Goal: Transaction & Acquisition: Purchase product/service

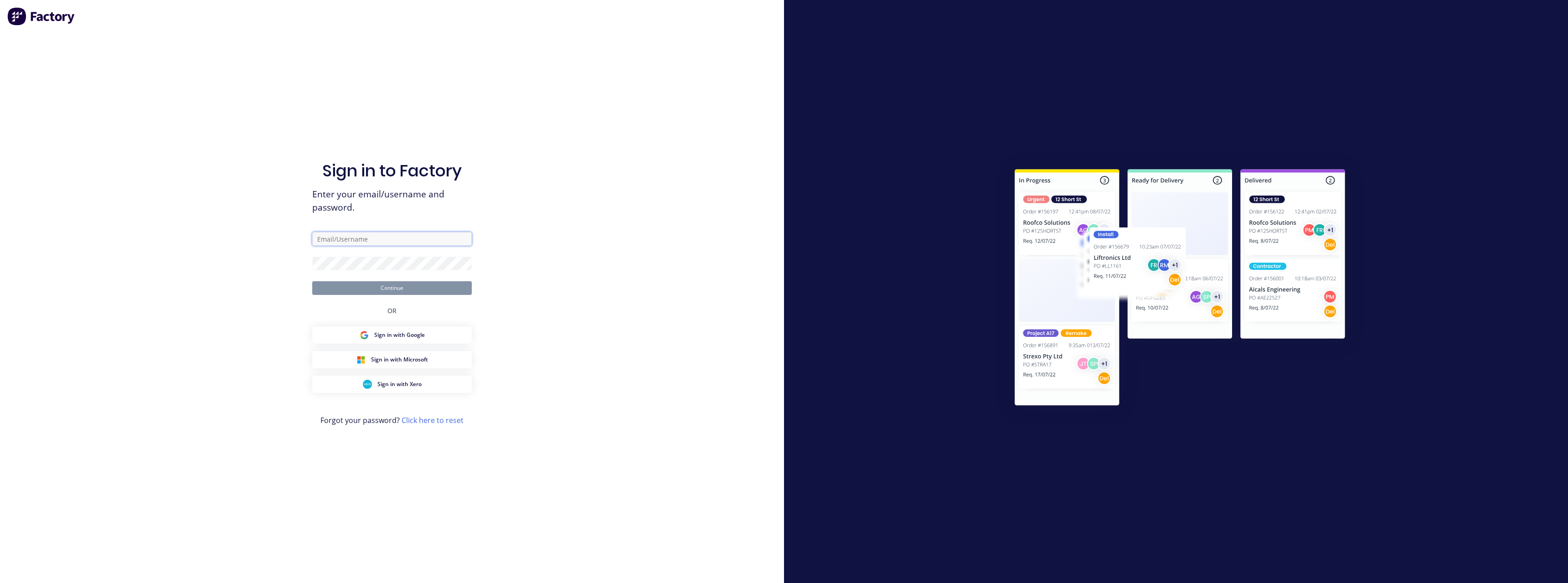
type input "[PERSON_NAME][EMAIL_ADDRESS][DOMAIN_NAME]"
click at [413, 288] on button "Continue" at bounding box center [392, 288] width 159 height 13
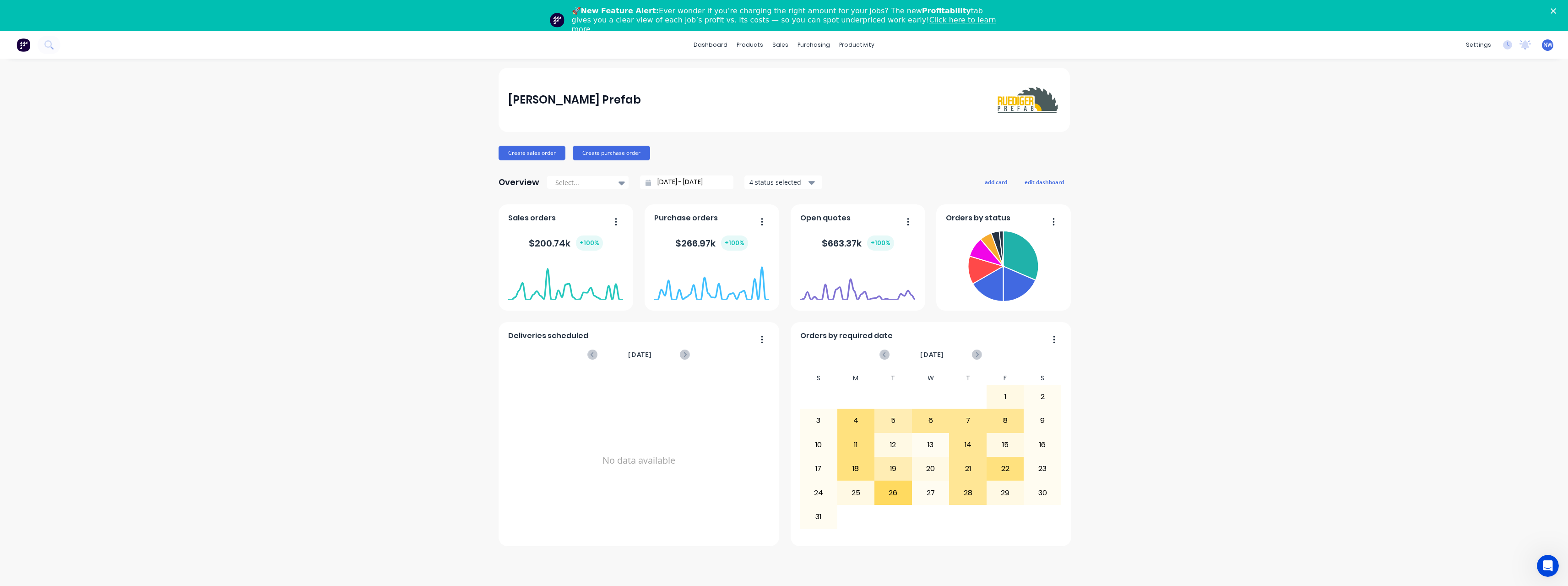
click at [1556, 12] on polygon "Close" at bounding box center [1553, 10] width 6 height 6
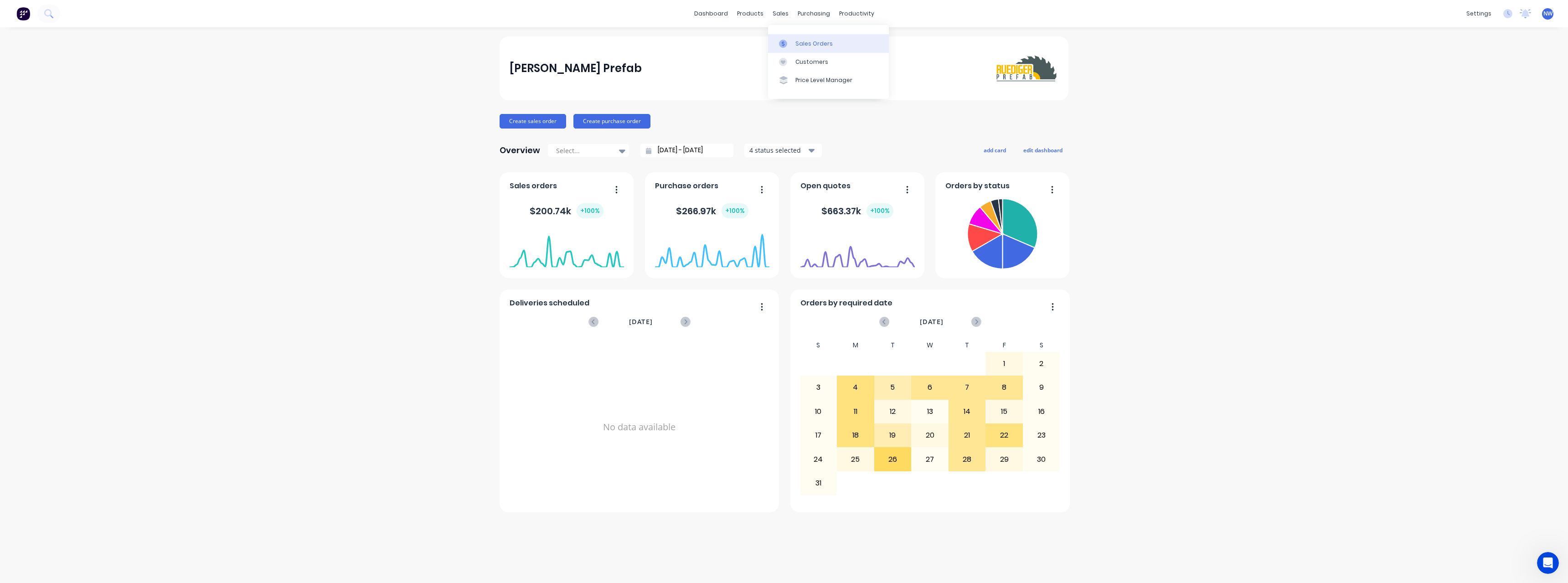
click at [814, 43] on div "Sales Orders" at bounding box center [814, 43] width 37 height 8
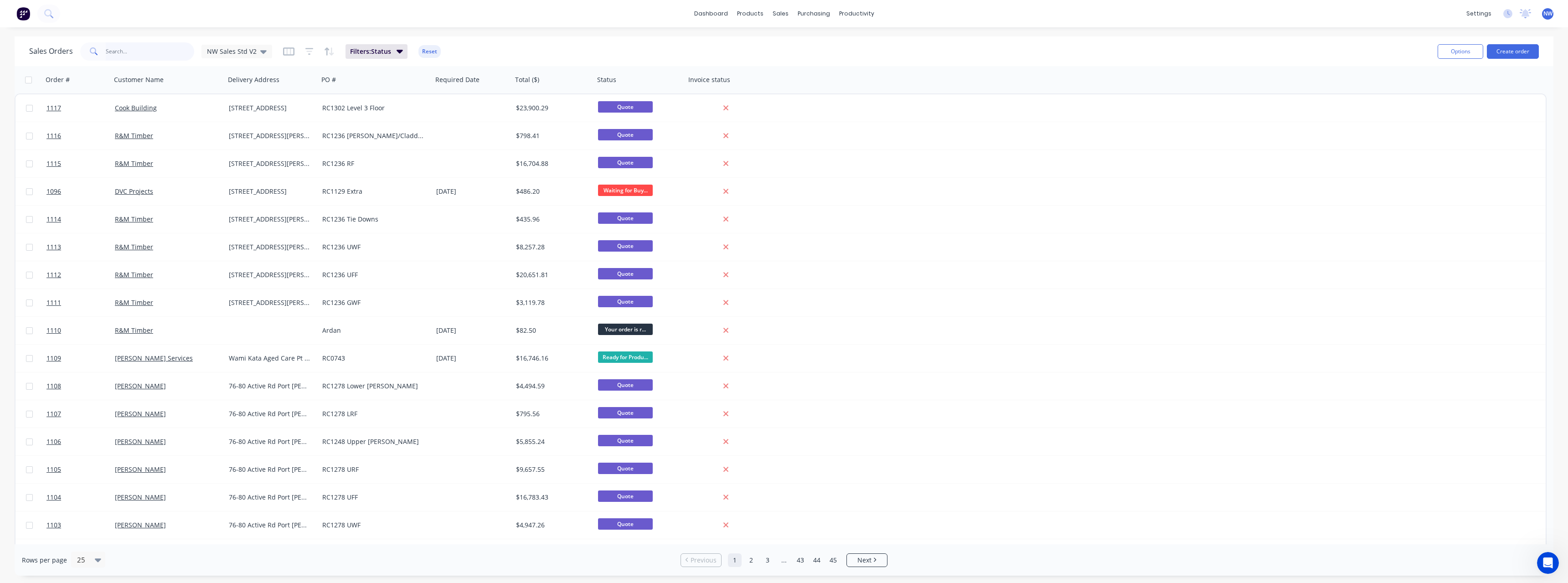
click at [148, 53] on input "text" at bounding box center [150, 52] width 89 height 18
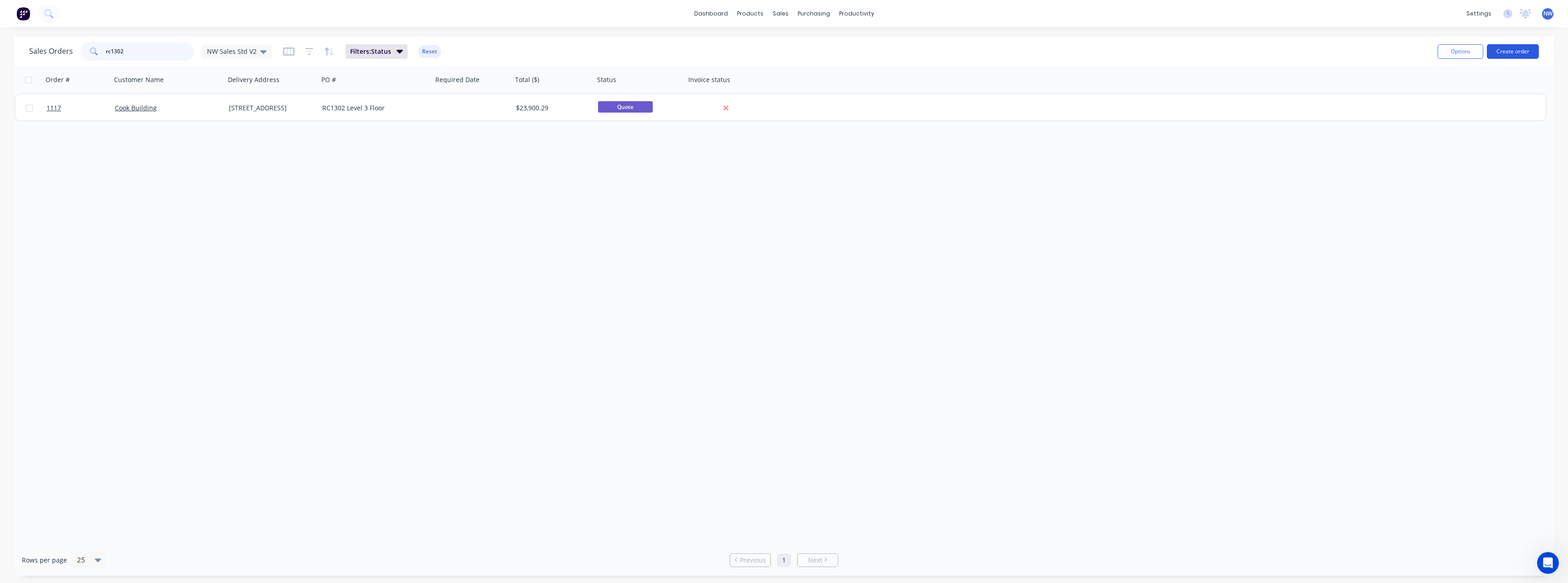
type input "rc1302"
click at [1516, 51] on button "Create order" at bounding box center [1513, 52] width 52 height 15
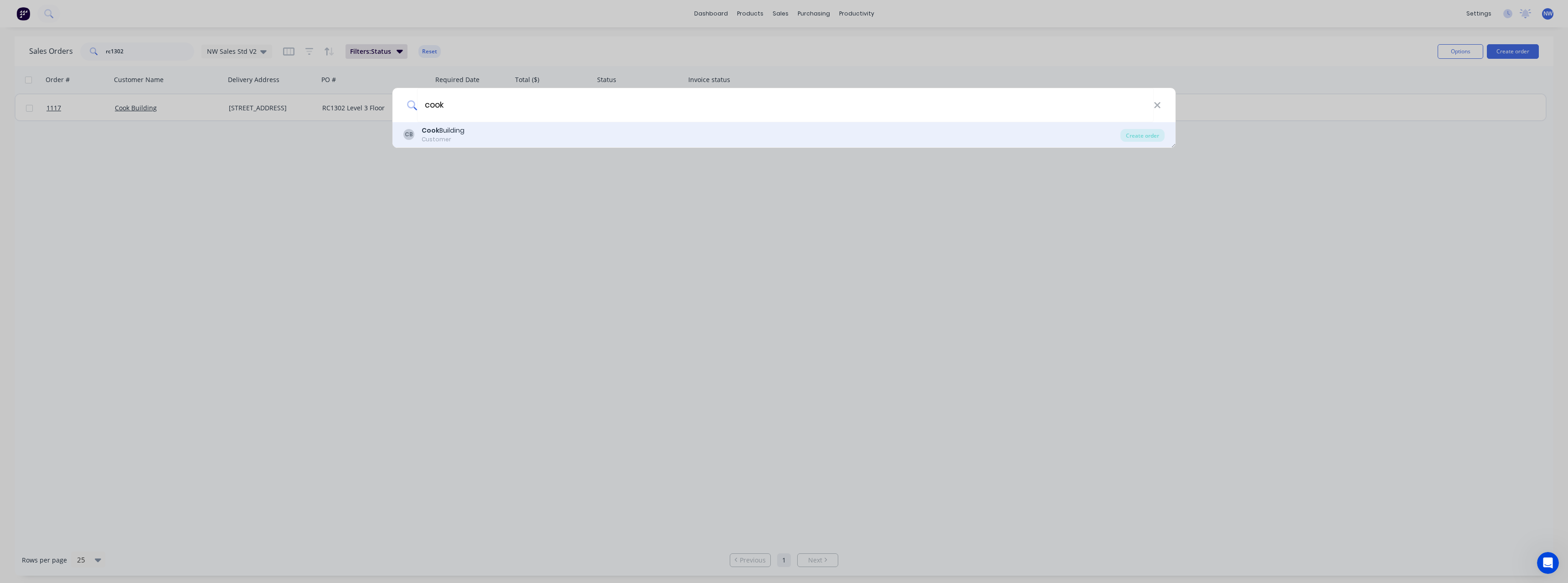
type input "cook"
click at [494, 139] on div "[PERSON_NAME] Building Customer" at bounding box center [762, 134] width 717 height 18
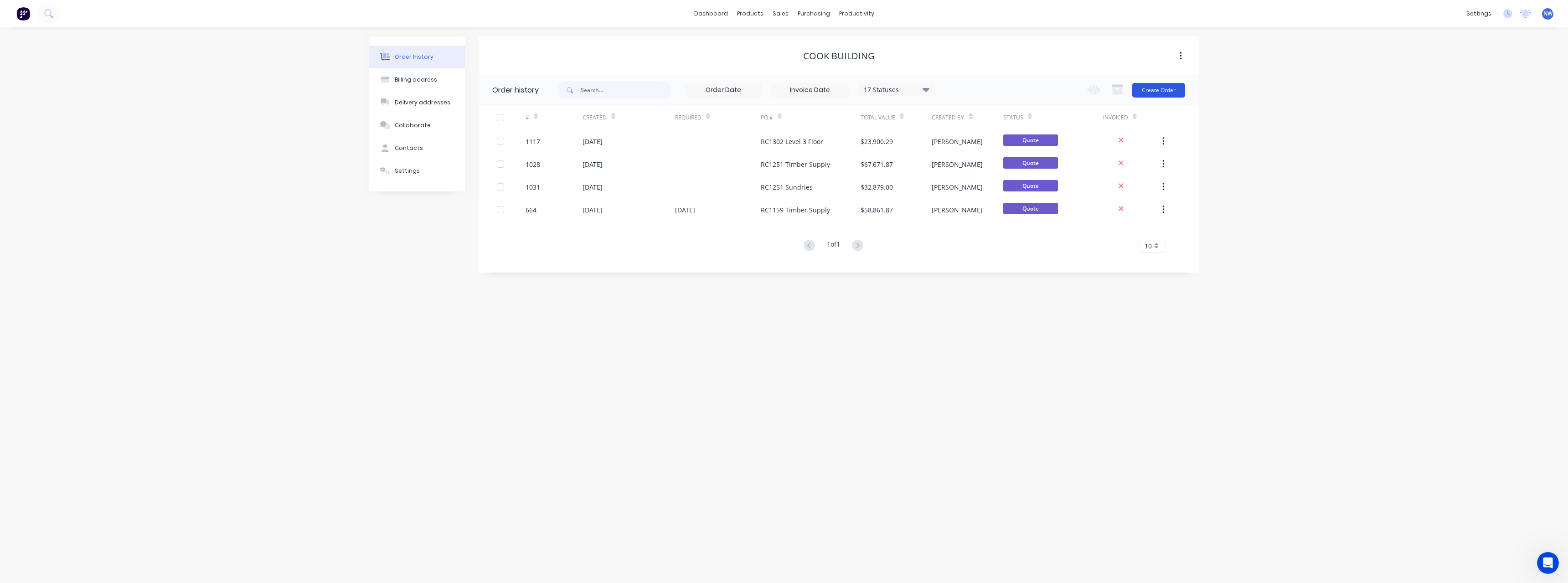
click at [1152, 89] on button "Create Order" at bounding box center [1158, 90] width 53 height 15
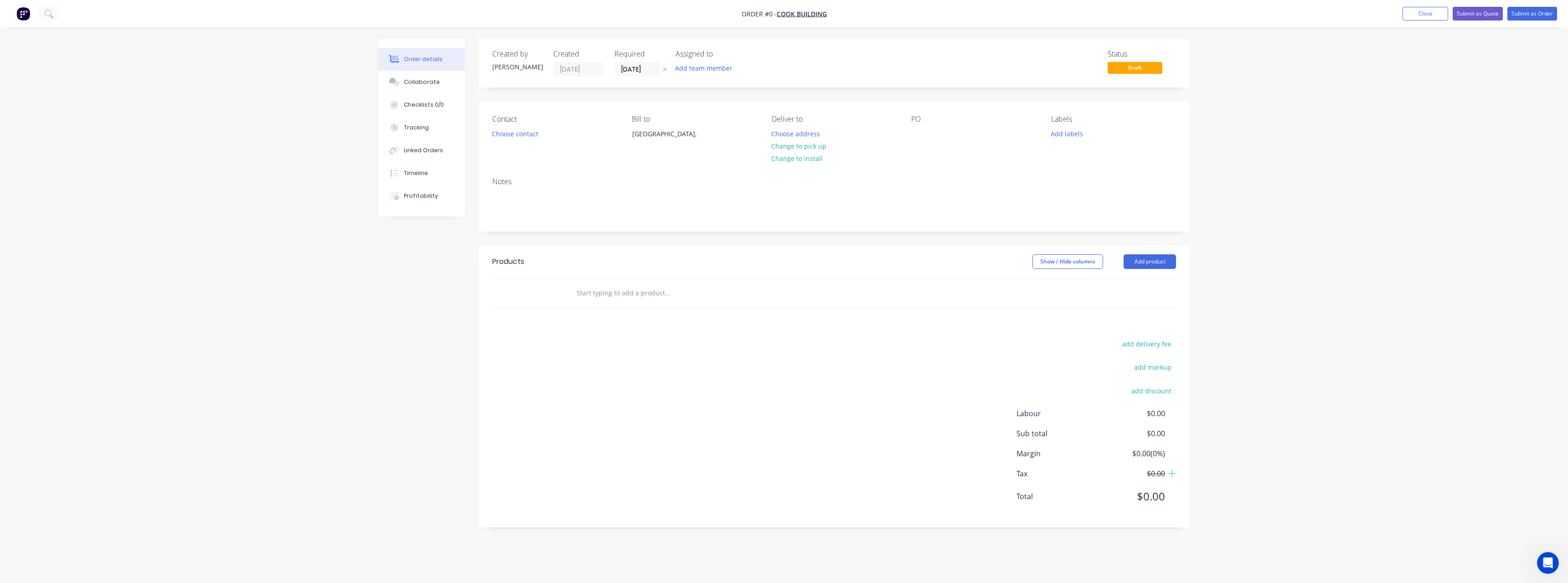
click at [665, 72] on icon at bounding box center [665, 69] width 4 height 5
click at [785, 137] on button "Choose address" at bounding box center [796, 133] width 58 height 12
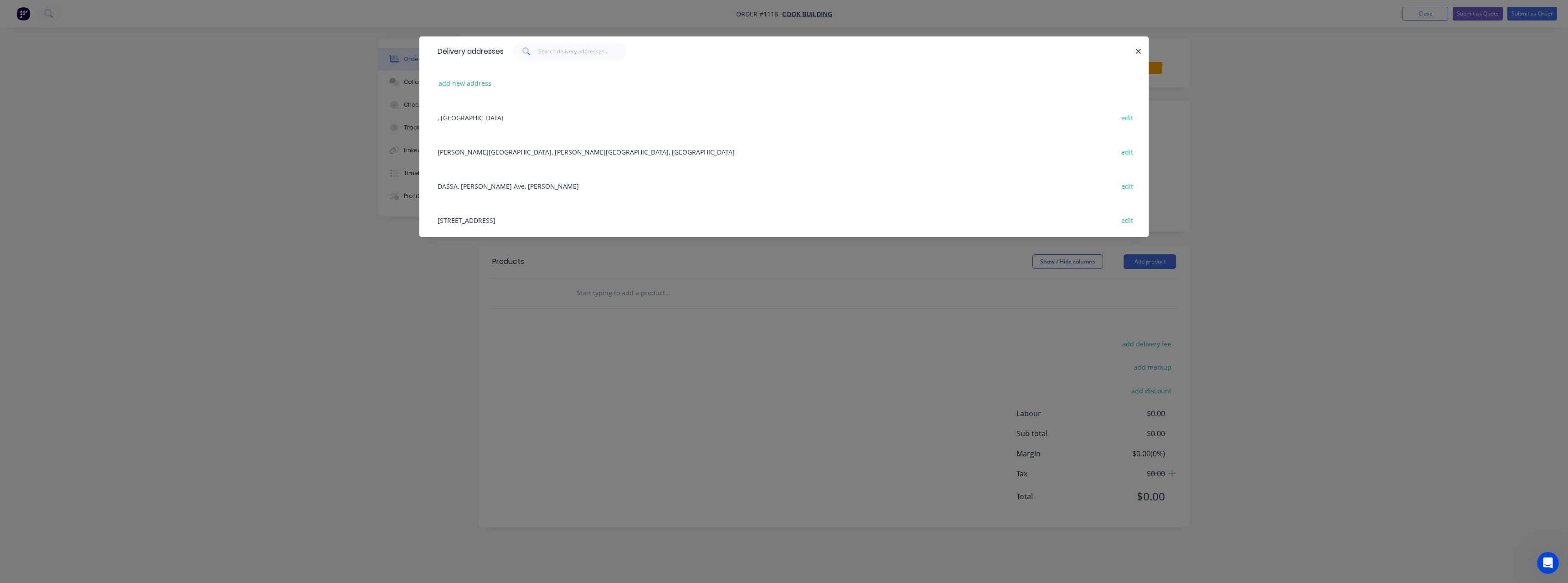
click at [537, 220] on div "[STREET_ADDRESS] edit" at bounding box center [783, 220] width 702 height 34
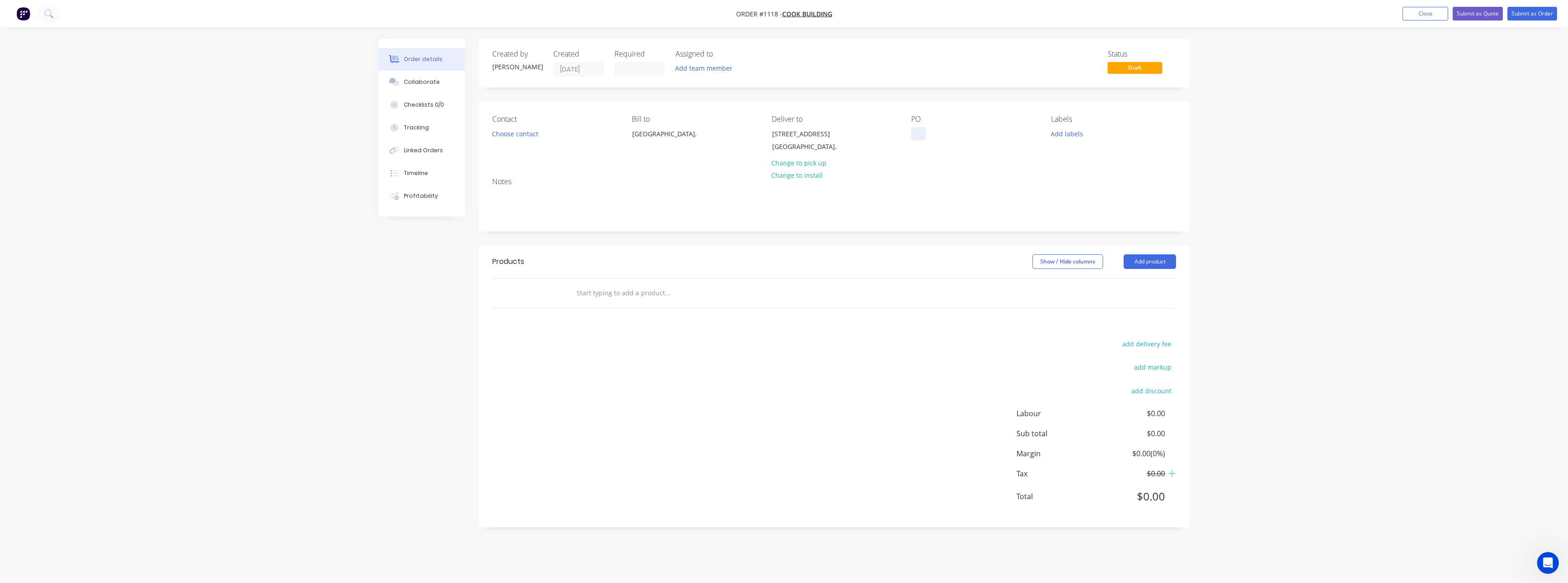
click at [915, 131] on div at bounding box center [919, 134] width 15 height 13
click at [632, 296] on input "text" at bounding box center [668, 293] width 183 height 18
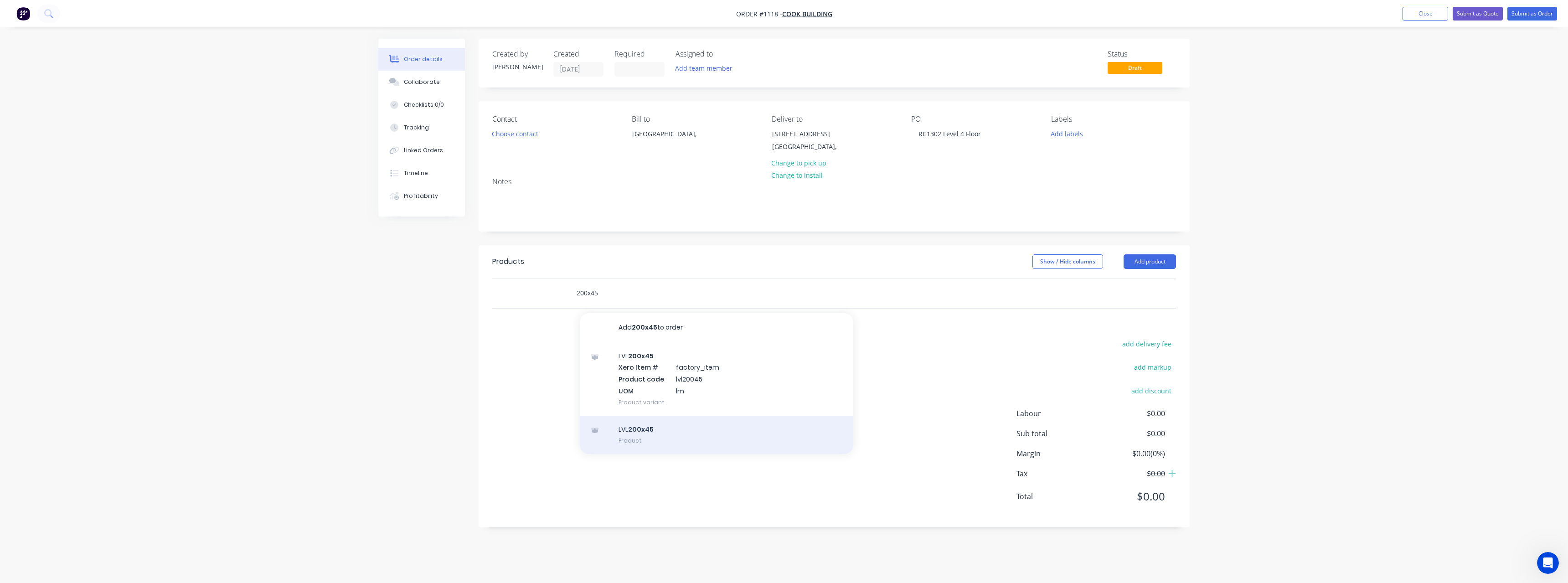
type input "200x45"
click at [660, 430] on div "LVL 200x45 Product" at bounding box center [716, 435] width 273 height 38
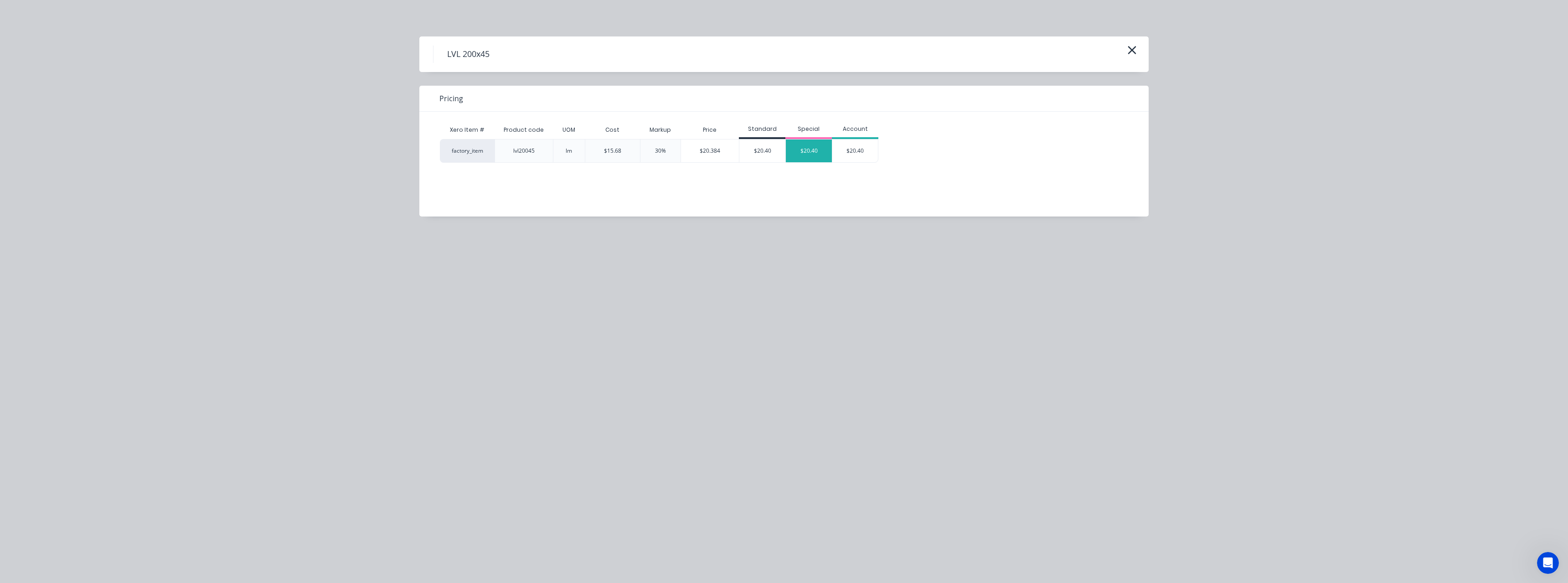
click at [811, 149] on div "$20.40" at bounding box center [809, 150] width 46 height 23
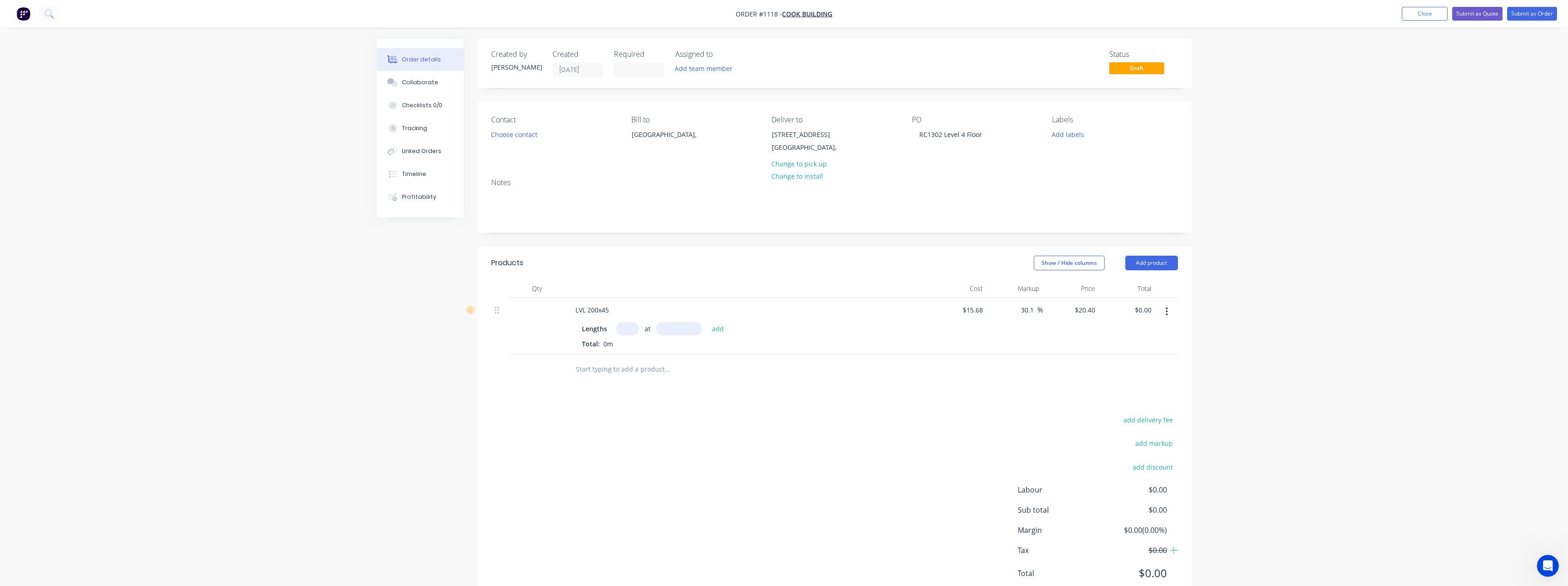
click at [630, 331] on input "text" at bounding box center [627, 328] width 23 height 13
type input "102"
type input "6000mm"
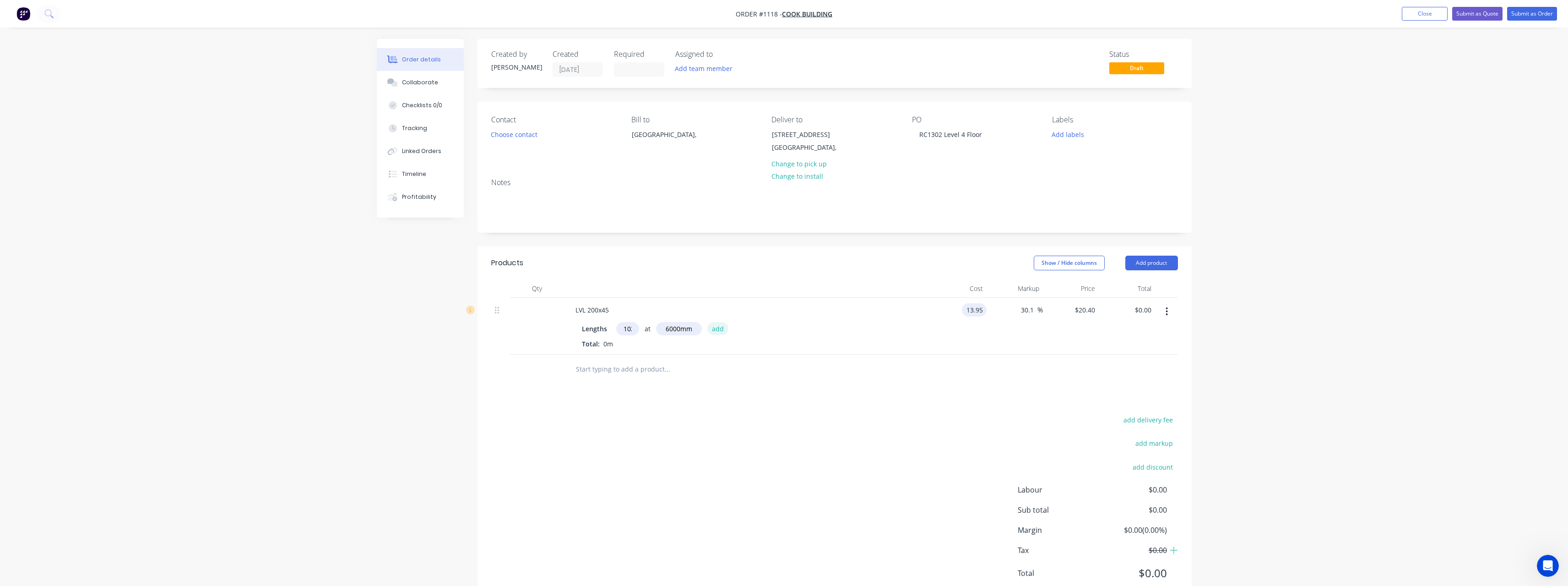
type input "$13.95"
type input "$18.1492"
click at [716, 325] on button "add" at bounding box center [718, 328] width 21 height 12
type input "$11,107.31"
click at [604, 385] on input "text" at bounding box center [667, 384] width 183 height 18
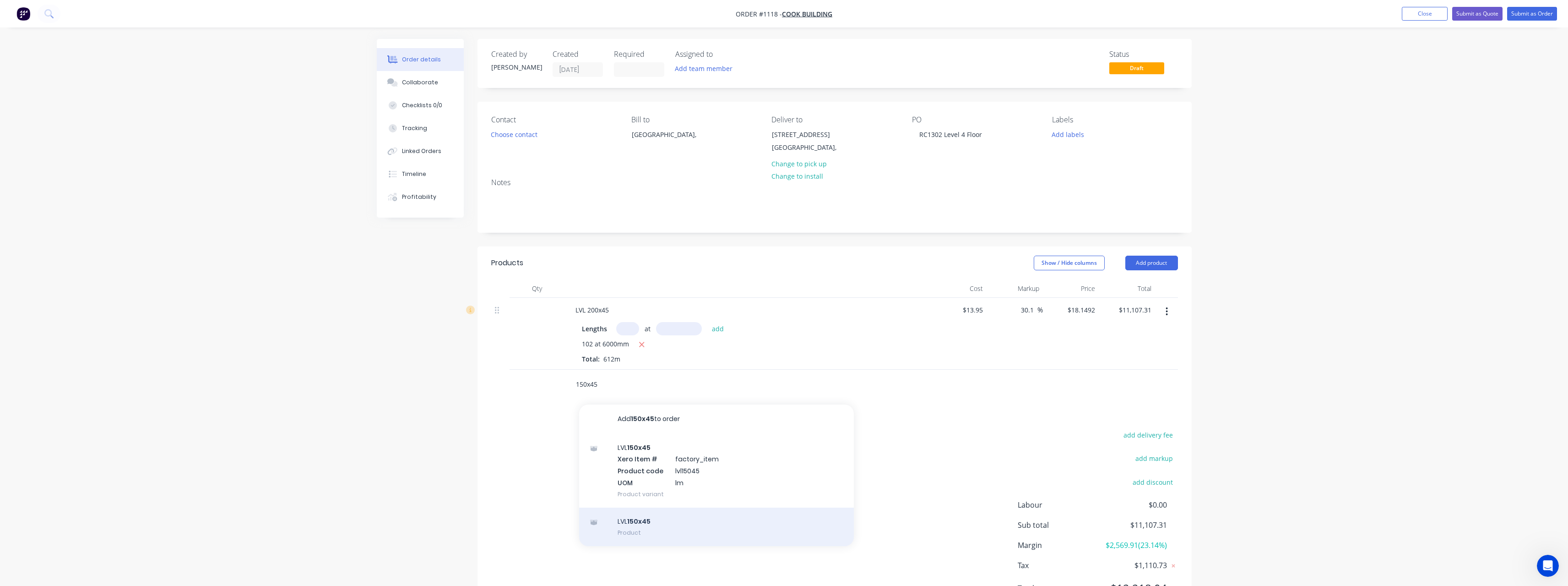
type input "150x45"
click at [648, 521] on div "LVL 150x45 Product" at bounding box center [716, 527] width 274 height 39
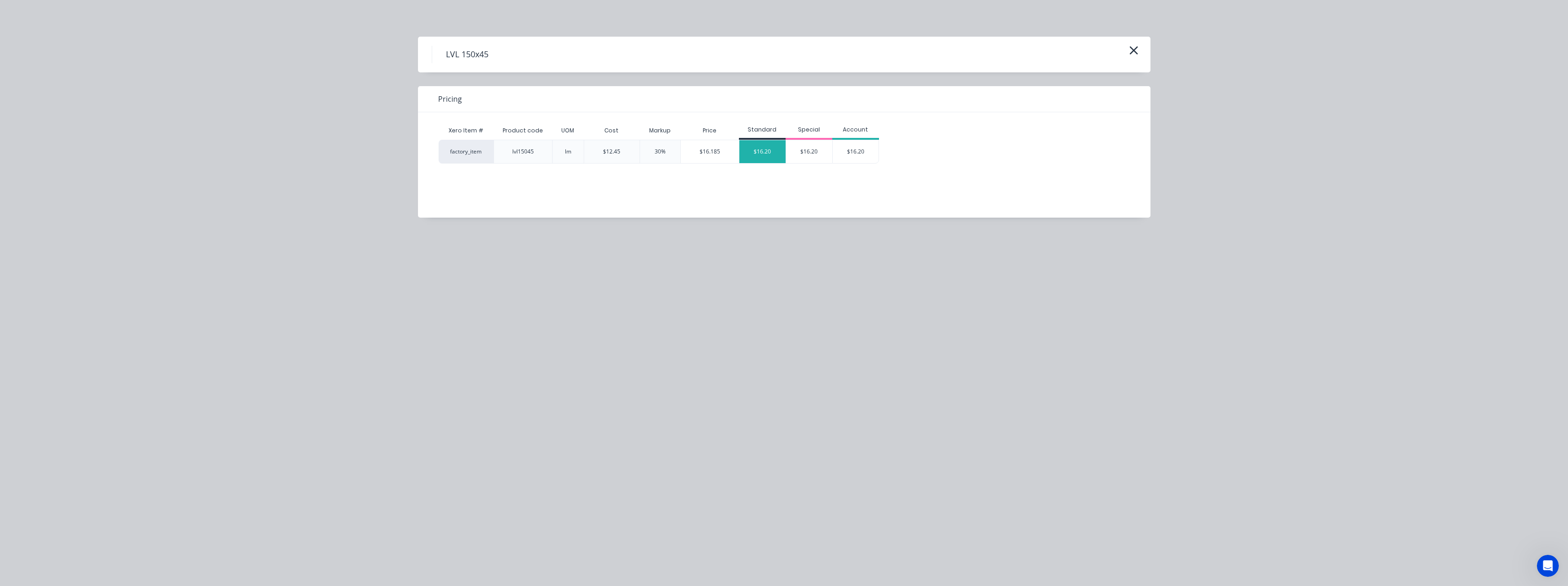
click at [759, 145] on div "$16.20" at bounding box center [762, 151] width 46 height 23
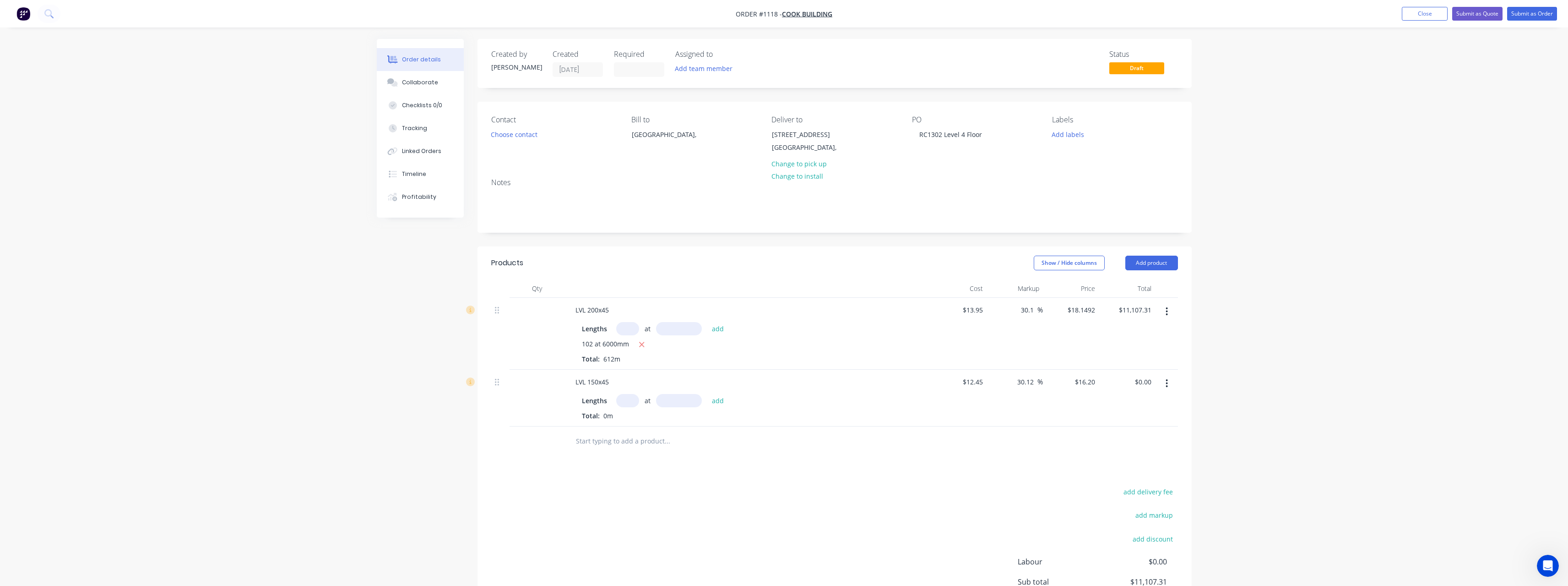
click at [624, 402] on input "text" at bounding box center [627, 401] width 23 height 13
type input "5"
type input "15"
type input "6000"
click at [707, 394] on button "add" at bounding box center [718, 400] width 21 height 12
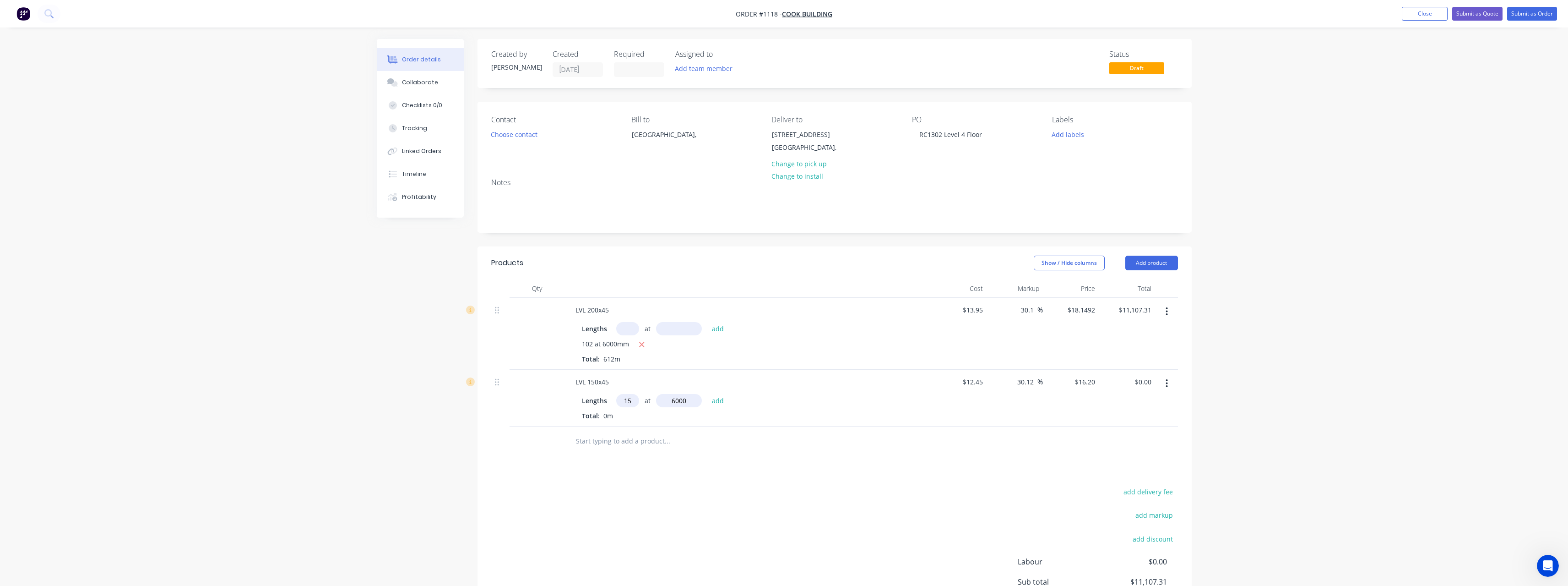
type input "$1,458.00"
click at [623, 453] on input "text" at bounding box center [667, 456] width 183 height 18
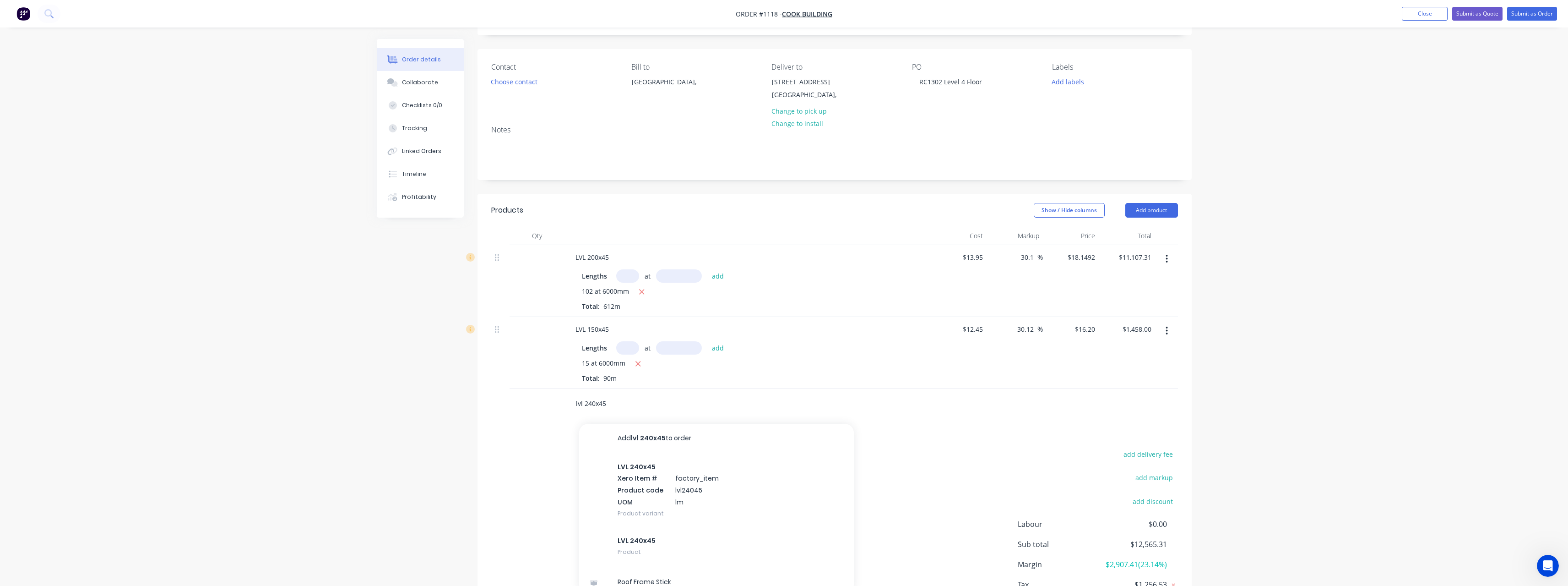
scroll to position [119, 0]
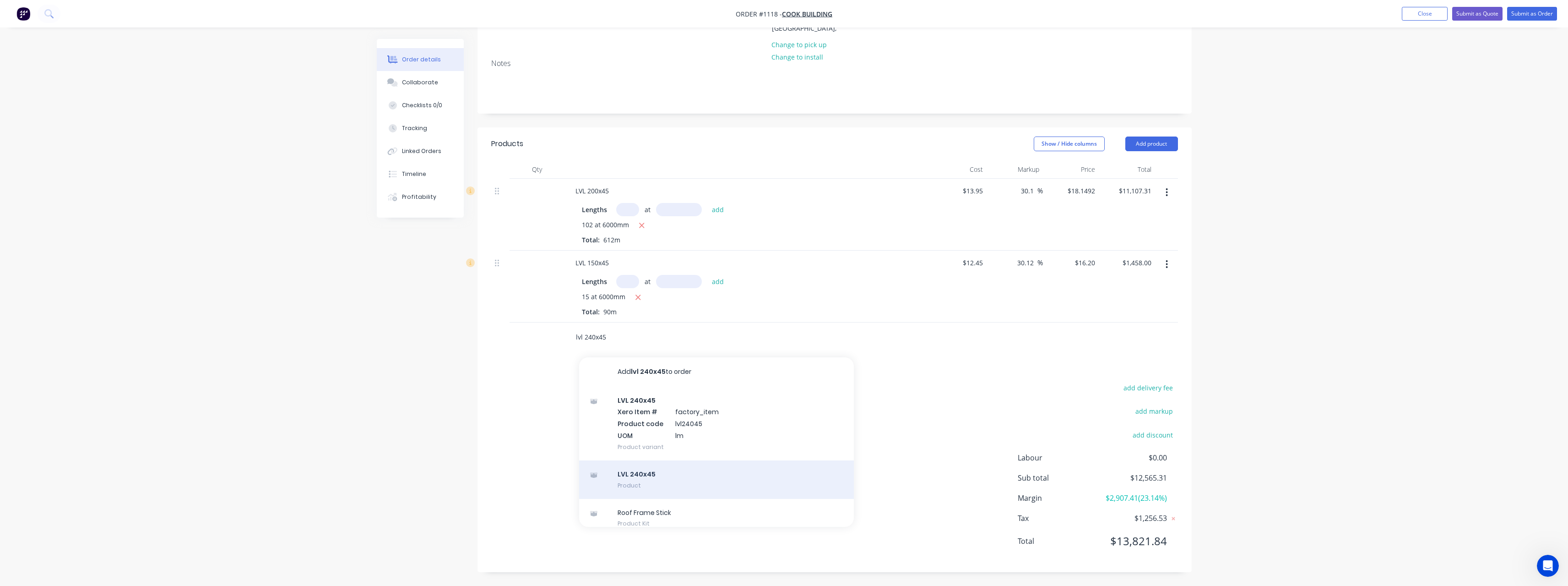
type input "lvl 240x45"
click at [666, 478] on div "LVL 240x45 Product" at bounding box center [716, 480] width 274 height 39
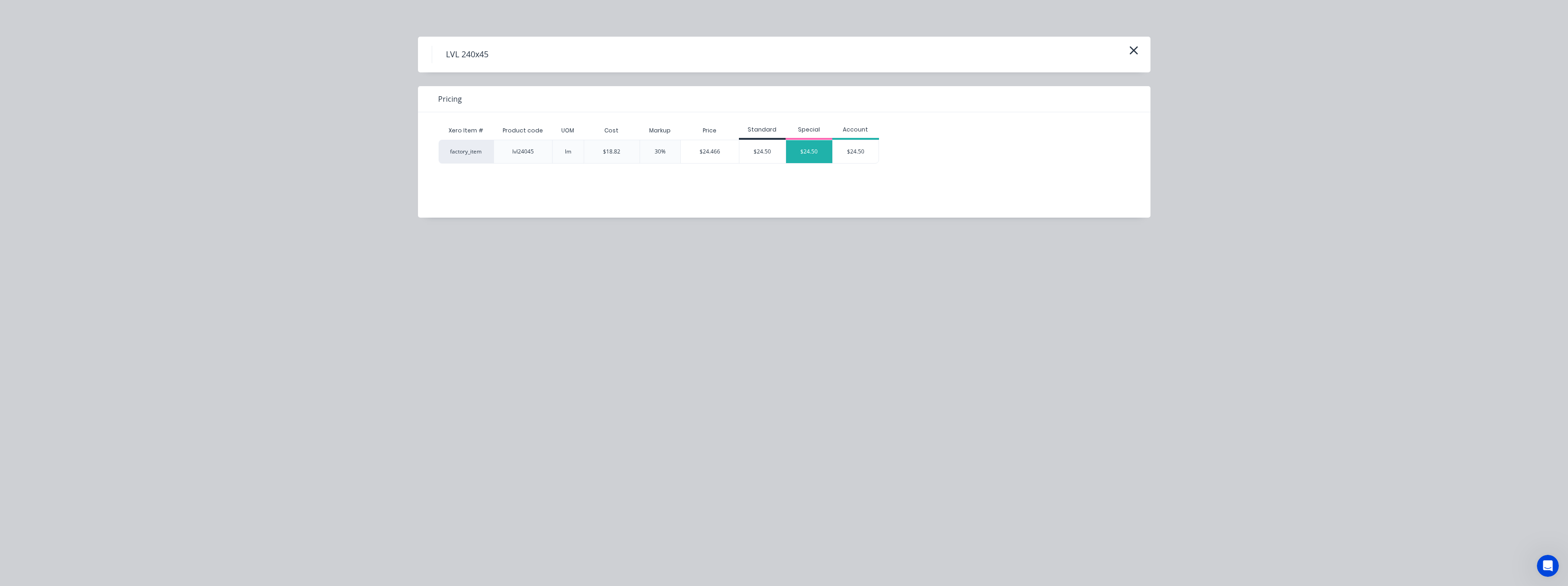
click at [822, 145] on div "$24.50" at bounding box center [809, 151] width 46 height 23
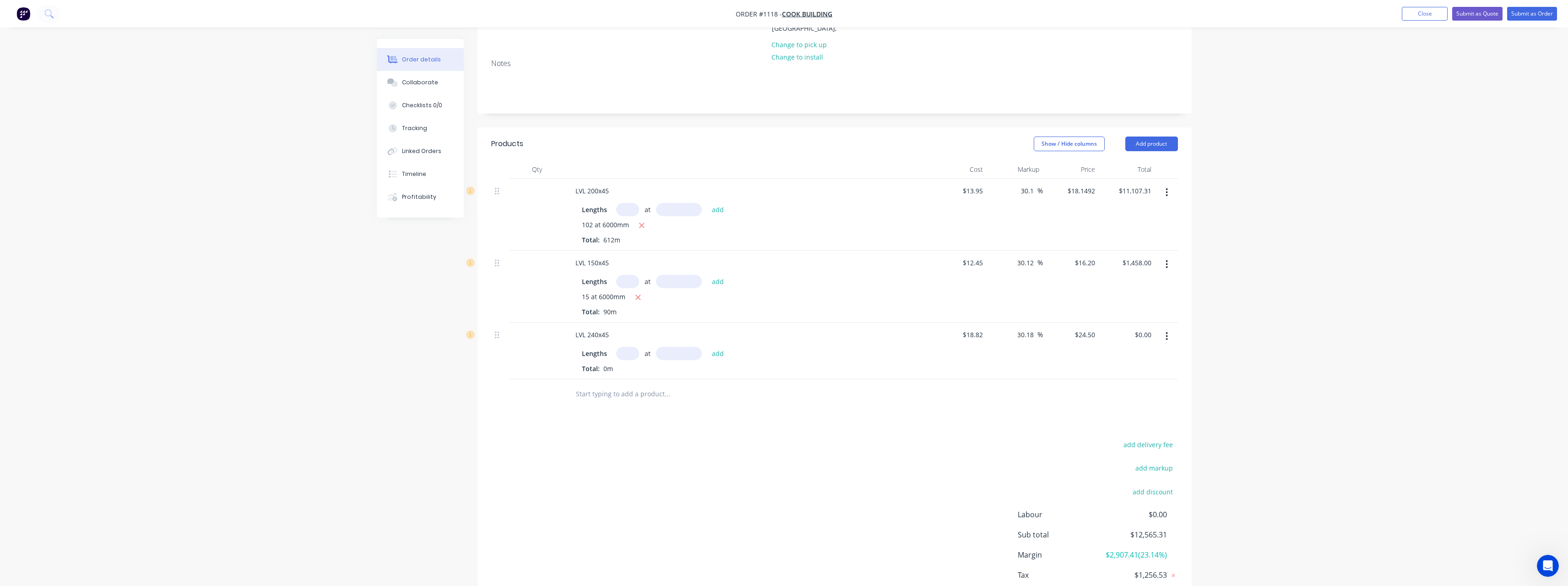
click at [629, 357] on input "text" at bounding box center [627, 354] width 23 height 13
type input "55"
type input "6000"
click at [707, 347] on button "add" at bounding box center [718, 353] width 21 height 12
type input "$8,085.00"
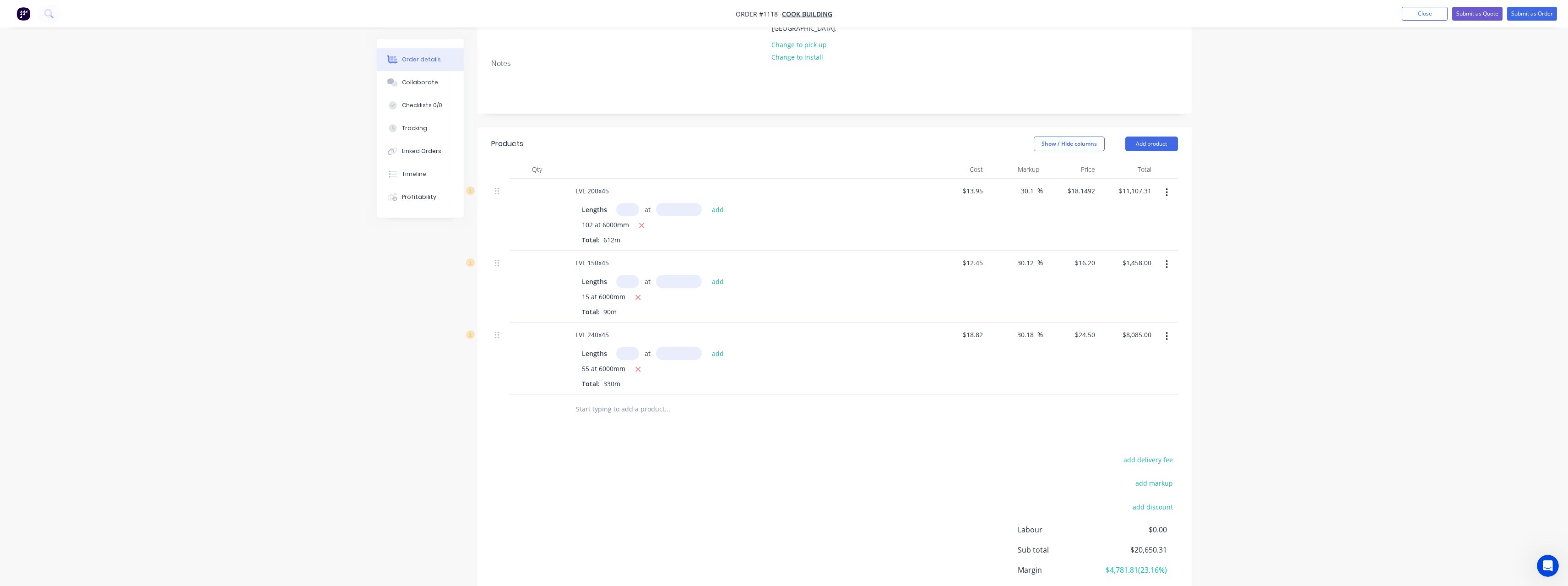
click at [615, 406] on input "text" at bounding box center [667, 409] width 183 height 18
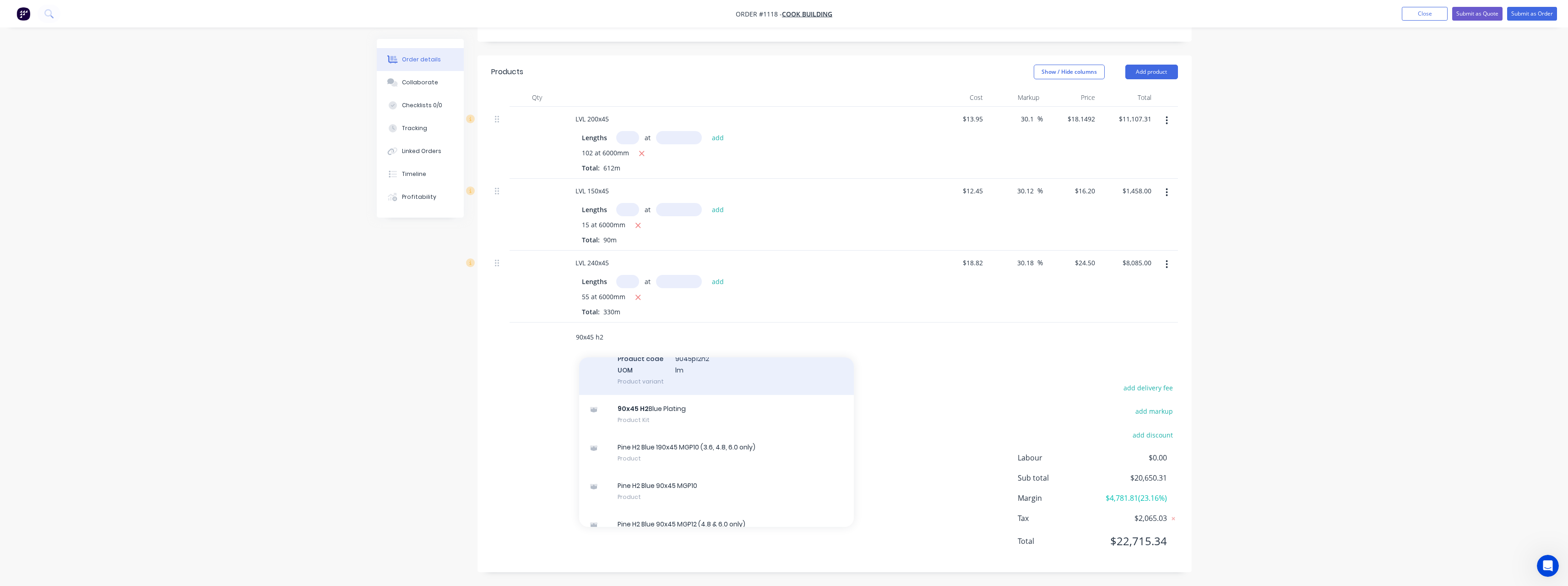
scroll to position [229, 0]
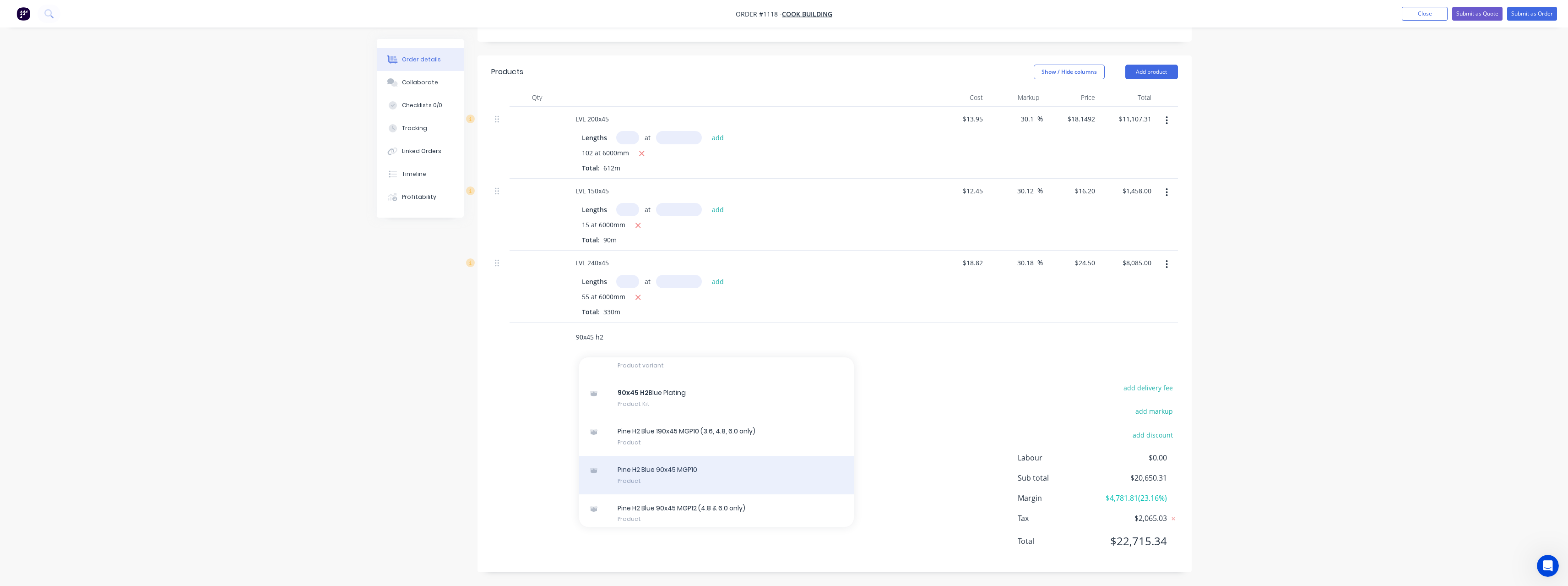
type input "90x45 h2"
click at [753, 469] on div "Pine H2 Blue 90x45 MGP10 Product" at bounding box center [716, 475] width 274 height 39
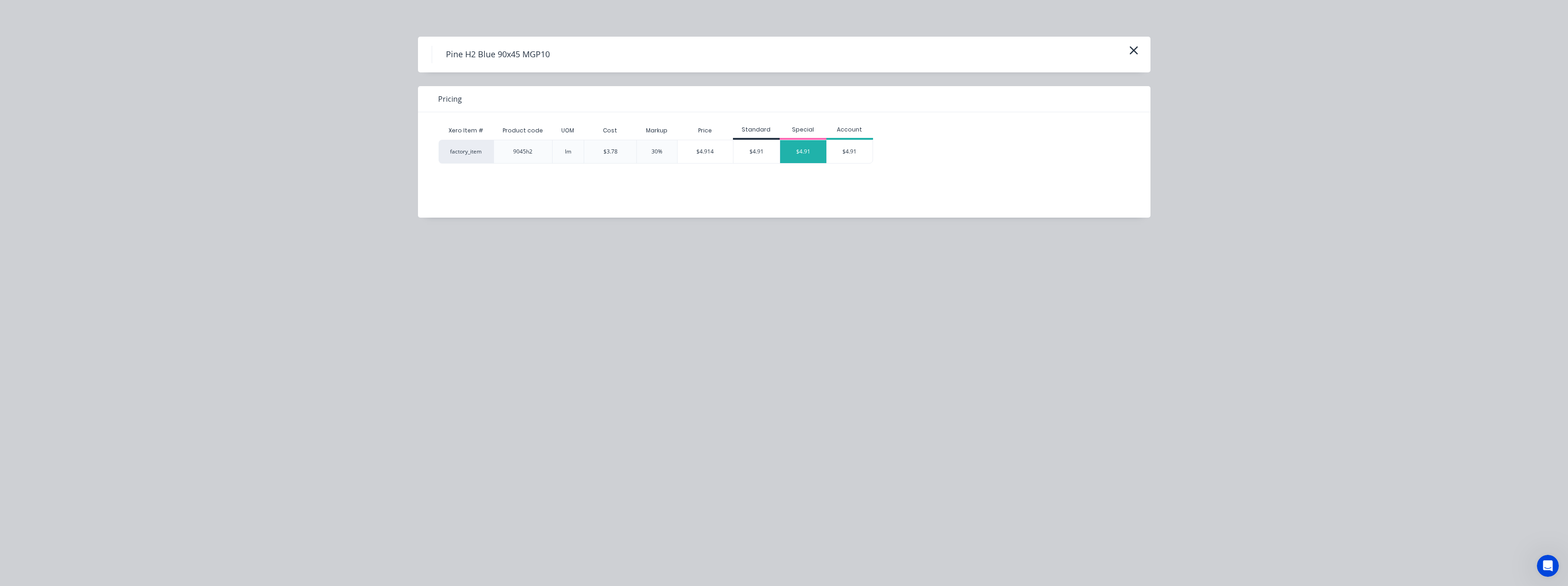
click at [794, 152] on div "$4.91" at bounding box center [803, 151] width 46 height 23
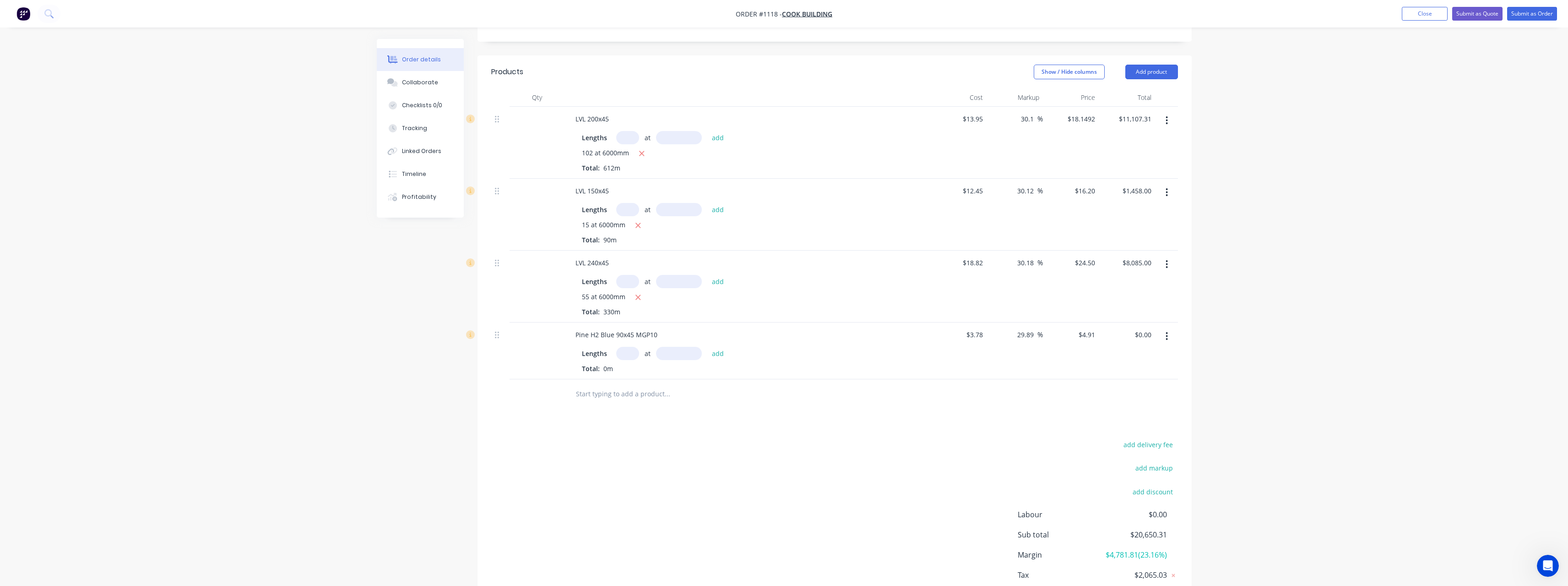
click at [635, 353] on input "text" at bounding box center [627, 354] width 23 height 13
type input "20"
type input "6000"
click at [707, 347] on button "add" at bounding box center [718, 353] width 21 height 12
type input "$589.20"
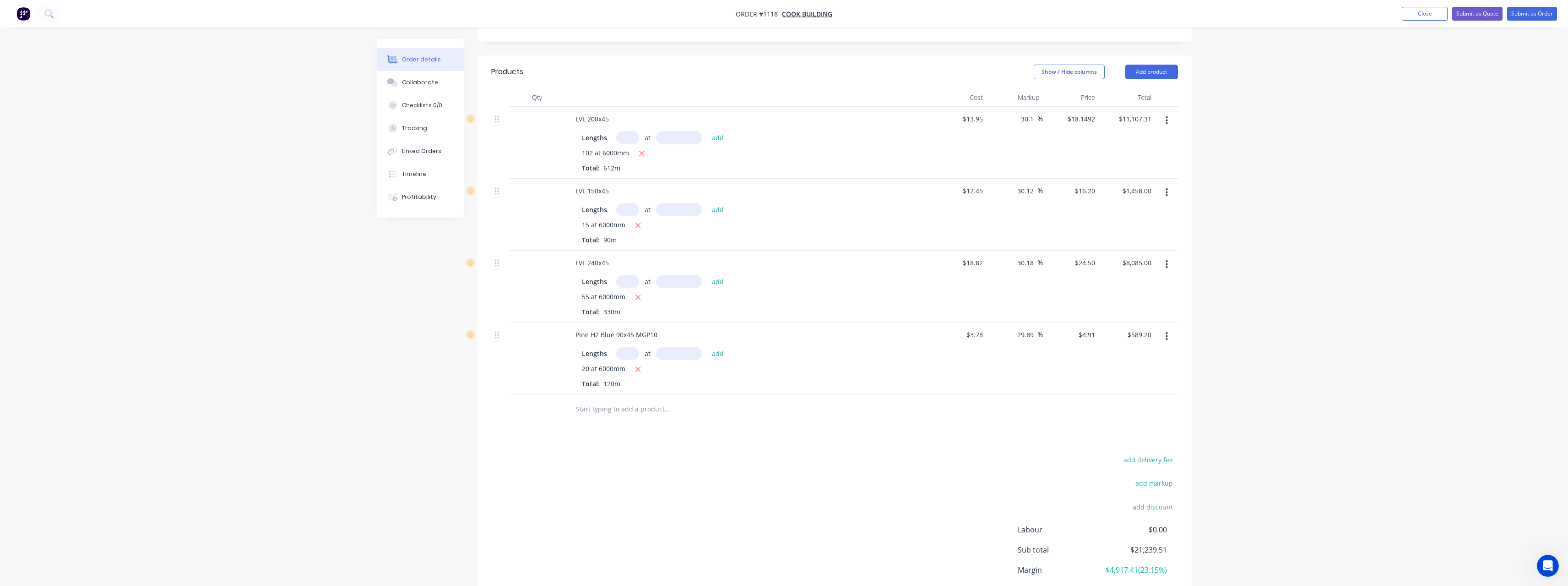
click at [634, 410] on input "text" at bounding box center [667, 409] width 183 height 18
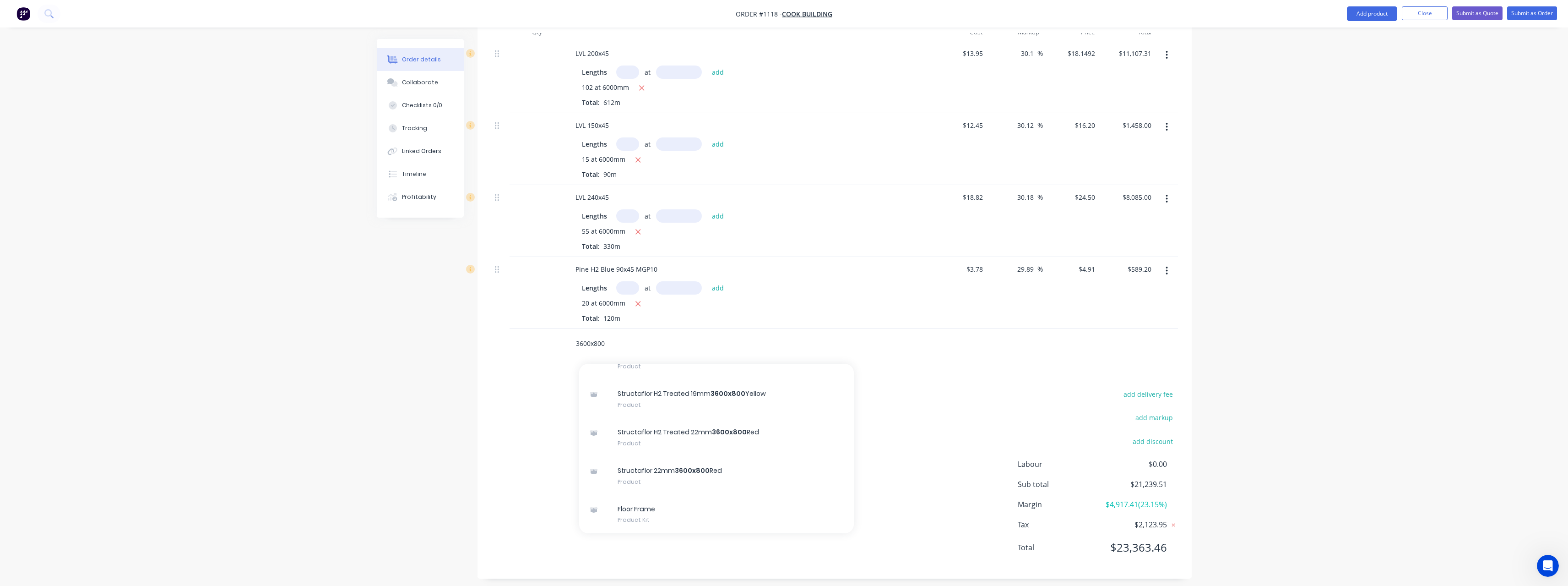
scroll to position [263, 0]
type input "3600x800"
click at [713, 467] on div "Structaflor 22mm 3600x800 Red Product" at bounding box center [716, 469] width 274 height 39
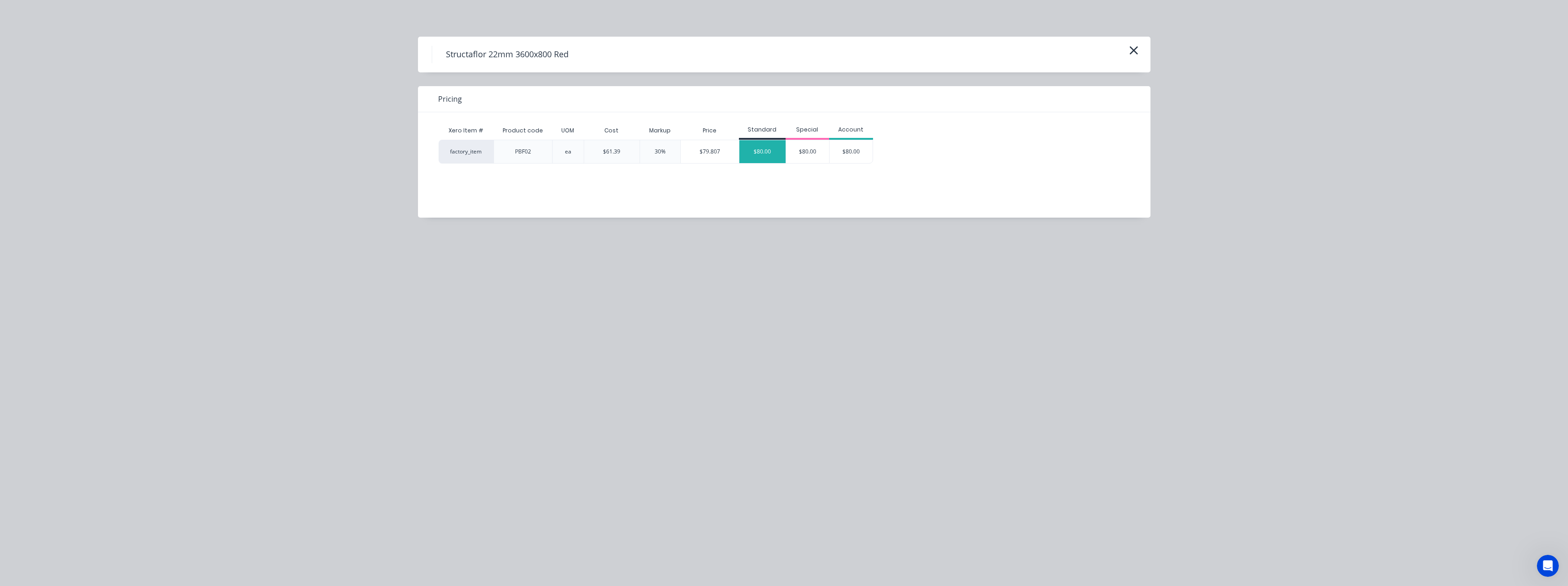
click at [756, 152] on div "$80.00" at bounding box center [762, 151] width 46 height 23
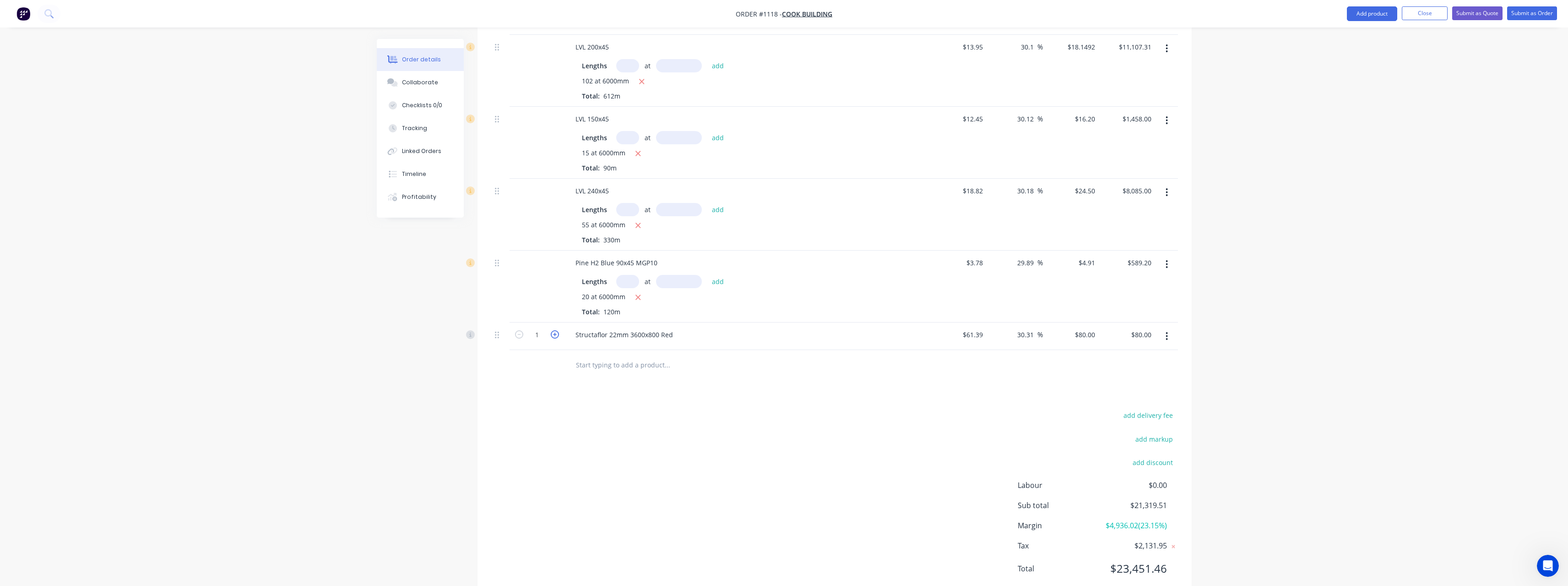
click at [555, 335] on icon "button" at bounding box center [554, 334] width 8 height 8
type input "2"
type input "$160.00"
click at [555, 335] on icon "button" at bounding box center [554, 334] width 8 height 8
type input "3"
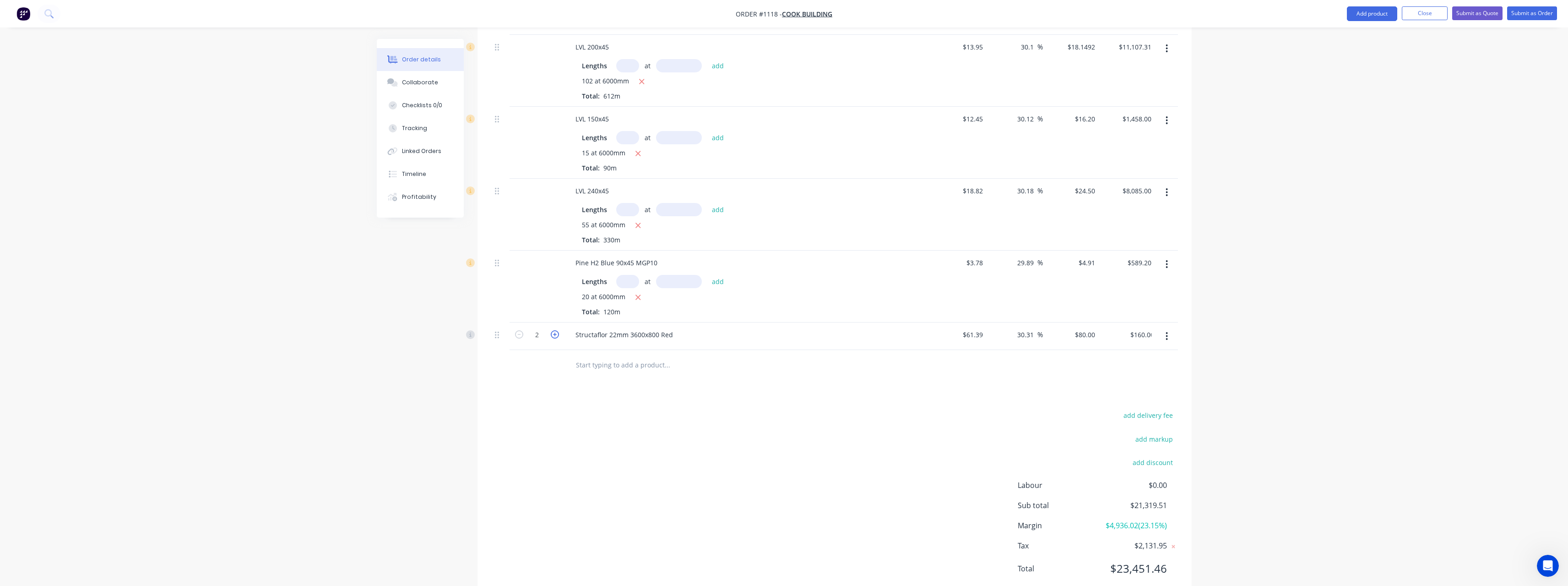
type input "$240.00"
click at [555, 335] on icon "button" at bounding box center [554, 334] width 8 height 8
type input "4"
type input "$320.00"
click at [597, 361] on input "text" at bounding box center [667, 365] width 183 height 18
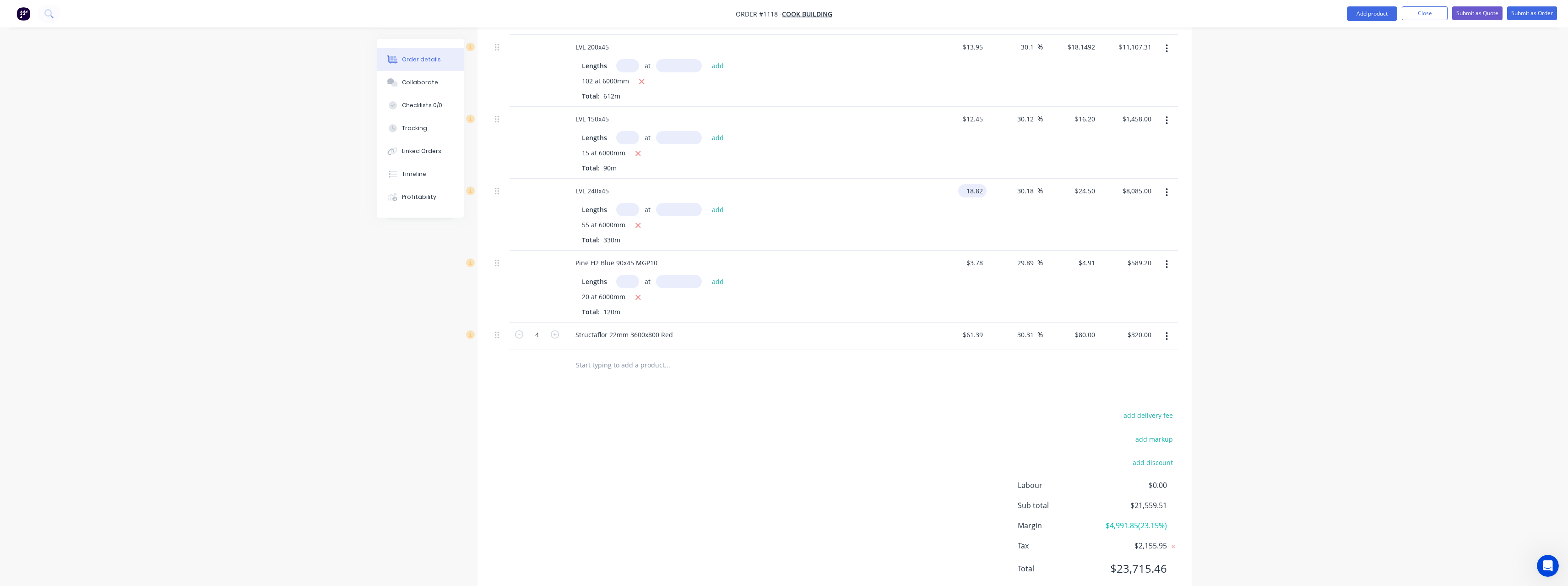
click at [983, 190] on input "18.82" at bounding box center [974, 191] width 24 height 13
type input "$16.74"
type input "$21.7922"
type input "$7,191.43"
click at [609, 364] on input "text" at bounding box center [667, 365] width 183 height 18
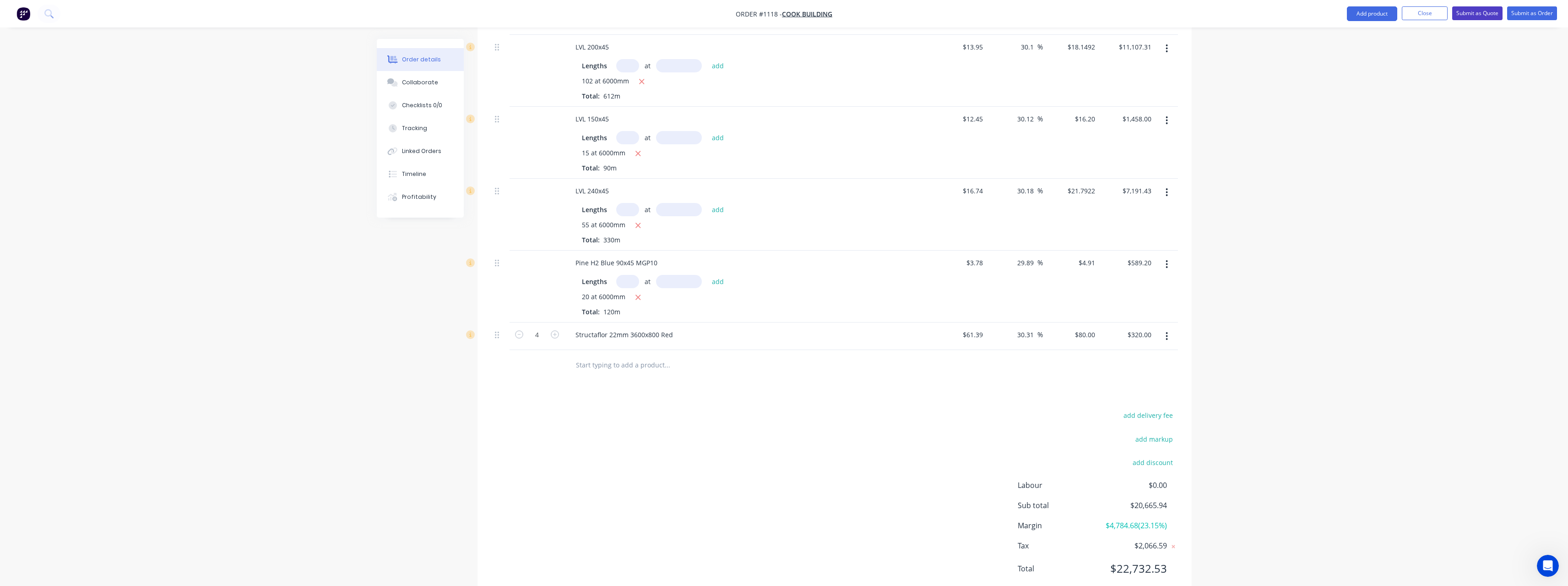
click at [1485, 15] on button "Submit as Quote" at bounding box center [1477, 13] width 50 height 13
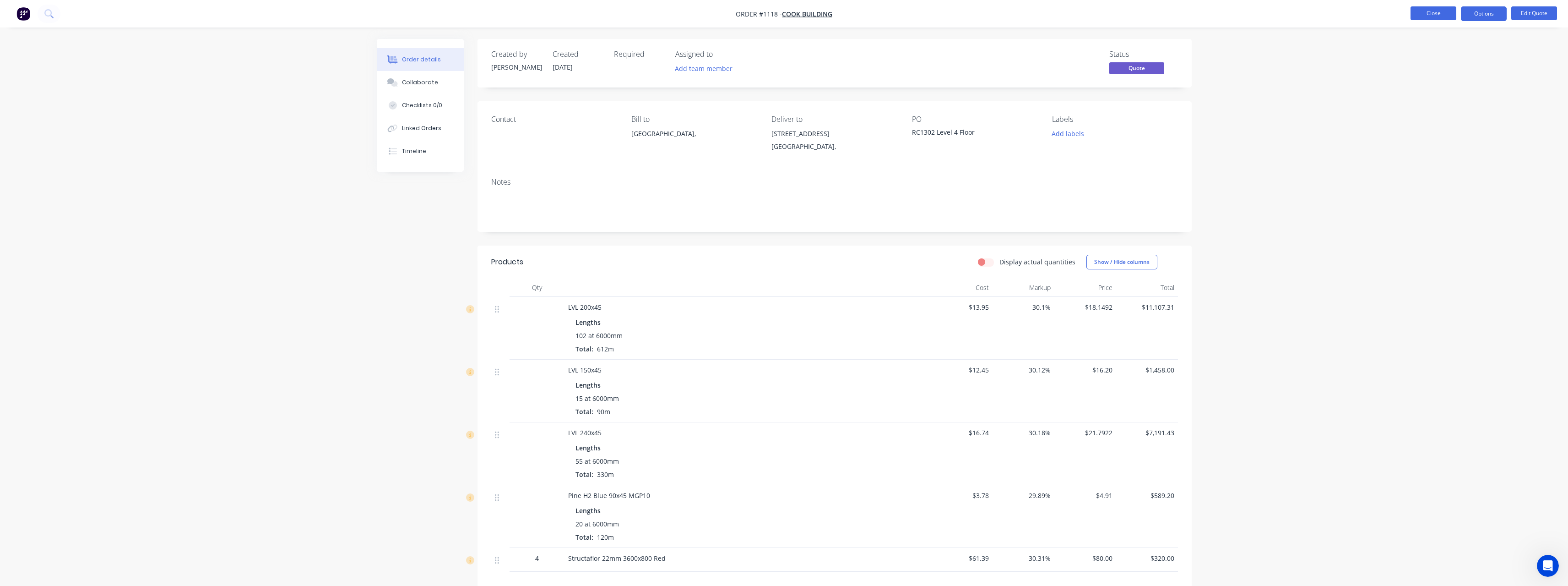
click at [1443, 13] on button "Close" at bounding box center [1433, 13] width 46 height 13
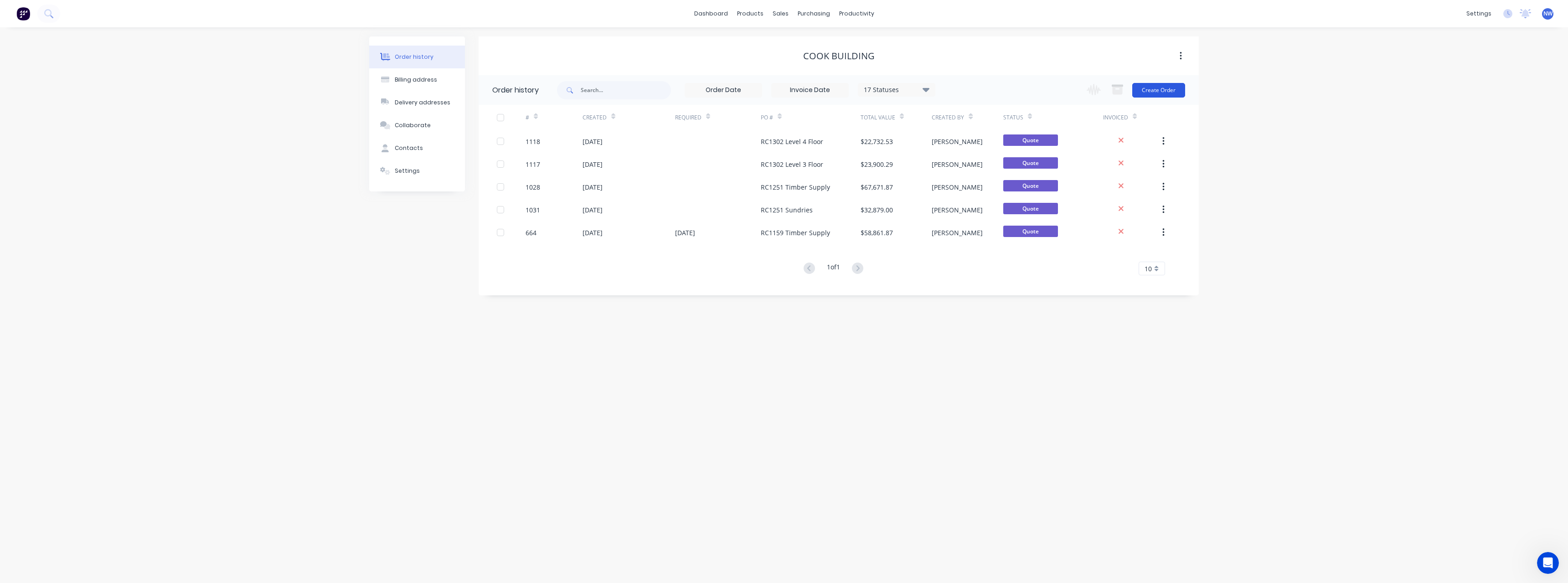
click at [1165, 94] on button "Create Order" at bounding box center [1158, 90] width 53 height 15
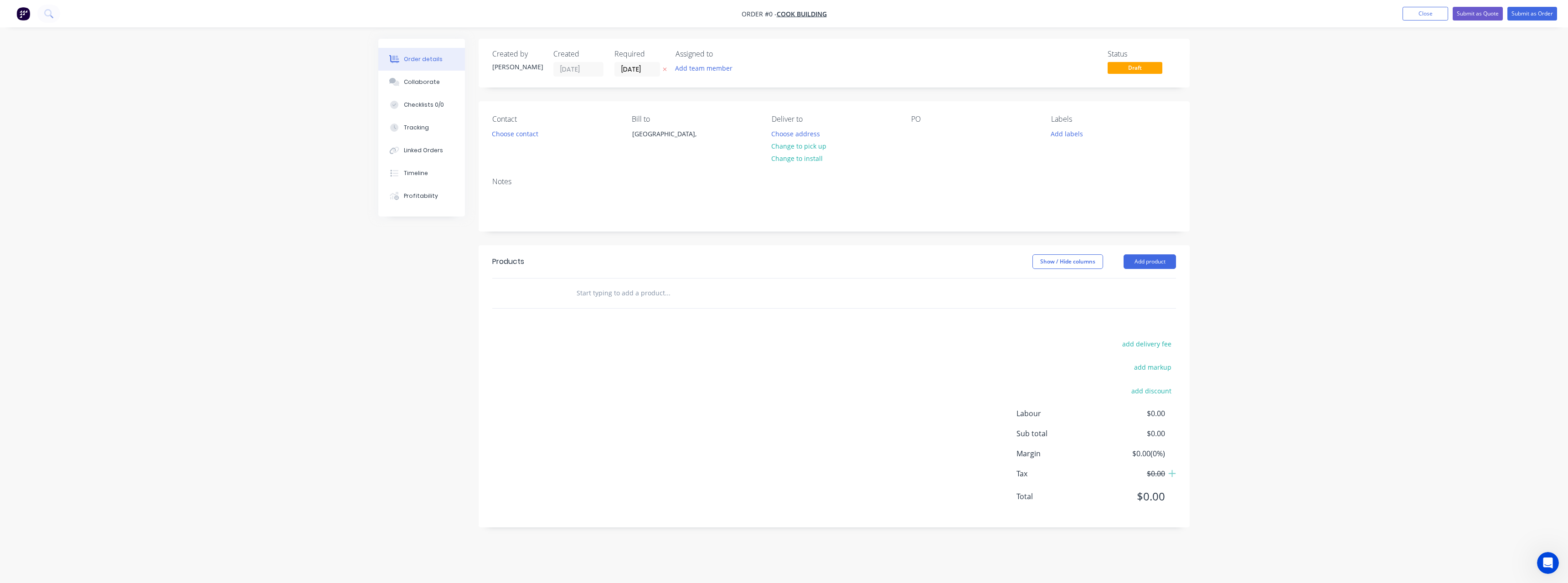
click at [667, 68] on button at bounding box center [665, 69] width 10 height 10
click at [808, 136] on button "Choose address" at bounding box center [796, 133] width 58 height 12
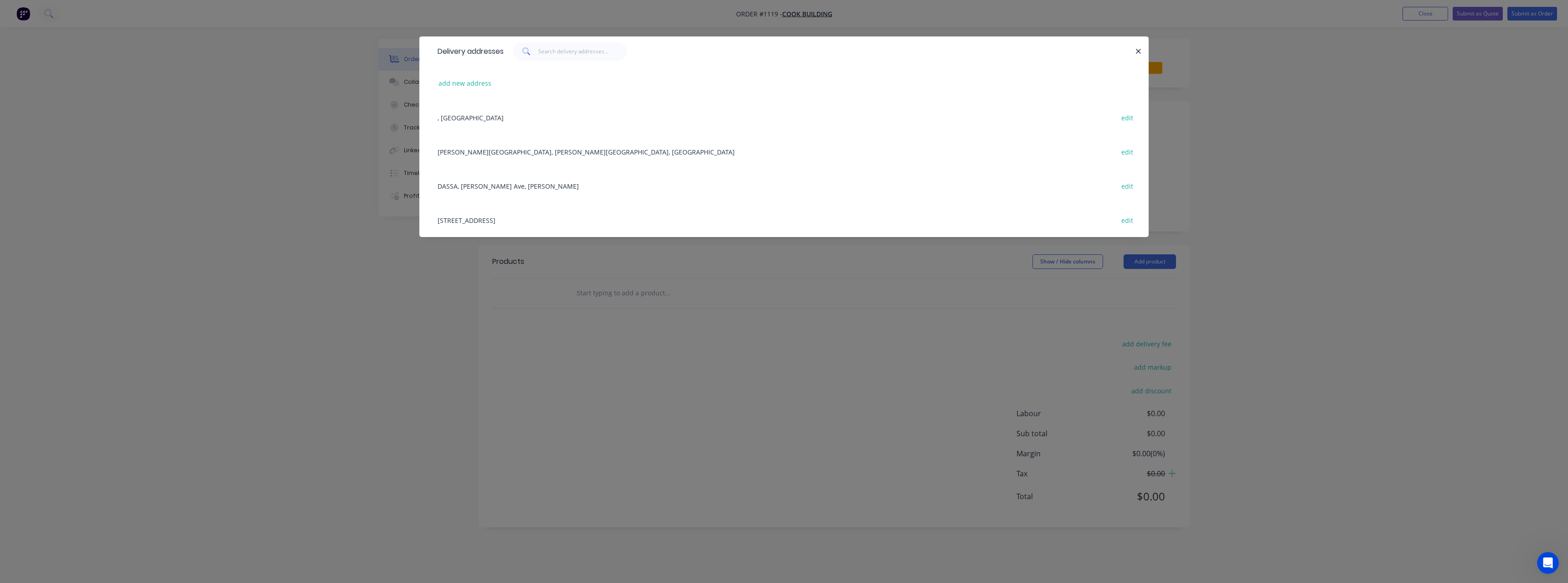
click at [519, 218] on div "[STREET_ADDRESS] edit" at bounding box center [783, 220] width 702 height 34
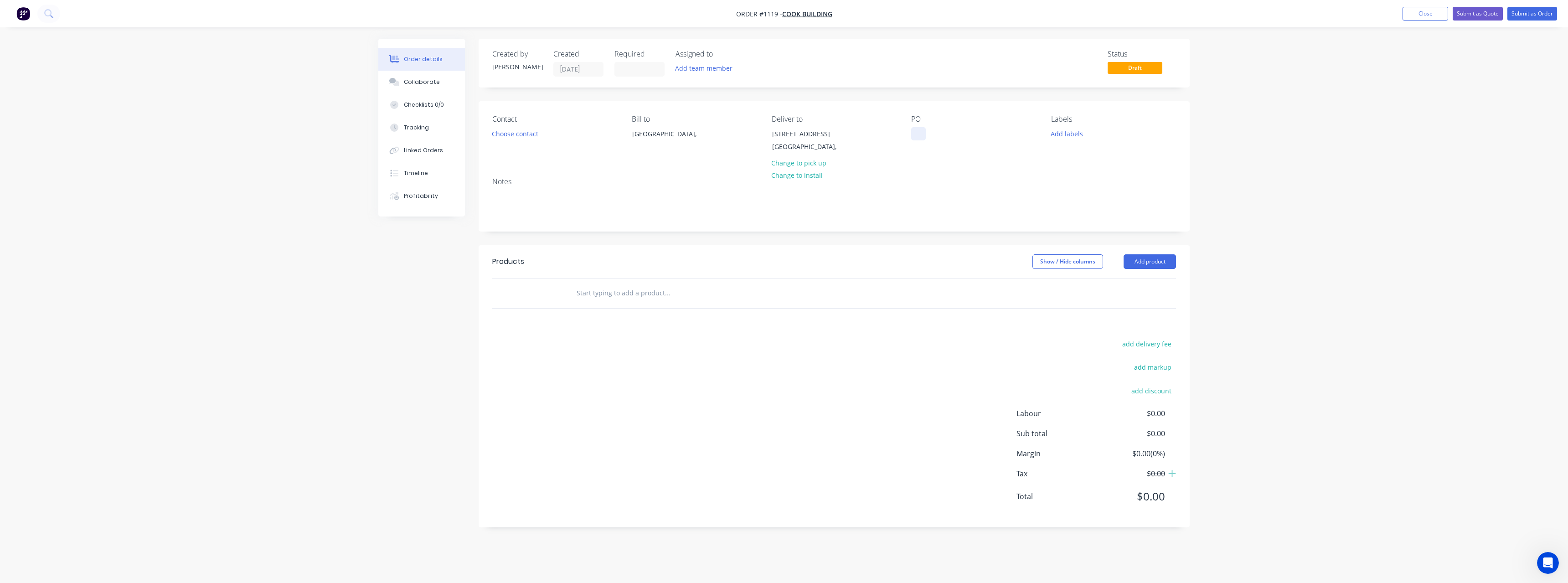
click at [925, 136] on div at bounding box center [919, 134] width 15 height 13
click at [644, 297] on input "text" at bounding box center [668, 293] width 183 height 18
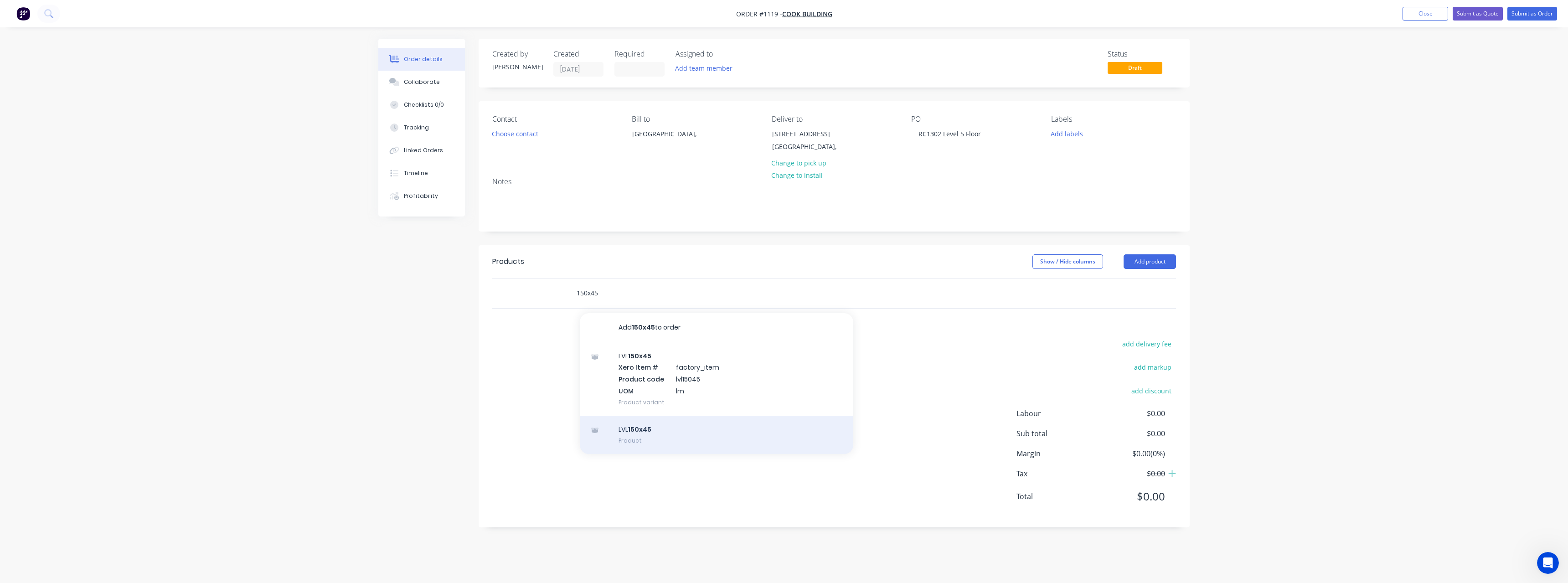
type input "150x45"
click at [659, 426] on div "LVL 150x45 Product" at bounding box center [716, 435] width 273 height 38
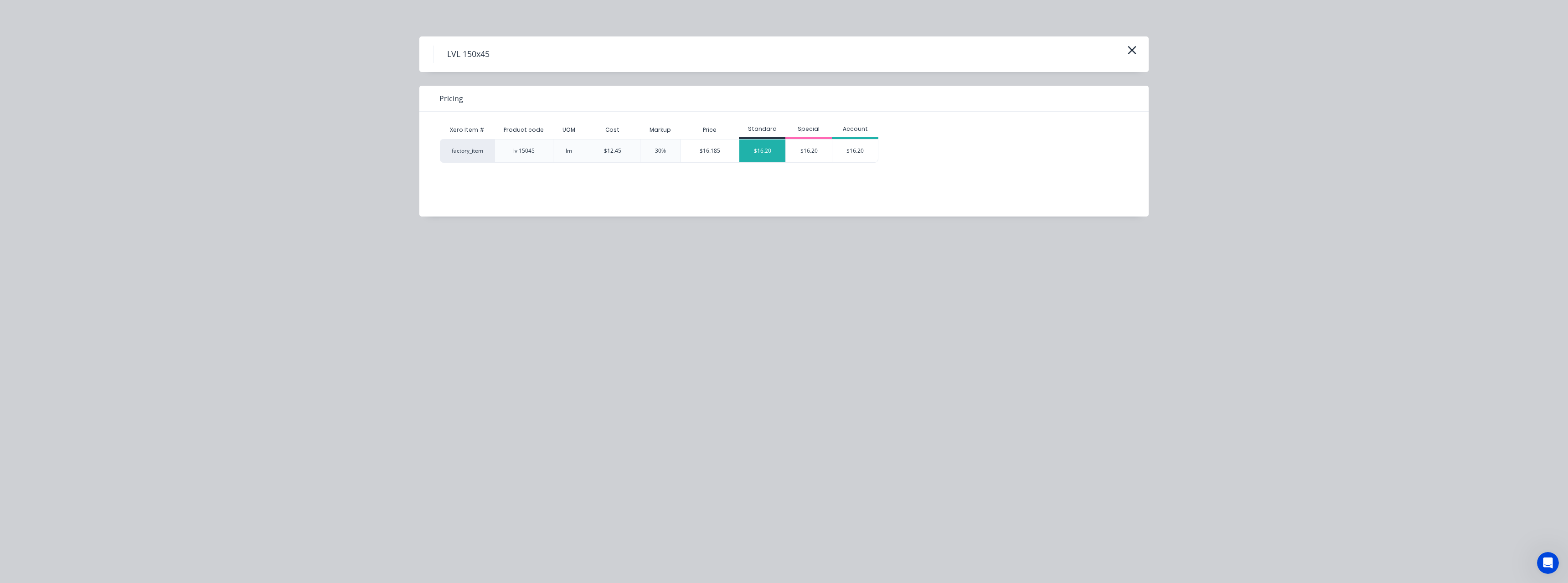
click at [756, 157] on div "$16.20" at bounding box center [763, 150] width 46 height 23
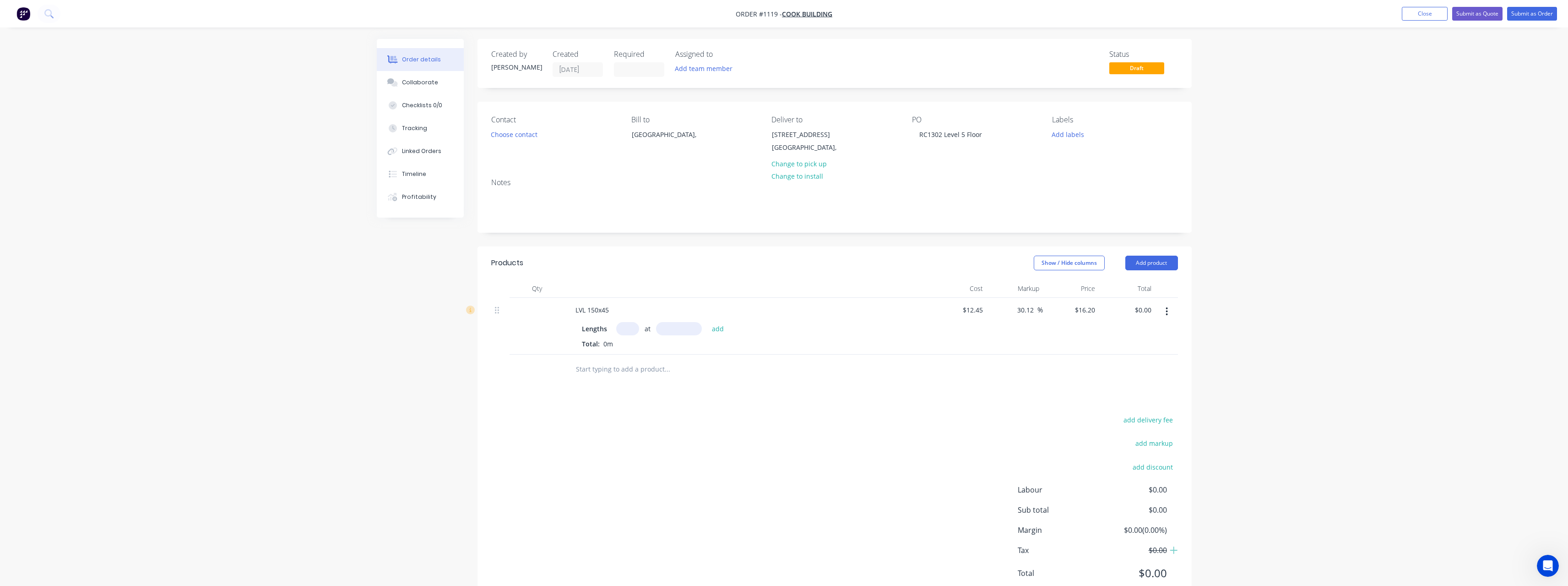
click at [631, 326] on input "text" at bounding box center [627, 328] width 23 height 13
type input "42"
type input "3000"
click at [707, 322] on button "add" at bounding box center [718, 328] width 21 height 12
type input "$2,041.20"
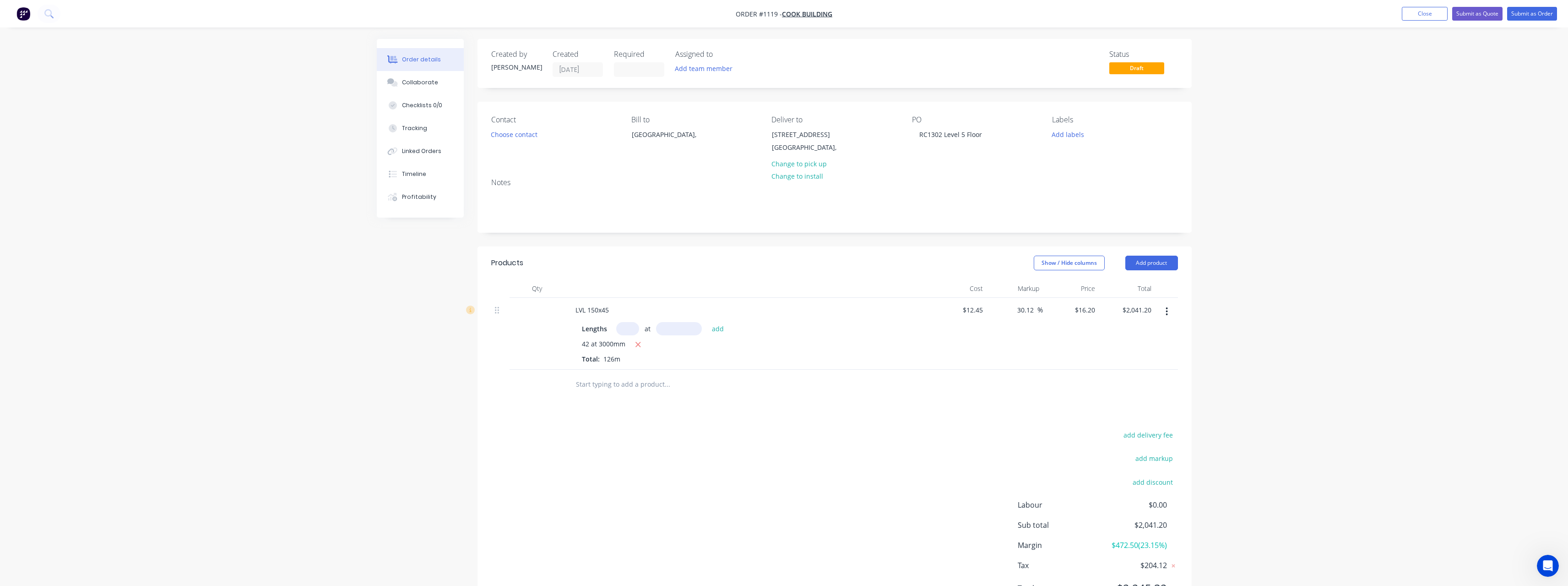
click at [618, 382] on input "text" at bounding box center [667, 384] width 183 height 18
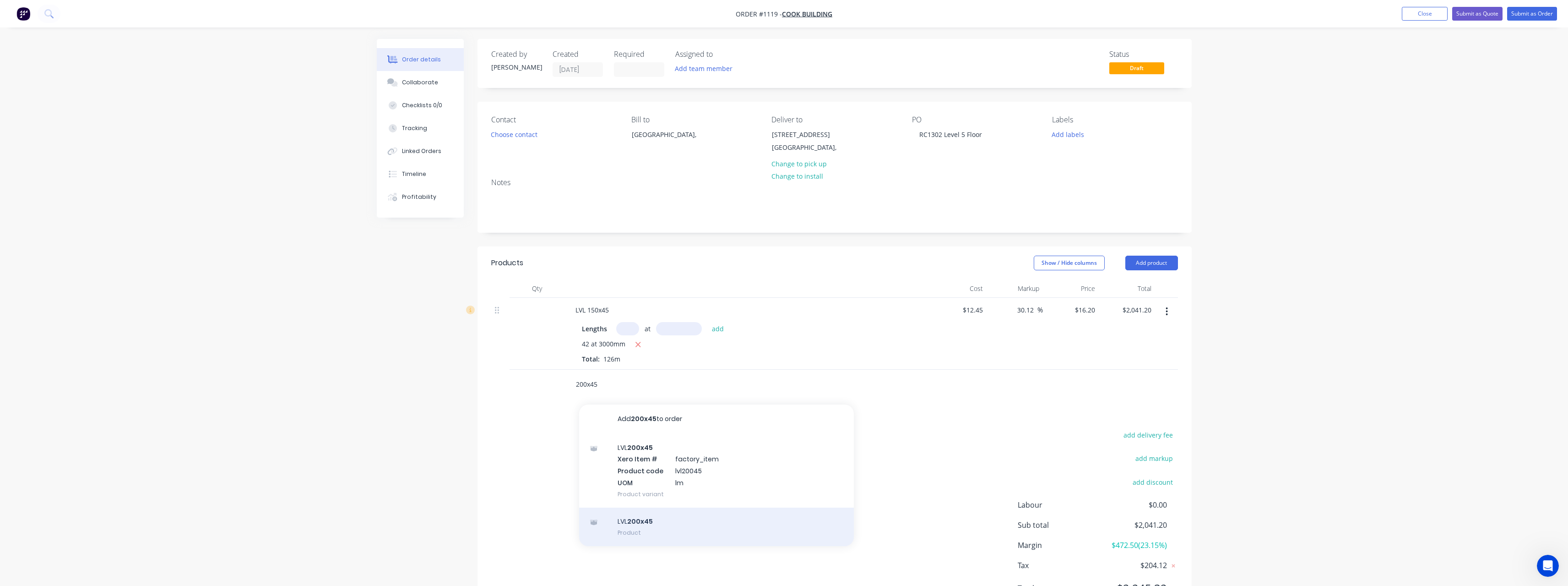
type input "200x45"
click at [666, 514] on div "LVL 200x45 Product" at bounding box center [716, 527] width 274 height 39
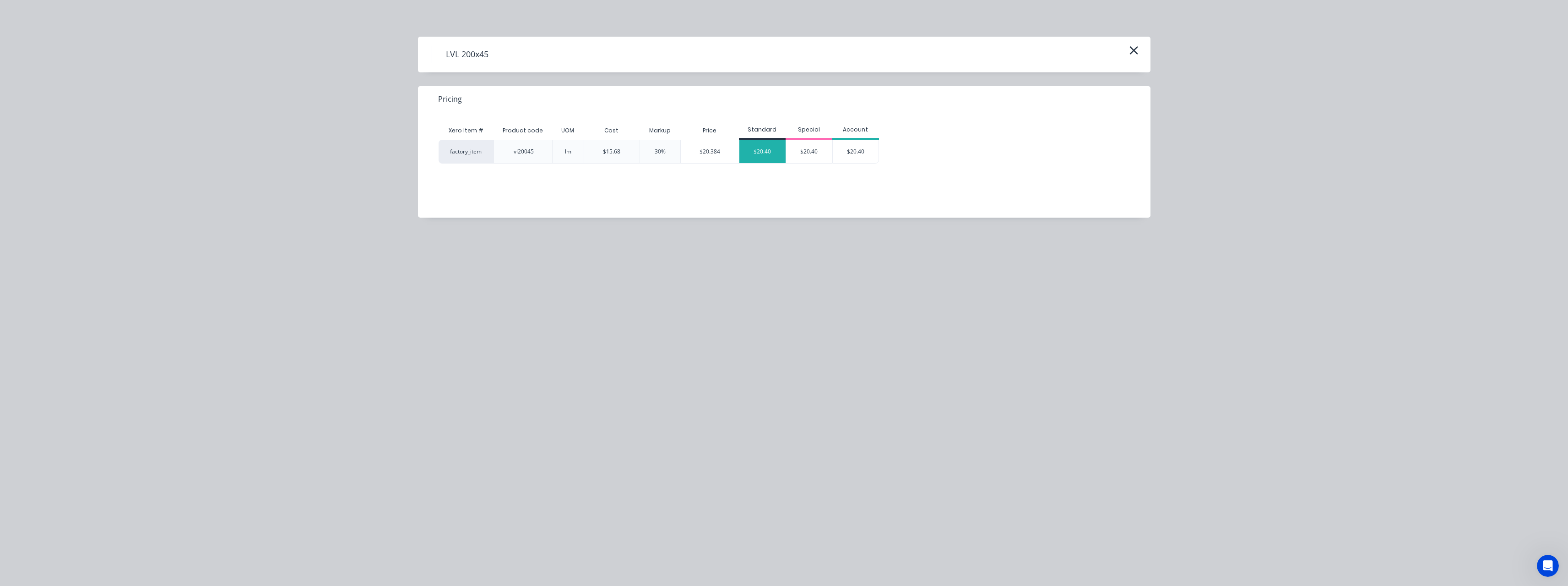
click at [776, 148] on div "$20.40" at bounding box center [762, 151] width 46 height 23
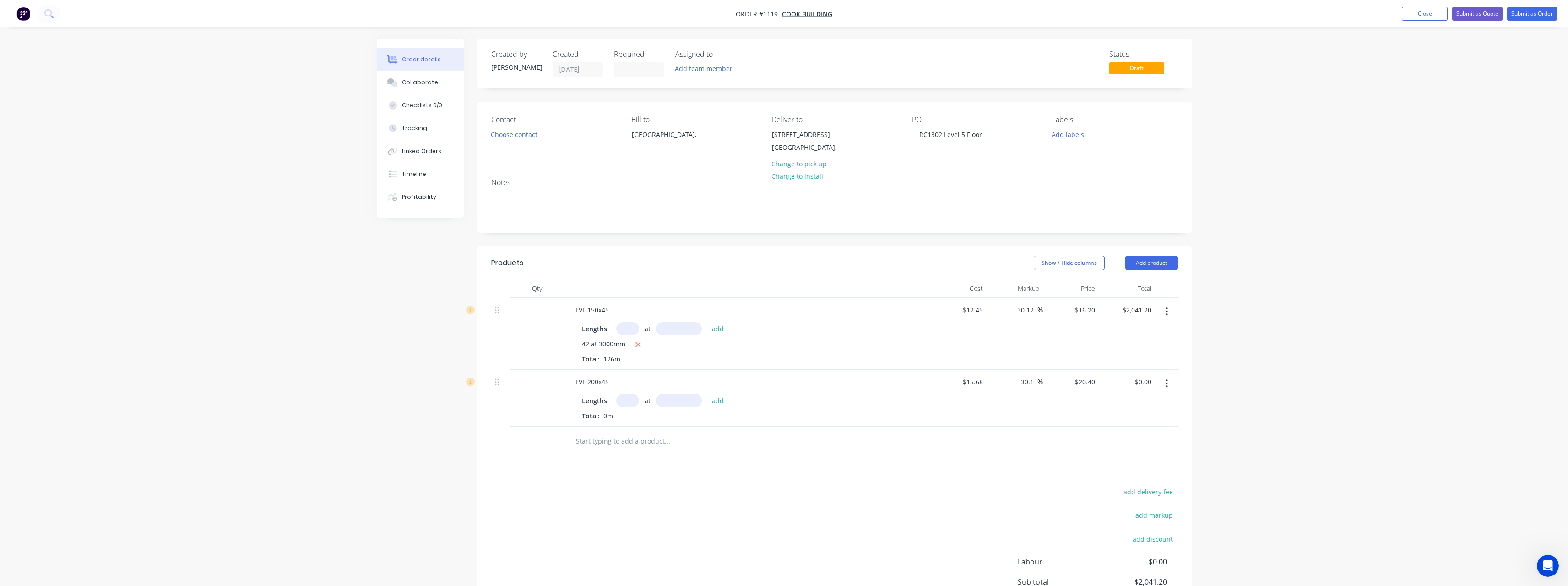
click at [631, 402] on input "text" at bounding box center [627, 401] width 23 height 13
type input "55"
type input "3000"
click at [707, 394] on button "add" at bounding box center [718, 400] width 21 height 12
type input "$3,366.00"
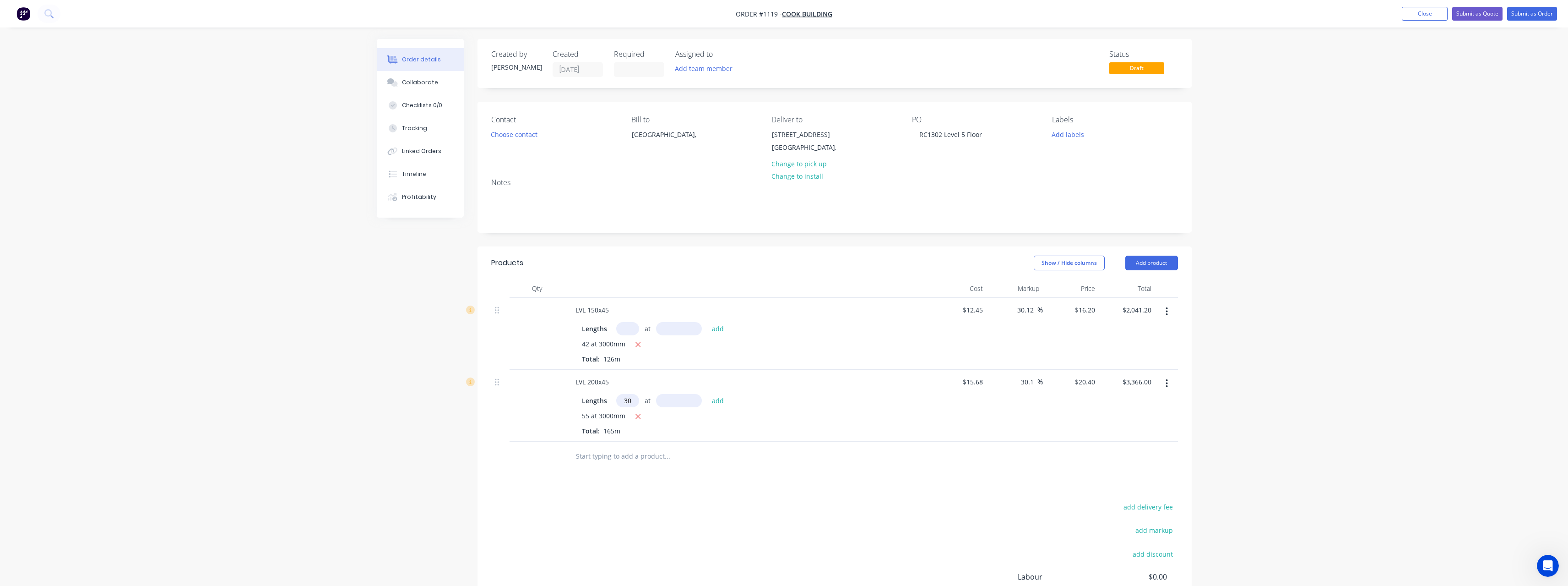
type input "30"
type input "2100"
click at [707, 394] on button "add" at bounding box center [718, 400] width 21 height 12
type input "$4,651.20"
click at [615, 467] on input "text" at bounding box center [667, 472] width 183 height 18
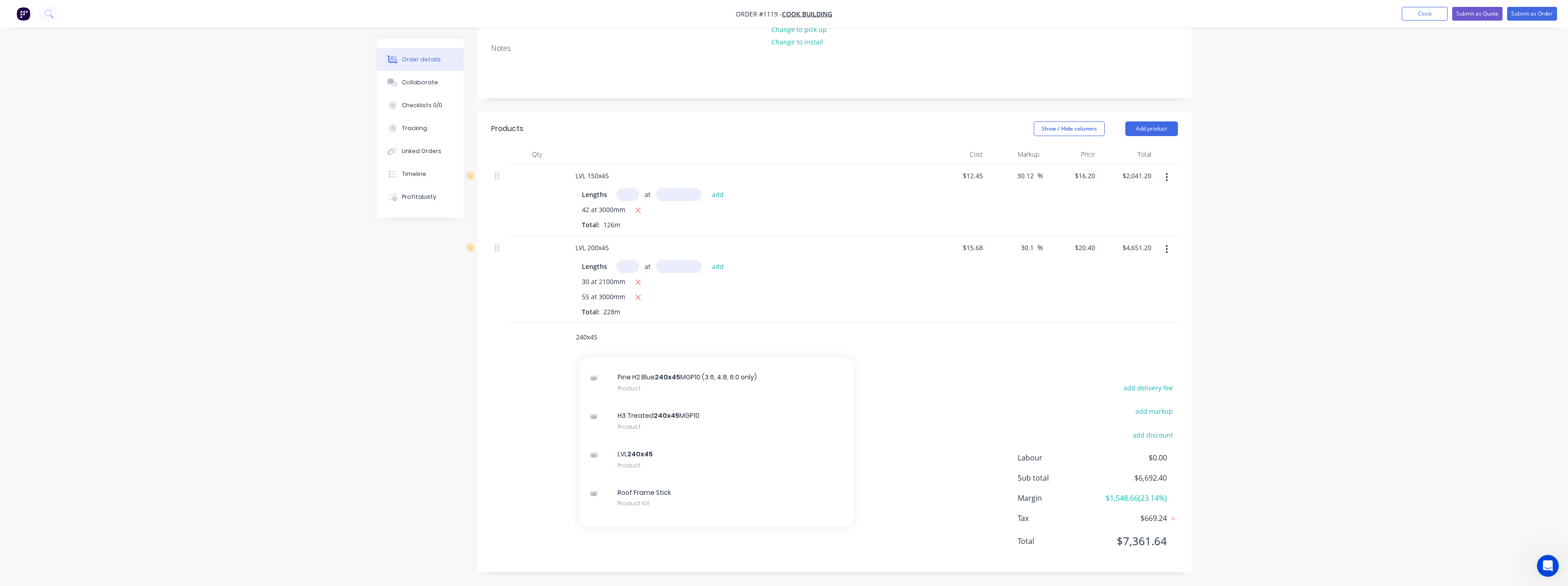
scroll to position [366, 0]
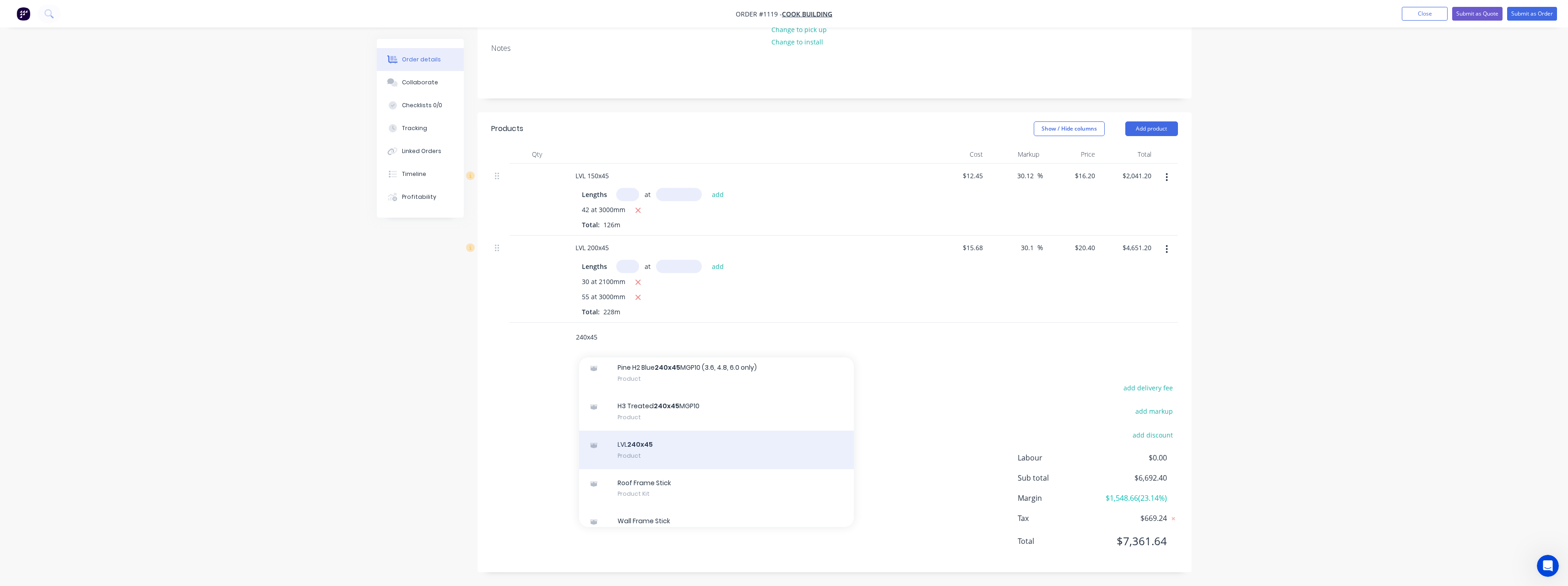
type input "240x45"
click at [690, 447] on div "LVL 240x45 Product" at bounding box center [716, 450] width 274 height 39
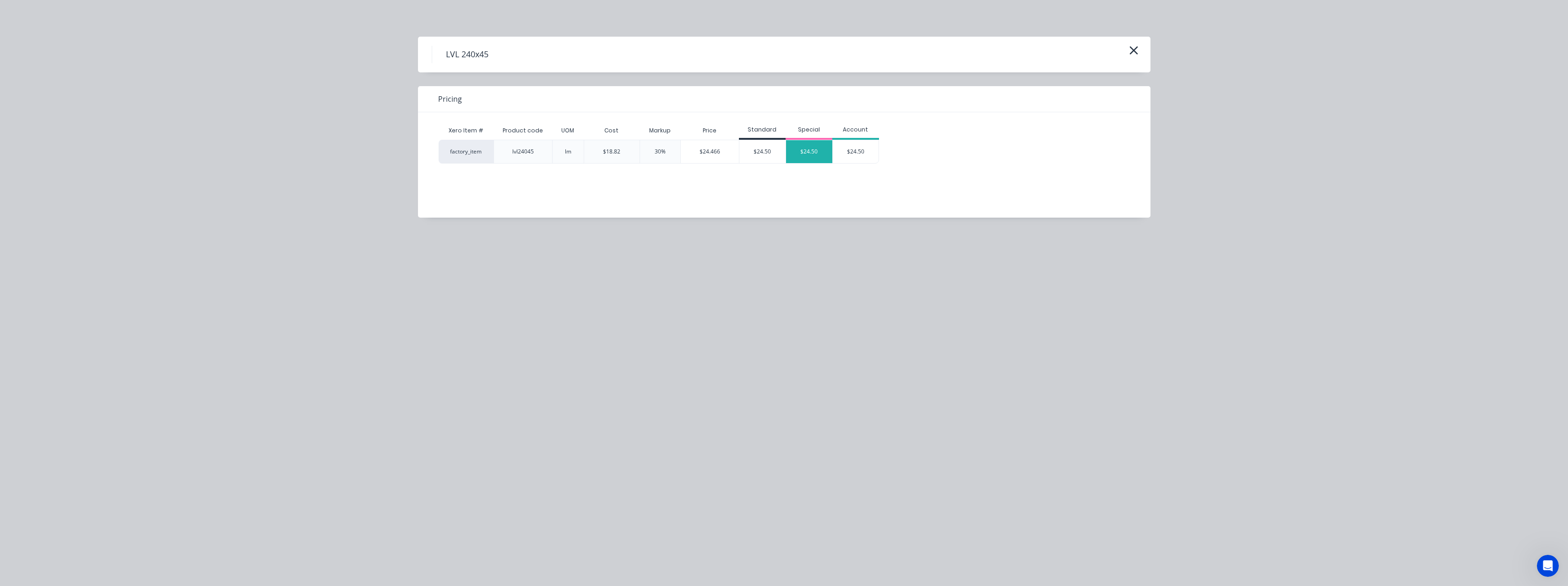
click at [803, 153] on div "$24.50" at bounding box center [809, 151] width 46 height 23
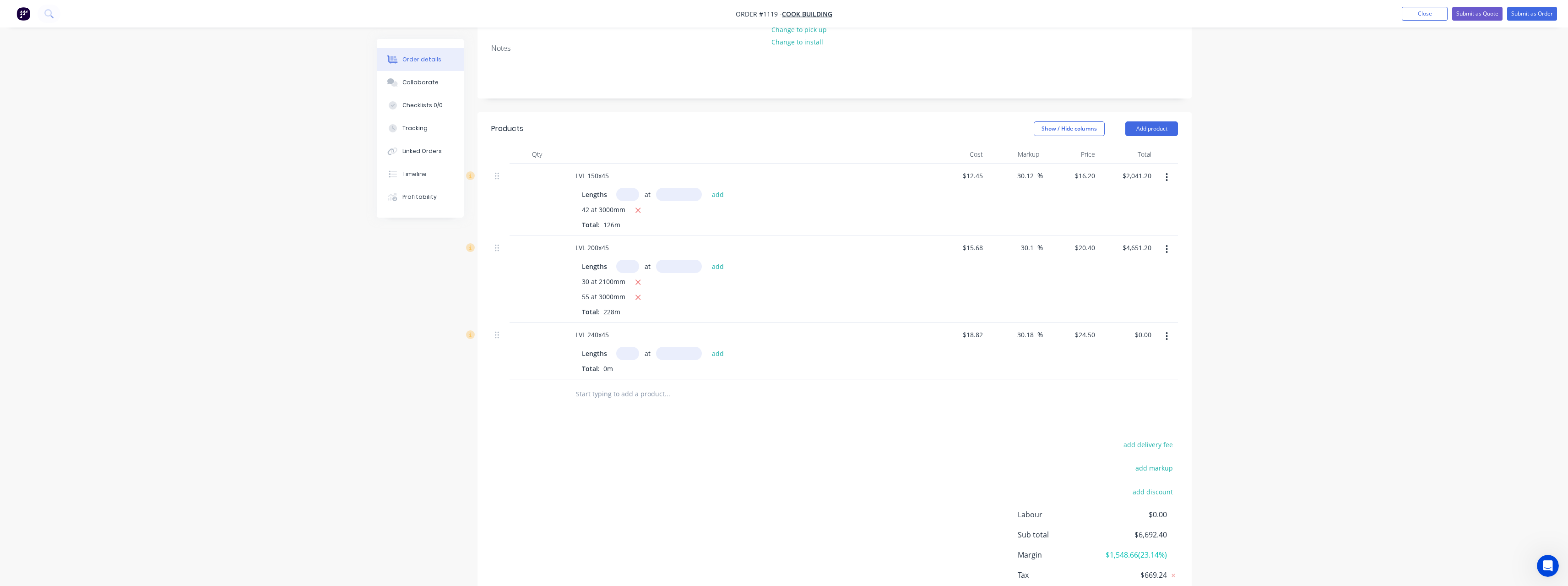
click at [635, 355] on input "text" at bounding box center [627, 354] width 23 height 13
type input "60"
type input "3000"
click at [707, 347] on button "add" at bounding box center [718, 353] width 21 height 12
type input "$4,410.00"
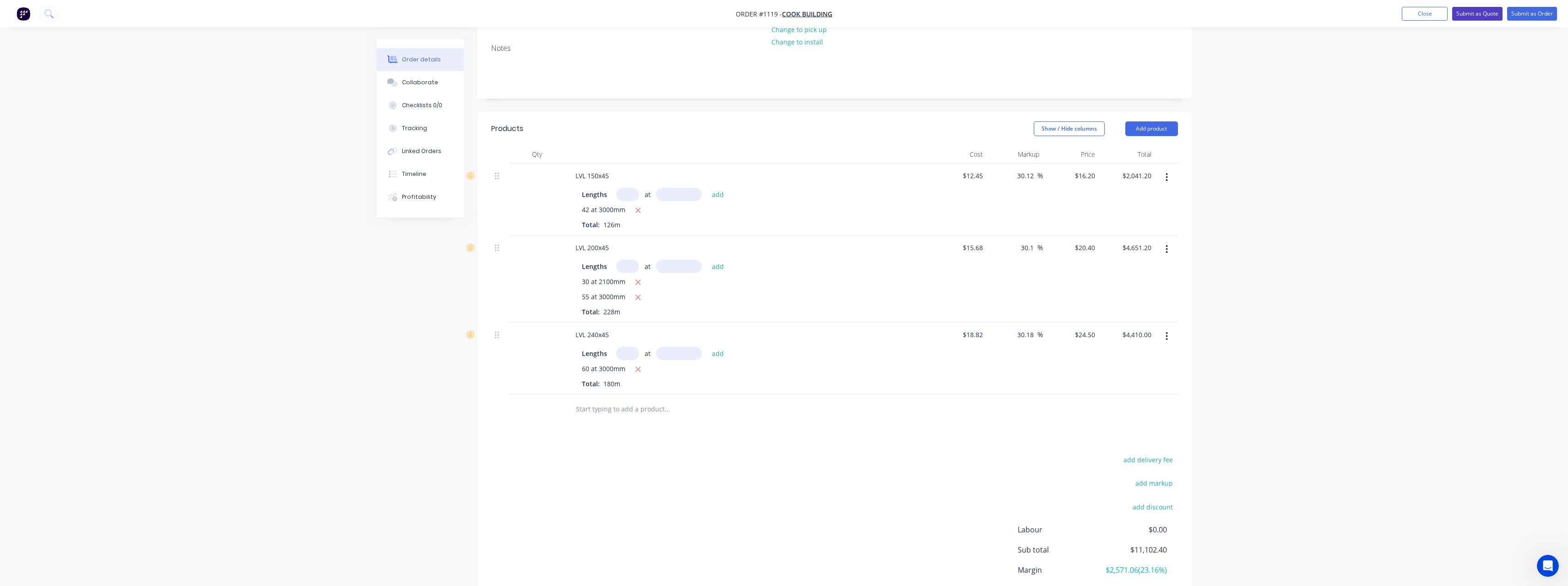
click at [1492, 16] on button "Submit as Quote" at bounding box center [1477, 13] width 50 height 13
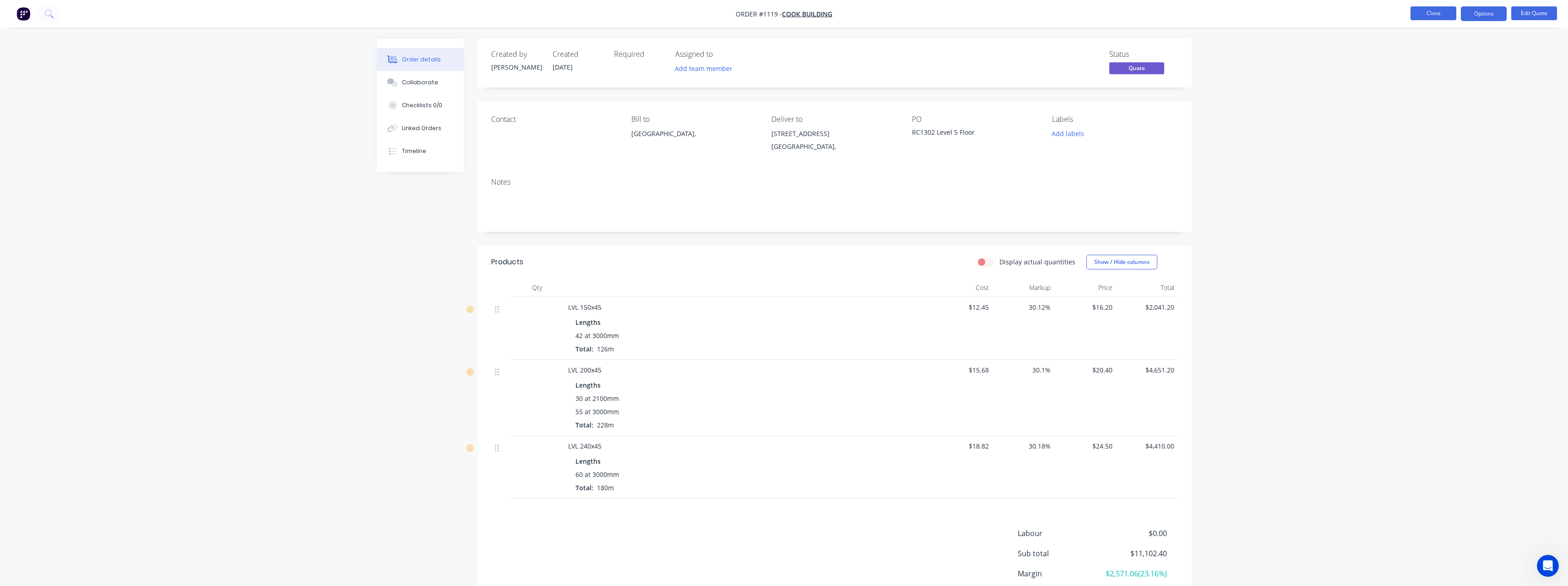
click at [1445, 15] on button "Close" at bounding box center [1433, 13] width 46 height 13
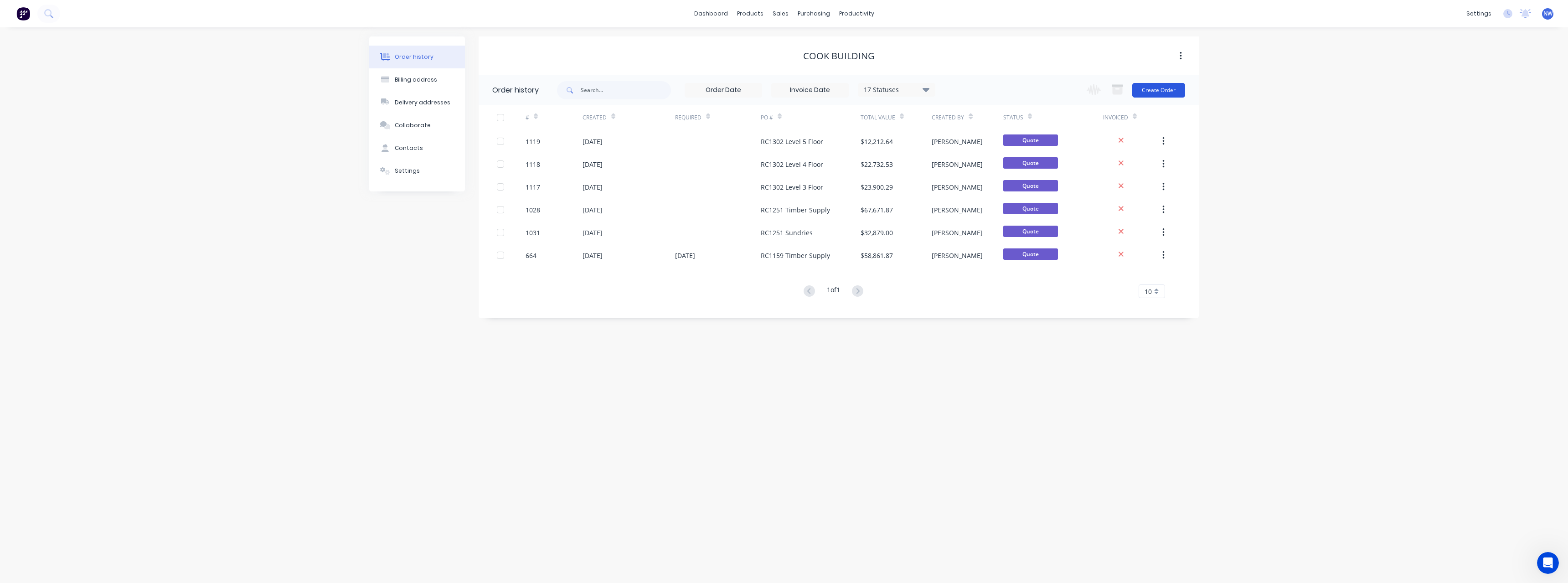
click at [1150, 93] on button "Create Order" at bounding box center [1158, 90] width 53 height 15
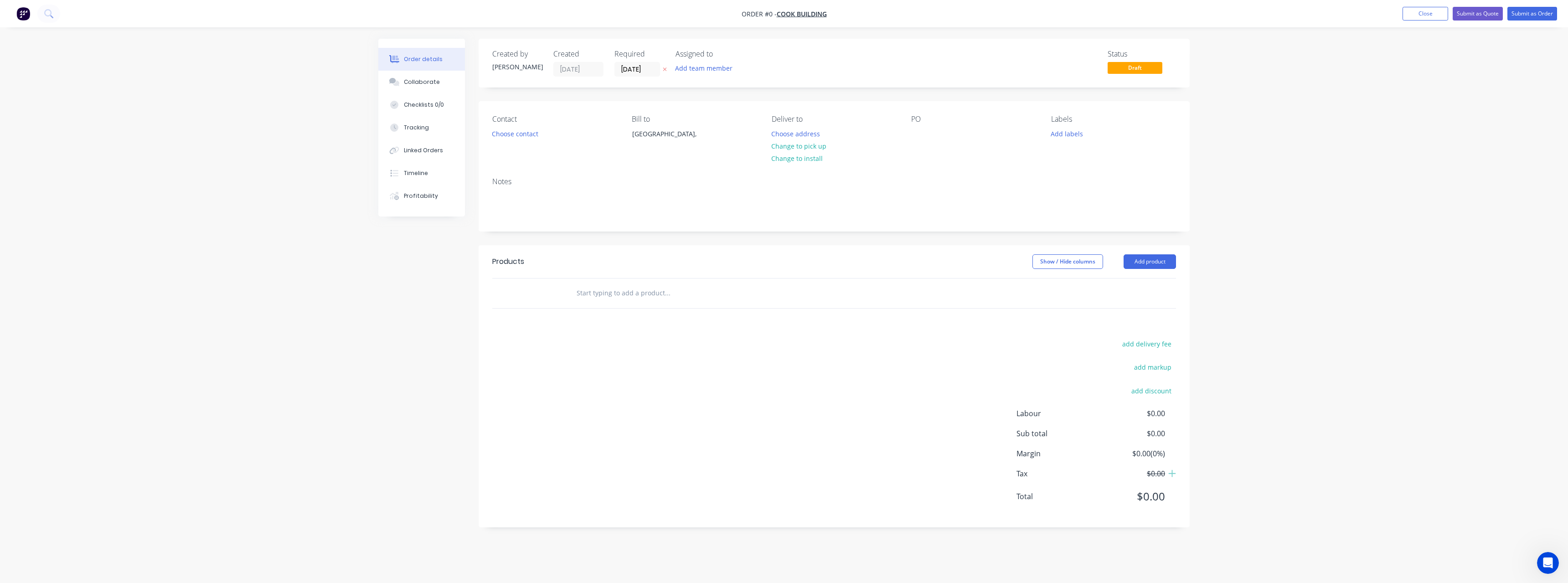
click at [665, 67] on icon at bounding box center [665, 69] width 4 height 5
click at [793, 133] on button "Choose address" at bounding box center [796, 133] width 58 height 12
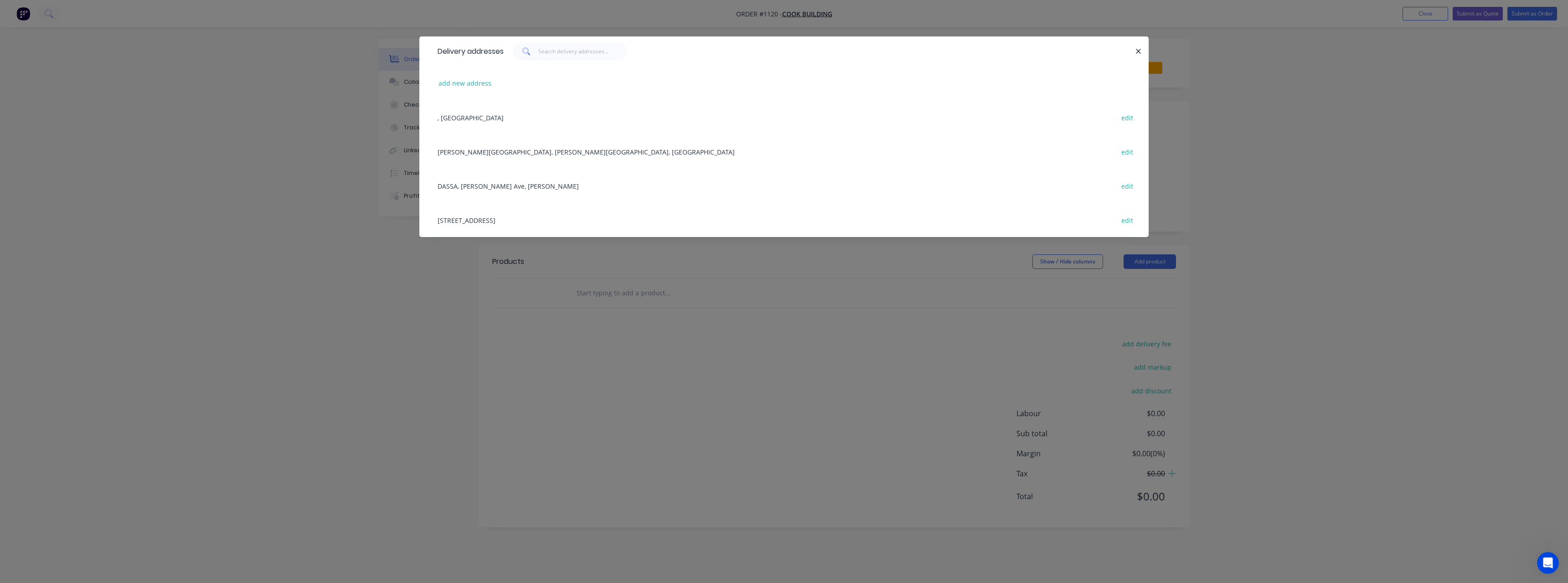
click at [530, 220] on div "[STREET_ADDRESS] edit" at bounding box center [783, 220] width 702 height 34
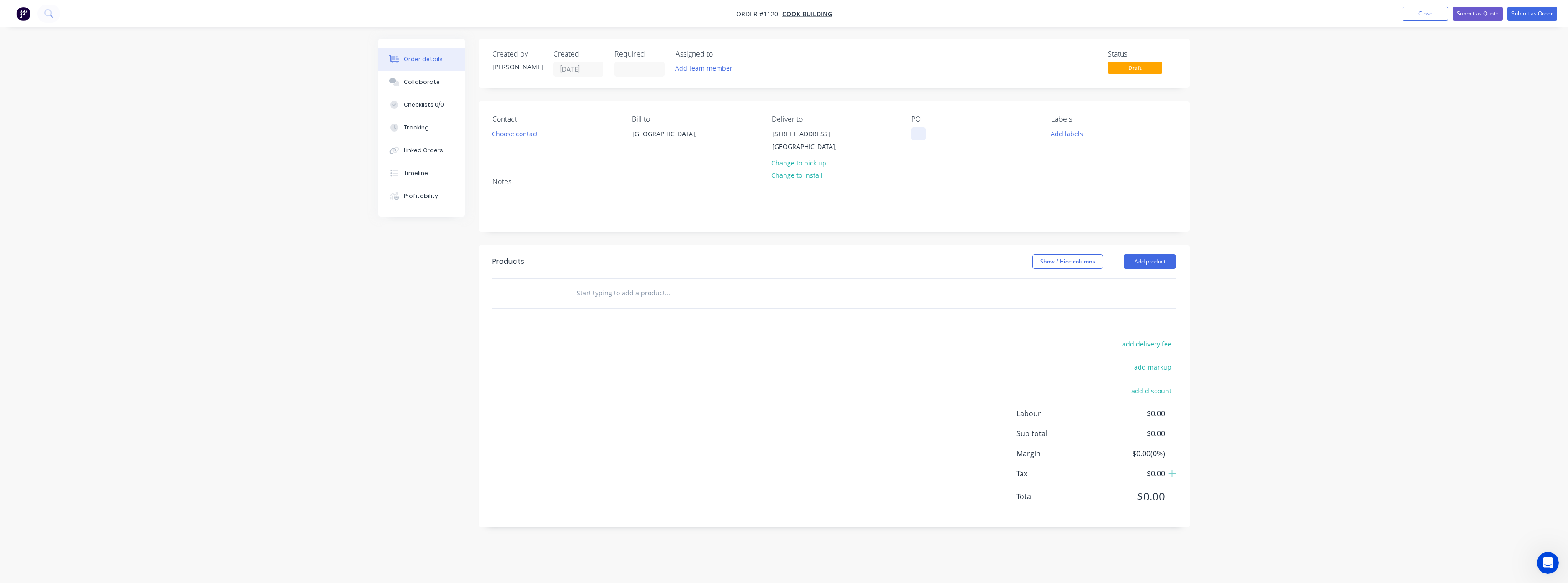
click at [923, 135] on div at bounding box center [919, 134] width 15 height 13
click at [656, 297] on input "text" at bounding box center [668, 293] width 183 height 18
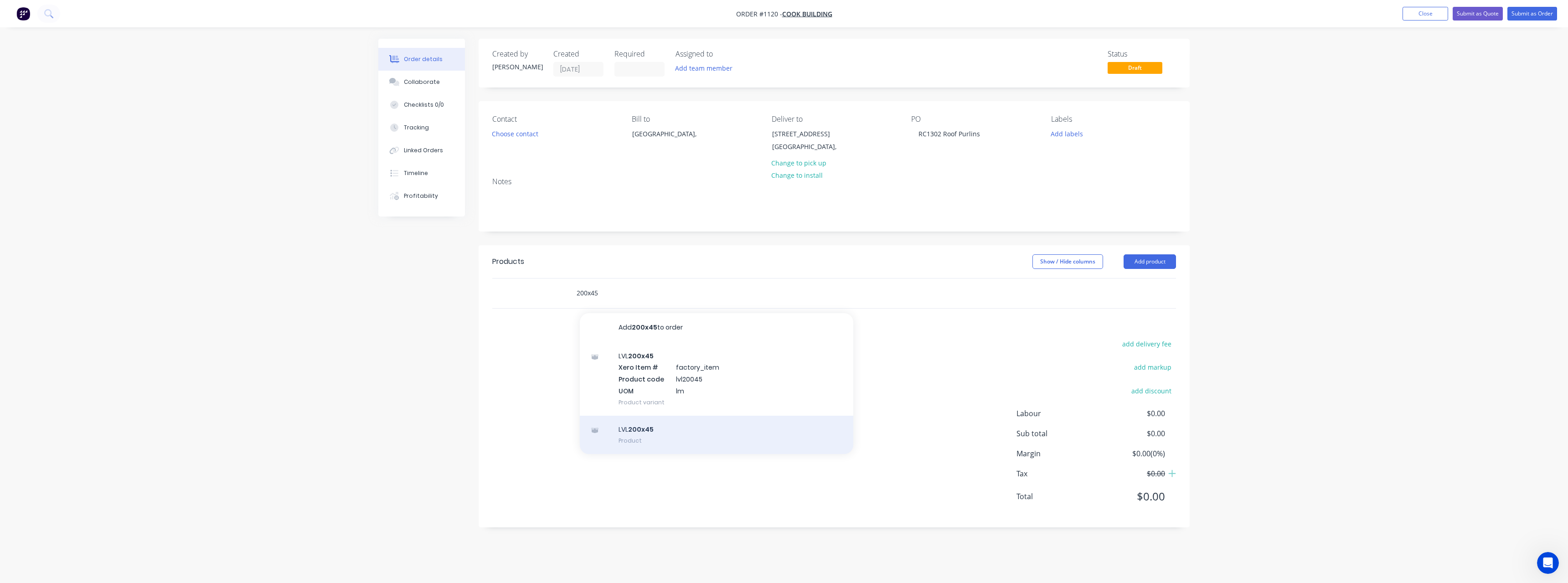
type input "200x45"
click at [663, 429] on div "LVL 200x45 Product" at bounding box center [716, 435] width 273 height 38
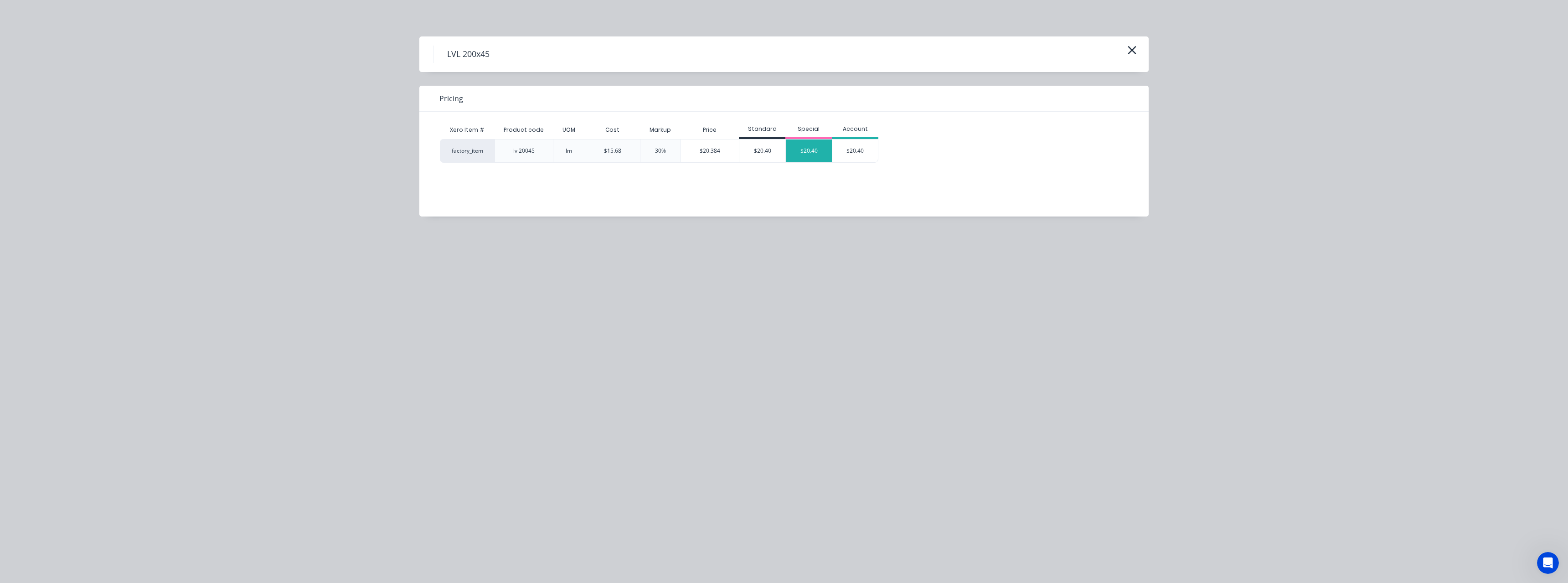
click at [803, 153] on div "$20.40" at bounding box center [809, 150] width 46 height 23
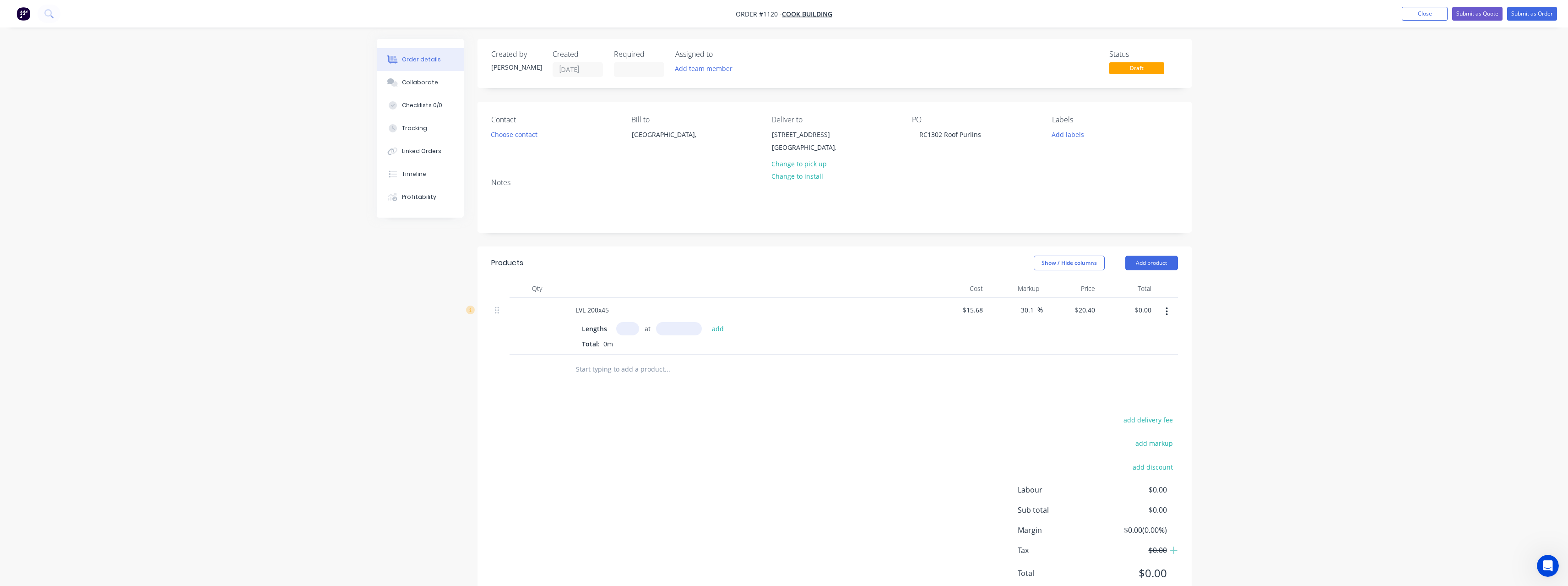
click at [633, 331] on input "text" at bounding box center [627, 328] width 23 height 13
type input "30"
type input "6000"
click at [707, 322] on button "add" at bounding box center [718, 328] width 21 height 12
type input "$3,672.00"
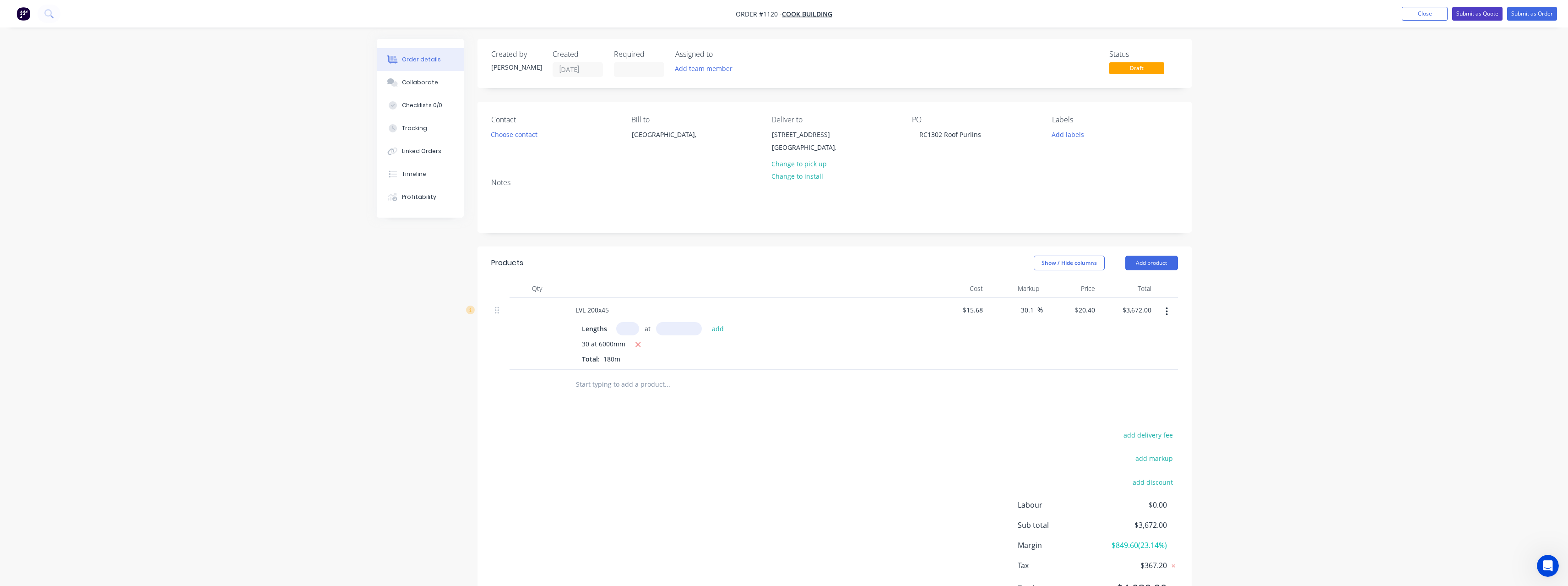
click at [1474, 12] on button "Submit as Quote" at bounding box center [1477, 13] width 50 height 13
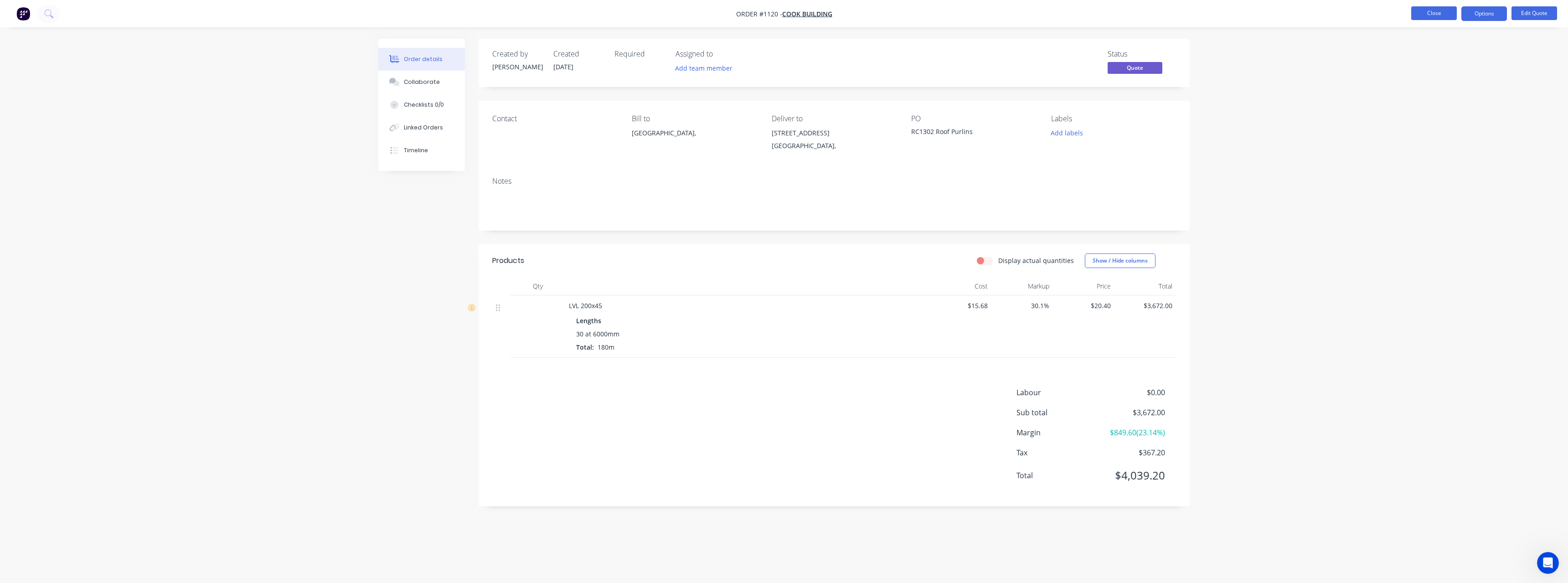
click at [1438, 17] on button "Close" at bounding box center [1433, 13] width 46 height 13
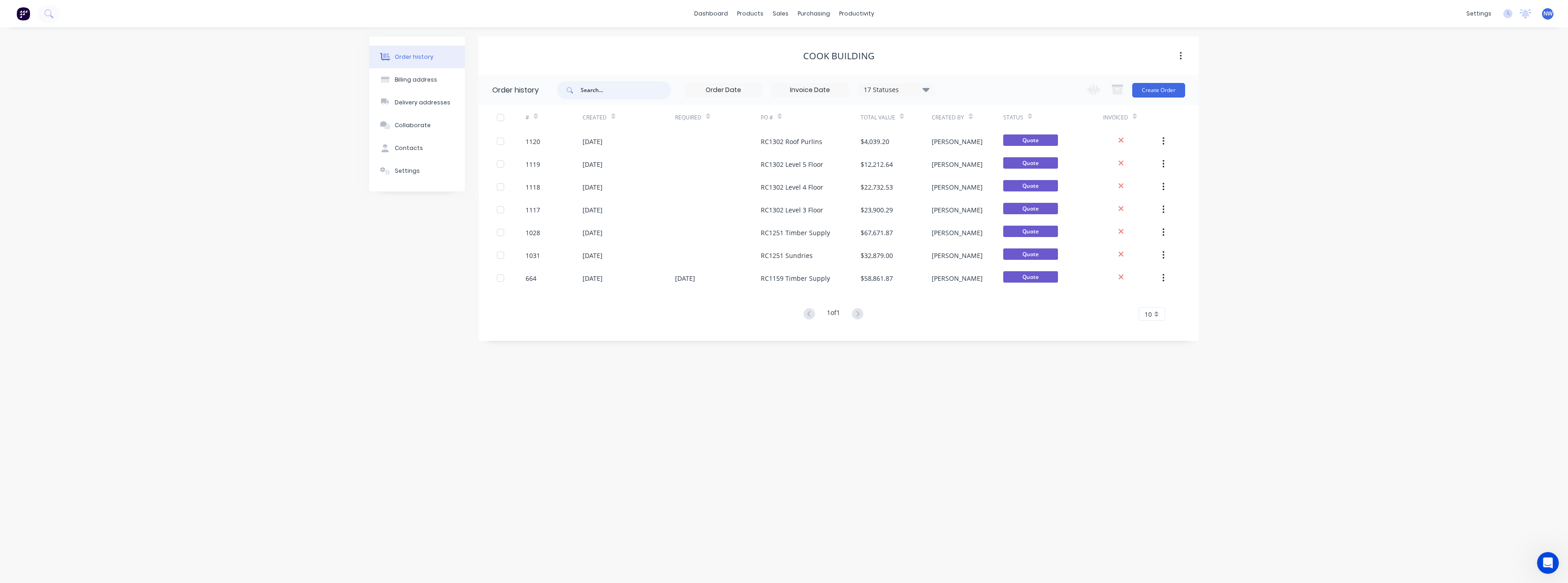
click at [598, 93] on input "text" at bounding box center [626, 90] width 90 height 18
click at [1149, 91] on button "Create Order" at bounding box center [1158, 90] width 53 height 15
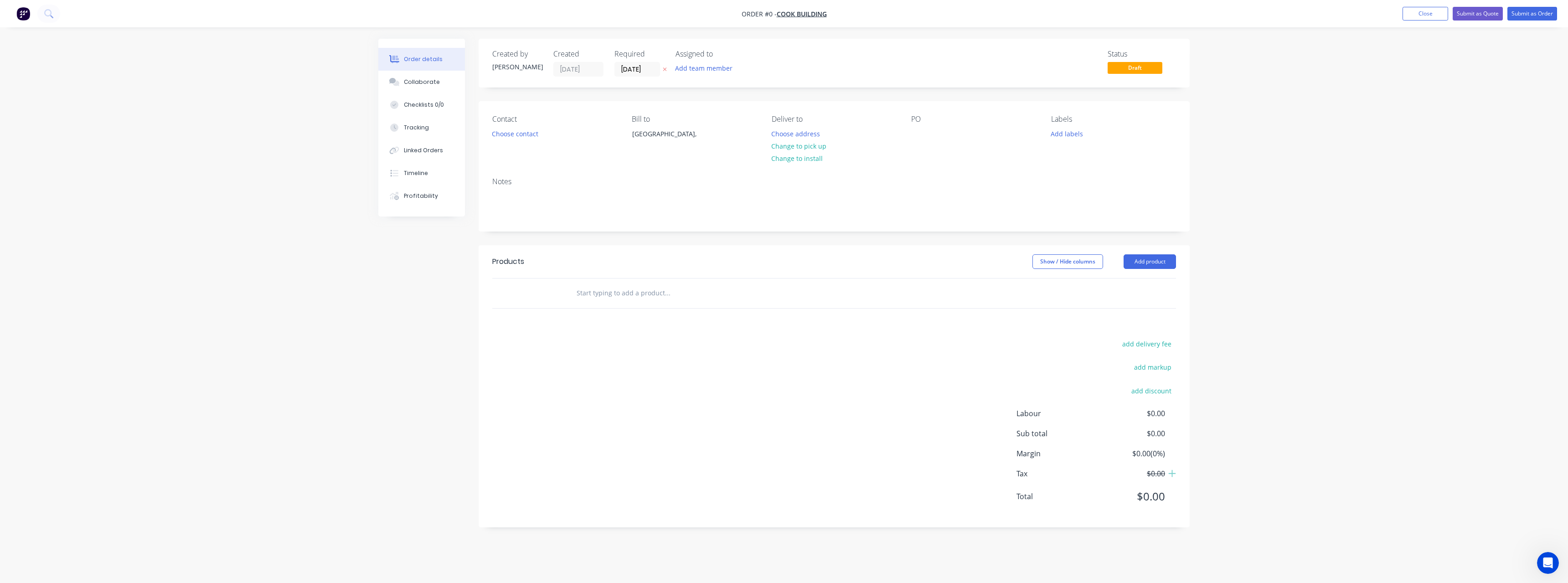
click at [668, 68] on button at bounding box center [665, 69] width 10 height 10
click at [791, 131] on button "Choose address" at bounding box center [796, 133] width 58 height 12
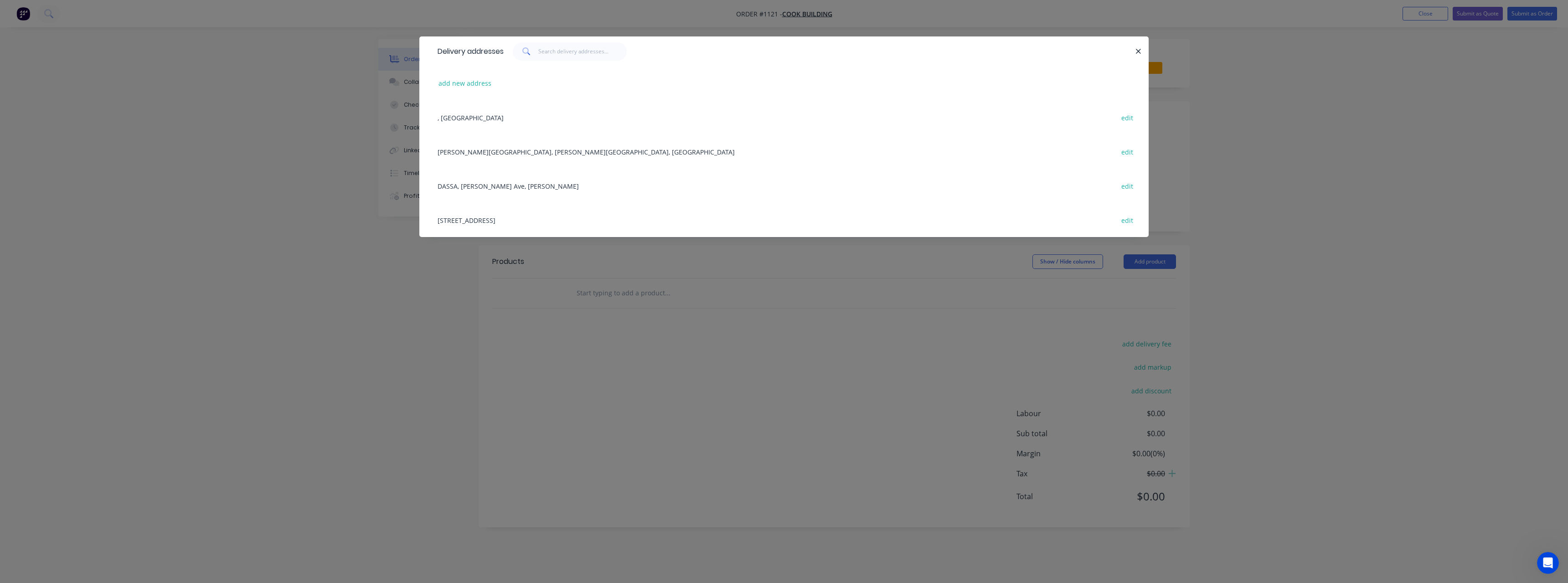
click at [526, 223] on div "[STREET_ADDRESS] edit" at bounding box center [783, 220] width 702 height 34
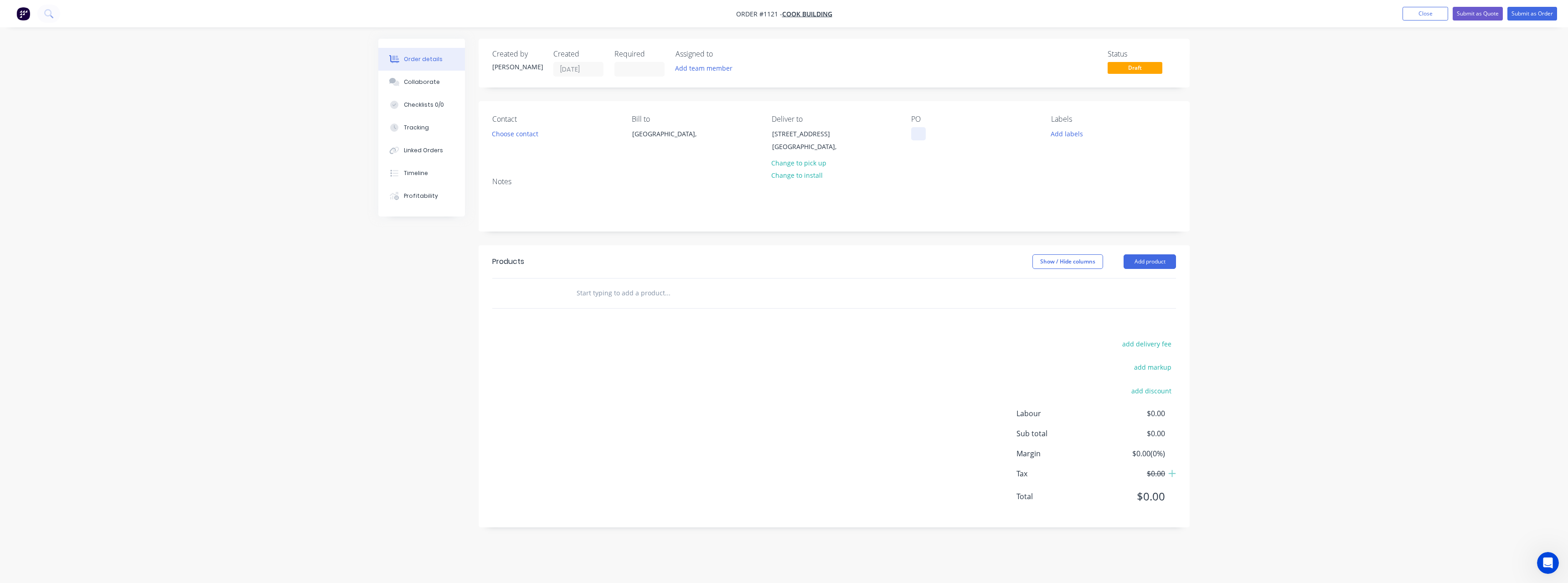
click at [923, 133] on div at bounding box center [919, 134] width 15 height 13
click at [656, 293] on input "text" at bounding box center [668, 293] width 183 height 18
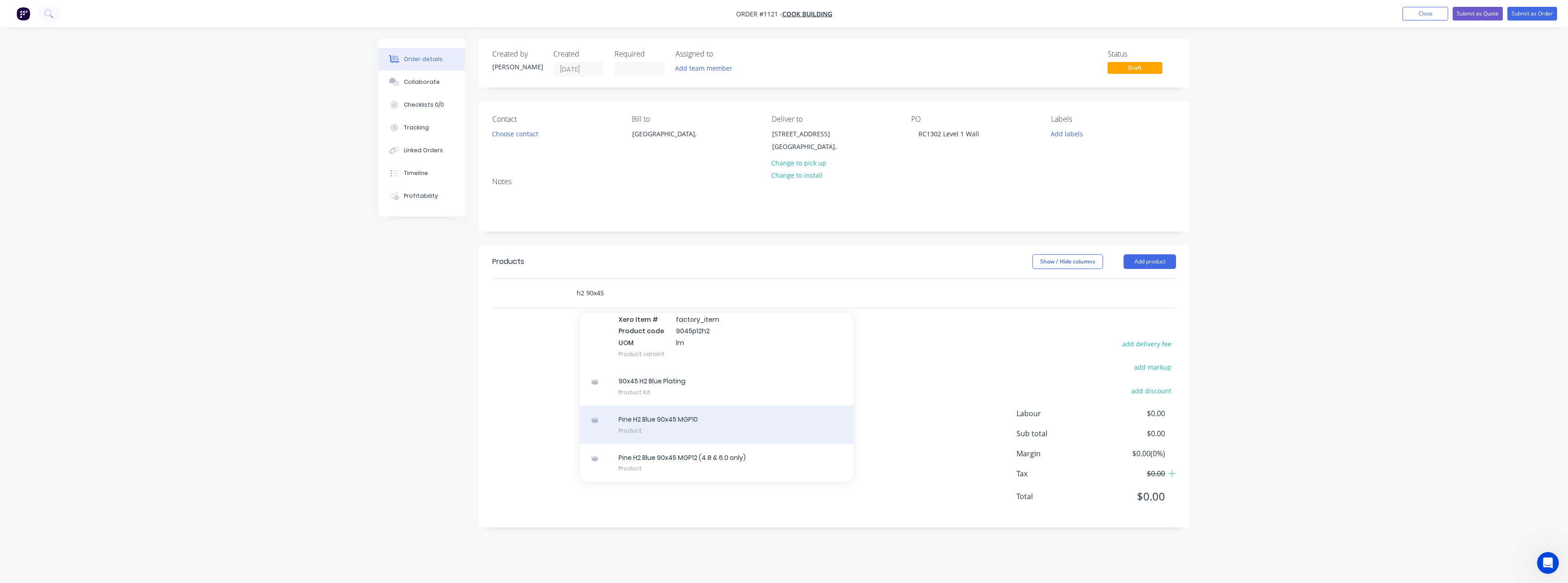
type input "h2 90x45"
click at [692, 411] on div "Pine H2 Blue 90x45 MGP10 Product" at bounding box center [716, 424] width 273 height 38
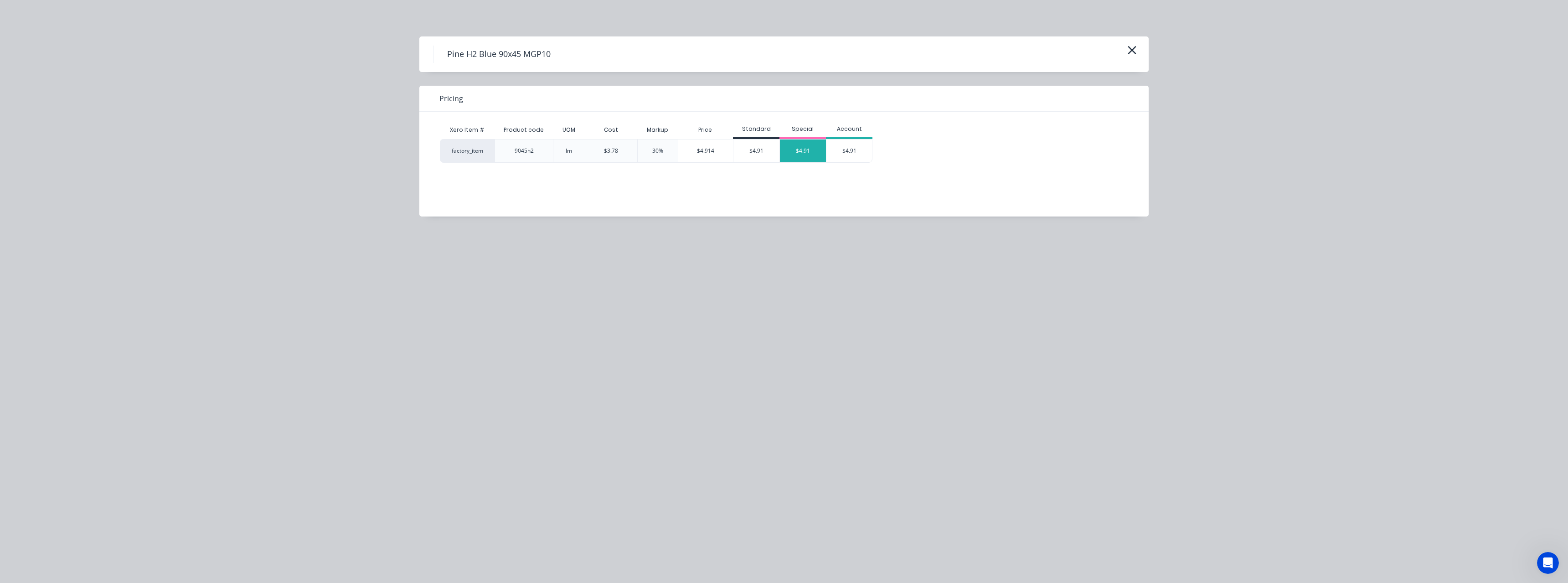
click at [791, 155] on div "$4.91" at bounding box center [803, 150] width 46 height 23
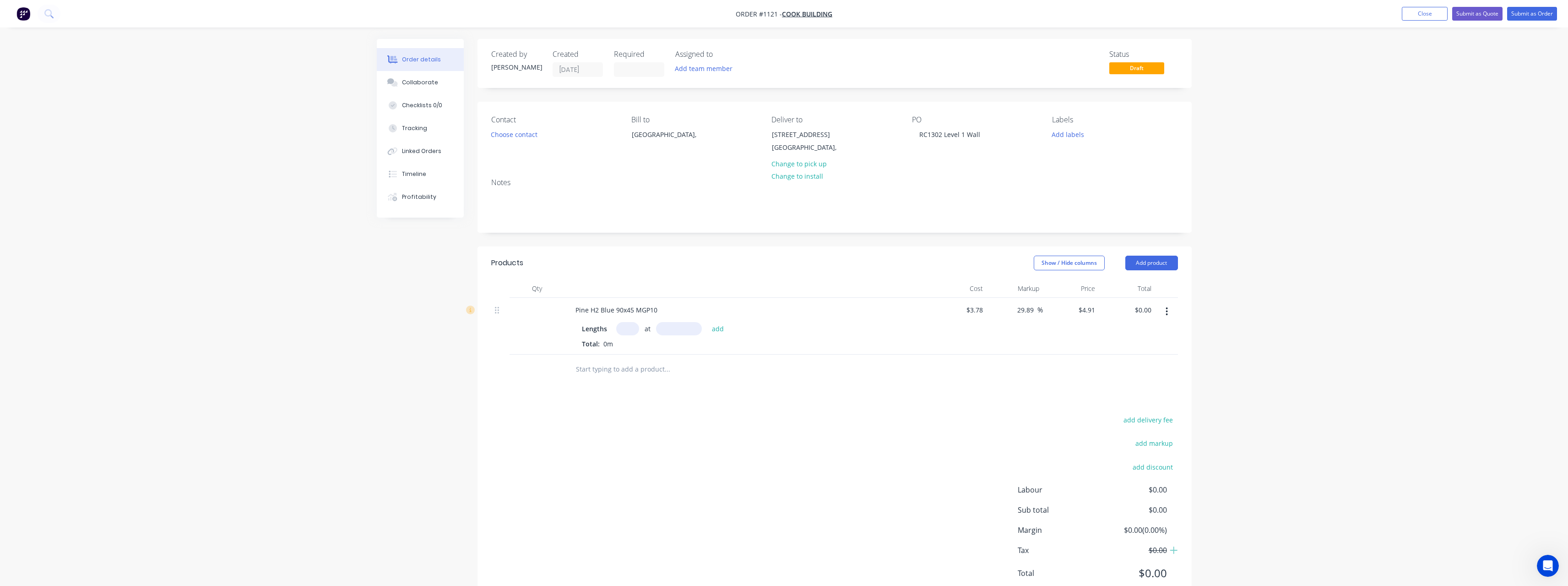
click at [630, 326] on input "text" at bounding box center [627, 328] width 23 height 13
type input "350"
type input "3000"
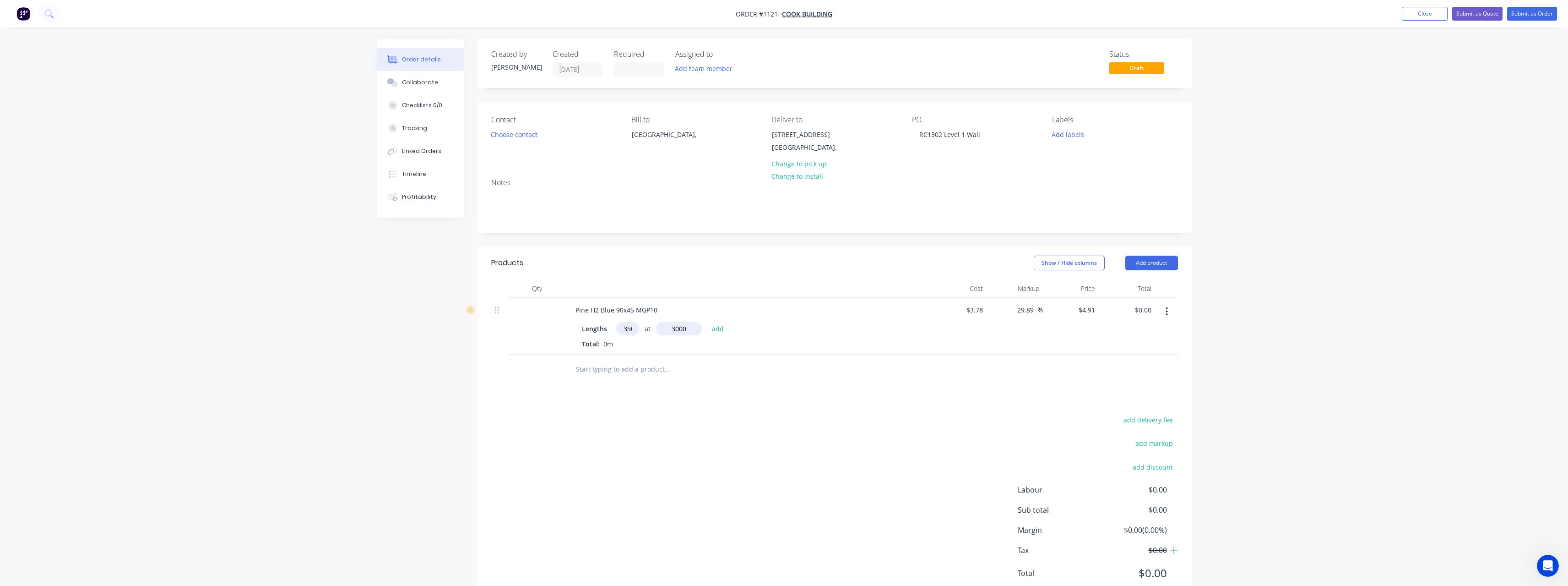
click at [707, 322] on button "add" at bounding box center [718, 328] width 21 height 12
type input "$5,155.50"
type input "90"
type input "6000"
click at [707, 322] on button "add" at bounding box center [718, 328] width 21 height 12
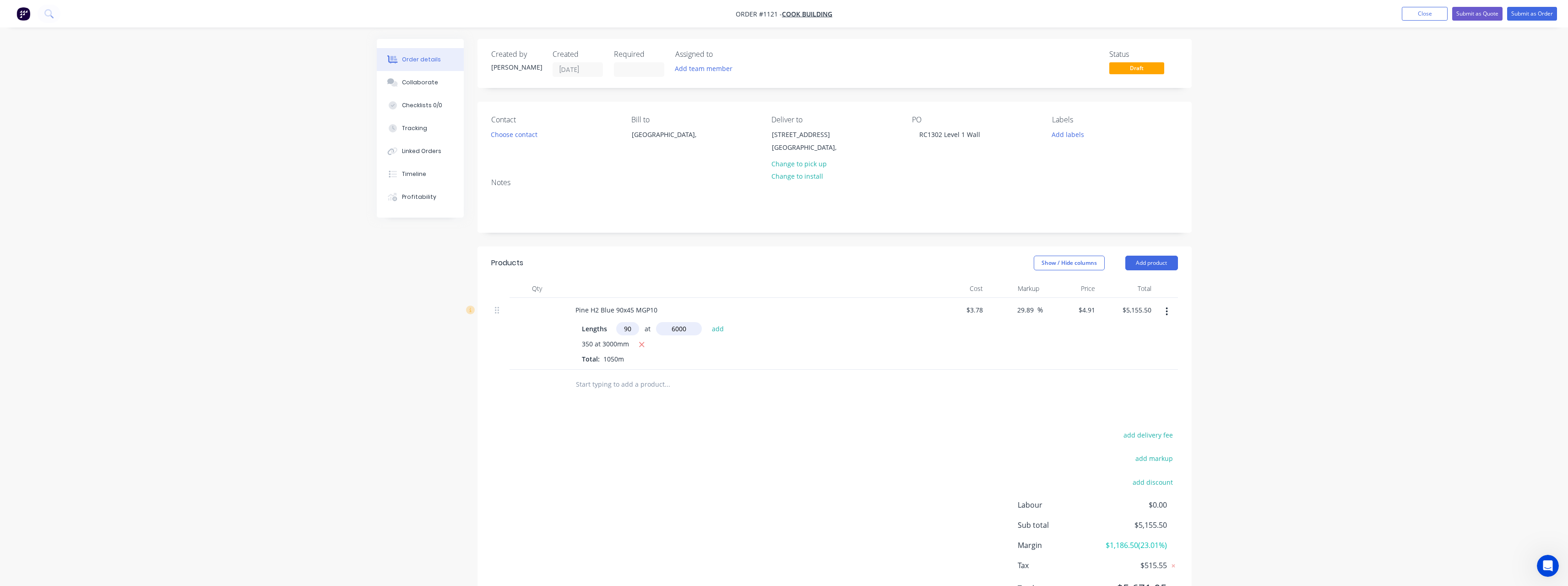
type input "$7,806.90"
click at [627, 396] on input "text" at bounding box center [667, 399] width 183 height 18
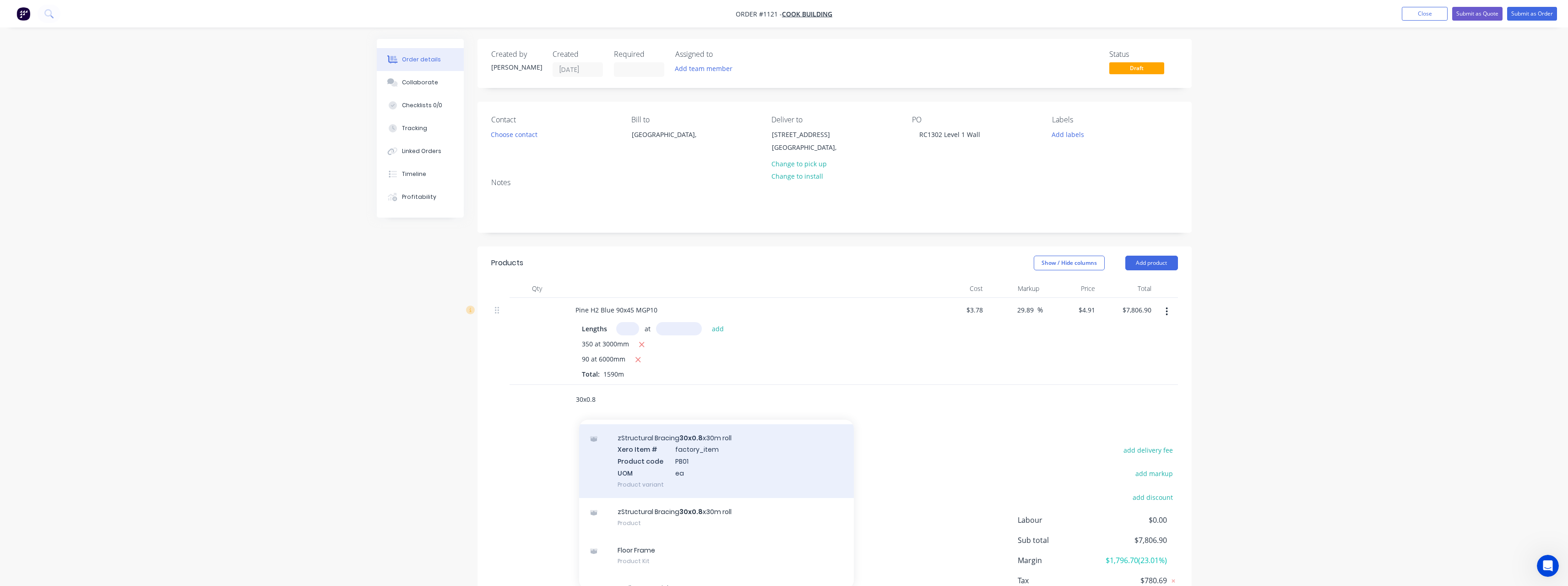
scroll to position [48, 0]
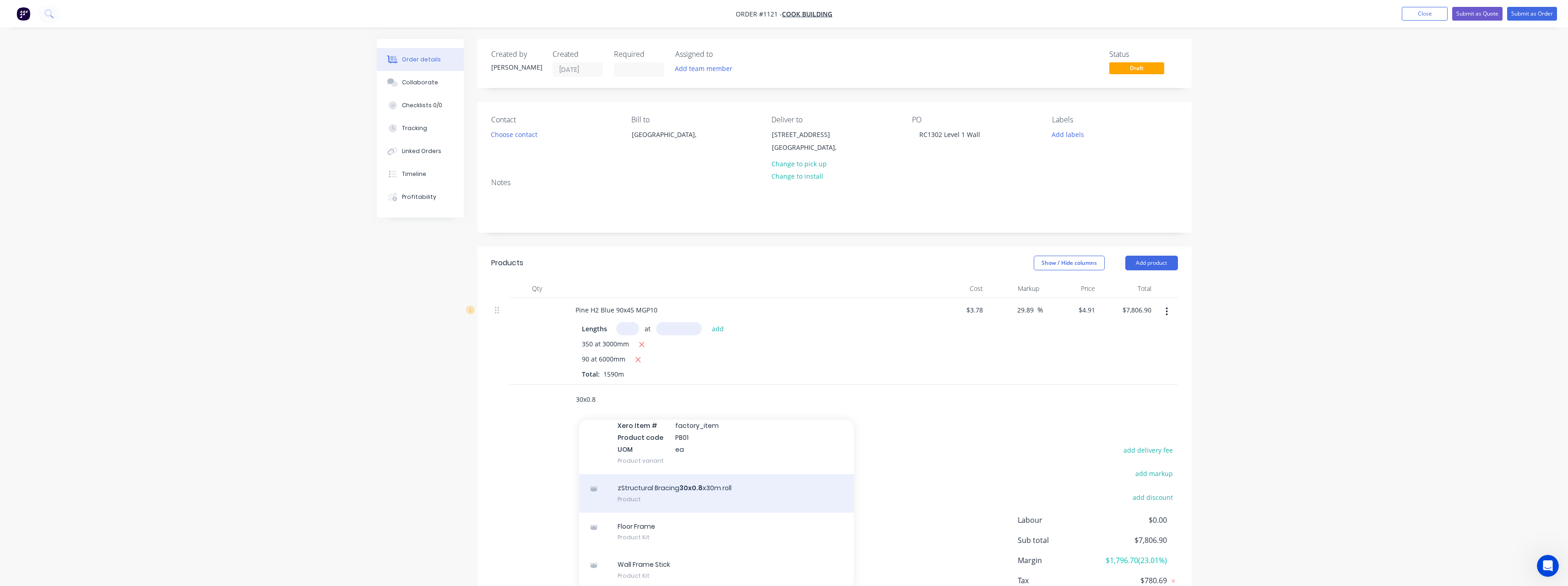
type input "30x0.8"
click at [688, 493] on div "zStructural Bracing 30x0.8 x30m roll Product" at bounding box center [716, 493] width 274 height 39
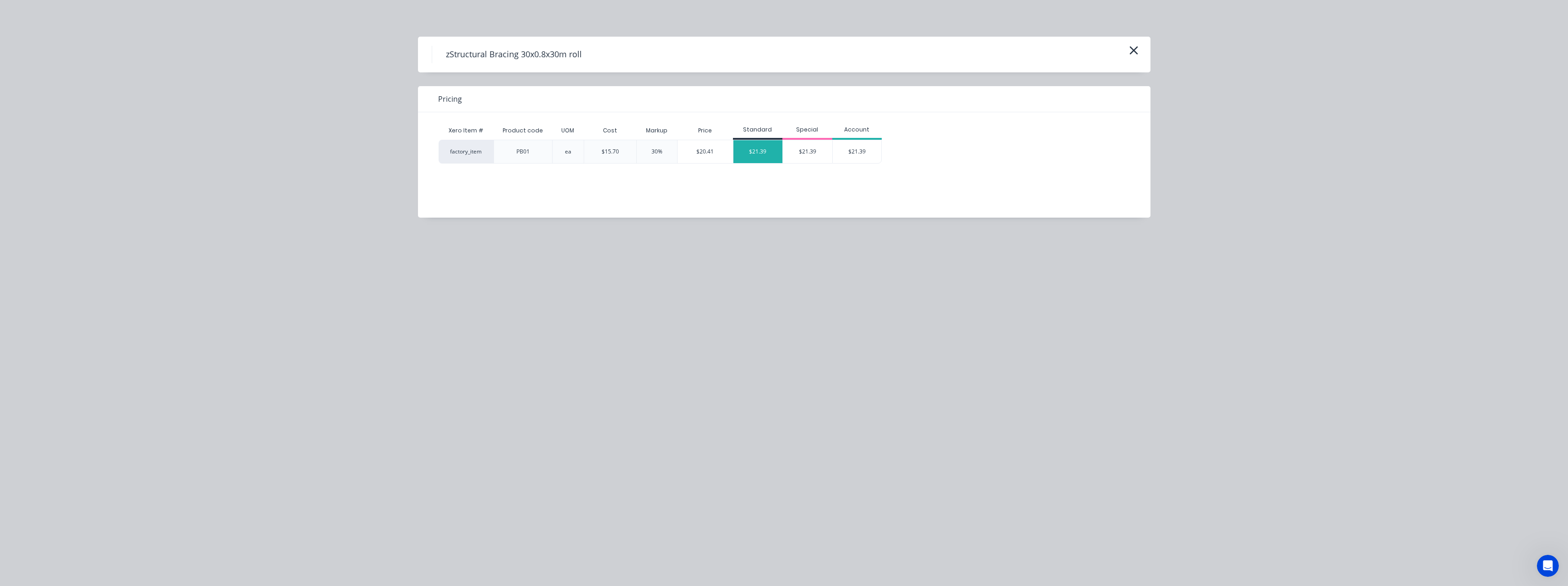
click at [757, 149] on div "$21.39" at bounding box center [758, 151] width 50 height 23
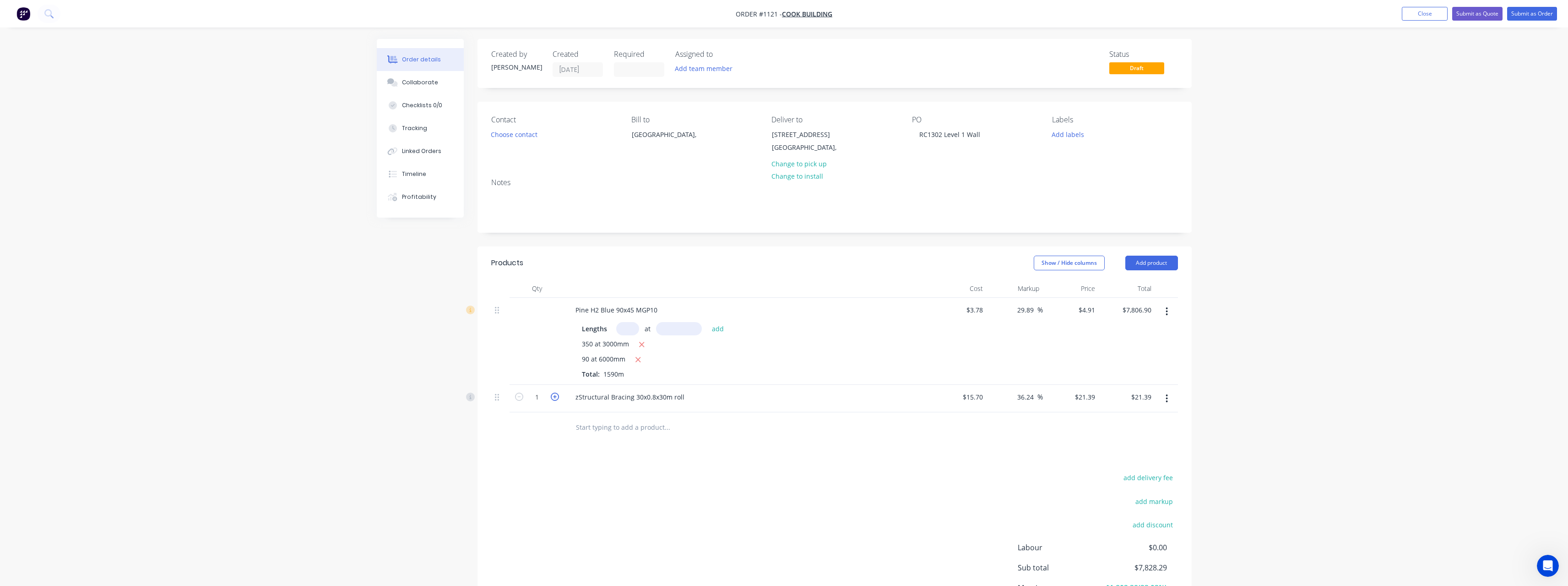
click at [559, 395] on icon "button" at bounding box center [554, 396] width 8 height 8
type input "2"
type input "$42.78"
click at [559, 395] on icon "button" at bounding box center [554, 396] width 8 height 8
type input "3"
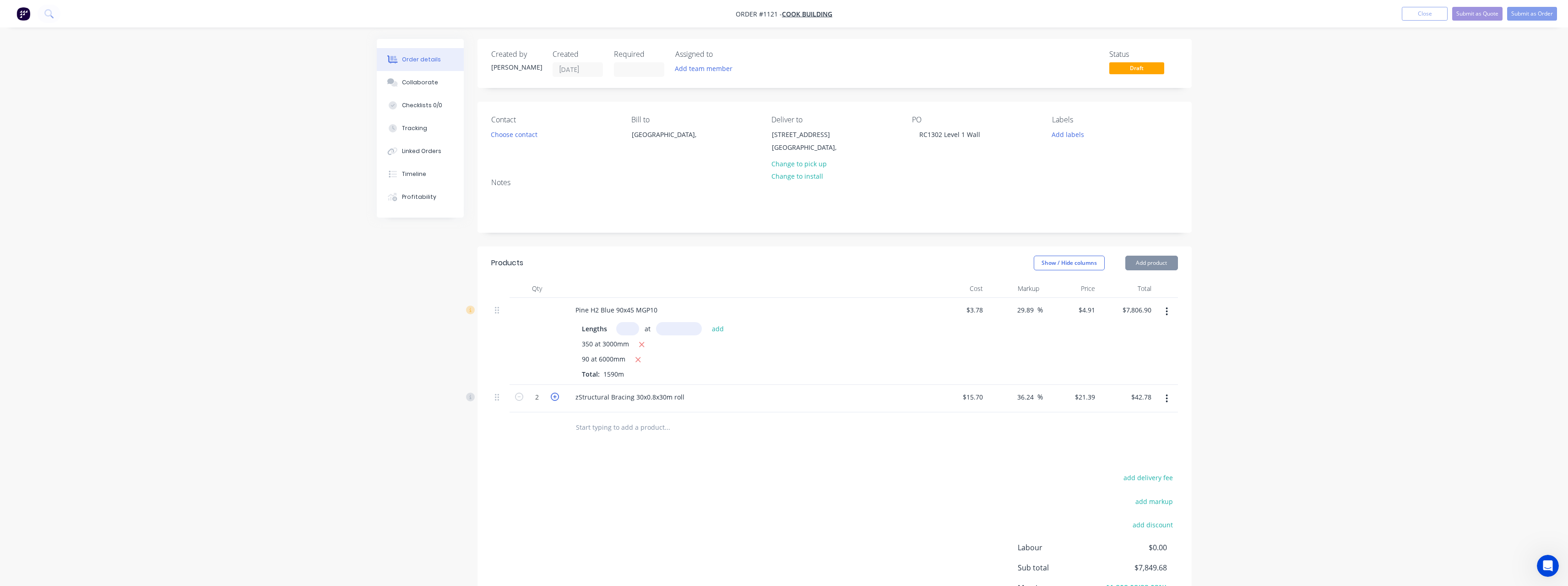
type input "$64.17"
click at [559, 395] on icon "button" at bounding box center [554, 396] width 8 height 8
type input "4"
type input "$85.56"
click at [598, 425] on input "text" at bounding box center [667, 427] width 183 height 18
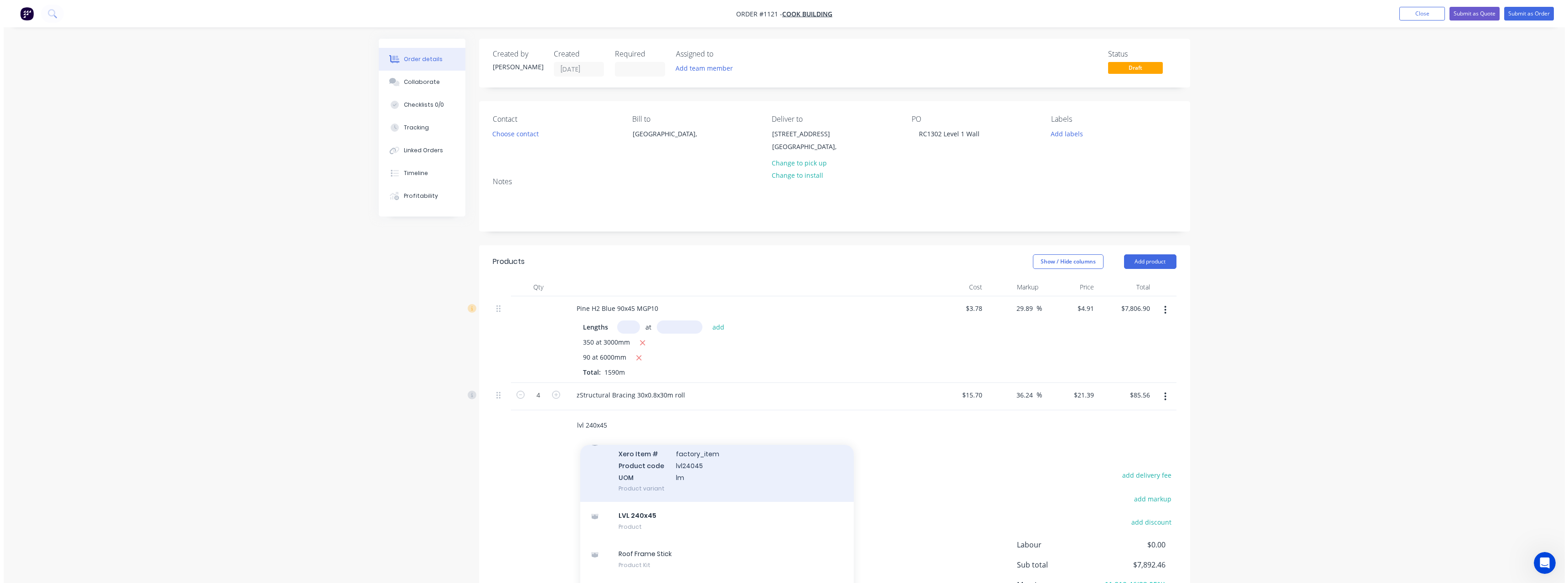
scroll to position [49, 0]
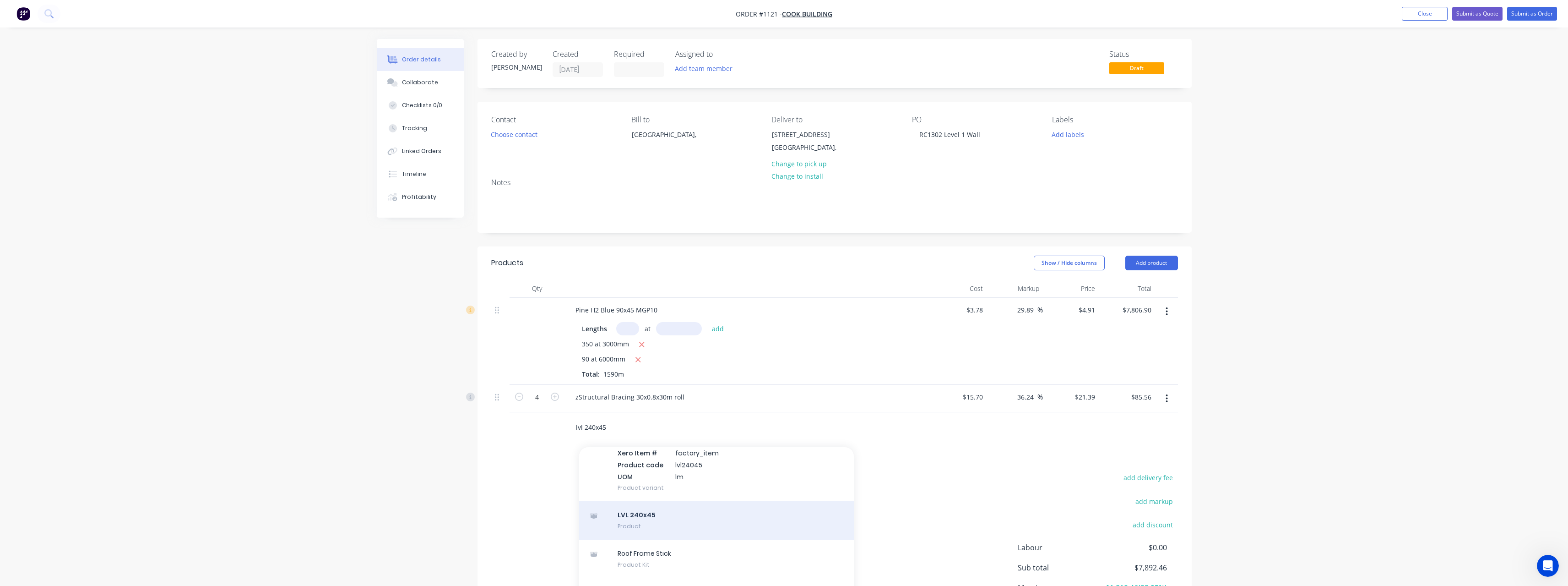
type input "lvl 240x45"
click at [643, 511] on div "LVL 240x45 Product" at bounding box center [716, 520] width 274 height 39
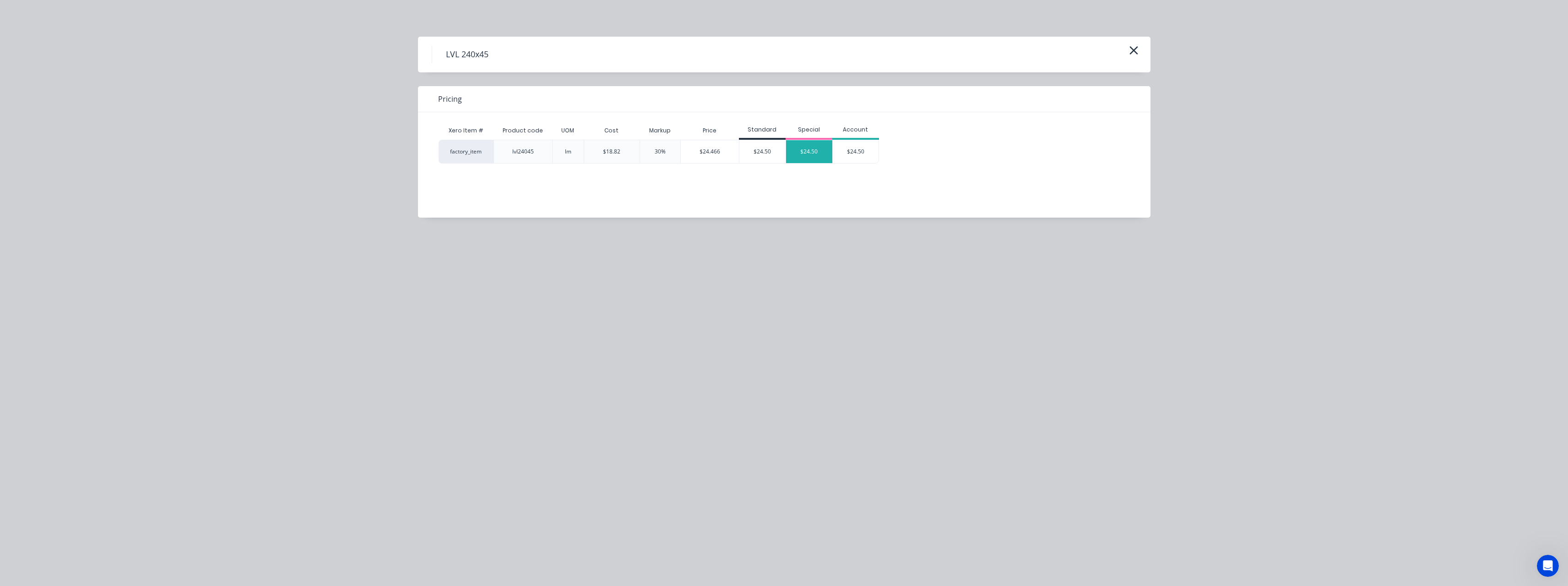
click at [807, 144] on div "$24.50" at bounding box center [809, 151] width 46 height 23
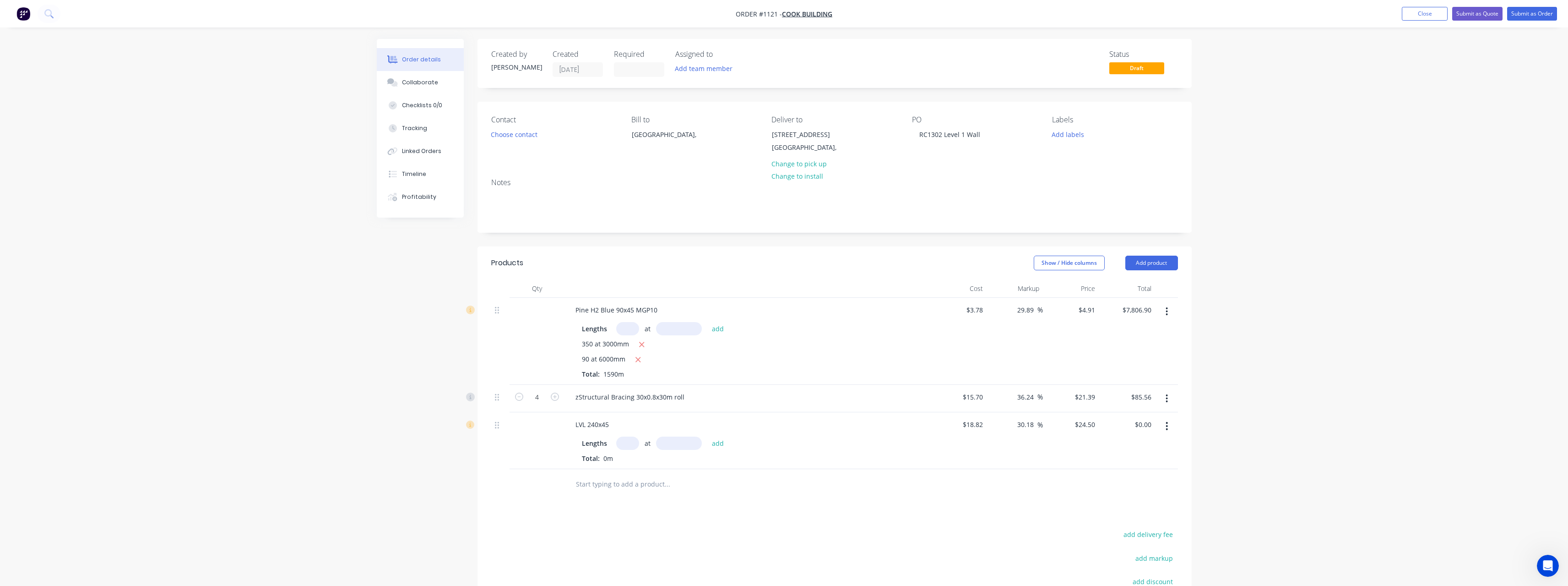
click at [631, 440] on input "text" at bounding box center [627, 443] width 23 height 13
type input "4"
type input "3000"
click at [707, 437] on button "add" at bounding box center [718, 443] width 21 height 12
type input "$294.00"
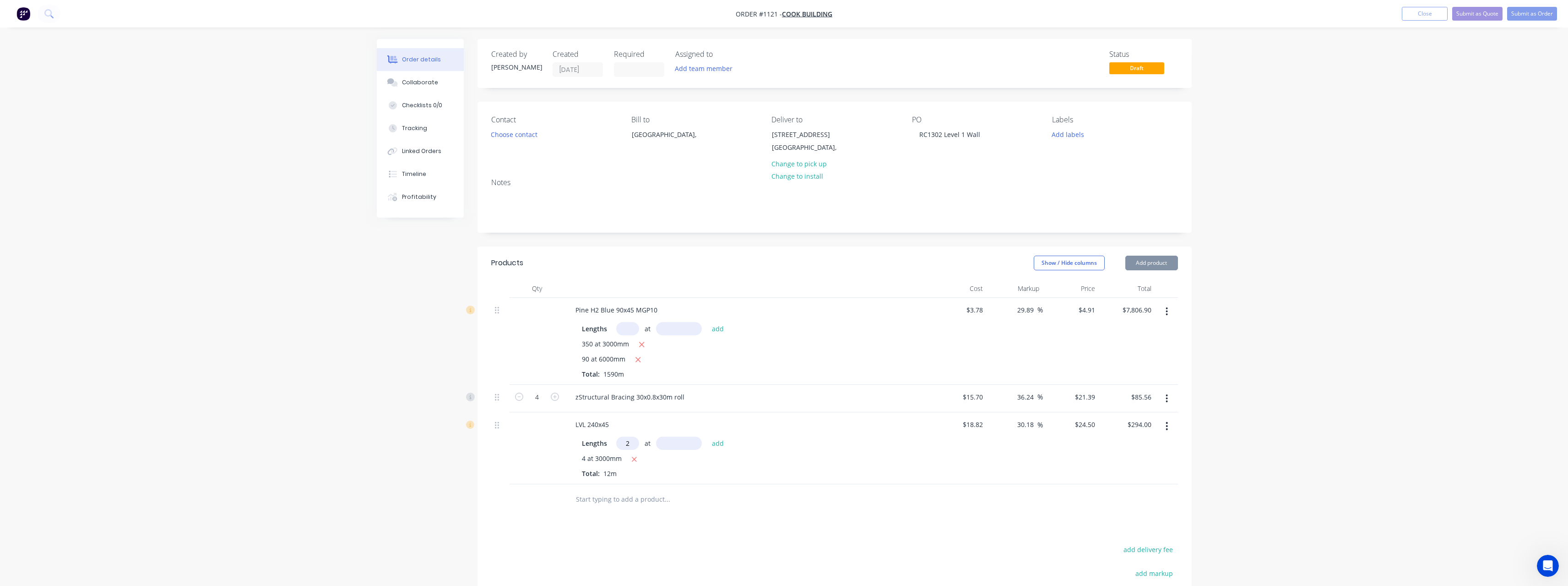
type input "2"
type input "4800"
click at [707, 437] on button "add" at bounding box center [718, 443] width 21 height 12
type input "$529.20"
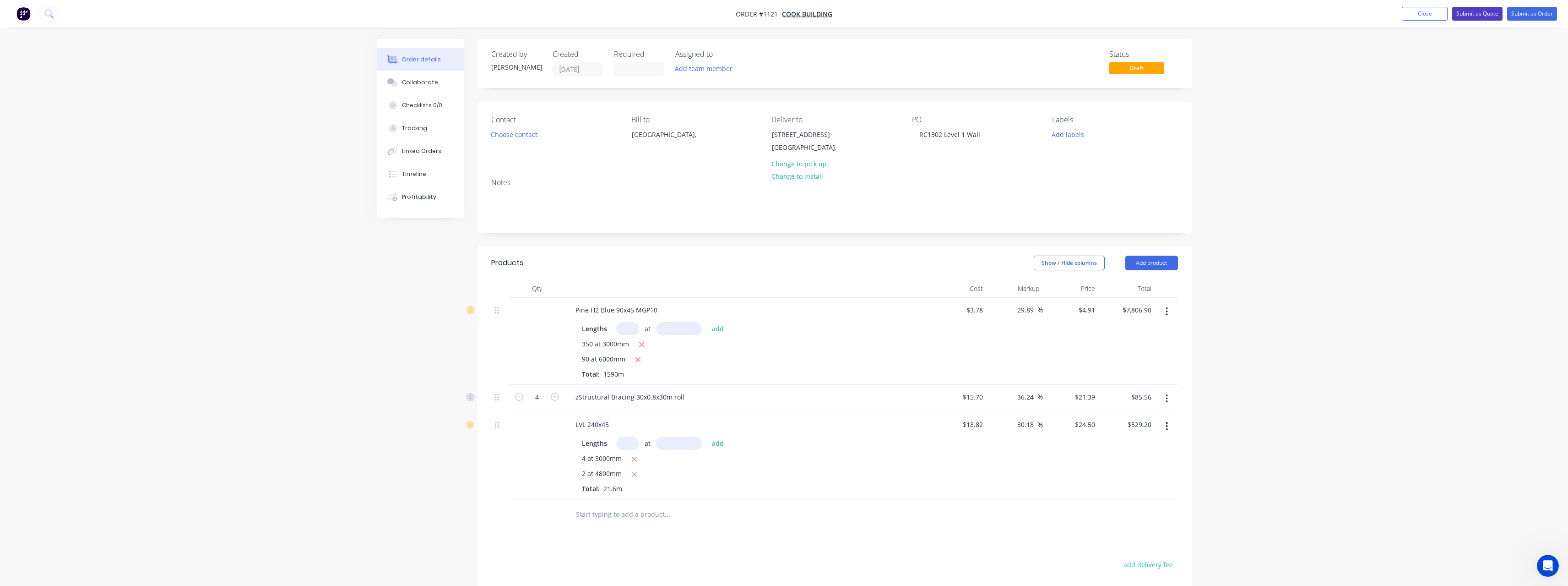
click at [1473, 15] on button "Submit as Quote" at bounding box center [1477, 13] width 50 height 13
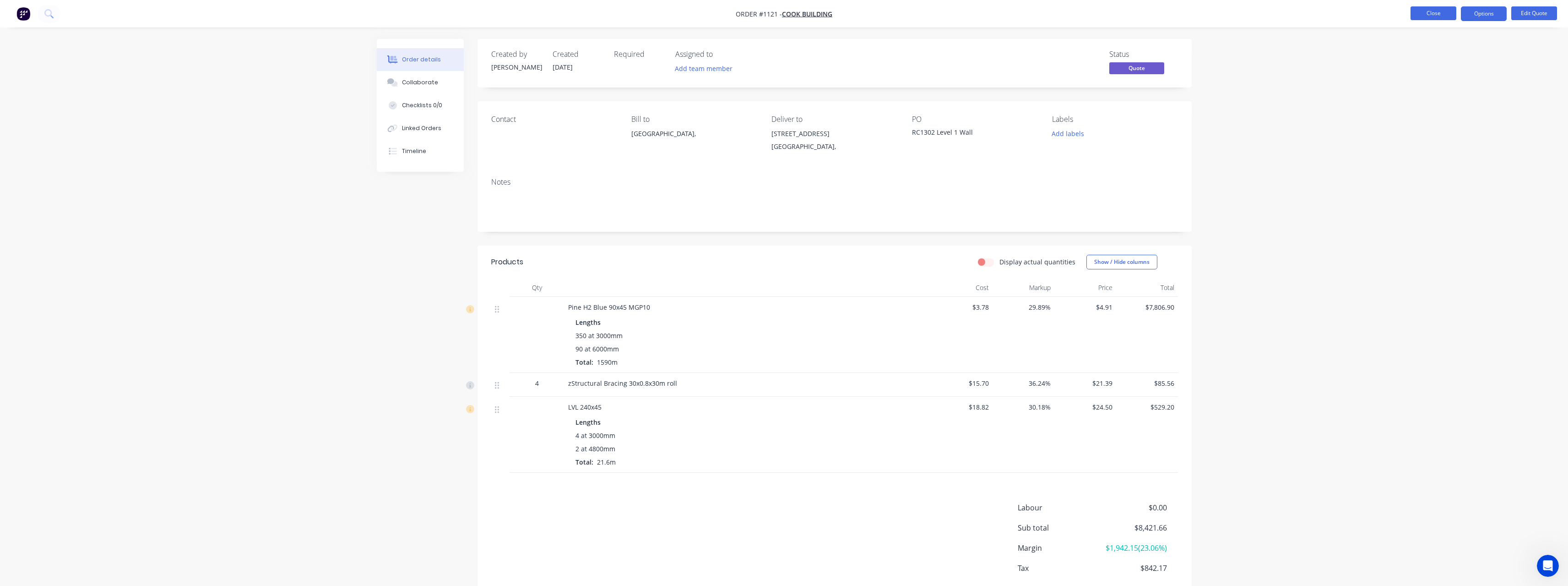
click at [1439, 15] on button "Close" at bounding box center [1433, 13] width 46 height 13
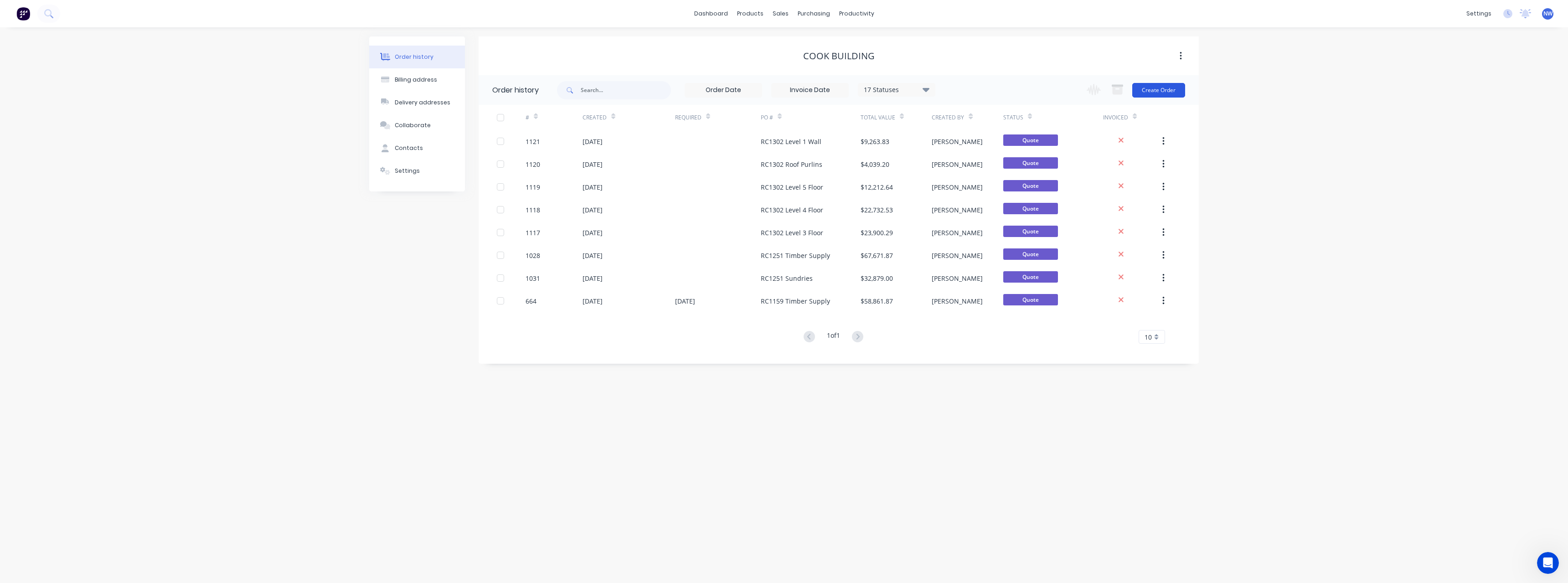
click at [1147, 90] on button "Create Order" at bounding box center [1158, 90] width 53 height 15
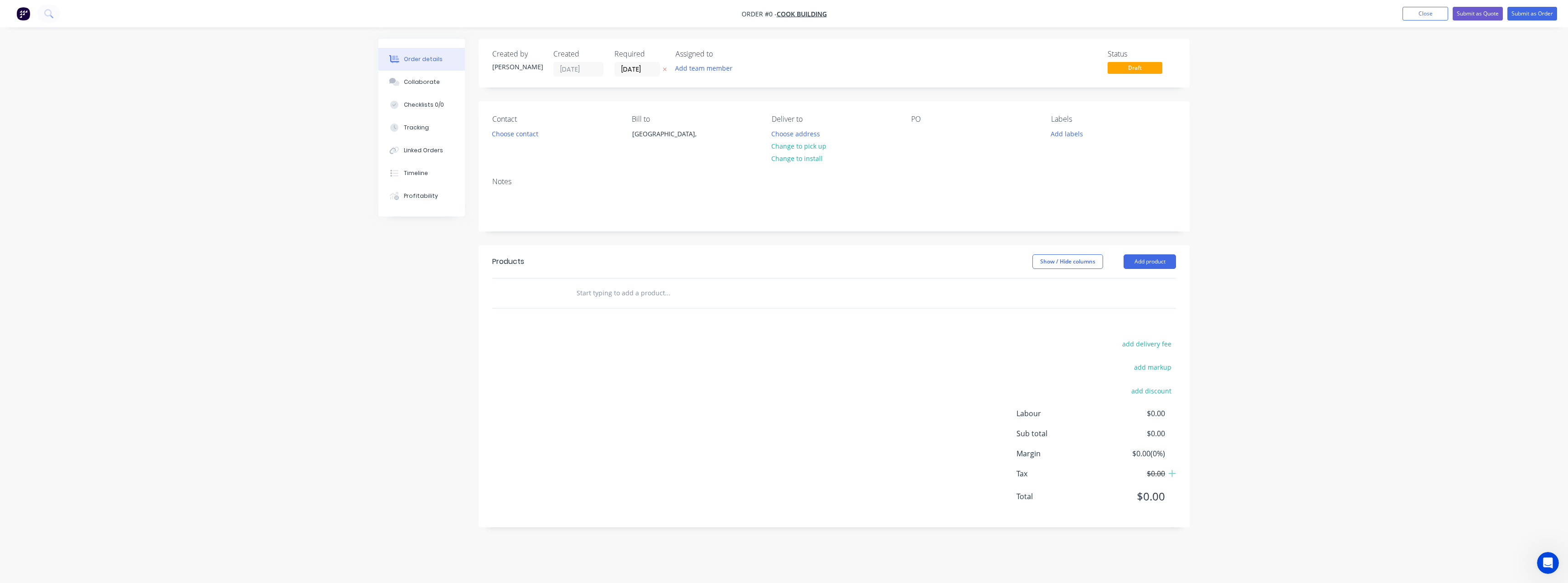
click at [667, 71] on icon at bounding box center [665, 70] width 4 height 4
click at [799, 133] on button "Choose address" at bounding box center [796, 133] width 58 height 12
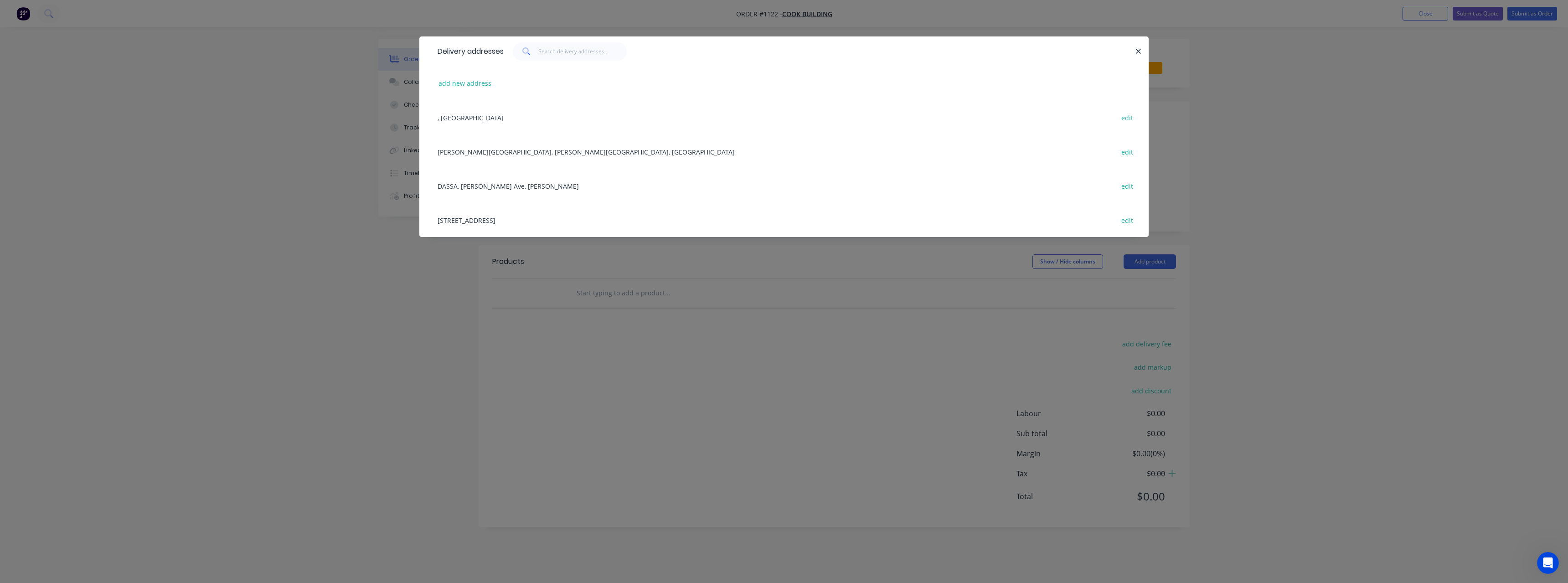
click at [481, 220] on div "[STREET_ADDRESS] edit" at bounding box center [783, 220] width 702 height 34
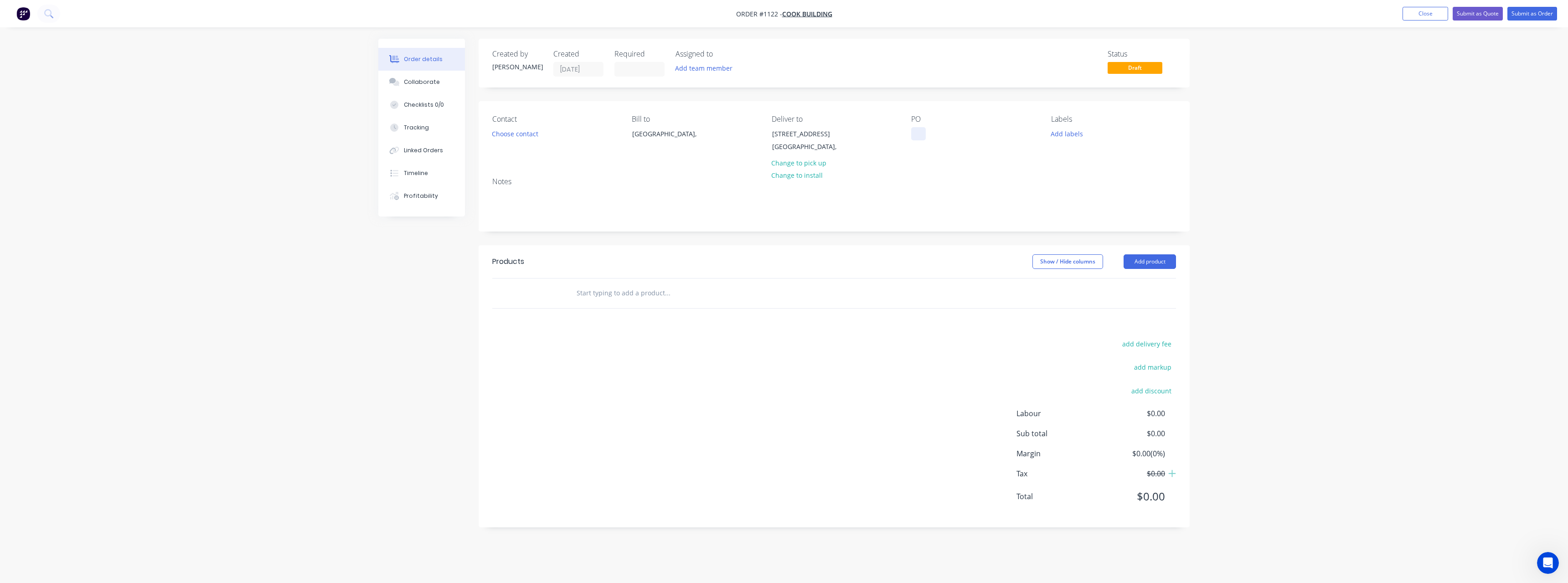
drag, startPoint x: 919, startPoint y: 131, endPoint x: 902, endPoint y: 161, distance: 34.5
click at [918, 137] on div at bounding box center [919, 134] width 15 height 13
click at [662, 295] on input "text" at bounding box center [668, 293] width 183 height 18
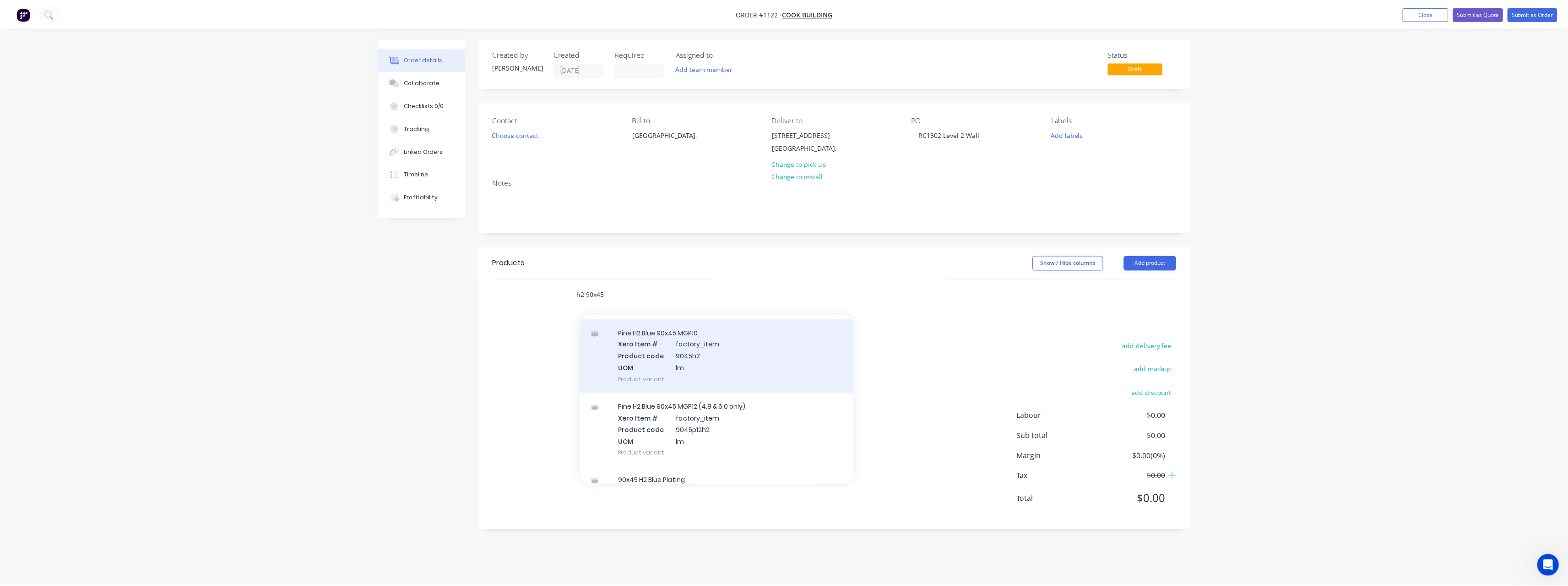
scroll to position [122, 0]
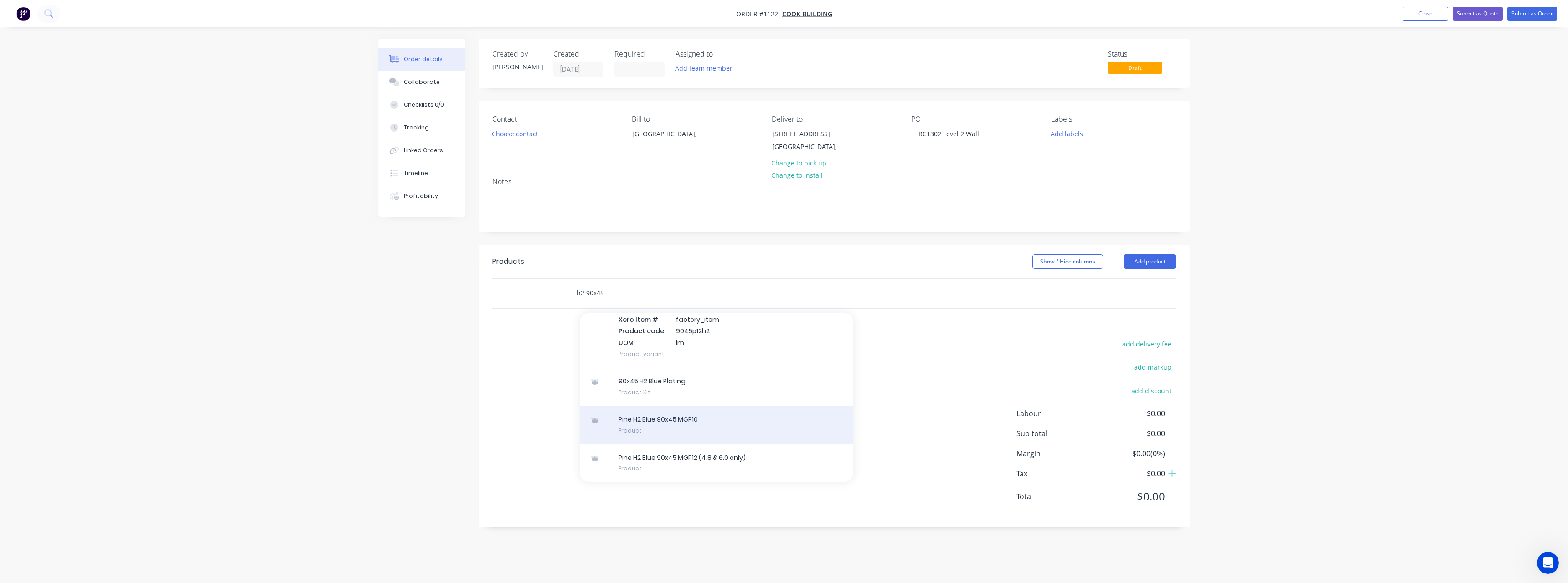
type input "h2 90x45"
click at [729, 420] on div "Pine H2 Blue 90x45 MGP10 Product" at bounding box center [716, 424] width 273 height 38
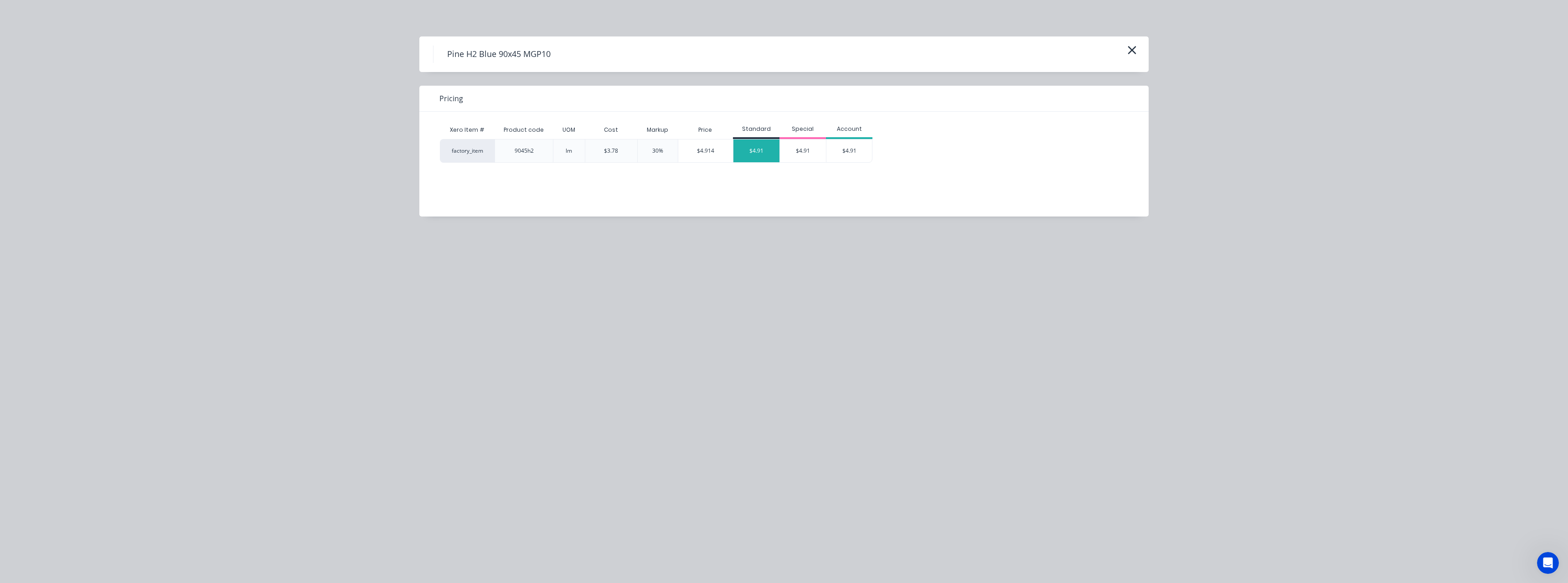
click at [755, 150] on div "$4.91" at bounding box center [757, 150] width 46 height 23
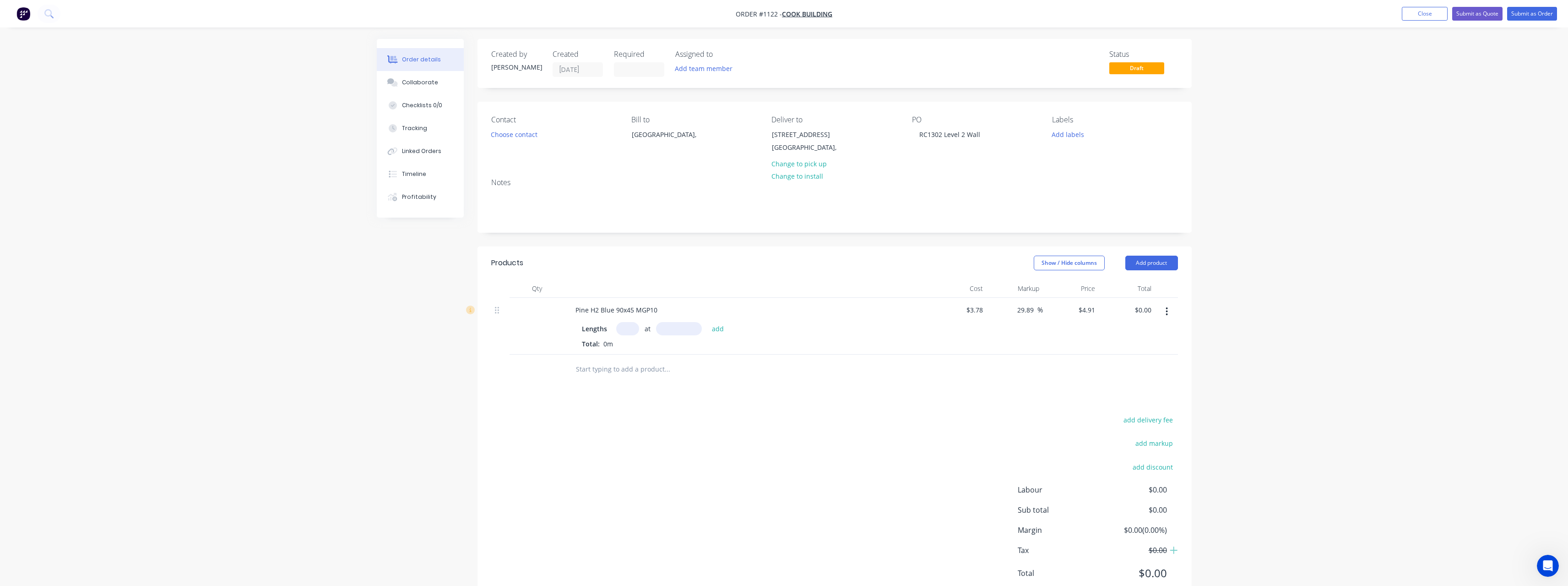
click at [632, 332] on input "text" at bounding box center [627, 328] width 23 height 13
type input "300"
type input "3000"
click at [707, 322] on button "add" at bounding box center [718, 328] width 21 height 12
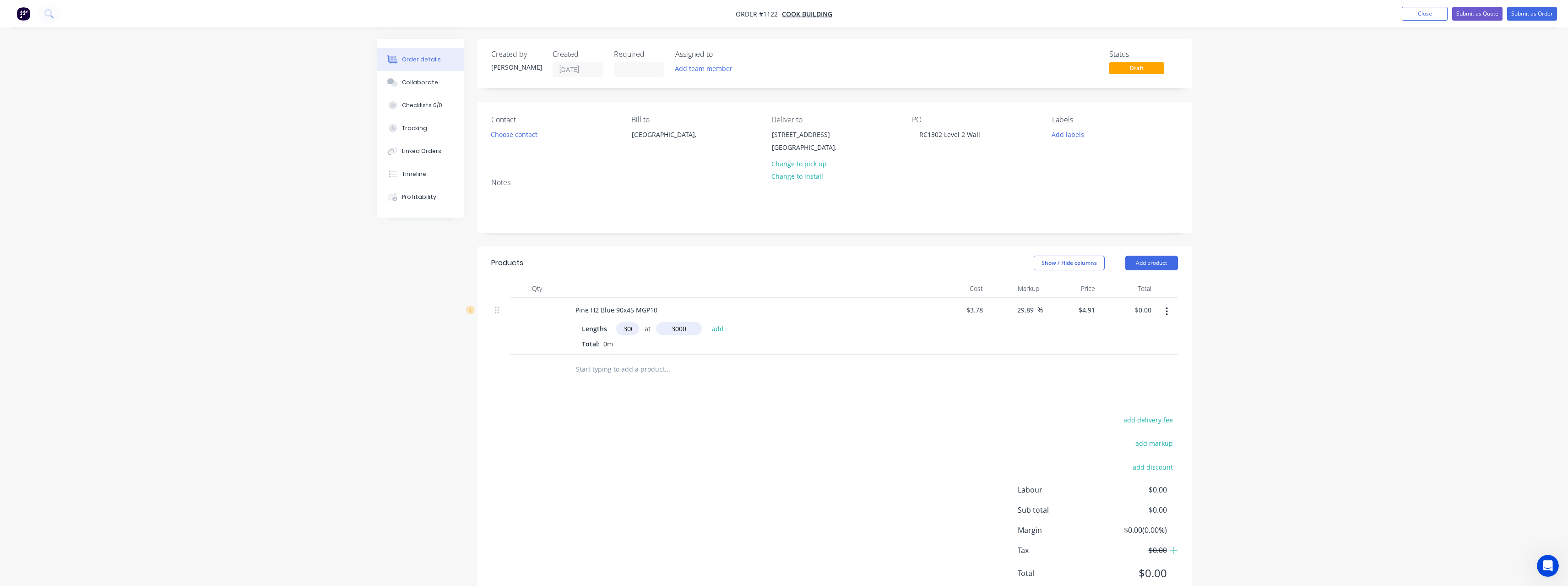
type input "$4,419.00"
type input "70"
type input "6000"
click at [707, 322] on button "add" at bounding box center [718, 328] width 21 height 12
type input "$6,481.20"
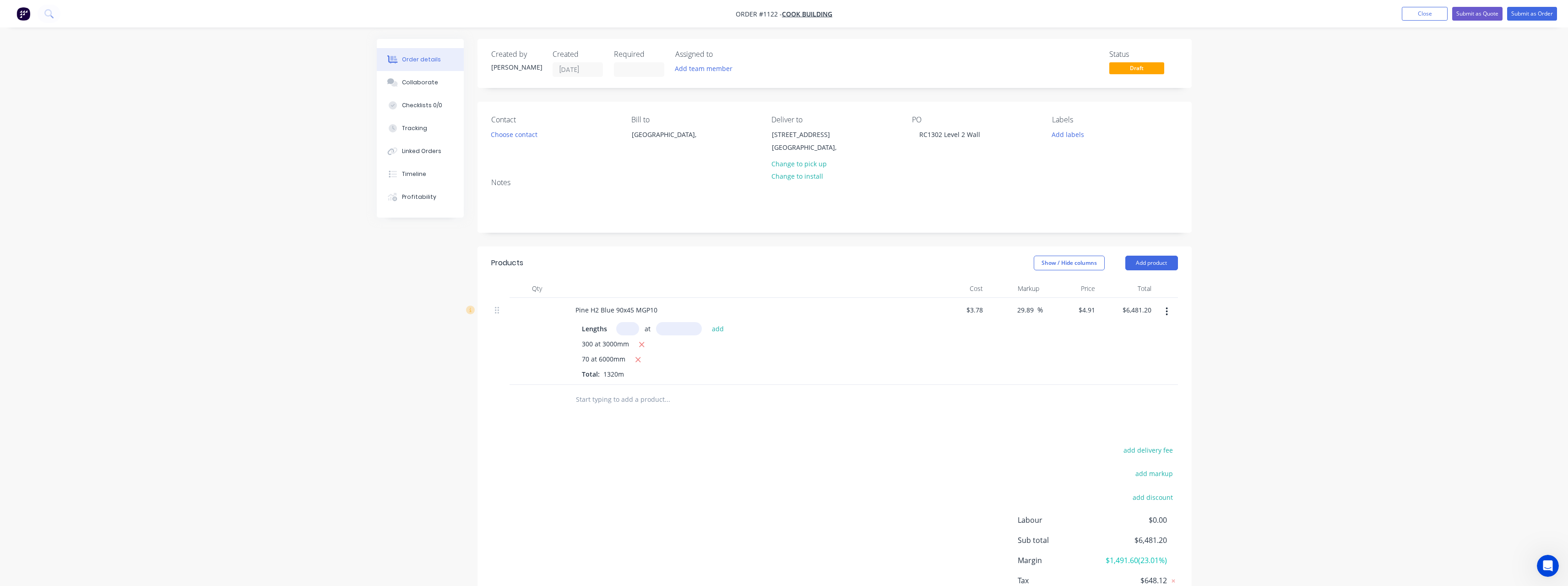
click at [608, 406] on input "text" at bounding box center [667, 399] width 183 height 18
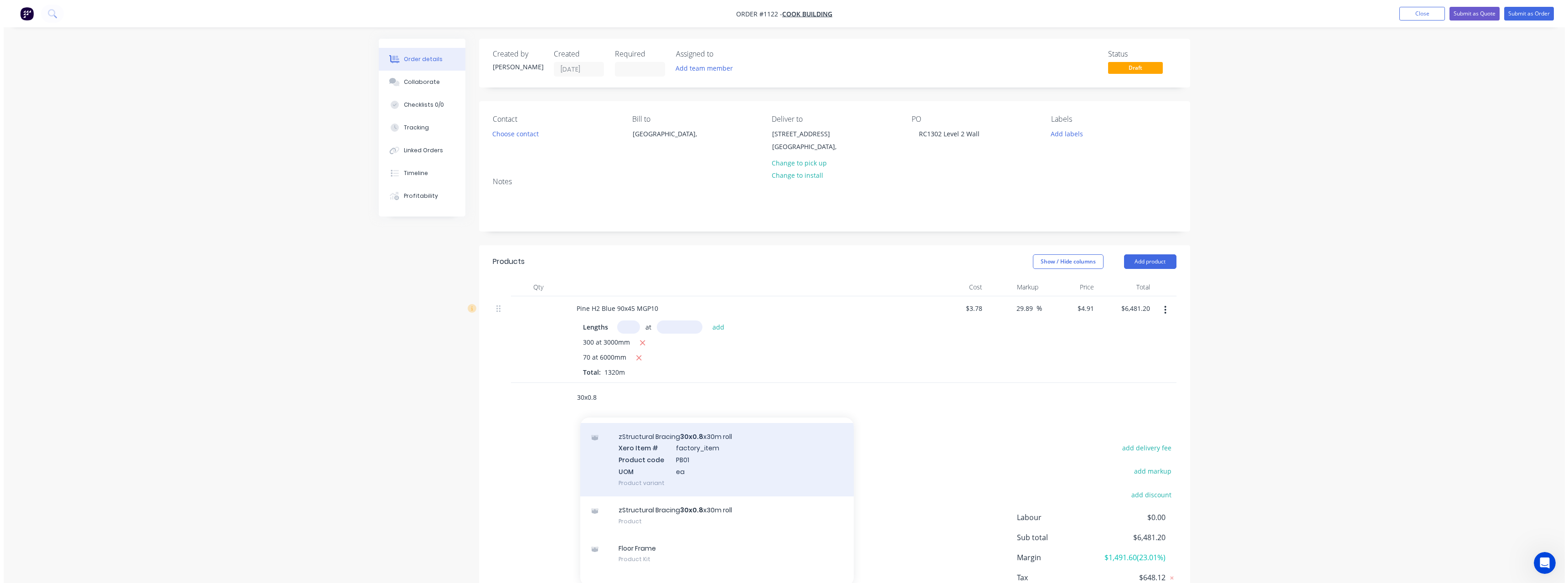
scroll to position [46, 0]
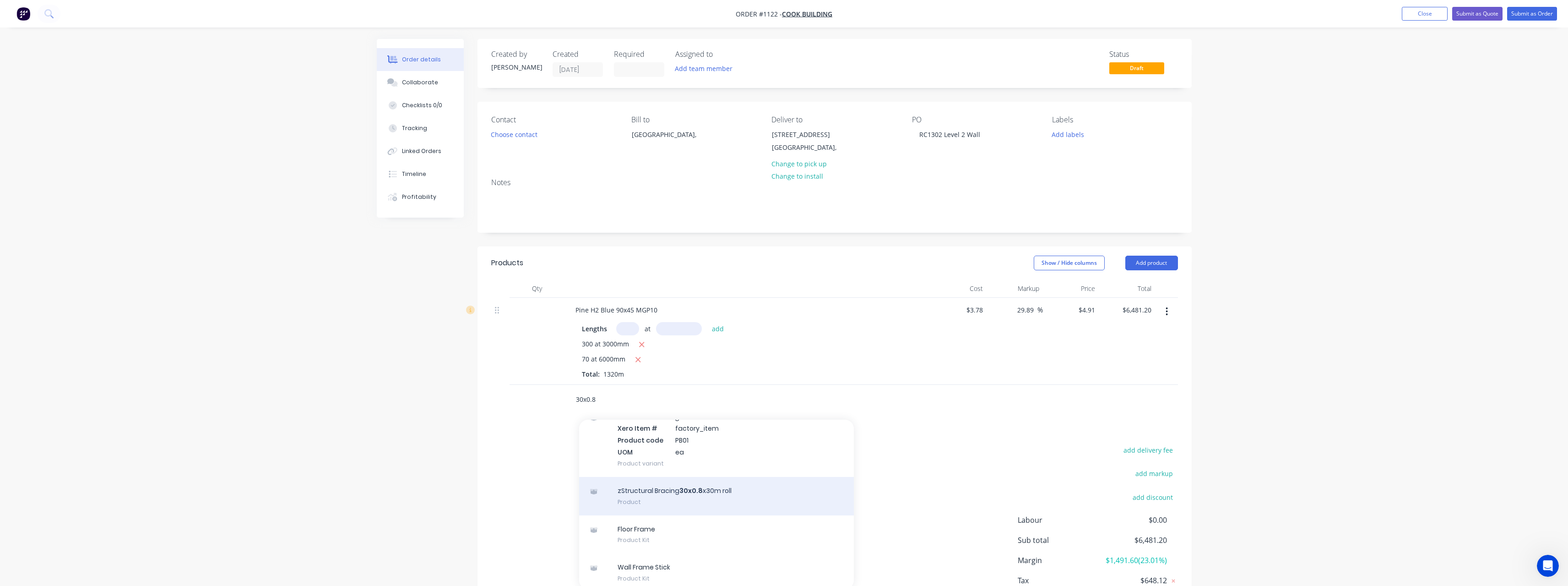
type input "30x0.8"
click at [658, 489] on div "zStructural Bracing 30x0.8 x30m roll Product" at bounding box center [716, 496] width 274 height 39
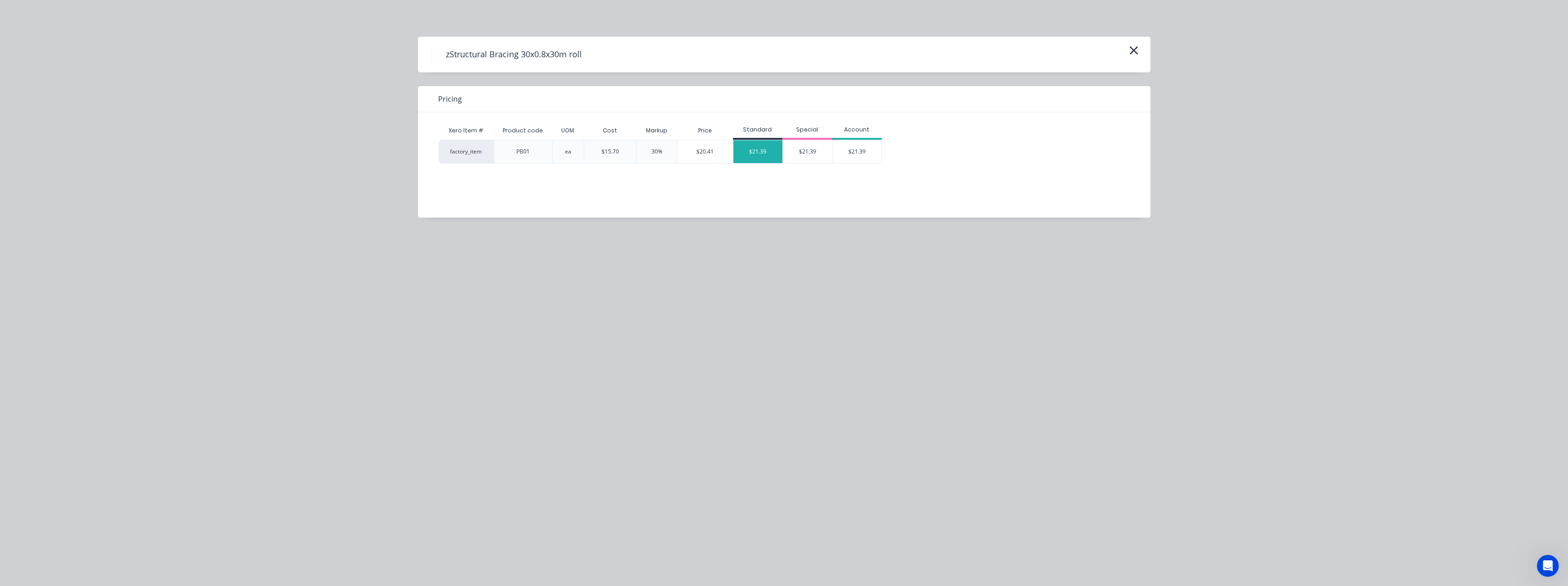
click at [754, 157] on div "$21.39" at bounding box center [758, 151] width 50 height 23
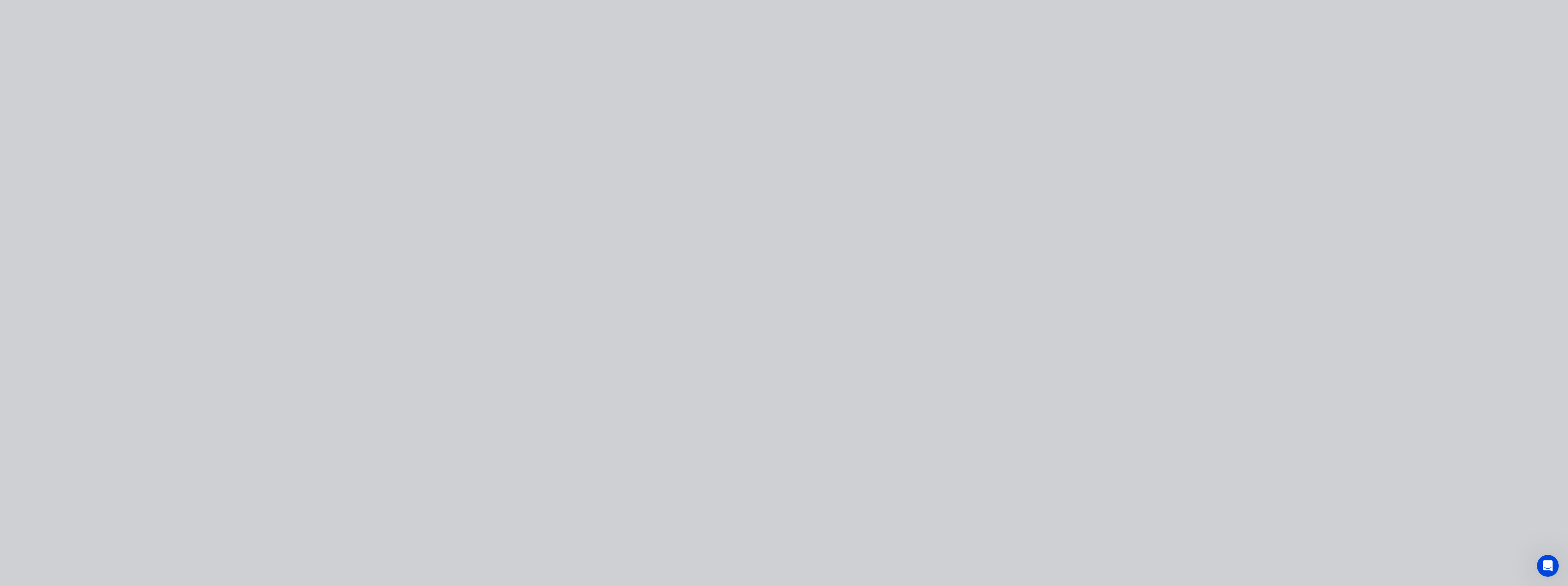
type input "$15.70"
type input "36.24"
type input "$21.39"
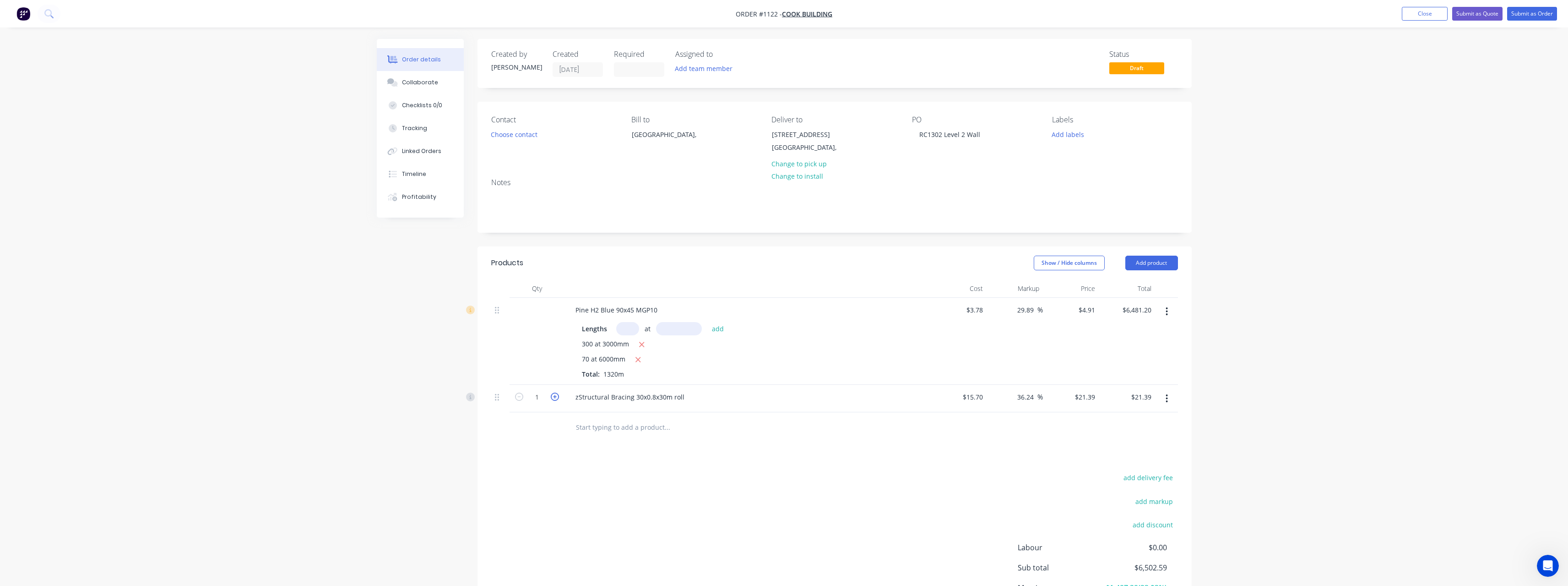
click at [557, 399] on icon "button" at bounding box center [554, 396] width 8 height 8
type input "2"
type input "$42.78"
click at [557, 399] on icon "button" at bounding box center [554, 396] width 8 height 8
type input "3"
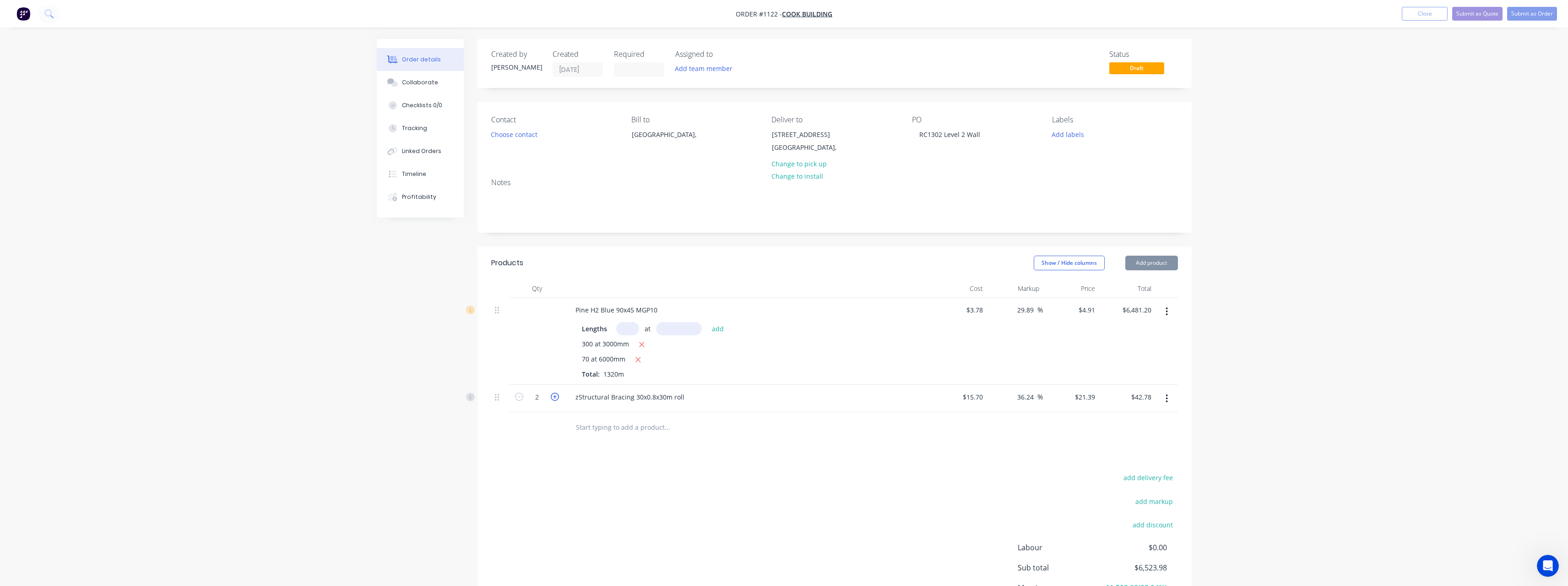
type input "$64.17"
click at [557, 399] on icon "button" at bounding box center [554, 396] width 8 height 8
type input "4"
type input "$85.56"
click at [603, 428] on input "text" at bounding box center [667, 427] width 183 height 18
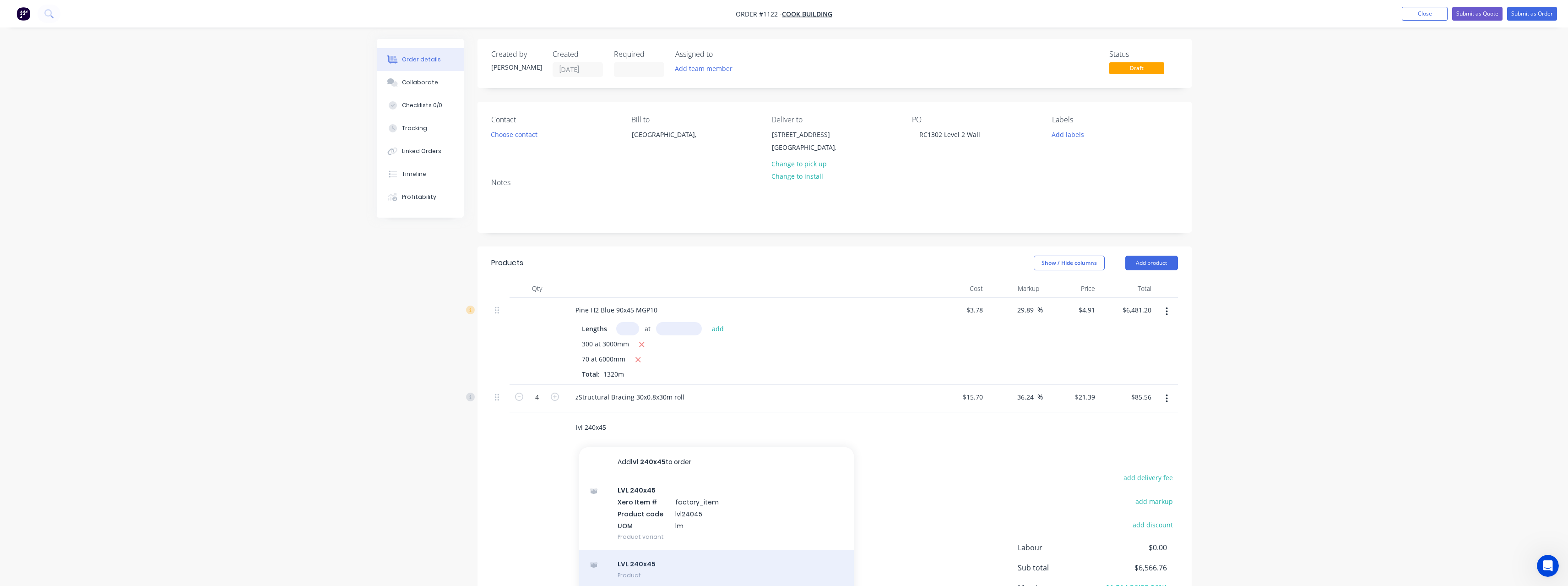
type input "lvl 240x45"
click at [659, 563] on div "LVL 240x45 Product" at bounding box center [716, 569] width 274 height 39
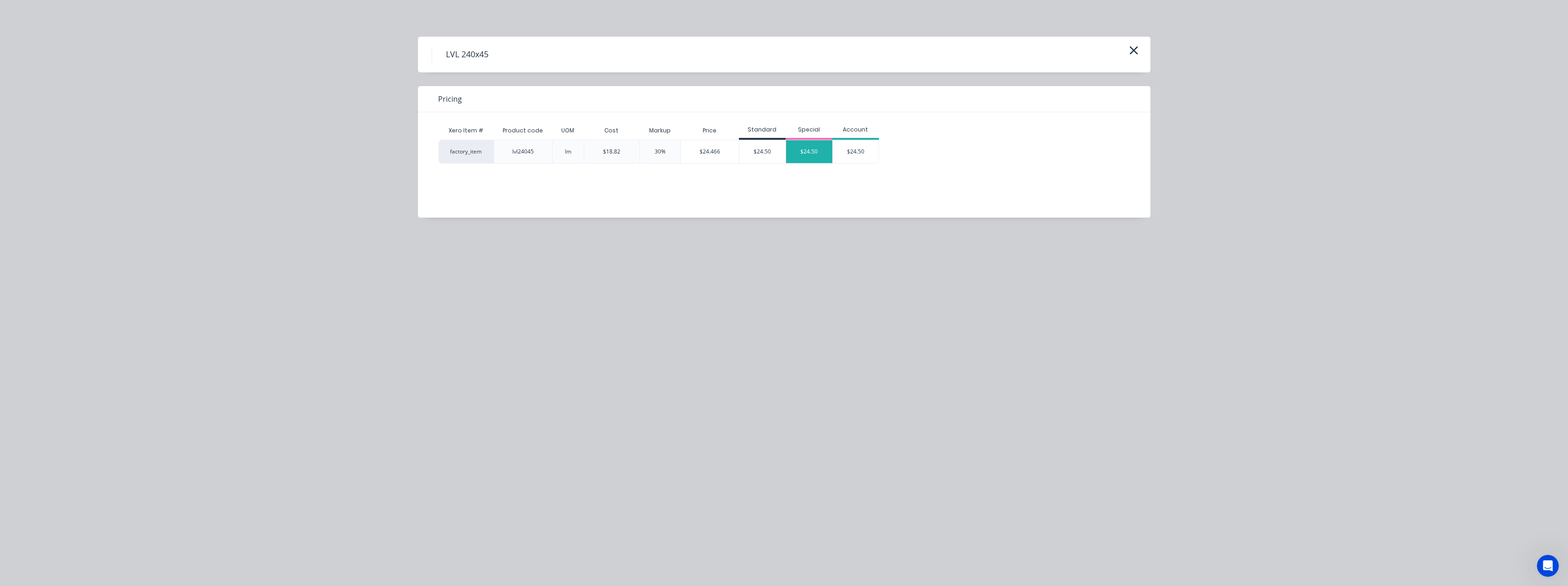
click at [798, 154] on div "$24.50" at bounding box center [809, 151] width 46 height 23
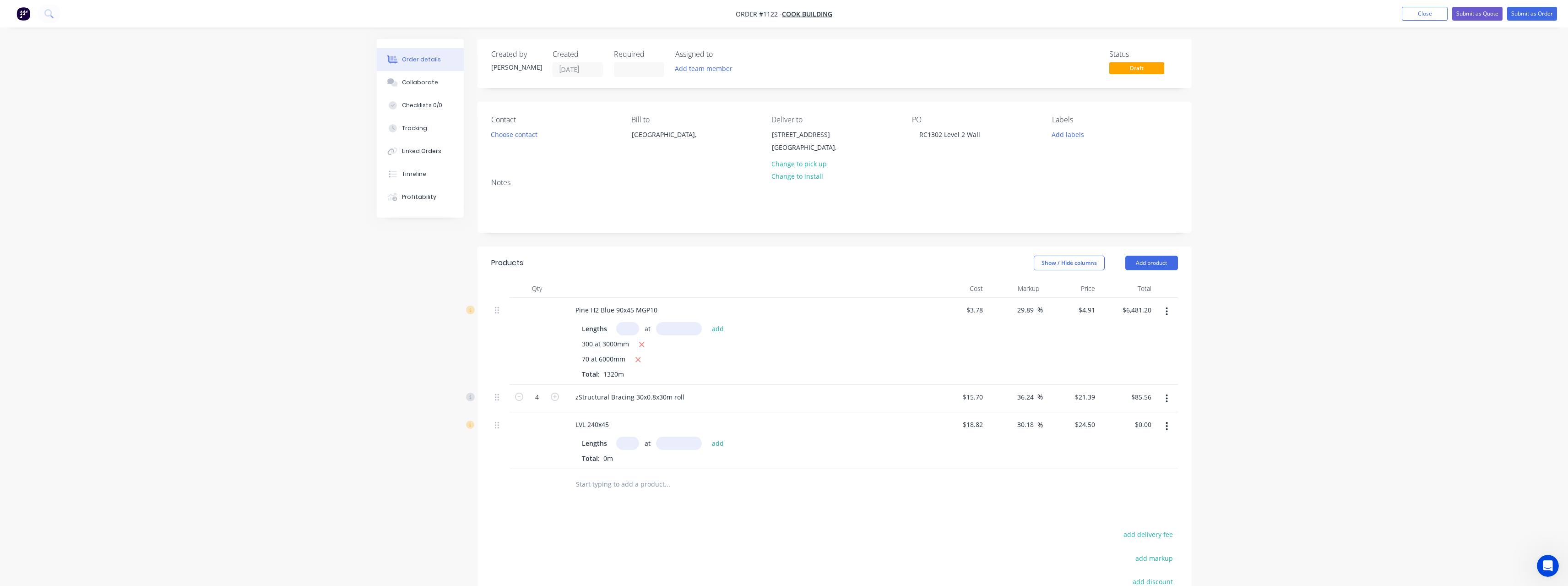
click at [635, 442] on input "text" at bounding box center [627, 443] width 23 height 13
type input "10"
type input "6000"
click at [707, 437] on button "add" at bounding box center [718, 443] width 21 height 12
type input "$1,470.00"
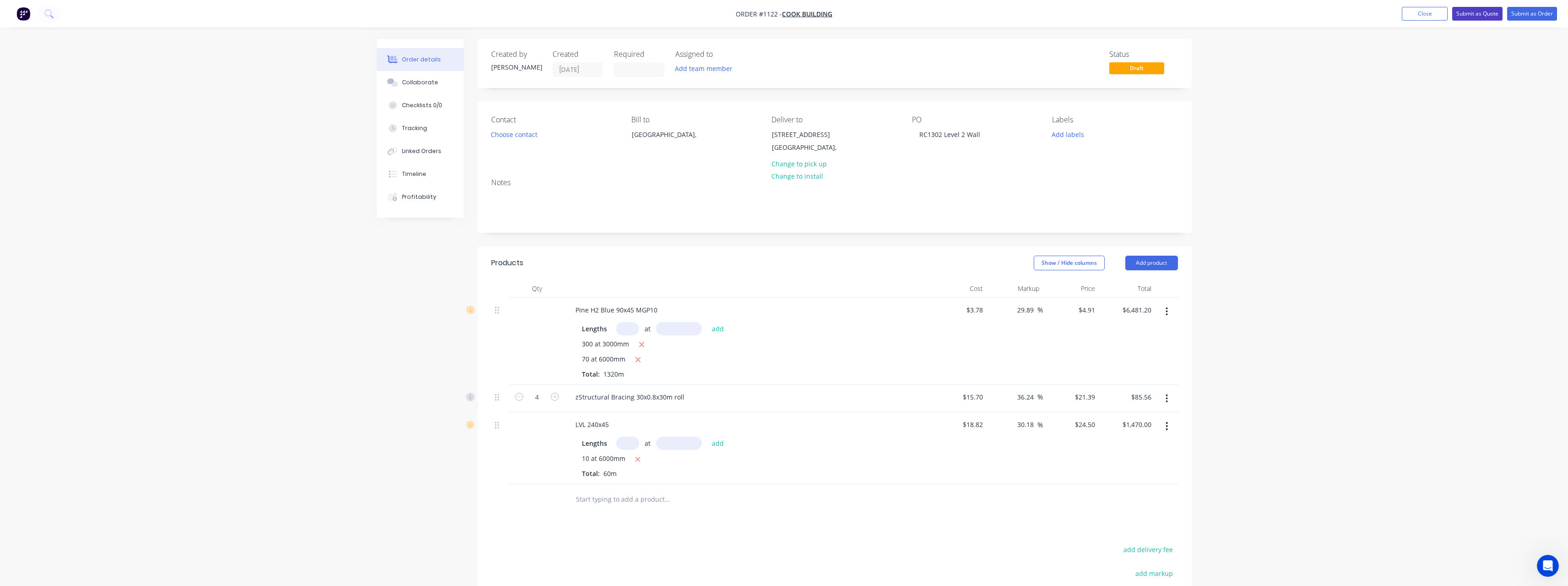
click at [1465, 15] on button "Submit as Quote" at bounding box center [1477, 13] width 50 height 13
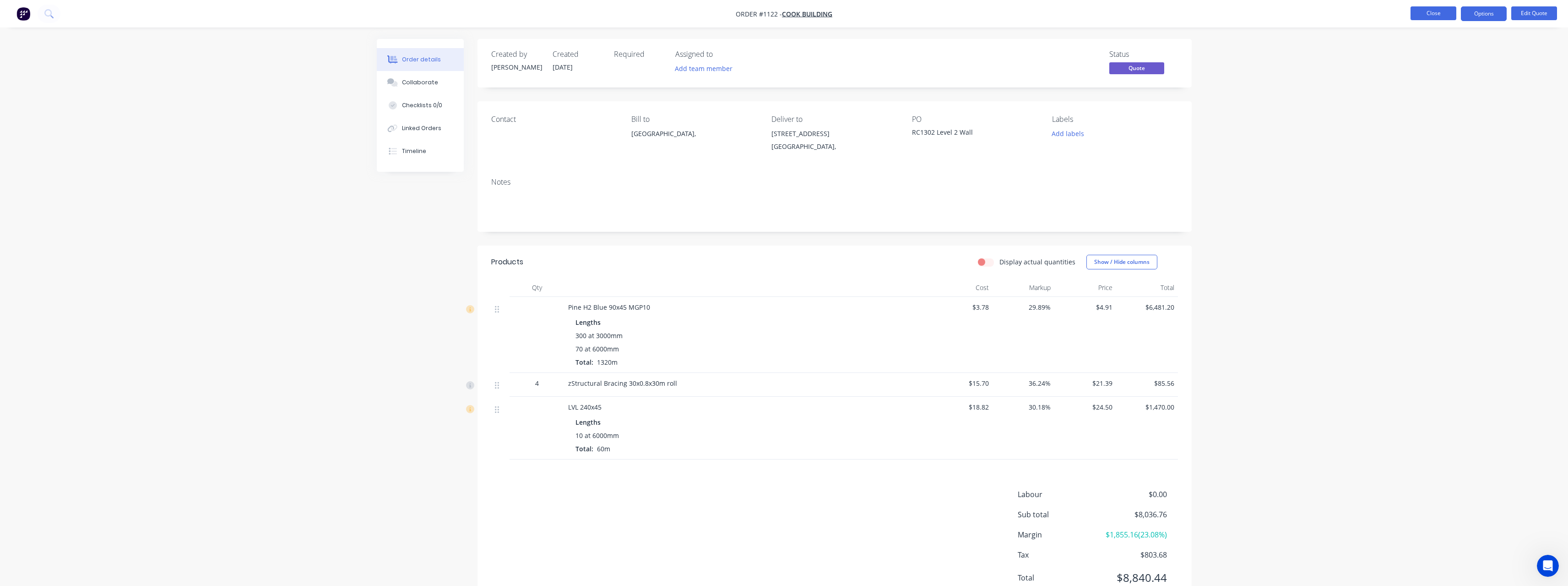
click at [1423, 17] on button "Close" at bounding box center [1433, 13] width 46 height 13
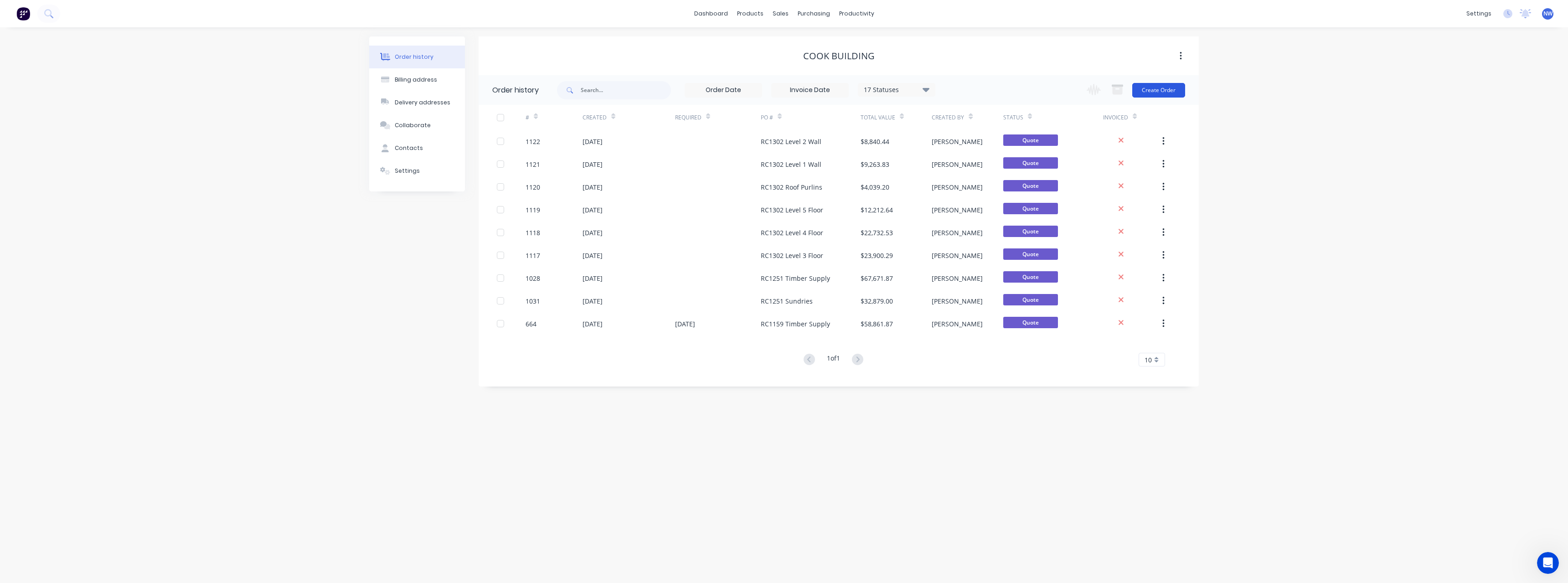
click at [1152, 84] on button "Create Order" at bounding box center [1158, 90] width 53 height 15
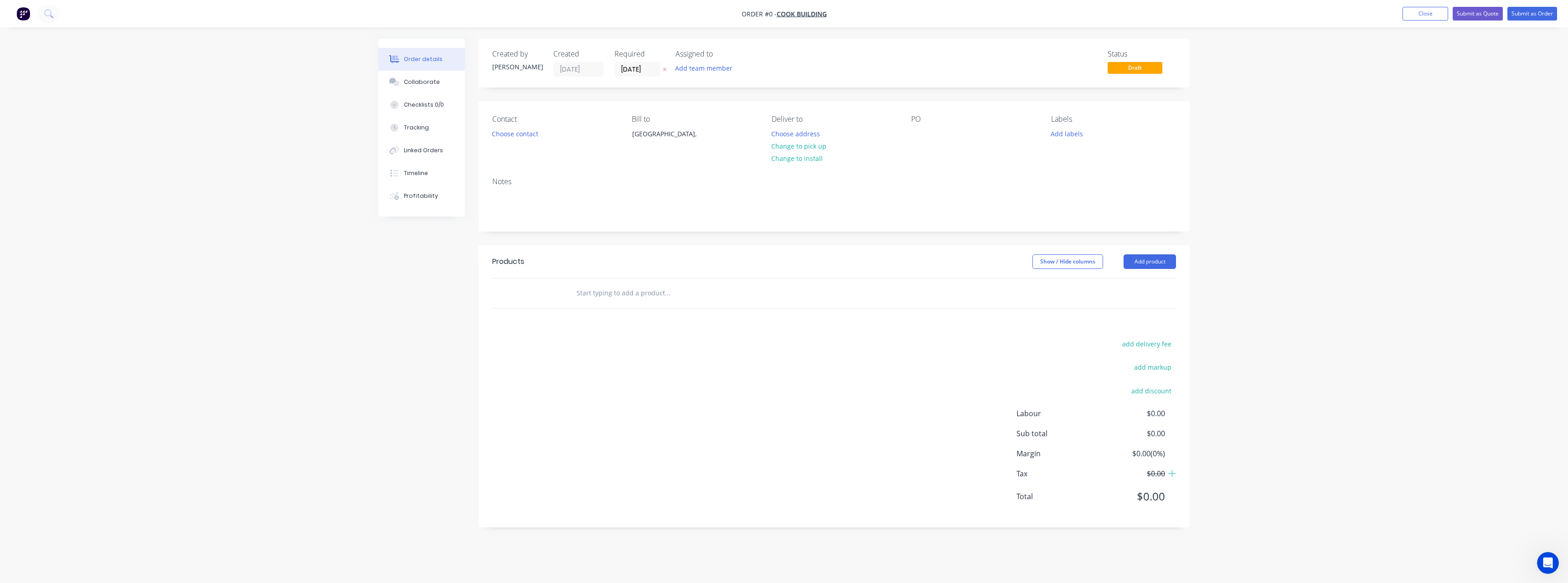
click at [665, 68] on icon at bounding box center [665, 69] width 4 height 5
click at [806, 134] on button "Choose address" at bounding box center [796, 133] width 58 height 12
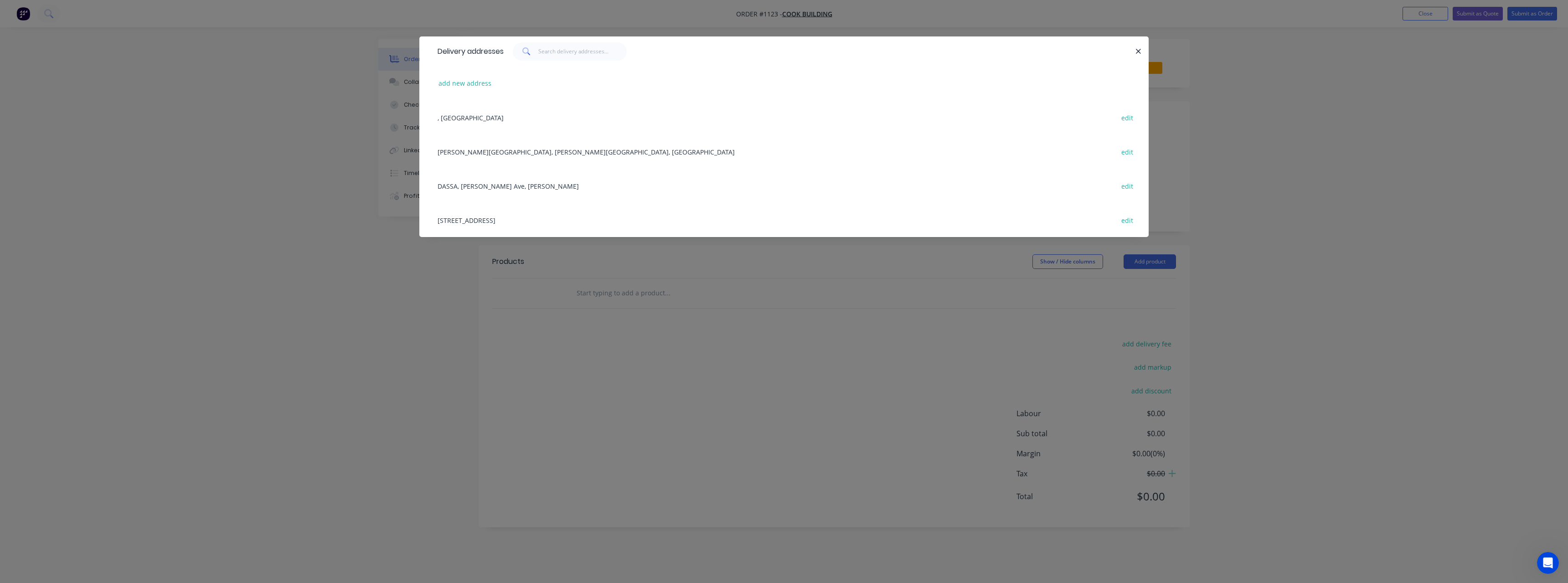
click at [555, 222] on div "[STREET_ADDRESS] edit" at bounding box center [783, 220] width 702 height 34
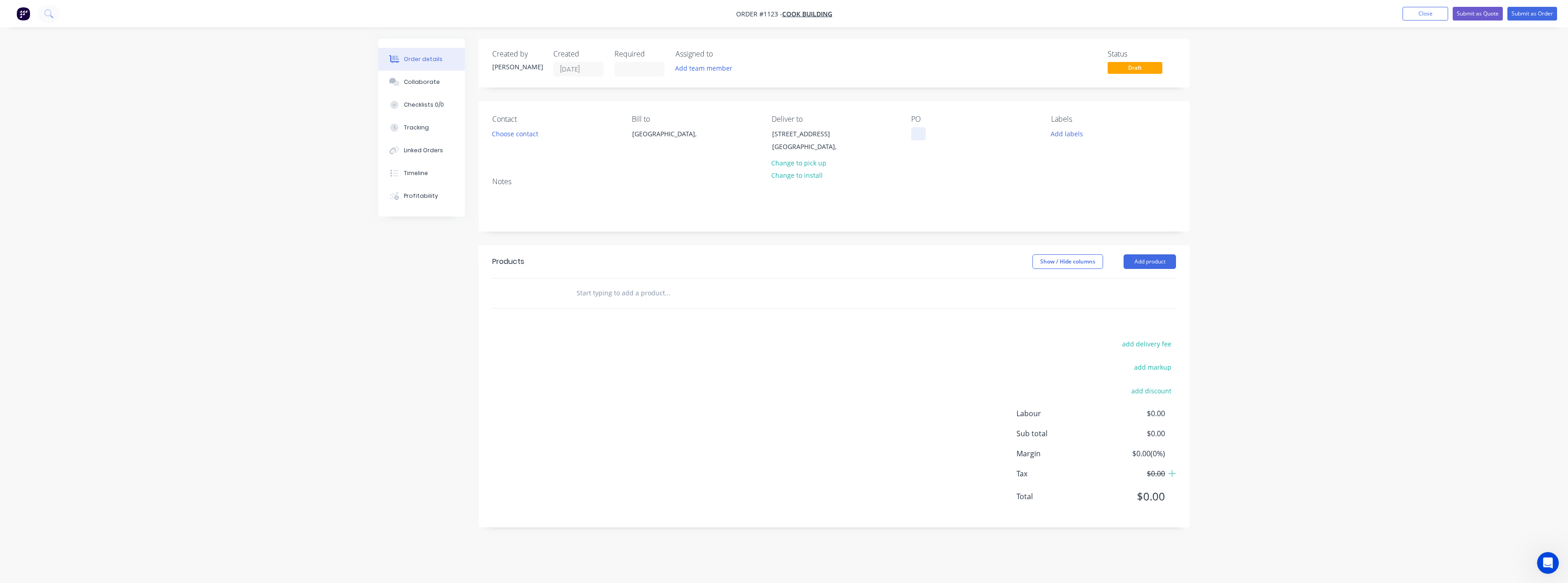
drag, startPoint x: 918, startPoint y: 136, endPoint x: 915, endPoint y: 161, distance: 25.2
click at [918, 139] on div at bounding box center [919, 134] width 15 height 13
click at [619, 295] on input "text" at bounding box center [668, 293] width 183 height 18
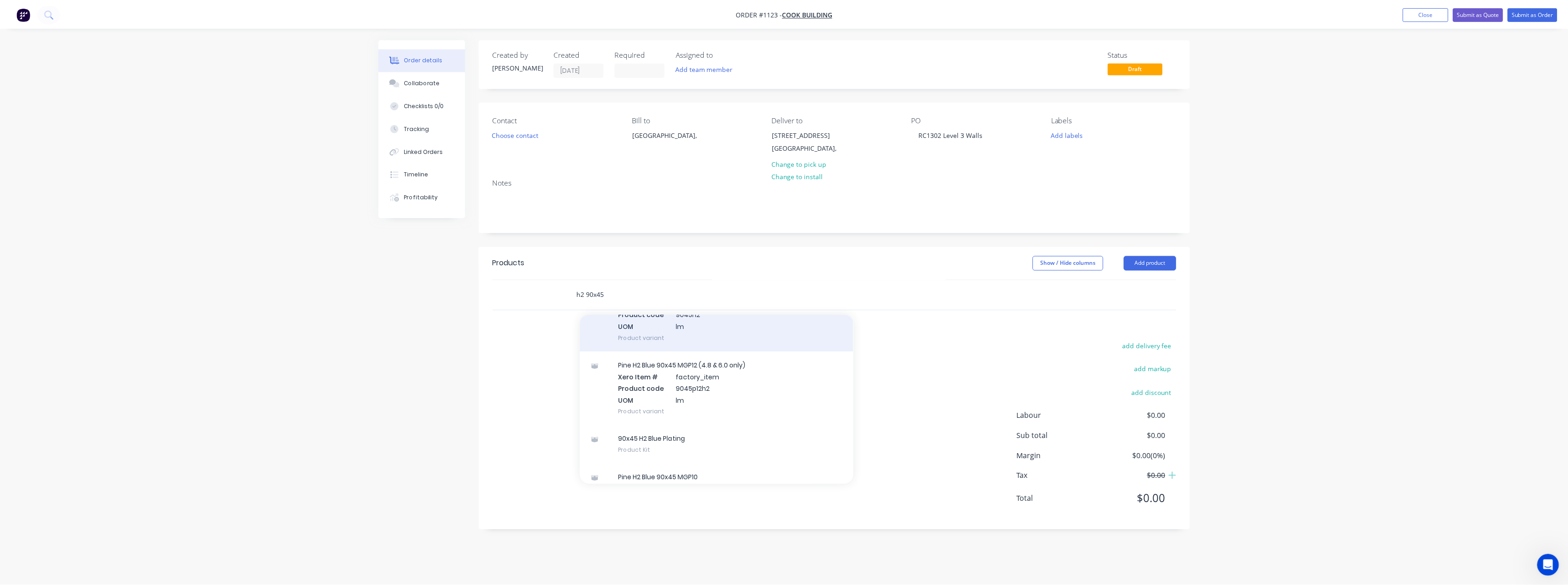
scroll to position [122, 0]
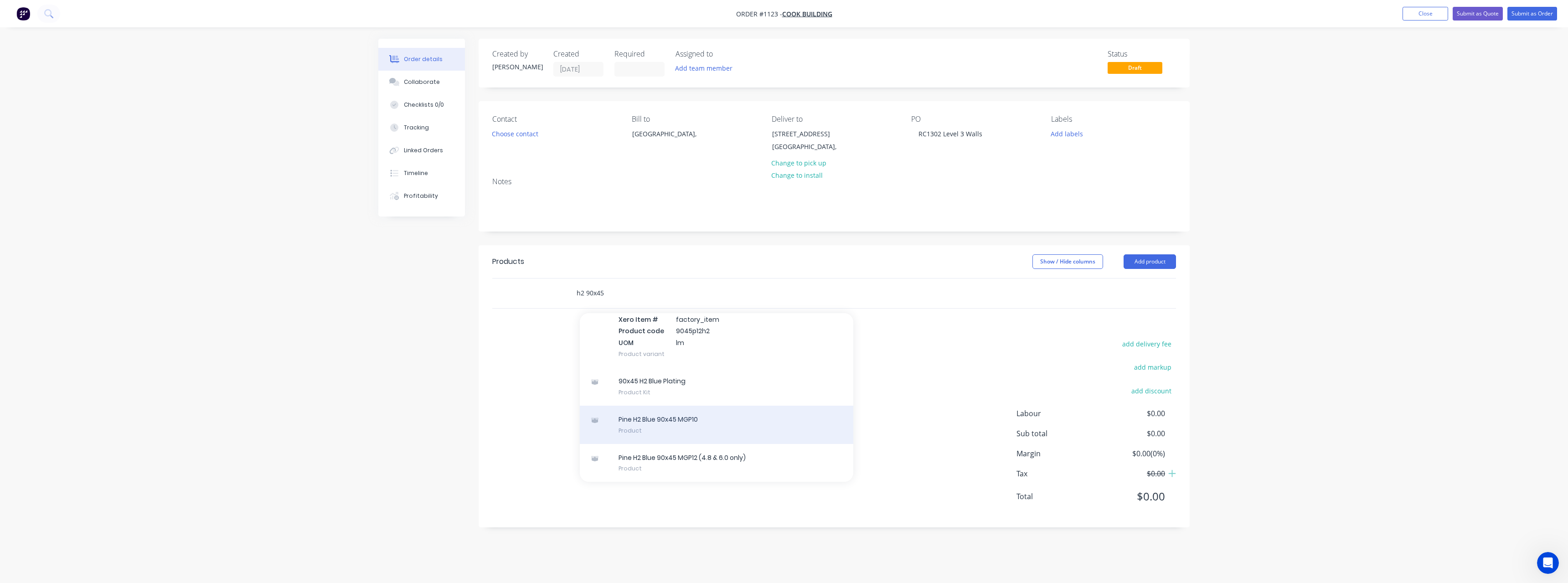
type input "h2 90x45"
click at [692, 422] on div "Pine H2 Blue 90x45 MGP10 Product" at bounding box center [716, 424] width 273 height 38
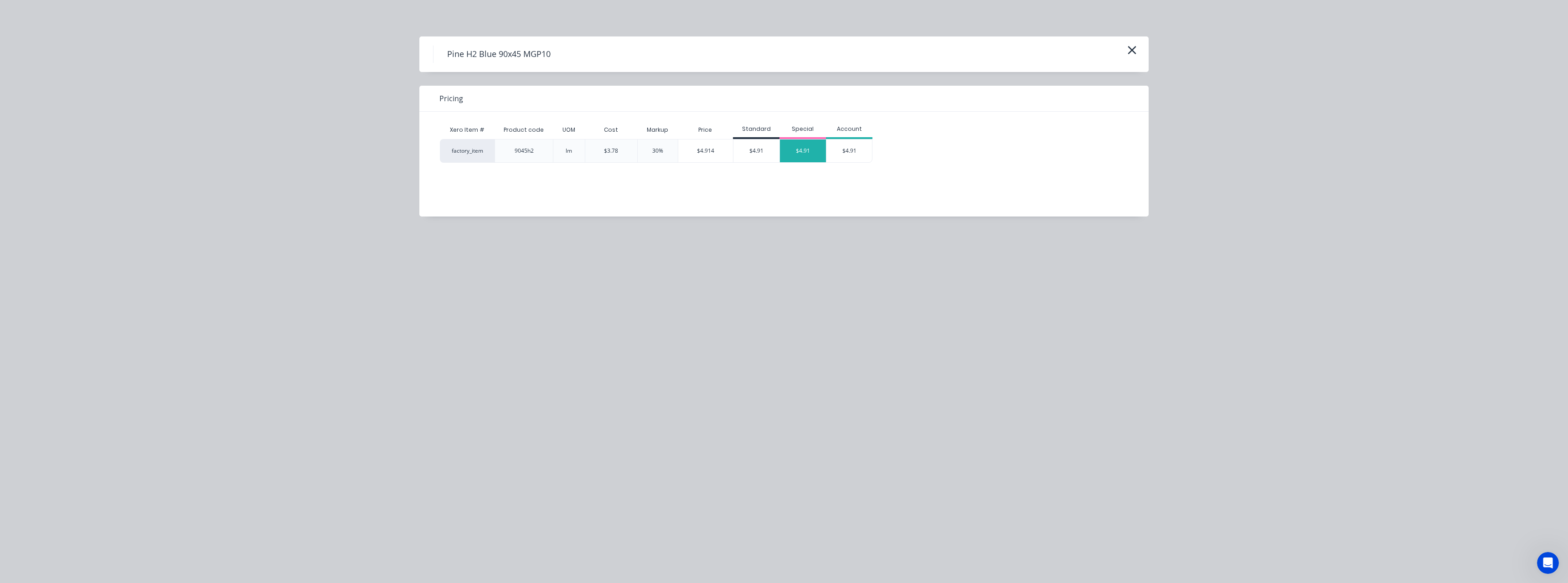
click at [811, 157] on div "$4.91" at bounding box center [803, 150] width 46 height 23
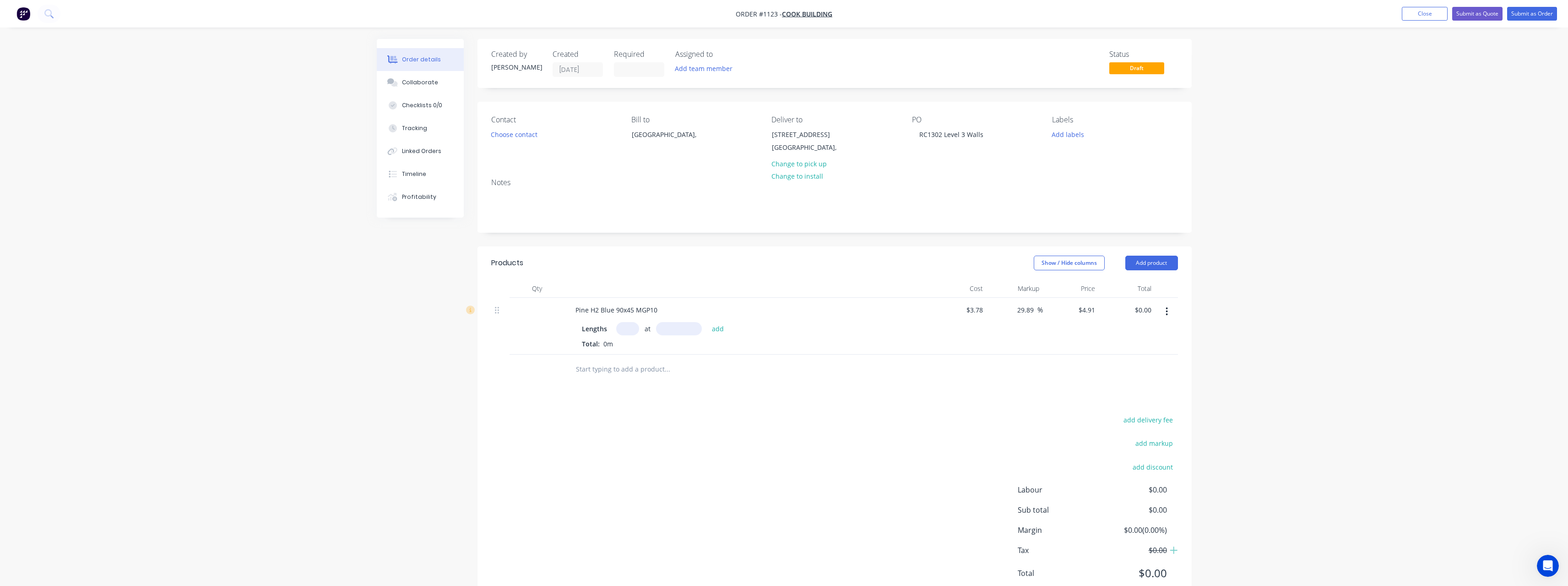
click at [635, 331] on input "text" at bounding box center [627, 328] width 23 height 13
type input "500"
type input "3000"
click at [707, 322] on button "add" at bounding box center [718, 328] width 21 height 12
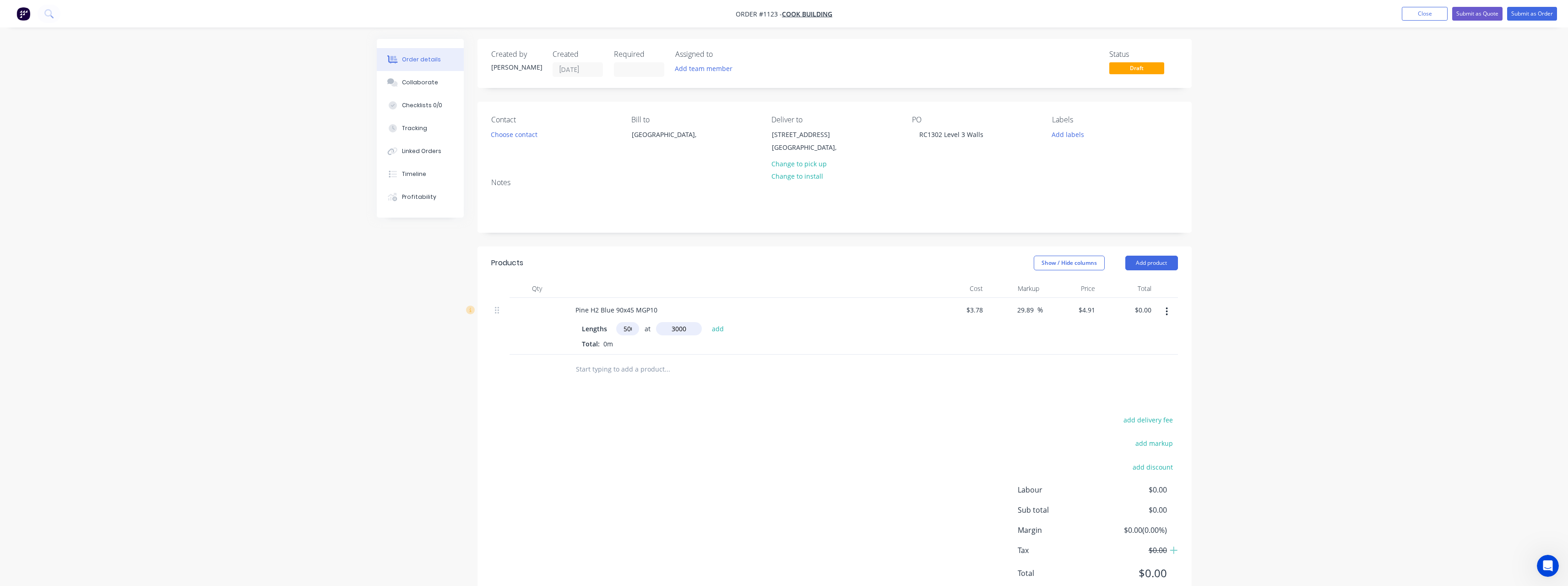
type input "$7,365.00"
type input "100"
type input "6000"
click at [707, 322] on button "add" at bounding box center [718, 328] width 21 height 12
type input "$10,311.00"
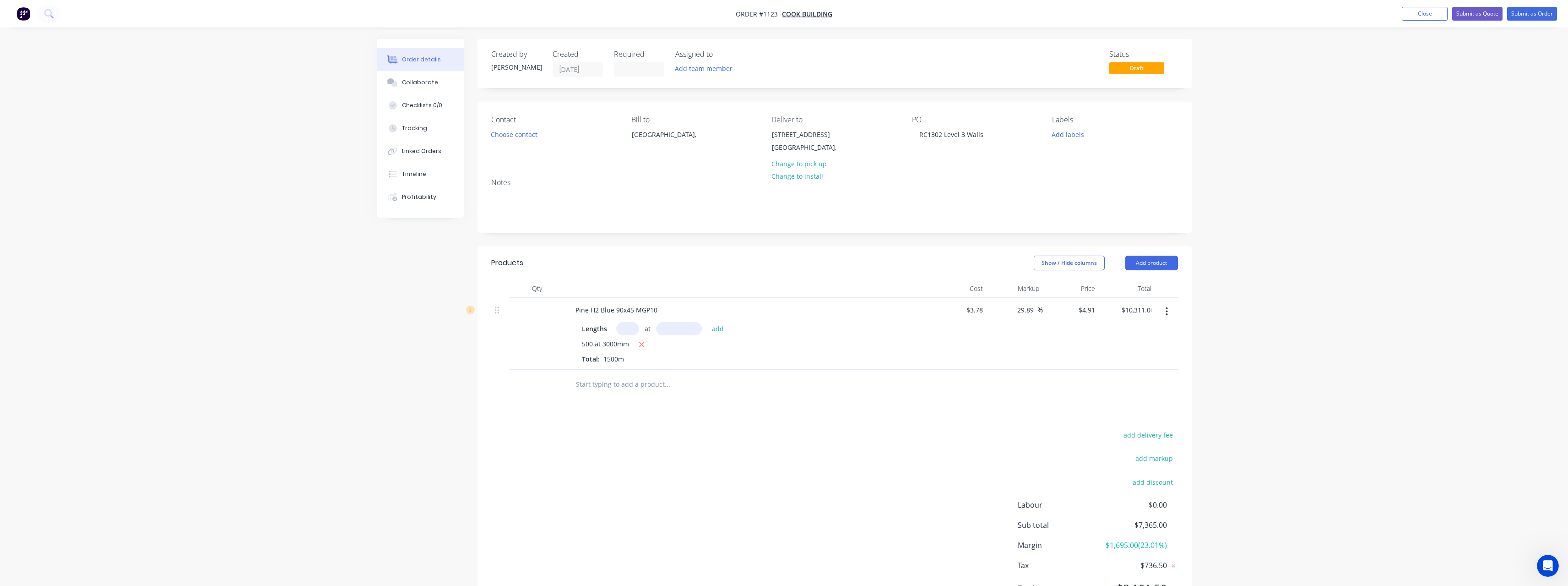
scroll to position [0, 0]
click at [636, 395] on input "text" at bounding box center [667, 399] width 183 height 18
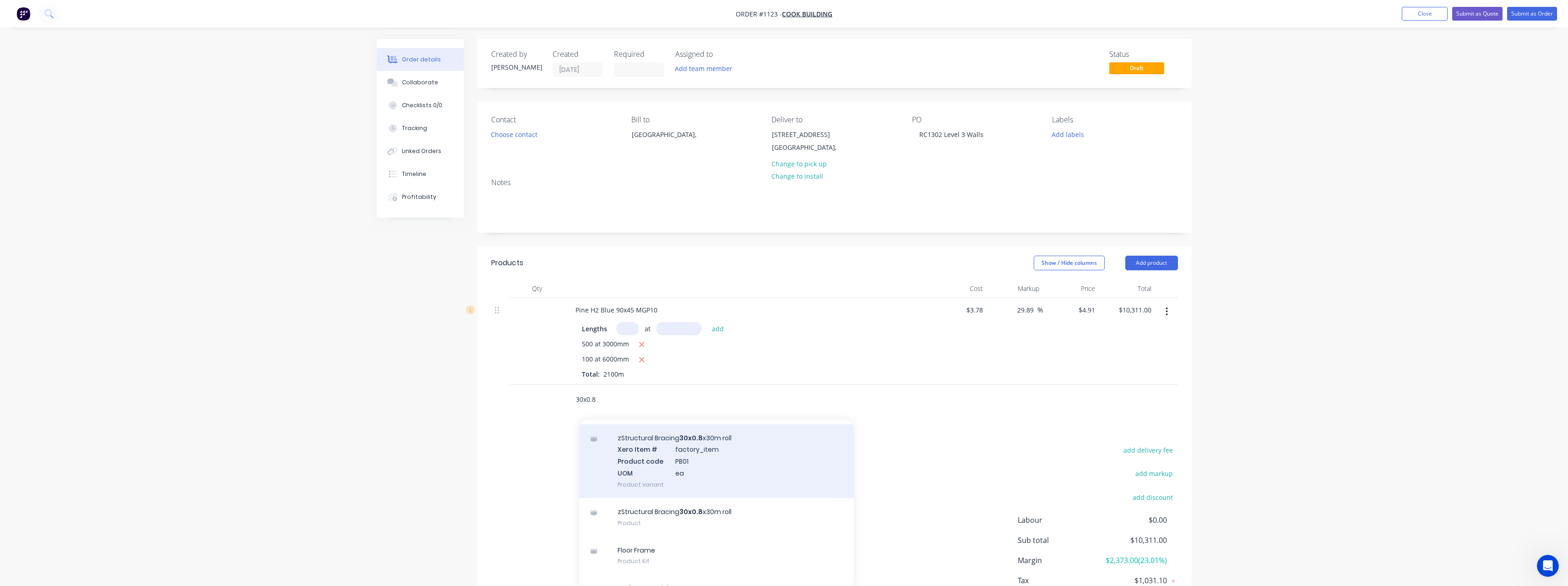
scroll to position [48, 0]
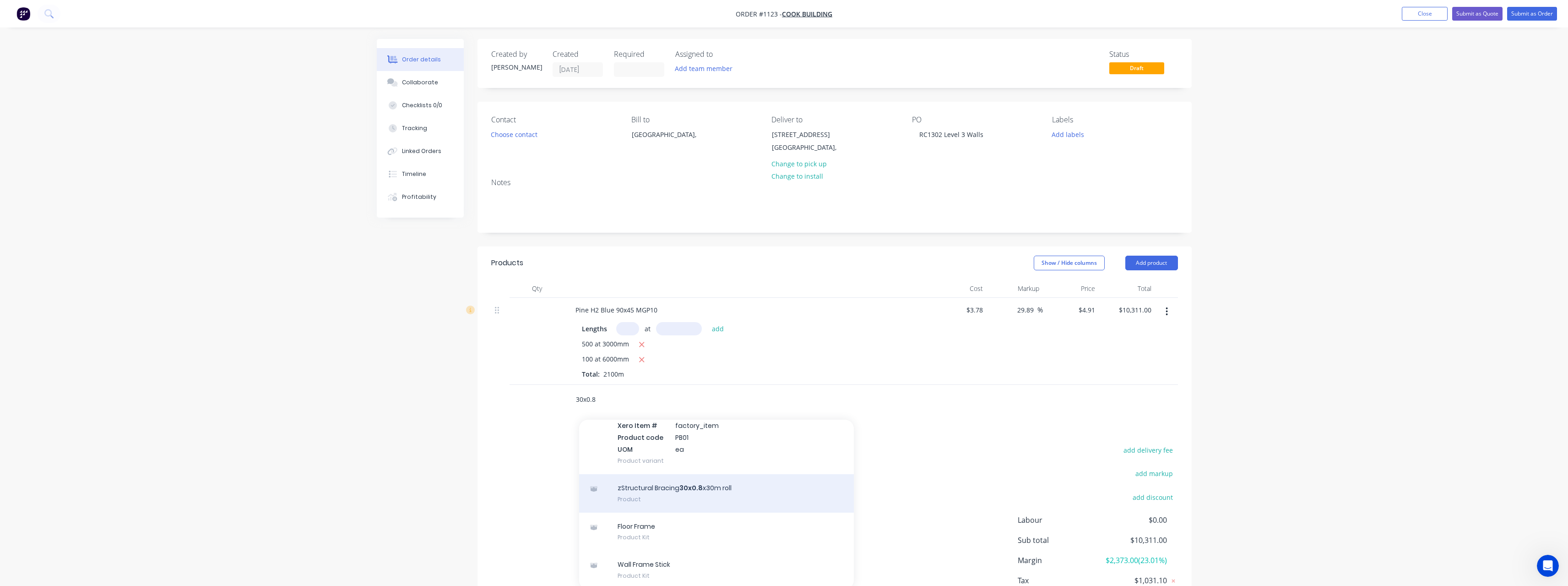
type input "30x0.8"
click at [672, 492] on div "zStructural Bracing 30x0.8 x30m roll Product" at bounding box center [716, 493] width 274 height 39
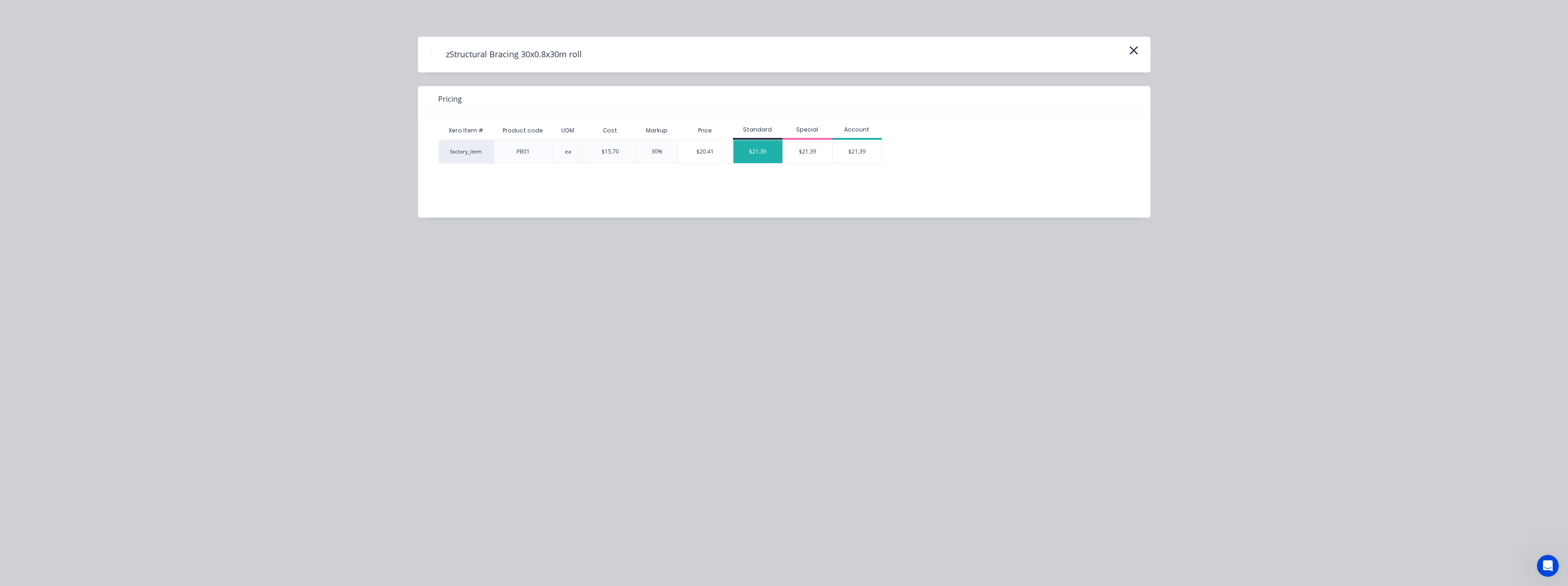
click at [772, 147] on div "$21.39" at bounding box center [758, 151] width 50 height 23
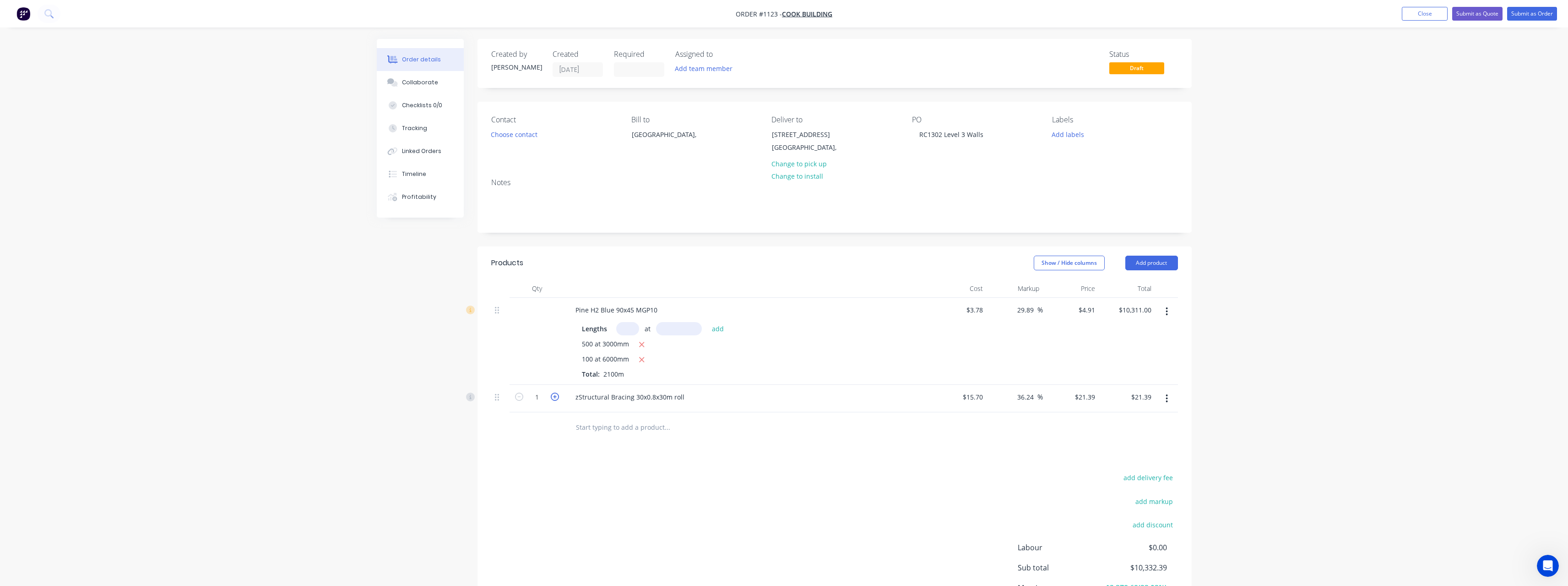
click at [556, 397] on icon "button" at bounding box center [554, 396] width 8 height 8
type input "2"
type input "$42.78"
click at [556, 397] on icon "button" at bounding box center [554, 396] width 8 height 8
type input "3"
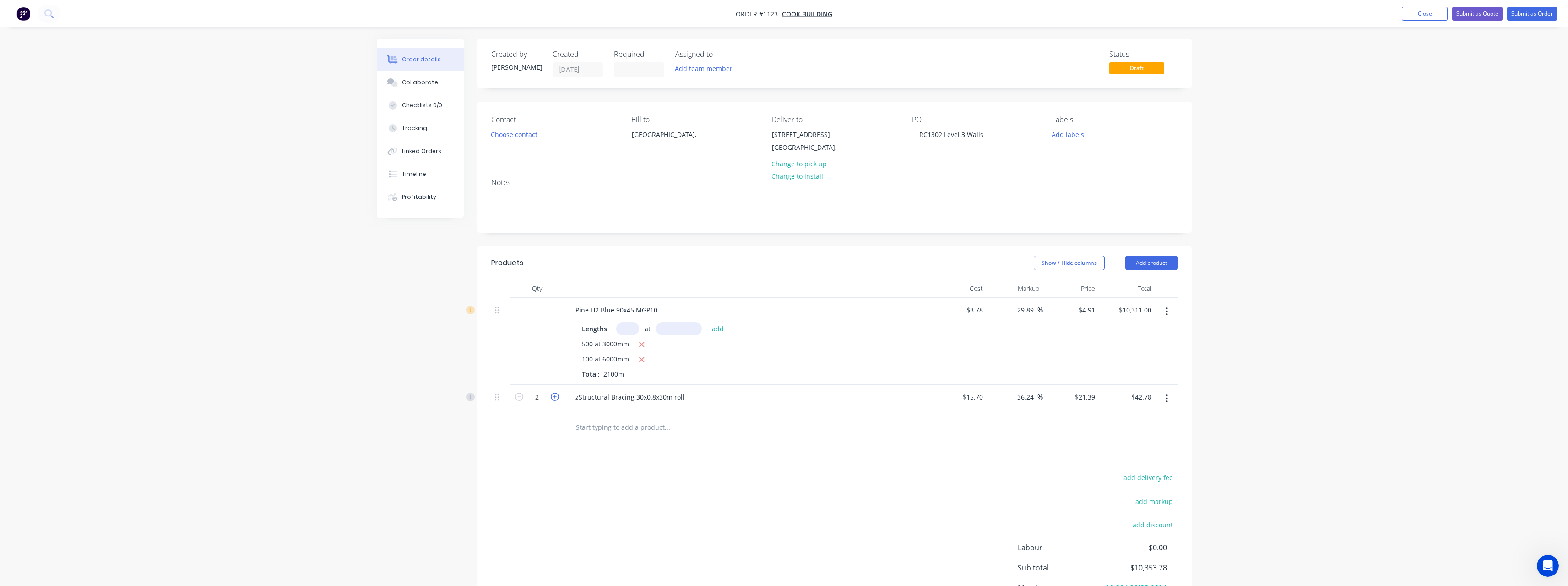
type input "$64.17"
click at [556, 397] on icon "button" at bounding box center [554, 396] width 8 height 8
type input "4"
type input "$85.56"
click at [608, 425] on input "text" at bounding box center [667, 427] width 183 height 18
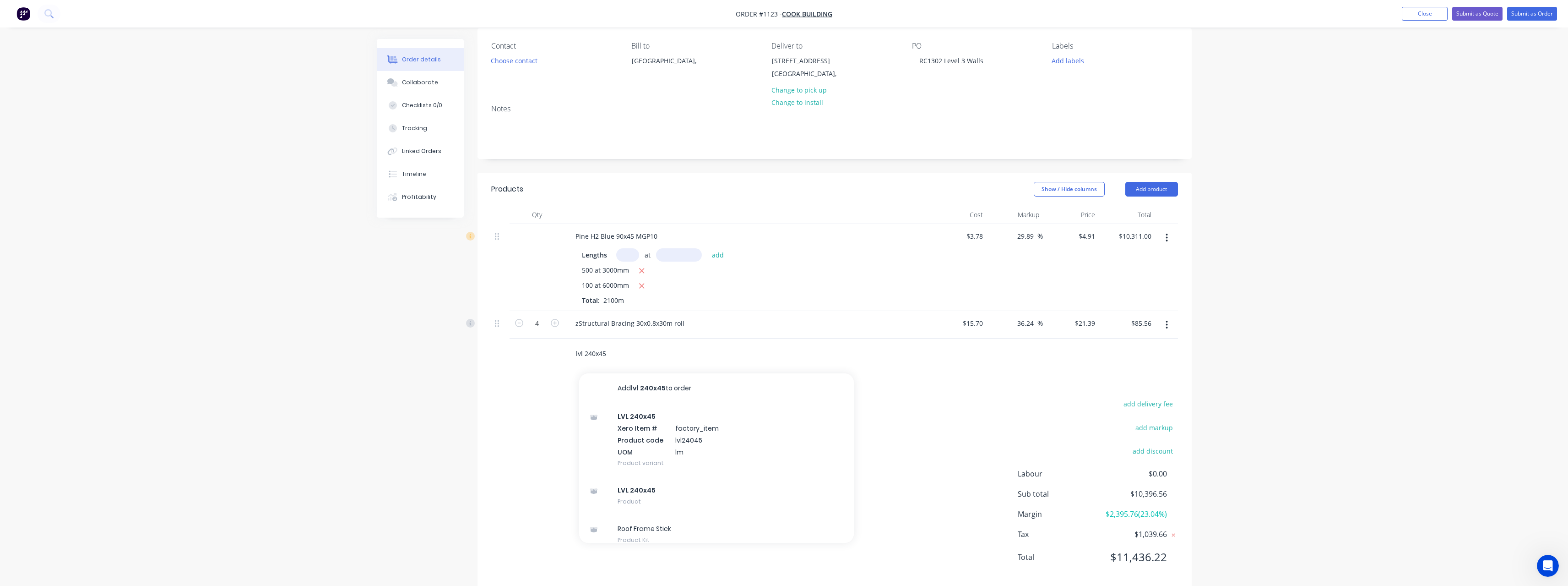
scroll to position [90, 0]
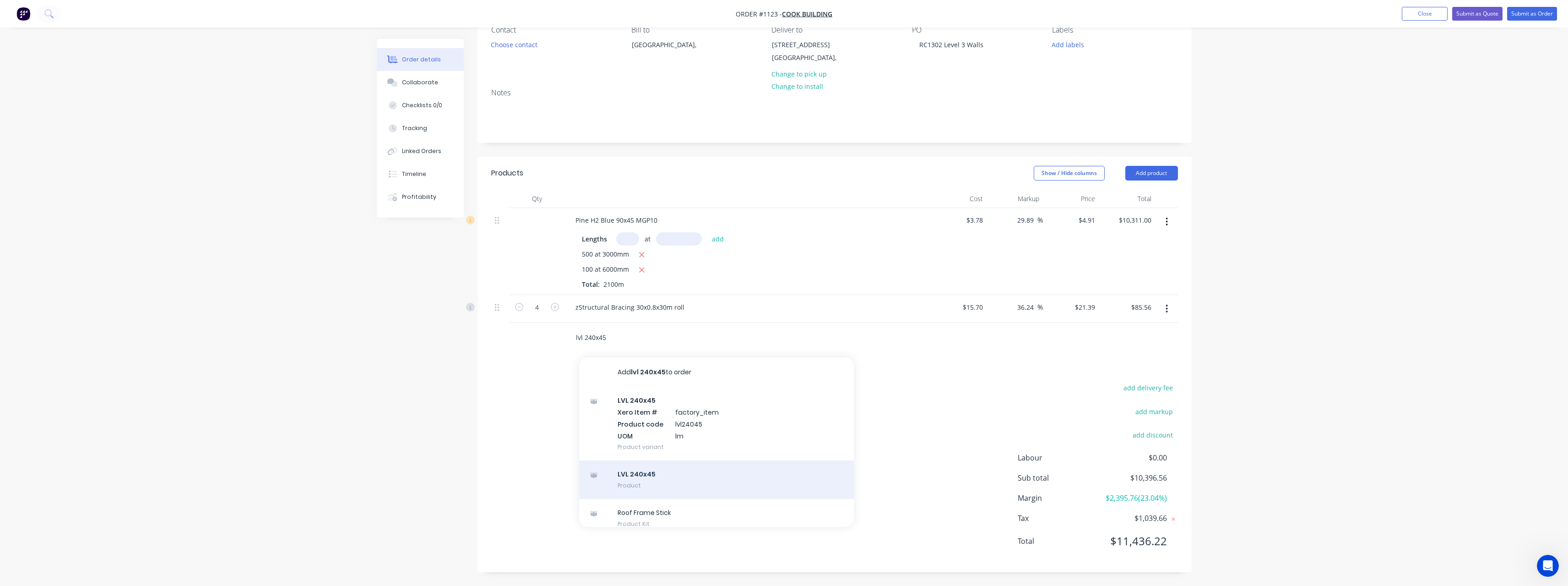
type input "lvl 240x45"
click at [679, 487] on div "LVL 240x45 Product" at bounding box center [716, 480] width 274 height 39
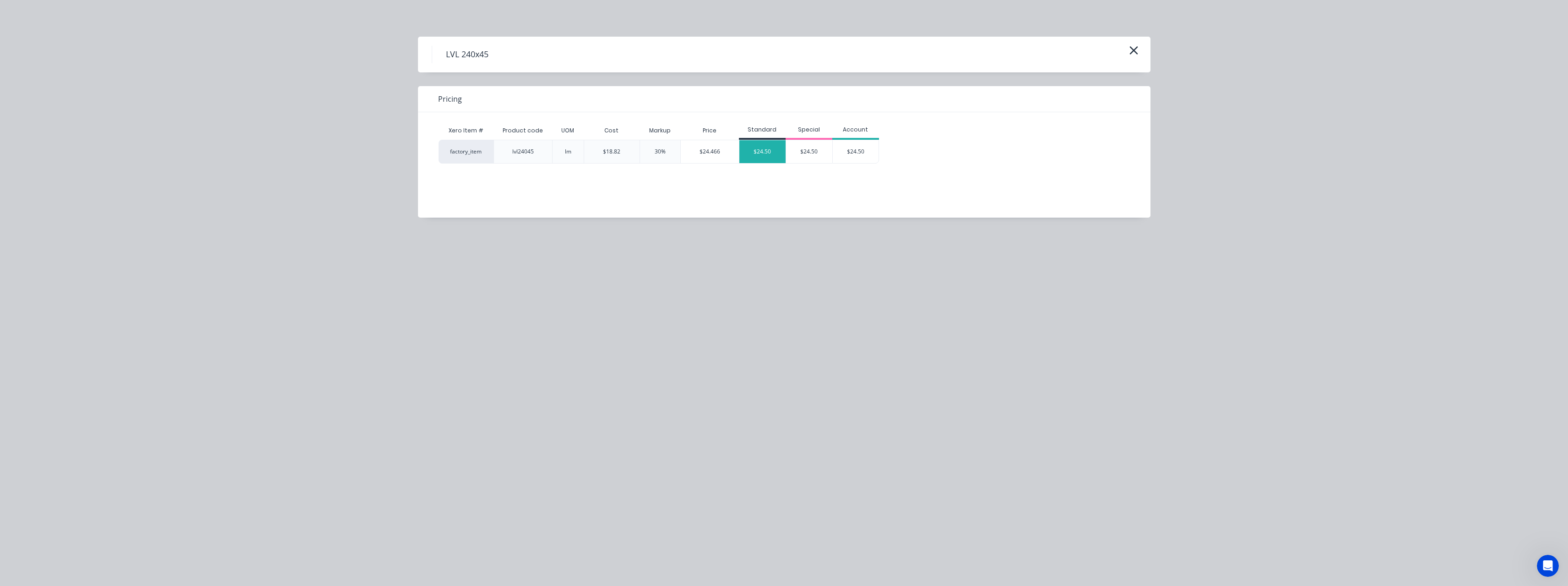
click at [757, 157] on div "$24.50" at bounding box center [762, 151] width 46 height 23
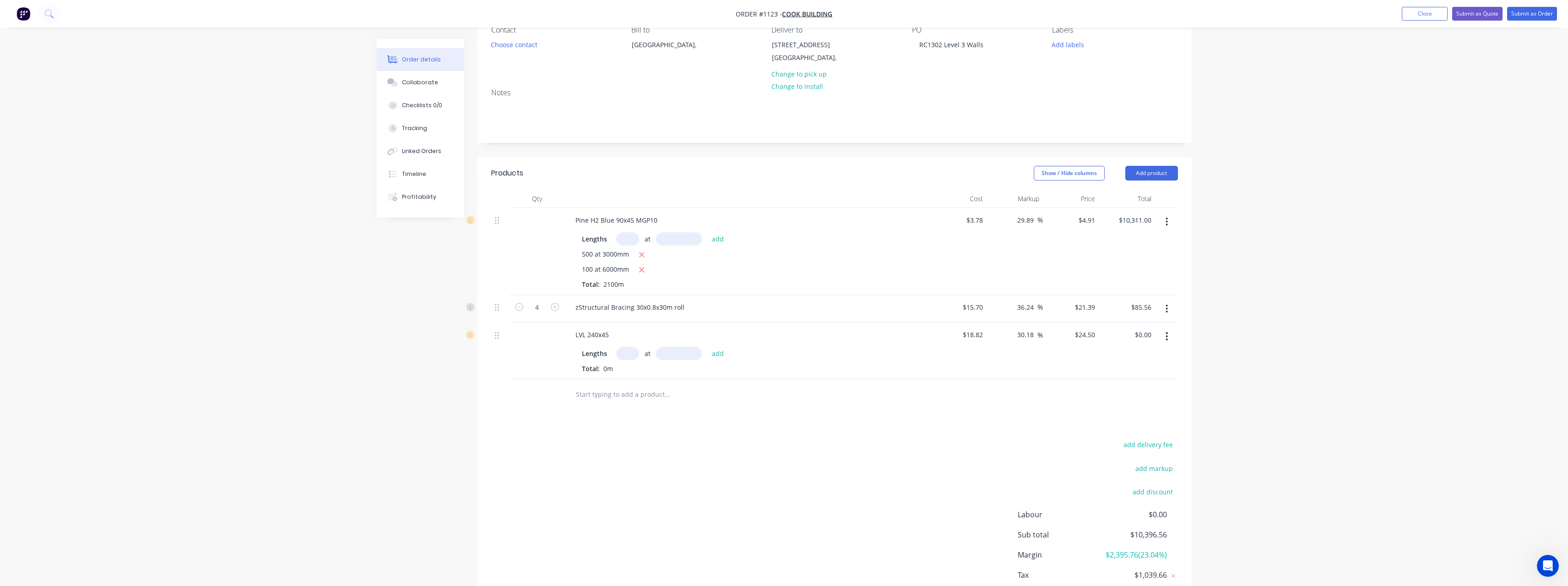
click at [631, 356] on input "text" at bounding box center [627, 354] width 23 height 13
type input "10"
type input "6000"
click at [707, 347] on button "add" at bounding box center [718, 354] width 21 height 12
type input "$1,470.00"
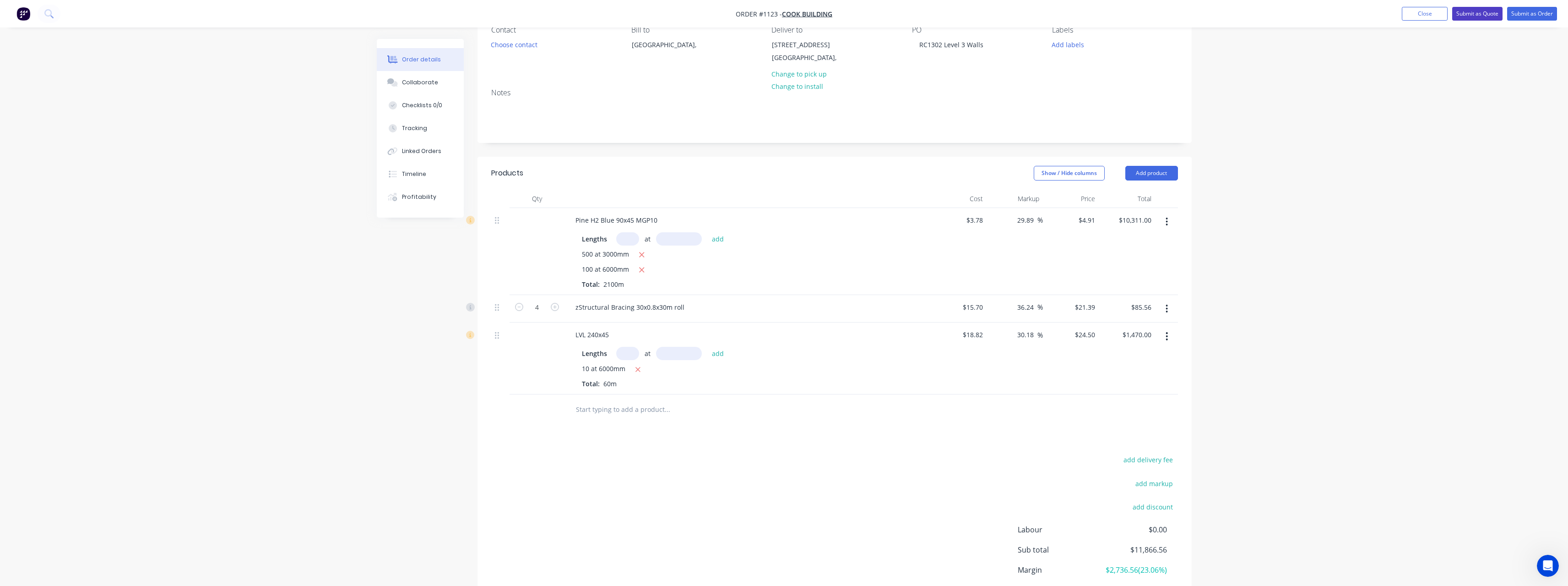
click at [1463, 18] on button "Submit as Quote" at bounding box center [1477, 13] width 50 height 13
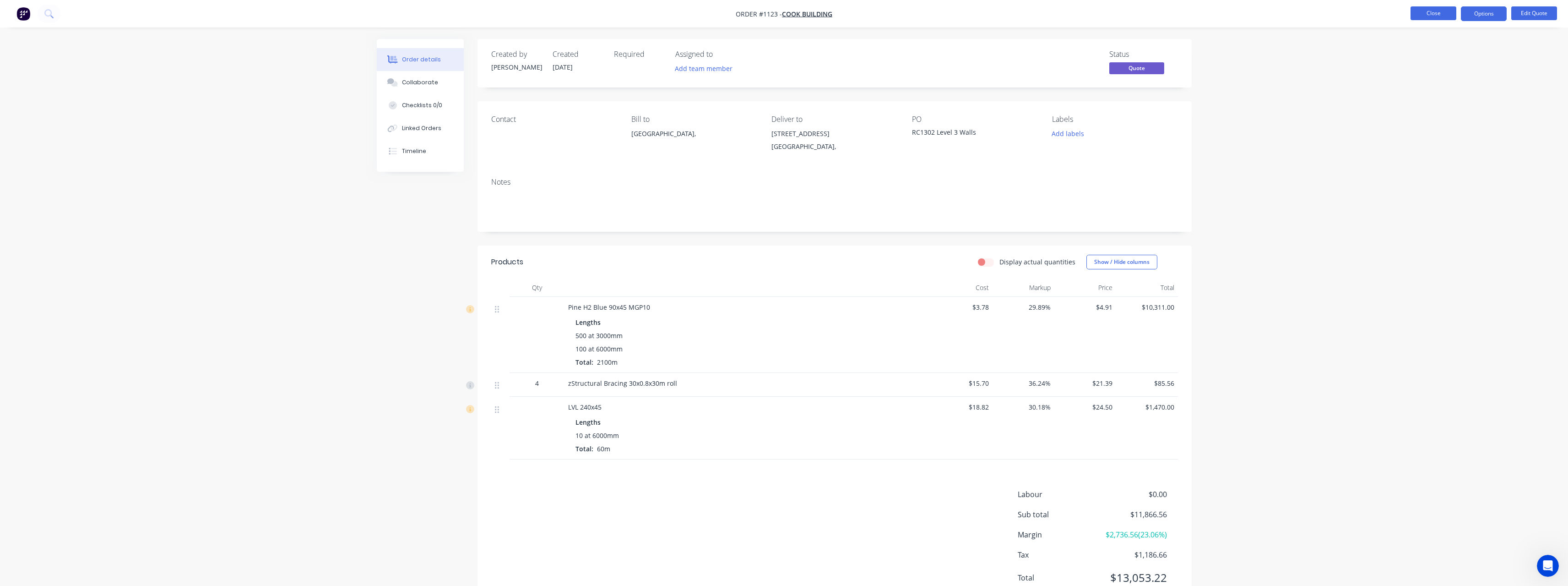
click at [1434, 17] on button "Close" at bounding box center [1433, 13] width 46 height 13
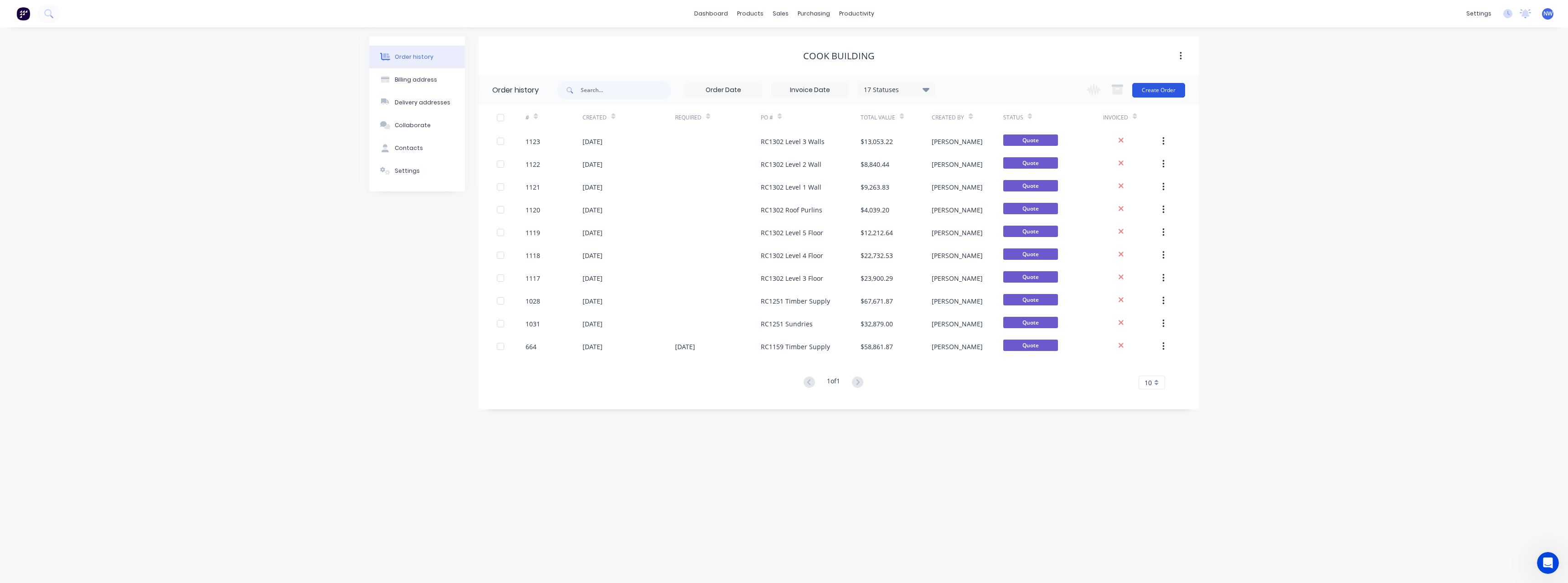
click at [1141, 89] on button "Create Order" at bounding box center [1158, 90] width 53 height 15
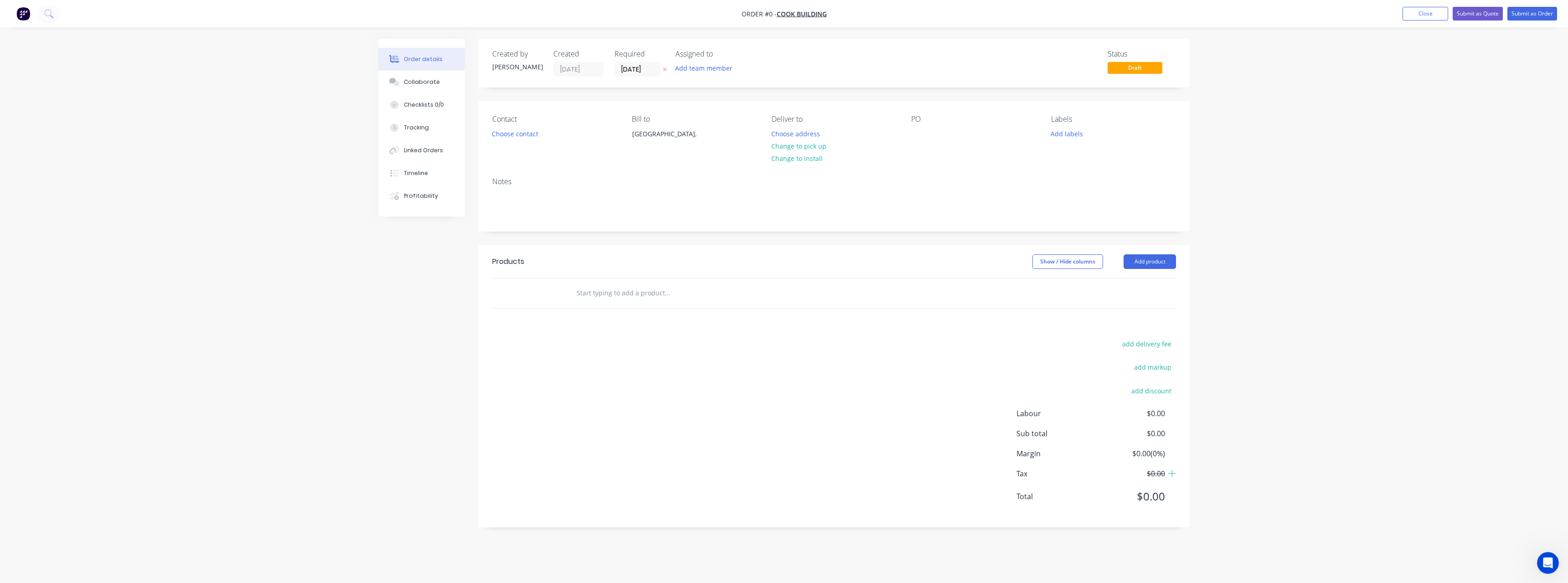
click at [667, 71] on button at bounding box center [665, 69] width 10 height 10
click at [791, 133] on button "Choose address" at bounding box center [796, 133] width 58 height 12
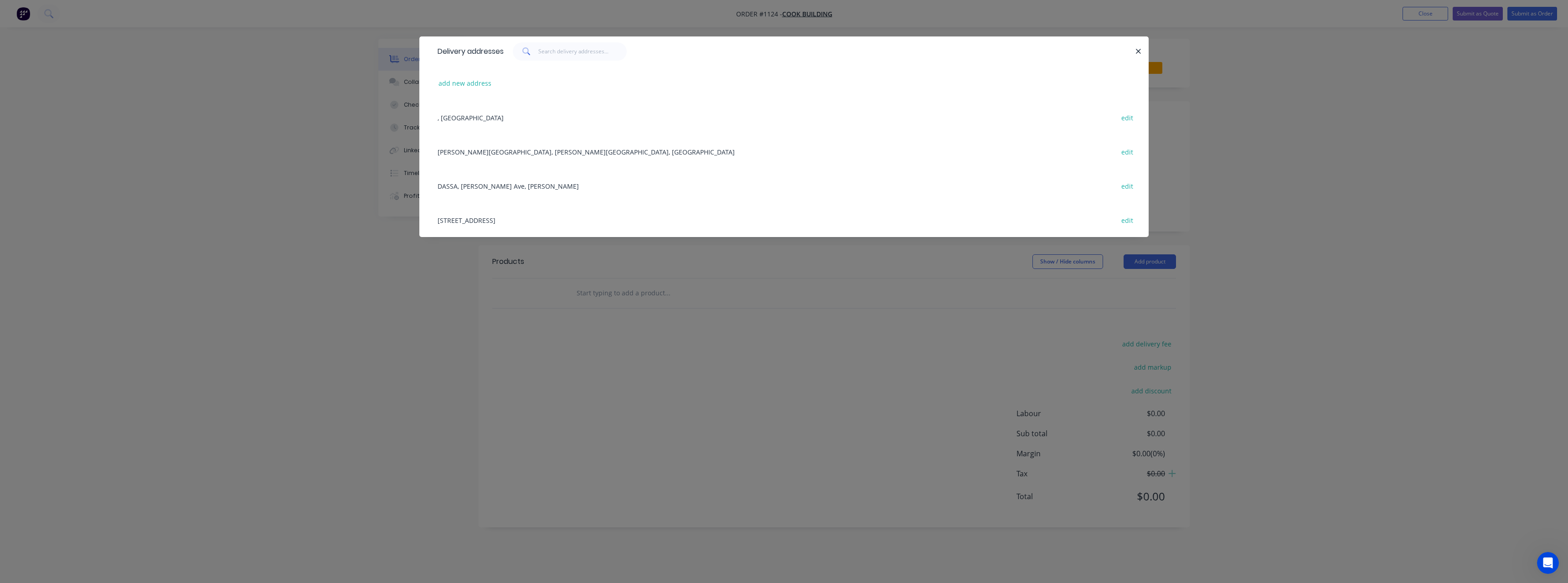
click at [519, 223] on div "[STREET_ADDRESS] edit" at bounding box center [783, 220] width 702 height 34
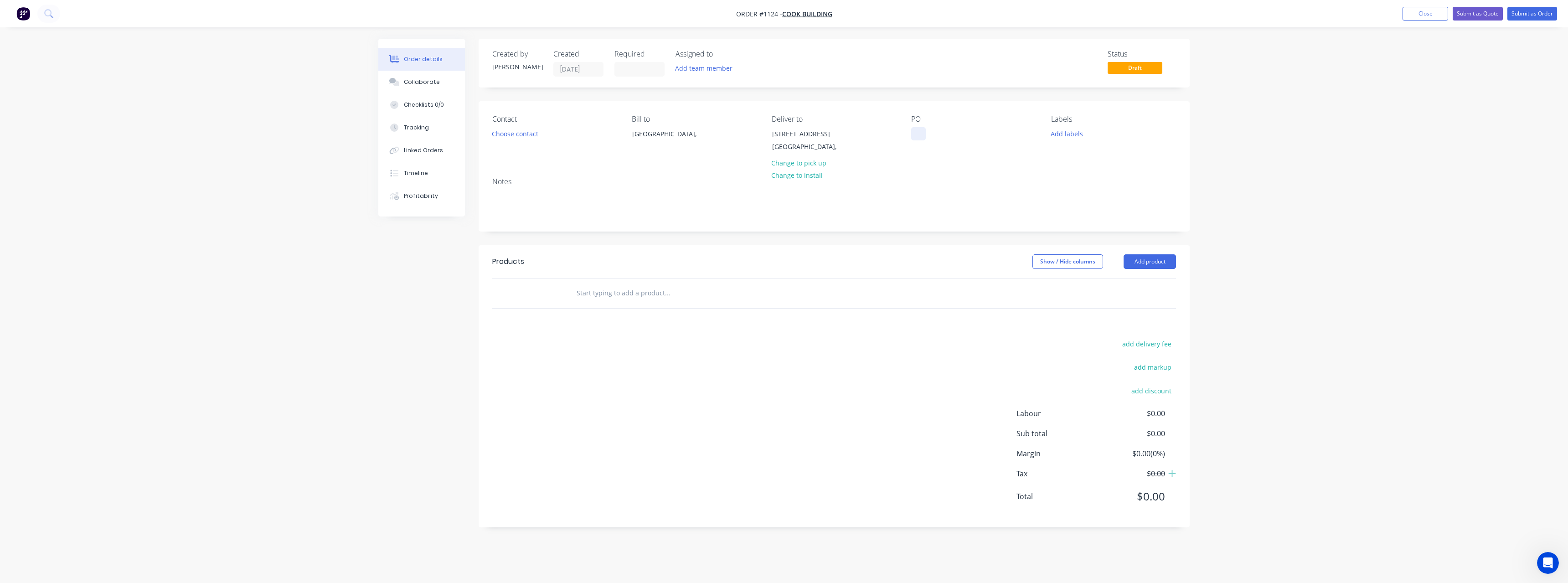
click at [922, 135] on div at bounding box center [919, 134] width 15 height 13
click at [634, 292] on input "text" at bounding box center [668, 293] width 183 height 18
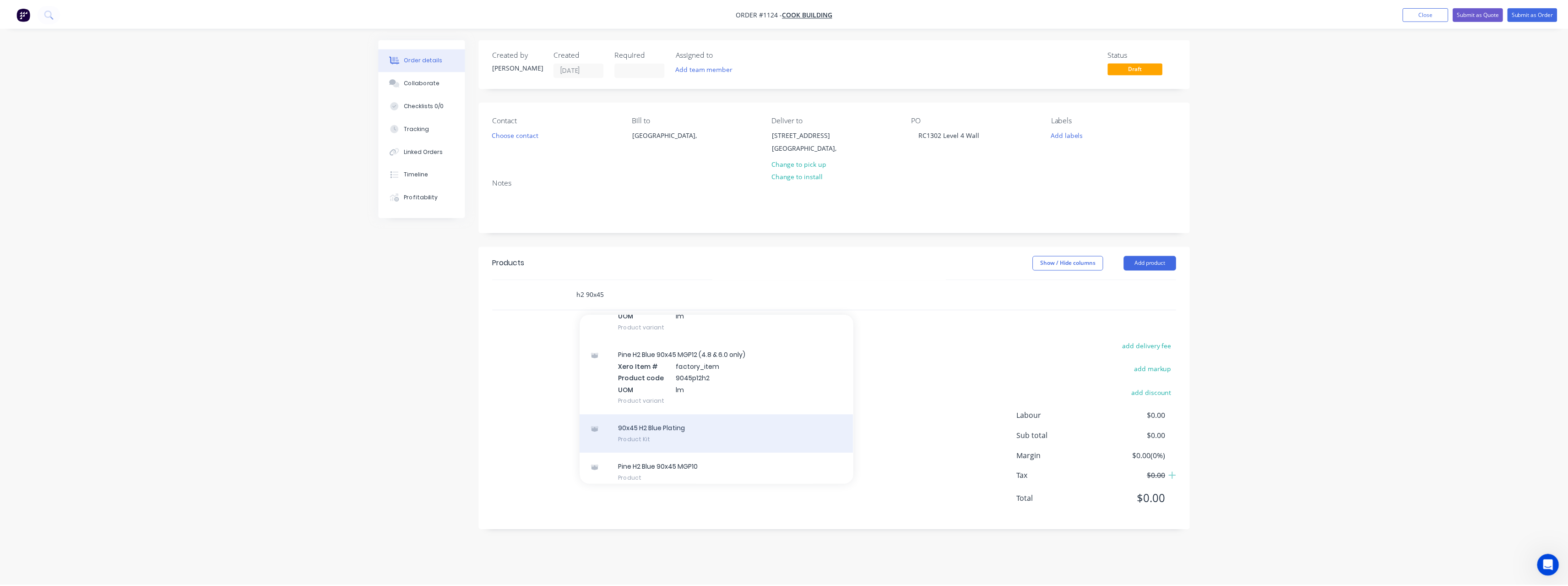
scroll to position [92, 0]
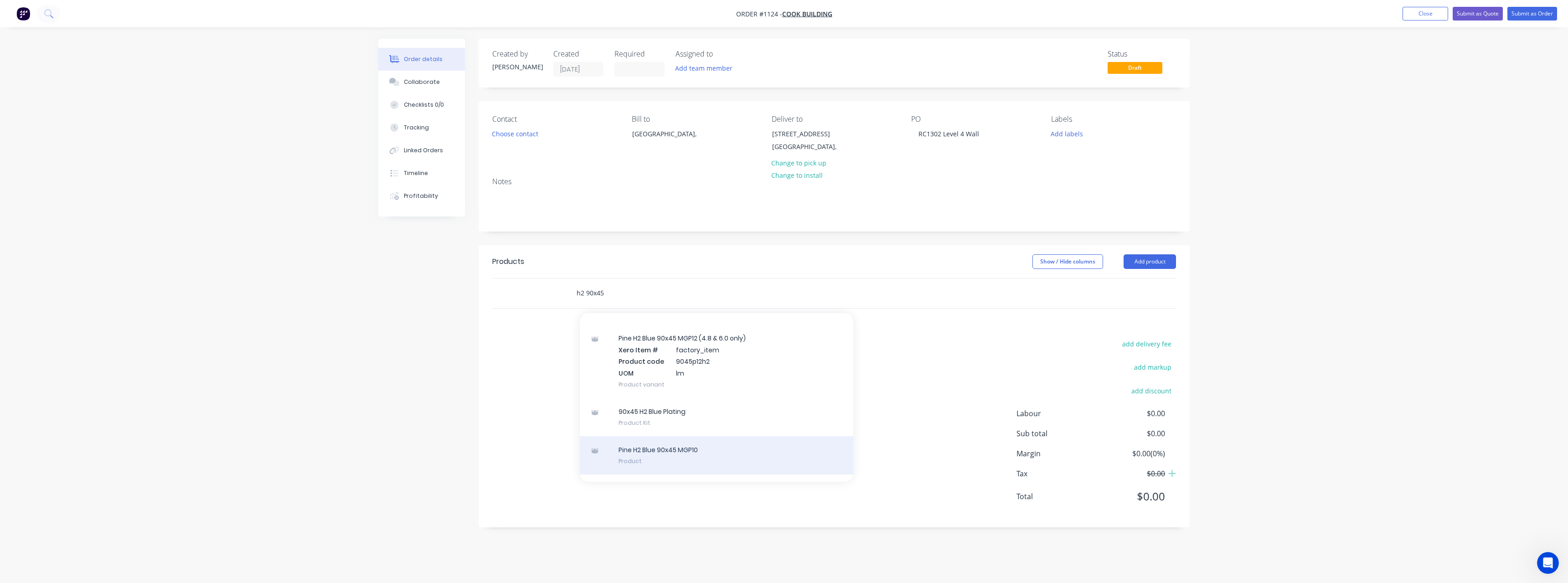
type input "h2 90x45"
click at [696, 452] on div "Pine H2 Blue 90x45 MGP10 Product" at bounding box center [716, 455] width 273 height 38
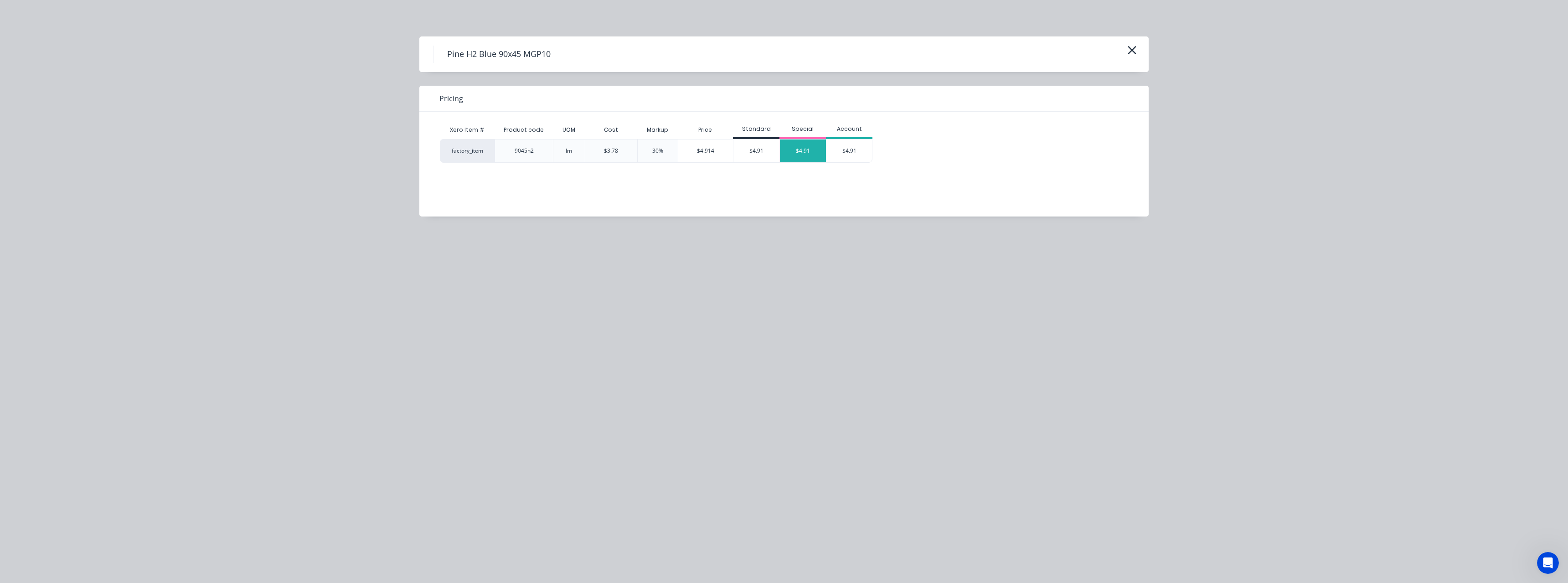
click at [799, 150] on div "$4.91" at bounding box center [803, 150] width 46 height 23
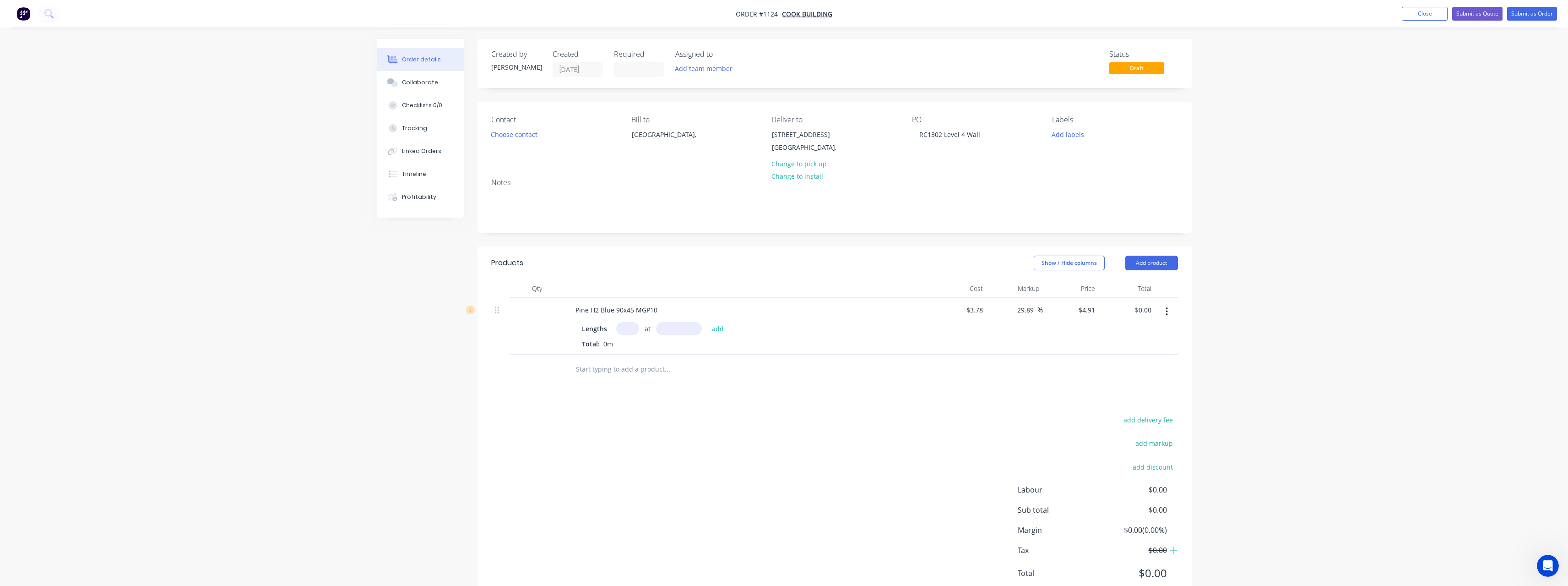
click at [625, 326] on input "text" at bounding box center [627, 328] width 23 height 13
type input "135"
type input "3000"
click at [707, 322] on button "add" at bounding box center [718, 328] width 21 height 12
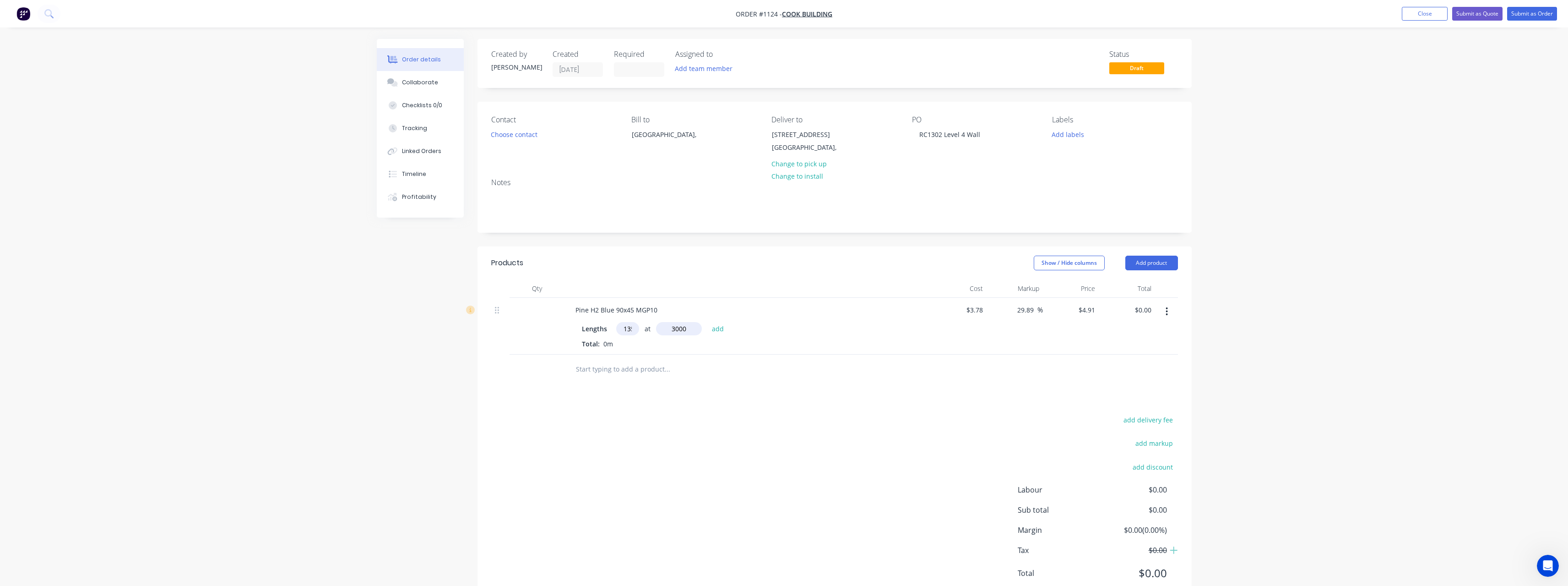
type input "$1,988.55"
type input "30"
type input "6000"
click at [707, 322] on button "add" at bounding box center [718, 328] width 21 height 12
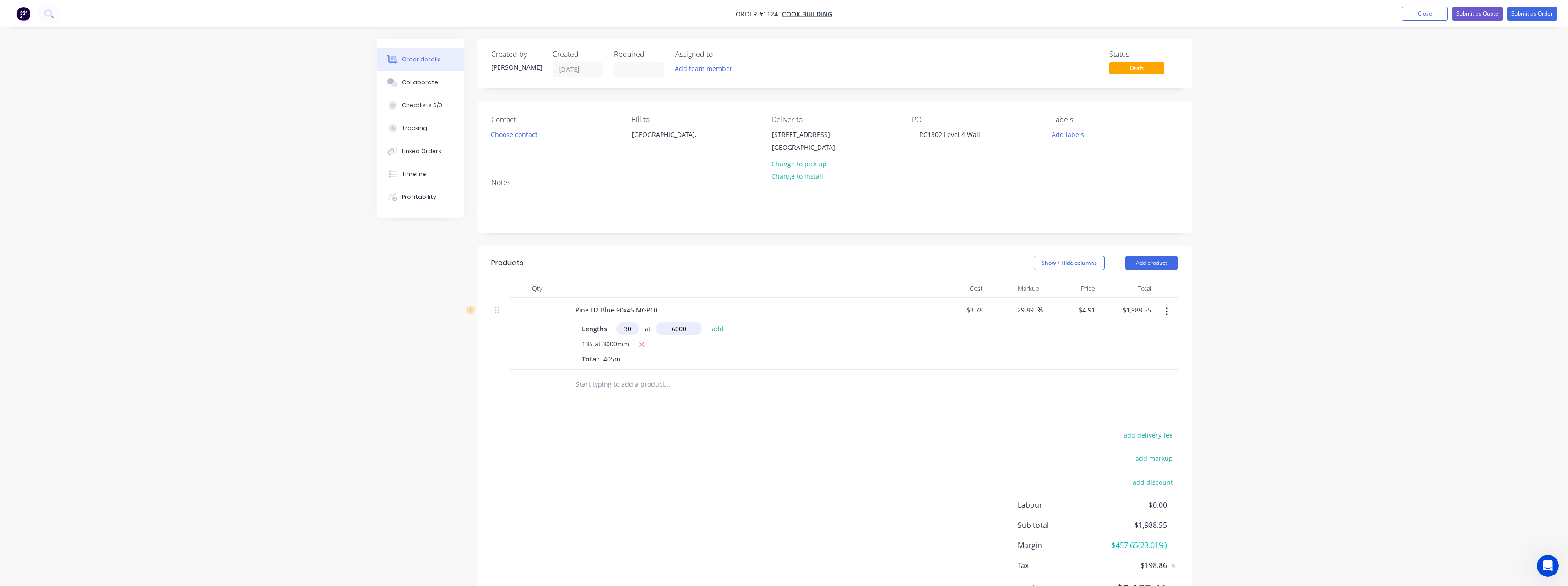
type input "$2,872.35"
click at [611, 396] on input "text" at bounding box center [667, 399] width 183 height 18
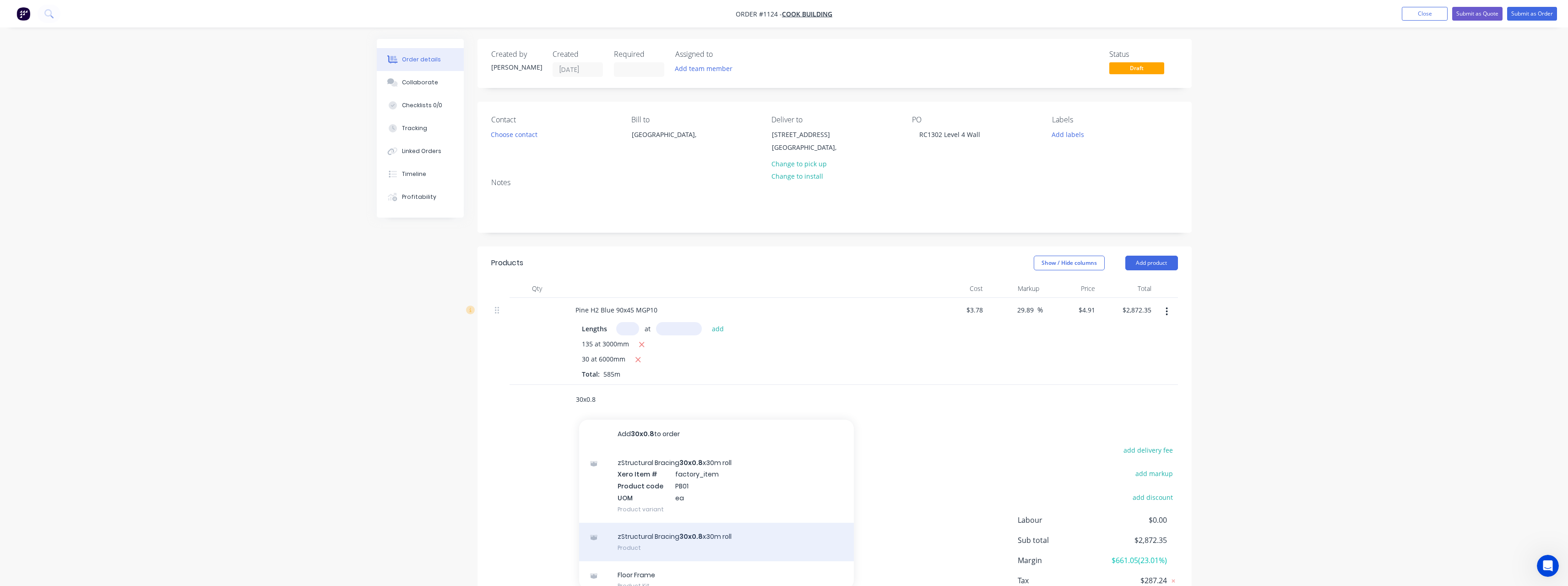
type input "30x0.8"
click at [677, 535] on div "zStructural Bracing 30x0.8 x30m roll Product" at bounding box center [716, 541] width 274 height 39
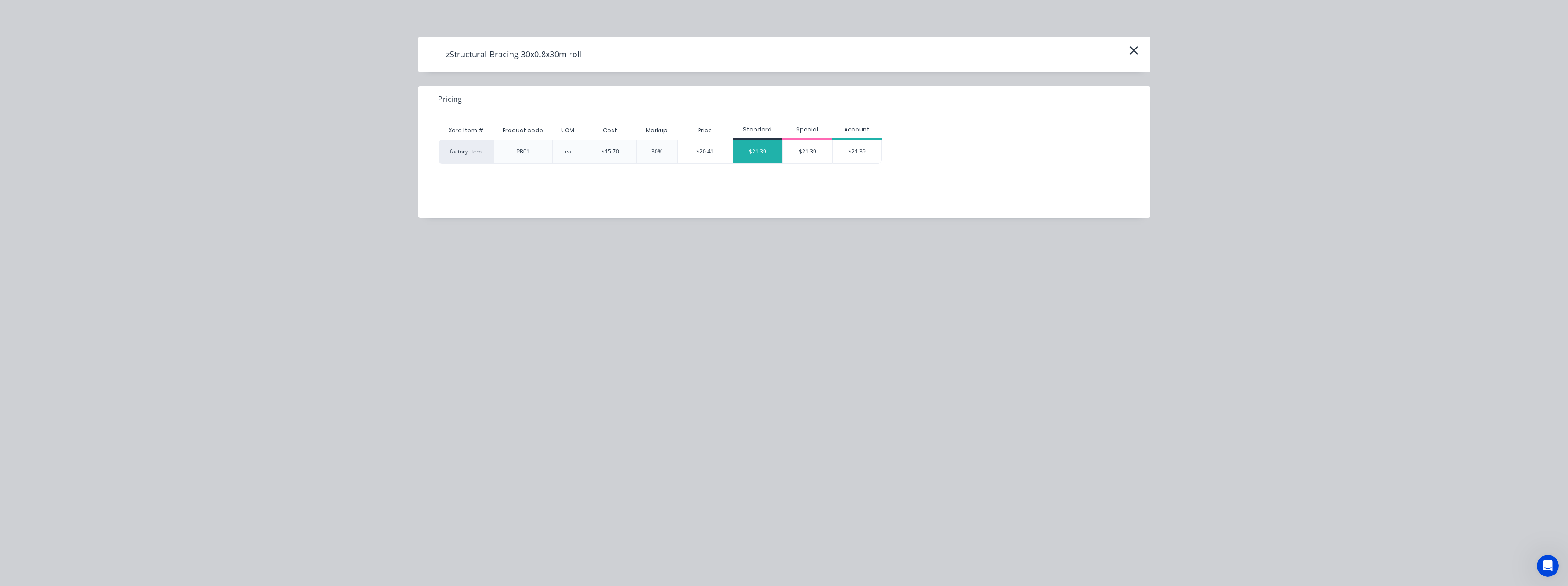
click at [751, 149] on div "$21.39" at bounding box center [758, 151] width 50 height 23
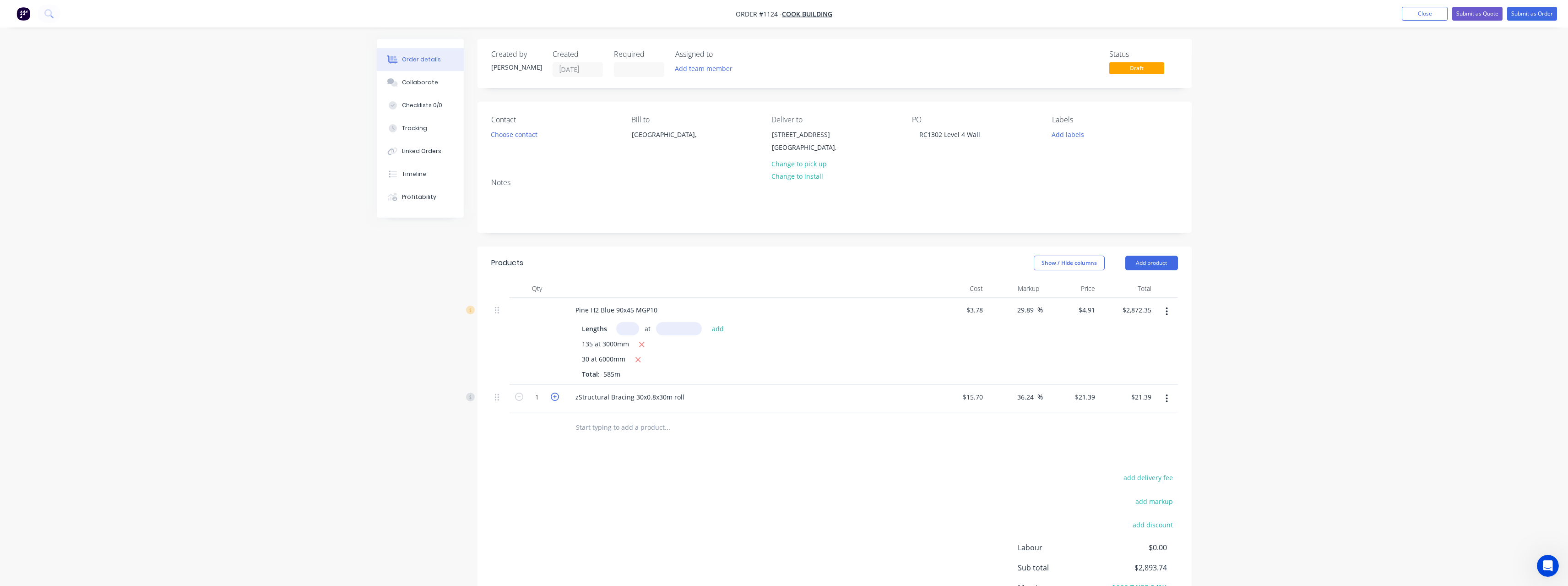
click at [555, 395] on icon "button" at bounding box center [554, 396] width 8 height 8
type input "2"
type input "$42.78"
click at [555, 395] on icon "button" at bounding box center [554, 396] width 8 height 8
type input "3"
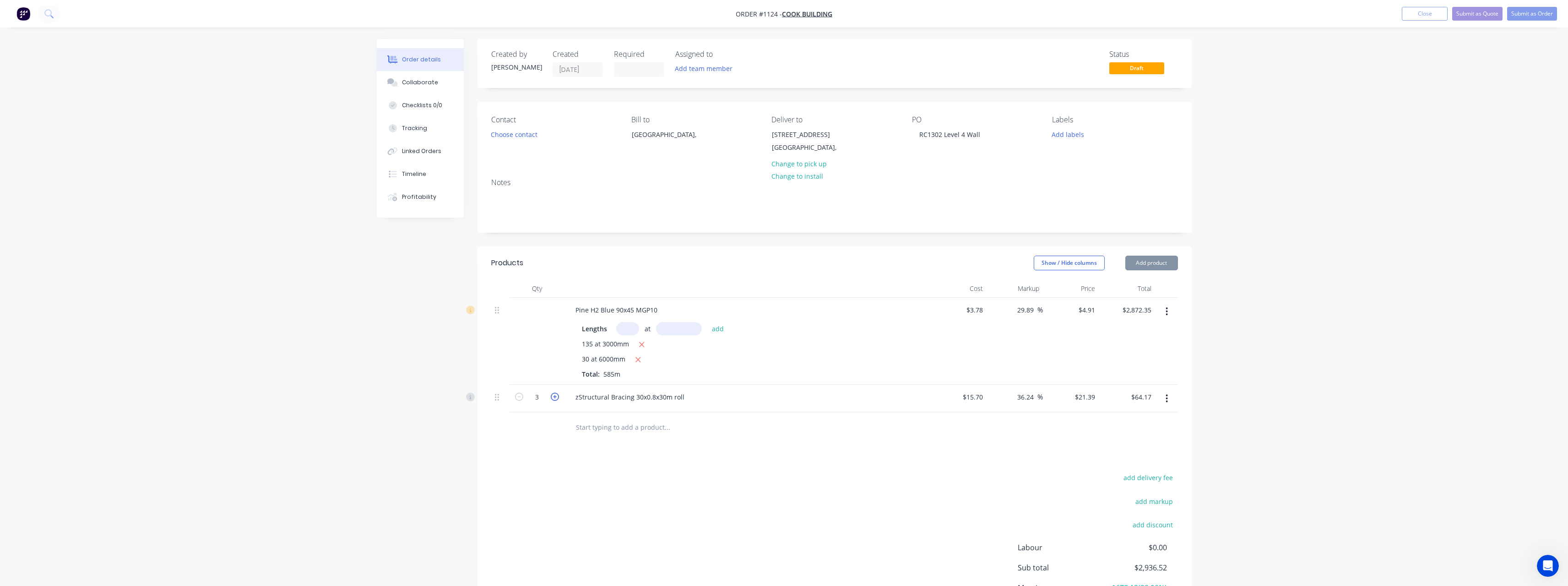
click at [555, 395] on icon "button" at bounding box center [554, 396] width 8 height 8
click at [598, 431] on input "text" at bounding box center [667, 427] width 183 height 18
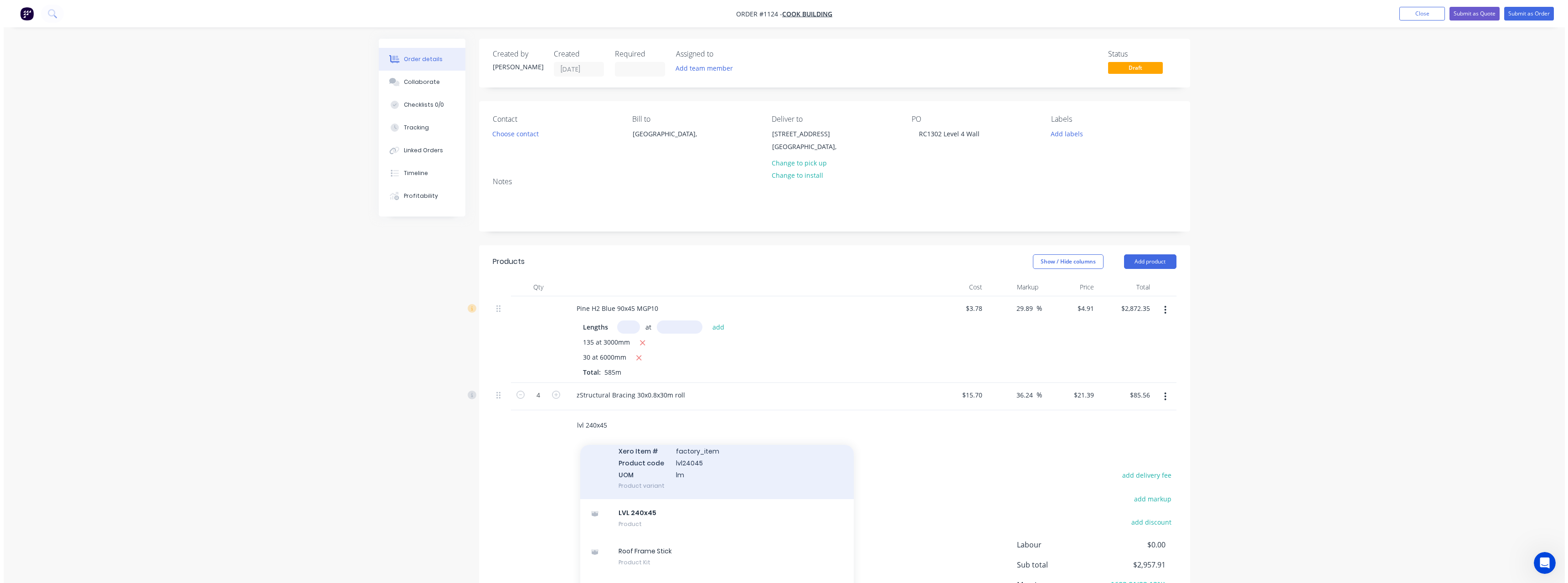
scroll to position [49, 0]
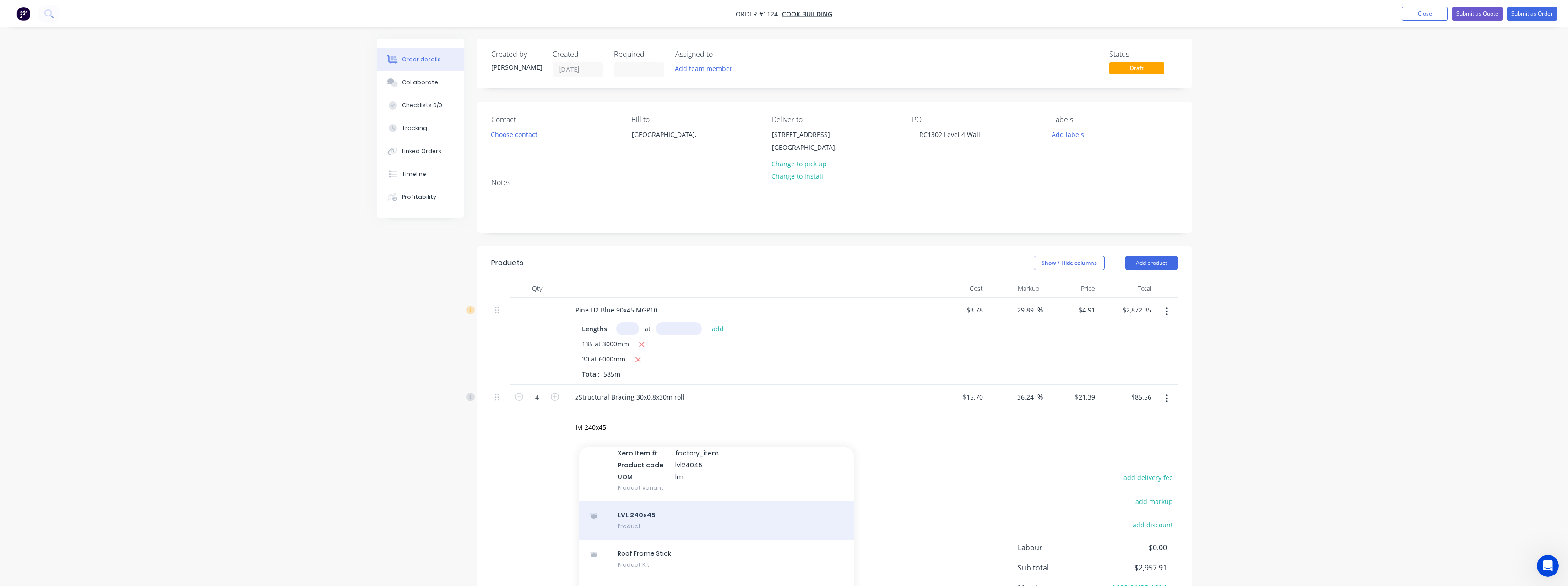
click at [675, 509] on div "LVL 240x45 Product" at bounding box center [716, 520] width 274 height 39
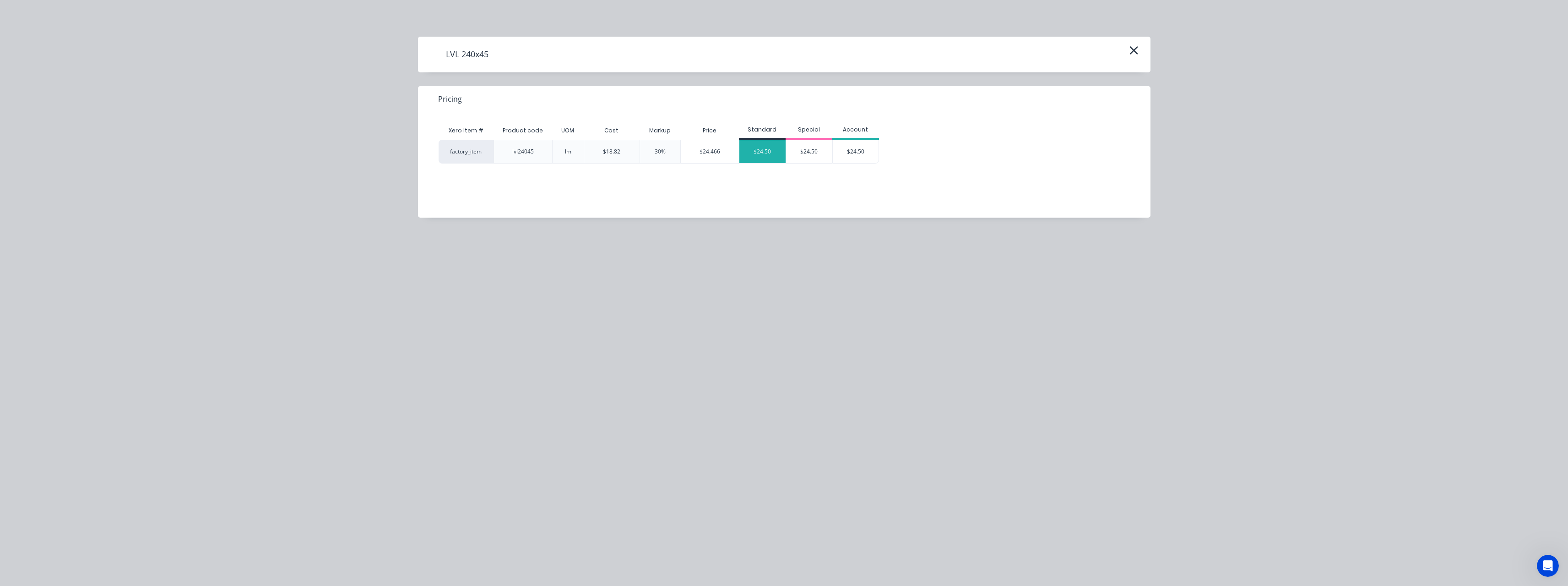
click at [776, 157] on div "$24.50" at bounding box center [762, 151] width 46 height 23
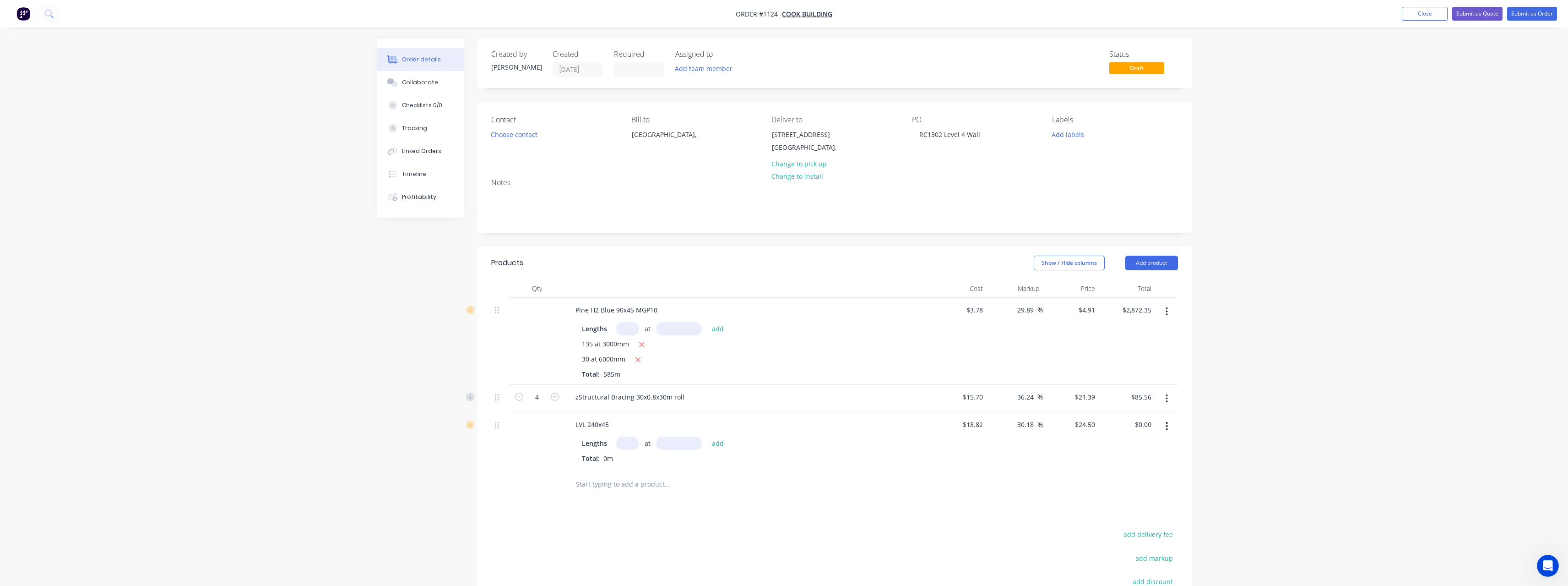
click at [633, 443] on input "text" at bounding box center [627, 443] width 23 height 13
click at [707, 437] on button "add" at bounding box center [718, 443] width 21 height 12
click at [1477, 14] on button "Submit as Quote" at bounding box center [1477, 13] width 50 height 13
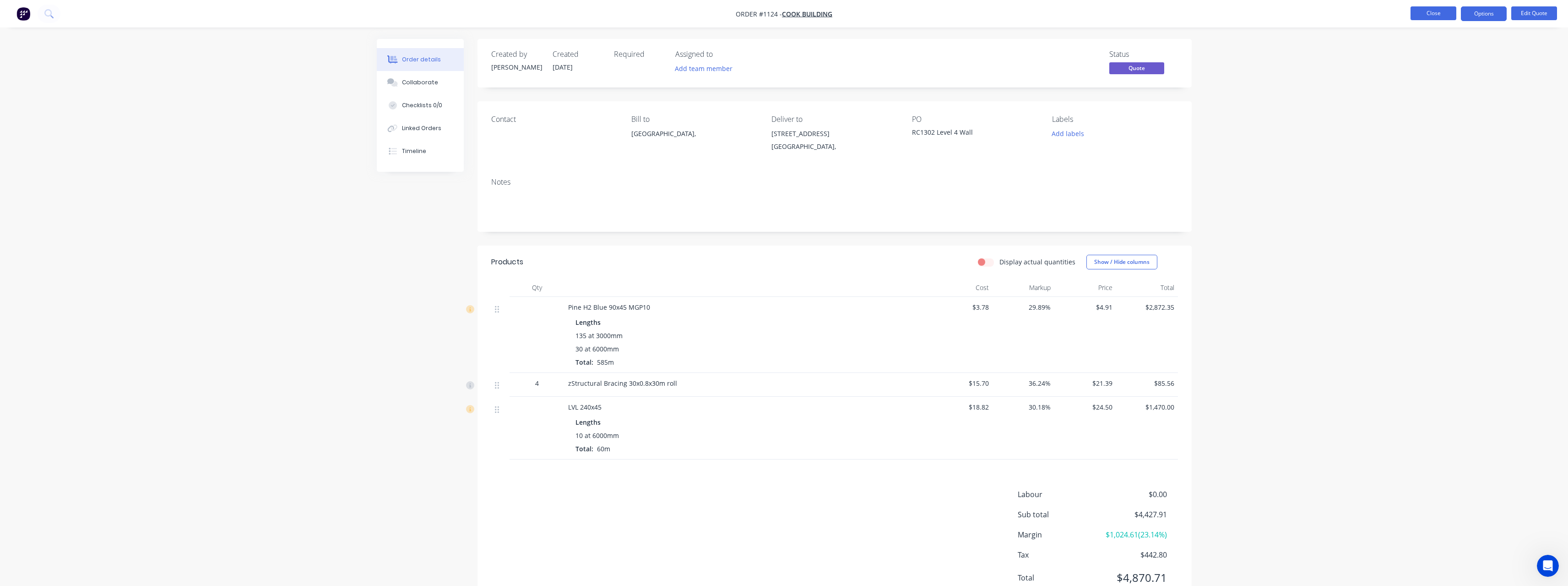
click at [1424, 17] on button "Close" at bounding box center [1433, 13] width 46 height 13
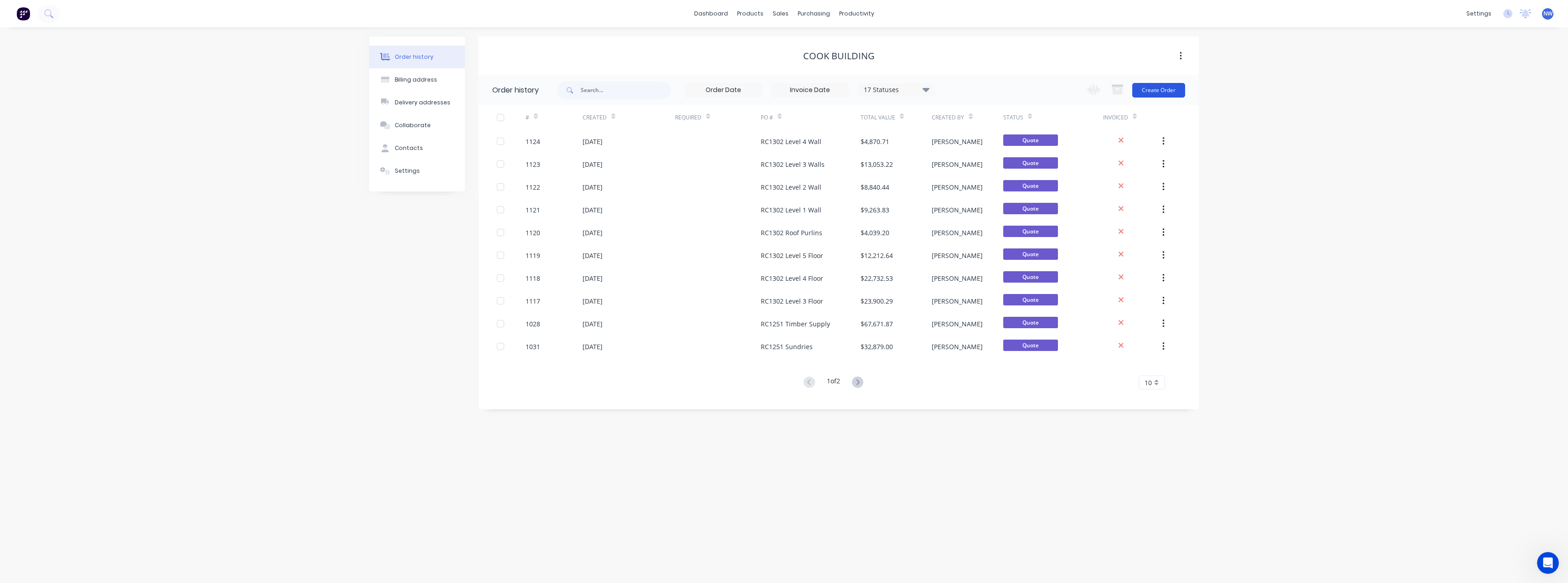
click at [1146, 92] on button "Create Order" at bounding box center [1158, 90] width 53 height 15
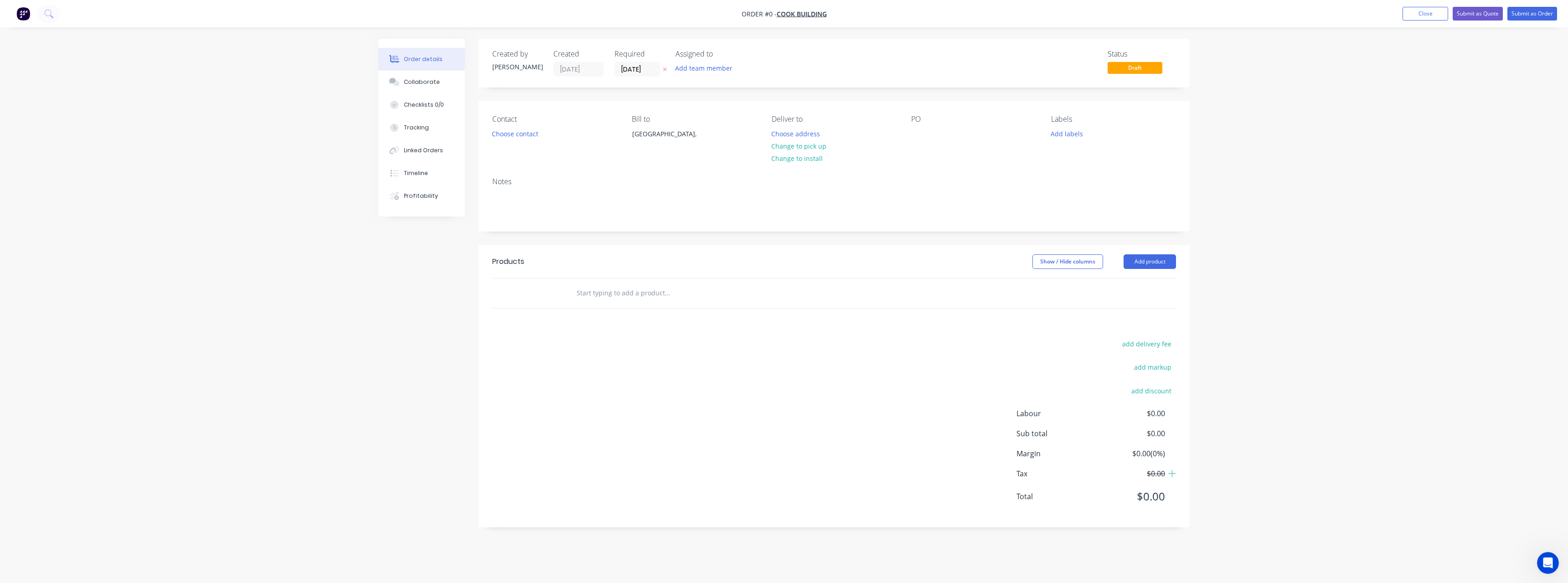
click at [665, 69] on icon at bounding box center [665, 69] width 4 height 5
click at [802, 137] on button "Choose address" at bounding box center [796, 133] width 58 height 12
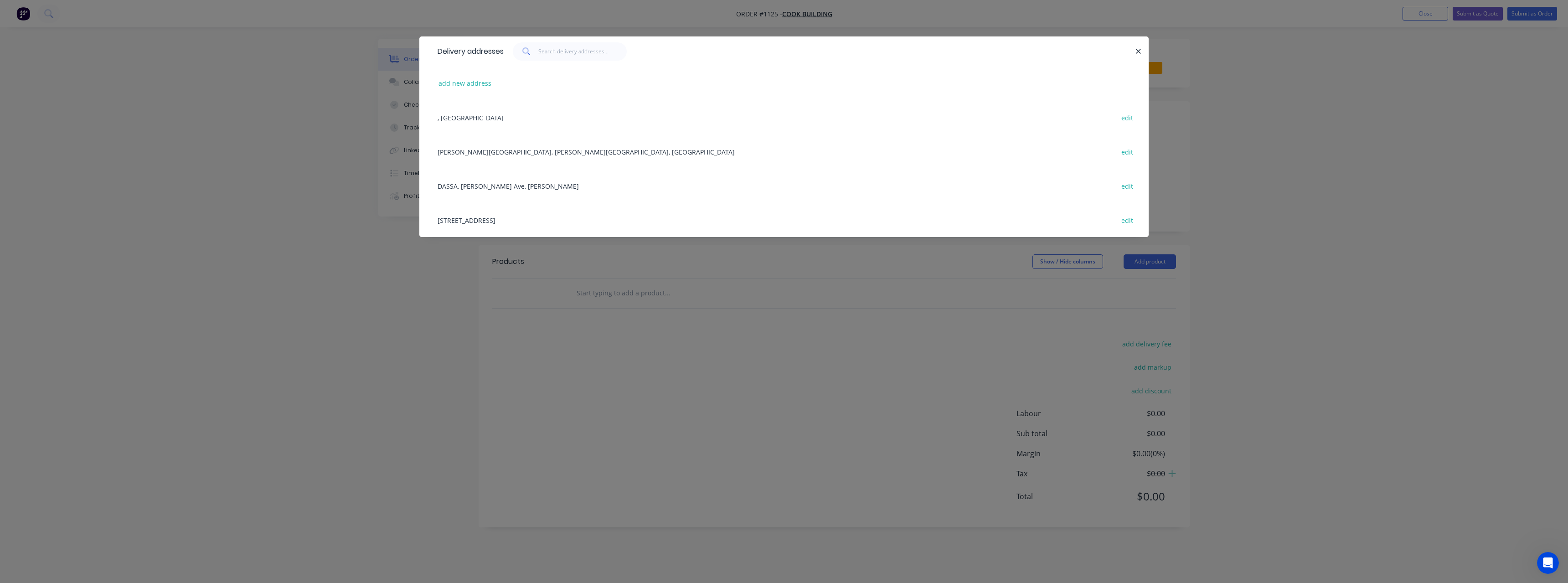
click at [517, 217] on div "[STREET_ADDRESS] edit" at bounding box center [783, 220] width 702 height 34
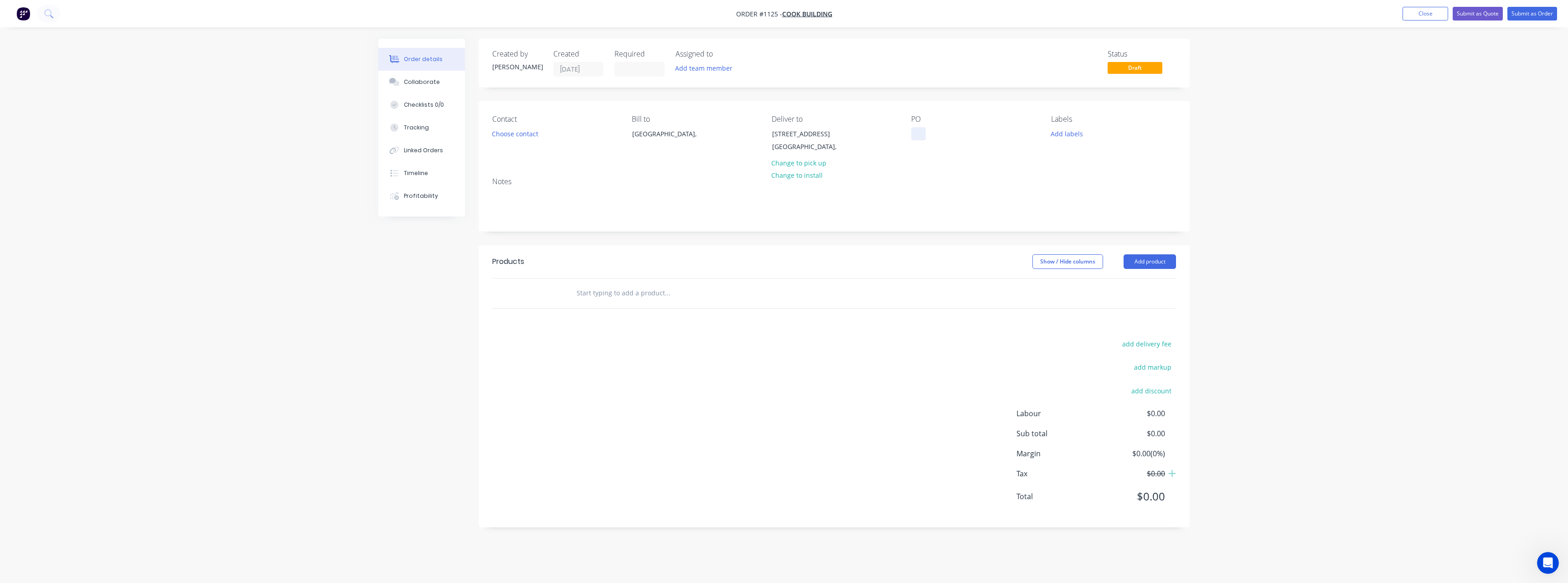
drag, startPoint x: 915, startPoint y: 137, endPoint x: 904, endPoint y: 157, distance: 22.8
click at [915, 140] on div at bounding box center [919, 134] width 15 height 13
click at [660, 297] on input "text" at bounding box center [668, 293] width 183 height 18
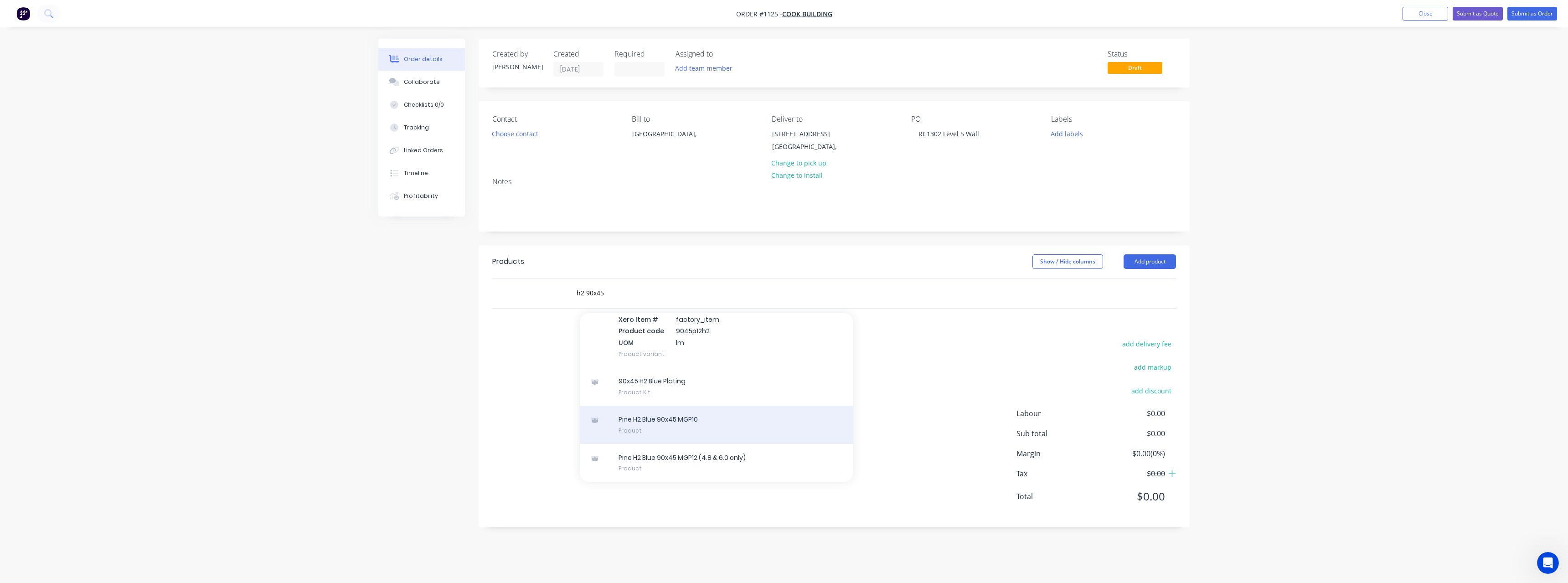
click at [691, 417] on div "Pine H2 Blue 90x45 MGP10 Product" at bounding box center [716, 424] width 273 height 38
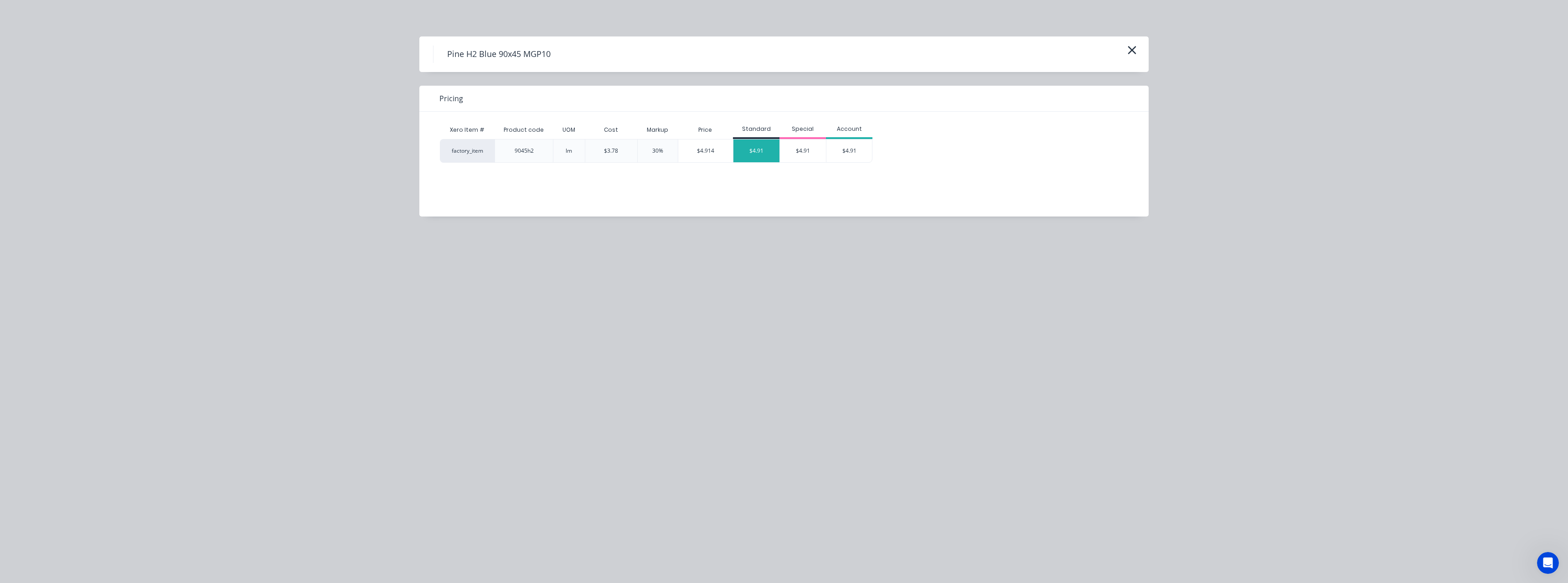
click at [742, 157] on div "$4.91" at bounding box center [757, 150] width 46 height 23
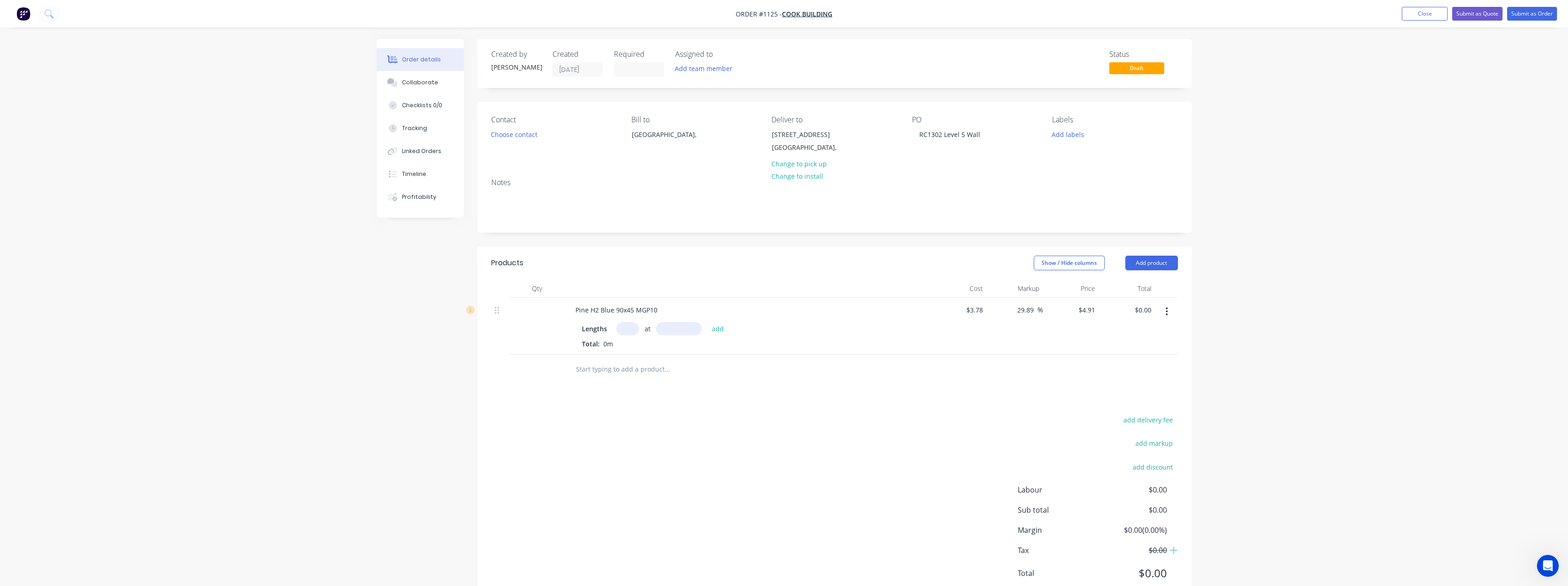
click at [635, 331] on input "text" at bounding box center [627, 328] width 23 height 13
click at [707, 322] on button "add" at bounding box center [718, 328] width 21 height 12
click at [613, 402] on input "text" at bounding box center [667, 399] width 183 height 18
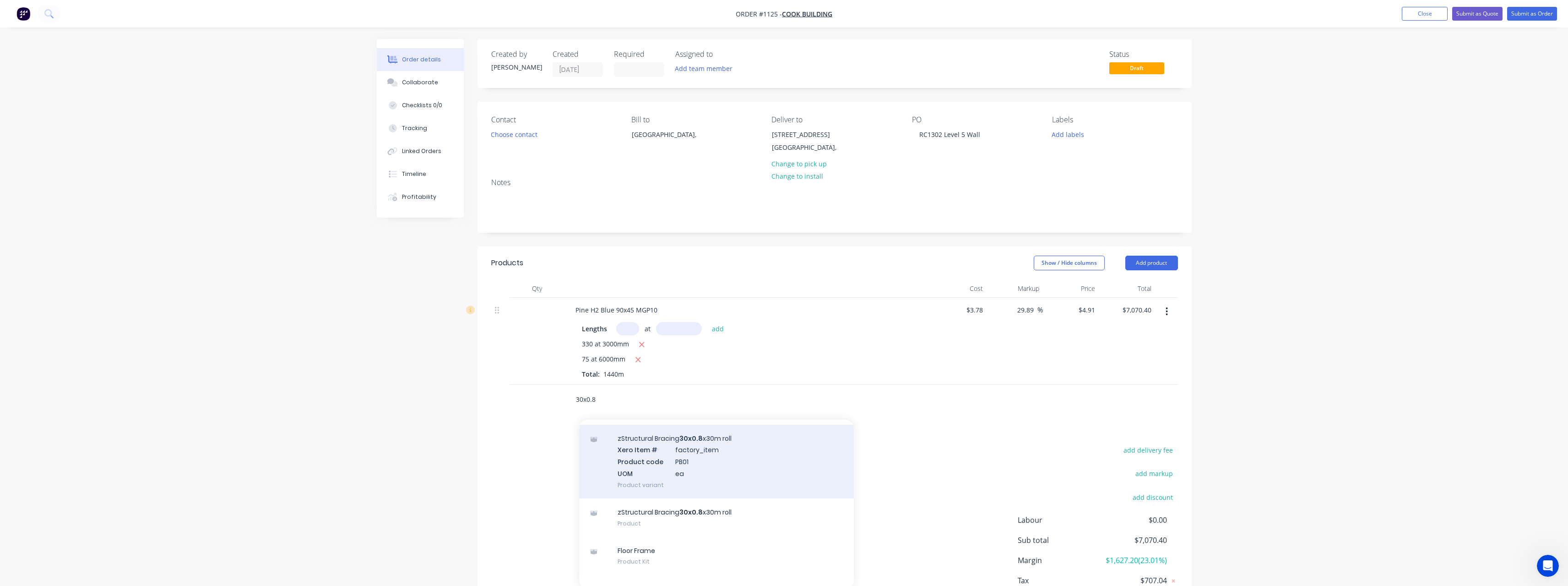
scroll to position [46, 0]
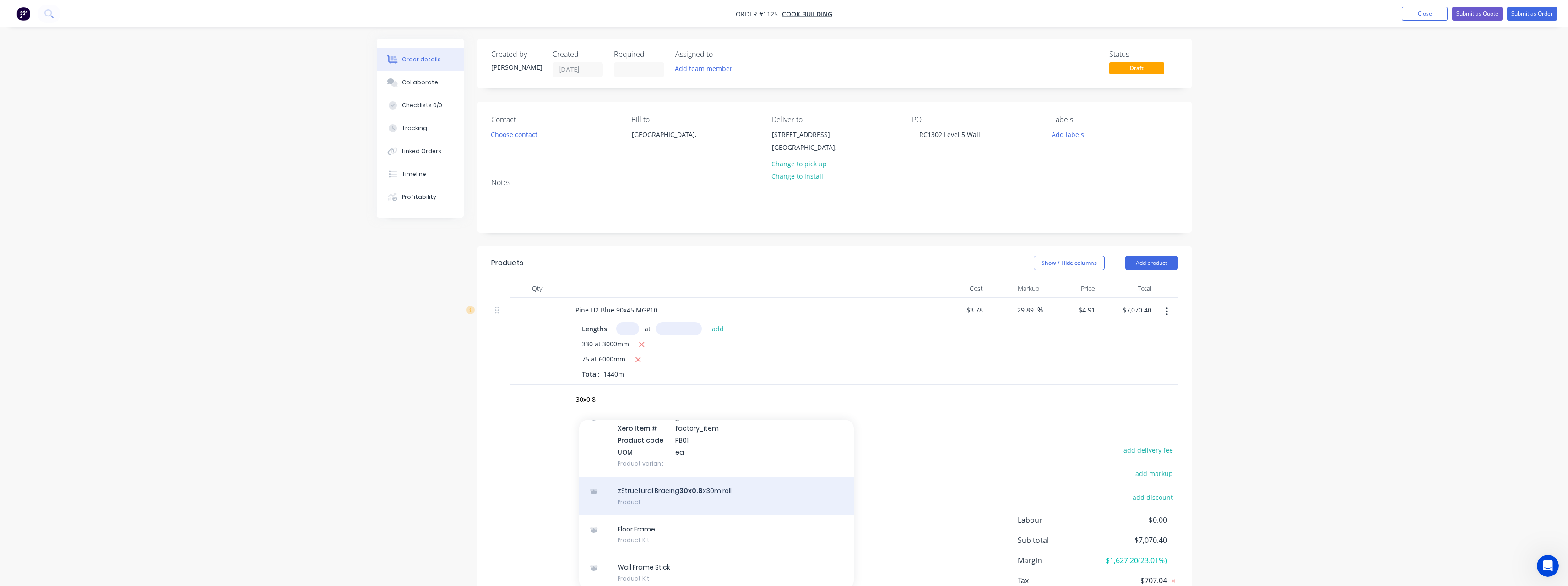
click at [720, 486] on div "zStructural Bracing 30x0.8 x30m roll Product" at bounding box center [716, 496] width 274 height 39
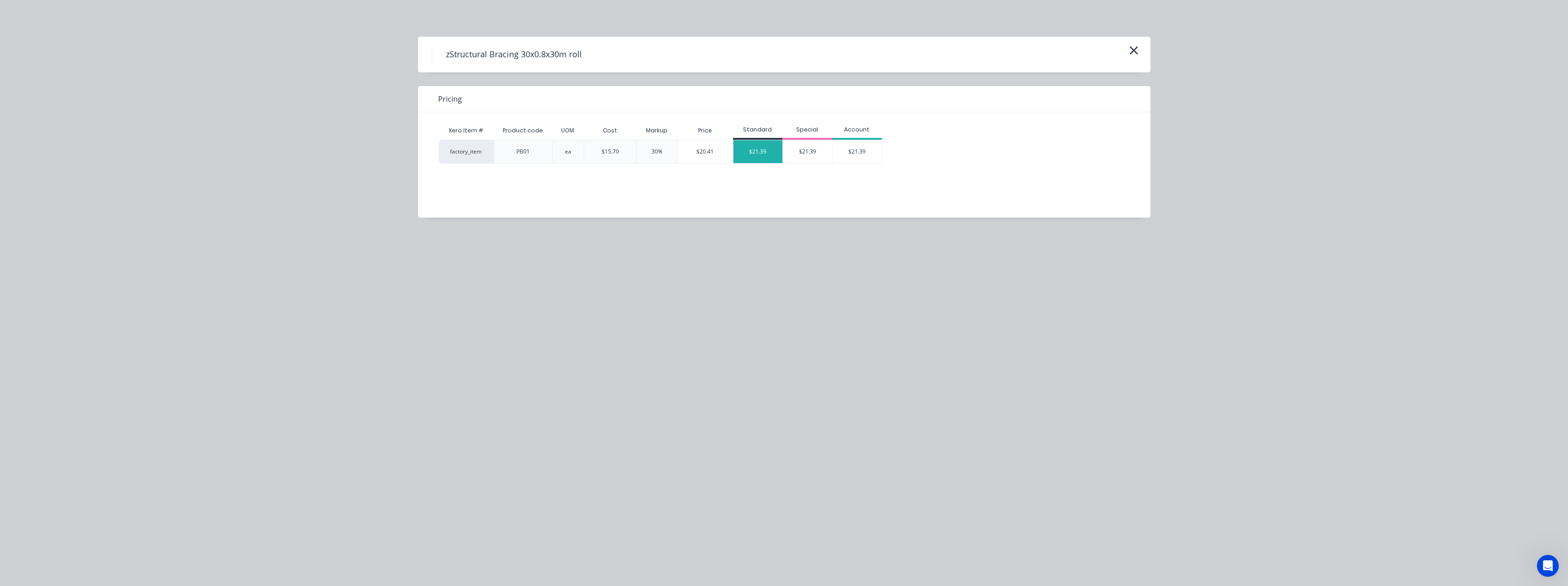
click at [770, 143] on div "$21.39" at bounding box center [758, 151] width 50 height 23
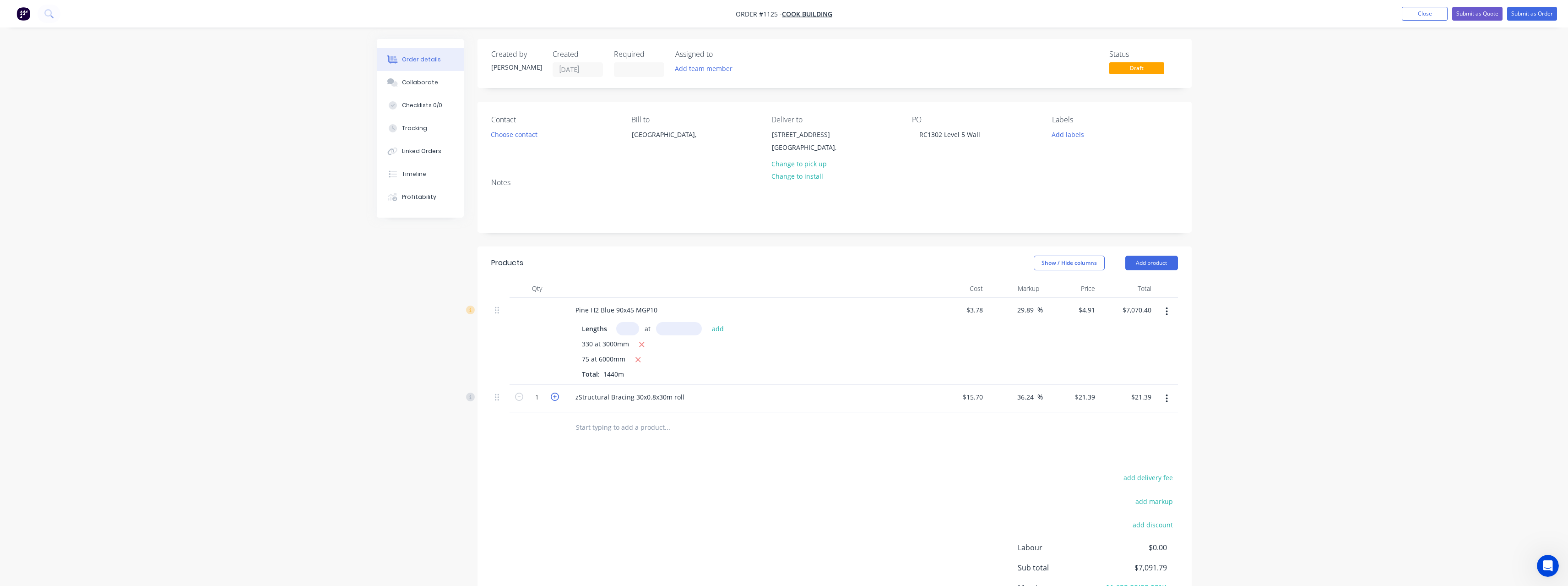
click at [557, 395] on icon "button" at bounding box center [554, 396] width 8 height 8
click at [610, 425] on input "text" at bounding box center [667, 427] width 183 height 18
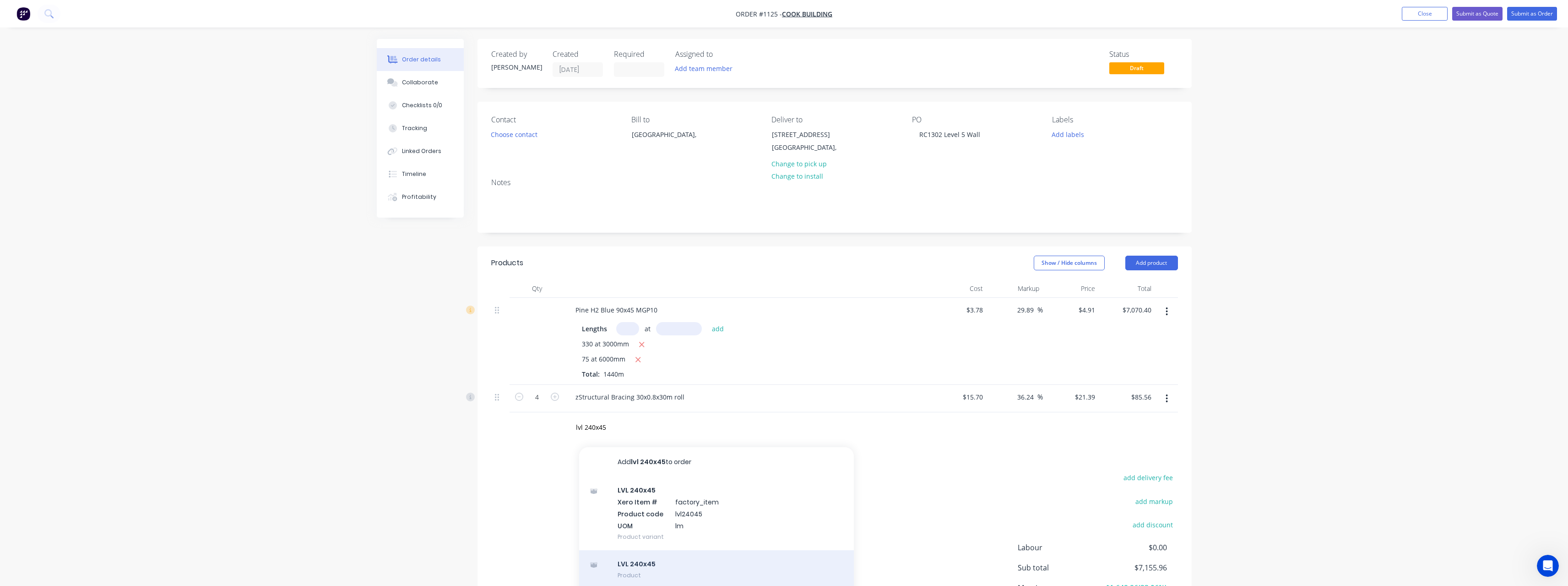
click at [679, 558] on div "LVL 240x45 Product" at bounding box center [716, 569] width 274 height 39
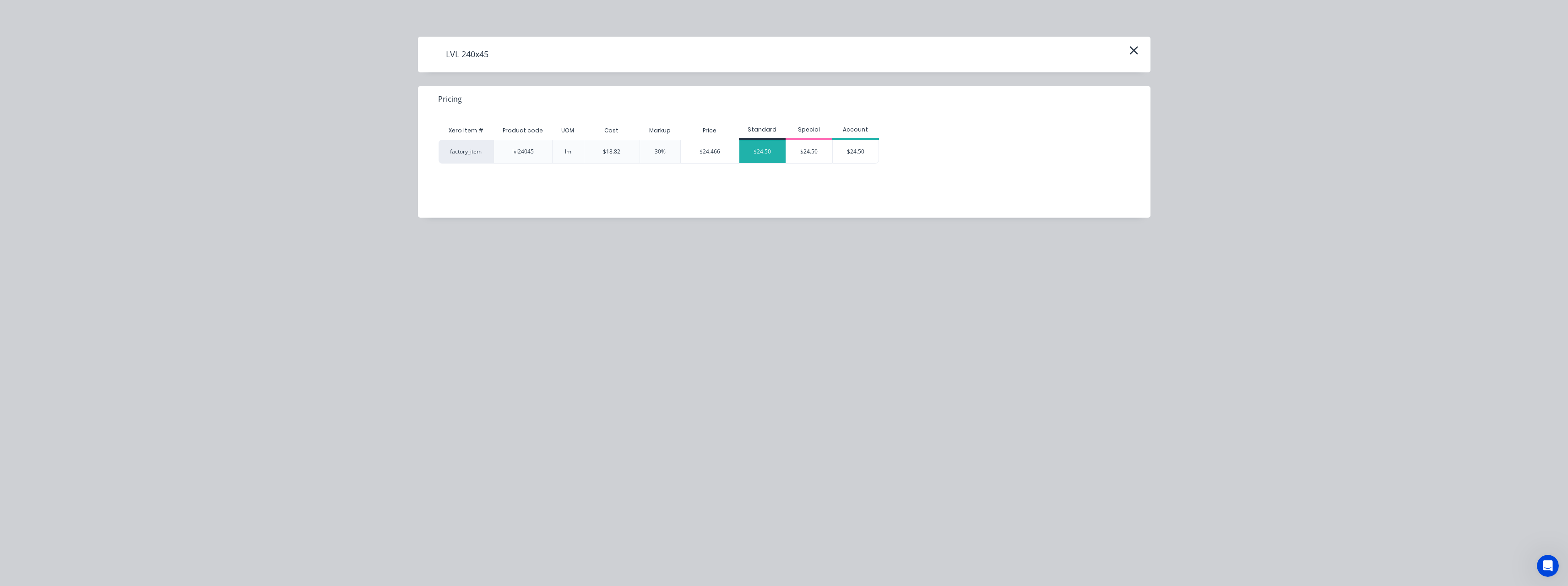
click at [765, 149] on div "$24.50" at bounding box center [762, 151] width 46 height 23
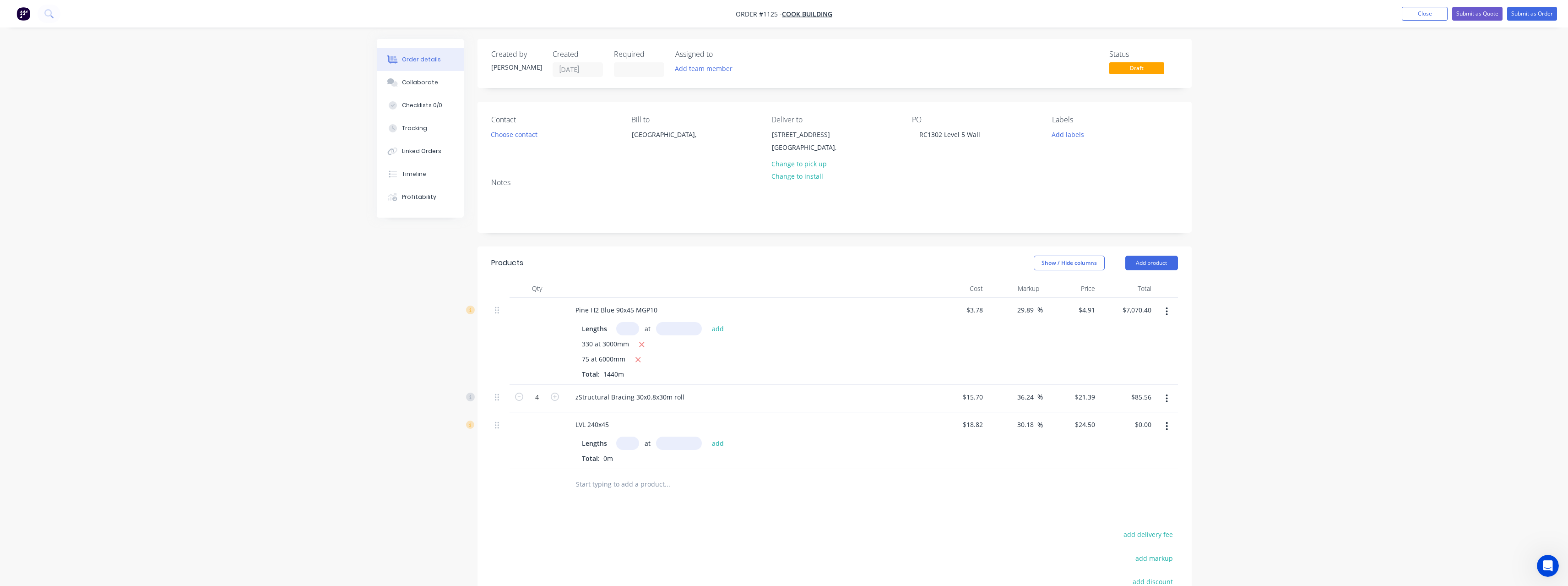
click at [628, 440] on input "text" at bounding box center [627, 443] width 23 height 13
click at [707, 437] on button "add" at bounding box center [718, 443] width 21 height 12
click at [1036, 310] on input "29.89" at bounding box center [1026, 310] width 21 height 13
drag, startPoint x: 1034, startPoint y: 424, endPoint x: 1015, endPoint y: 425, distance: 19.0
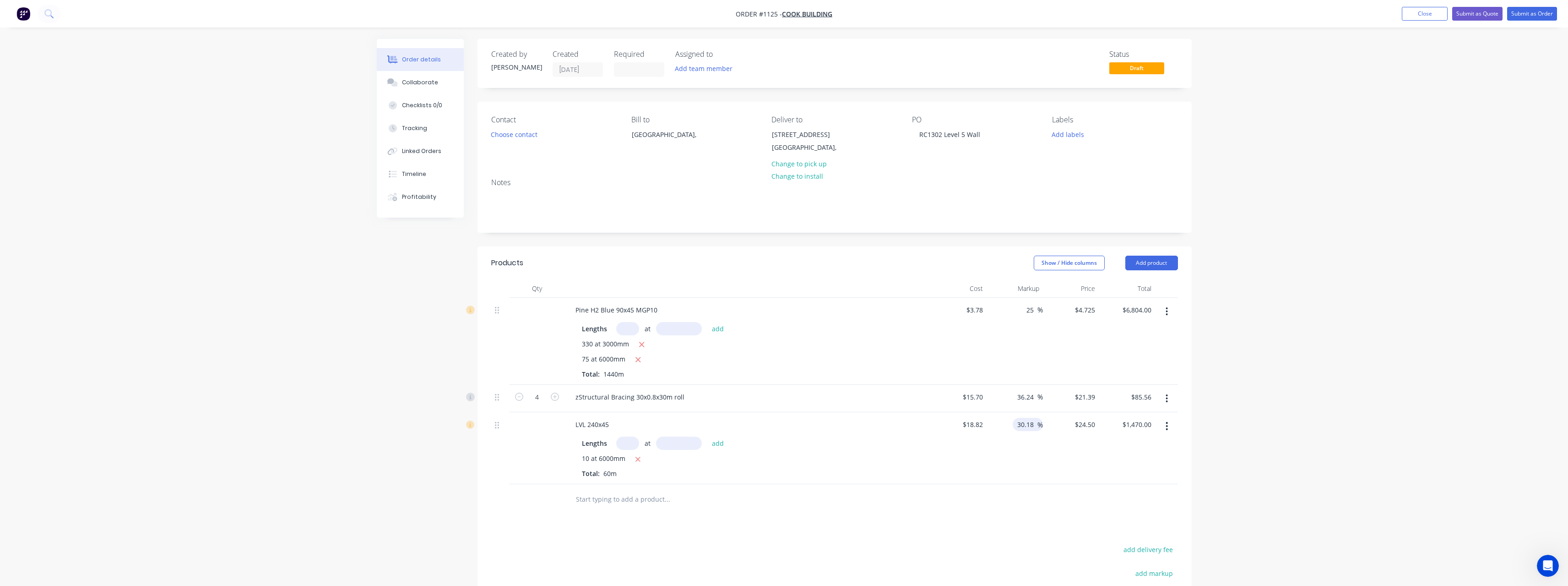
click at [1015, 425] on div "30.18 30.18 %" at bounding box center [1027, 425] width 30 height 13
click at [698, 481] on div "LVL 240x45 Lengths at add 10 at 6000mm Total: 60m" at bounding box center [747, 448] width 366 height 72
click at [1486, 12] on button "Submit as Quote" at bounding box center [1477, 13] width 50 height 13
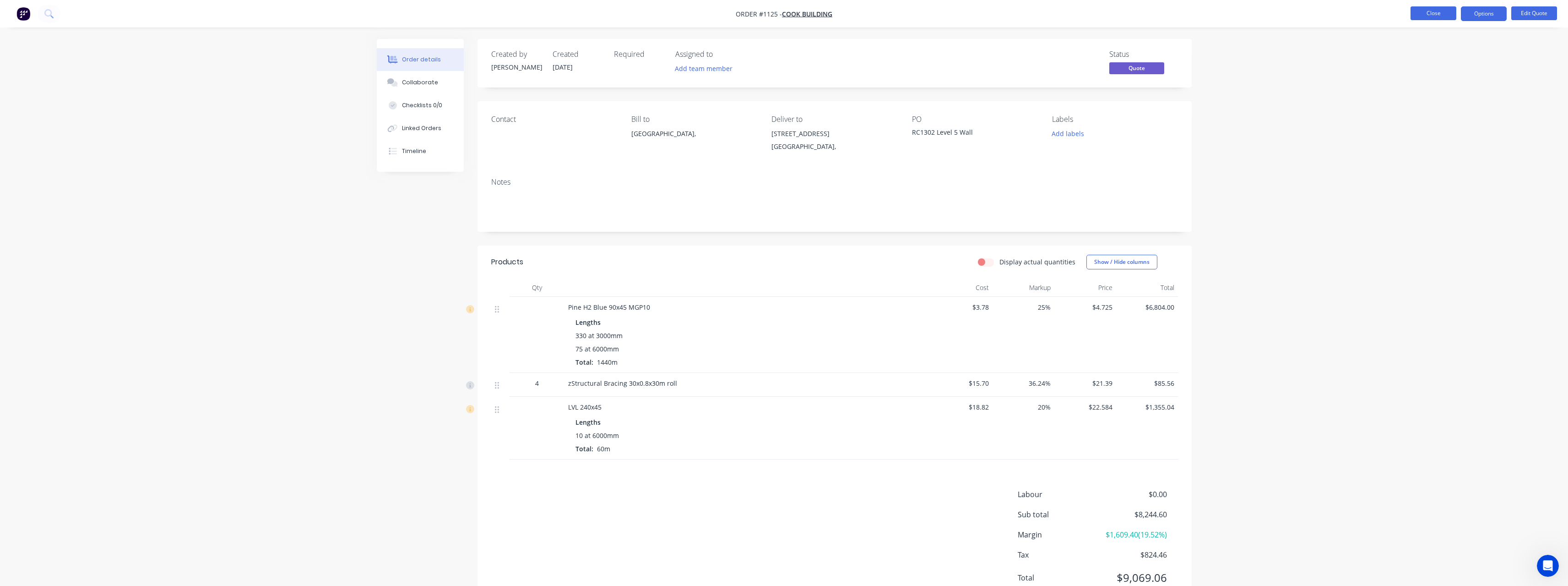
click at [1448, 15] on button "Close" at bounding box center [1433, 13] width 46 height 13
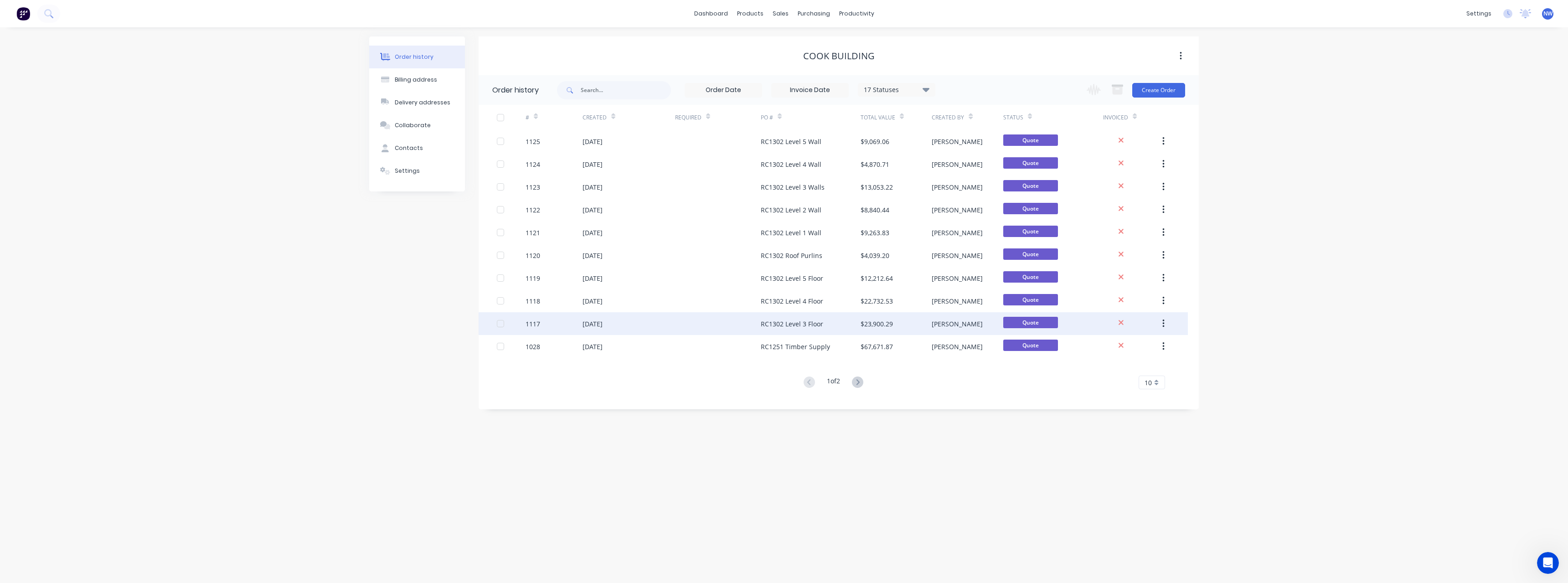
click at [828, 321] on div "RC1302 Level 3 Floor" at bounding box center [811, 323] width 100 height 23
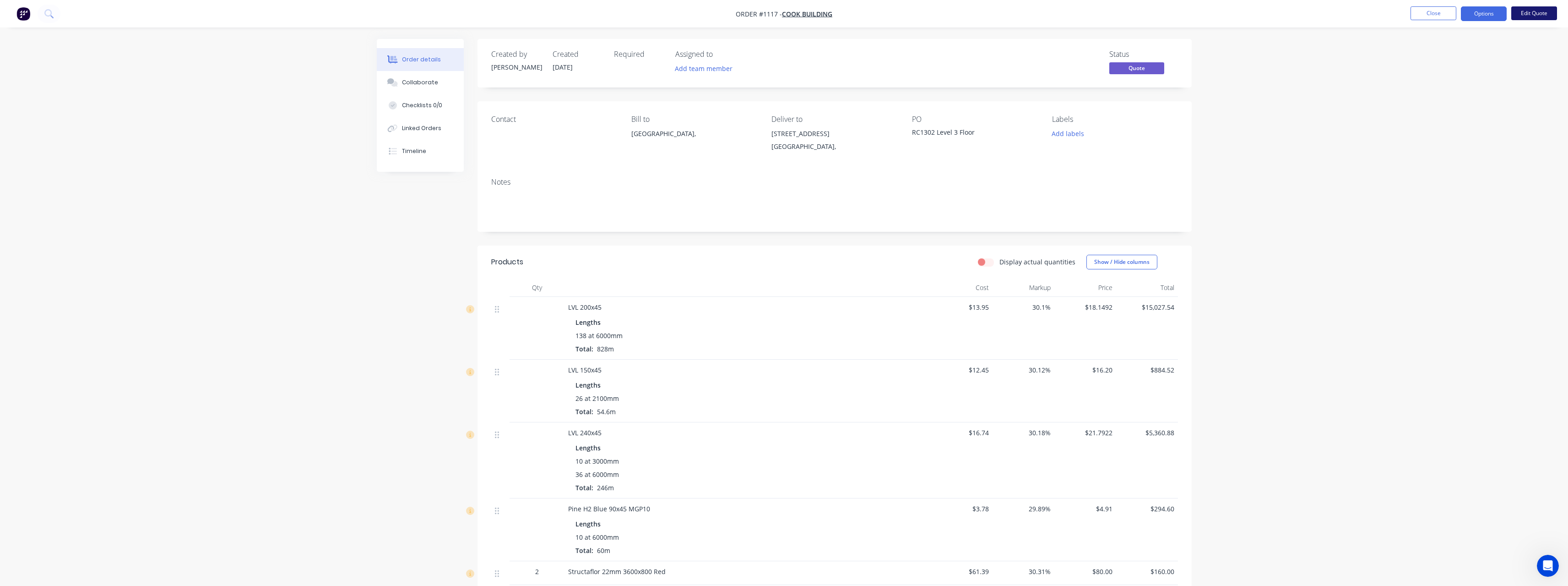
click at [1531, 11] on button "Edit Quote" at bounding box center [1534, 13] width 46 height 13
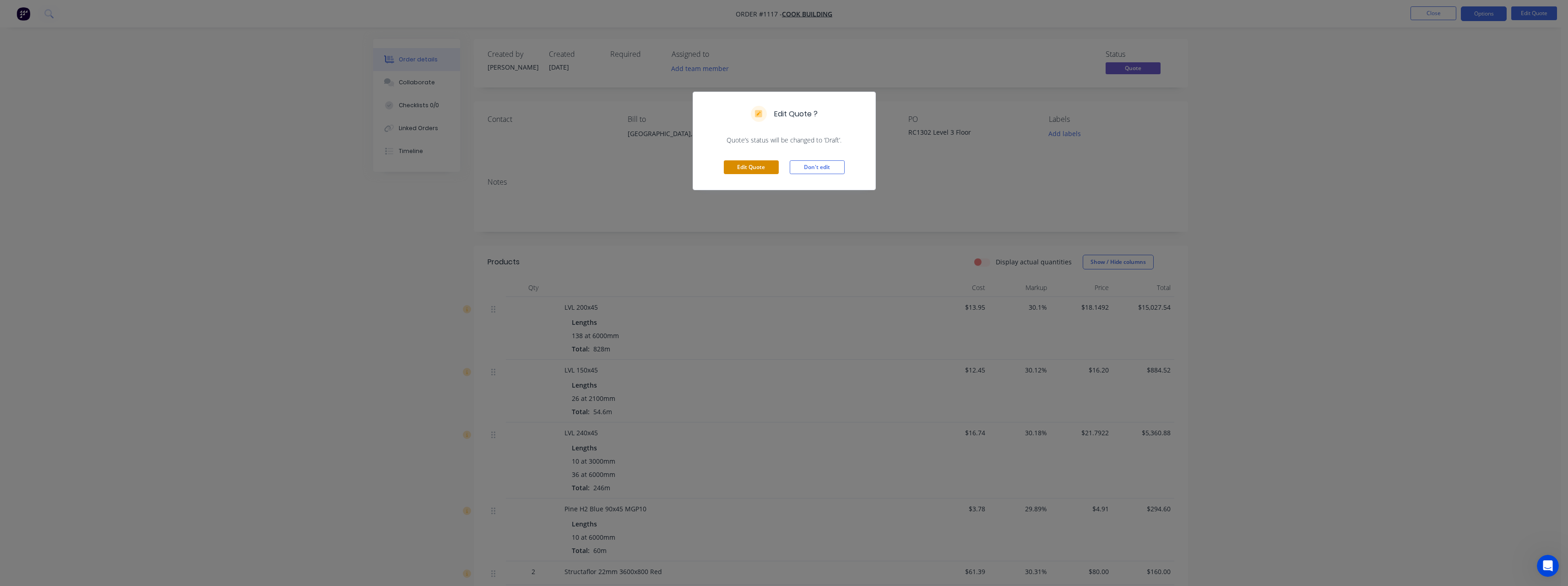
click at [762, 163] on button "Edit Quote" at bounding box center [751, 167] width 55 height 13
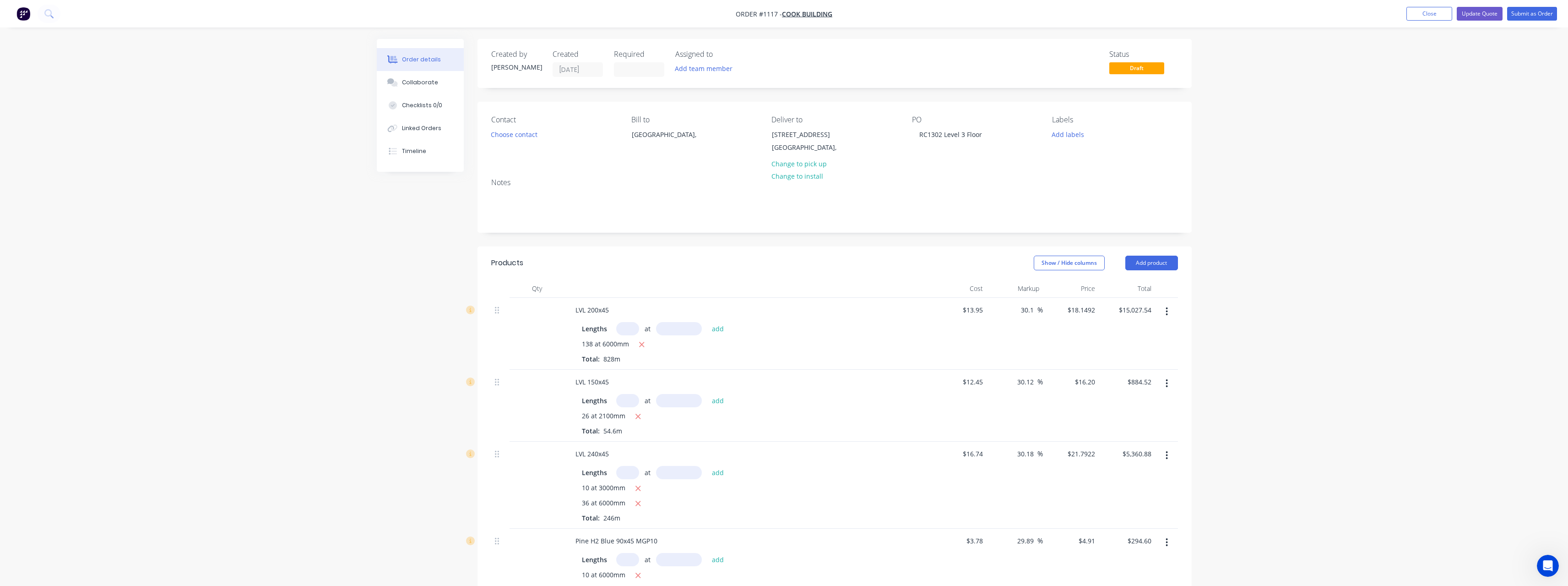
drag, startPoint x: 1034, startPoint y: 309, endPoint x: 1007, endPoint y: 311, distance: 27.1
click at [1007, 311] on div "30.1 30.1 %" at bounding box center [1015, 334] width 56 height 72
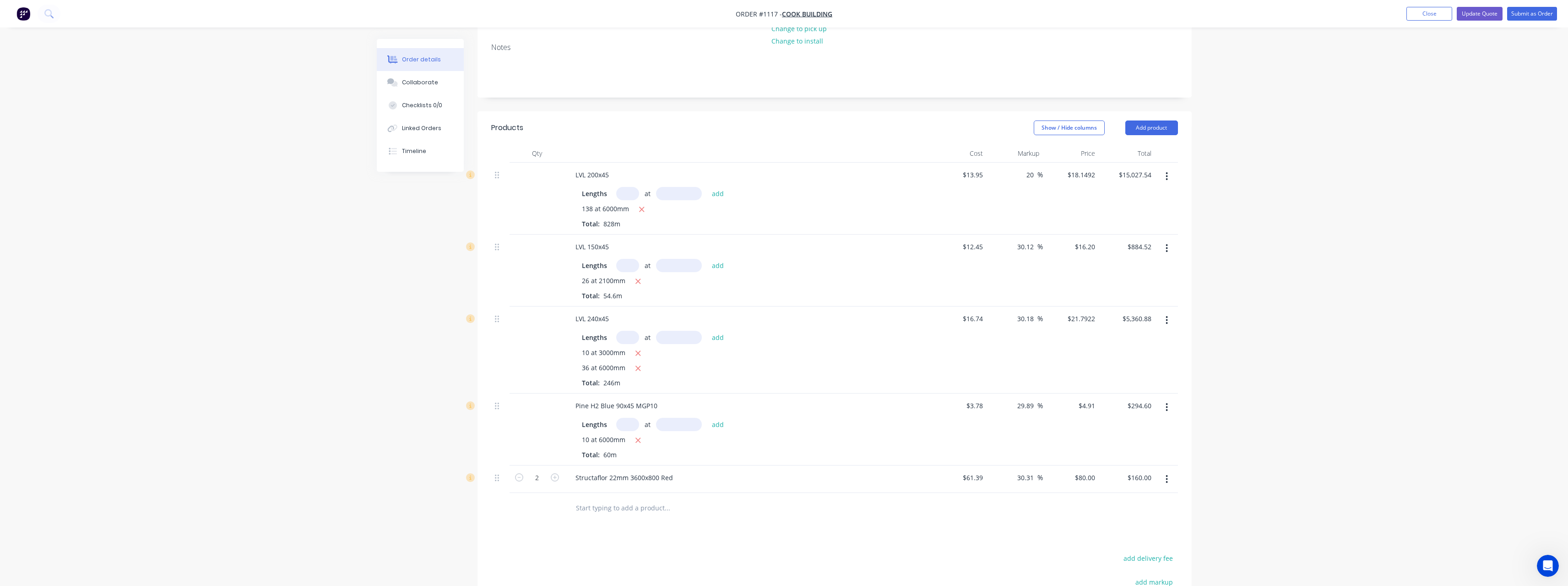
scroll to position [138, 0]
drag, startPoint x: 1037, startPoint y: 243, endPoint x: 1012, endPoint y: 267, distance: 34.7
click at [996, 247] on div "30.12 30.12 %" at bounding box center [1015, 269] width 56 height 72
click at [1035, 247] on input "30.12" at bounding box center [1026, 245] width 21 height 13
click at [1036, 245] on input "30.12" at bounding box center [1026, 245] width 21 height 13
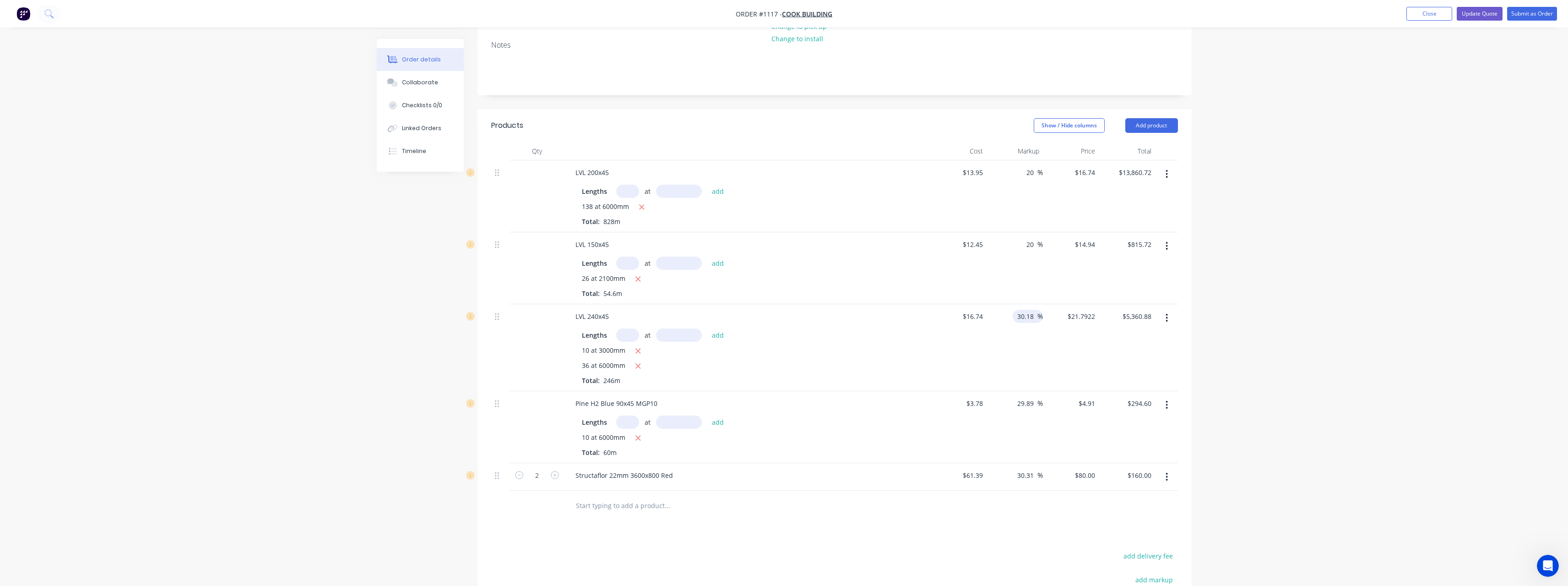
drag, startPoint x: 1036, startPoint y: 316, endPoint x: 1017, endPoint y: 316, distance: 19.0
click at [1017, 316] on input "30.18" at bounding box center [1026, 316] width 21 height 13
drag, startPoint x: 1036, startPoint y: 404, endPoint x: 1011, endPoint y: 405, distance: 25.0
click at [1011, 405] on div "29.89 29.89 %" at bounding box center [1015, 428] width 56 height 72
click at [1010, 522] on div "Products Show / Hide columns Add product Qty Cost Markup Price Total LVL 200x45…" at bounding box center [834, 425] width 714 height 632
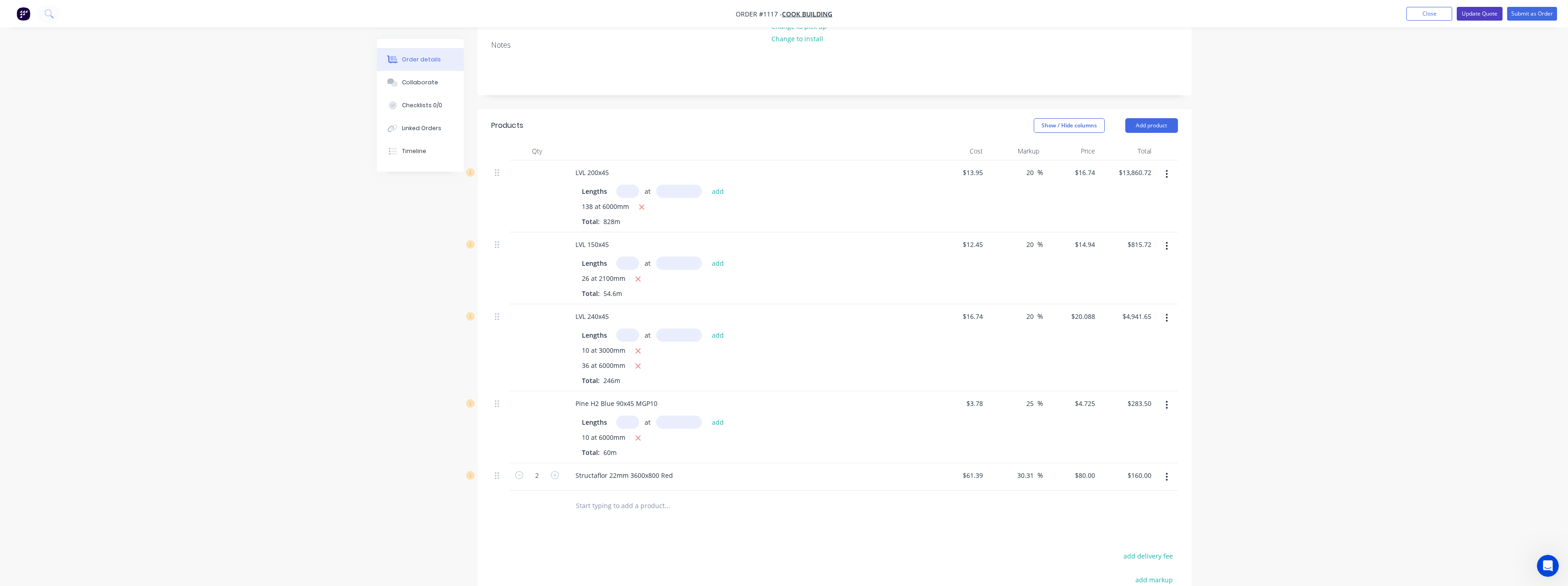
click at [1486, 17] on button "Update Quote" at bounding box center [1479, 13] width 46 height 13
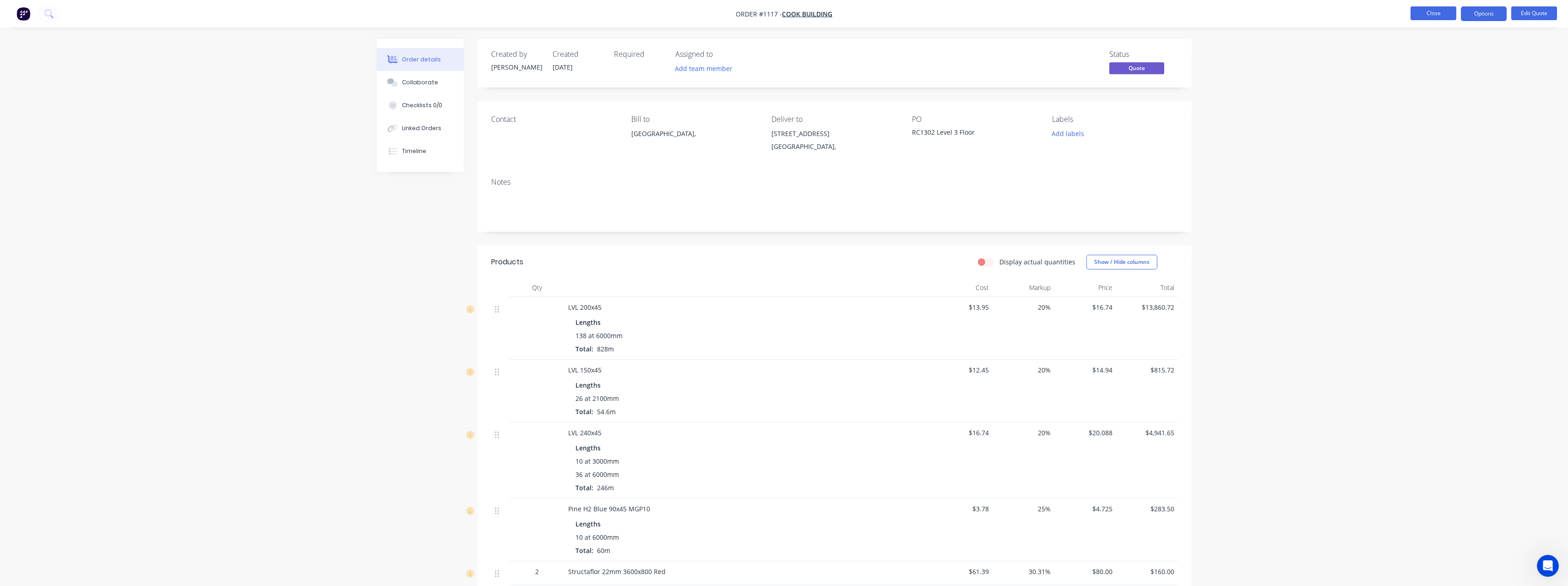
click at [1434, 13] on button "Close" at bounding box center [1433, 13] width 46 height 13
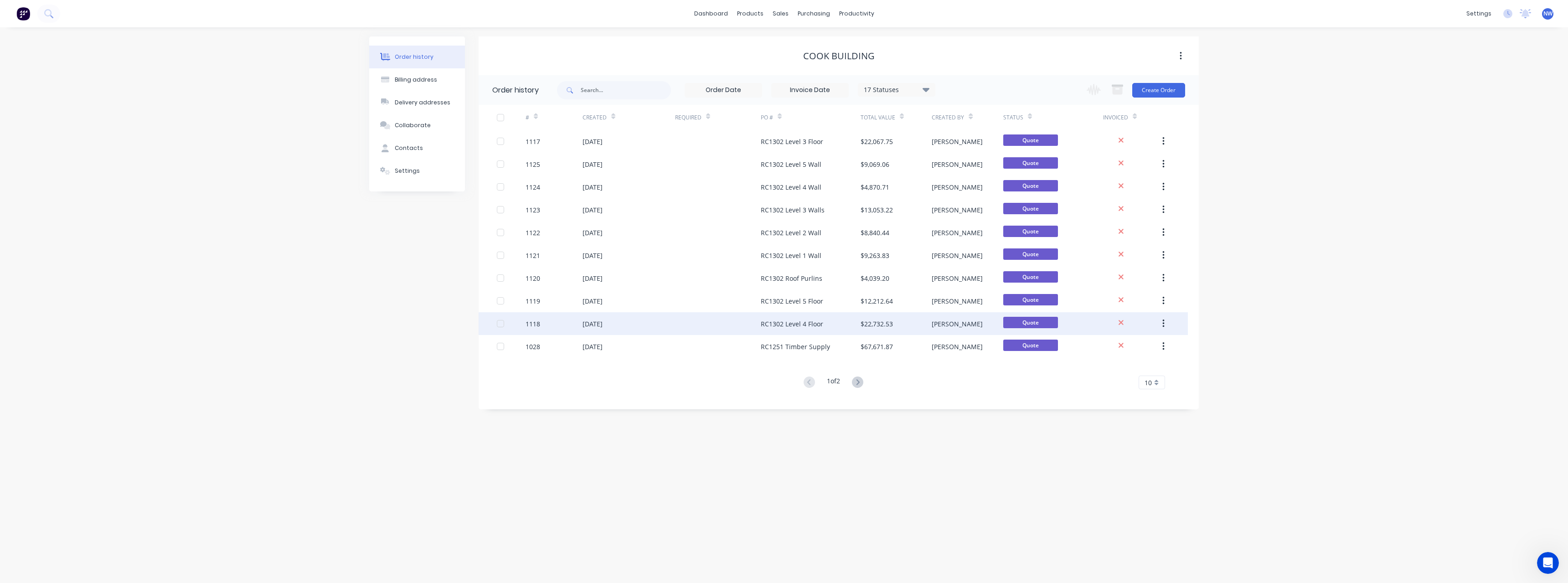
click at [887, 318] on div "$22,732.53" at bounding box center [896, 323] width 71 height 23
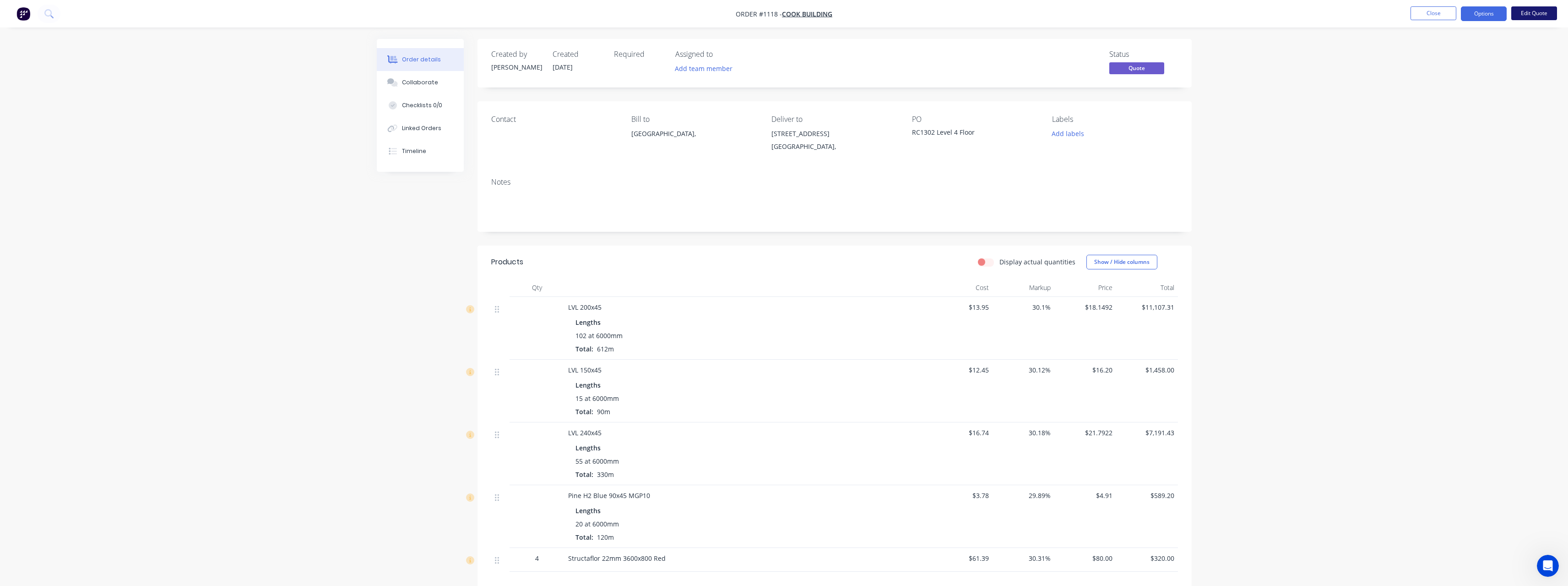
click at [1547, 17] on button "Edit Quote" at bounding box center [1534, 13] width 46 height 13
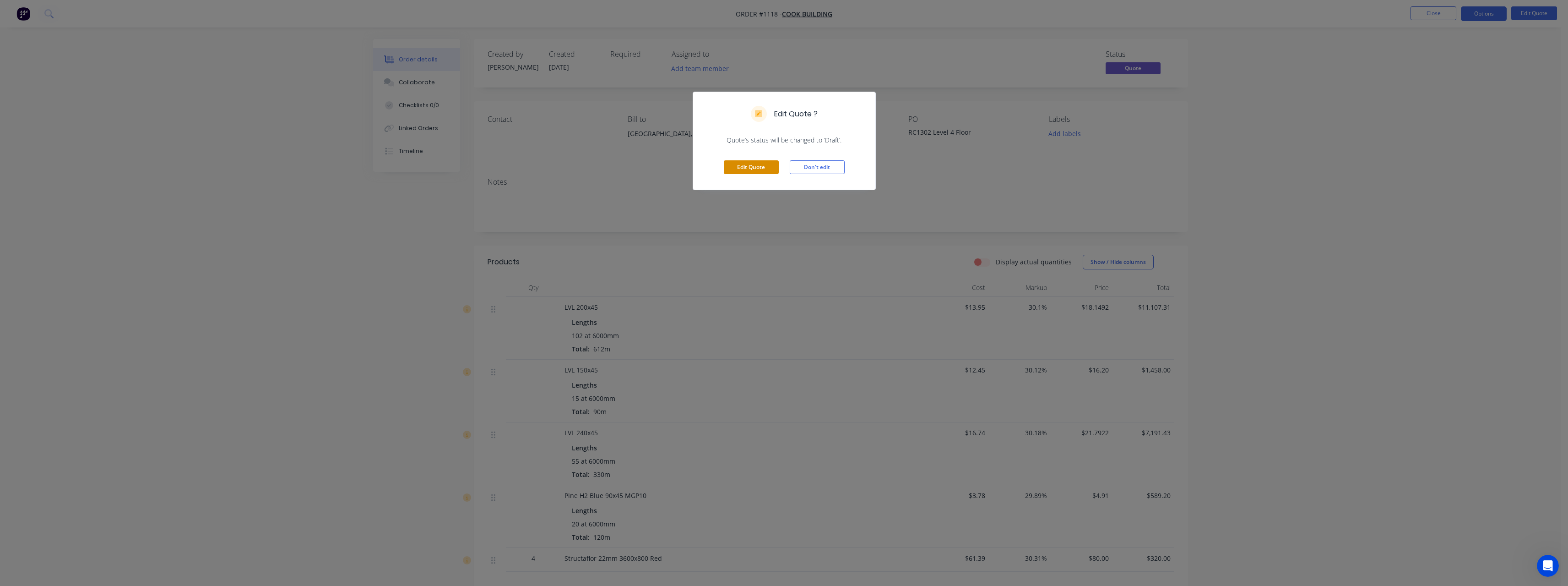
click at [764, 168] on button "Edit Quote" at bounding box center [751, 167] width 55 height 13
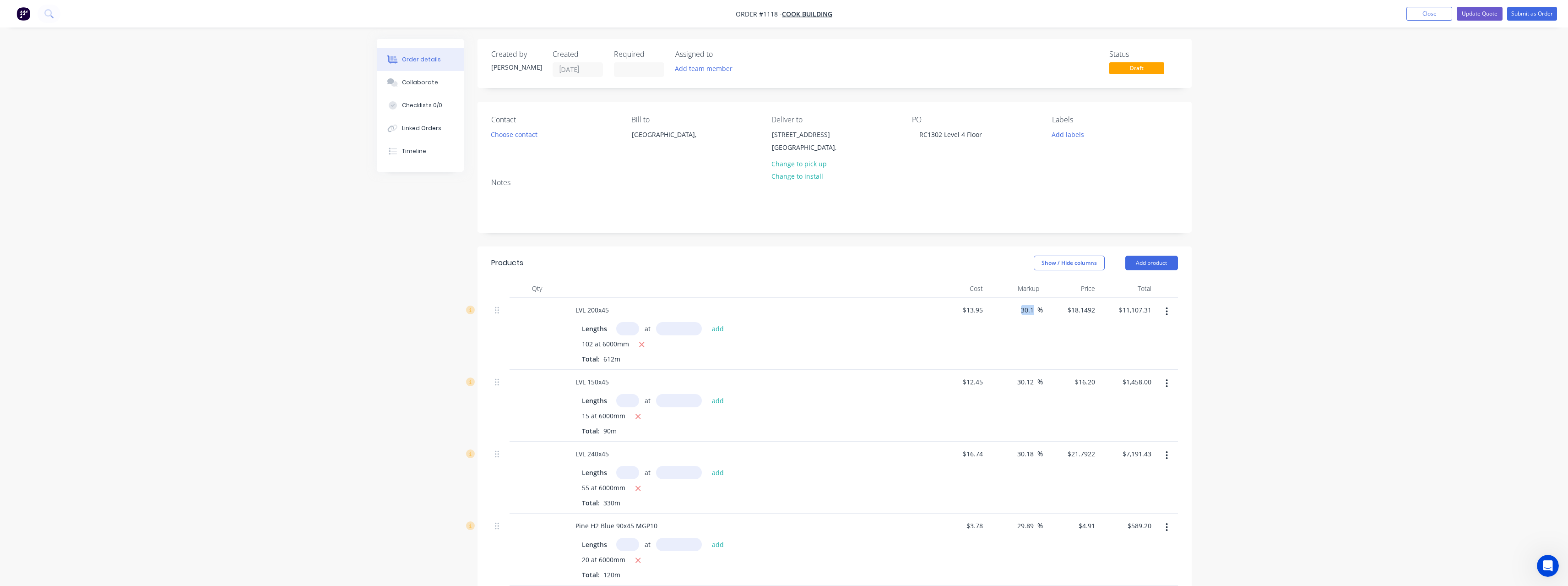
drag, startPoint x: 1038, startPoint y: 311, endPoint x: 998, endPoint y: 313, distance: 40.0
click at [998, 313] on div "30.1 30.1 %" at bounding box center [1015, 334] width 56 height 72
click at [1036, 310] on input "30.1" at bounding box center [1028, 310] width 17 height 13
click at [1032, 382] on input "30.12" at bounding box center [1026, 382] width 21 height 13
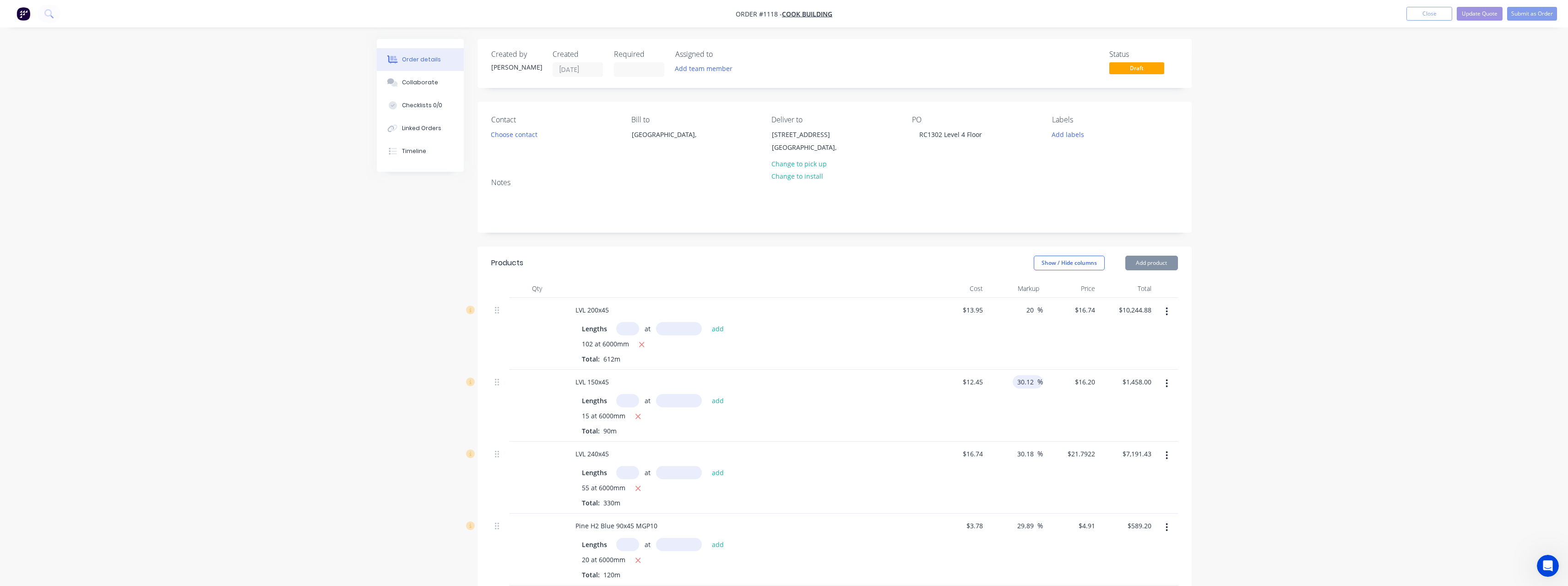
click at [1032, 382] on input "30.12" at bounding box center [1026, 382] width 21 height 13
click at [1036, 453] on input "30.18" at bounding box center [1026, 454] width 21 height 13
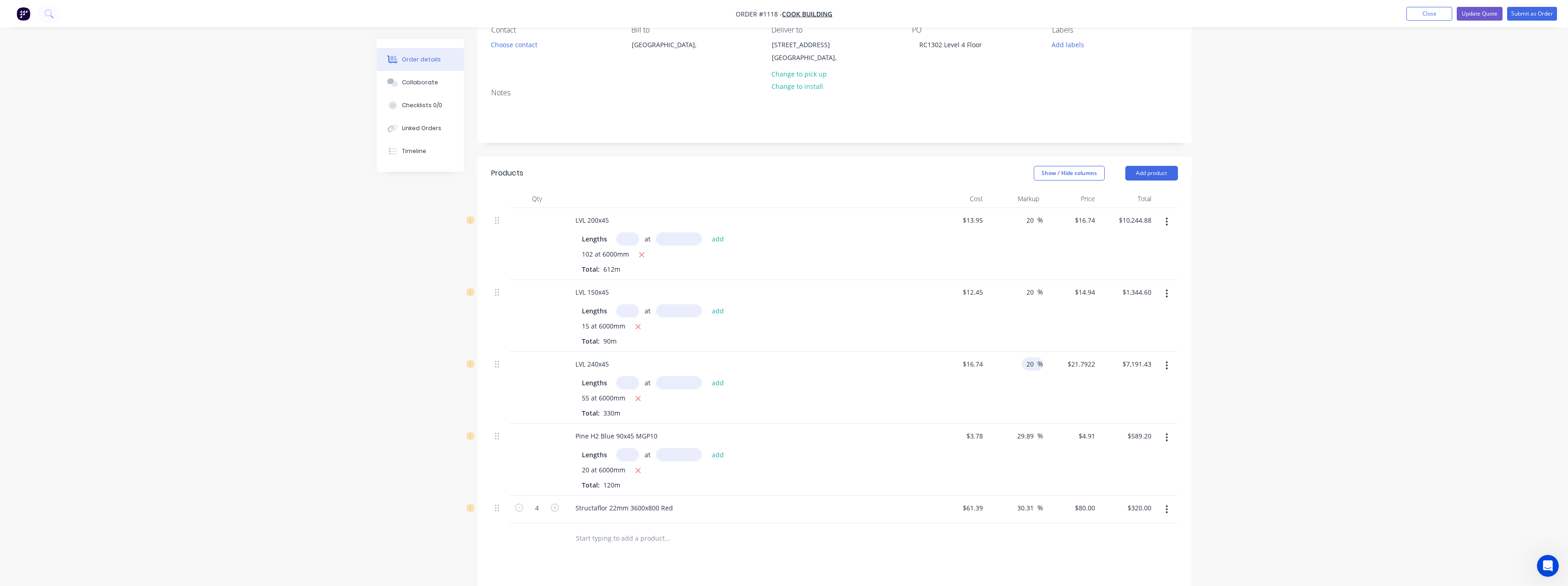
scroll to position [92, 0]
click at [1037, 435] on span "%" at bounding box center [1040, 434] width 6 height 10
click at [1035, 435] on input "29.89" at bounding box center [1026, 434] width 21 height 13
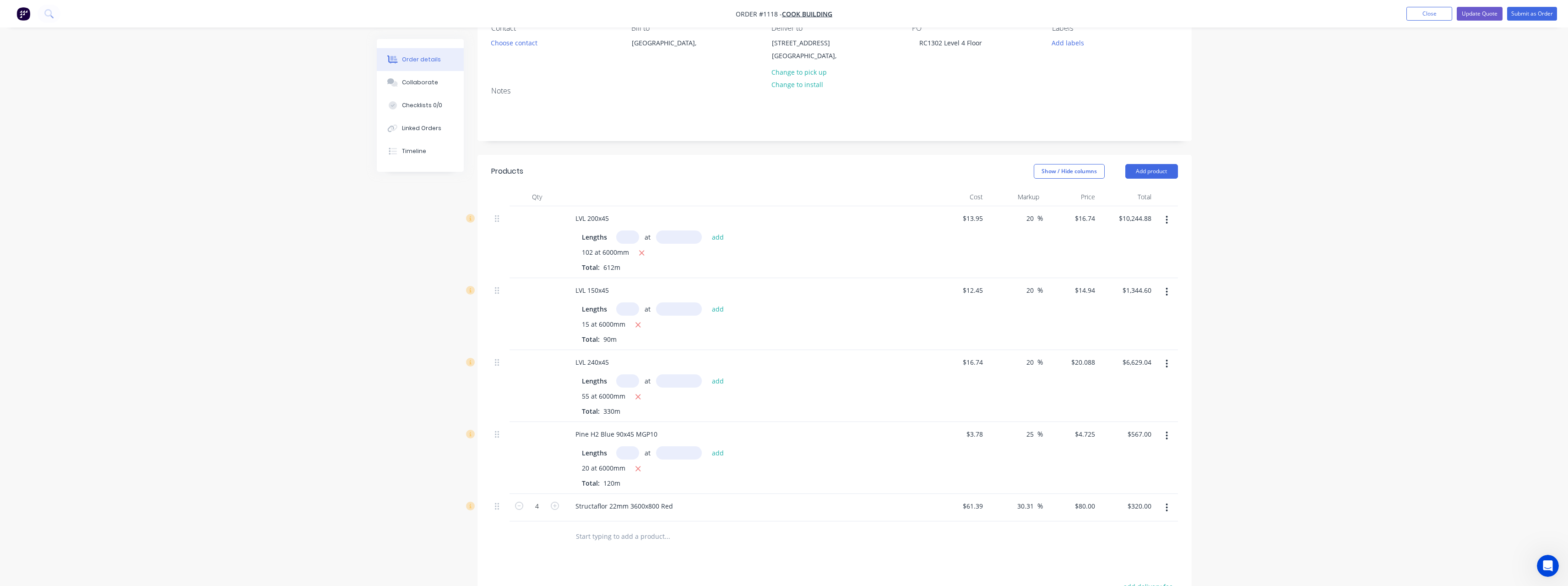
click at [823, 519] on div "Structaflor 22mm 3600x800 Red" at bounding box center [747, 508] width 366 height 28
click at [1467, 13] on button "Update Quote" at bounding box center [1479, 13] width 46 height 13
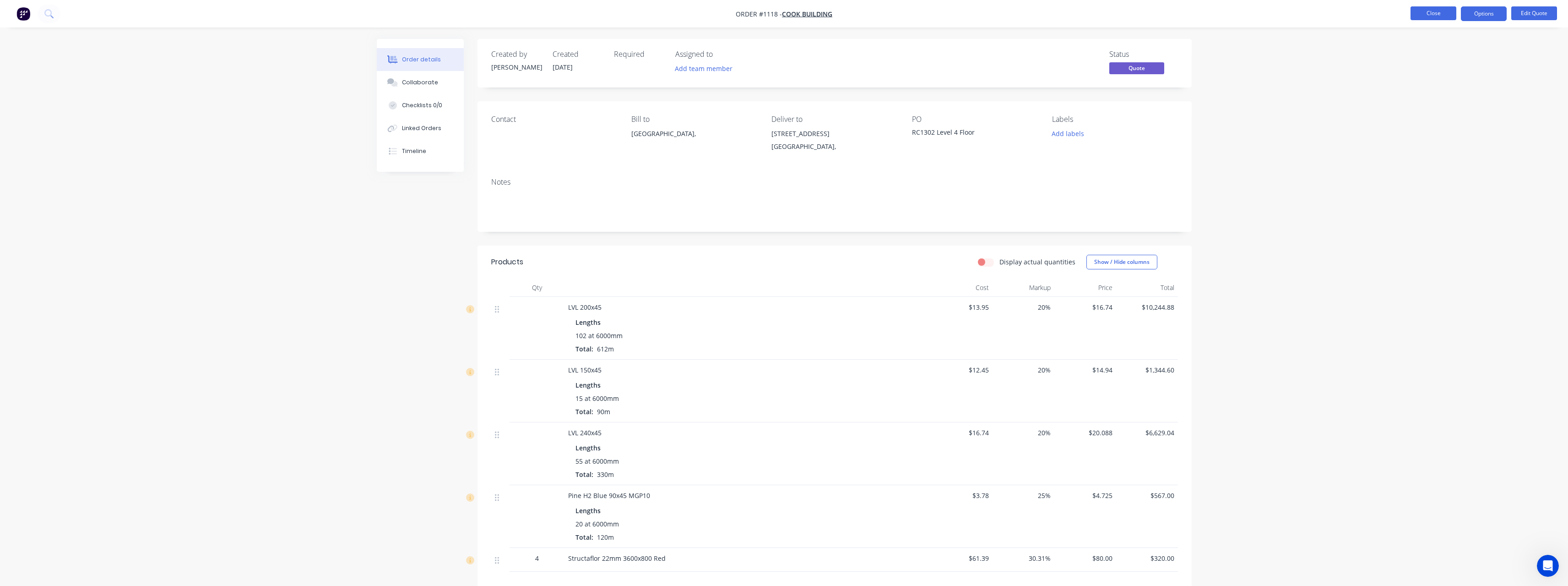
click at [1440, 15] on button "Close" at bounding box center [1433, 13] width 46 height 13
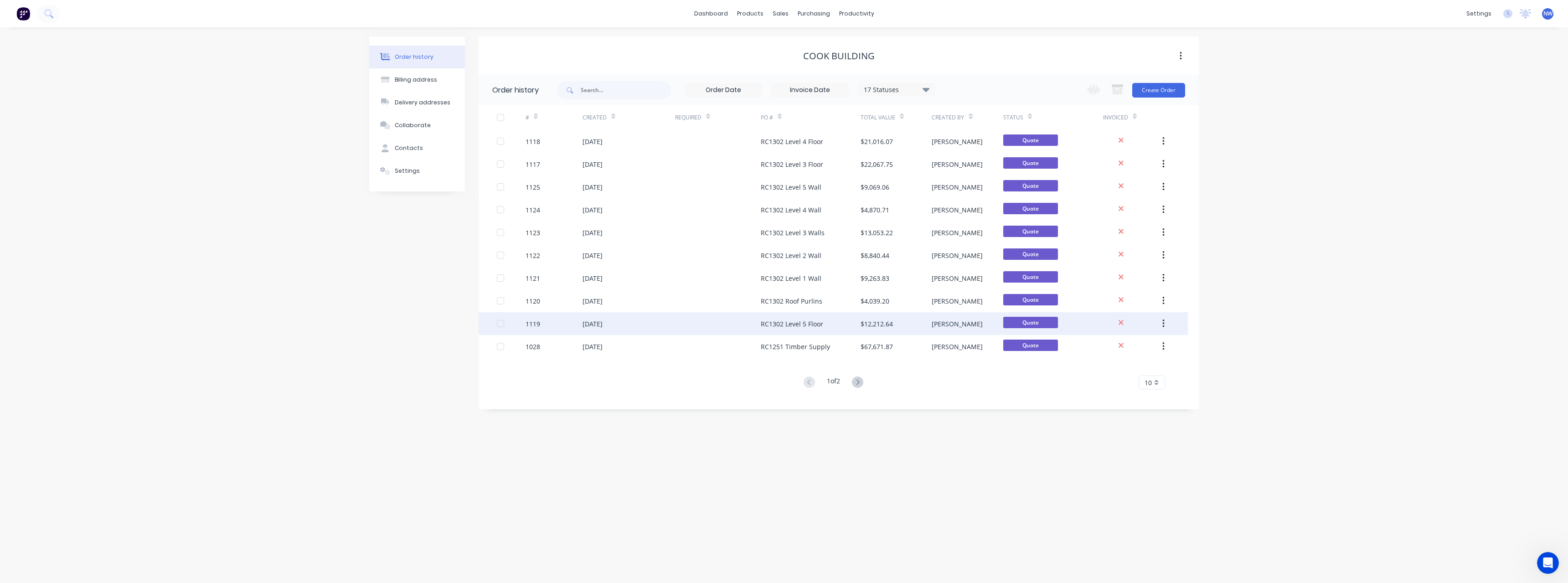
click at [881, 319] on div "$12,212.64" at bounding box center [877, 324] width 32 height 10
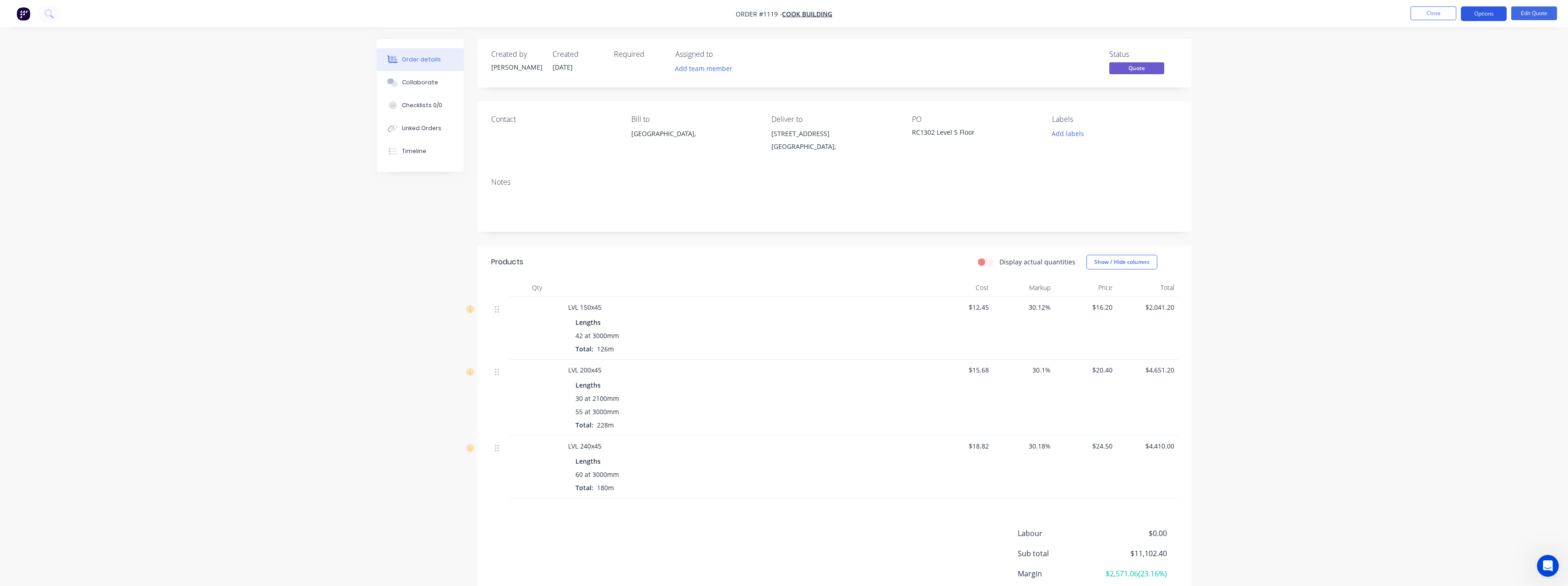
click at [1479, 10] on button "Options" at bounding box center [1484, 13] width 46 height 15
click at [1318, 81] on div "Order details Collaborate Checklists 0/0 Linked Orders Timeline Order details C…" at bounding box center [784, 330] width 1568 height 661
click at [1548, 8] on button "Edit Quote" at bounding box center [1534, 13] width 46 height 13
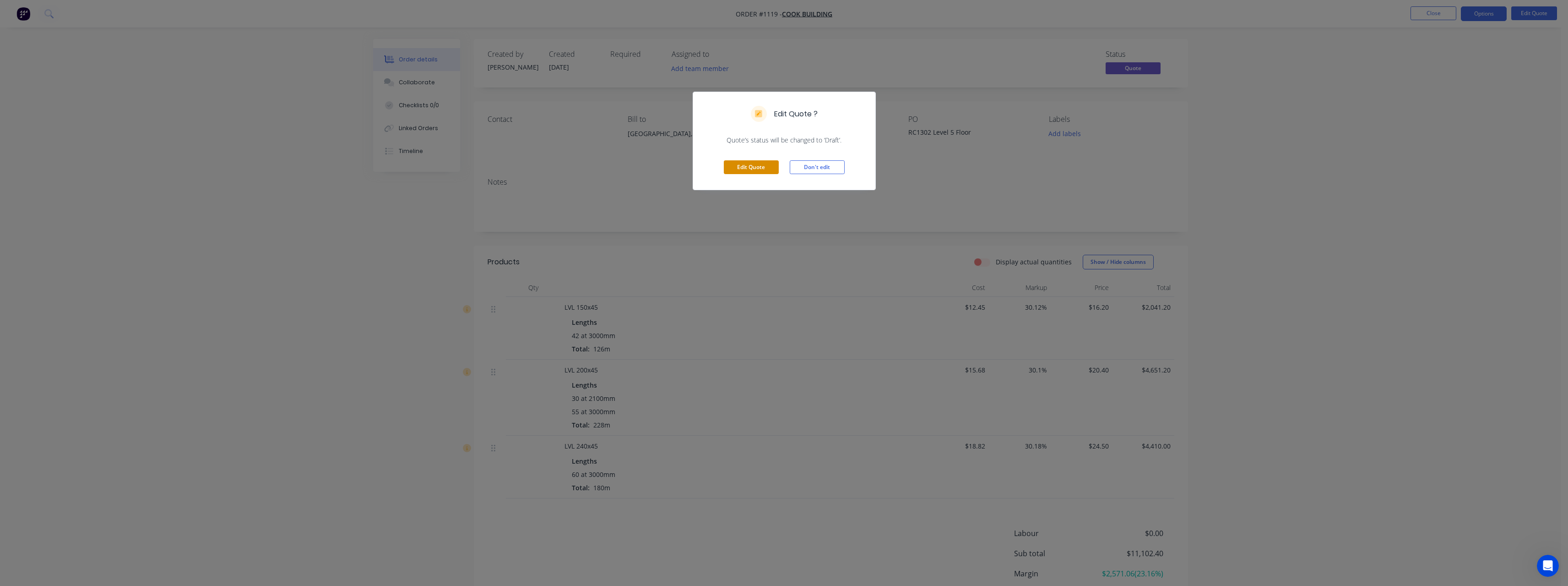
click at [767, 171] on button "Edit Quote" at bounding box center [751, 167] width 55 height 13
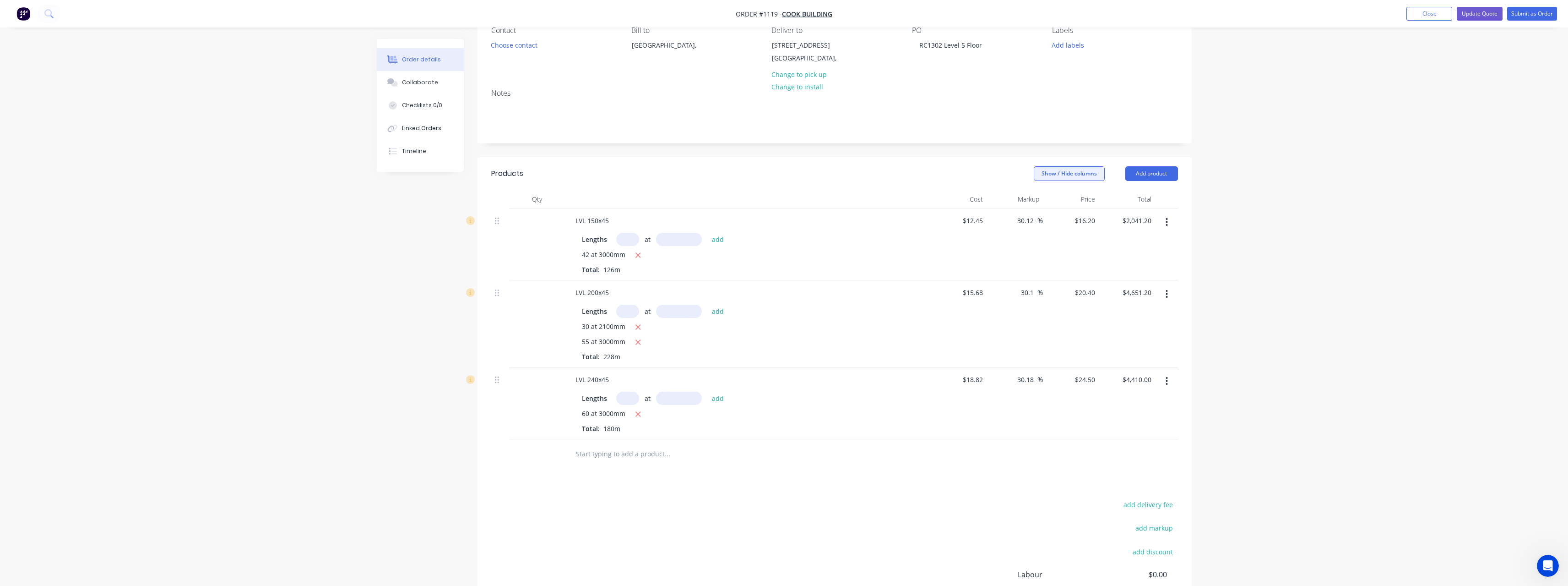
scroll to position [92, 0]
click at [1037, 220] on span "%" at bounding box center [1040, 218] width 6 height 10
click at [1032, 220] on input "30.12" at bounding box center [1026, 218] width 21 height 13
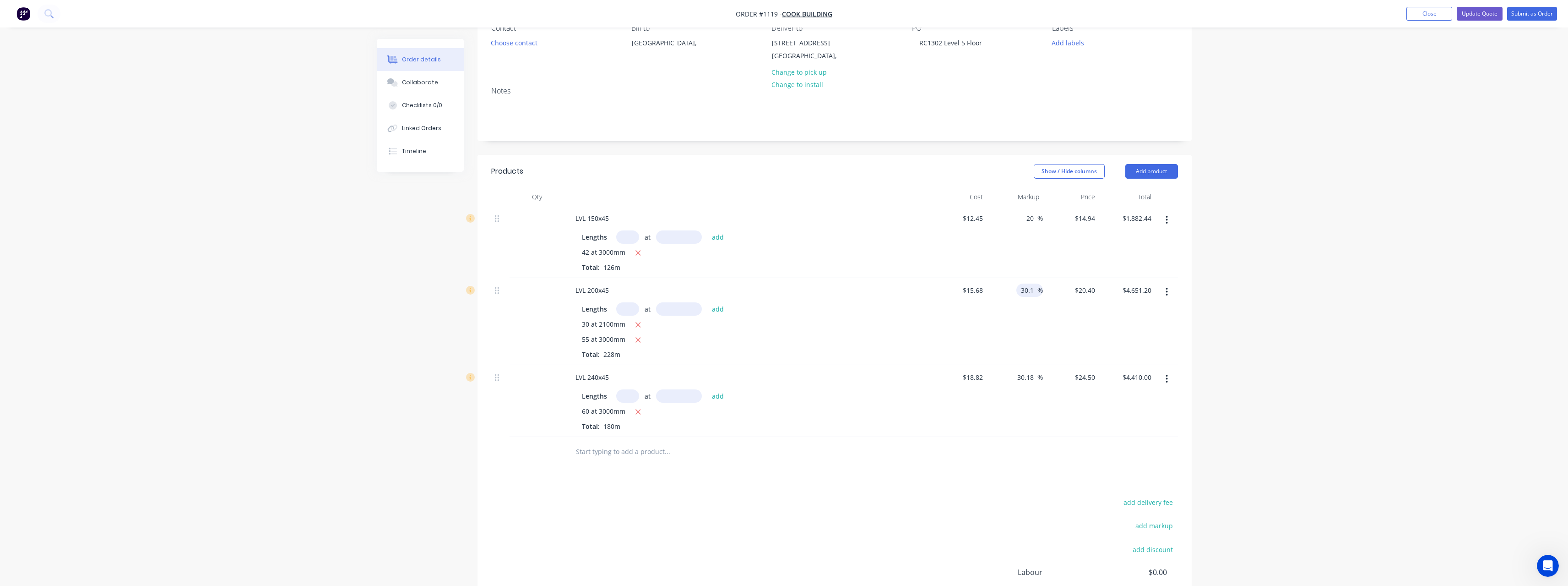
click at [1034, 287] on input "30.1" at bounding box center [1028, 291] width 17 height 13
click at [1032, 375] on input "30.18" at bounding box center [1026, 377] width 21 height 13
click at [1044, 398] on div "$22.584 $24.50" at bounding box center [1071, 401] width 56 height 72
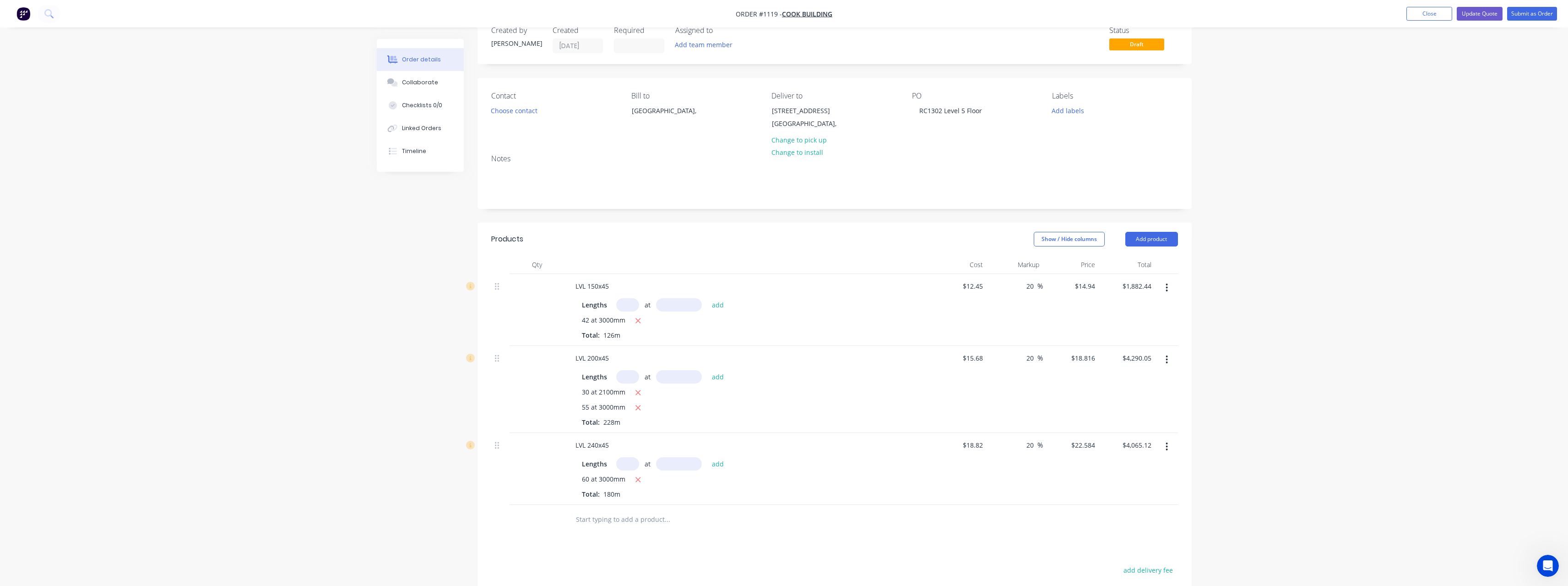
scroll to position [0, 0]
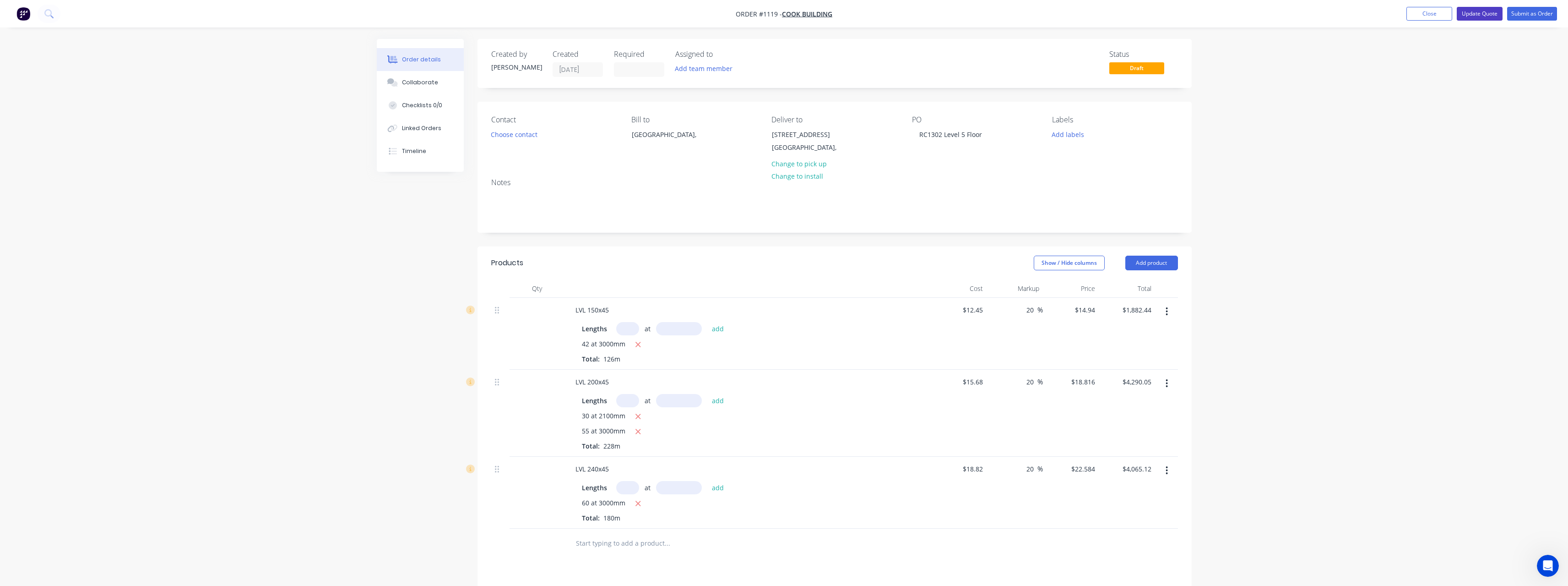
click at [1485, 15] on button "Update Quote" at bounding box center [1479, 13] width 46 height 13
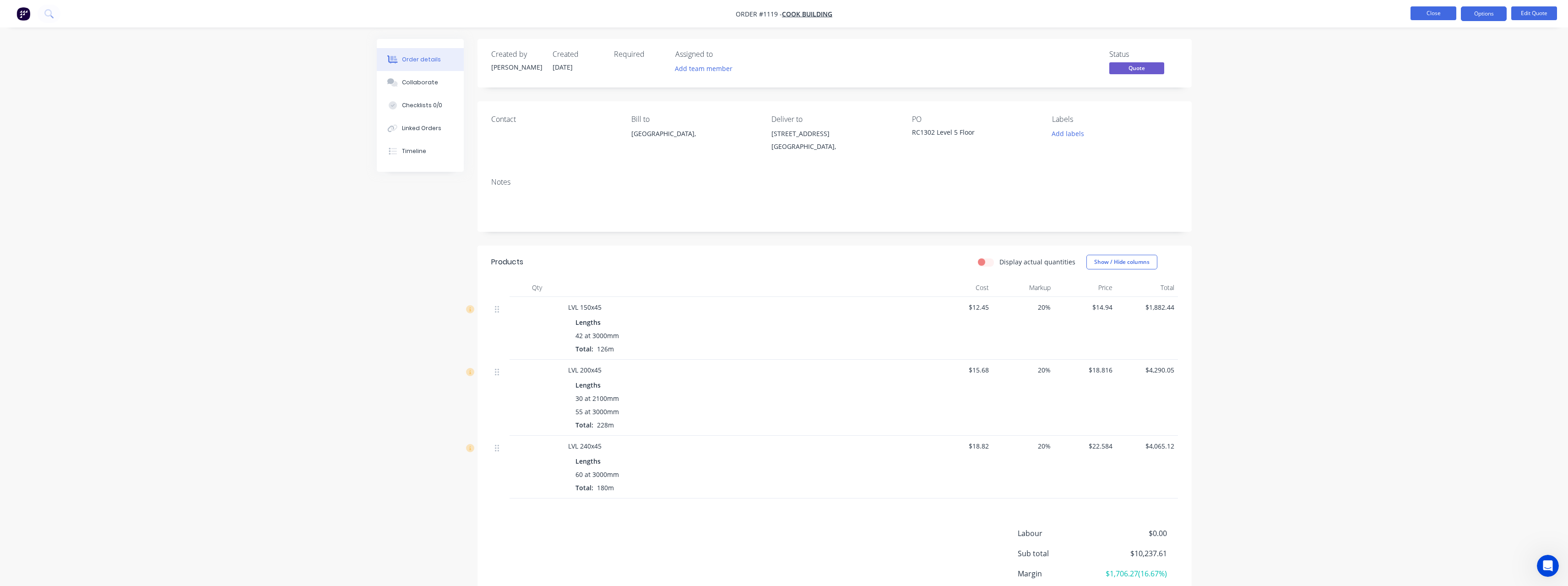
click at [1423, 15] on button "Close" at bounding box center [1433, 13] width 46 height 13
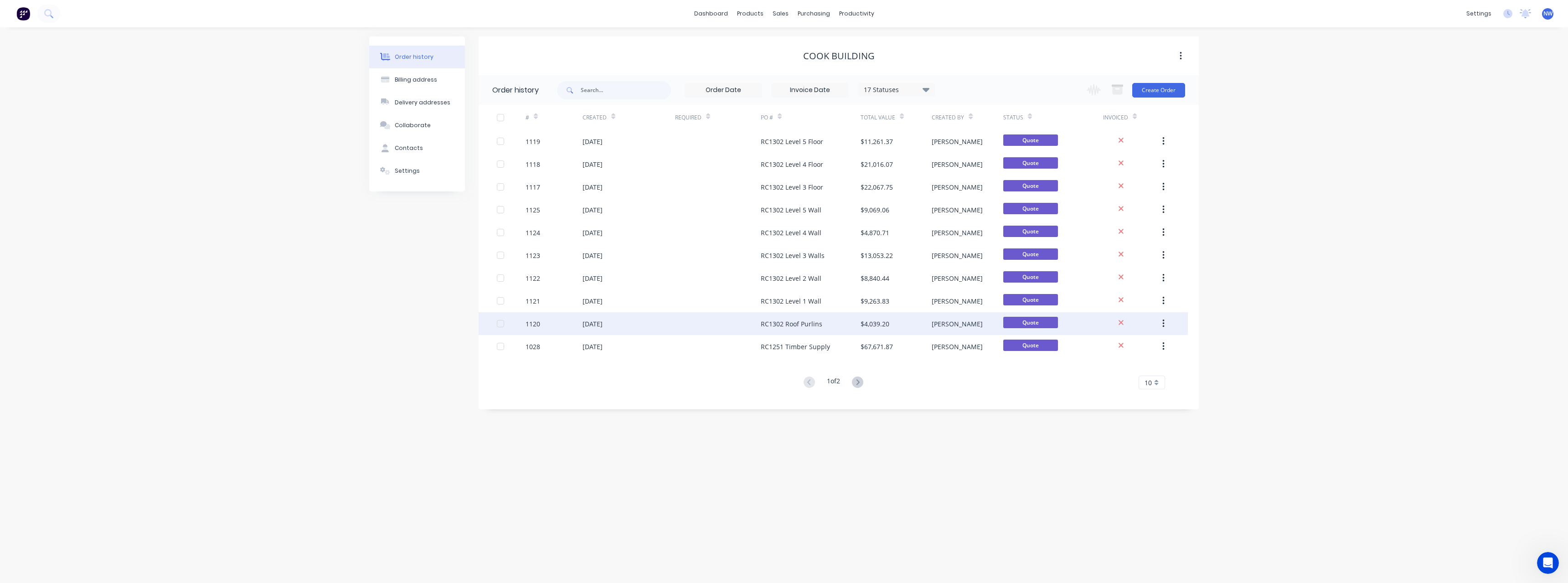
click at [911, 323] on div "$4,039.20" at bounding box center [896, 323] width 71 height 23
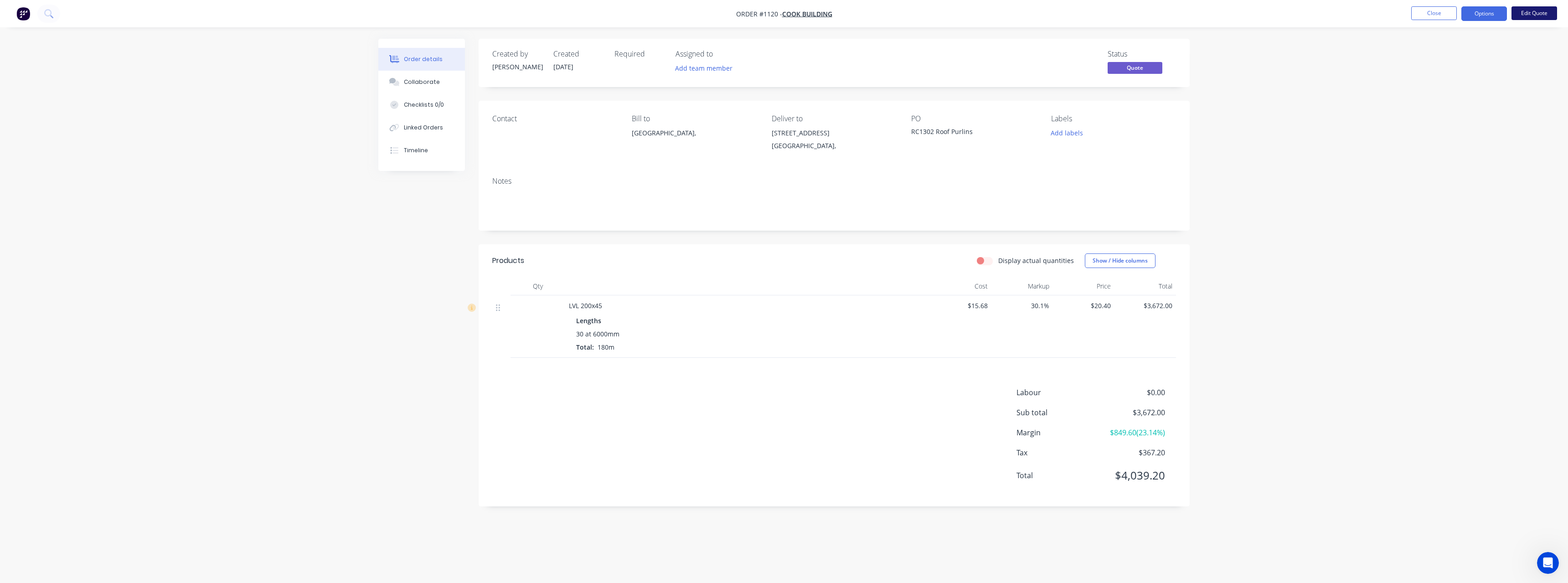
click at [1541, 12] on button "Edit Quote" at bounding box center [1534, 13] width 46 height 13
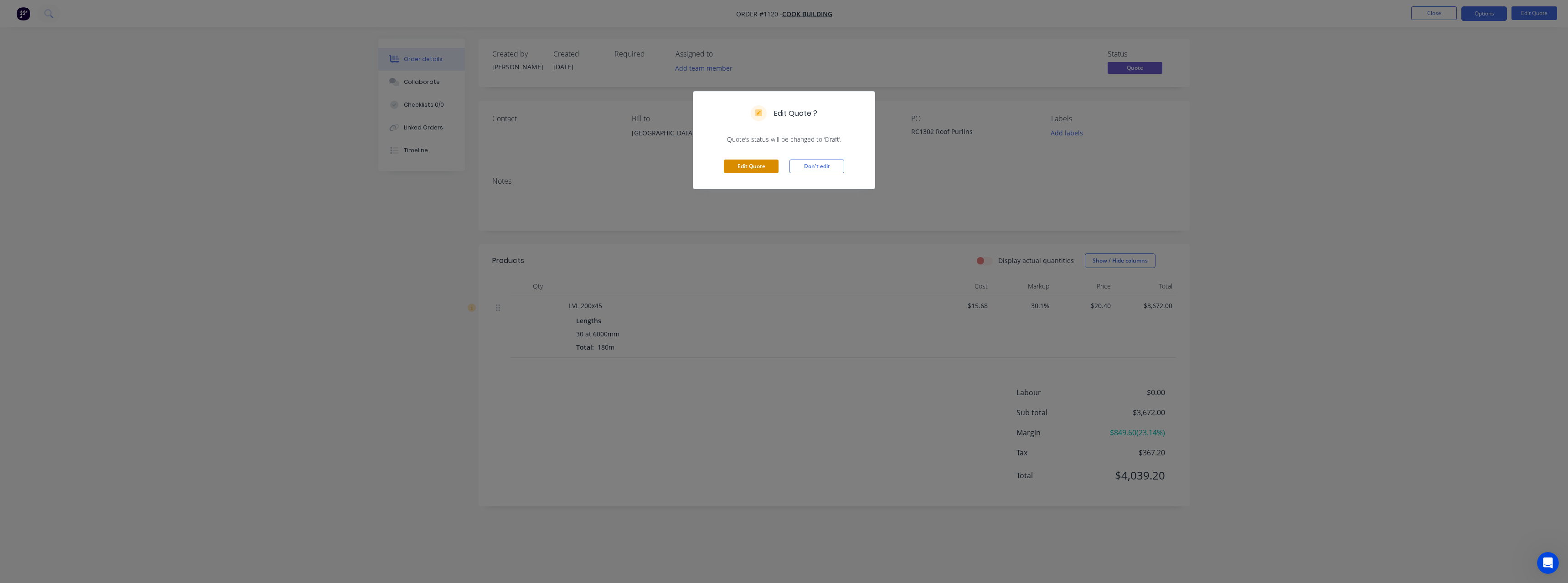
click at [770, 164] on button "Edit Quote" at bounding box center [751, 166] width 55 height 13
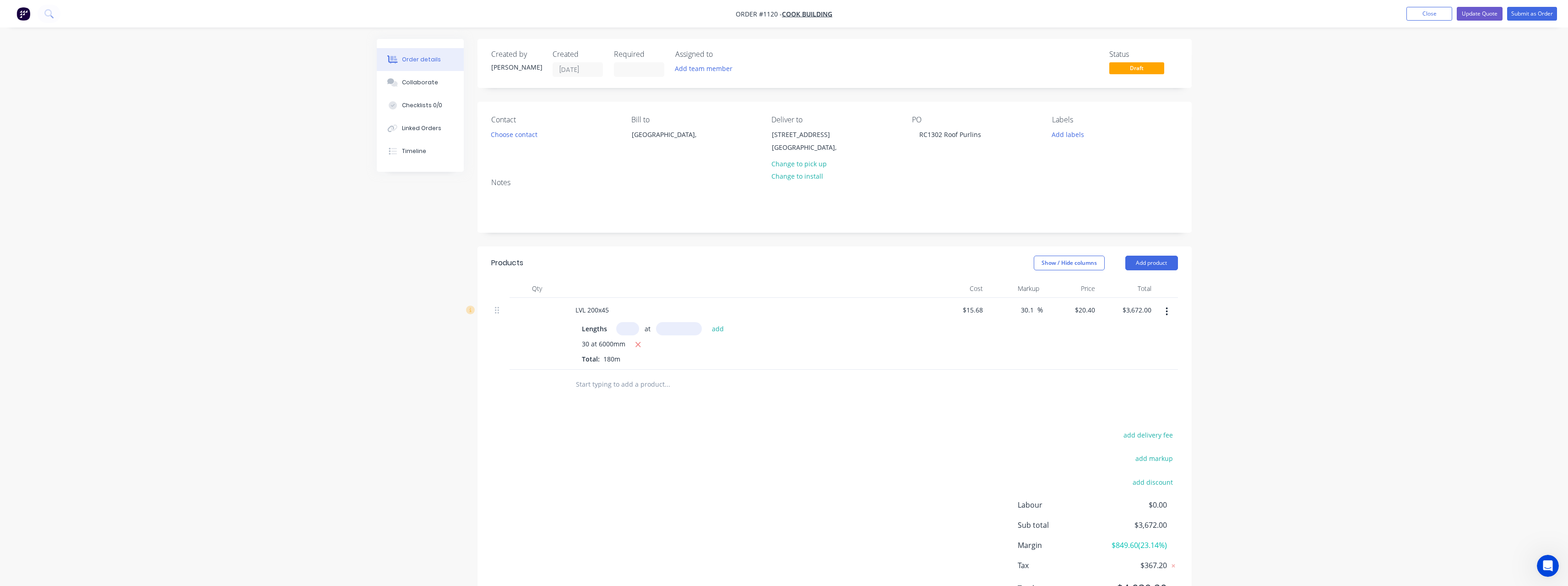
drag, startPoint x: 1034, startPoint y: 309, endPoint x: 1011, endPoint y: 309, distance: 23.0
click at [1011, 309] on div "30.1 30.1 %" at bounding box center [1015, 334] width 56 height 72
click at [616, 387] on input "text" at bounding box center [667, 384] width 183 height 18
click at [1488, 15] on button "Update Quote" at bounding box center [1479, 13] width 46 height 13
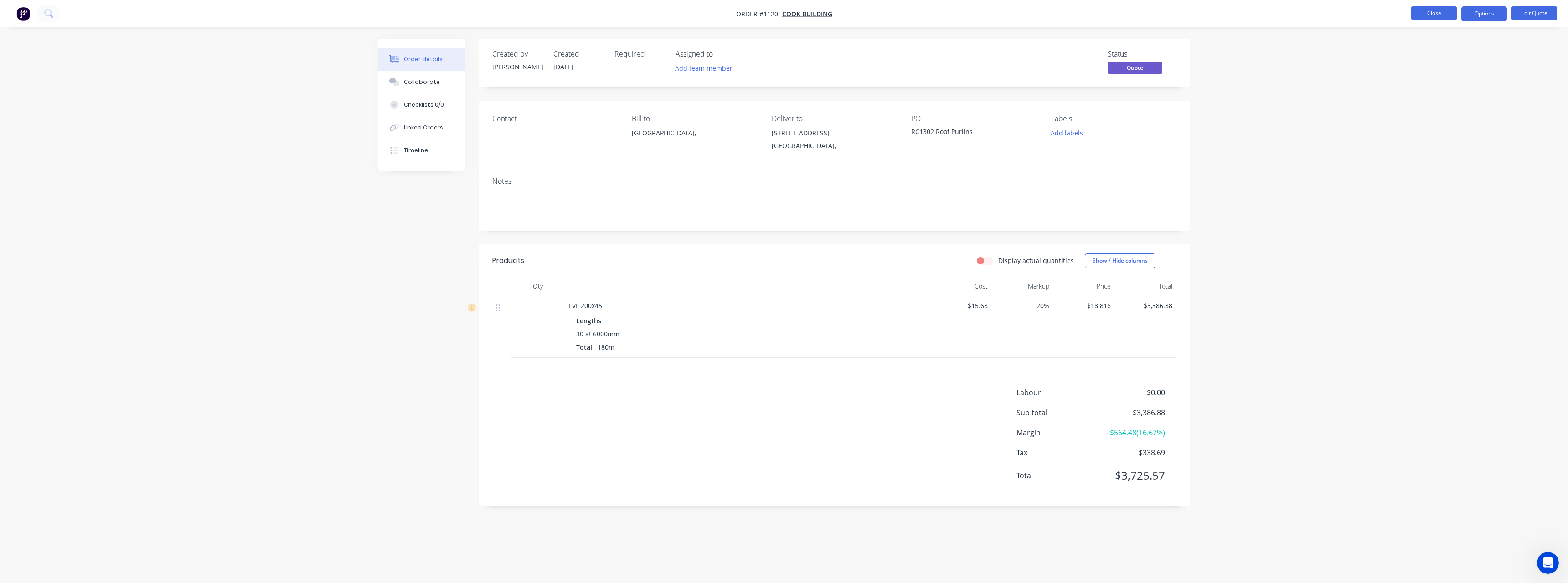
click at [1424, 13] on button "Close" at bounding box center [1433, 13] width 46 height 13
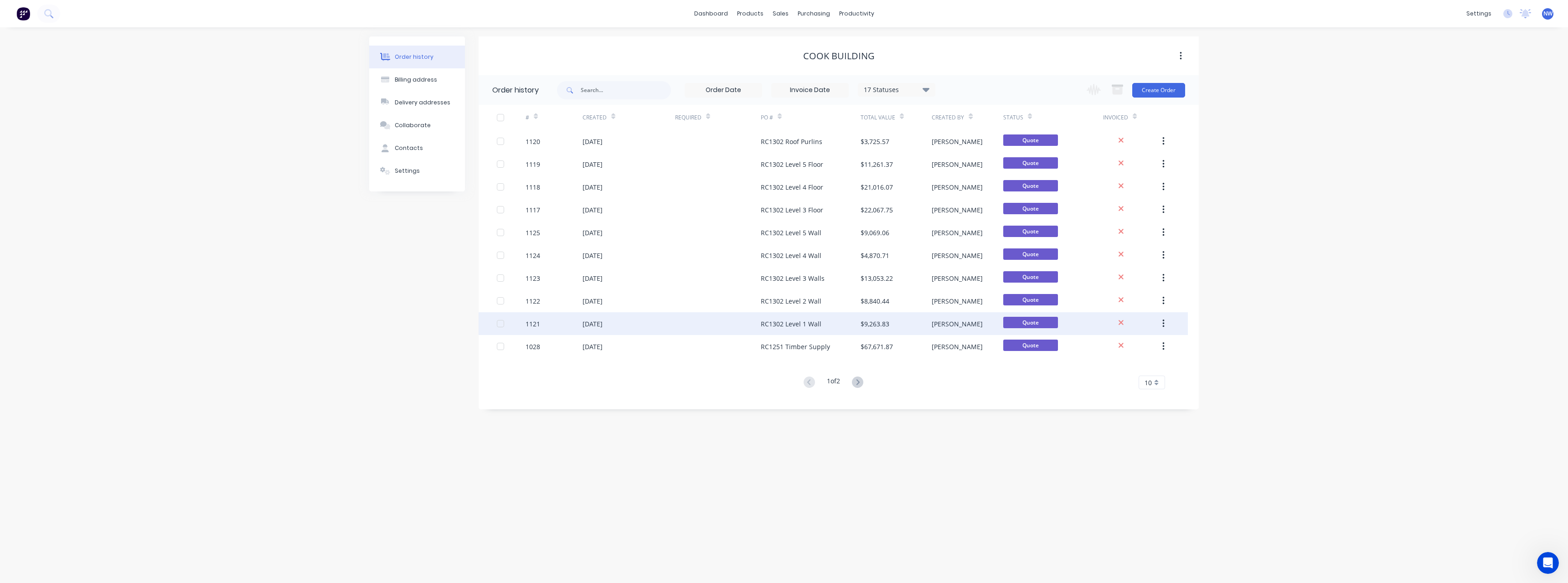
click at [702, 322] on div at bounding box center [718, 323] width 86 height 23
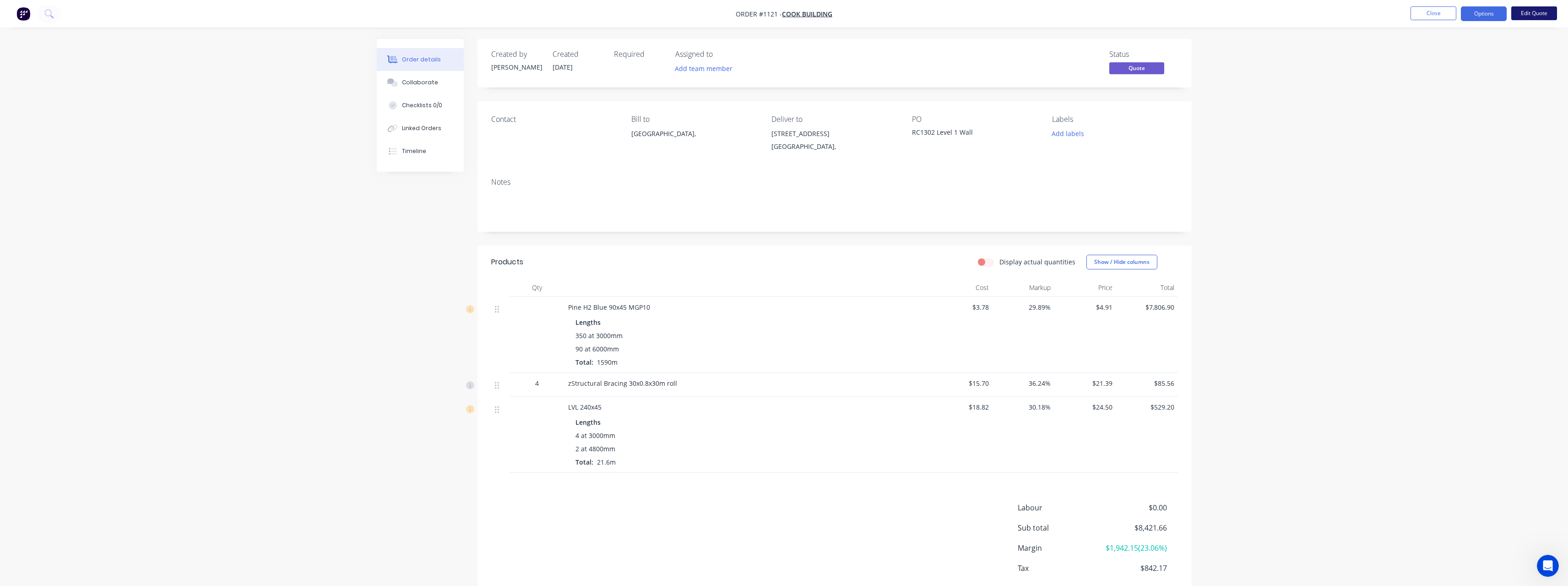
click at [1523, 12] on button "Edit Quote" at bounding box center [1534, 13] width 46 height 13
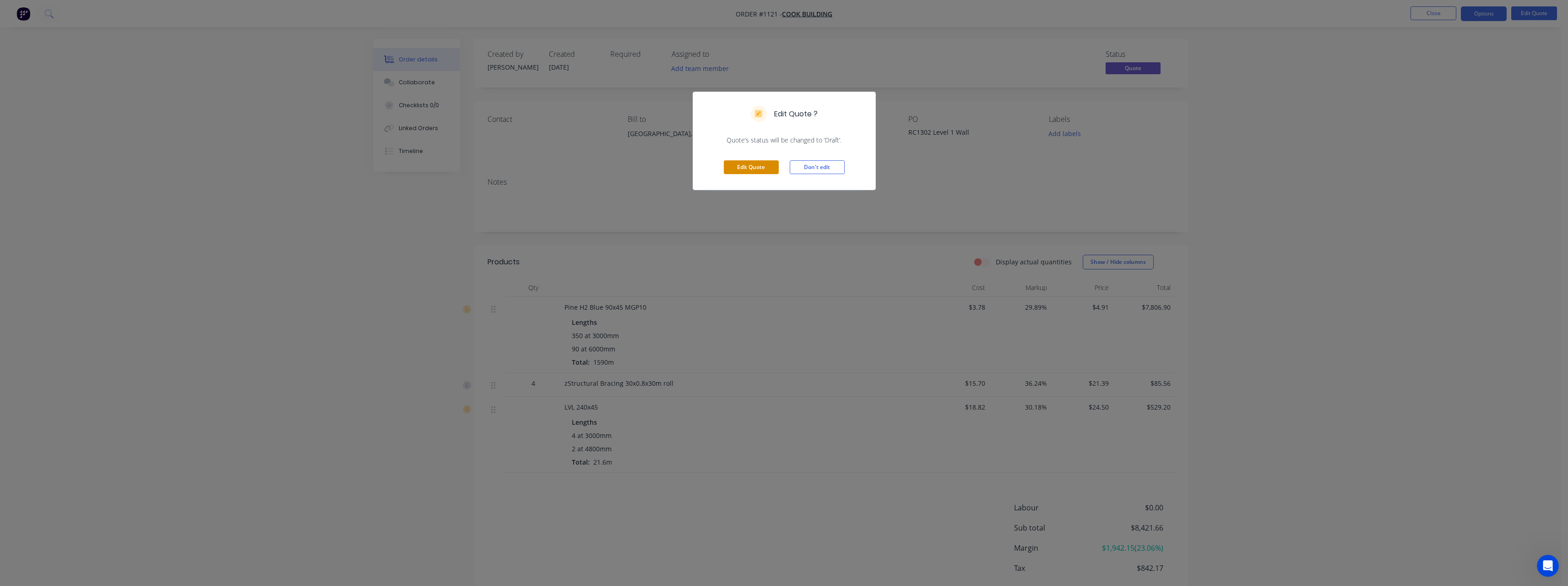
click at [760, 167] on button "Edit Quote" at bounding box center [751, 167] width 55 height 13
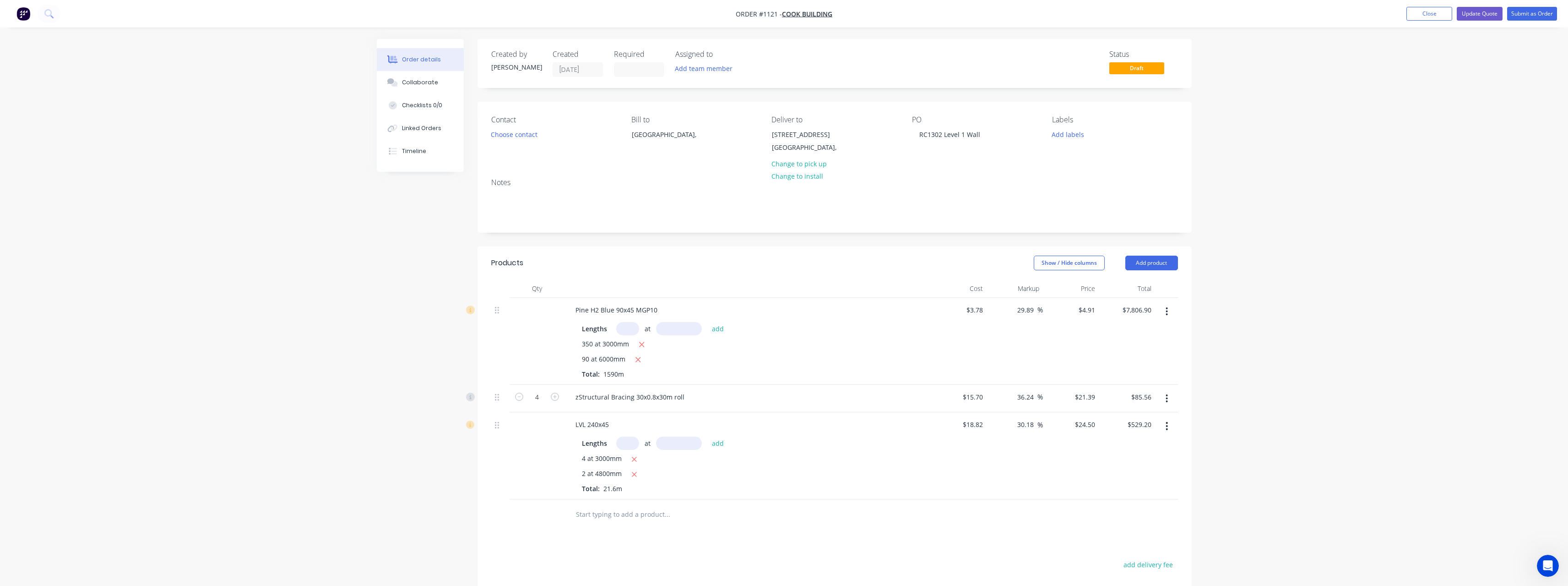
drag, startPoint x: 1036, startPoint y: 308, endPoint x: 1007, endPoint y: 308, distance: 29.0
click at [1007, 308] on div "29.89 29.89 %" at bounding box center [1015, 341] width 56 height 87
drag, startPoint x: 1037, startPoint y: 421, endPoint x: 1018, endPoint y: 423, distance: 19.1
click at [1018, 423] on div "30.18 30.18 %" at bounding box center [1027, 425] width 30 height 13
click at [1032, 426] on input "30.18" at bounding box center [1026, 425] width 21 height 13
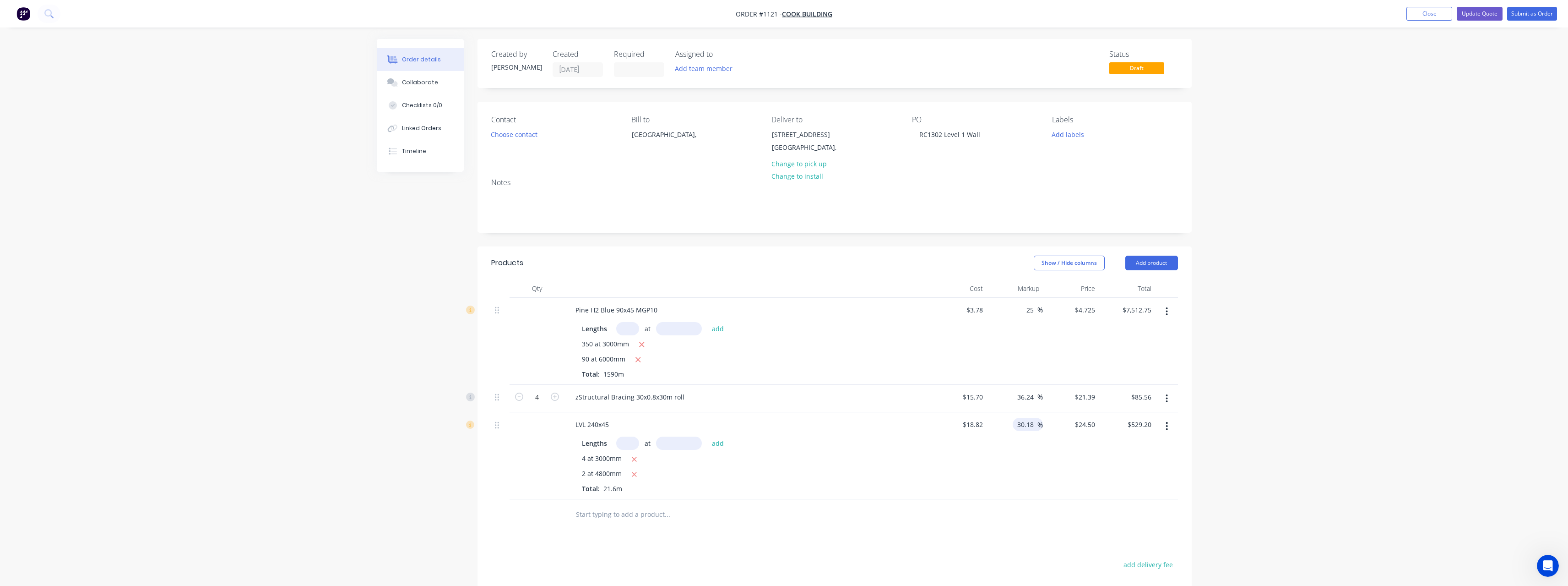
click at [1032, 426] on input "30.18" at bounding box center [1026, 425] width 21 height 13
click at [1149, 493] on div "$487.81 $529.20" at bounding box center [1127, 456] width 56 height 87
click at [1485, 15] on button "Update Quote" at bounding box center [1479, 13] width 46 height 13
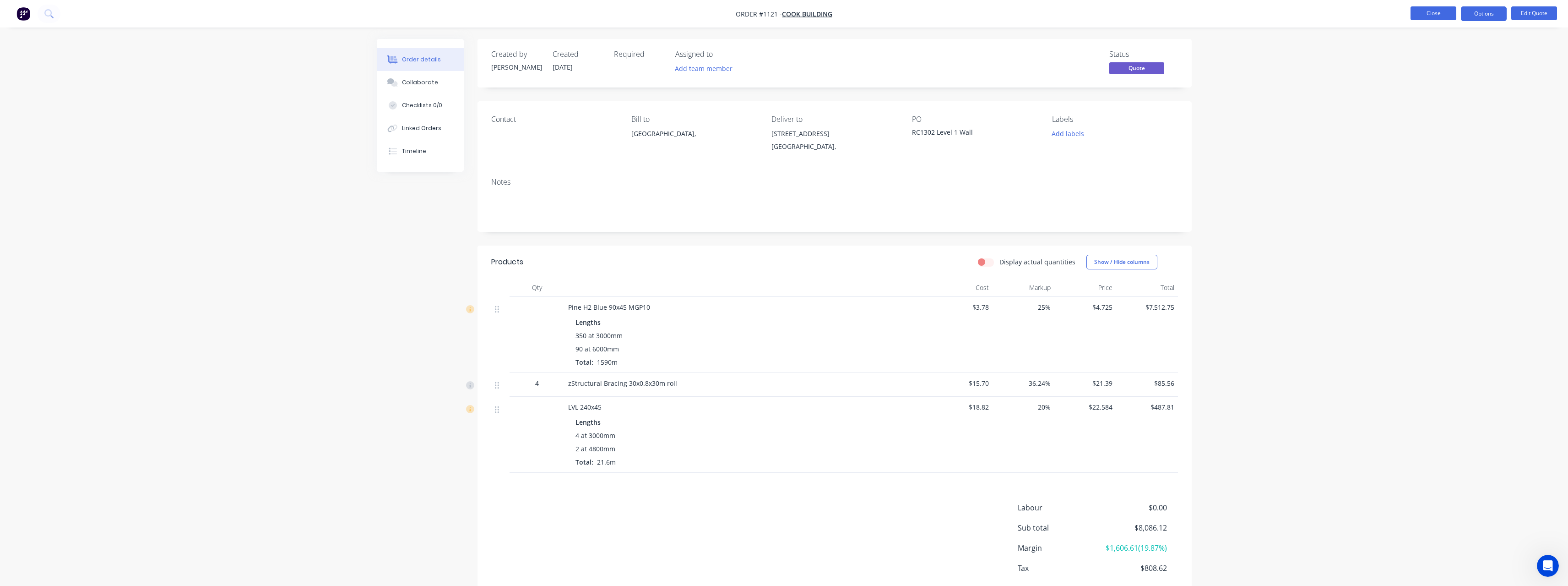
click at [1426, 7] on button "Close" at bounding box center [1433, 13] width 46 height 13
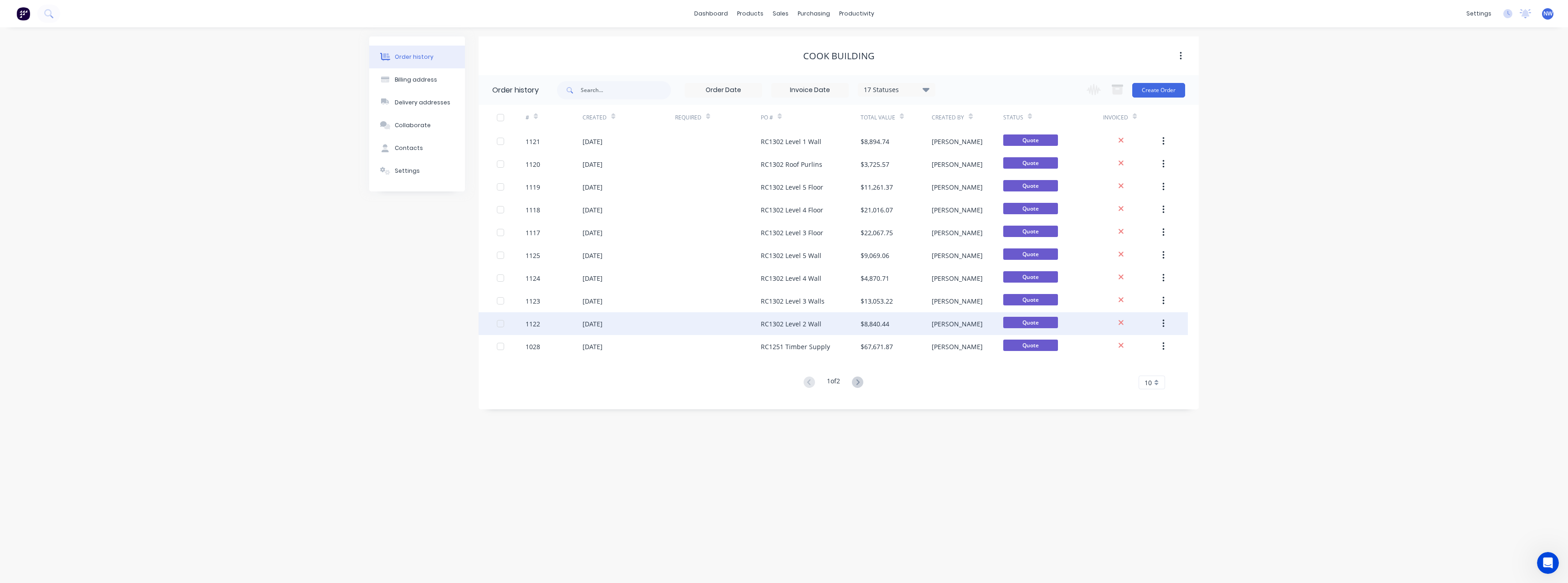
click at [603, 319] on div "[DATE]" at bounding box center [592, 324] width 20 height 10
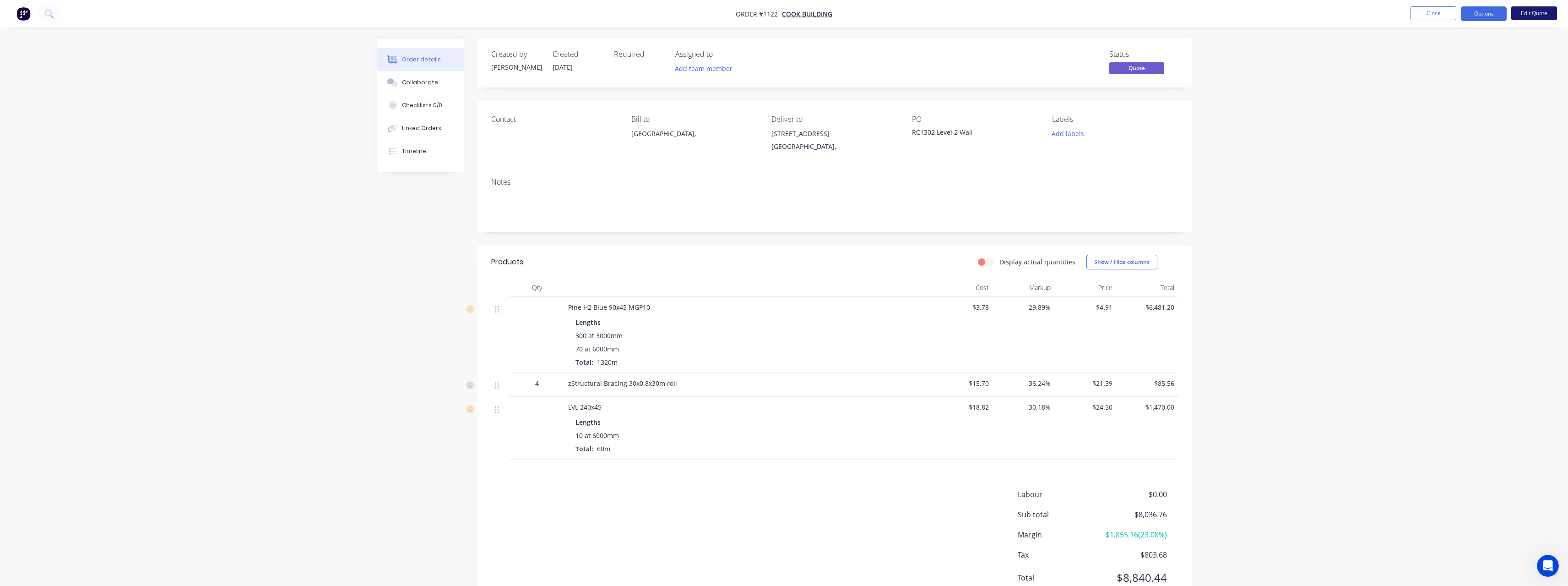
click at [1518, 10] on button "Edit Quote" at bounding box center [1534, 13] width 46 height 13
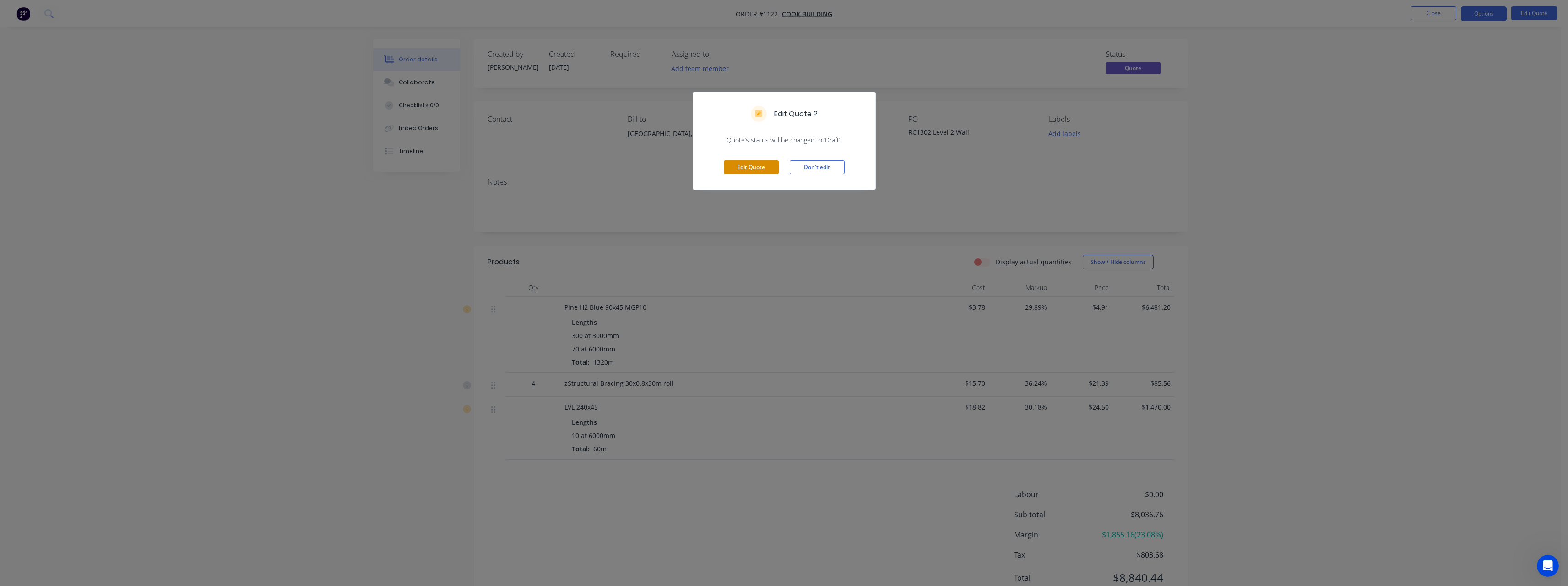
click at [775, 166] on button "Edit Quote" at bounding box center [751, 167] width 55 height 13
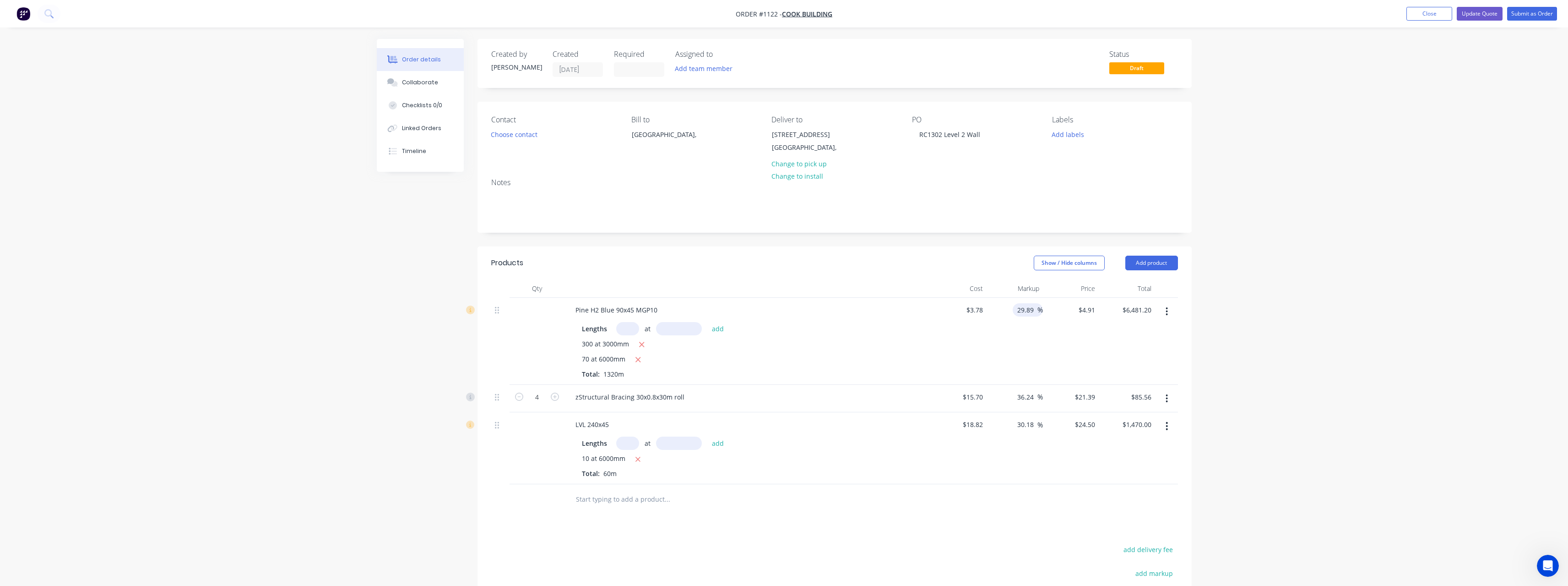
click at [1035, 309] on input "29.89" at bounding box center [1026, 310] width 21 height 13
click at [1034, 421] on input "30.18" at bounding box center [1026, 425] width 21 height 13
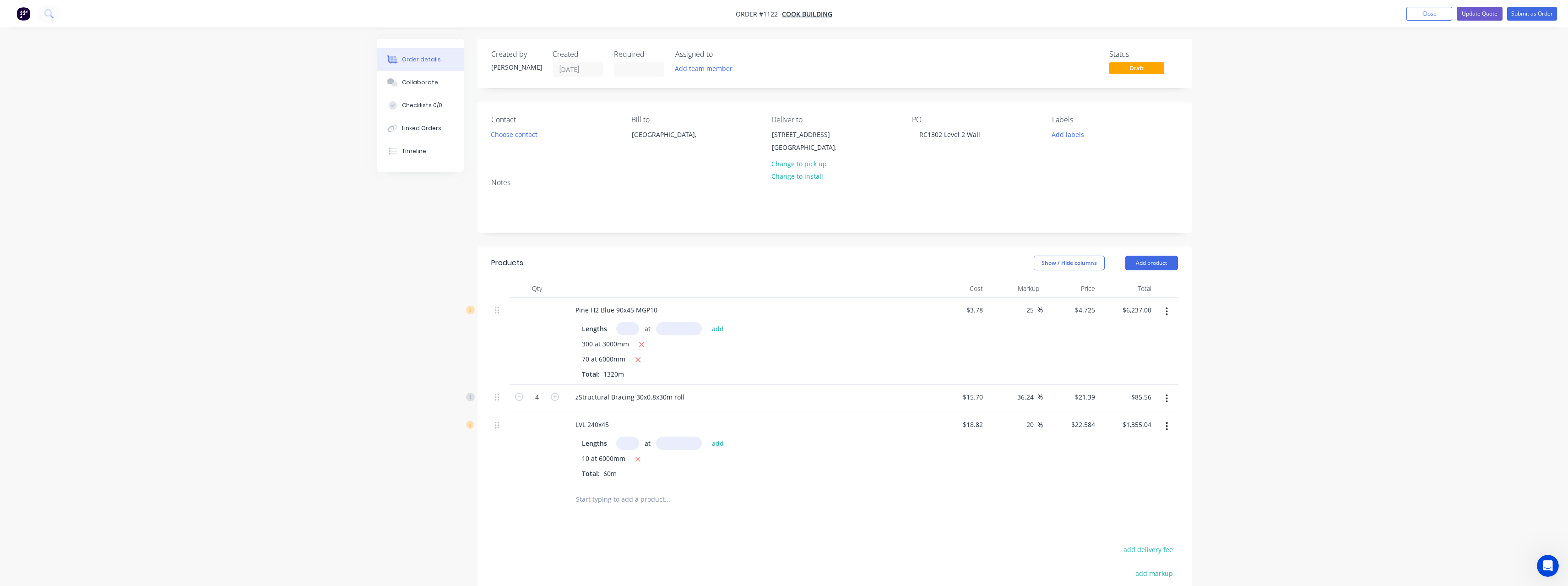
click at [1032, 451] on div "20 20 %" at bounding box center [1015, 448] width 56 height 72
click at [1495, 10] on button "Update Quote" at bounding box center [1479, 13] width 46 height 13
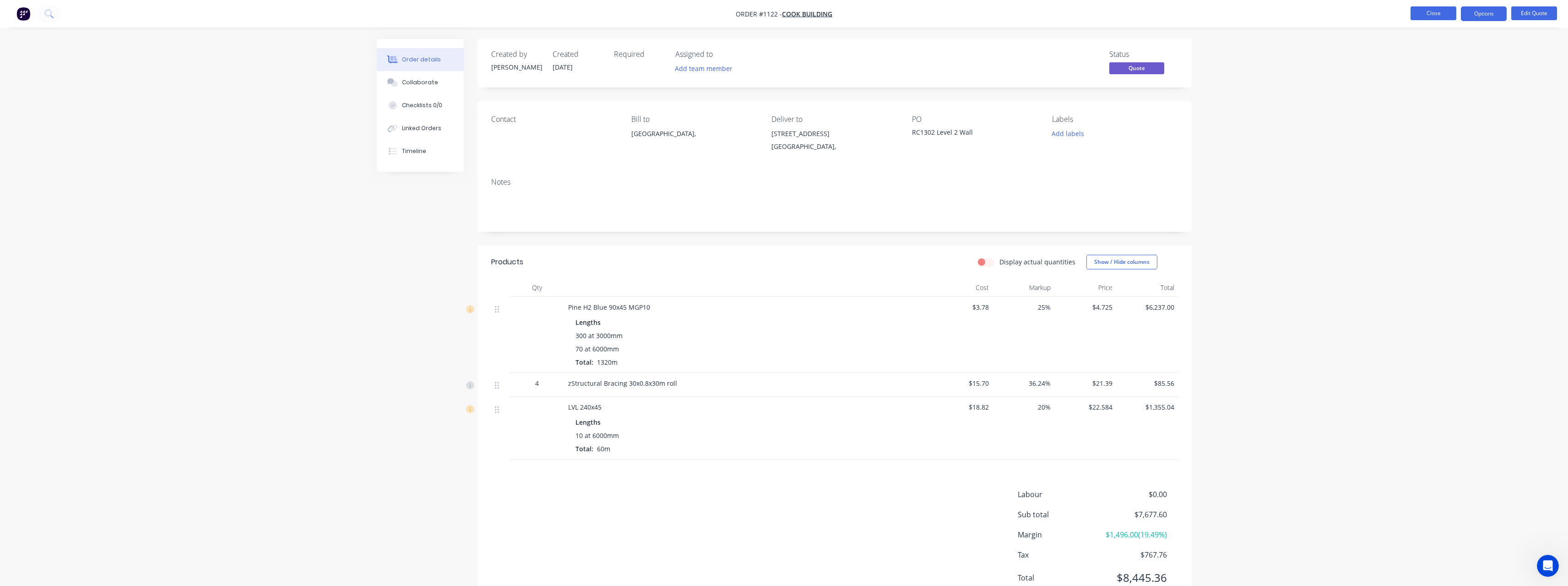
click at [1426, 13] on button "Close" at bounding box center [1433, 13] width 46 height 13
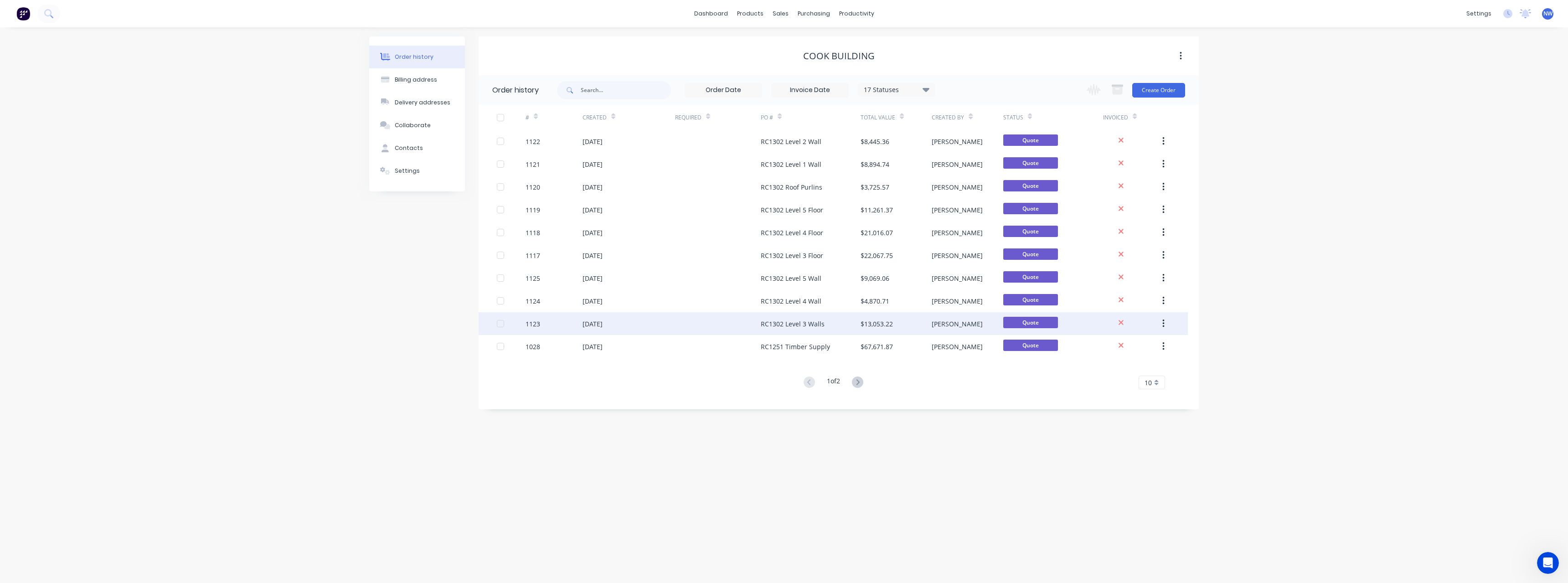
click at [723, 318] on div at bounding box center [718, 323] width 86 height 23
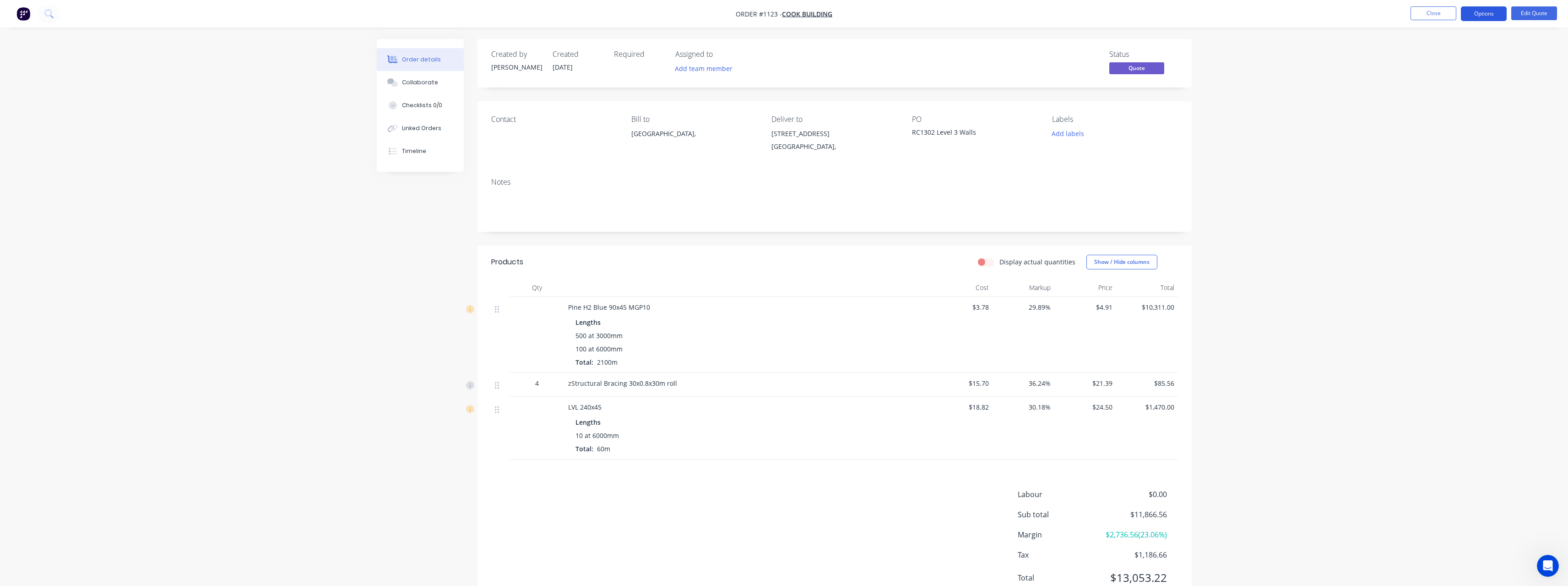
click at [1491, 10] on button "Options" at bounding box center [1484, 13] width 46 height 15
click at [1545, 10] on button "Edit Quote" at bounding box center [1534, 13] width 46 height 13
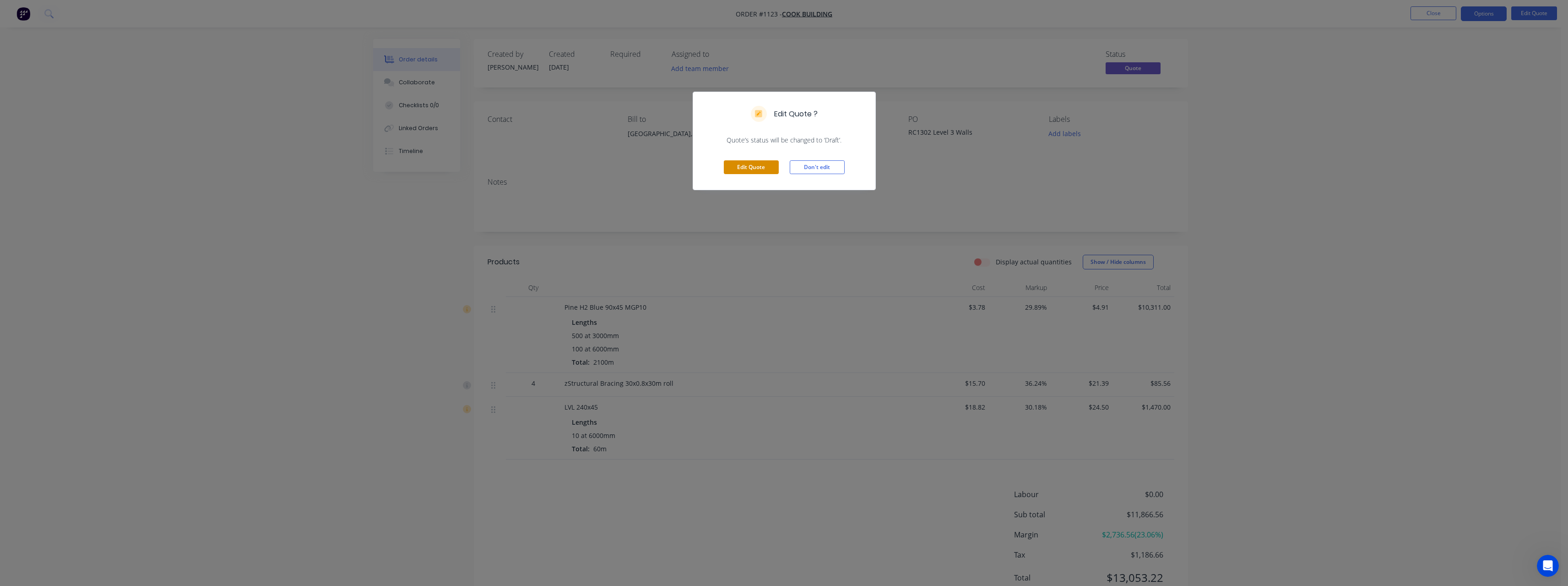
click at [761, 163] on button "Edit Quote" at bounding box center [751, 167] width 55 height 13
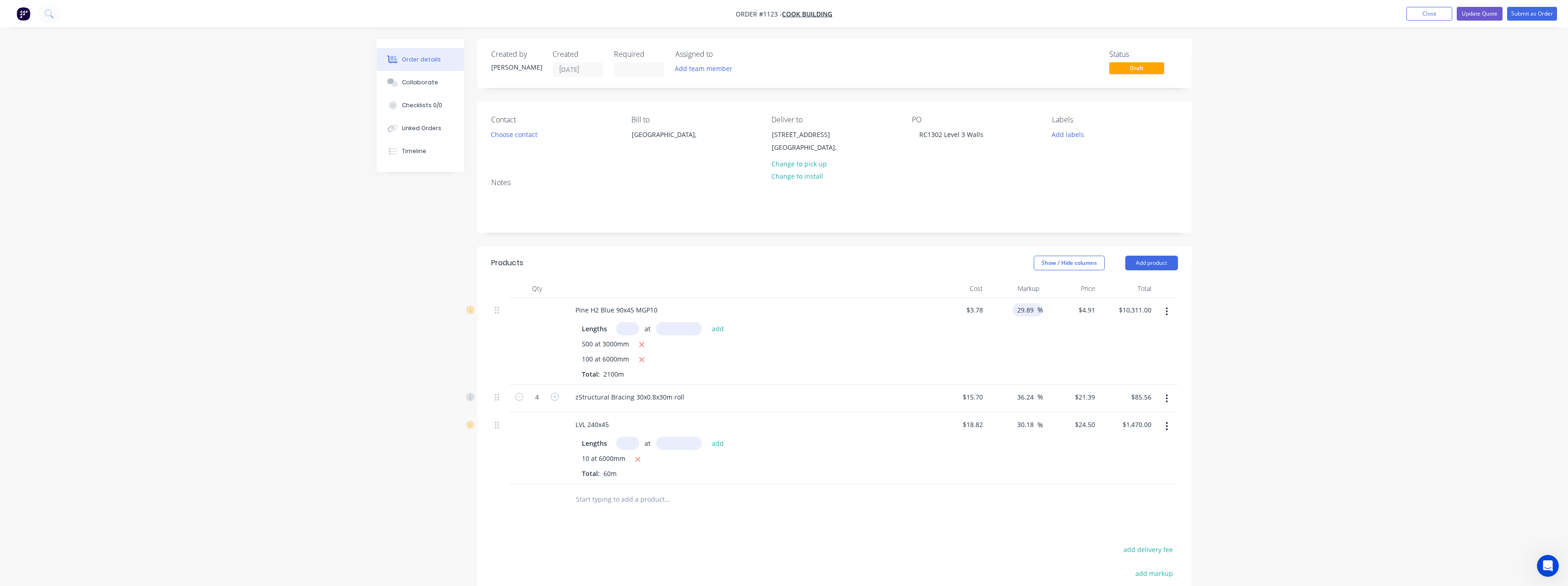
click at [1034, 311] on input "29.89" at bounding box center [1026, 310] width 21 height 13
click at [1033, 428] on input "30.18" at bounding box center [1026, 425] width 21 height 13
click at [1023, 448] on div "20 20 %" at bounding box center [1015, 448] width 56 height 72
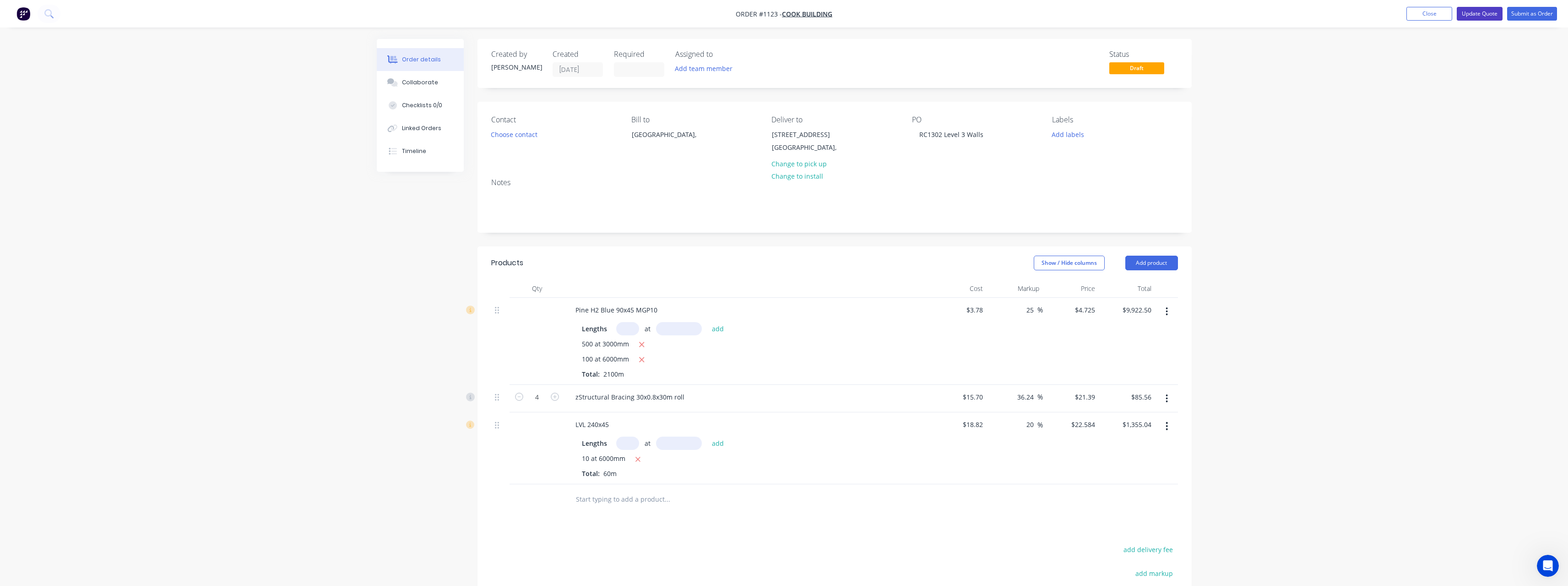
click at [1489, 15] on button "Update Quote" at bounding box center [1479, 13] width 46 height 13
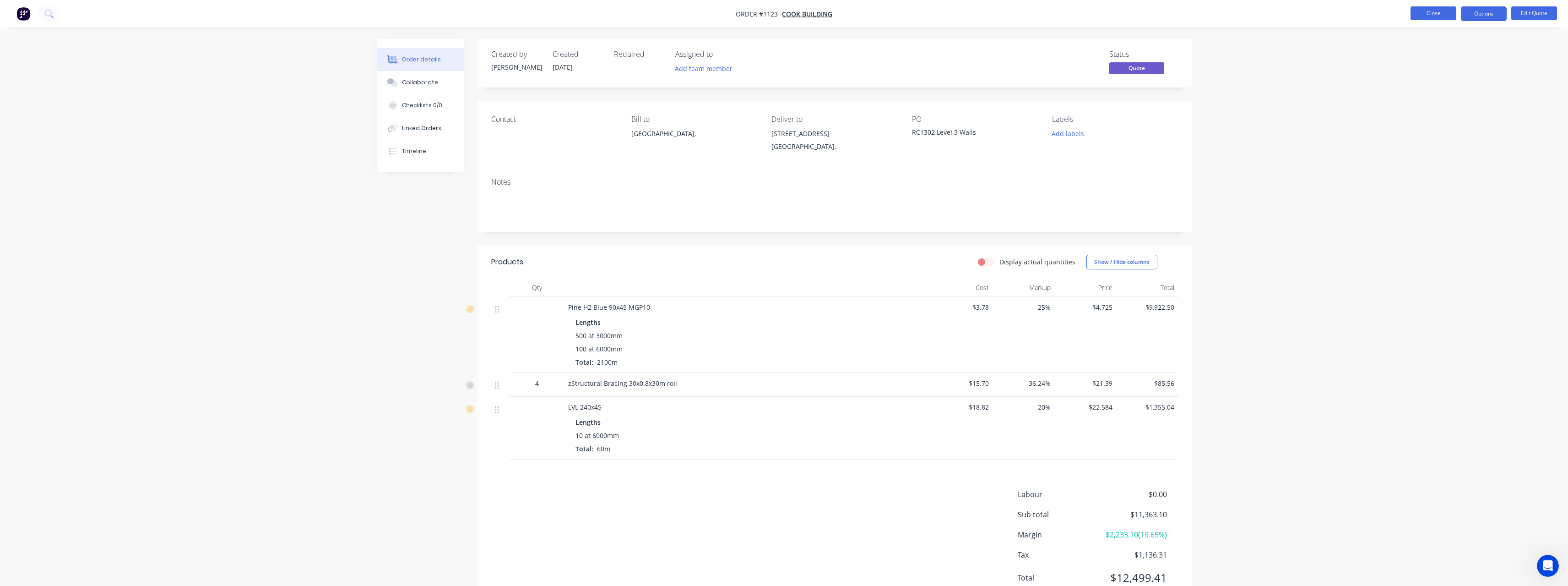
click at [1437, 12] on button "Close" at bounding box center [1433, 13] width 46 height 13
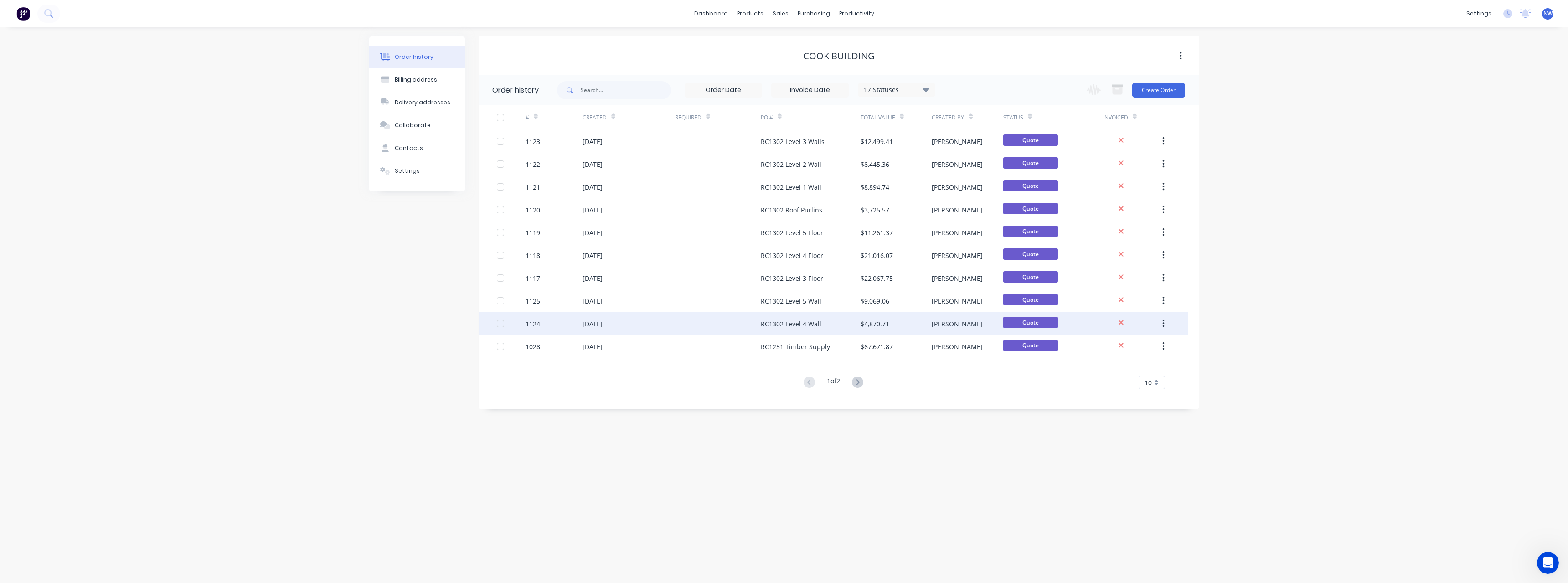
click at [881, 322] on div "$4,870.71" at bounding box center [875, 324] width 29 height 10
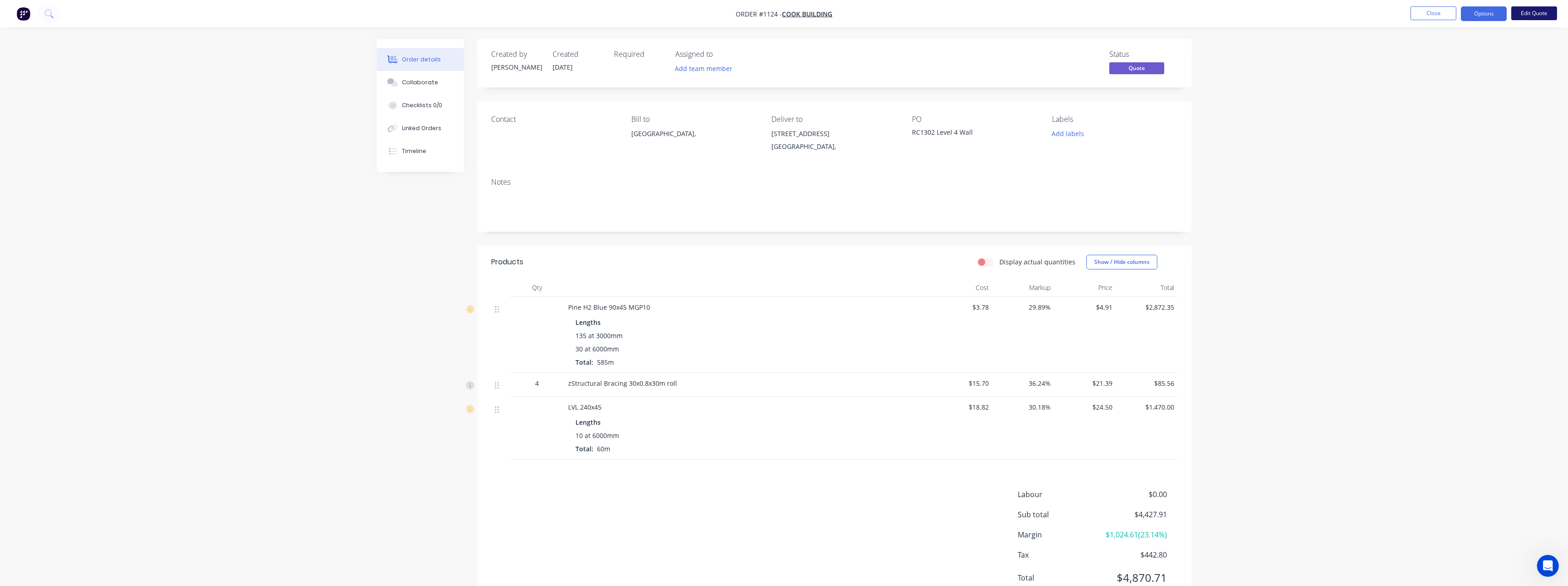
click at [1544, 10] on button "Edit Quote" at bounding box center [1534, 13] width 46 height 13
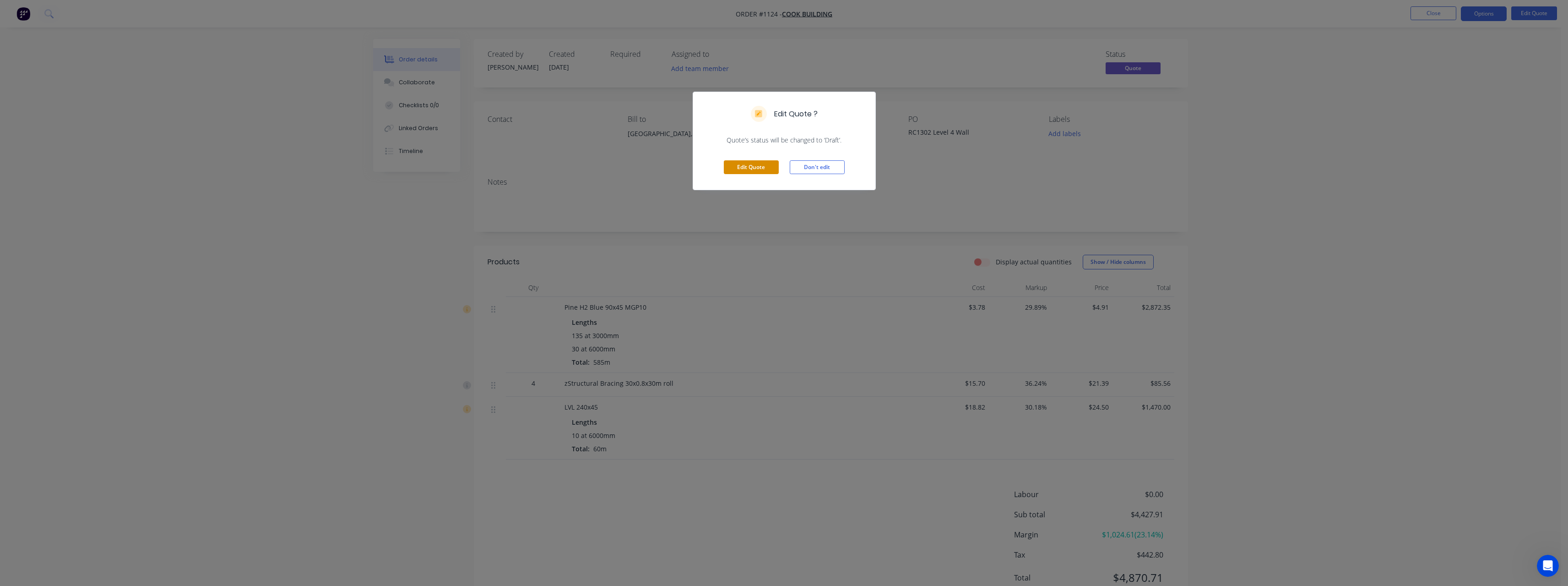
click at [745, 166] on button "Edit Quote" at bounding box center [751, 167] width 55 height 13
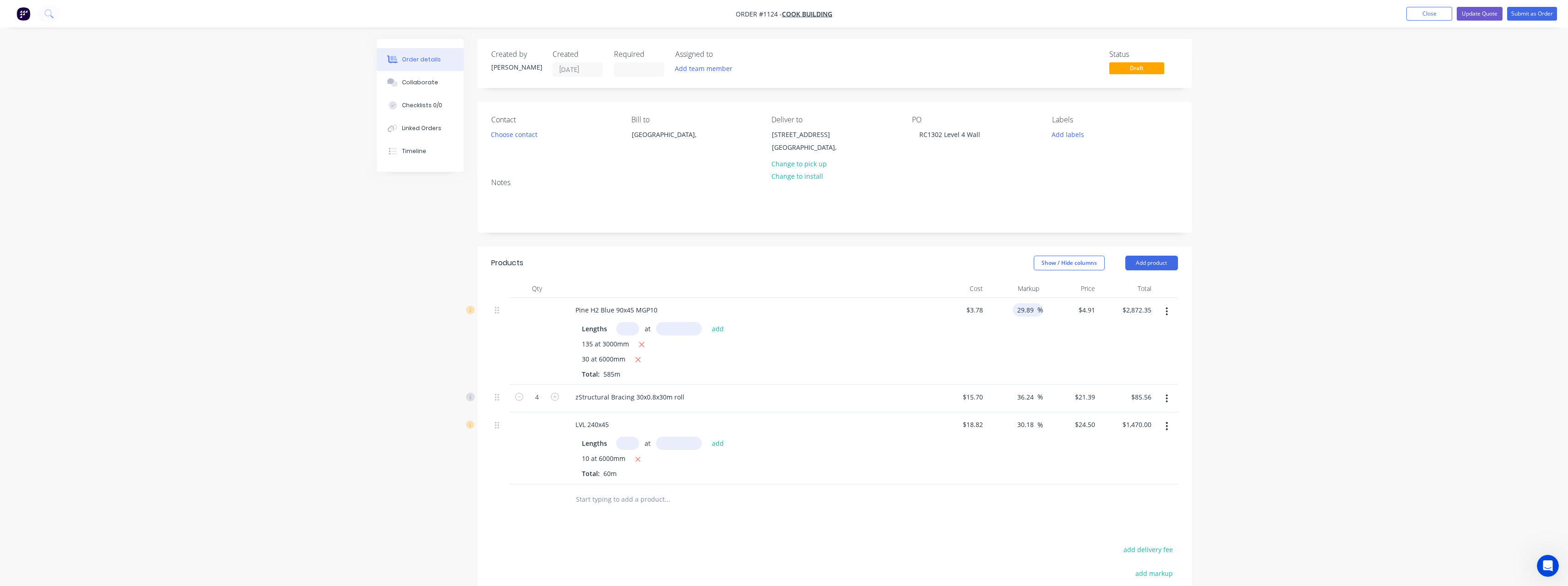
click at [1036, 310] on input "29.89" at bounding box center [1026, 310] width 21 height 13
click at [1033, 422] on input "30.18" at bounding box center [1026, 425] width 21 height 13
click at [941, 448] on div "$18.82 $18.82" at bounding box center [959, 448] width 56 height 72
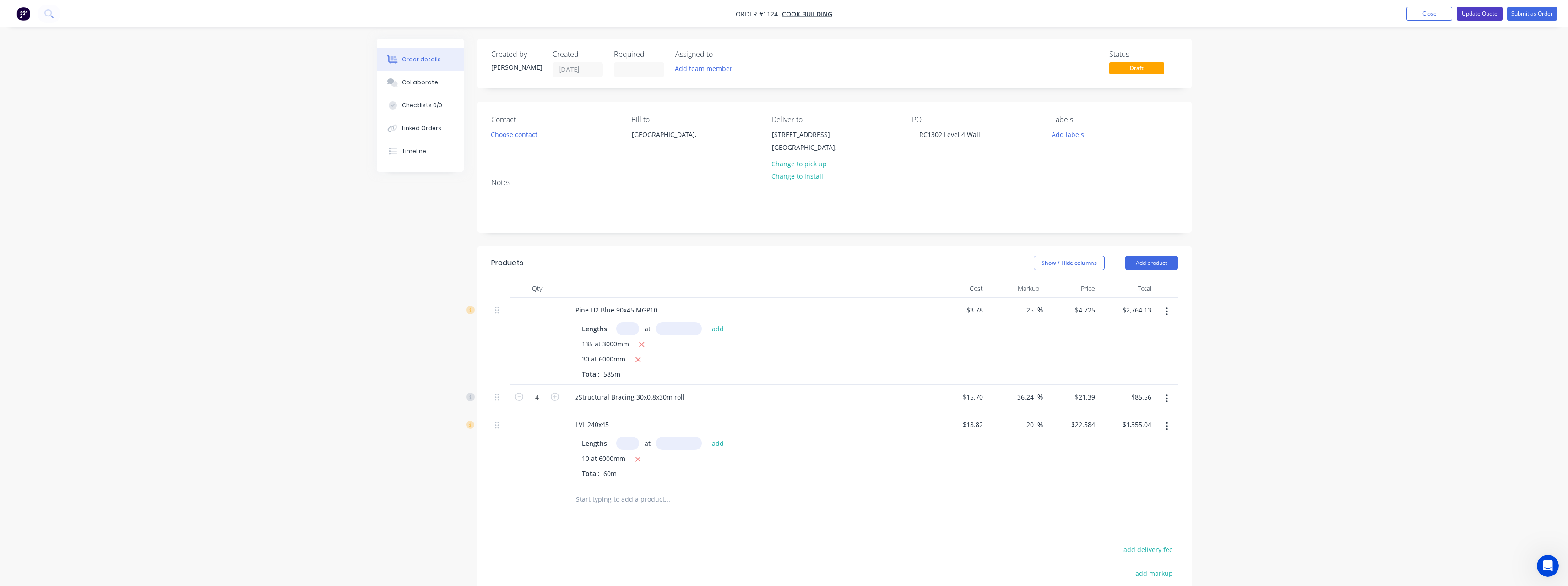
click at [1482, 17] on button "Update Quote" at bounding box center [1479, 13] width 46 height 13
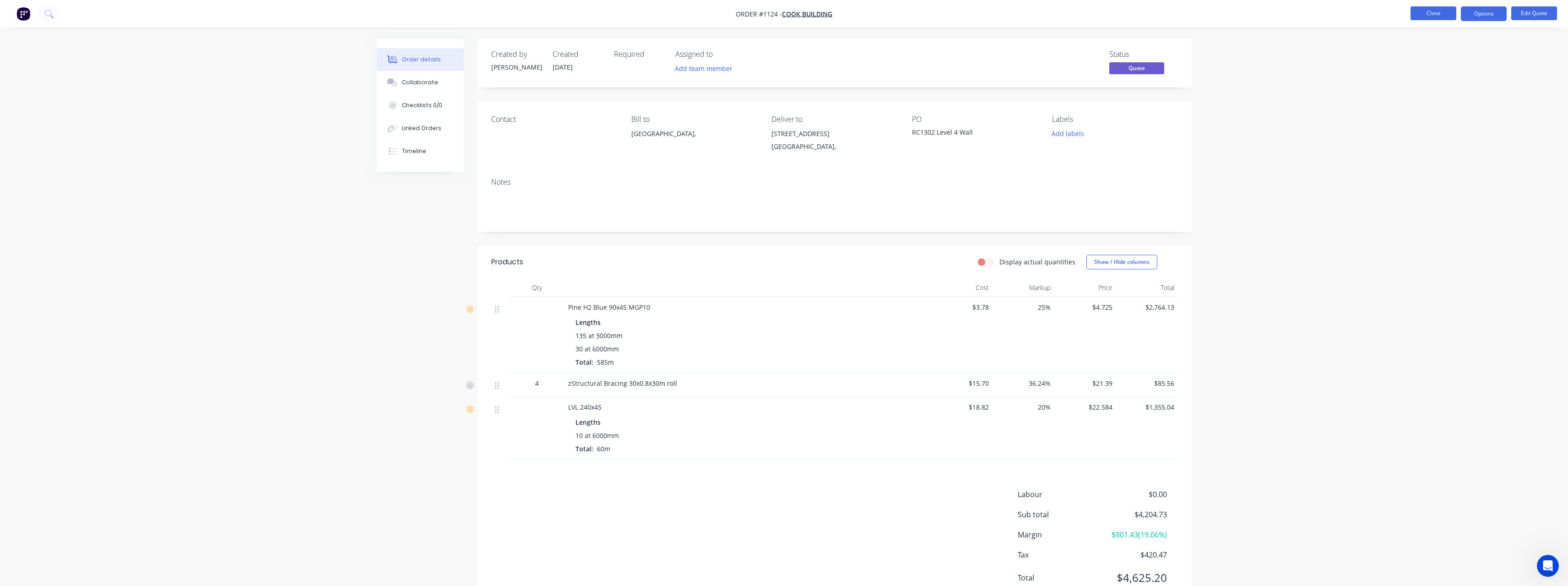
click at [1418, 13] on button "Close" at bounding box center [1433, 13] width 46 height 13
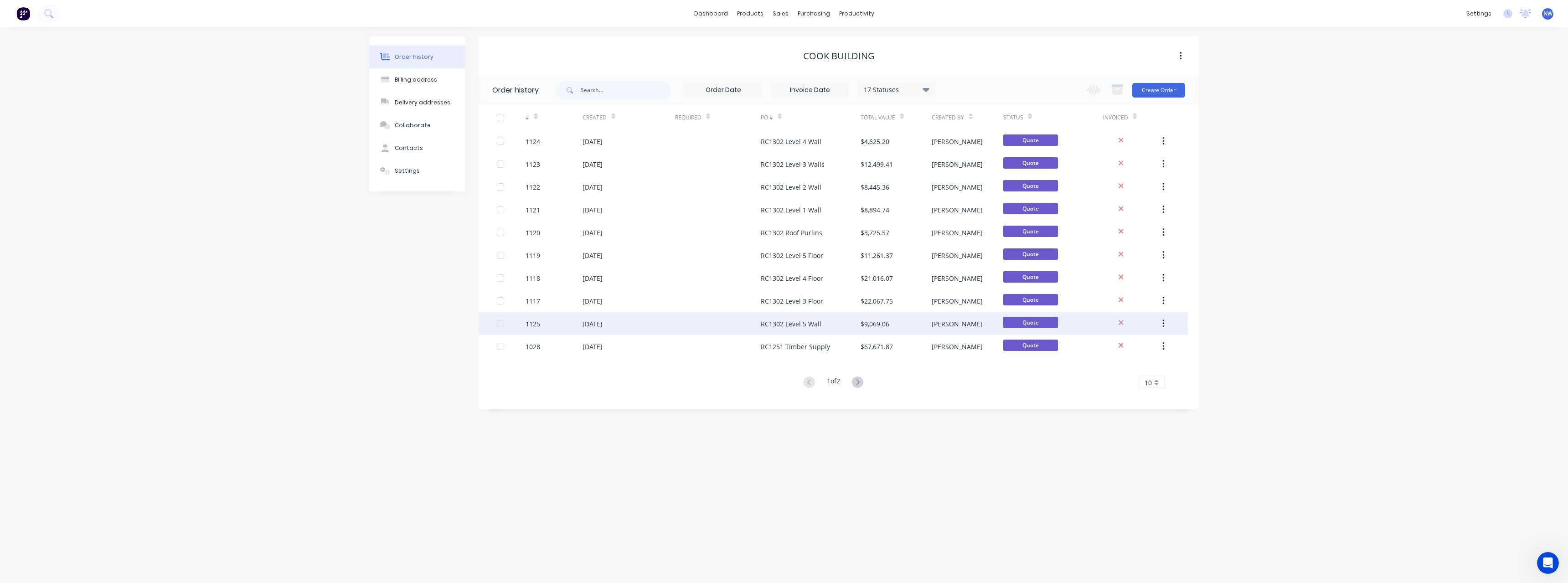
click at [647, 321] on div "[DATE]" at bounding box center [629, 323] width 93 height 23
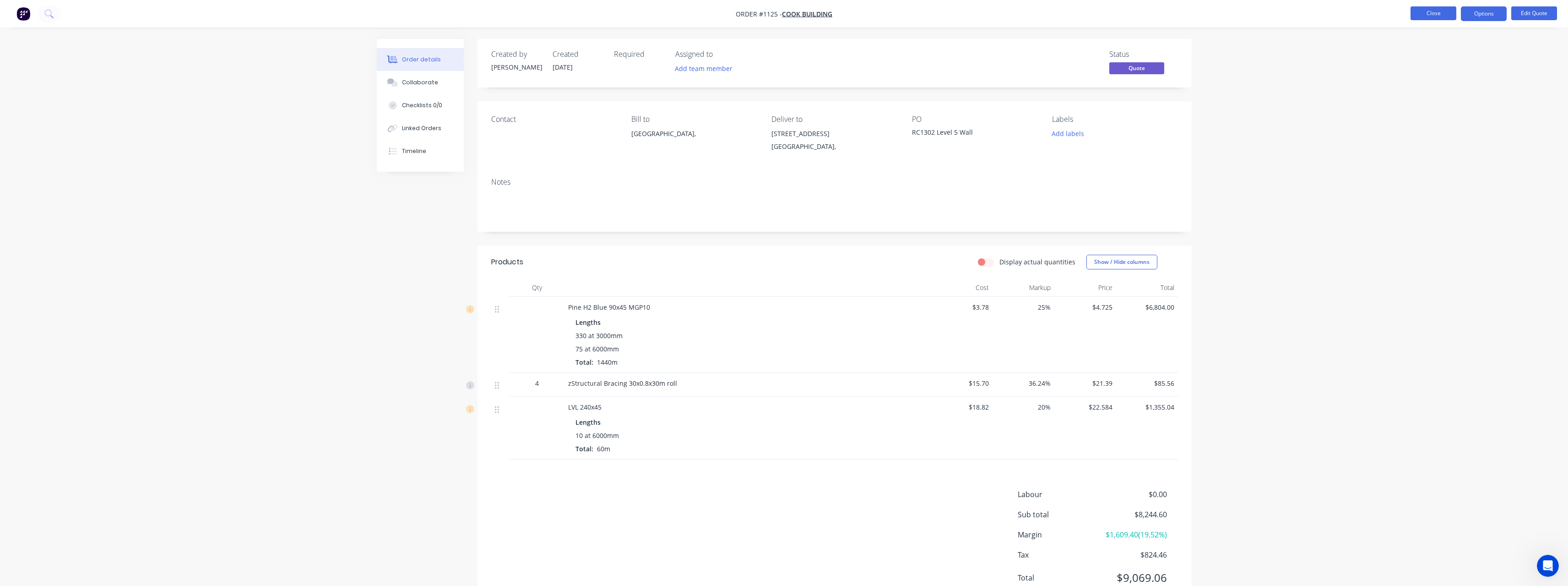
click at [1451, 12] on button "Close" at bounding box center [1433, 13] width 46 height 13
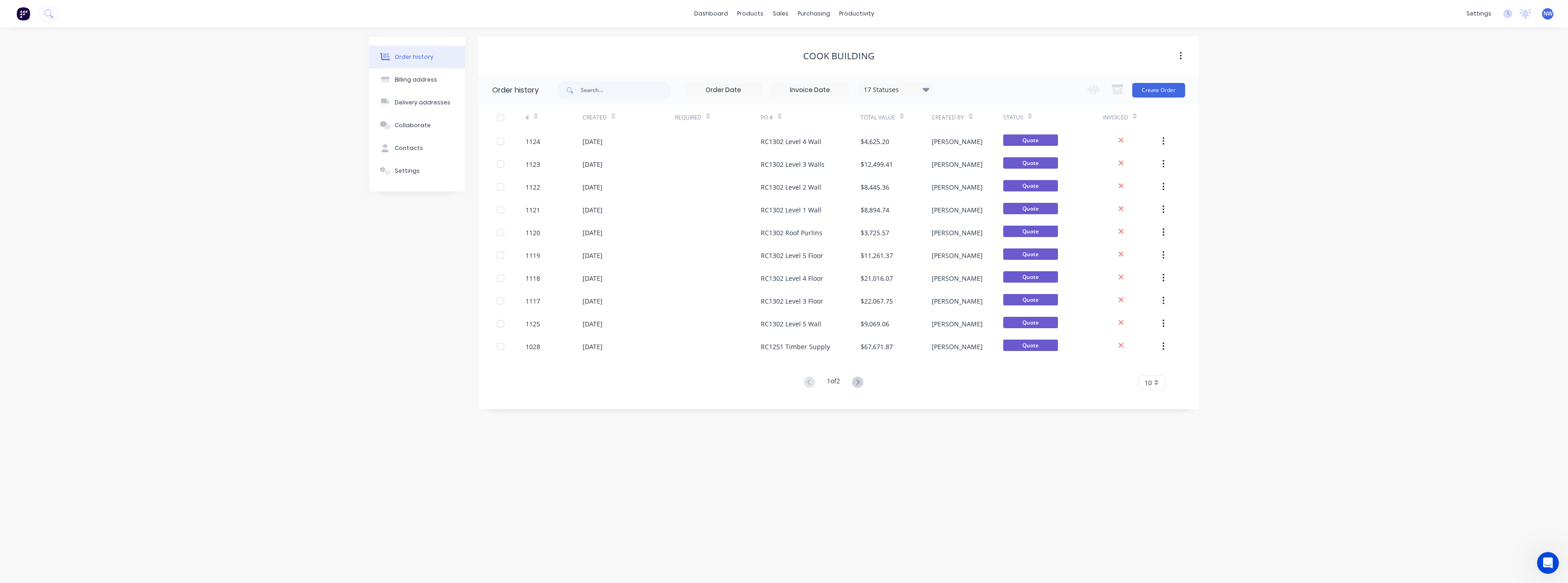
click at [1295, 194] on div "Order history Billing address Delivery addresses Collaborate Contacts Settings …" at bounding box center [784, 305] width 1568 height 556
click at [808, 38] on link "Sales Orders" at bounding box center [828, 43] width 121 height 18
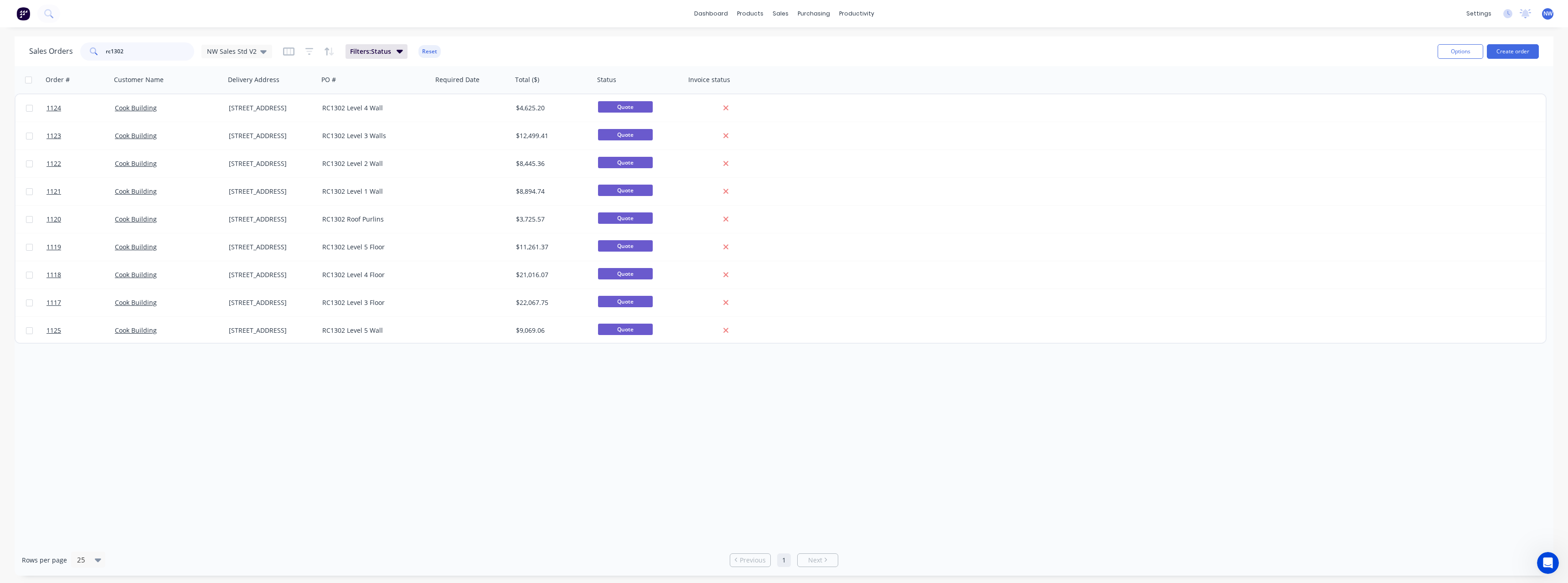
drag, startPoint x: 135, startPoint y: 48, endPoint x: 90, endPoint y: 50, distance: 45.0
click at [90, 50] on div "rc1302" at bounding box center [137, 52] width 114 height 18
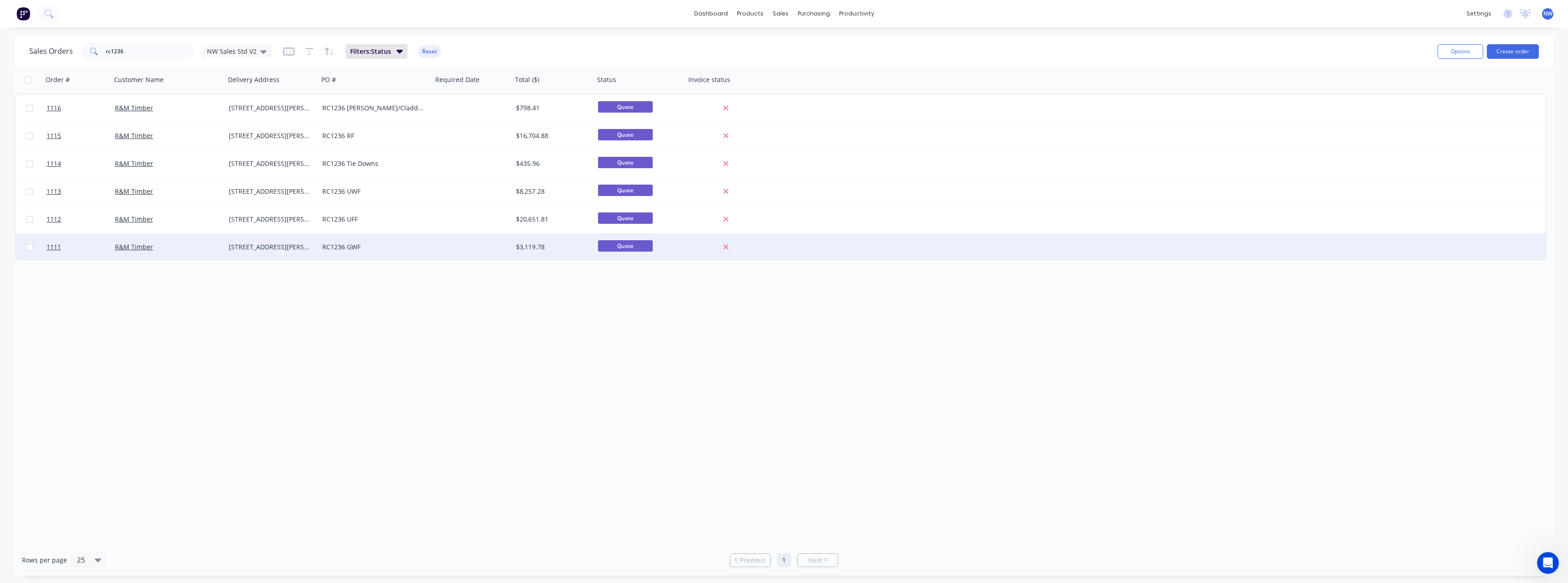
click at [317, 243] on div "[STREET_ADDRESS][PERSON_NAME]" at bounding box center [272, 246] width 94 height 27
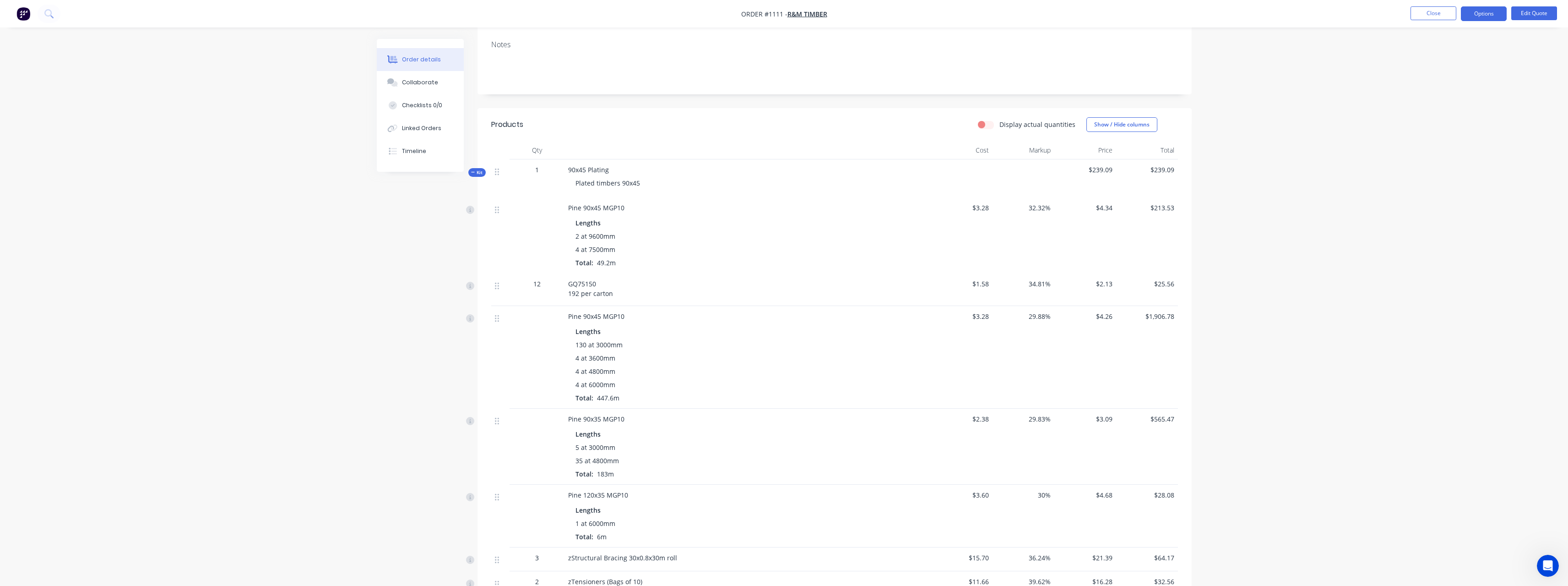
scroll to position [184, 0]
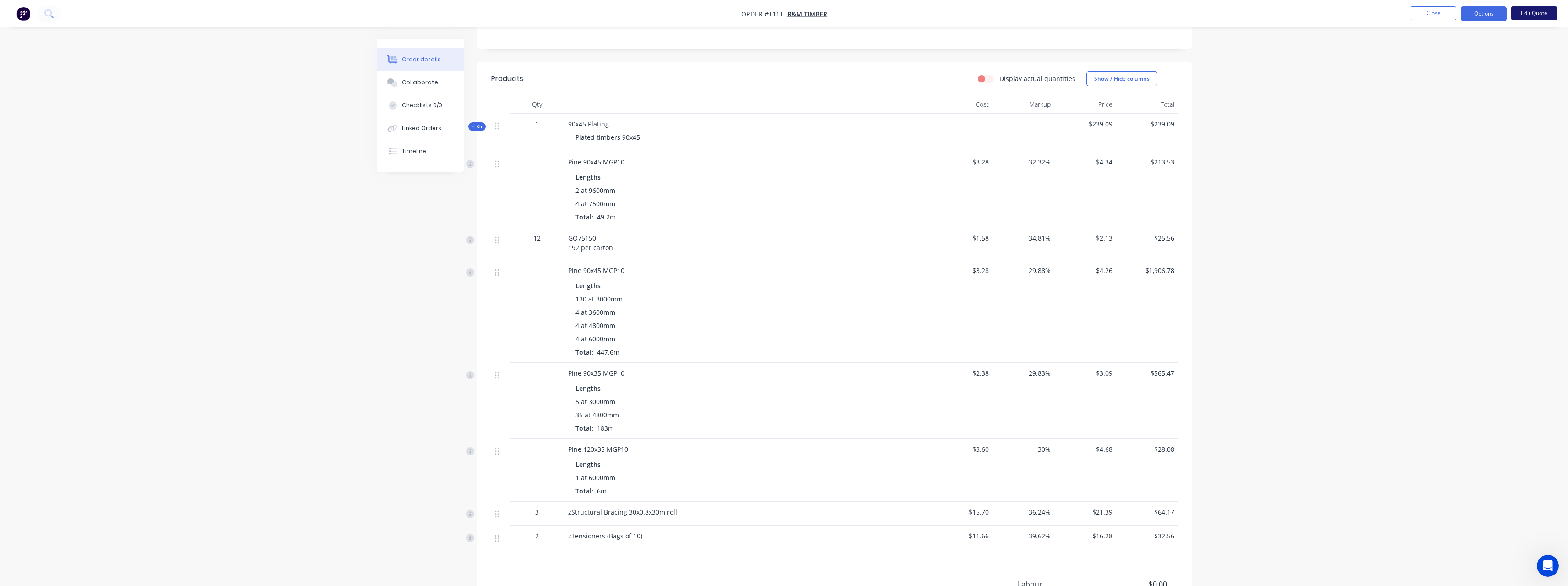
click at [1534, 15] on button "Edit Quote" at bounding box center [1534, 13] width 46 height 13
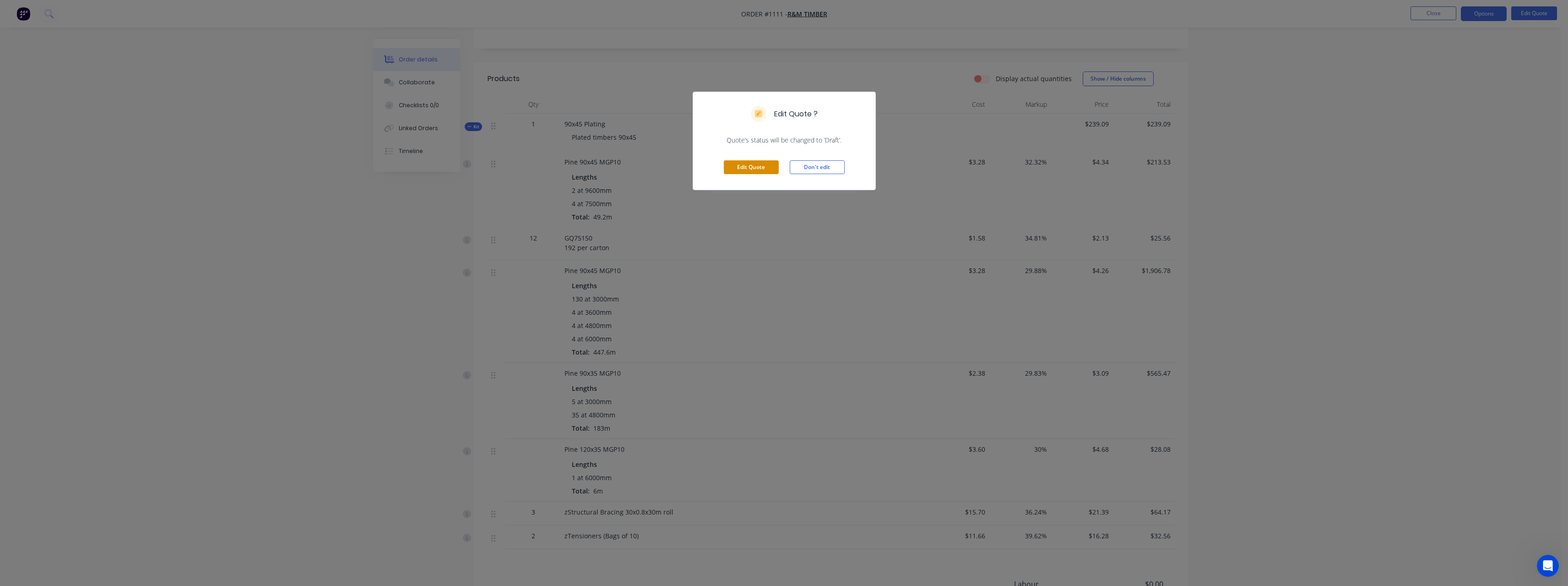
click at [763, 161] on button "Edit Quote" at bounding box center [751, 167] width 55 height 13
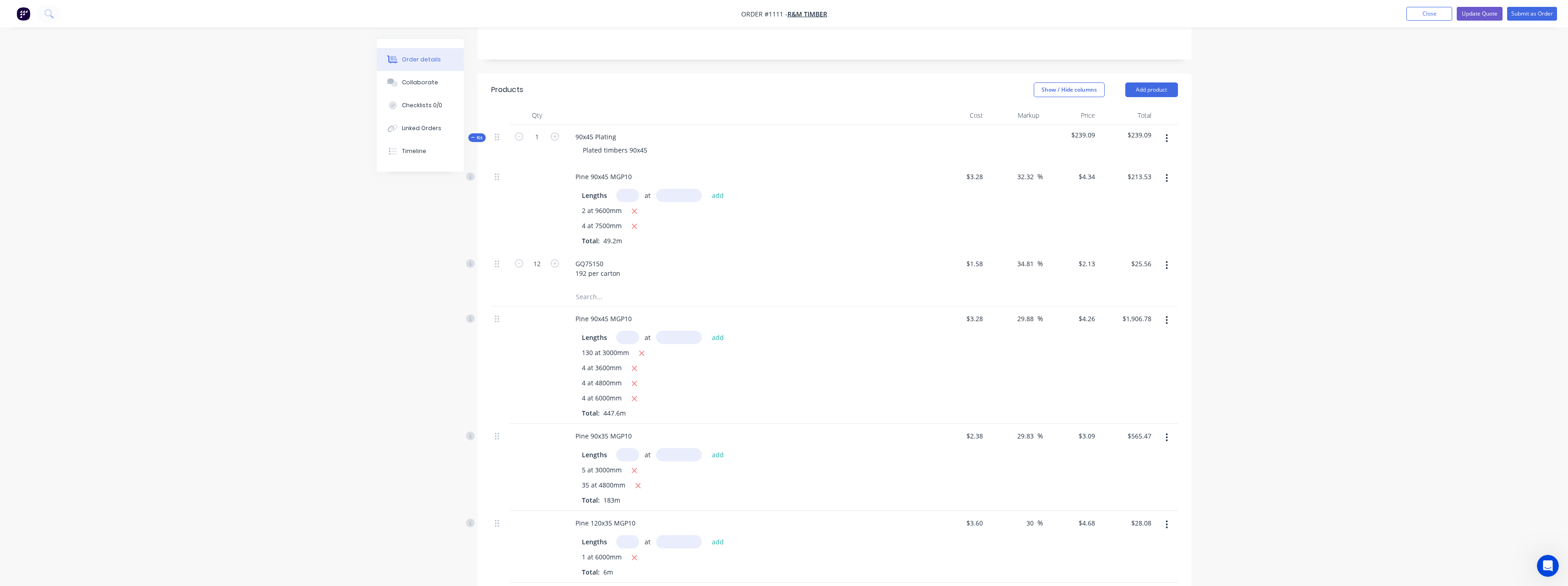
drag, startPoint x: 1034, startPoint y: 311, endPoint x: 1012, endPoint y: 313, distance: 22.1
click at [1012, 313] on div "29.88 29.88 %" at bounding box center [1015, 365] width 56 height 117
drag, startPoint x: 1038, startPoint y: 425, endPoint x: 1012, endPoint y: 428, distance: 26.2
click at [1011, 427] on div "29.83 29.83 %" at bounding box center [1015, 467] width 56 height 87
click at [1036, 429] on div "29.83 29.83" at bounding box center [1026, 436] width 21 height 13
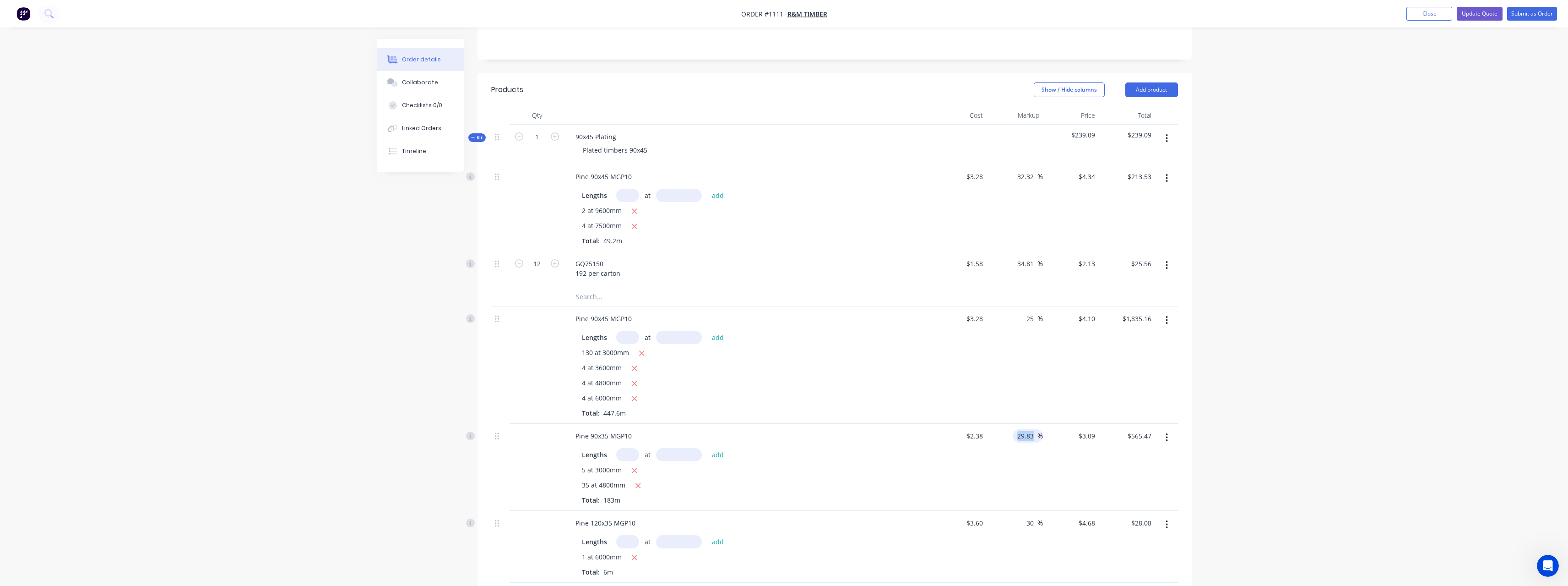
click at [1036, 429] on div "29.83 29.83" at bounding box center [1026, 436] width 21 height 13
click at [1036, 429] on input "29.83" at bounding box center [1026, 436] width 21 height 13
click at [1034, 429] on input "29.83" at bounding box center [1026, 436] width 21 height 13
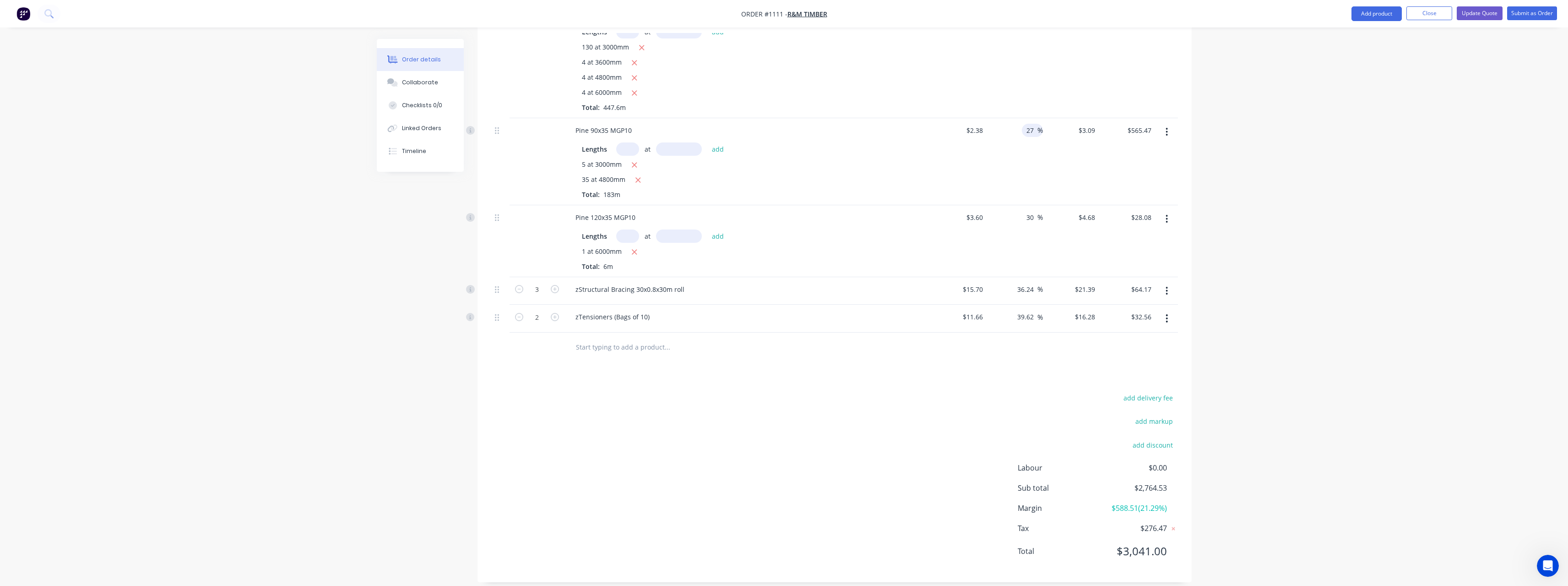
scroll to position [397, 0]
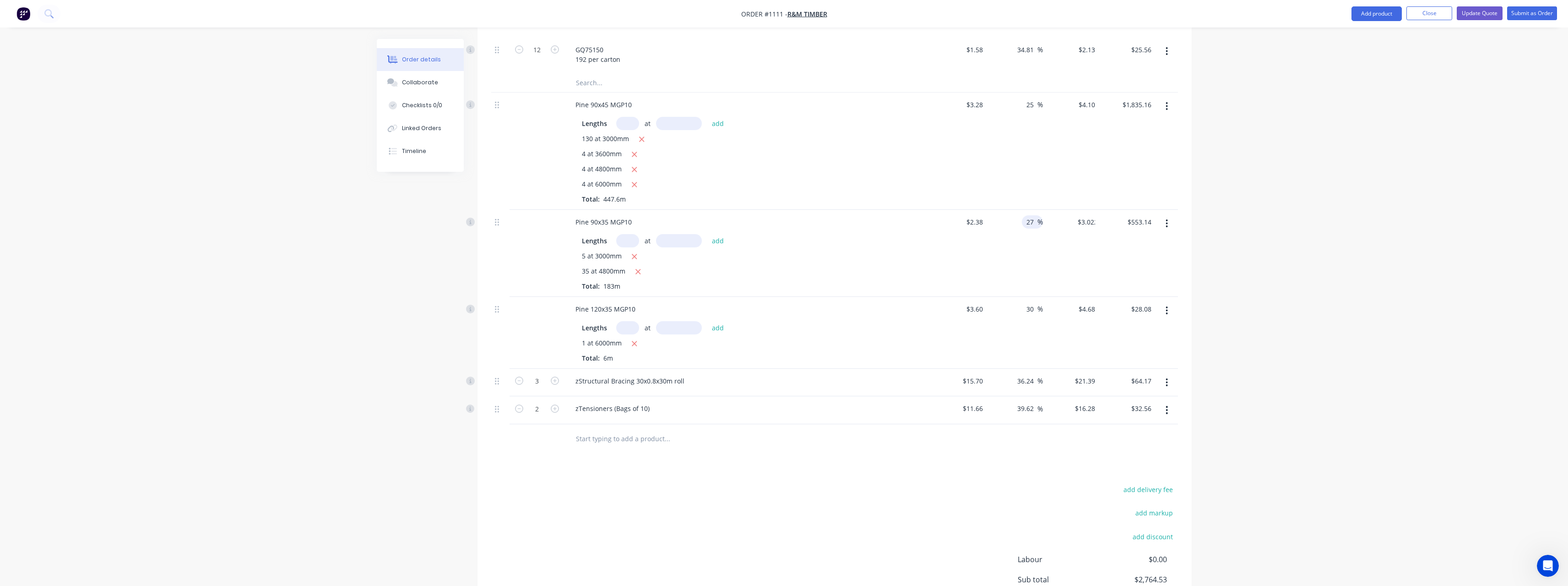
click at [1075, 451] on div "Products Show / Hide columns Add product Qty Cost Markup Price Total Kit 1 90x4…" at bounding box center [834, 266] width 714 height 814
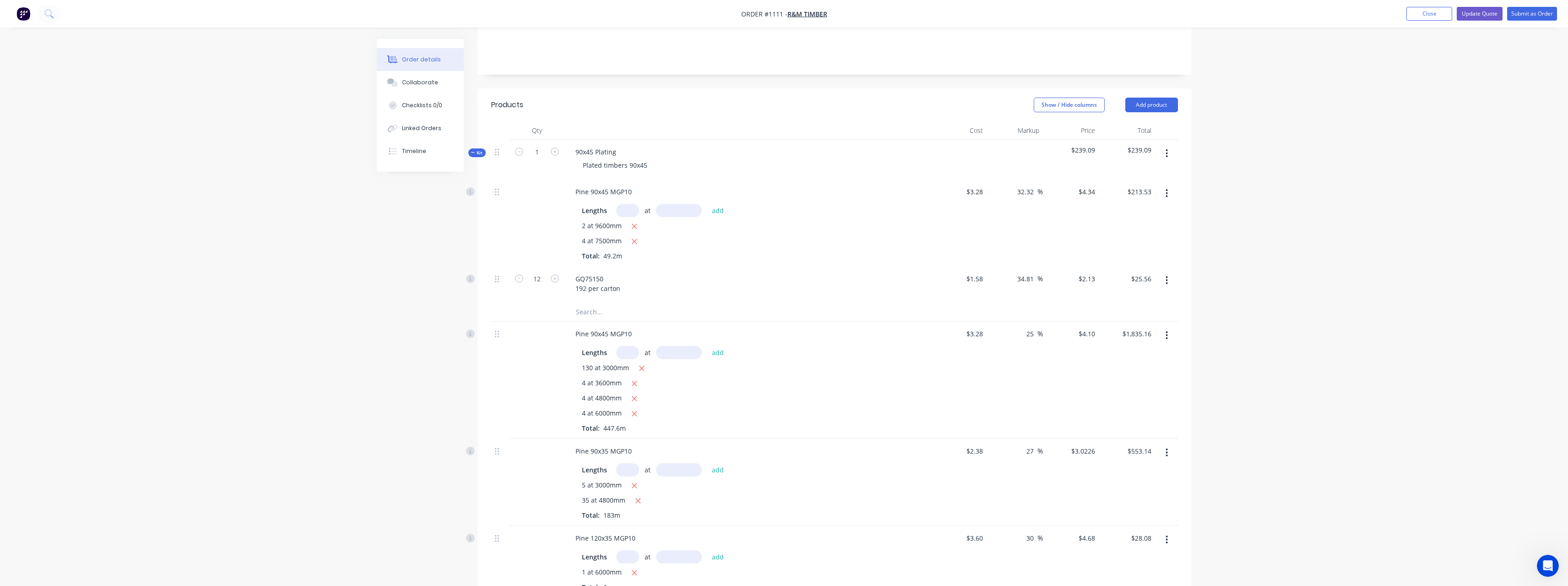
scroll to position [122, 0]
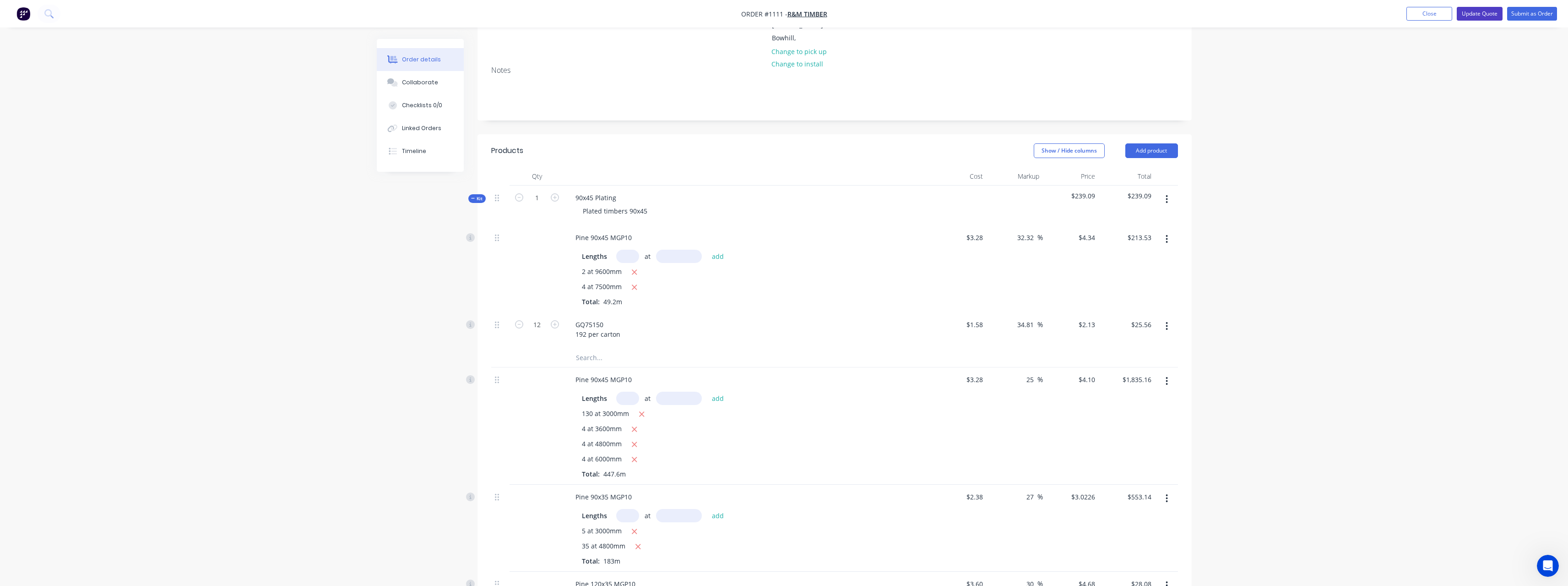
click at [1481, 15] on button "Update Quote" at bounding box center [1479, 13] width 46 height 13
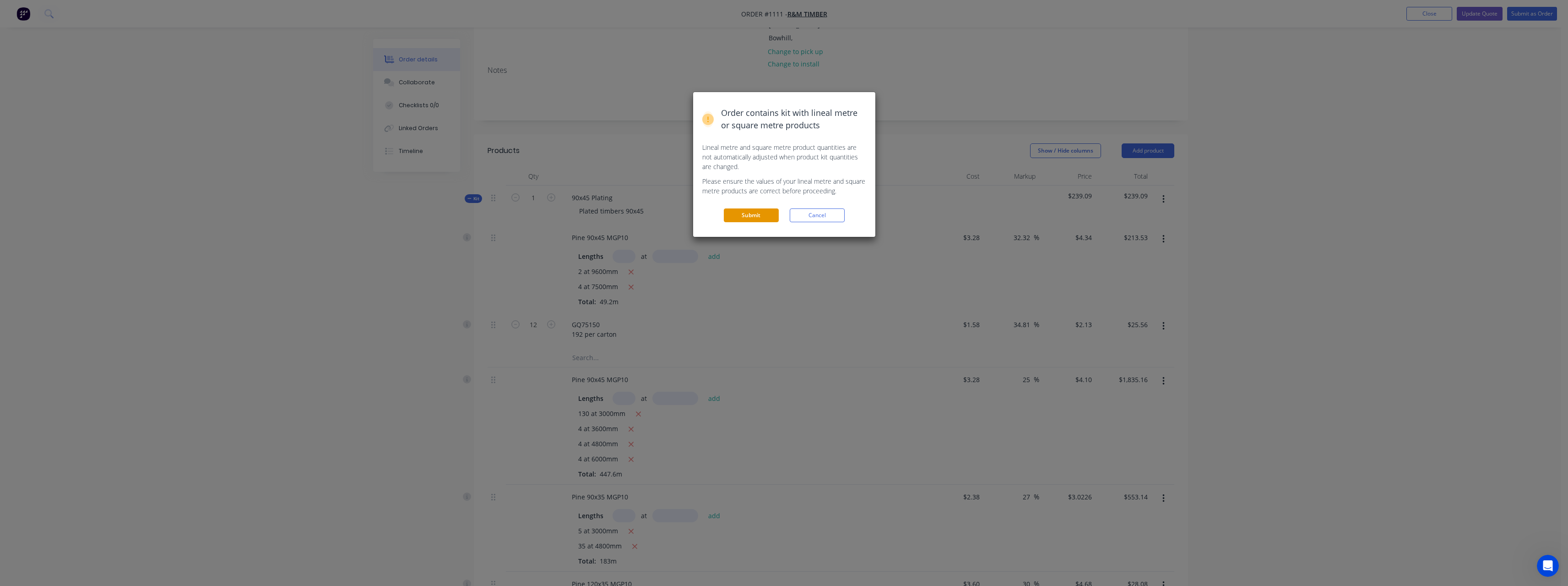
click at [760, 215] on button "Submit" at bounding box center [751, 215] width 55 height 13
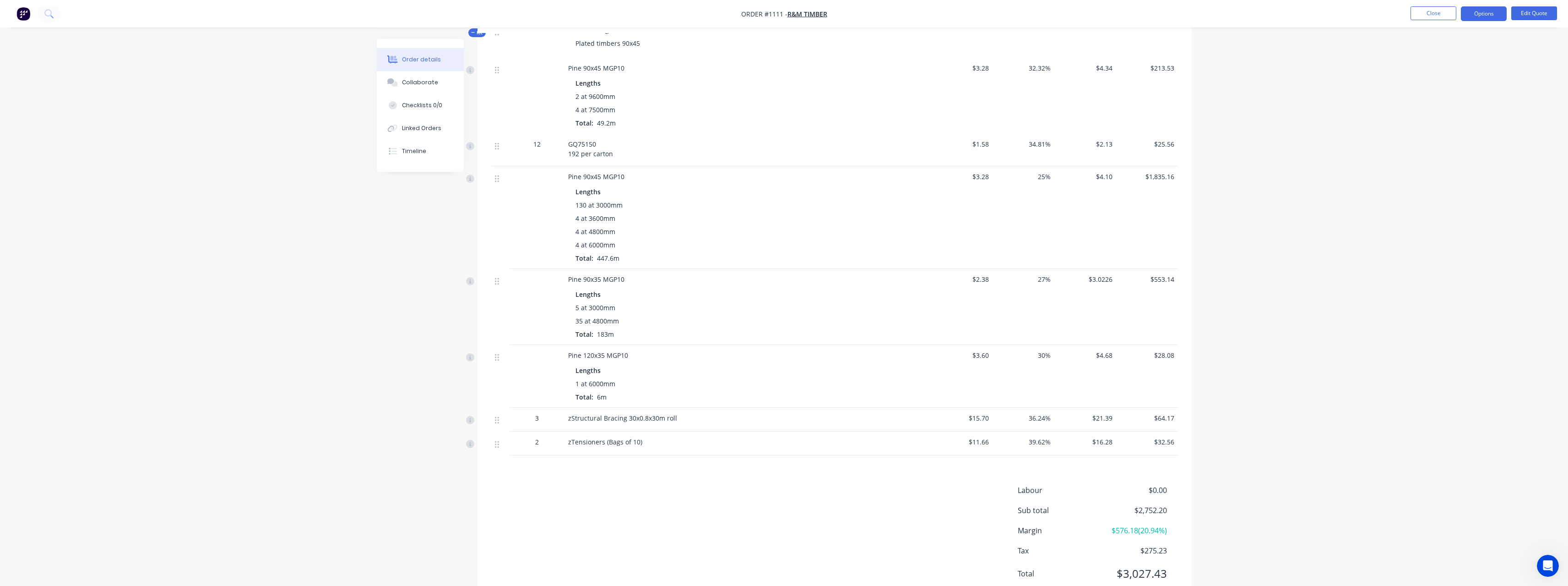
scroll to position [310, 0]
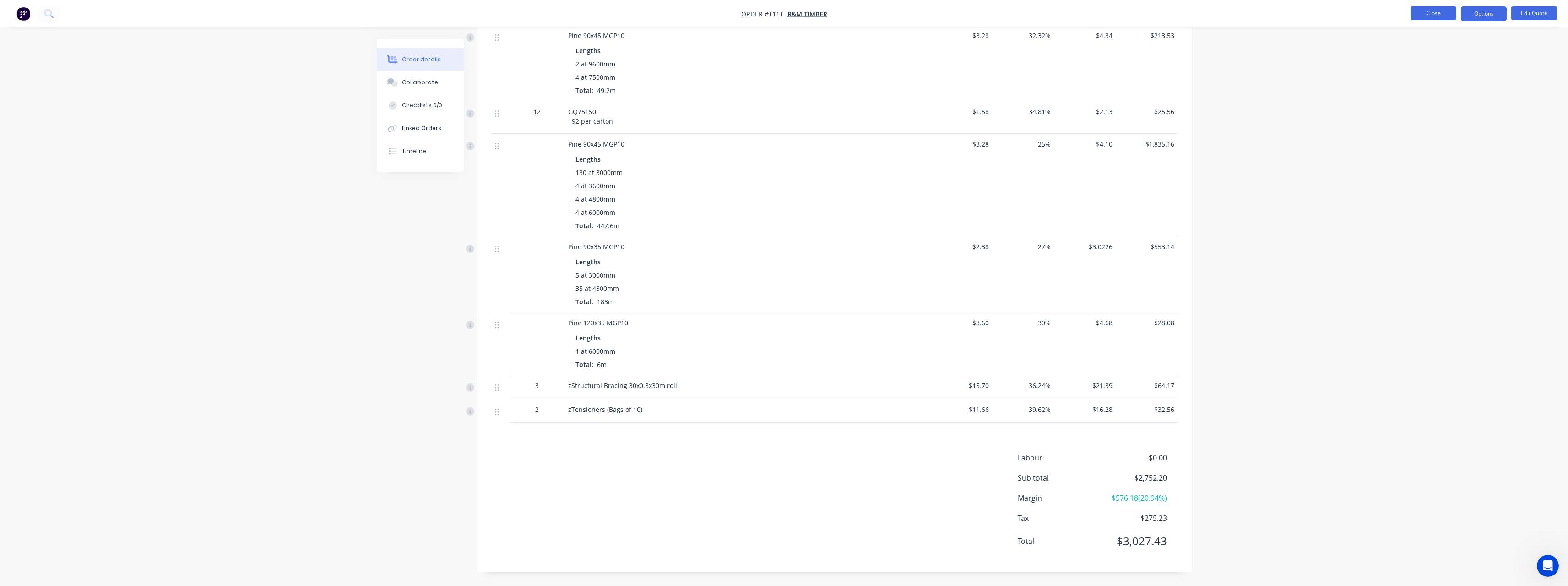
click at [1440, 14] on button "Close" at bounding box center [1433, 13] width 46 height 13
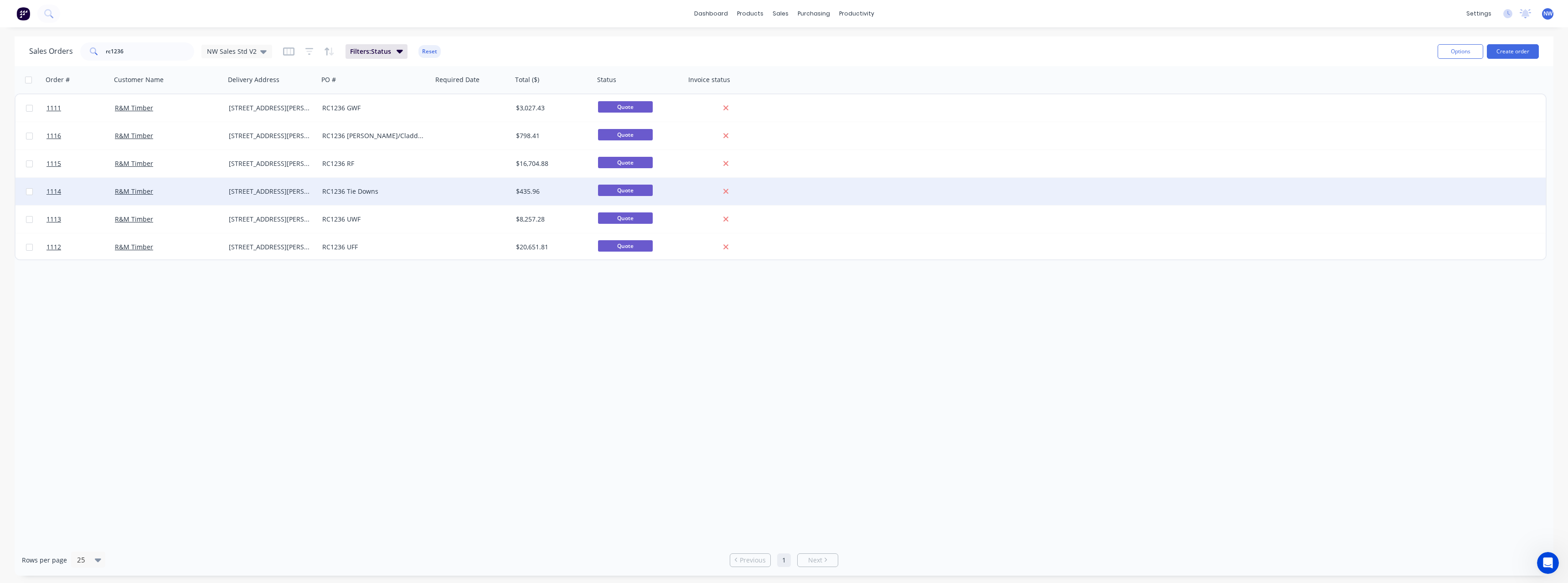
click at [444, 199] on div at bounding box center [472, 191] width 80 height 27
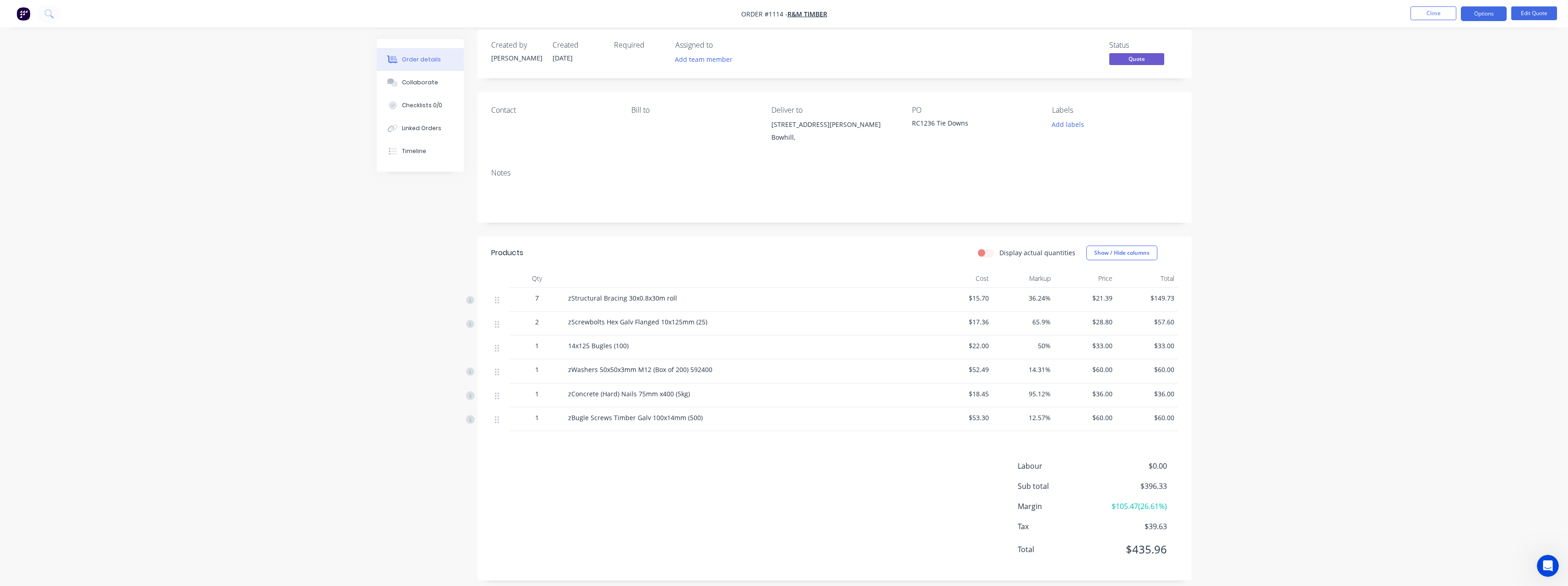
scroll to position [17, 0]
click at [1430, 19] on button "Close" at bounding box center [1433, 13] width 46 height 13
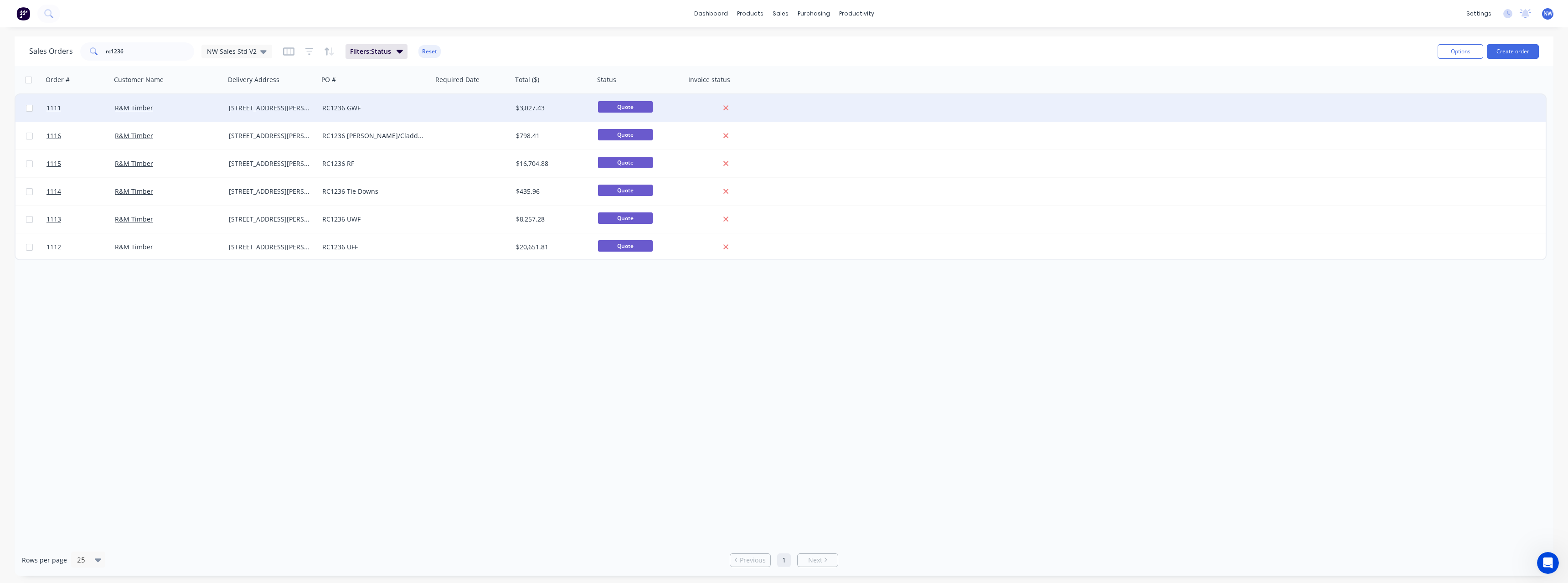
click at [430, 113] on div "RC1236 GWF" at bounding box center [375, 108] width 114 height 27
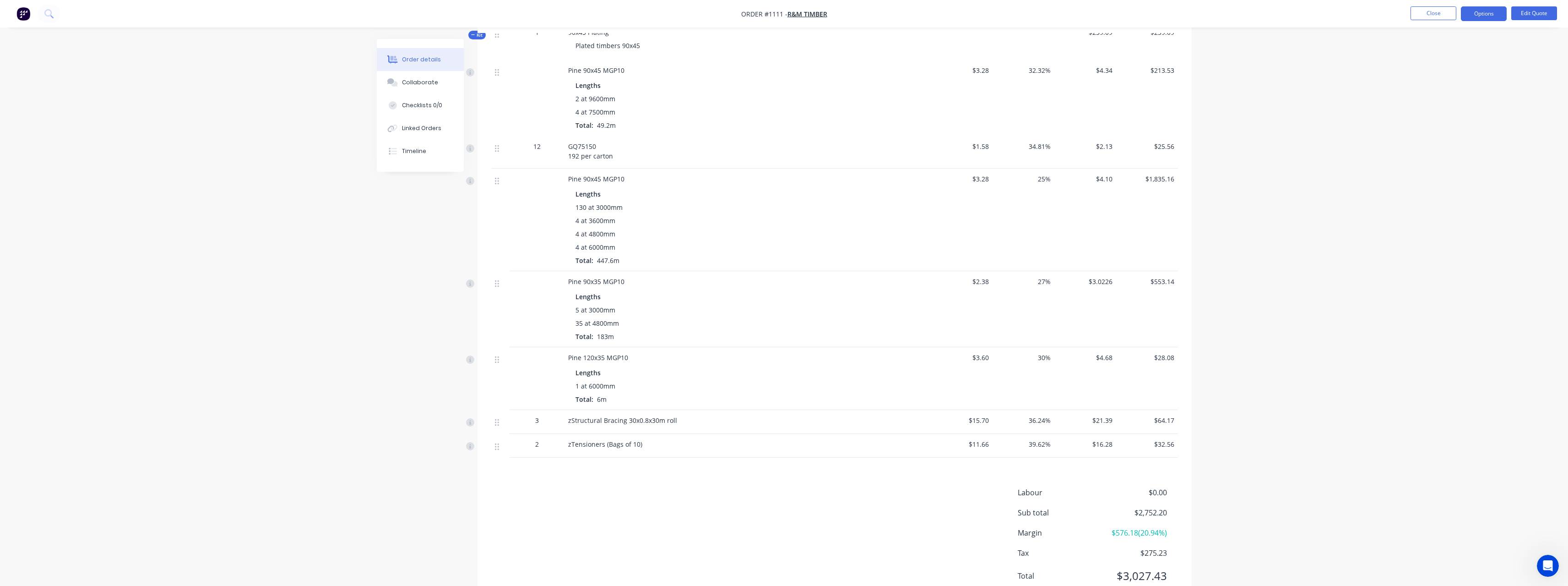
scroll to position [310, 0]
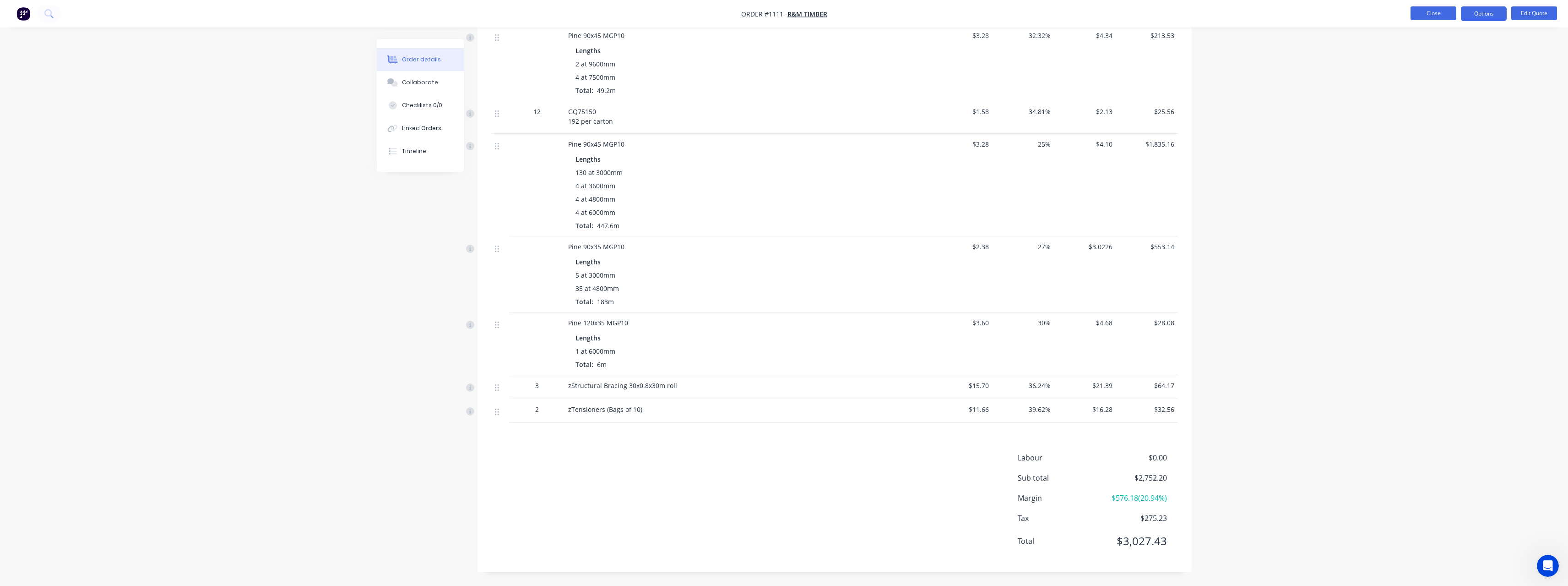
click at [1418, 12] on button "Close" at bounding box center [1433, 13] width 46 height 13
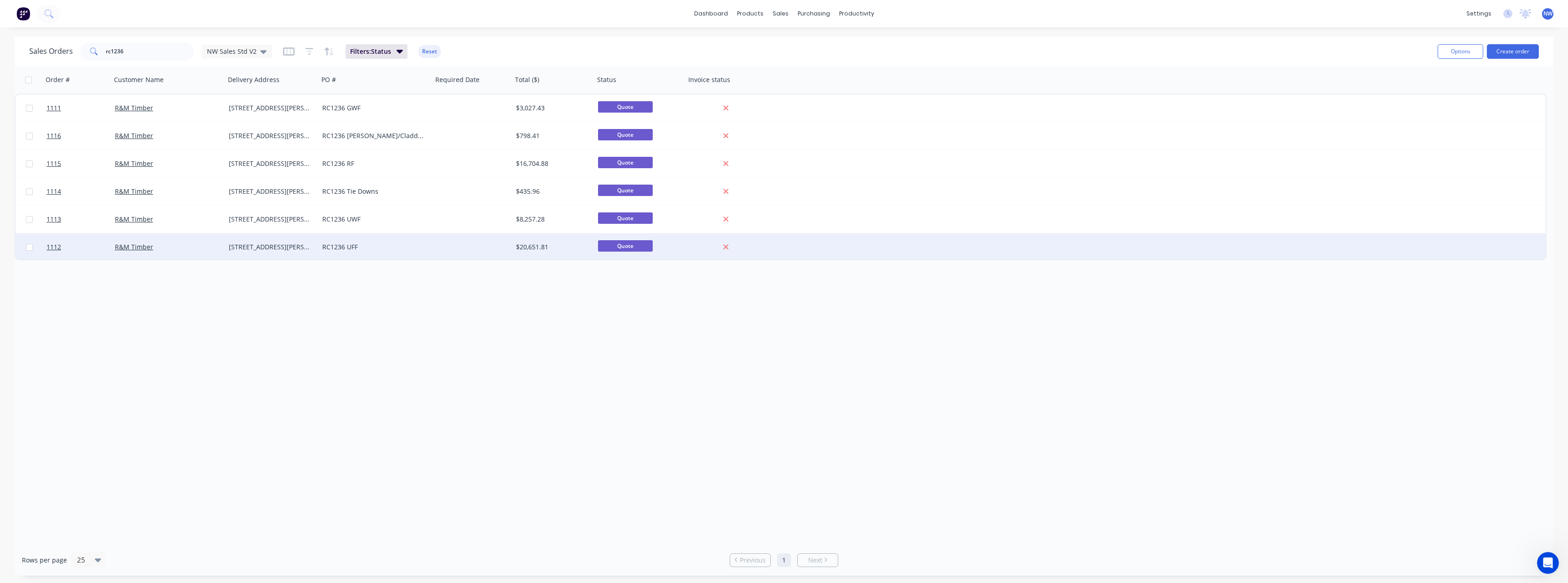
click at [418, 246] on div "RC1236 UFF" at bounding box center [373, 246] width 101 height 9
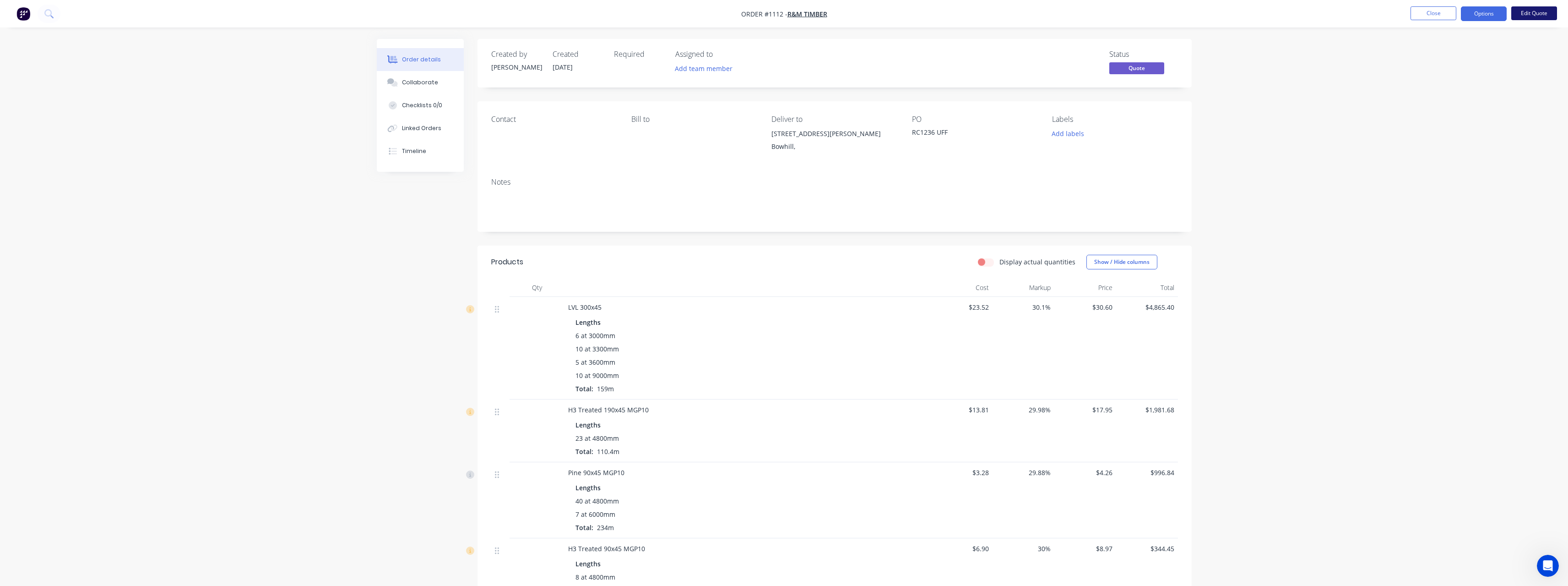
click at [1533, 16] on button "Edit Quote" at bounding box center [1534, 13] width 46 height 13
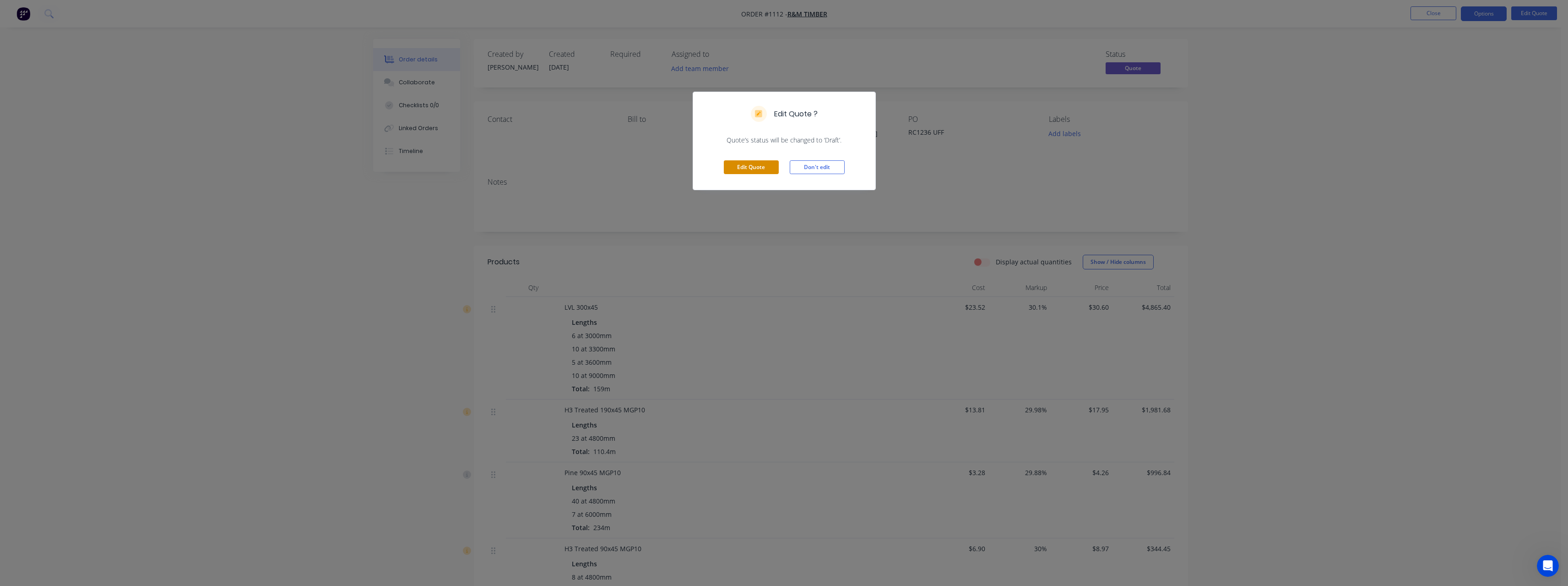
click at [754, 168] on button "Edit Quote" at bounding box center [751, 167] width 55 height 13
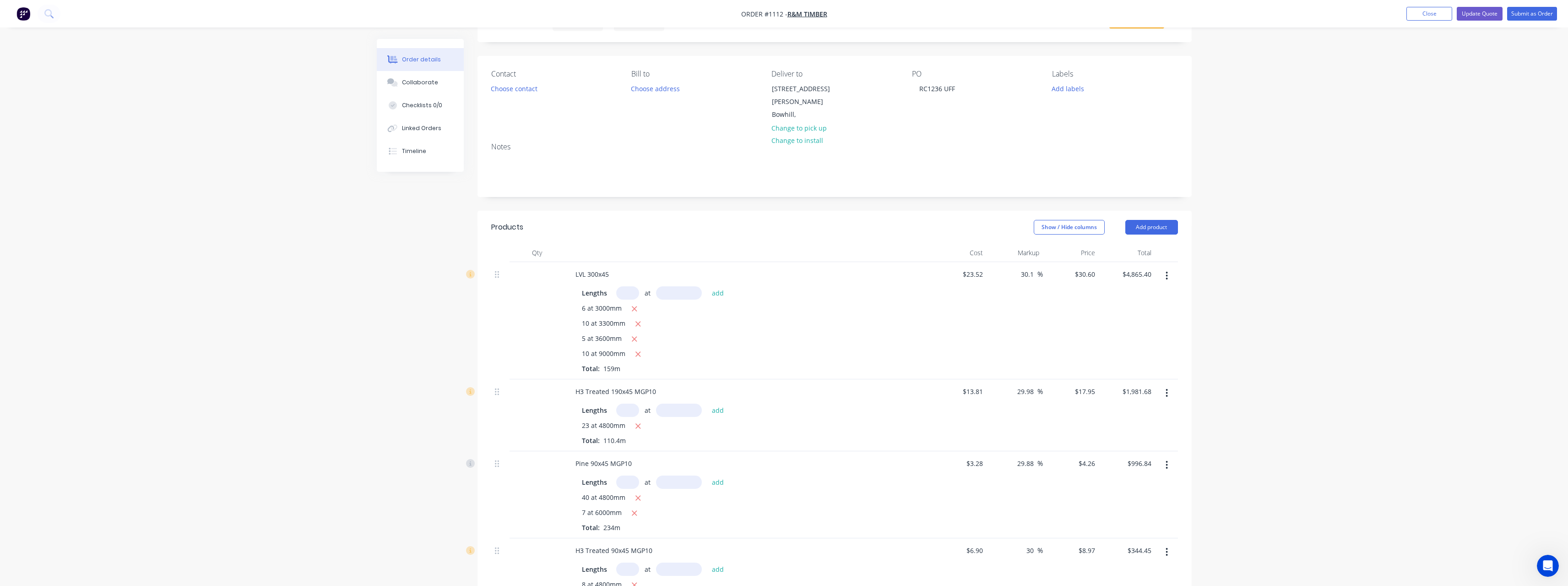
scroll to position [92, 0]
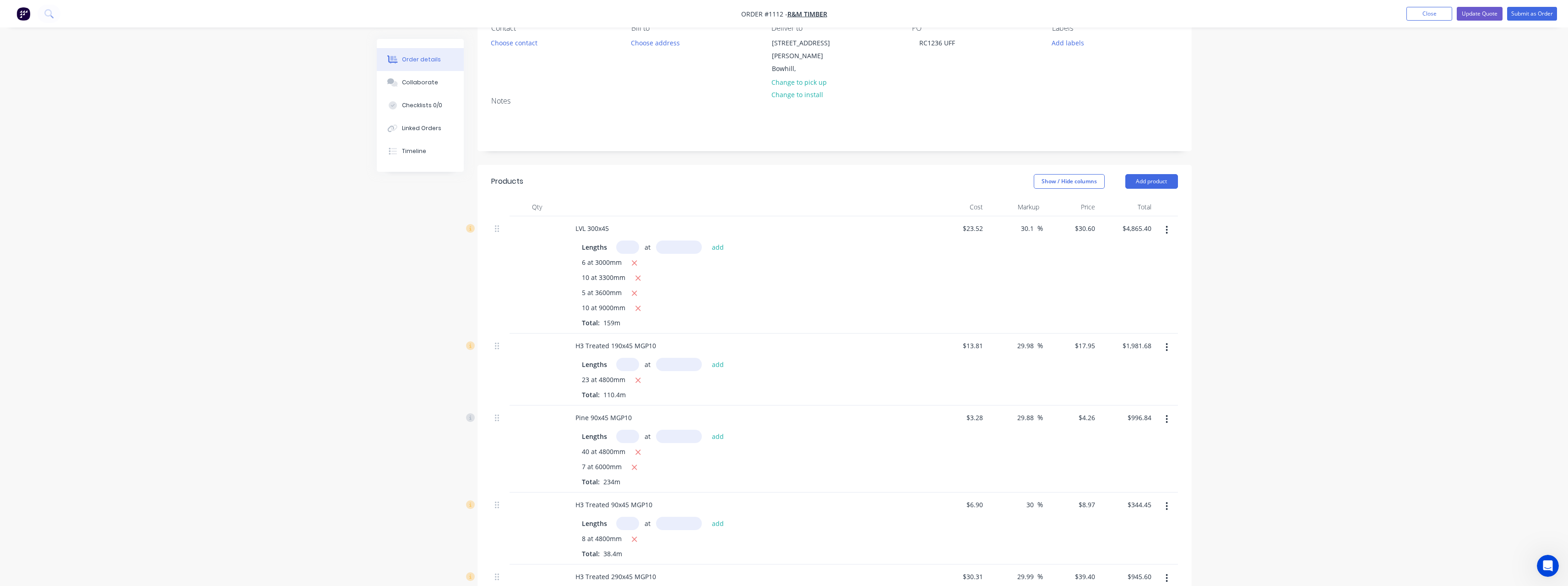
drag, startPoint x: 1033, startPoint y: 218, endPoint x: 1007, endPoint y: 220, distance: 26.1
click at [1007, 220] on div "30.1 30.1 %" at bounding box center [1015, 275] width 56 height 117
drag, startPoint x: 1038, startPoint y: 336, endPoint x: 1011, endPoint y: 336, distance: 27.0
click at [1011, 336] on div "29.98 29.98 %" at bounding box center [1015, 369] width 56 height 72
click at [1034, 339] on input "29.98" at bounding box center [1026, 346] width 21 height 13
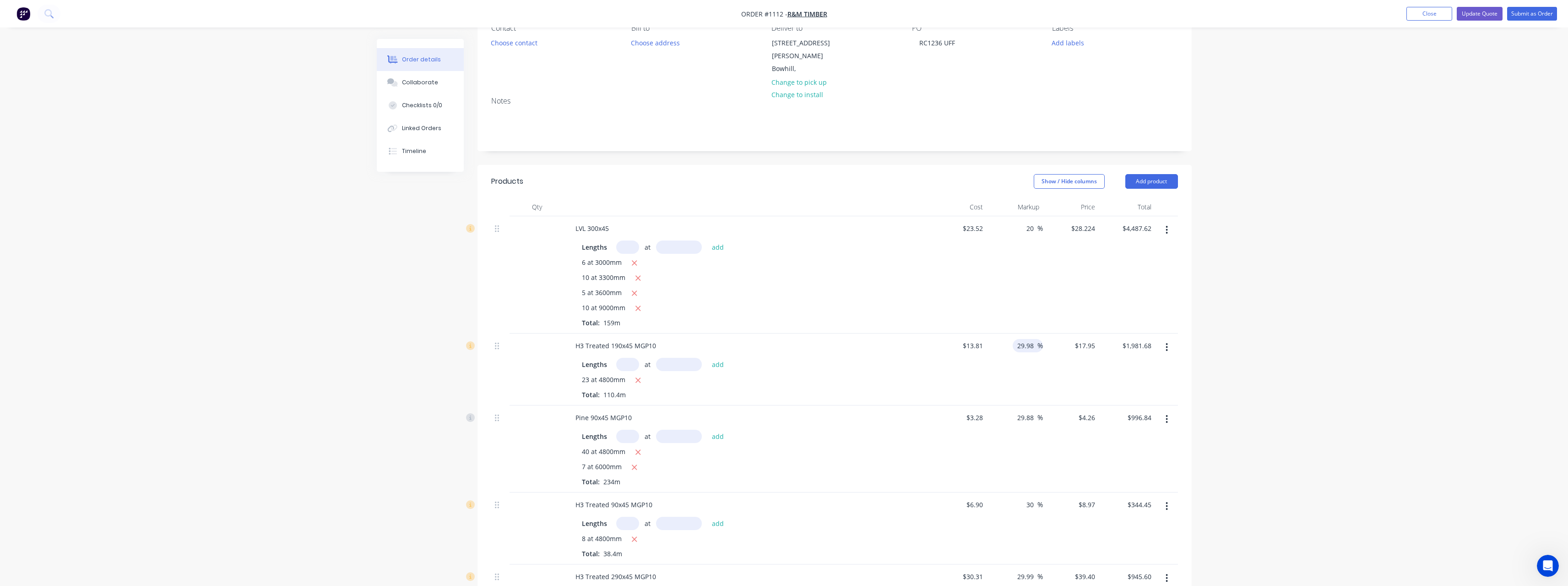
click at [1034, 339] on input "29.98" at bounding box center [1026, 346] width 21 height 13
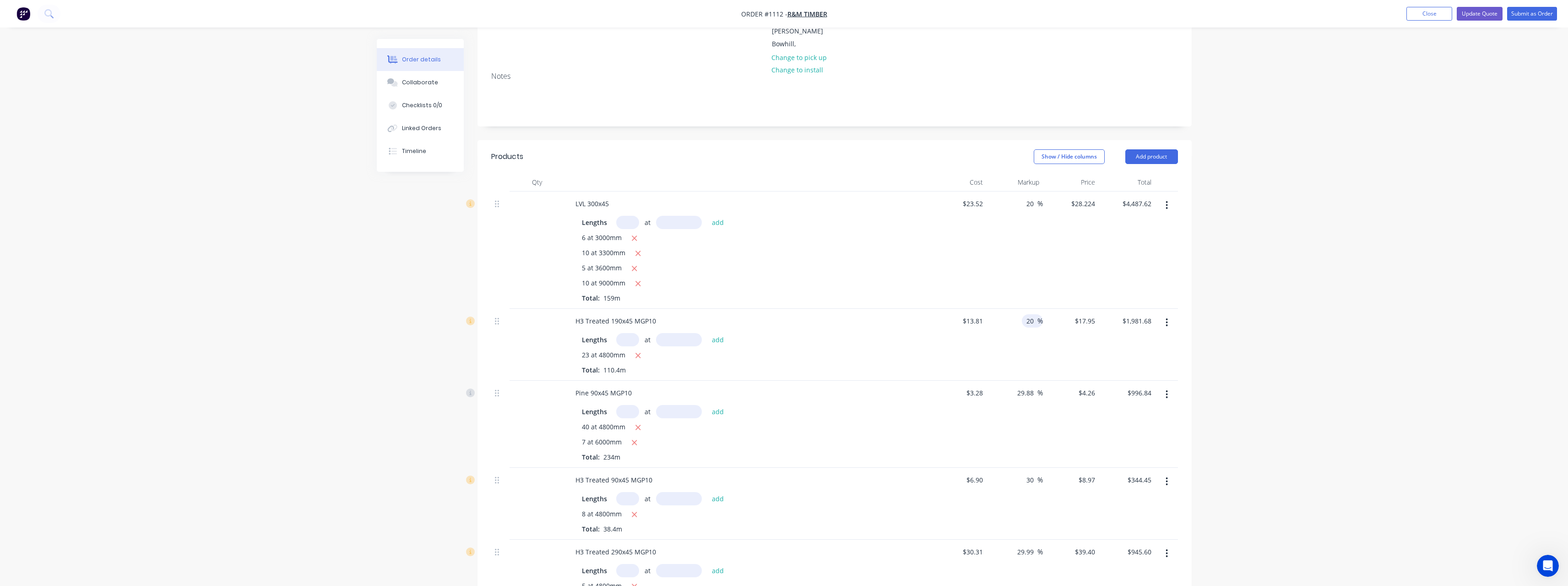
scroll to position [138, 0]
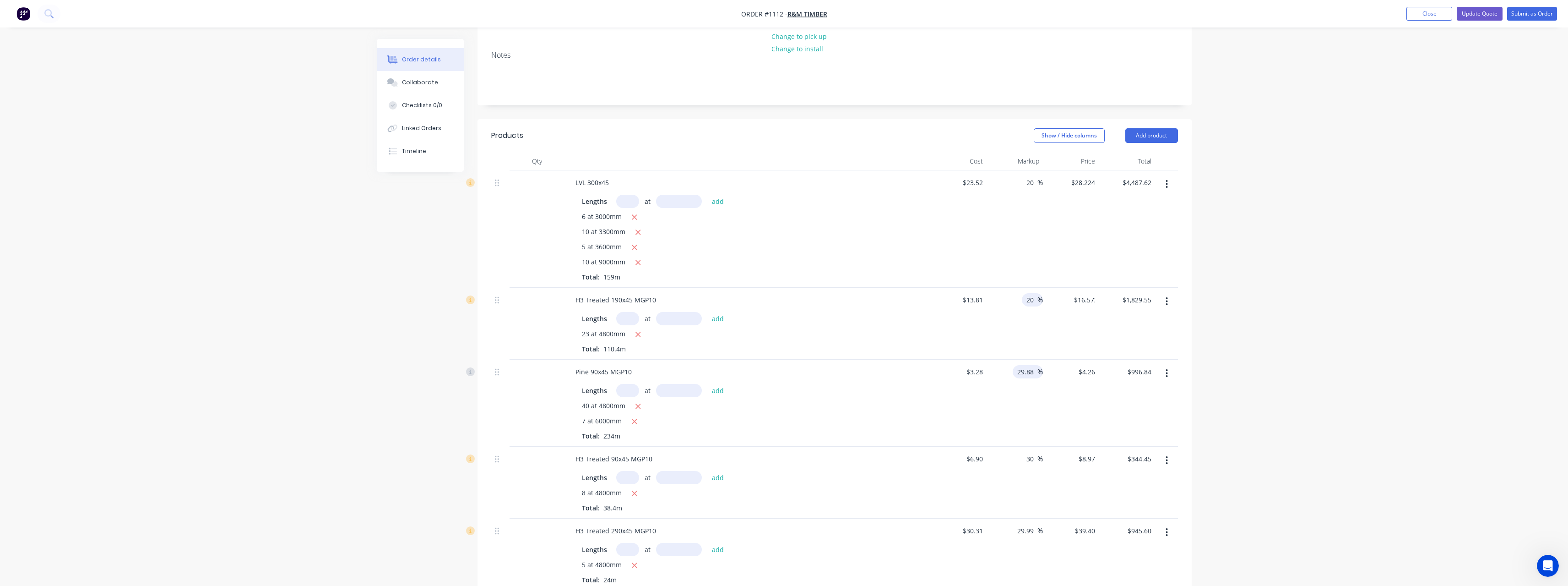
click at [1033, 365] on input "29.88" at bounding box center [1026, 372] width 21 height 13
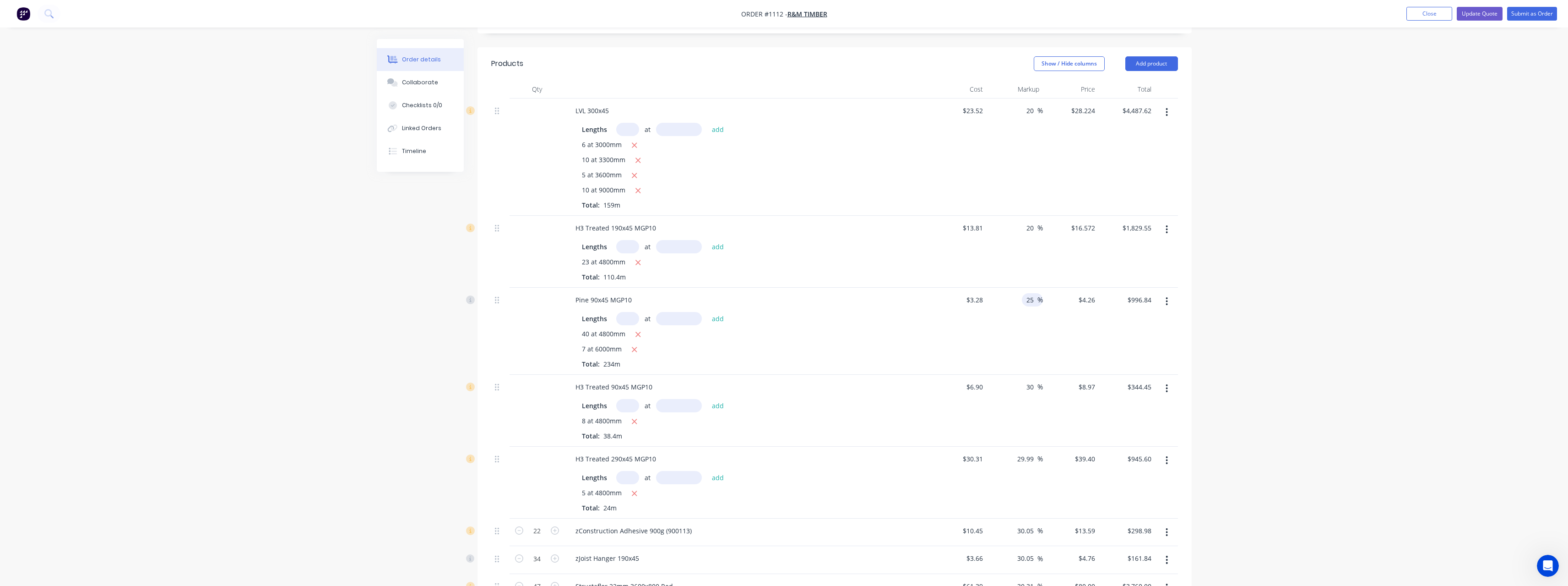
scroll to position [229, 0]
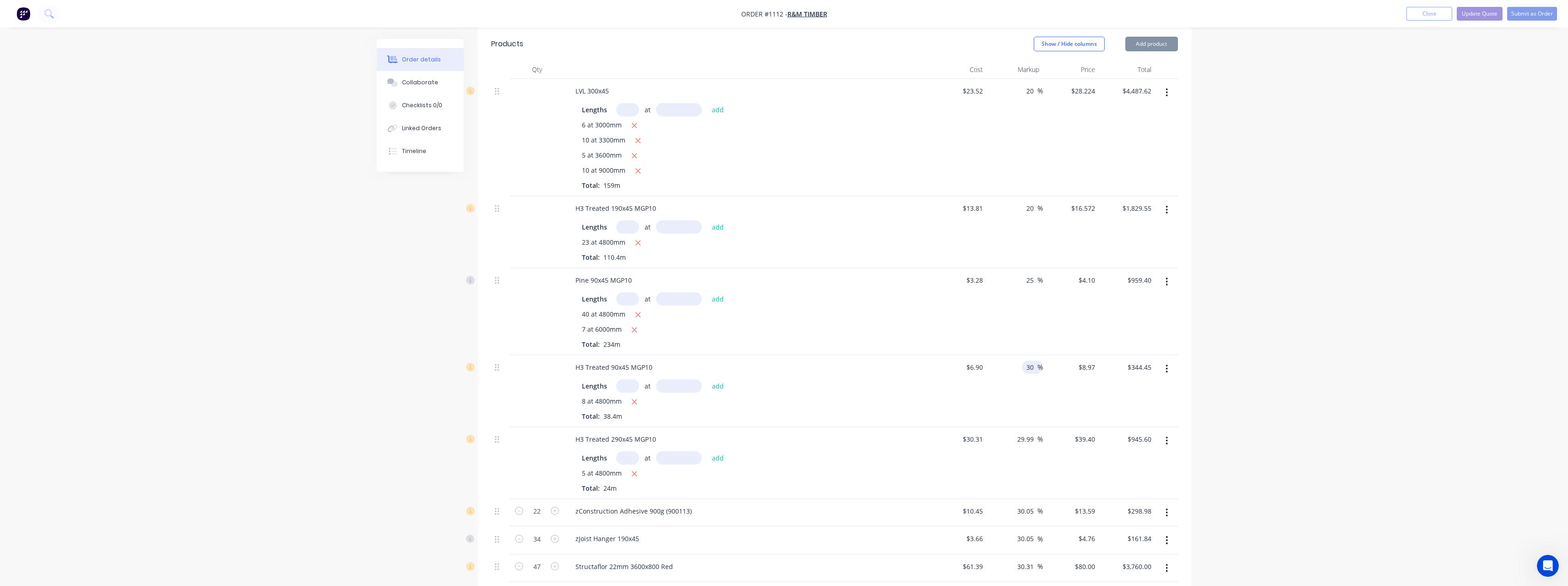
click at [1034, 360] on input "30" at bounding box center [1031, 367] width 12 height 13
click at [1034, 432] on input "29.99" at bounding box center [1026, 439] width 21 height 13
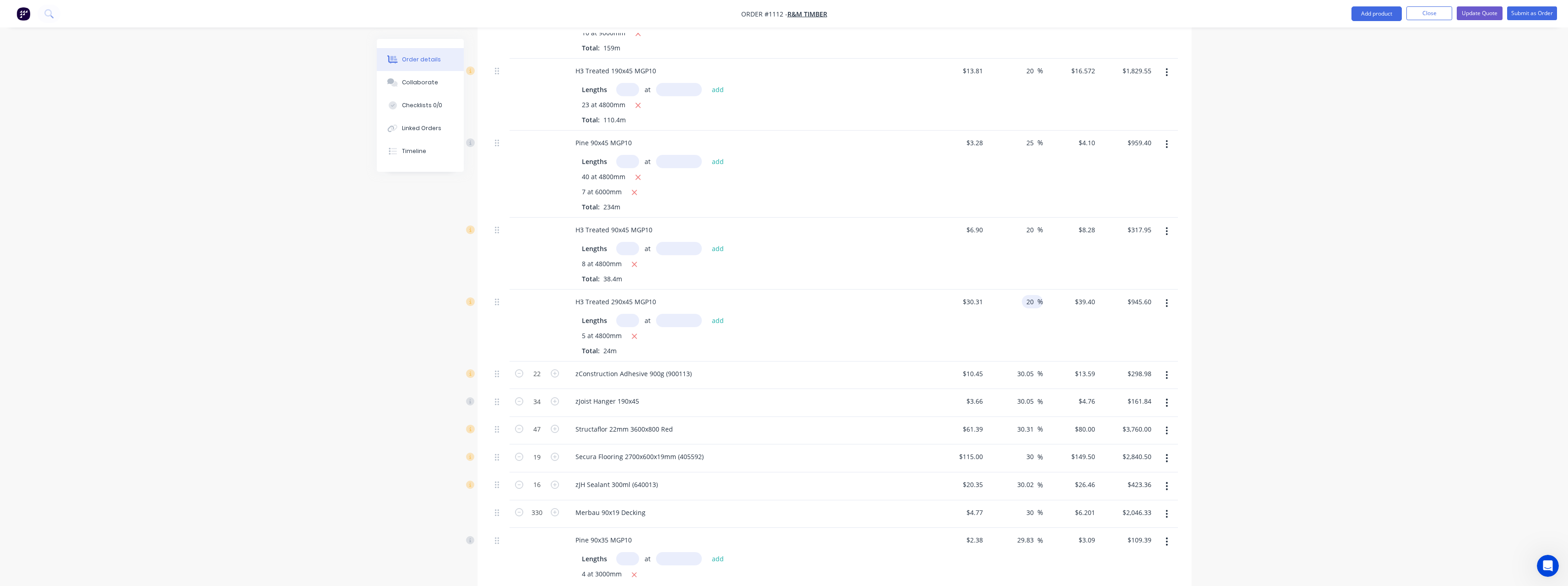
scroll to position [412, 0]
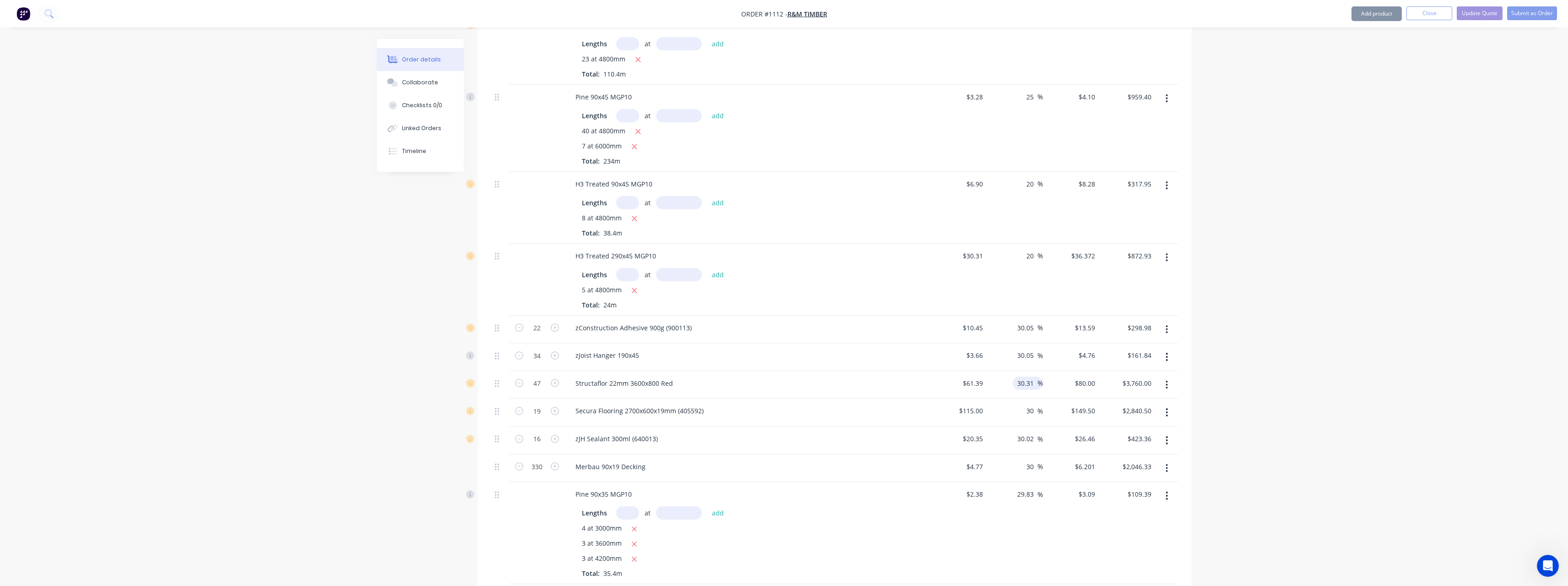
click at [1034, 377] on input "30.31" at bounding box center [1026, 384] width 21 height 13
click at [1036, 404] on input "30" at bounding box center [1031, 410] width 12 height 13
click at [1035, 432] on input "30.02" at bounding box center [1026, 439] width 21 height 13
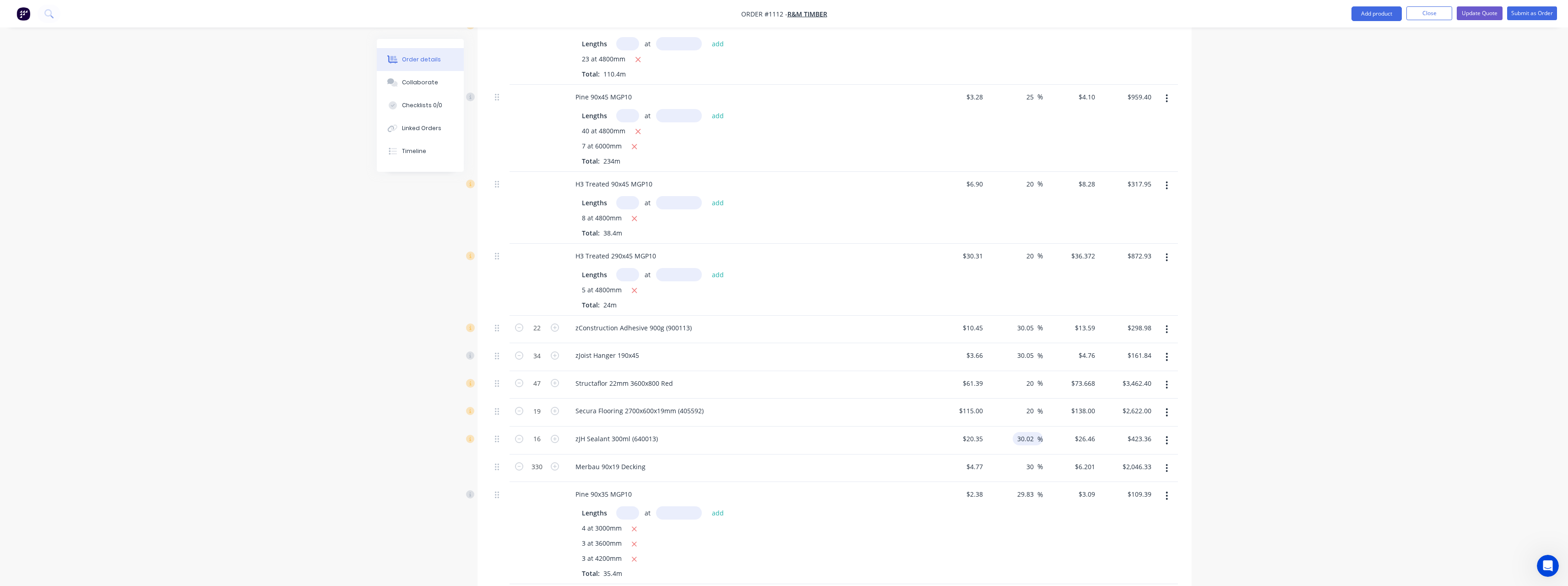
click at [1035, 432] on input "30.02" at bounding box center [1026, 439] width 21 height 13
click at [1034, 460] on input "30" at bounding box center [1031, 467] width 12 height 13
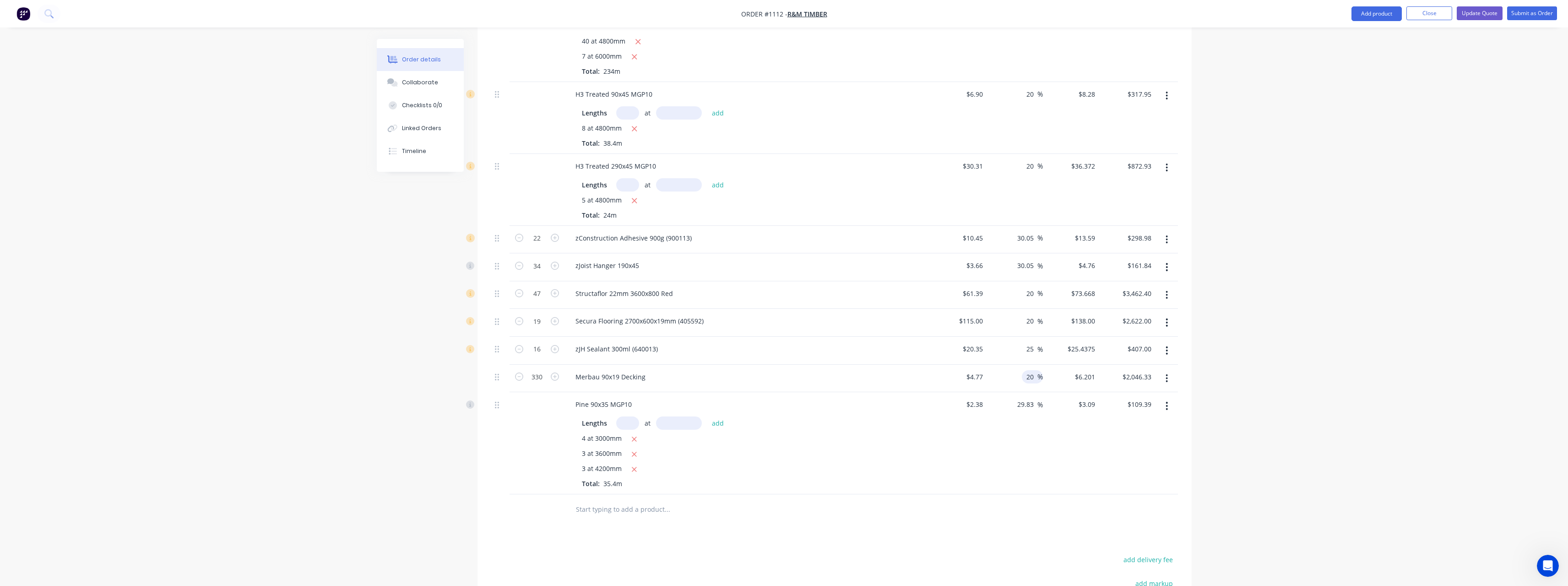
scroll to position [504, 0]
click at [1034, 396] on input "29.83" at bounding box center [1026, 402] width 21 height 13
click at [1050, 415] on div "$3.0226 $3.09" at bounding box center [1071, 441] width 56 height 102
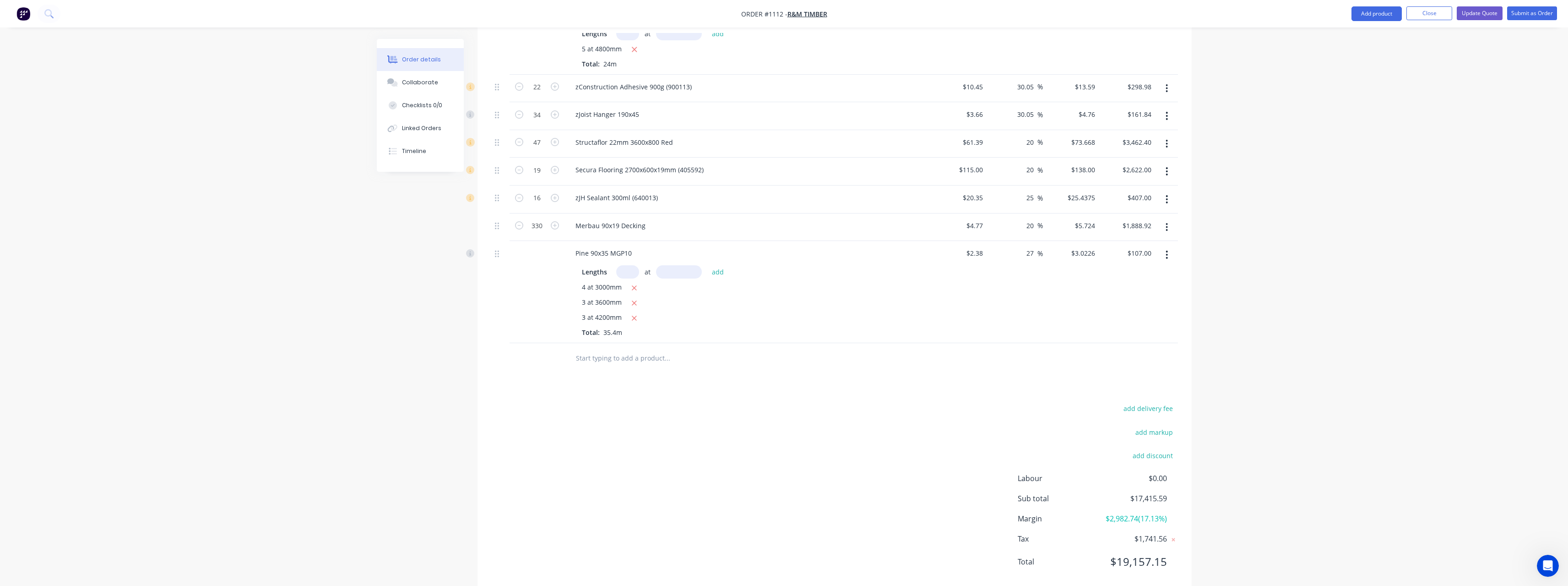
scroll to position [664, 0]
click at [1440, 13] on button "Close" at bounding box center [1429, 13] width 46 height 13
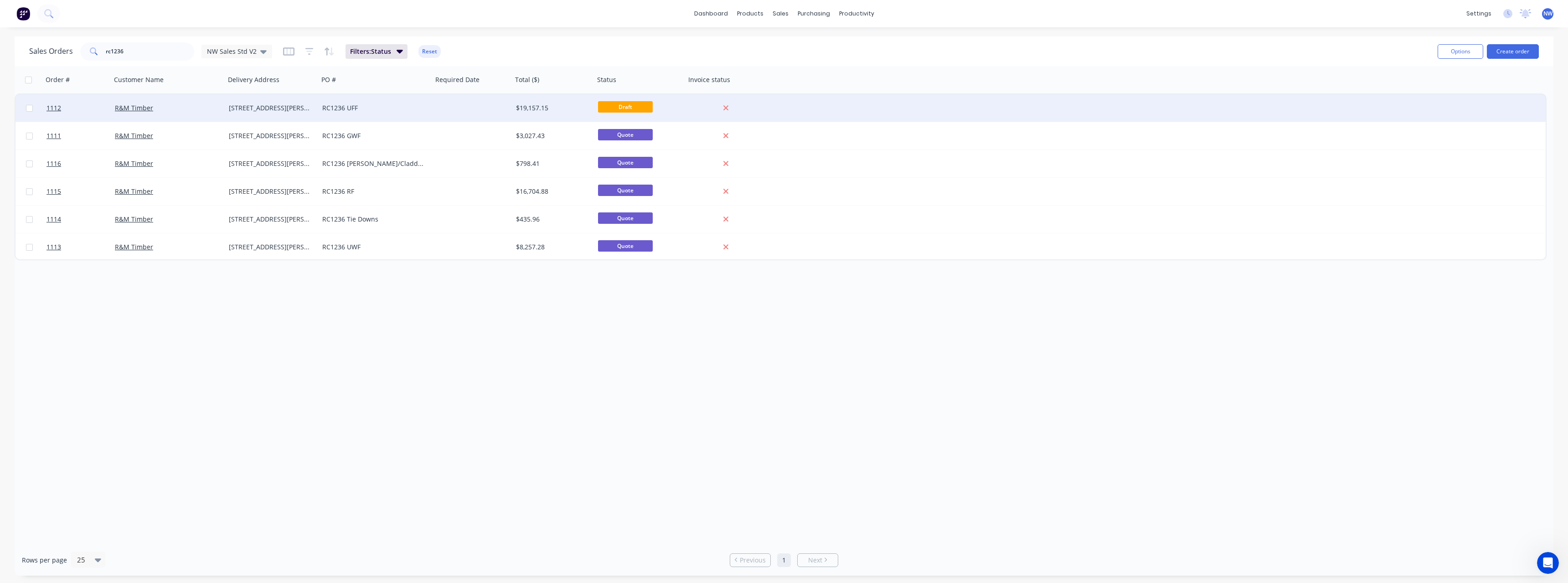
click at [373, 111] on div "RC1236 UFF" at bounding box center [373, 108] width 101 height 9
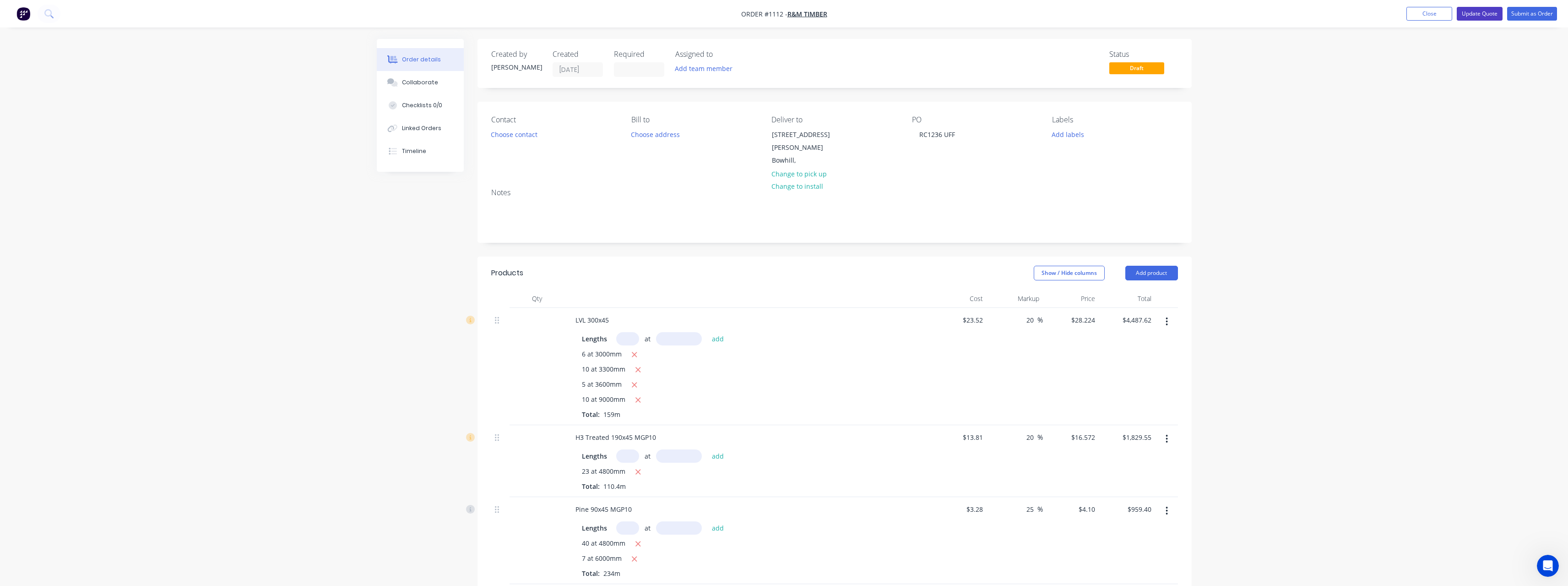
click at [1470, 12] on button "Update Quote" at bounding box center [1479, 13] width 46 height 13
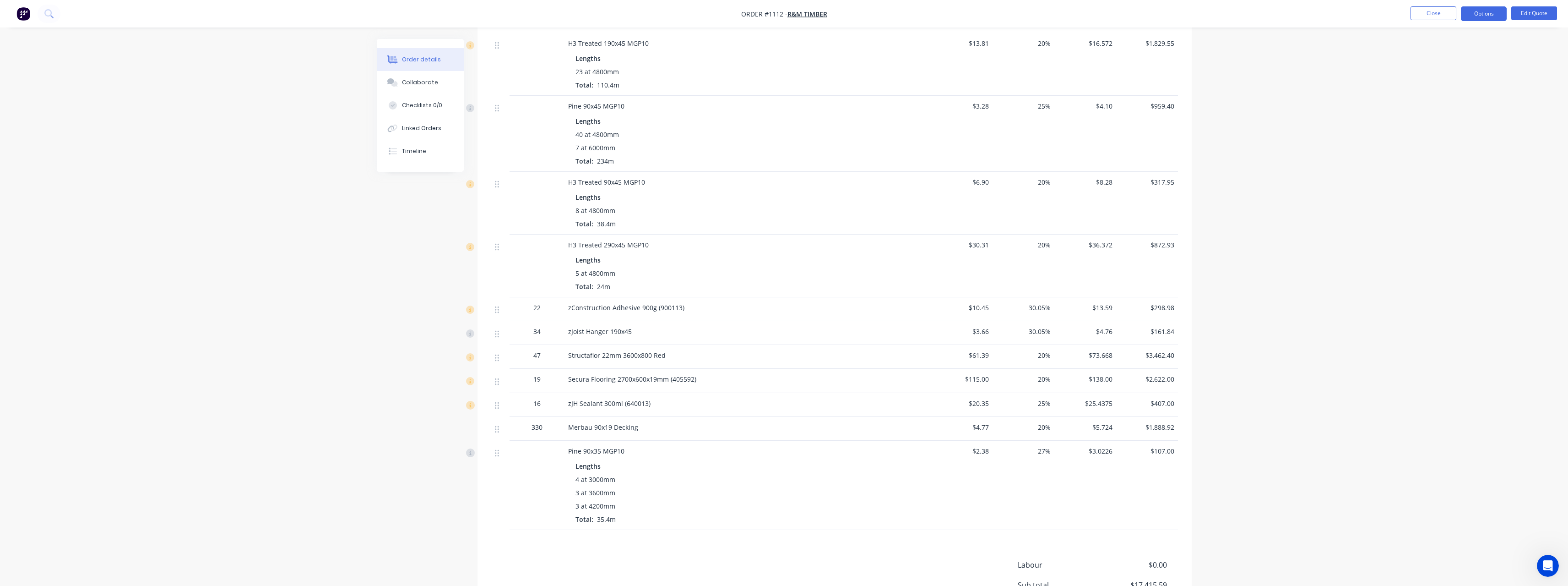
scroll to position [473, 0]
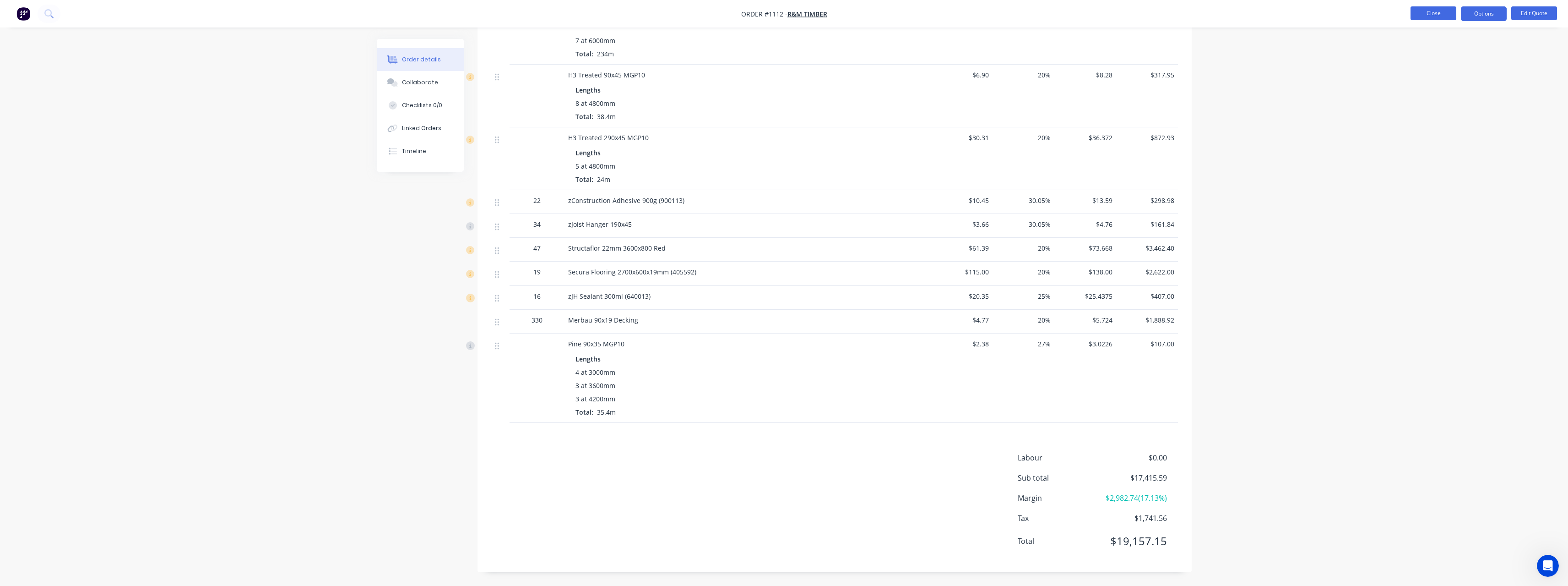
click at [1421, 13] on button "Close" at bounding box center [1433, 13] width 46 height 13
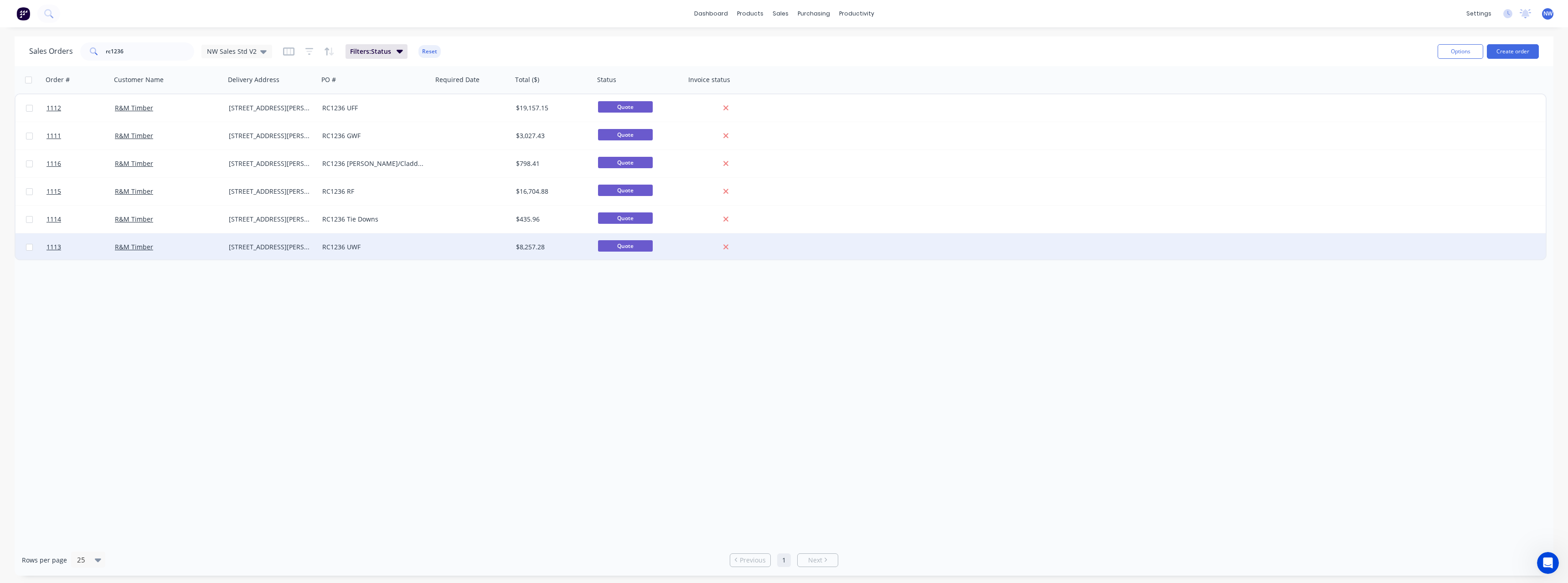
click at [409, 245] on div "RC1236 UWF" at bounding box center [373, 246] width 101 height 9
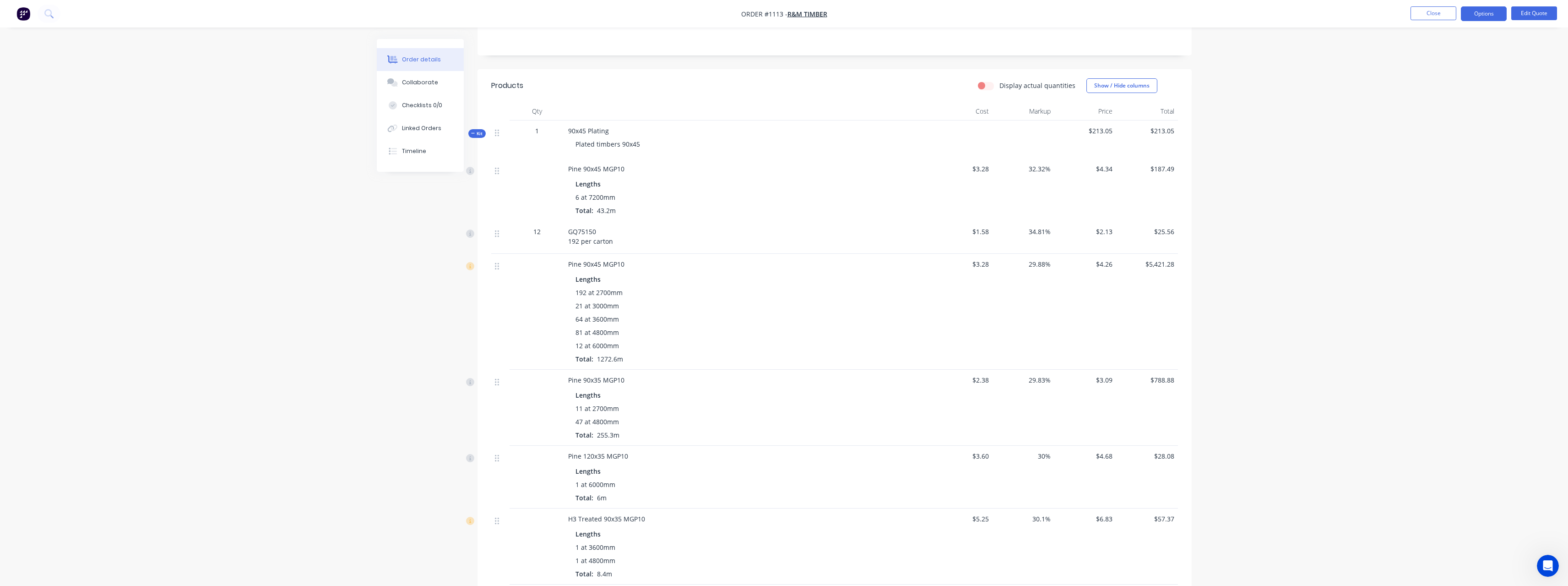
scroll to position [184, 0]
click at [1047, 258] on span "29.88%" at bounding box center [1023, 258] width 54 height 10
click at [1534, 8] on button "Edit Quote" at bounding box center [1534, 13] width 46 height 13
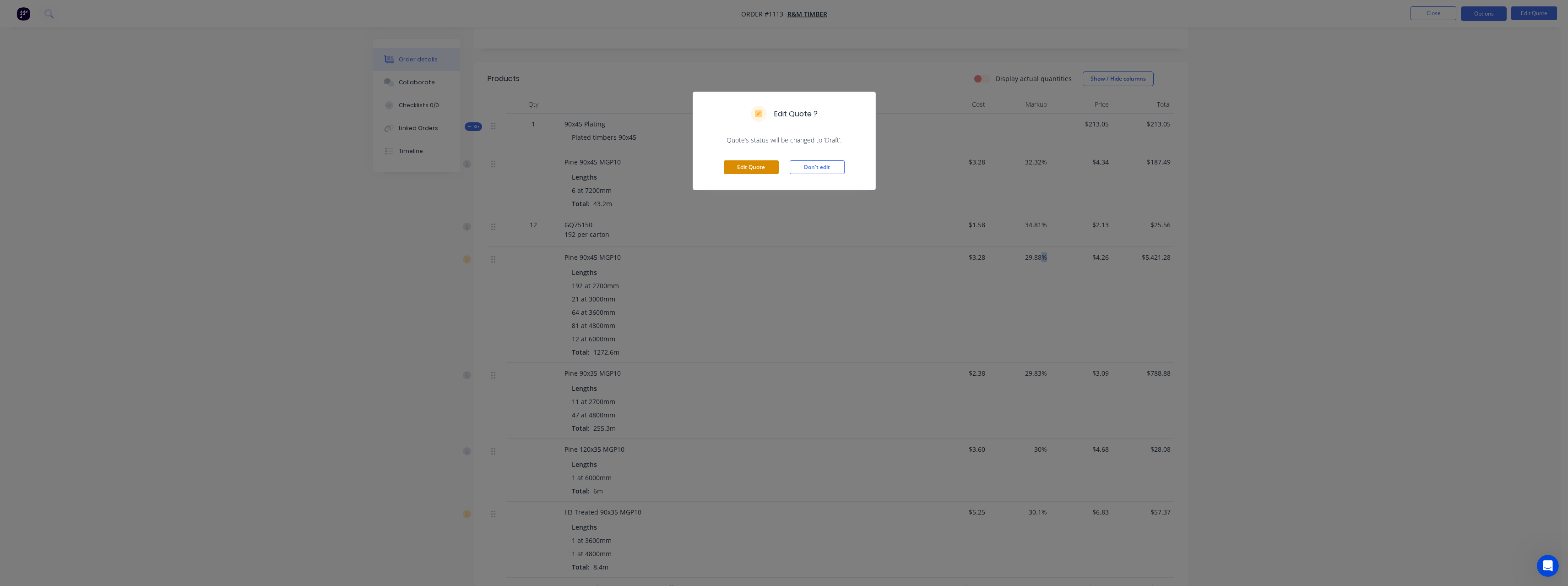
click at [775, 161] on button "Edit Quote" at bounding box center [751, 167] width 55 height 13
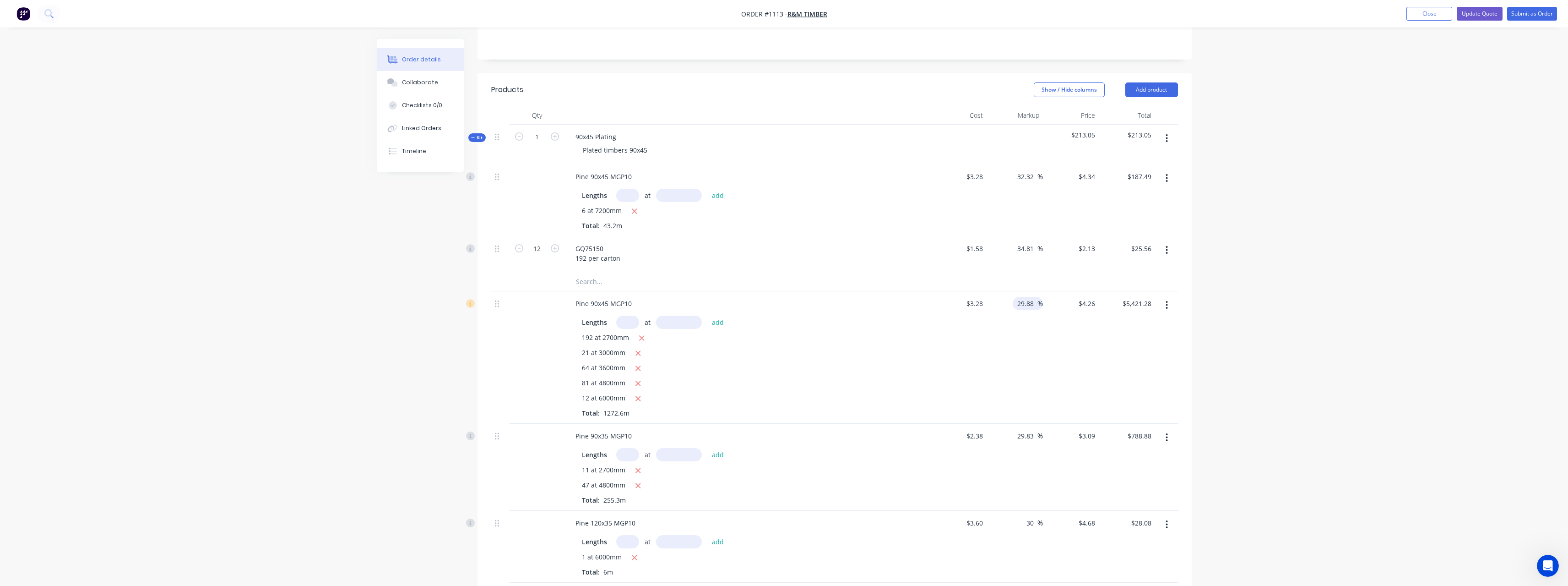
click at [1034, 297] on input "29.88" at bounding box center [1026, 303] width 21 height 13
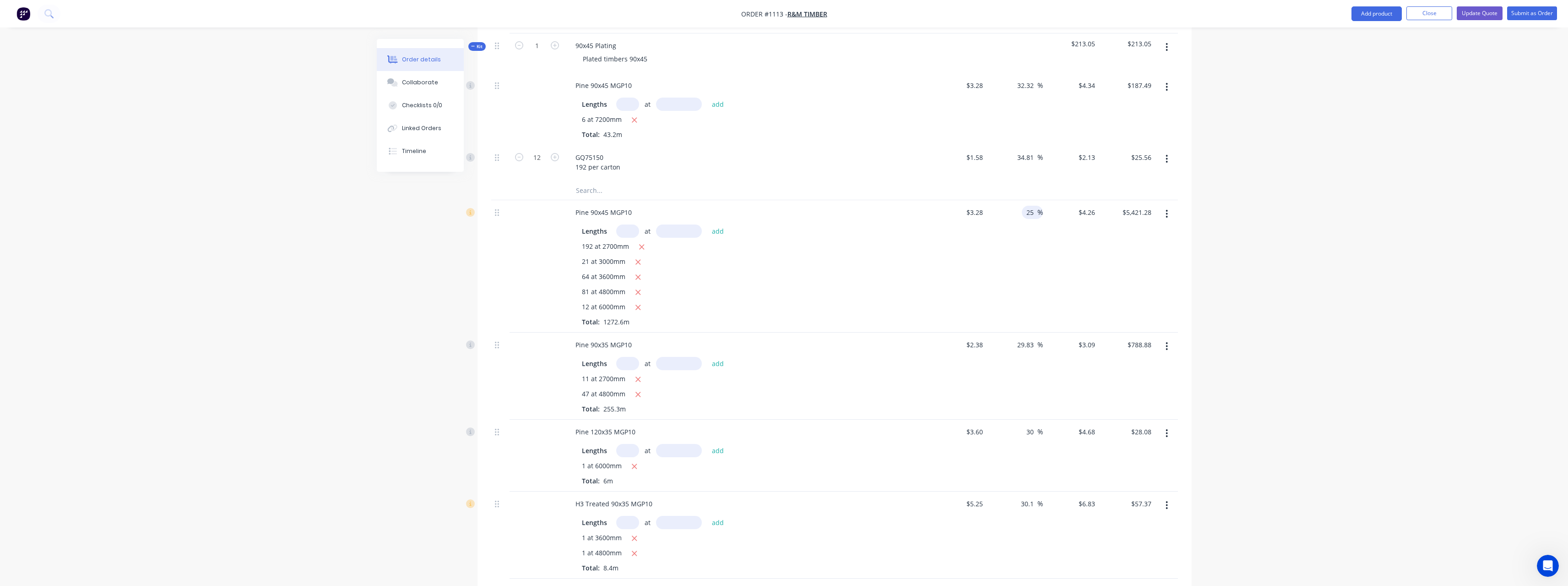
scroll to position [275, 0]
click at [1034, 338] on input "29.83" at bounding box center [1026, 344] width 21 height 13
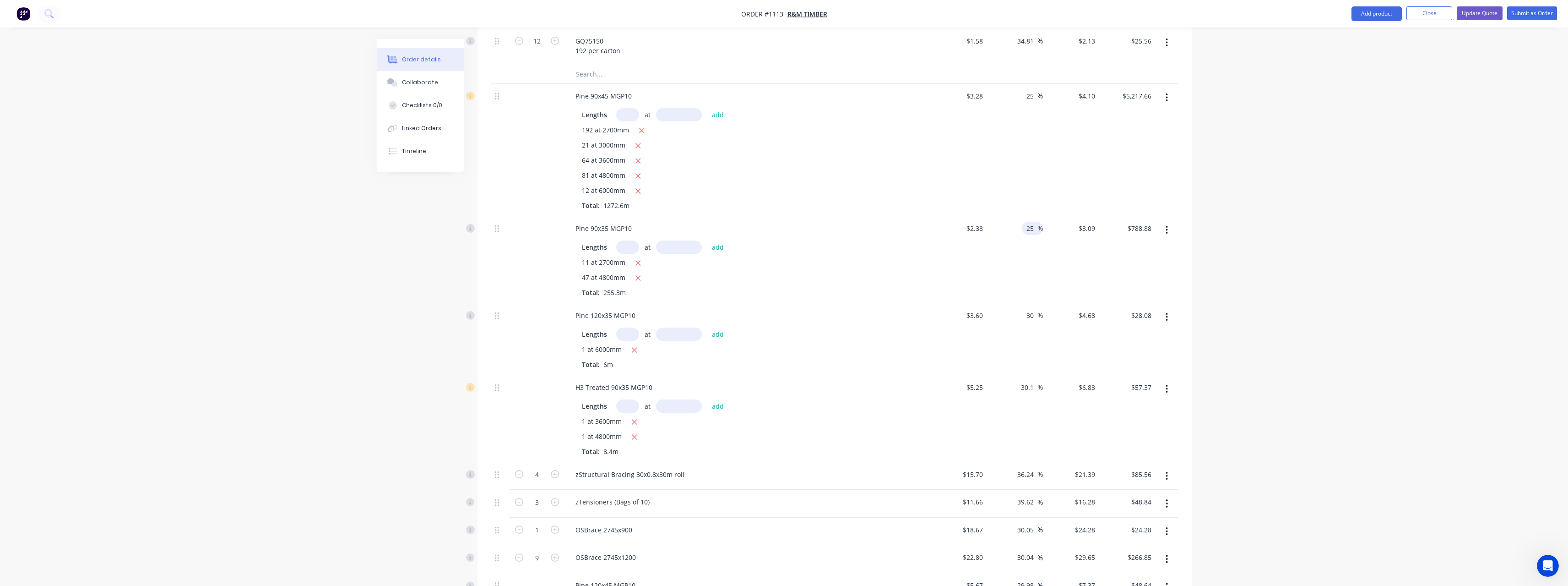
scroll to position [412, 0]
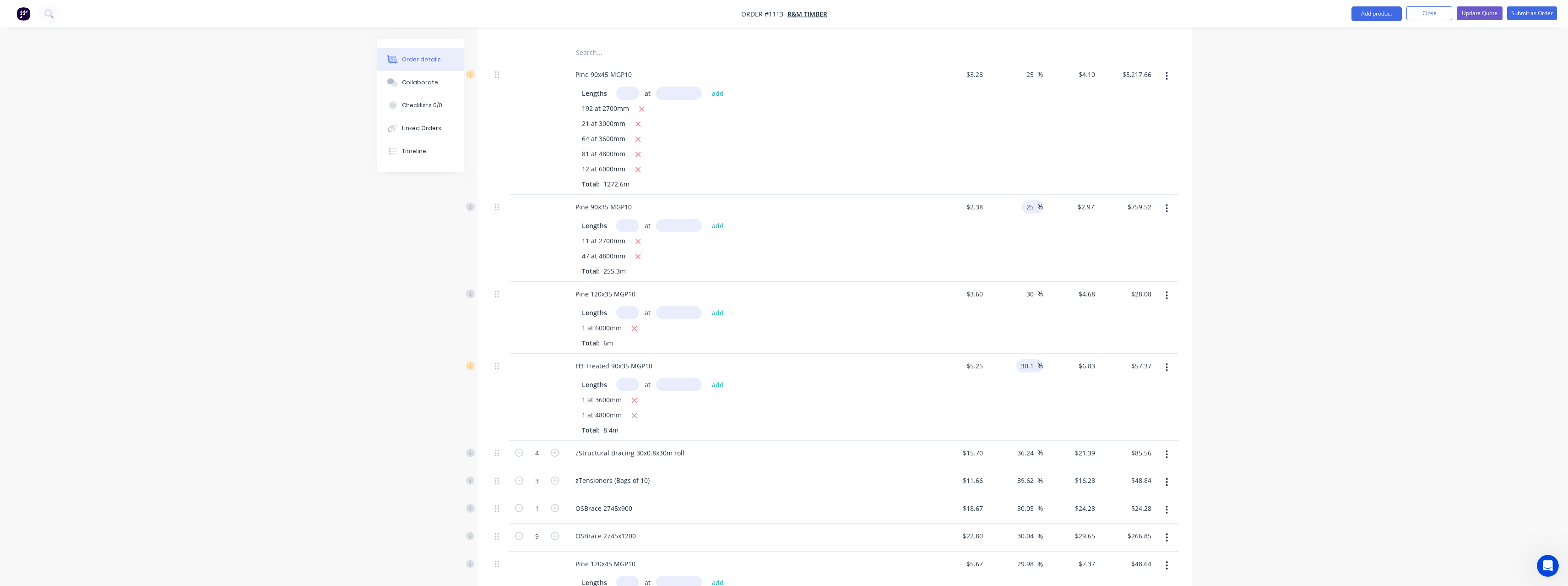
click at [1032, 359] on input "30.1" at bounding box center [1028, 366] width 17 height 13
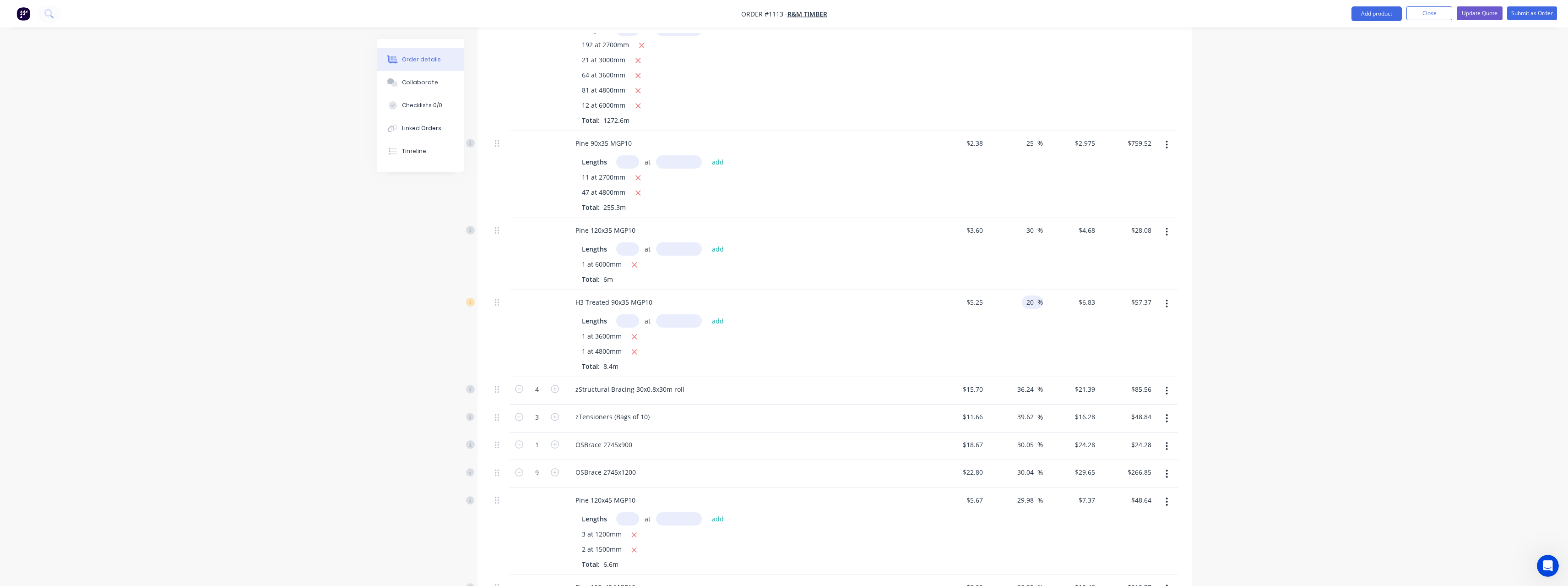
scroll to position [550, 0]
click at [1035, 364] on input "30.05" at bounding box center [1026, 371] width 21 height 13
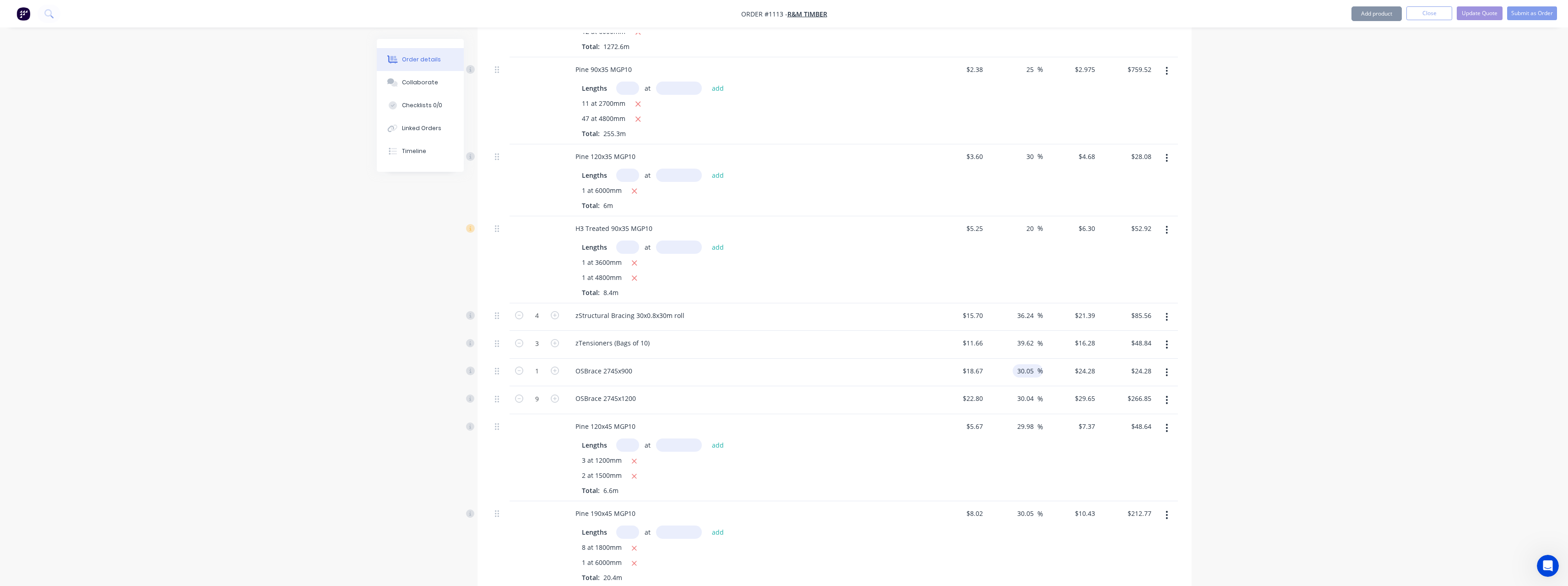
click at [1035, 364] on input "30.05" at bounding box center [1026, 371] width 21 height 13
click at [1034, 391] on input "30.04" at bounding box center [1026, 398] width 21 height 13
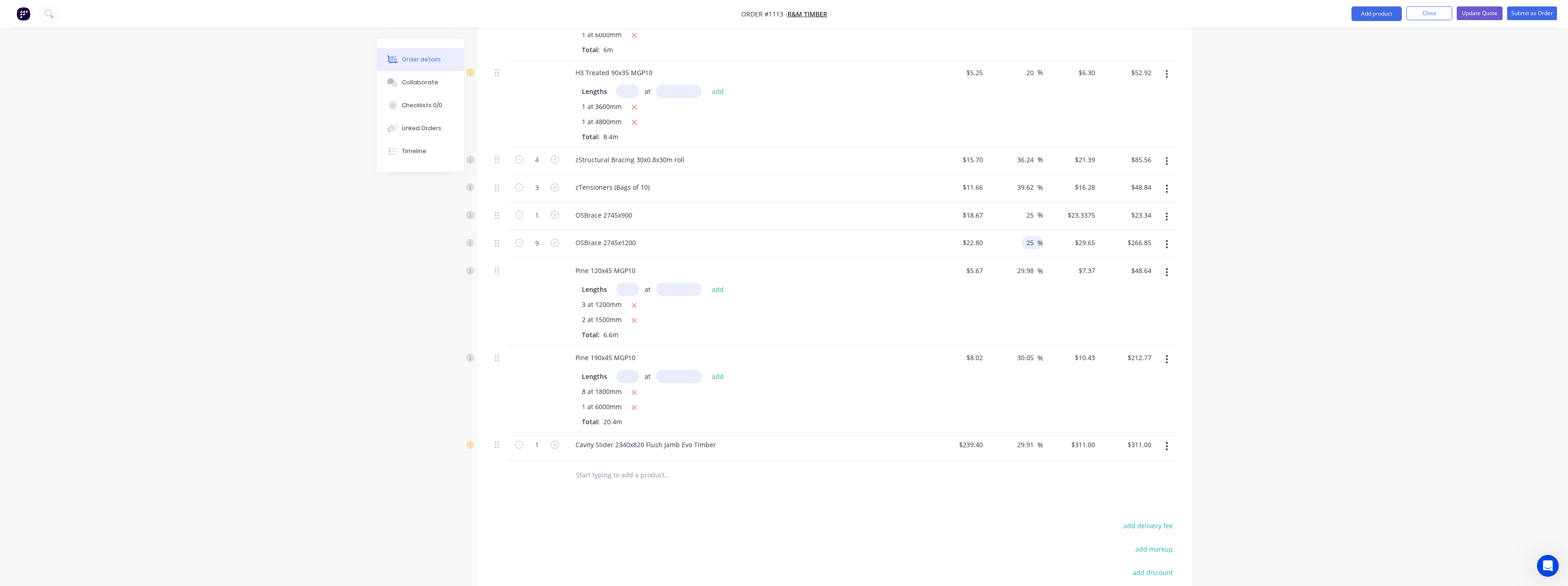
scroll to position [733, 0]
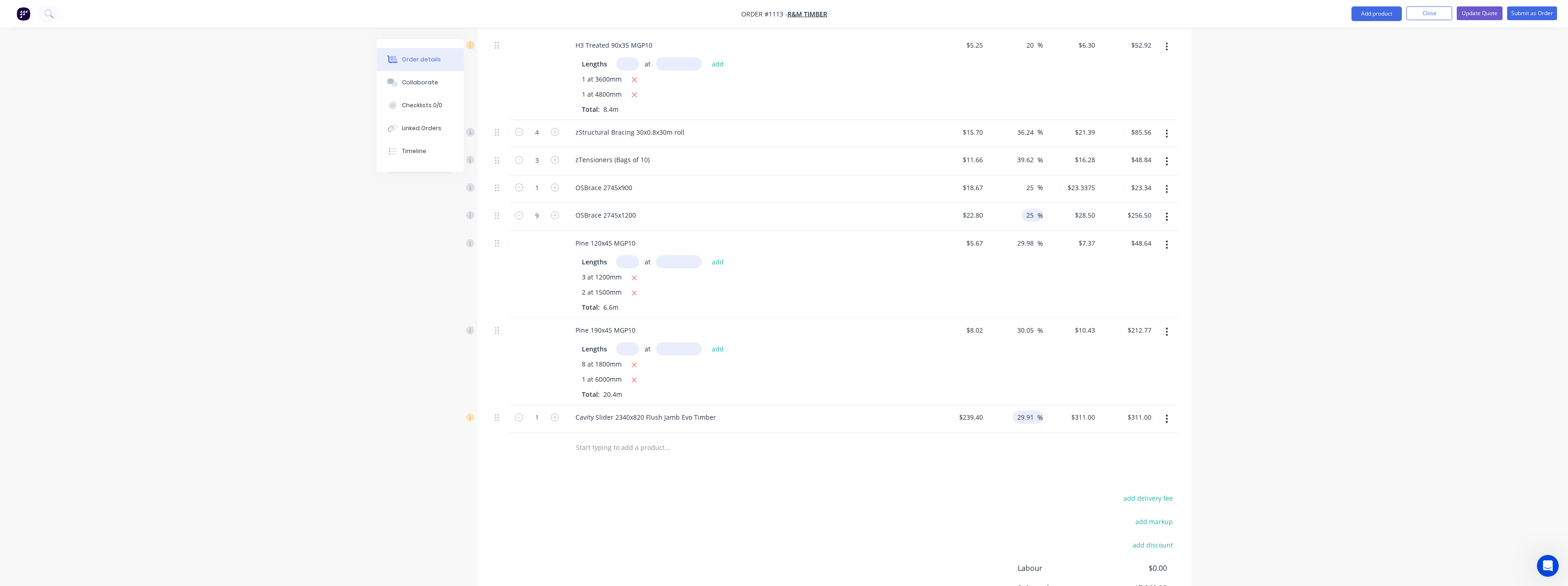
click at [1034, 410] on input "29.91" at bounding box center [1026, 417] width 21 height 13
click at [1000, 433] on div at bounding box center [834, 448] width 686 height 30
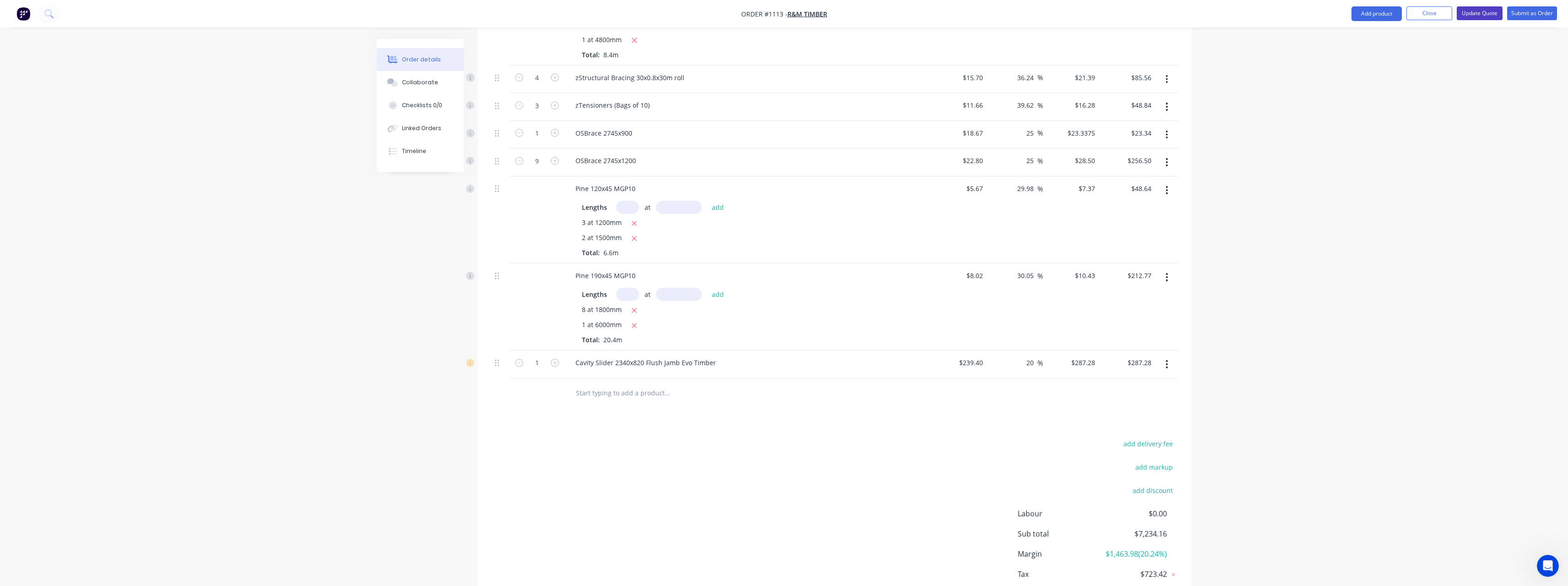
click at [1475, 15] on button "Update Quote" at bounding box center [1479, 13] width 46 height 13
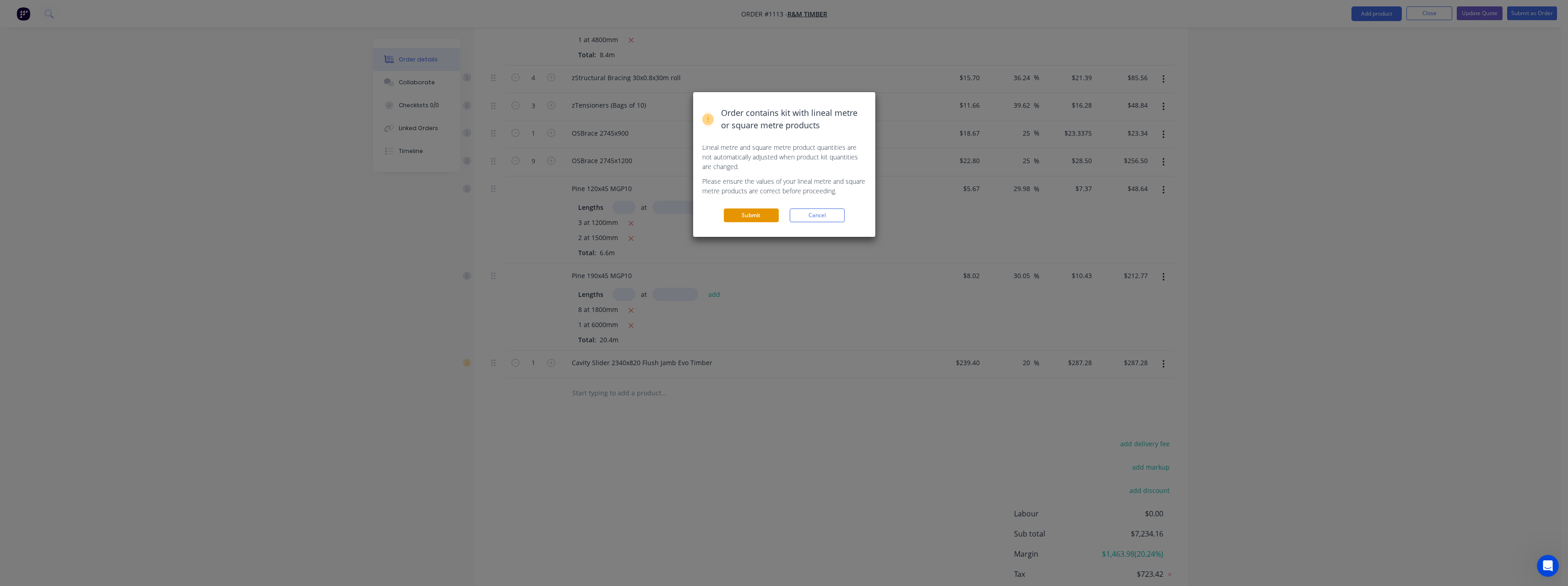
click at [757, 221] on button "Submit" at bounding box center [751, 215] width 55 height 13
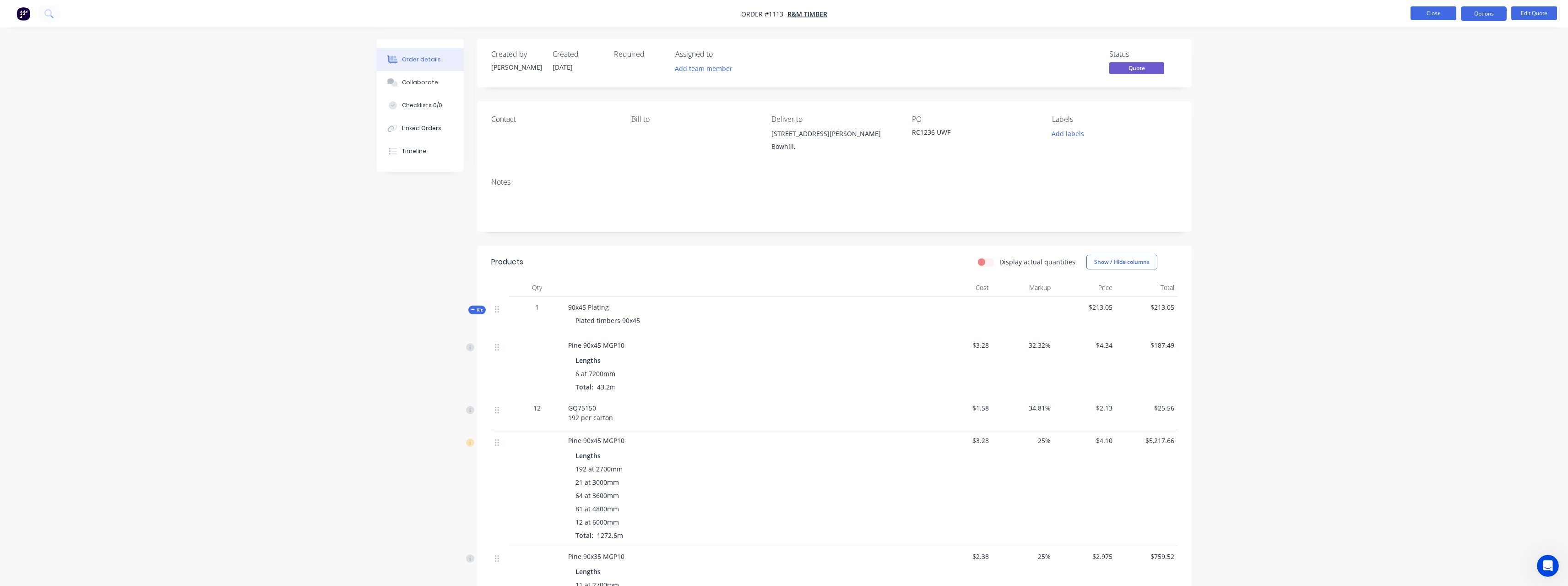
click at [1421, 18] on button "Close" at bounding box center [1433, 13] width 46 height 13
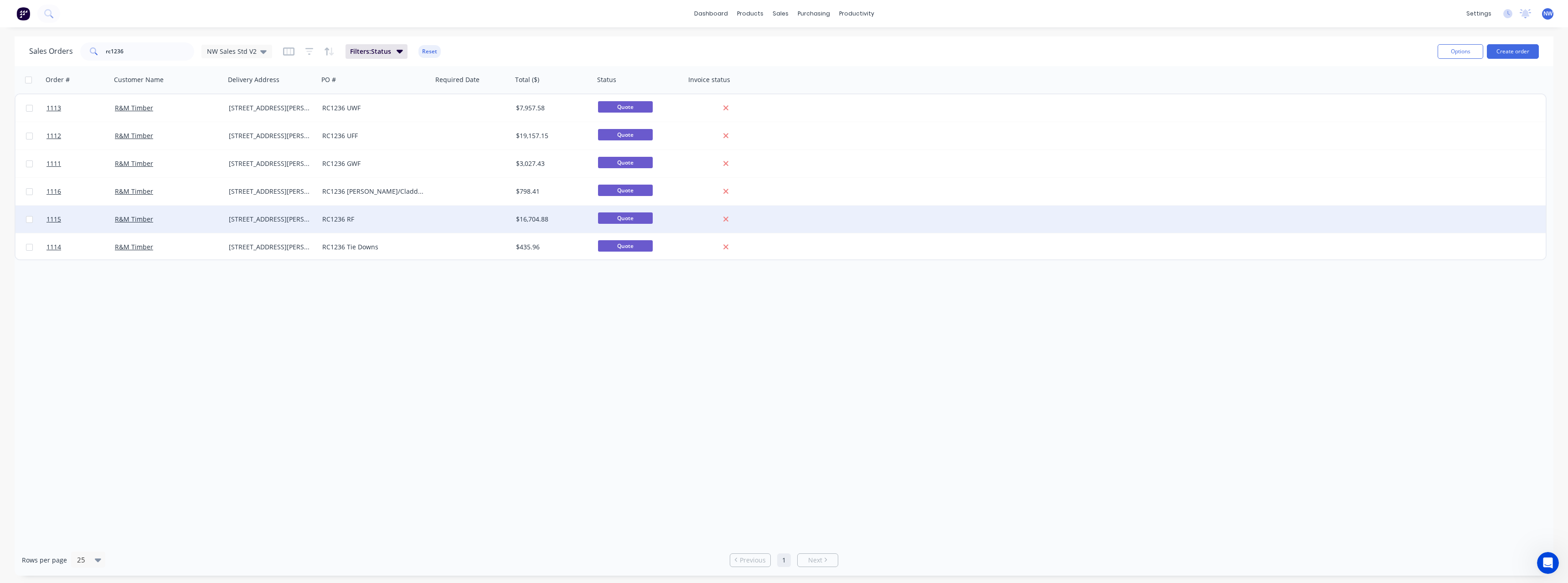
click at [385, 222] on div "RC1236 RF" at bounding box center [373, 219] width 101 height 9
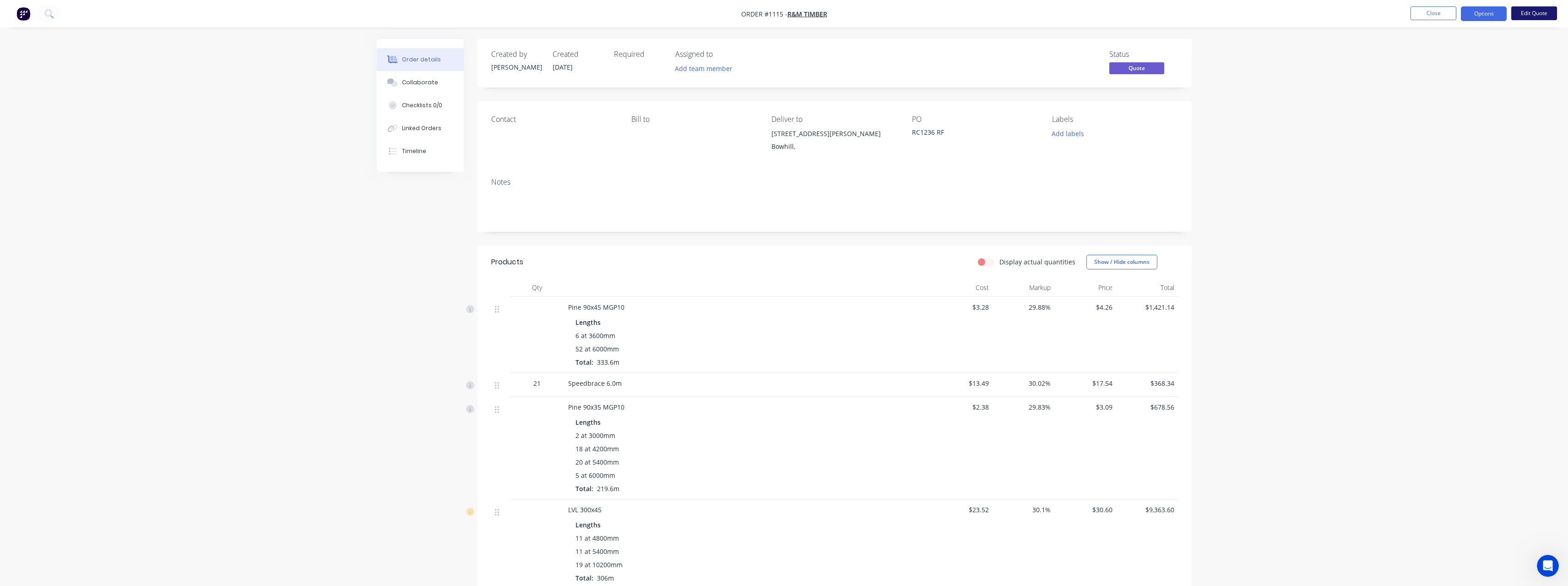
click at [1526, 17] on button "Edit Quote" at bounding box center [1534, 13] width 46 height 13
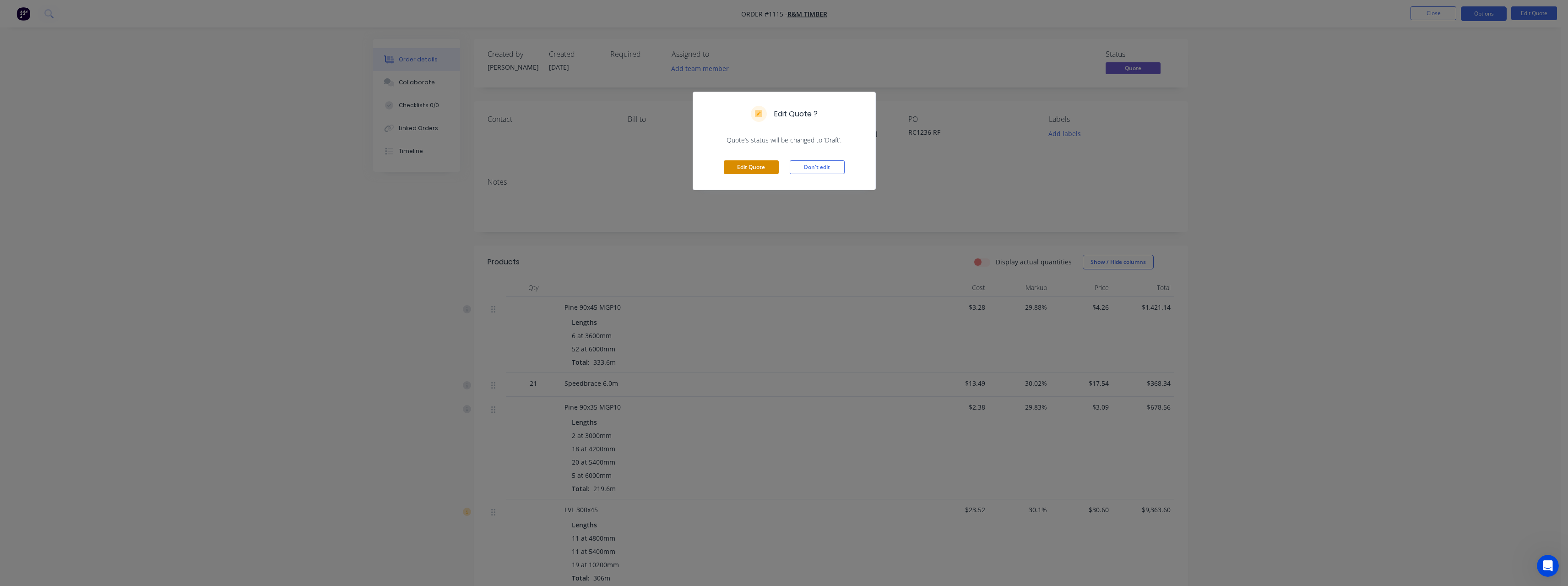
click at [765, 166] on button "Edit Quote" at bounding box center [751, 167] width 55 height 13
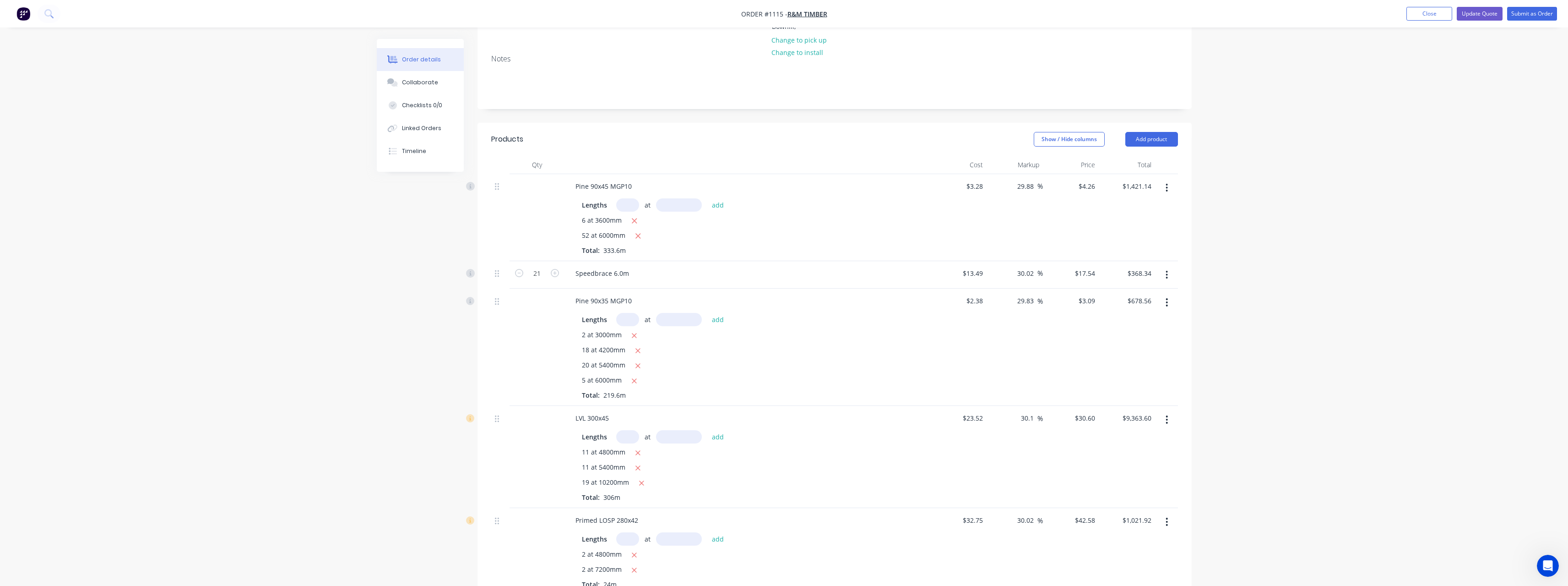
scroll to position [184, 0]
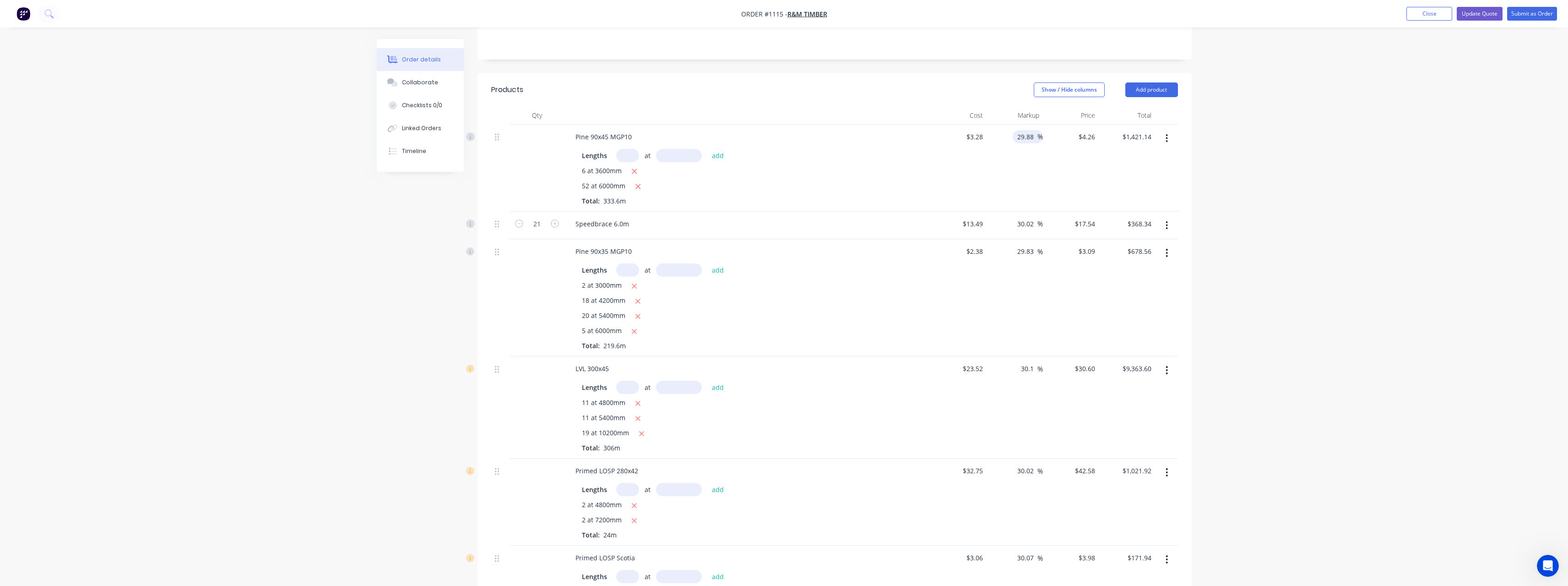
click at [1034, 130] on input "29.88" at bounding box center [1026, 137] width 21 height 13
click at [1034, 217] on input "30.02" at bounding box center [1026, 224] width 21 height 13
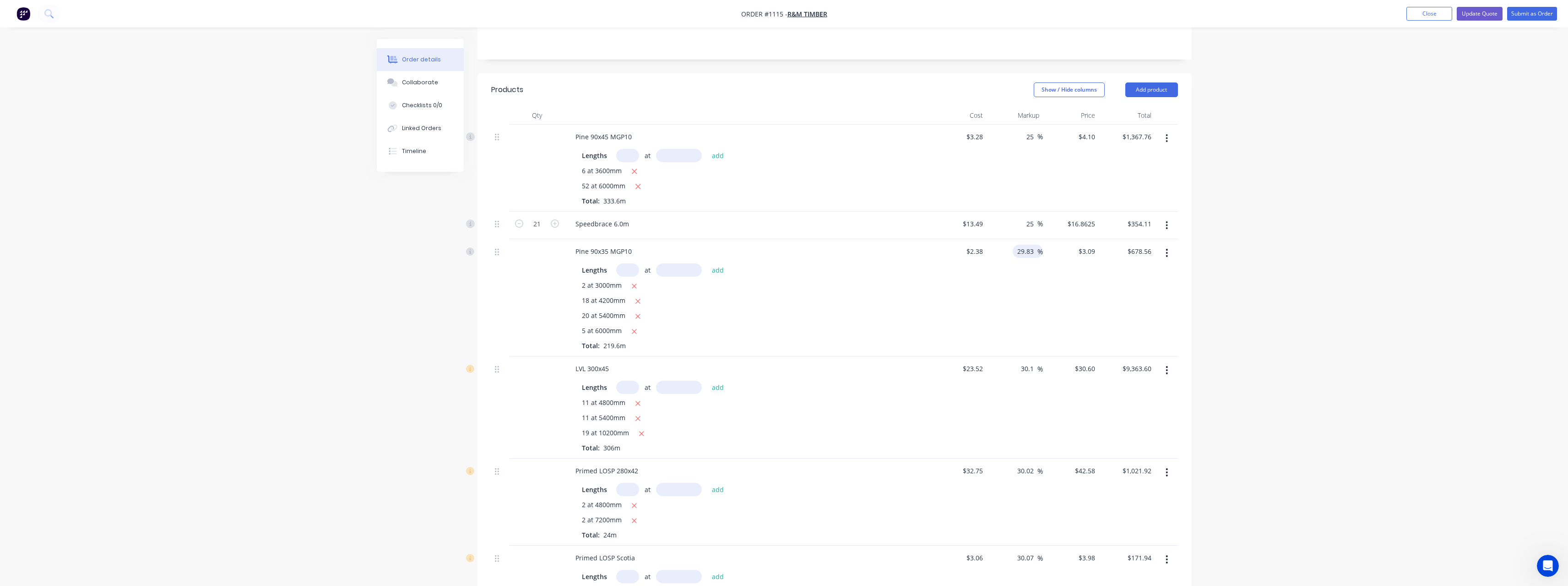
click at [1034, 245] on input "29.83" at bounding box center [1026, 251] width 21 height 13
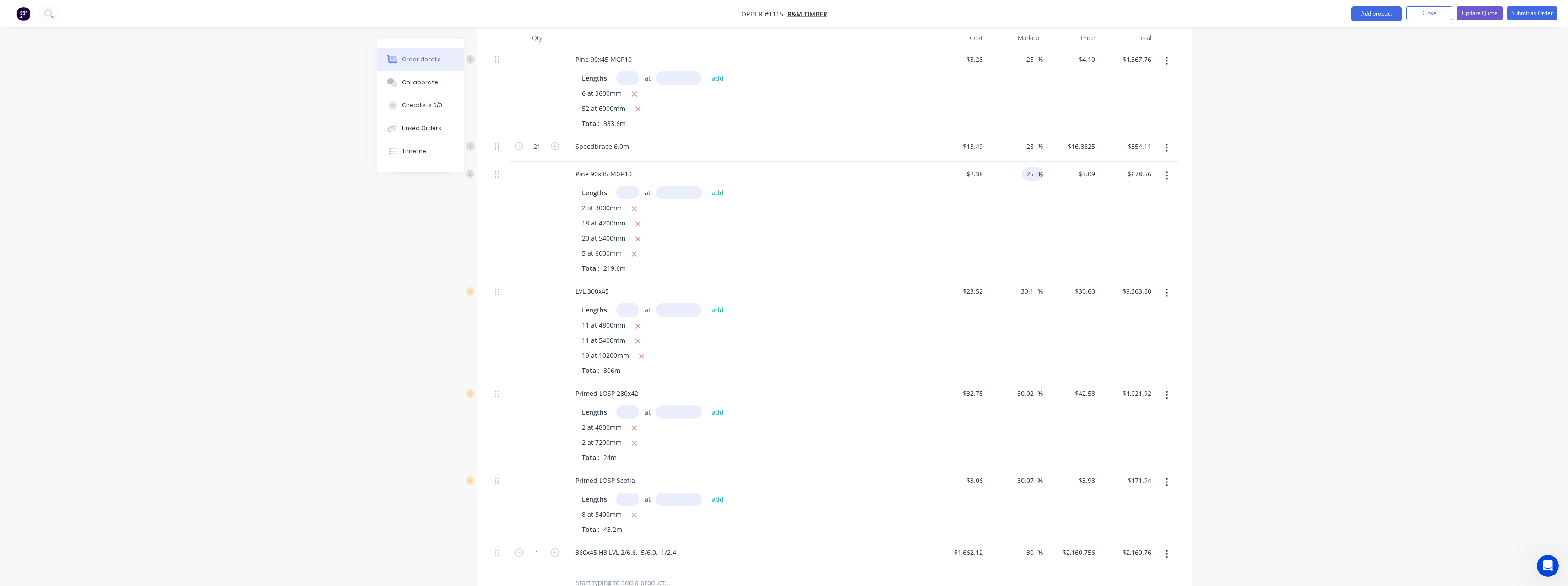
scroll to position [275, 0]
click at [1034, 270] on input "30.1" at bounding box center [1028, 277] width 17 height 13
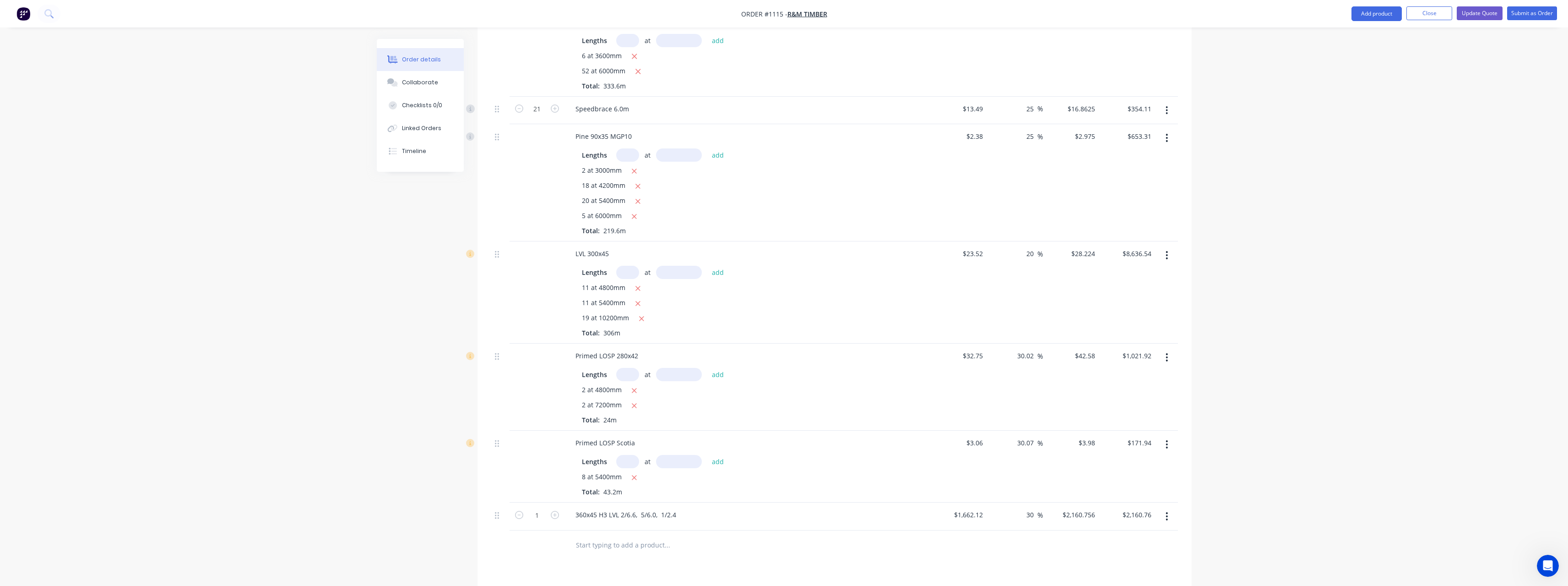
scroll to position [321, 0]
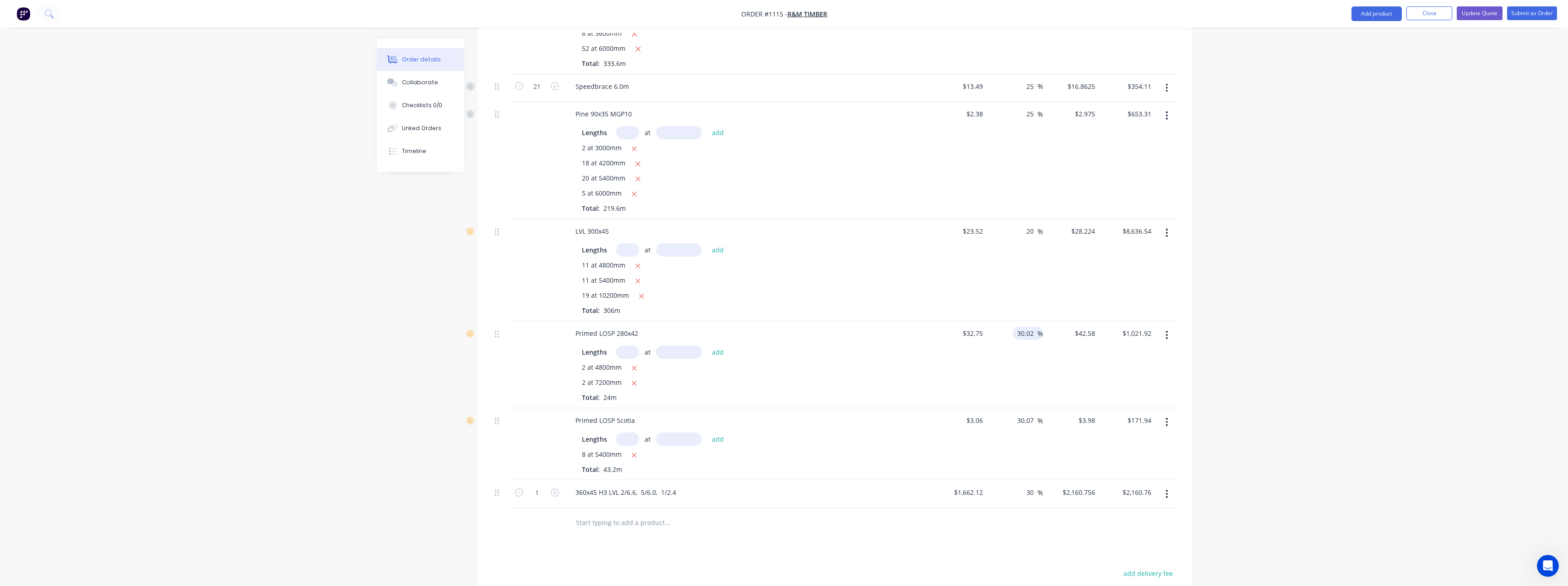
click at [1036, 327] on input "30.02" at bounding box center [1026, 333] width 21 height 13
click at [1034, 414] on input "30.07" at bounding box center [1026, 420] width 21 height 13
click at [1036, 486] on input "30" at bounding box center [1031, 492] width 12 height 13
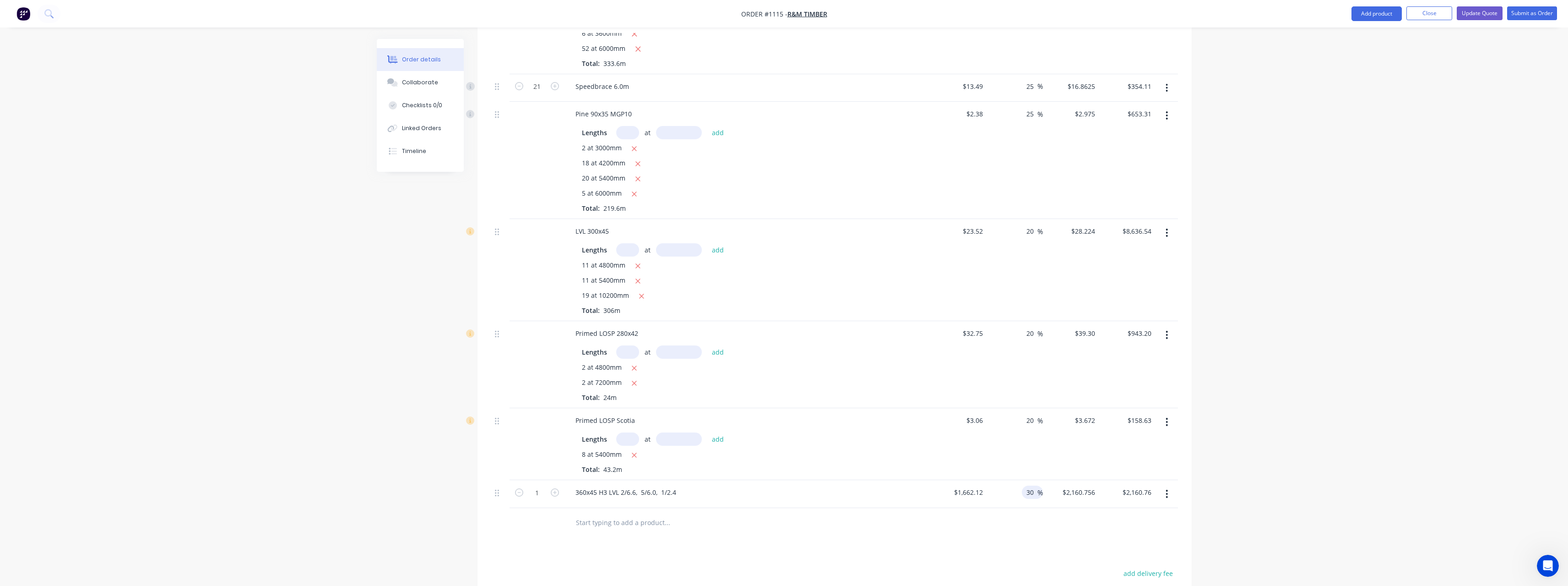
click at [1036, 486] on input "30" at bounding box center [1031, 492] width 12 height 13
click at [669, 513] on input "text" at bounding box center [667, 522] width 183 height 18
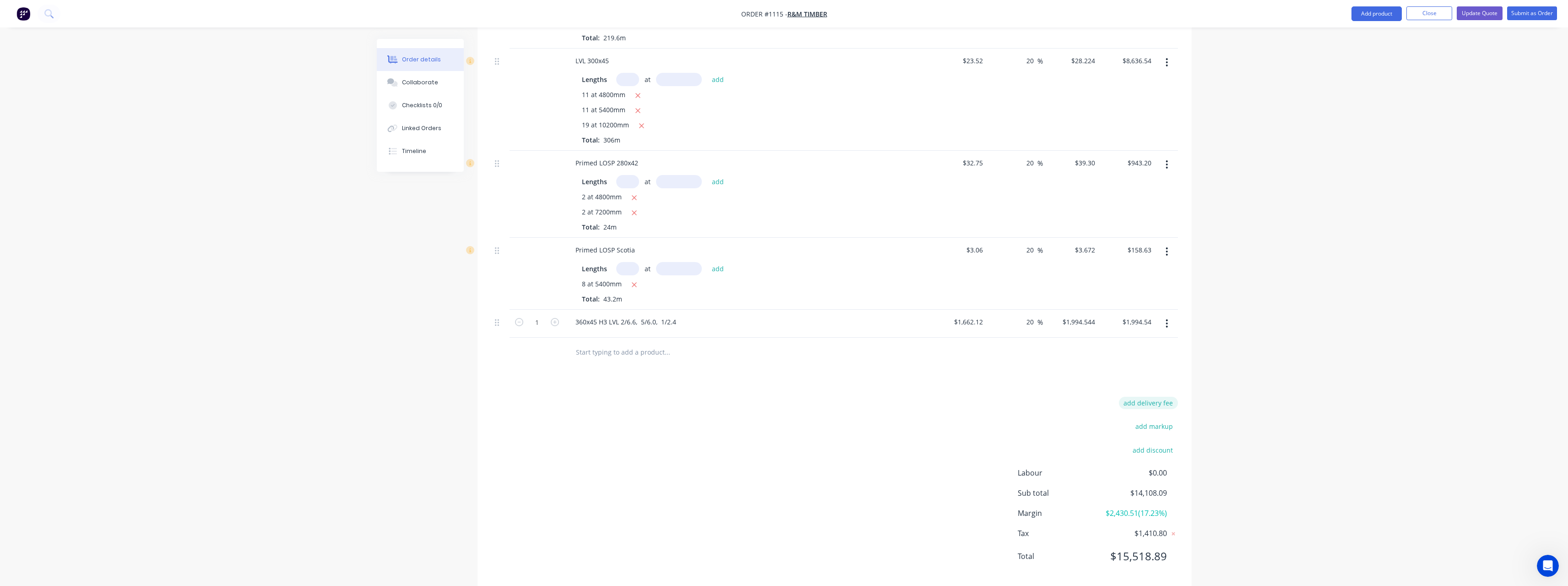
scroll to position [496, 0]
click at [1486, 13] on button "Update Quote" at bounding box center [1479, 13] width 46 height 13
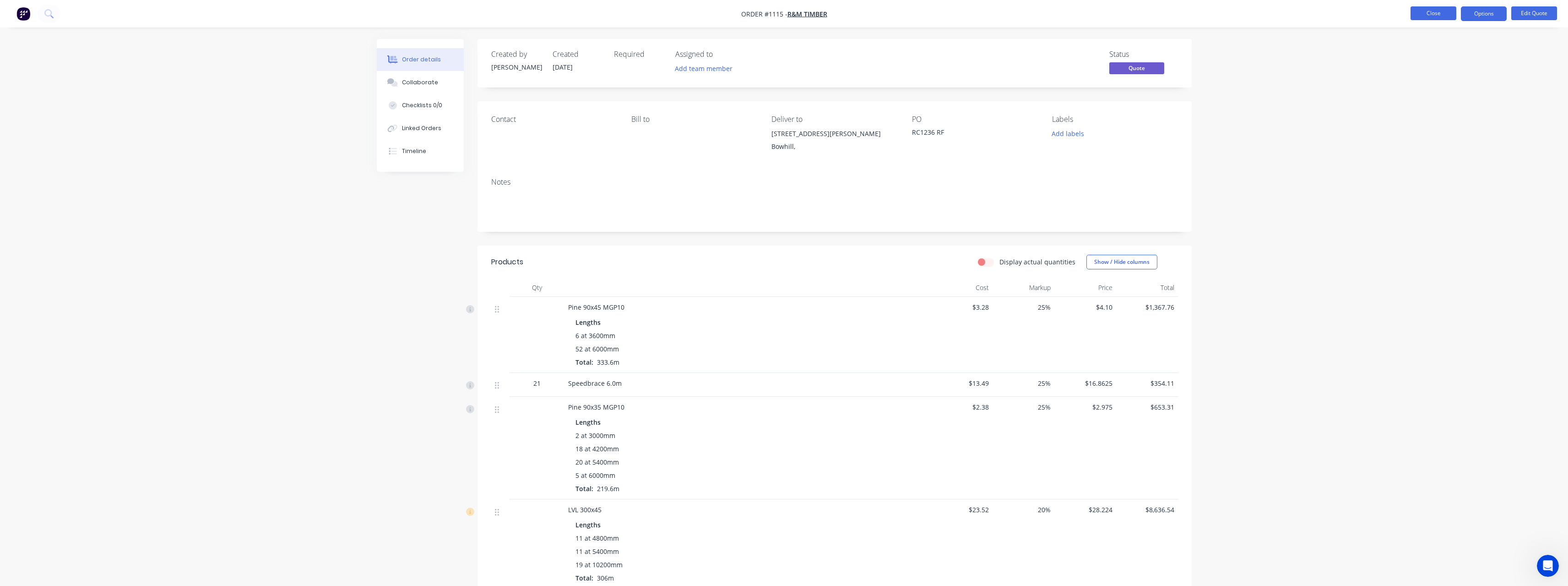
click at [1428, 13] on button "Close" at bounding box center [1433, 13] width 46 height 13
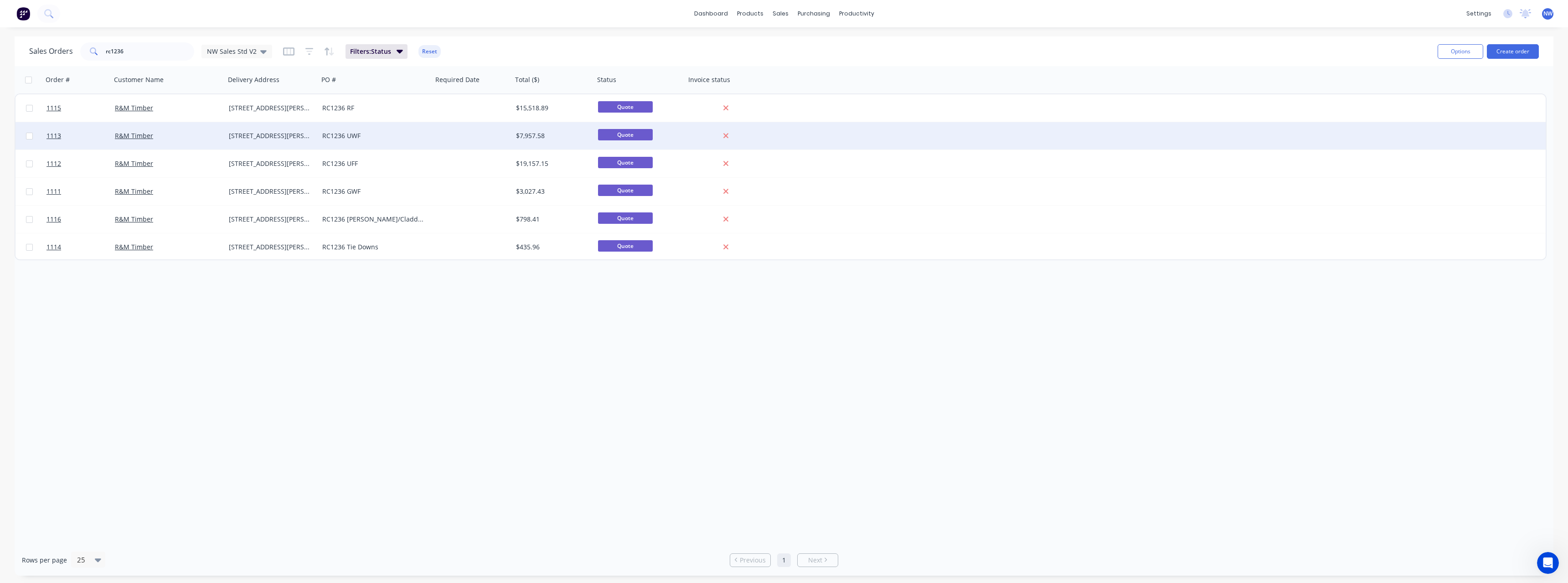
click at [337, 139] on div "RC1236 UWF" at bounding box center [373, 136] width 101 height 9
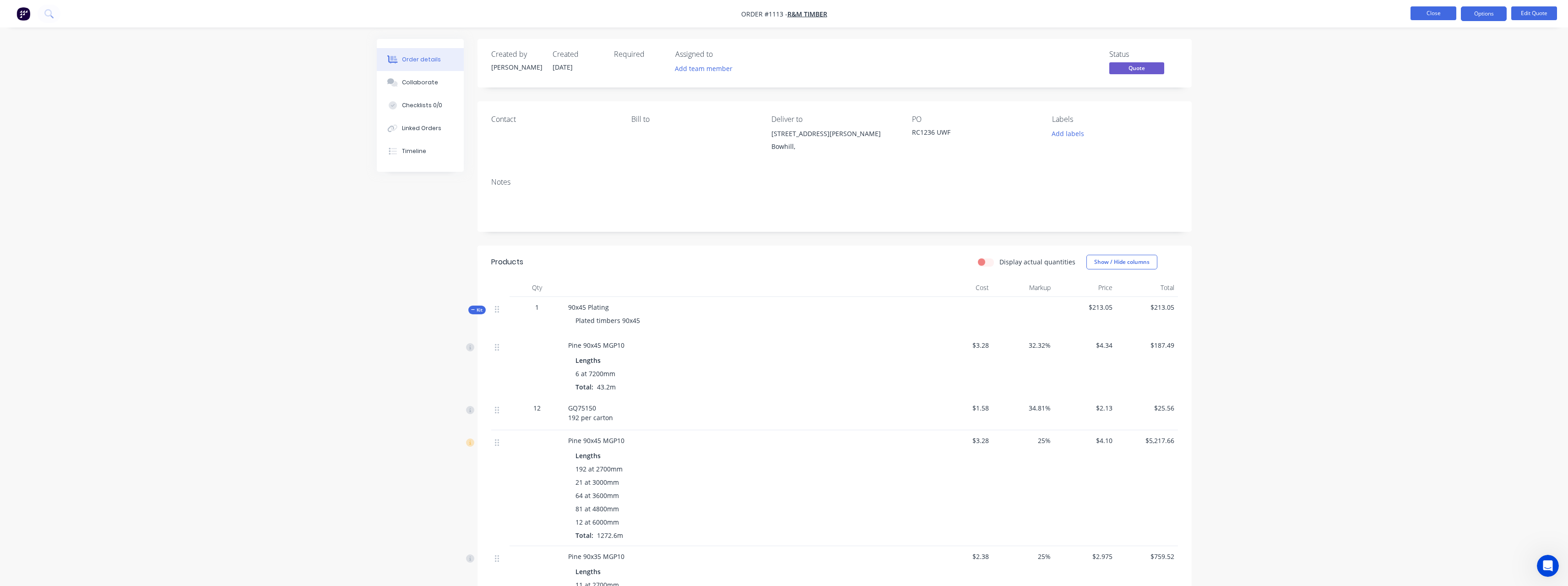
click at [1427, 15] on button "Close" at bounding box center [1433, 13] width 46 height 13
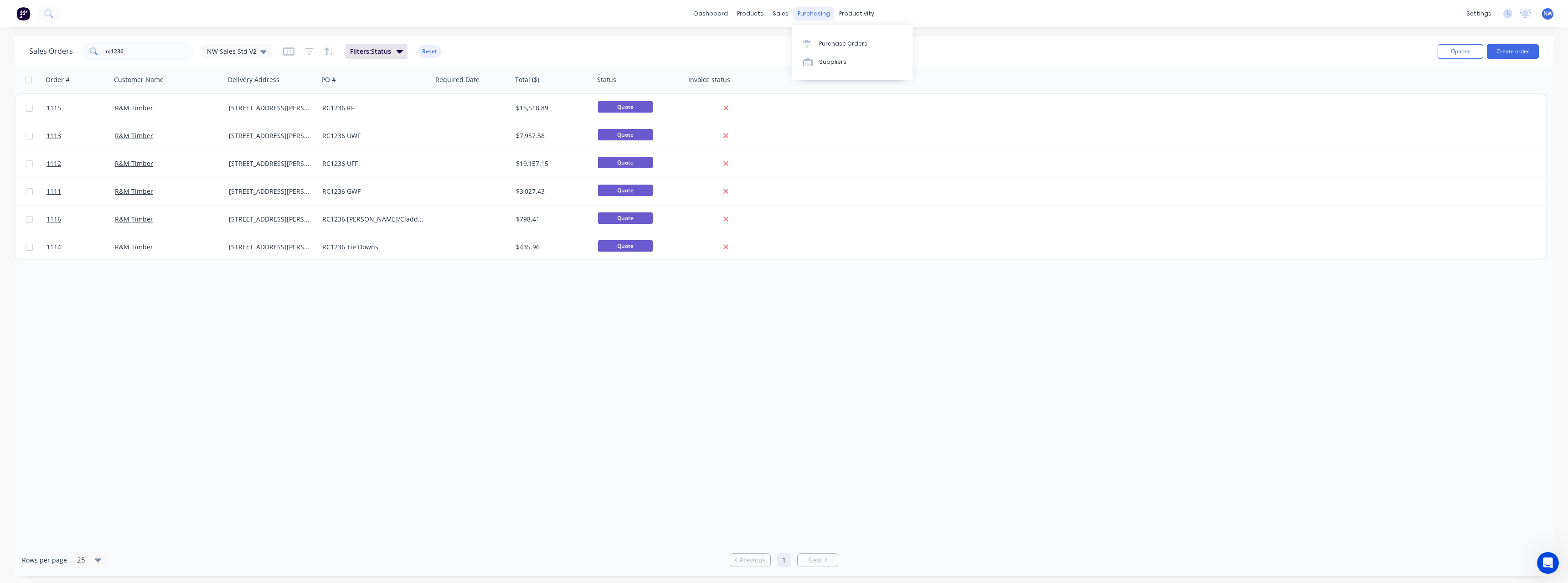
click at [808, 15] on div "purchasing" at bounding box center [814, 13] width 41 height 13
click at [831, 40] on div "Purchase Orders" at bounding box center [843, 43] width 48 height 8
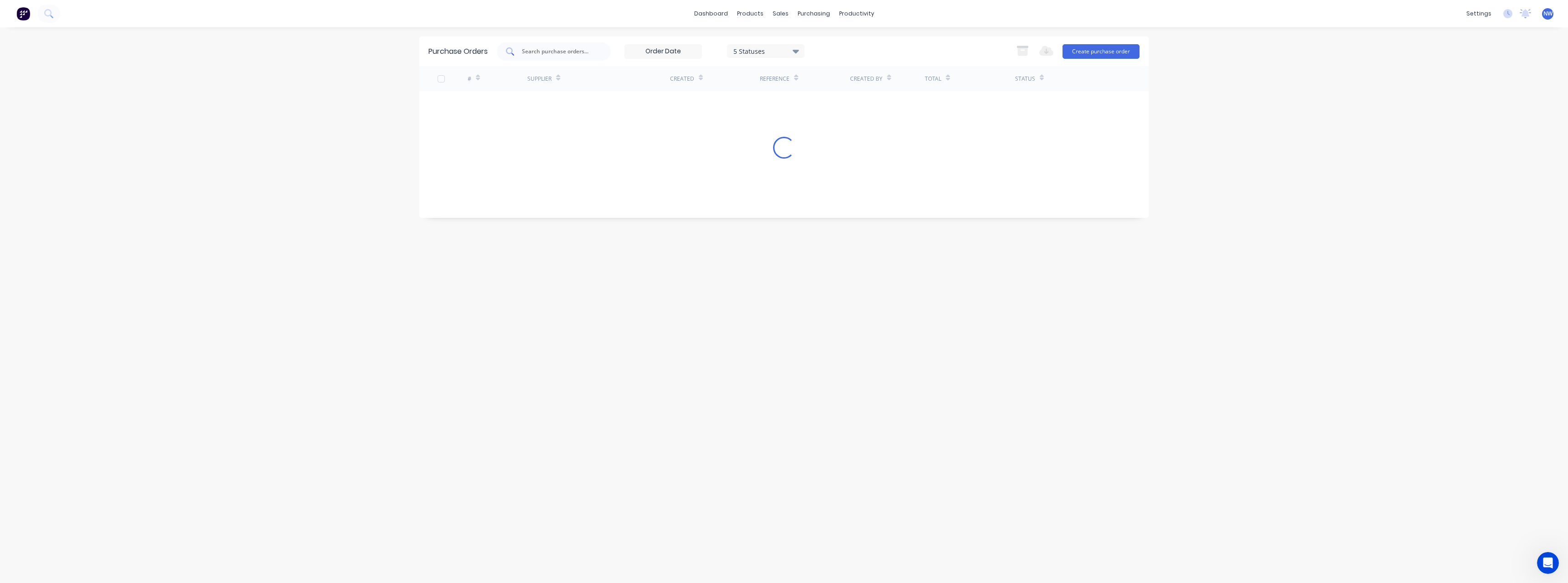
click at [542, 48] on input "text" at bounding box center [559, 51] width 75 height 9
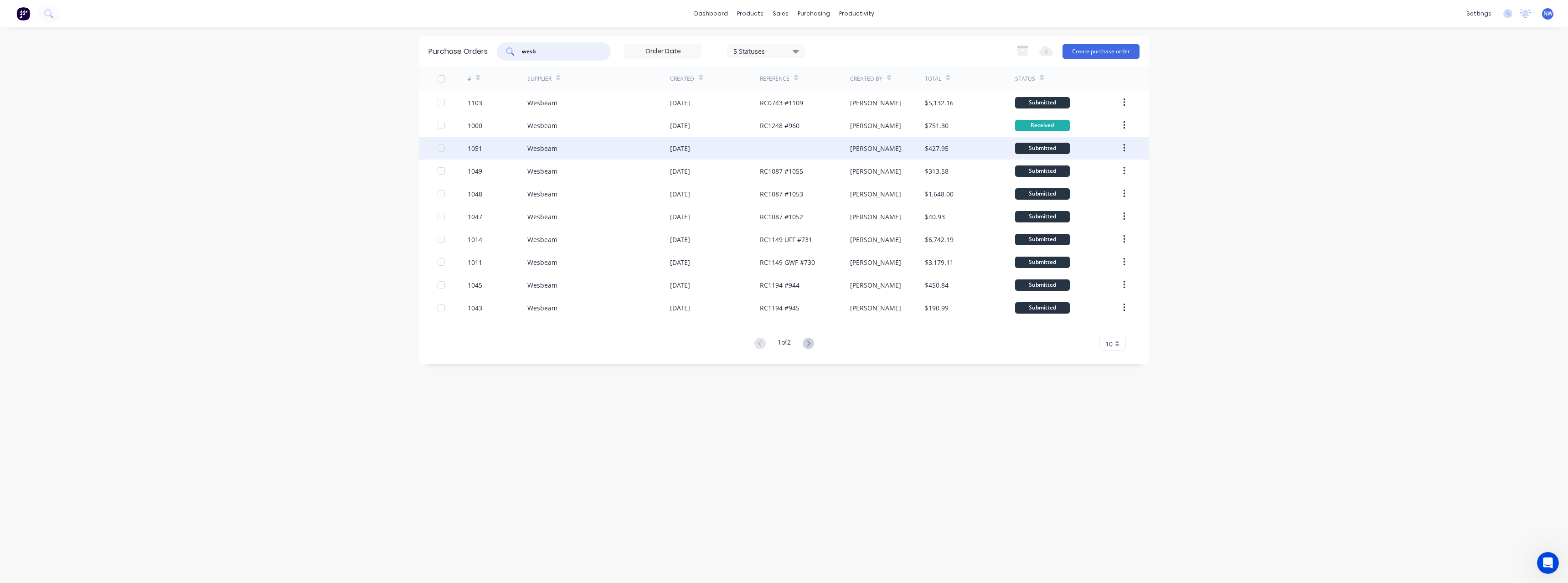
click at [647, 153] on div "Wesbeam" at bounding box center [598, 148] width 142 height 23
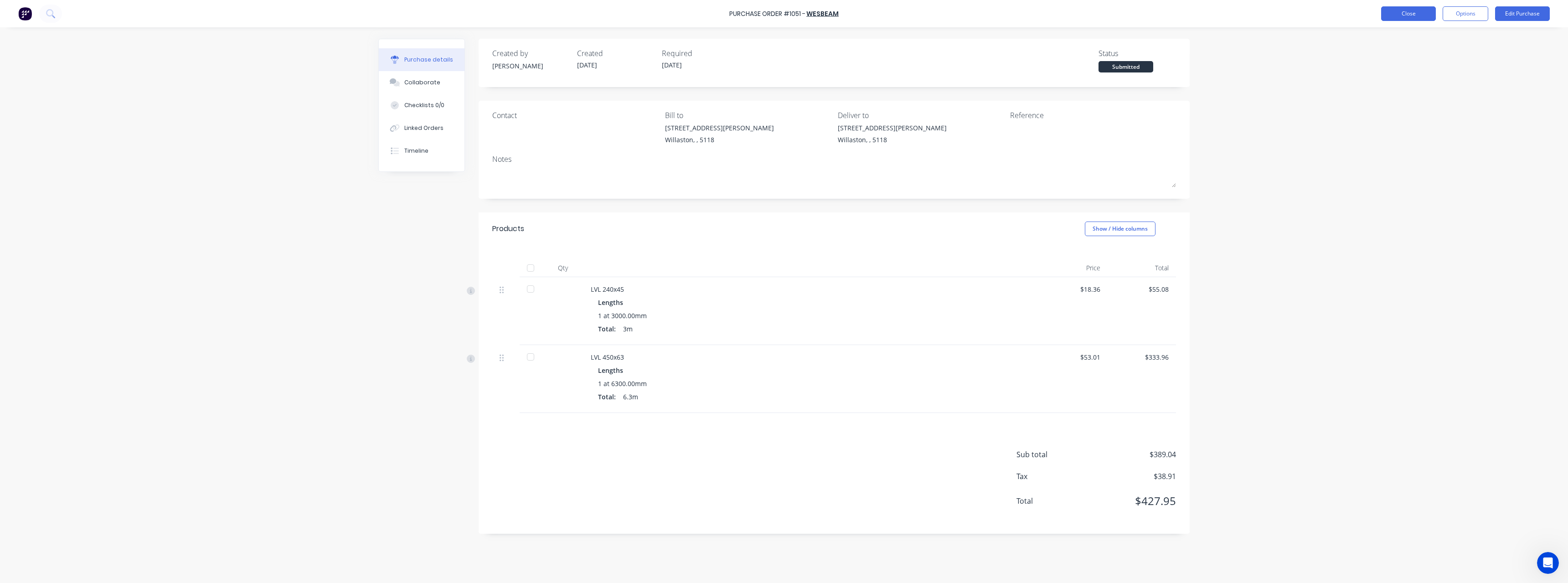
click at [1407, 18] on button "Close" at bounding box center [1409, 13] width 55 height 15
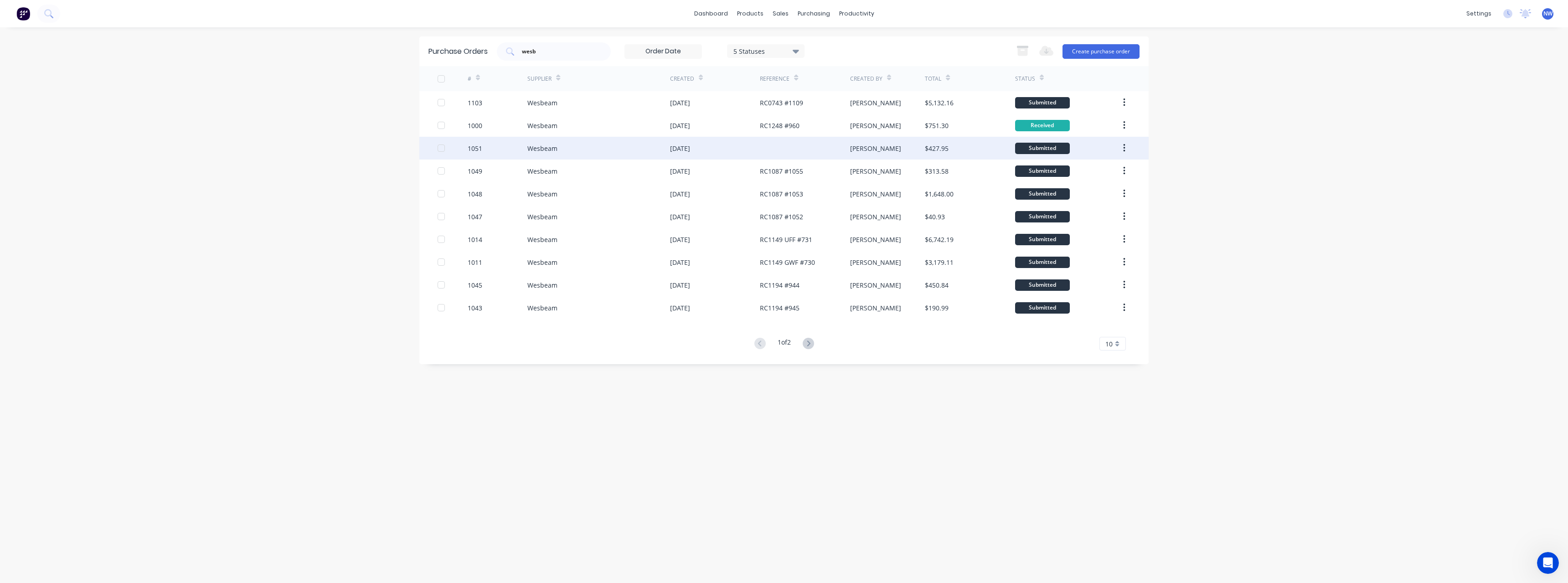
click at [719, 142] on div "[DATE]" at bounding box center [715, 148] width 90 height 23
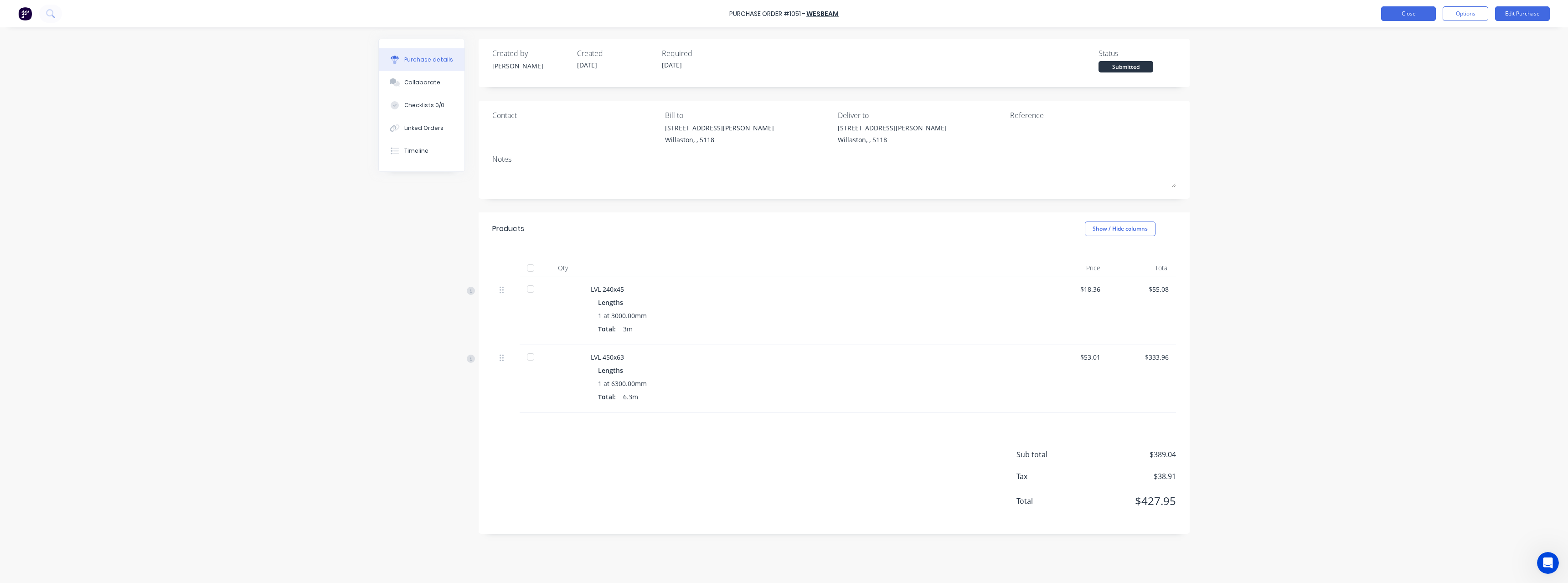
click at [1395, 19] on button "Close" at bounding box center [1409, 13] width 55 height 15
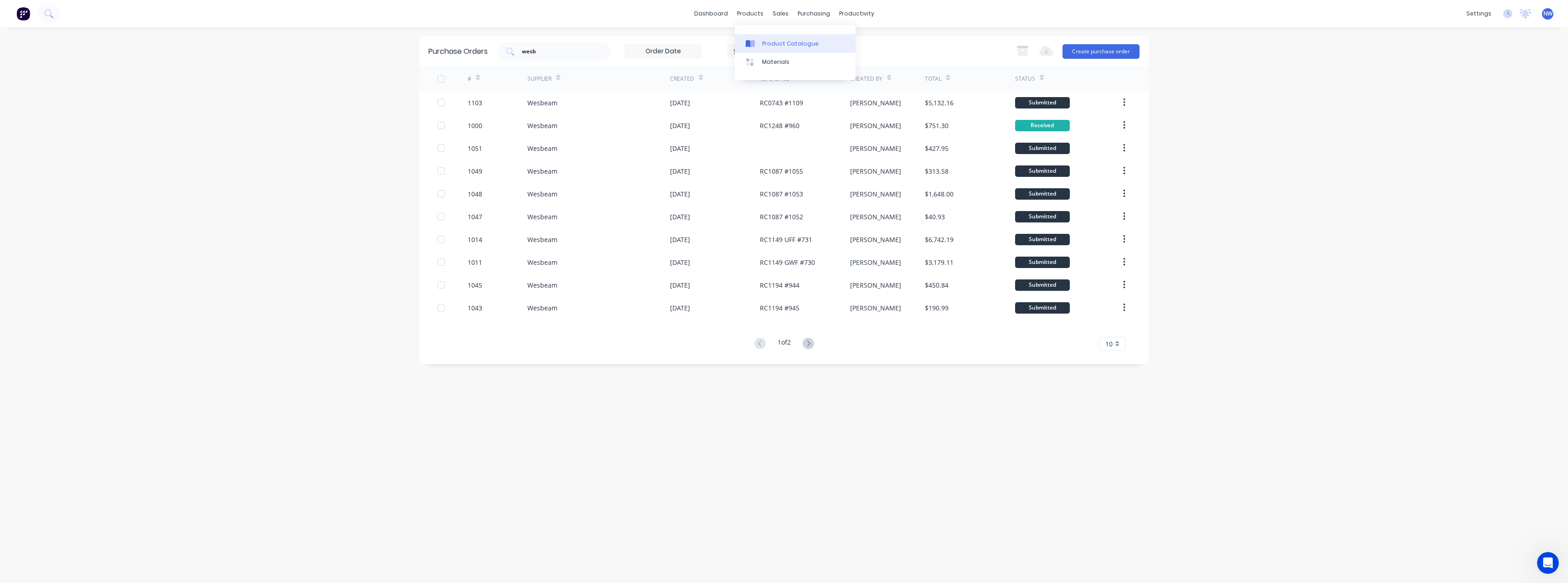
click at [772, 42] on div "Product Catalogue" at bounding box center [790, 43] width 57 height 8
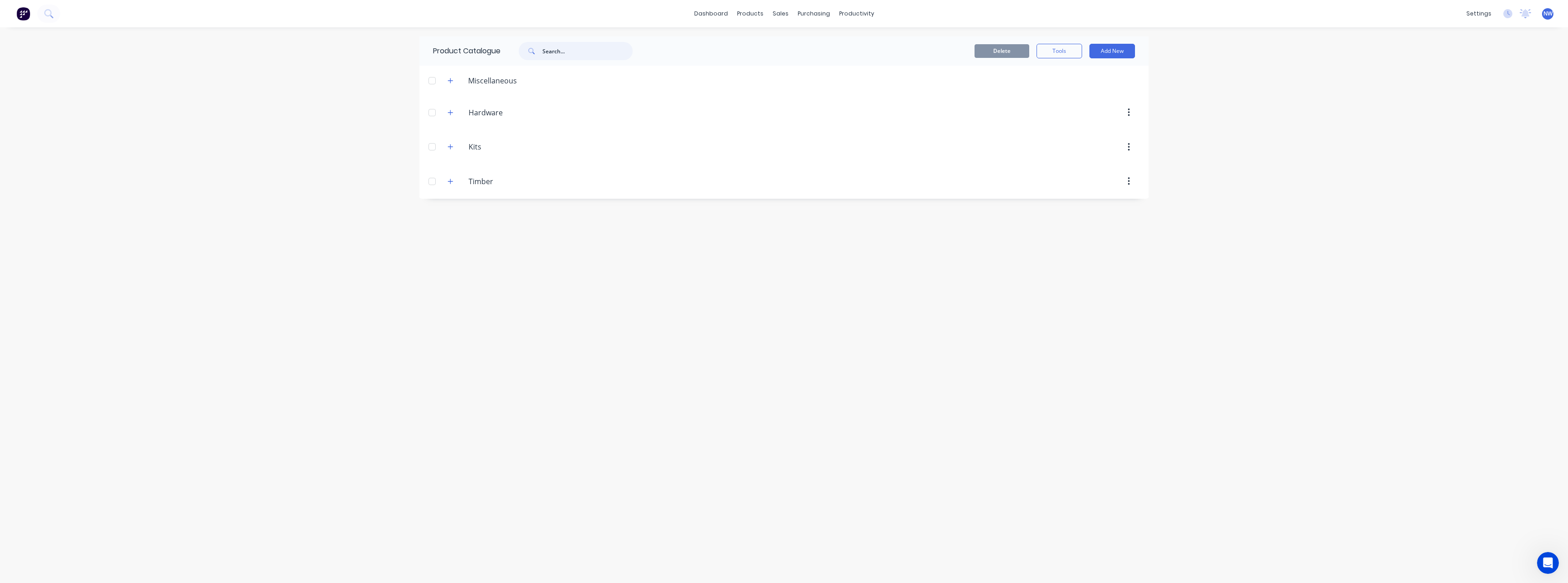
click at [548, 57] on input "text" at bounding box center [587, 51] width 90 height 18
click at [576, 49] on input "450x63" at bounding box center [587, 51] width 90 height 18
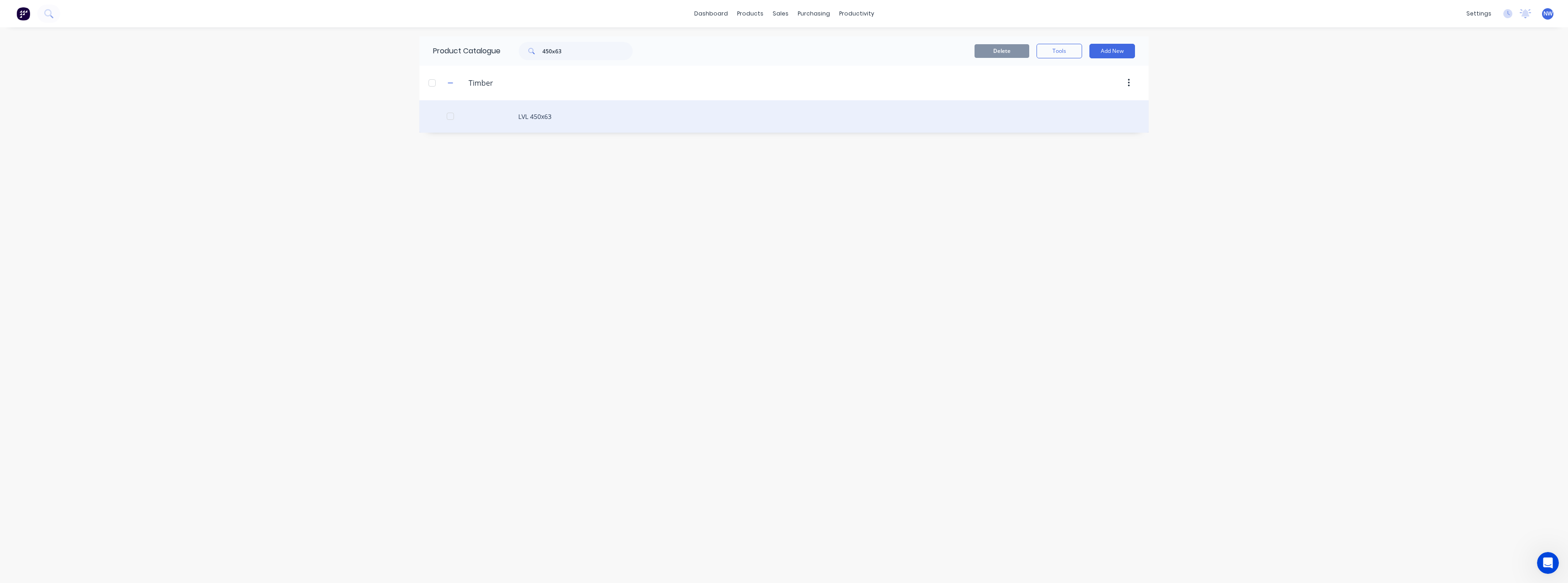
click at [553, 117] on div "LVL 450x63" at bounding box center [784, 116] width 729 height 32
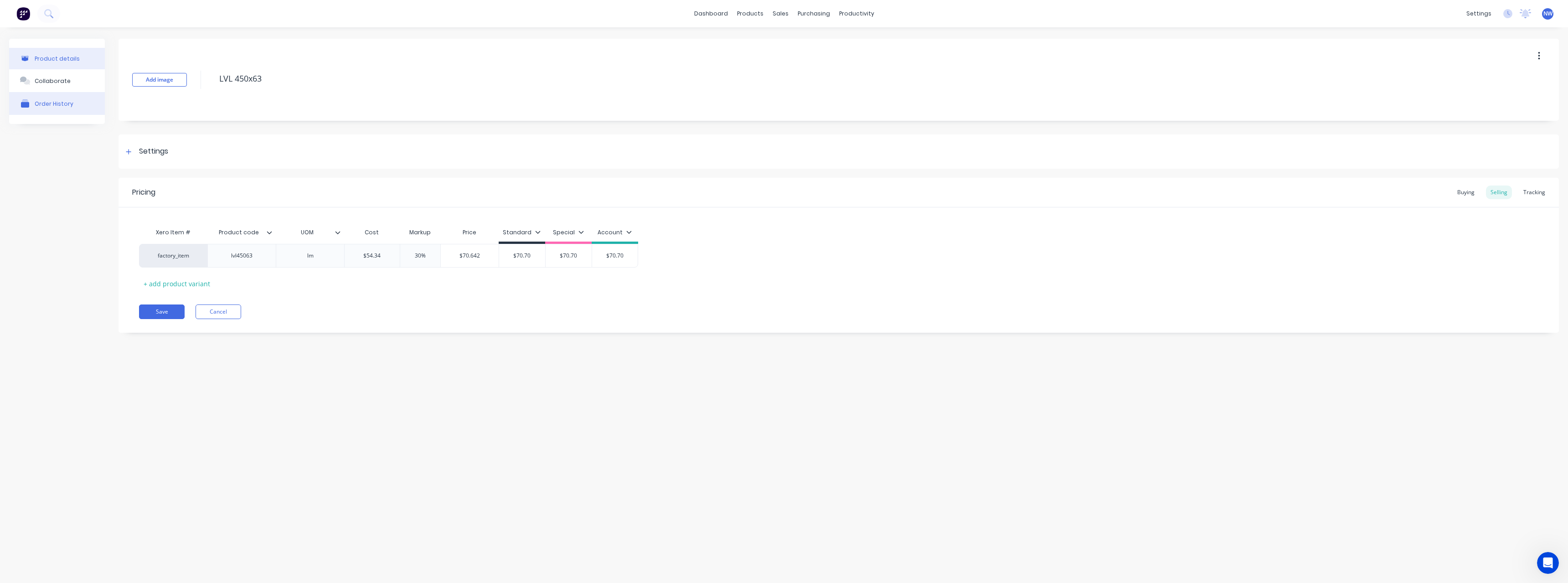
click at [65, 100] on div "Order History" at bounding box center [54, 103] width 39 height 7
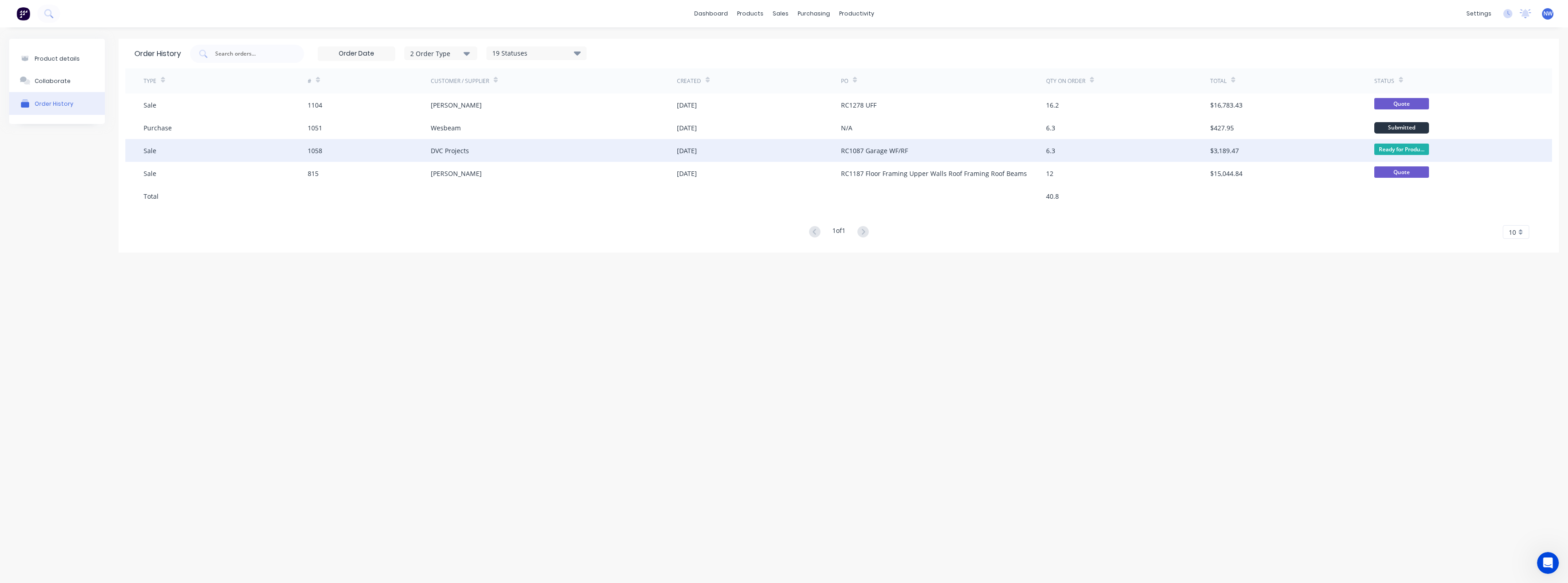
click at [503, 148] on div "DVC Projects" at bounding box center [554, 150] width 246 height 23
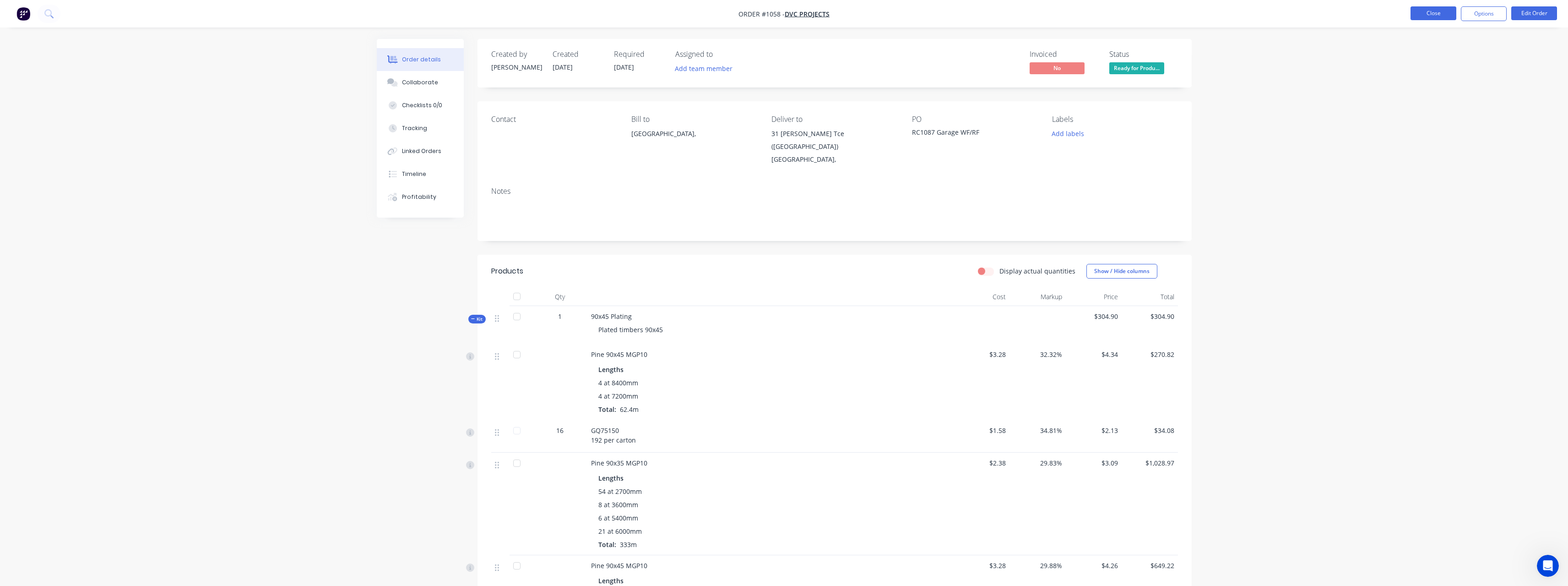
click at [1430, 14] on button "Close" at bounding box center [1433, 13] width 46 height 13
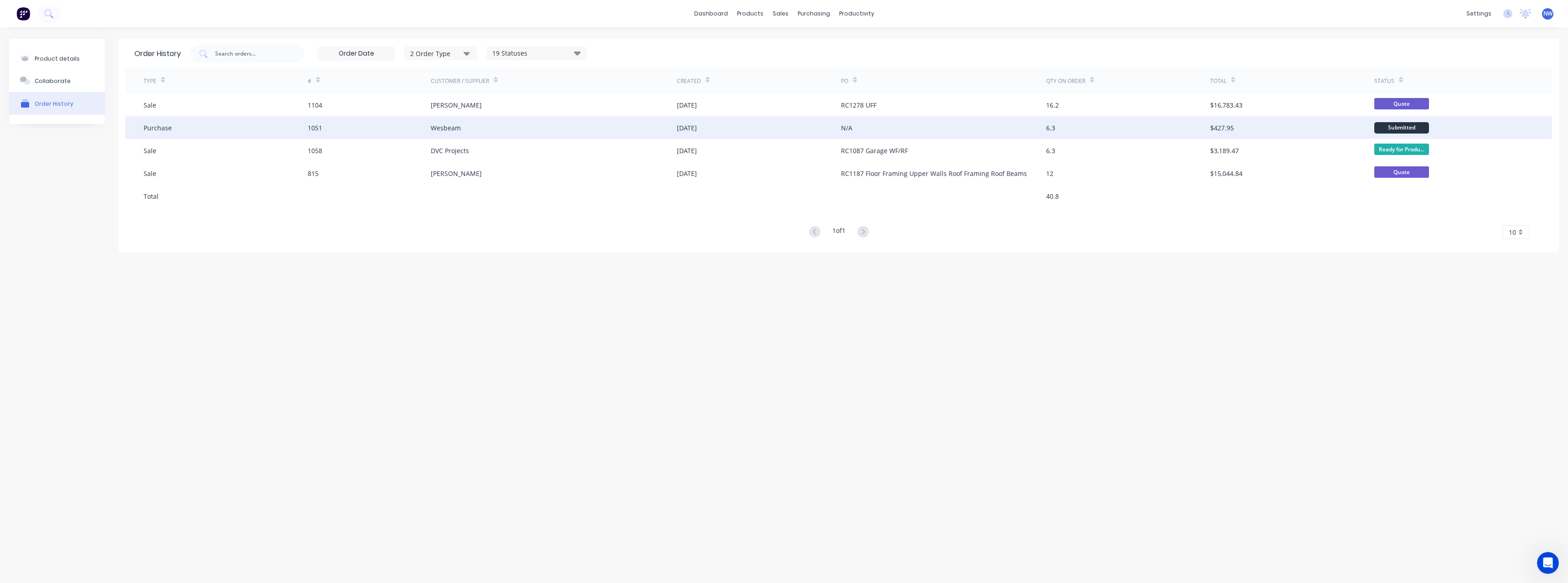
click at [502, 128] on div "Wesbeam" at bounding box center [554, 127] width 246 height 23
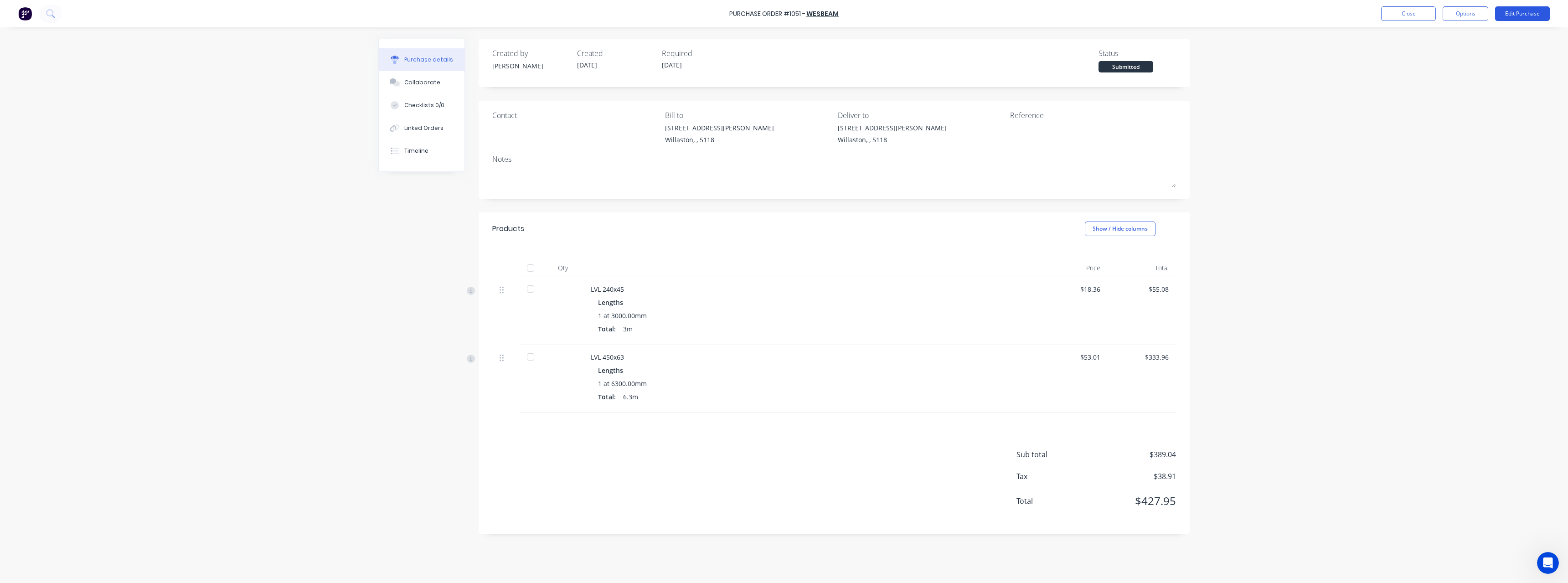
click at [1513, 16] on button "Edit Purchase" at bounding box center [1522, 13] width 55 height 15
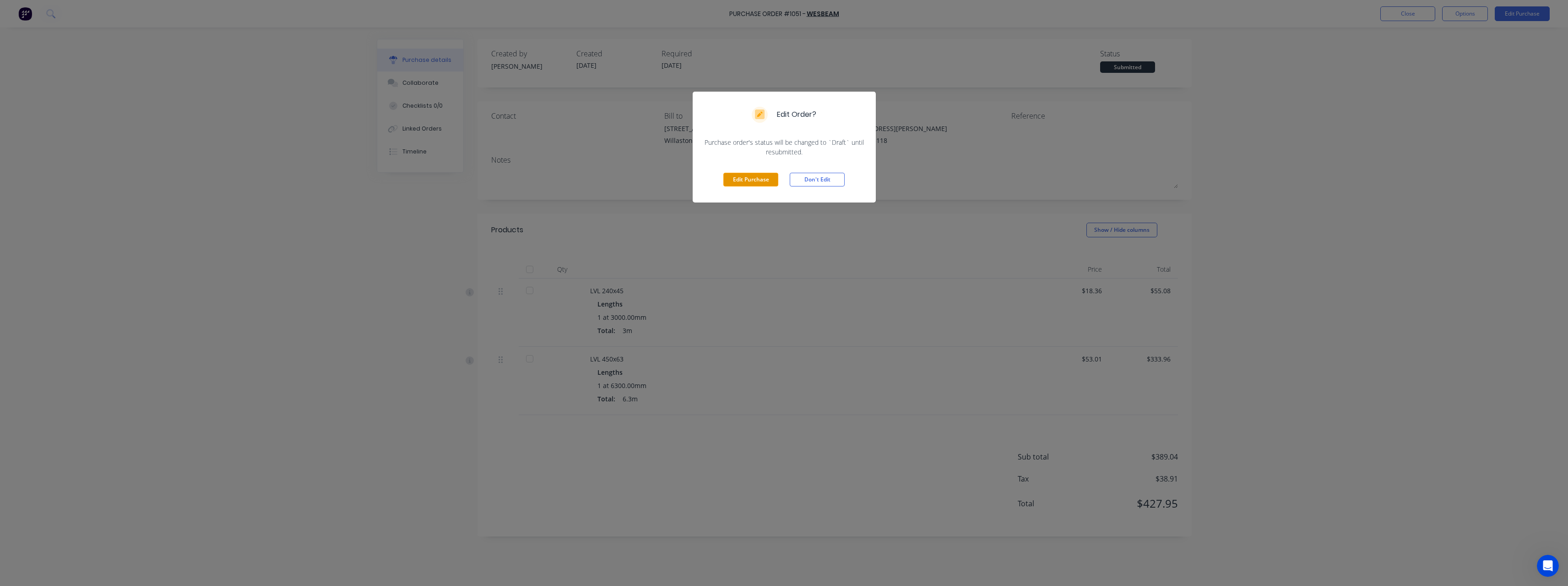
click at [748, 178] on button "Edit Purchase" at bounding box center [751, 179] width 55 height 13
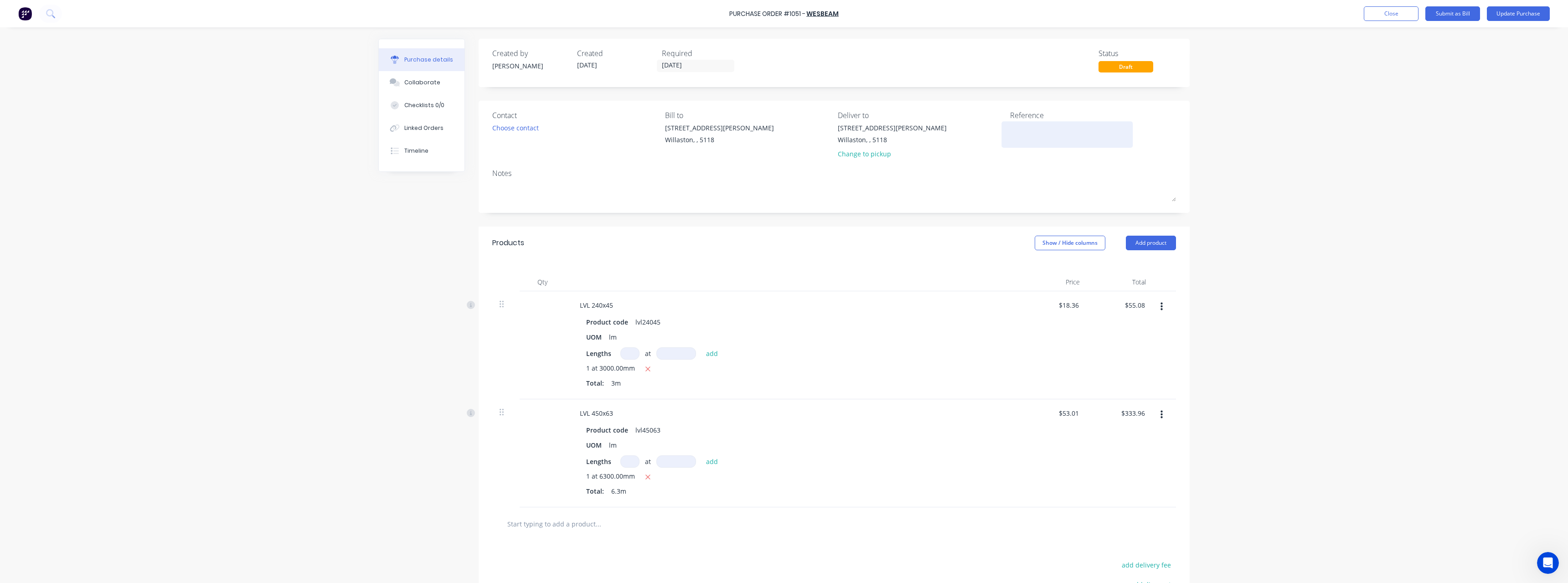
drag, startPoint x: 1031, startPoint y: 128, endPoint x: 1021, endPoint y: 139, distance: 14.9
click at [1026, 134] on textarea at bounding box center [1066, 133] width 114 height 21
click at [1504, 16] on button "Update Purchase" at bounding box center [1518, 13] width 63 height 15
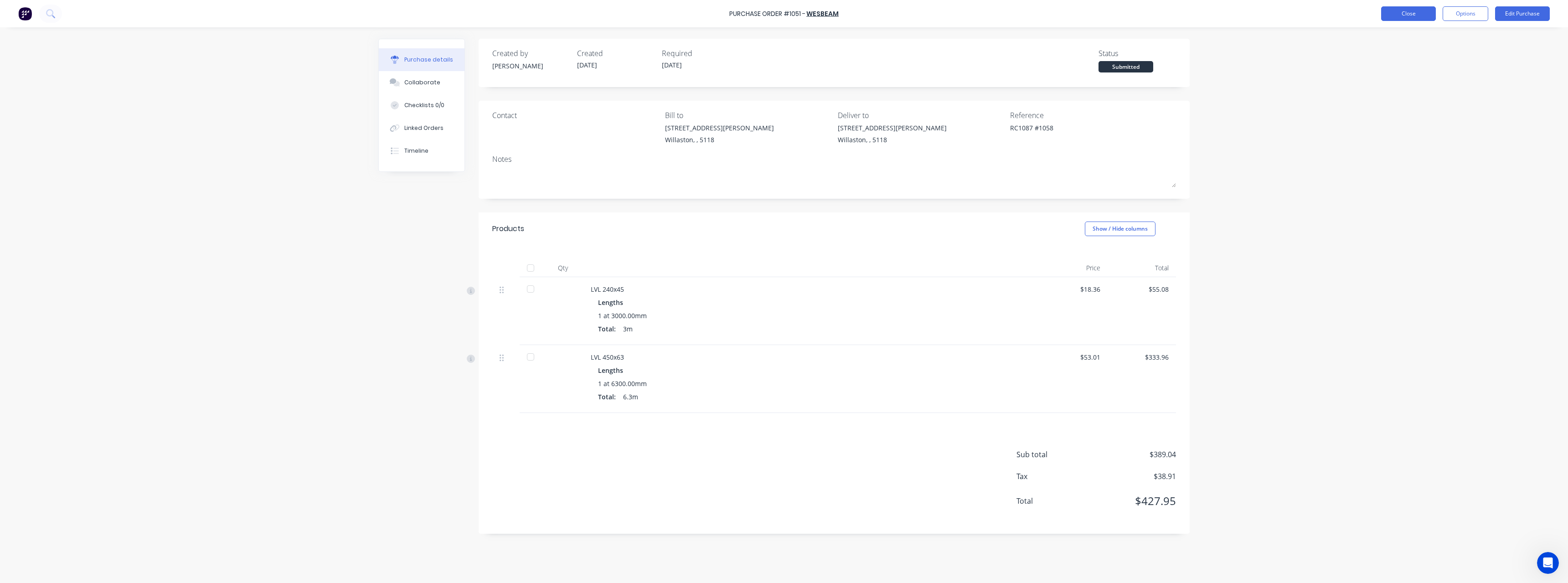
click at [1432, 18] on button "Close" at bounding box center [1409, 13] width 55 height 15
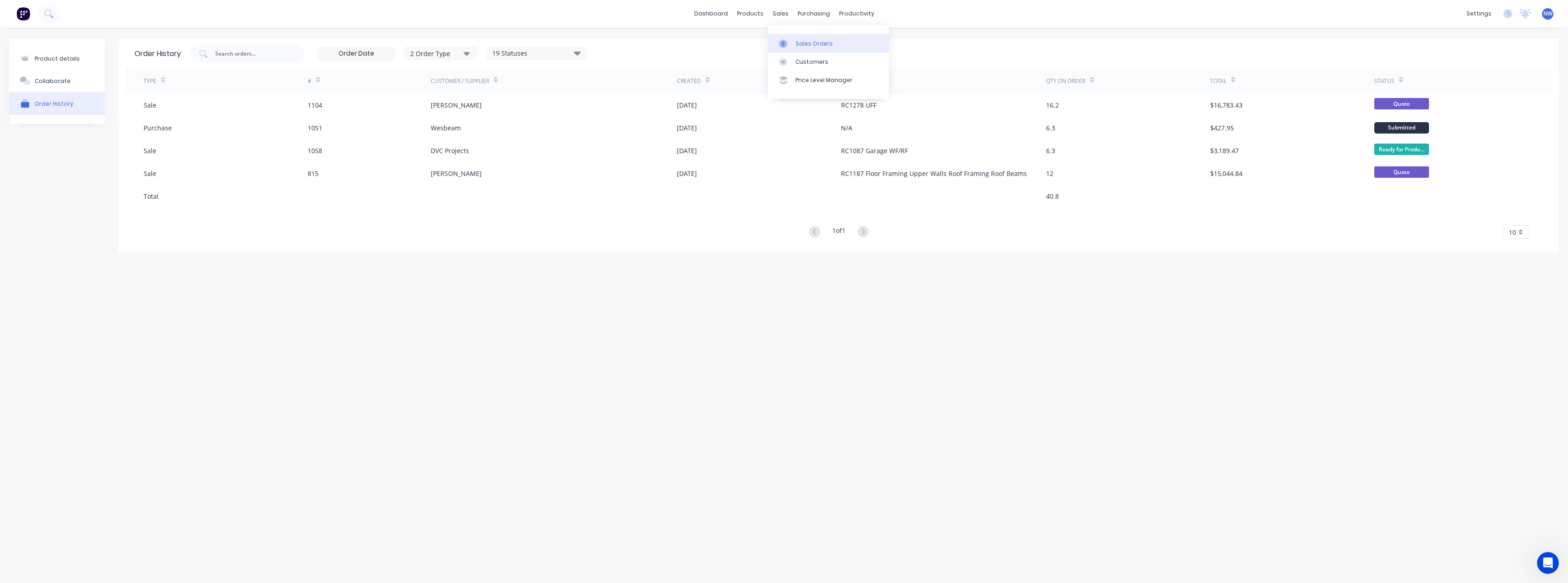
click at [800, 47] on div "Sales Orders" at bounding box center [814, 43] width 37 height 8
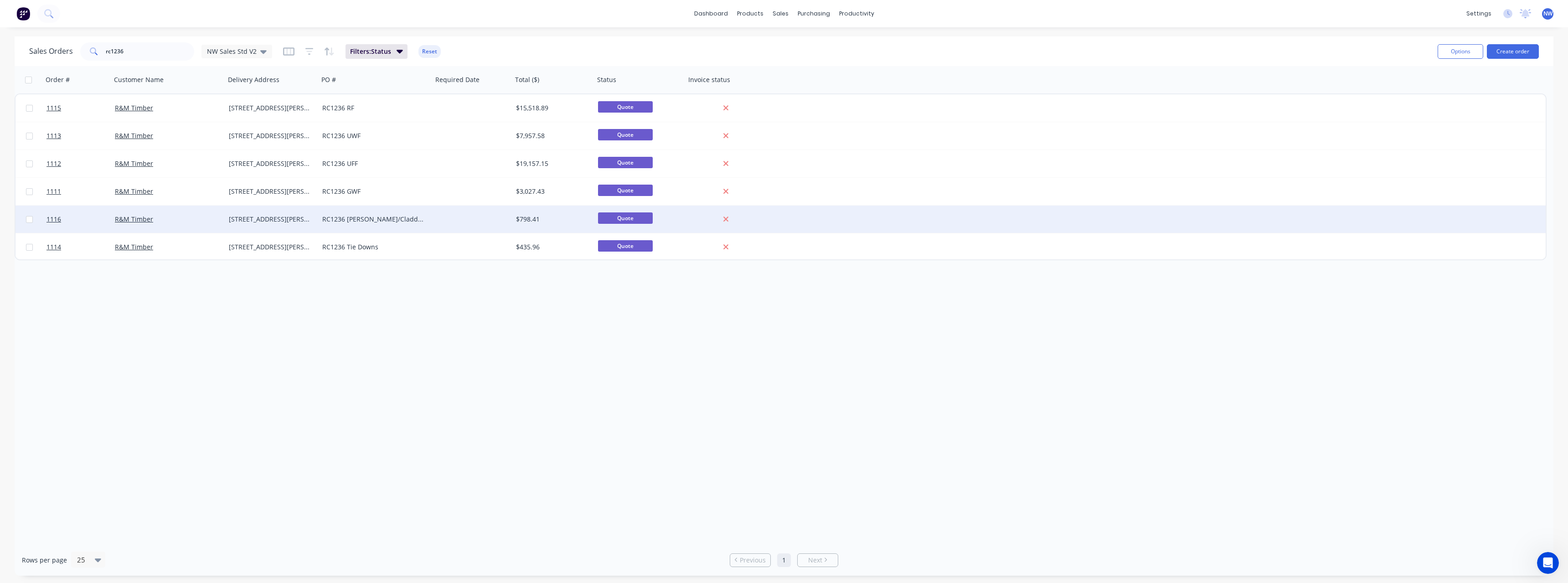
click at [398, 215] on div "RC1236 [PERSON_NAME]/Cladding" at bounding box center [373, 219] width 101 height 9
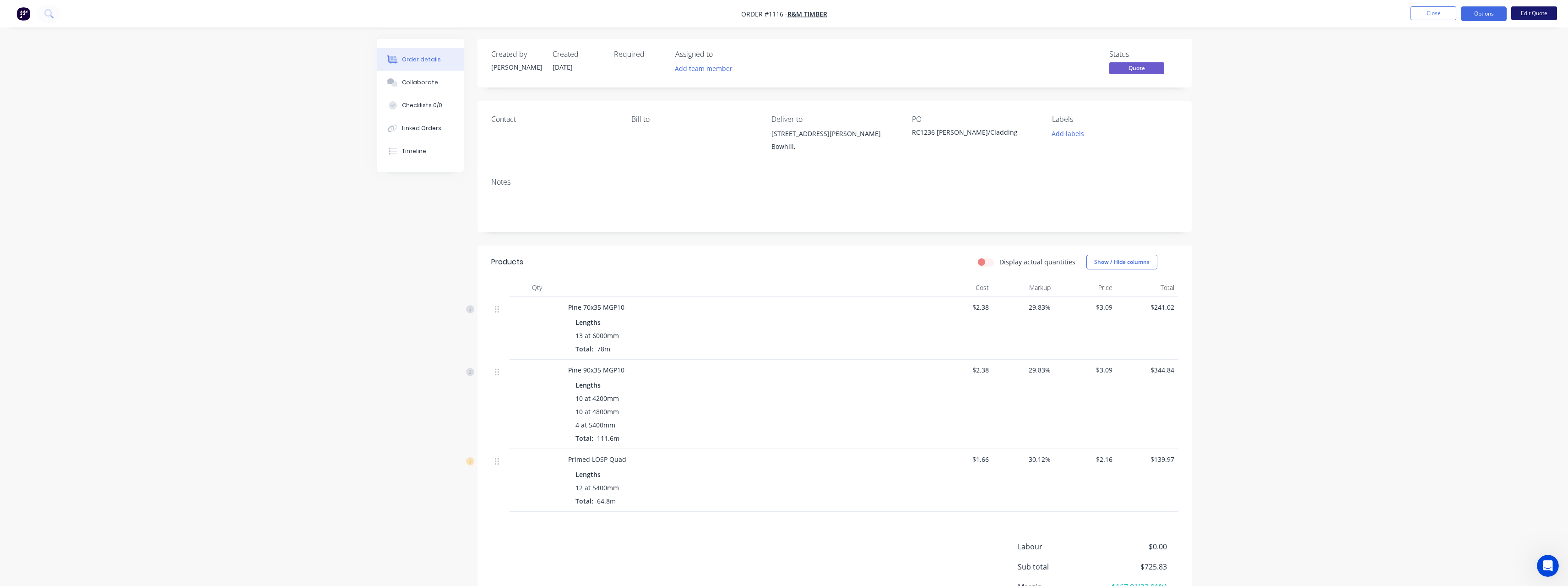
click at [1529, 12] on button "Edit Quote" at bounding box center [1534, 13] width 46 height 13
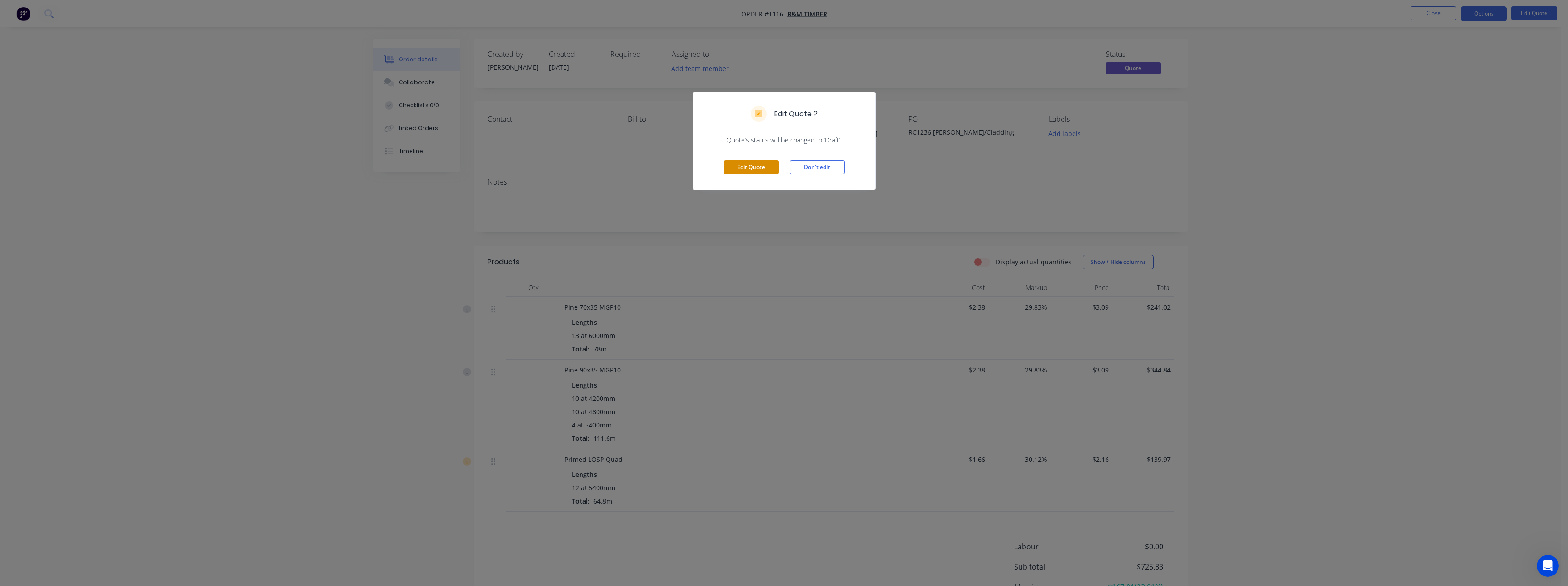
click at [763, 162] on button "Edit Quote" at bounding box center [751, 167] width 55 height 13
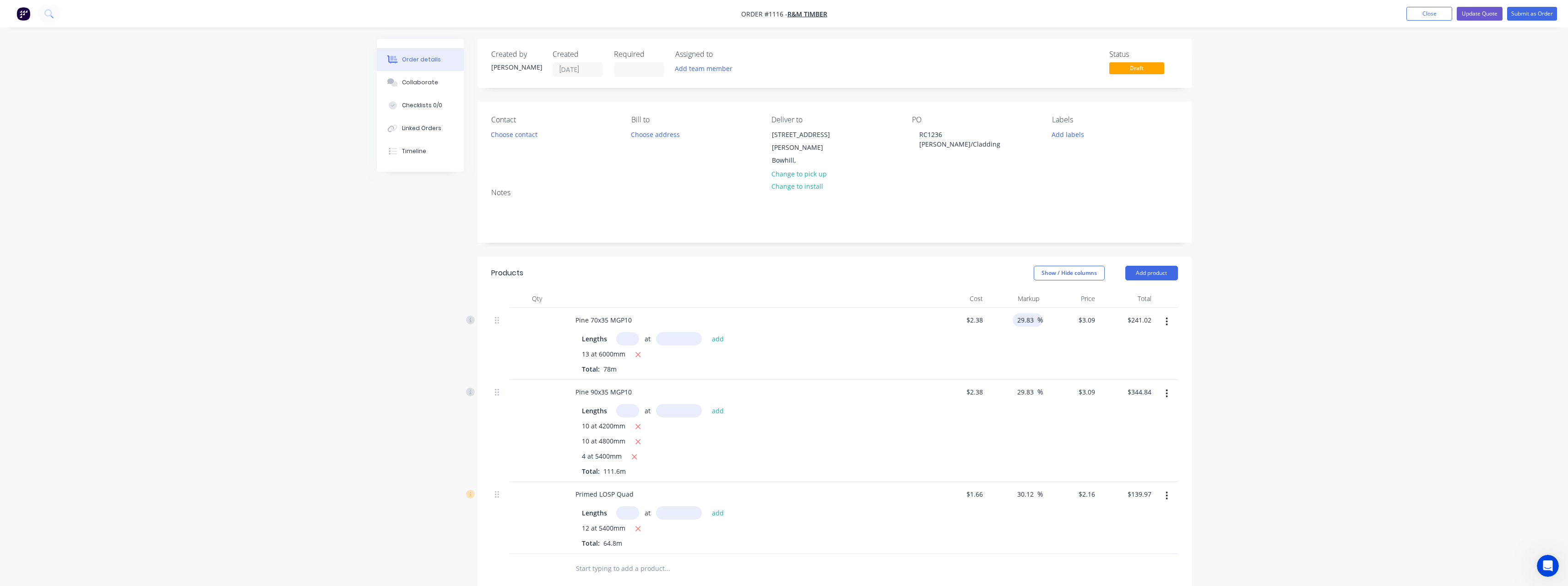
click at [1034, 313] on input "29.83" at bounding box center [1026, 320] width 21 height 13
click at [1032, 385] on input "29.83" at bounding box center [1026, 392] width 21 height 13
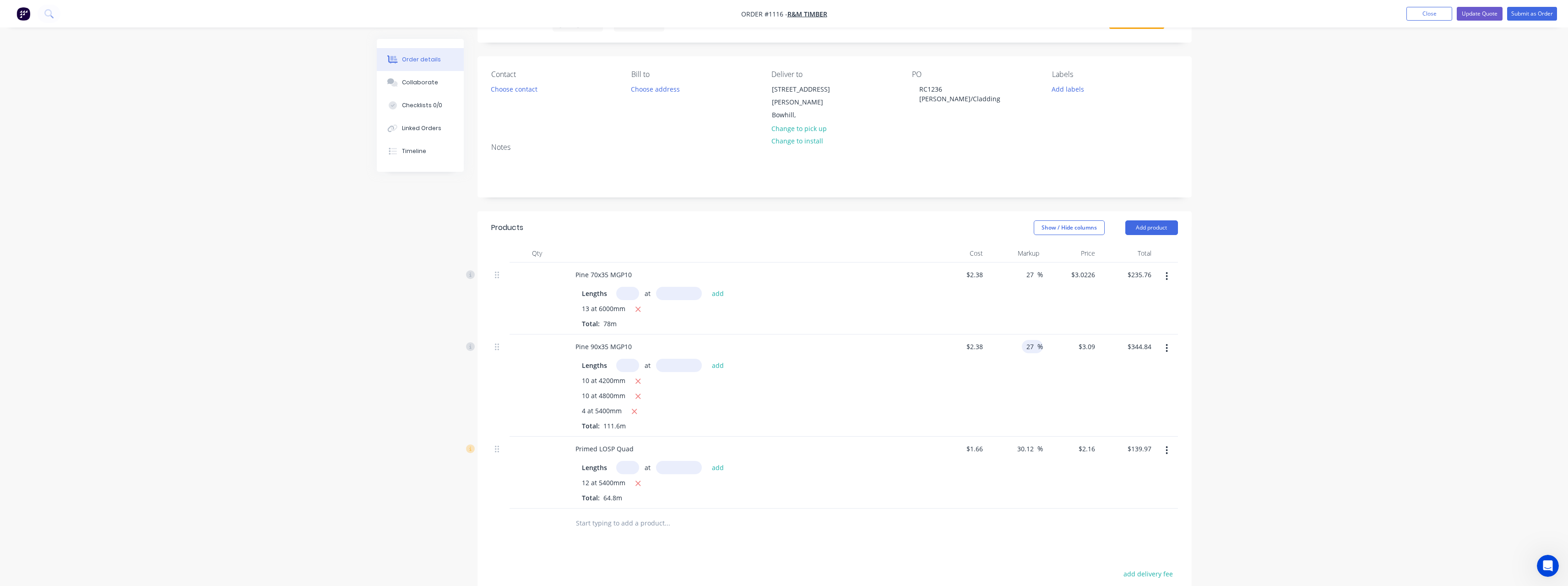
scroll to position [46, 0]
click at [617, 513] on input "text" at bounding box center [667, 522] width 183 height 18
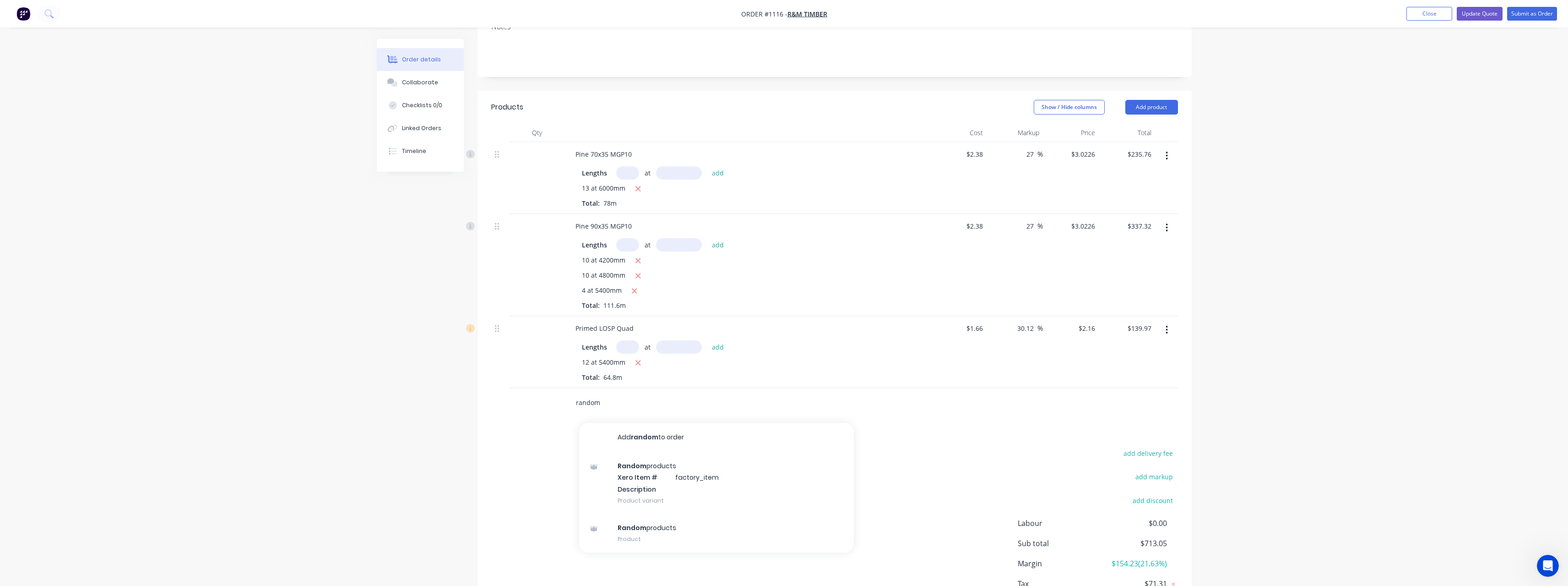
scroll to position [221, 0]
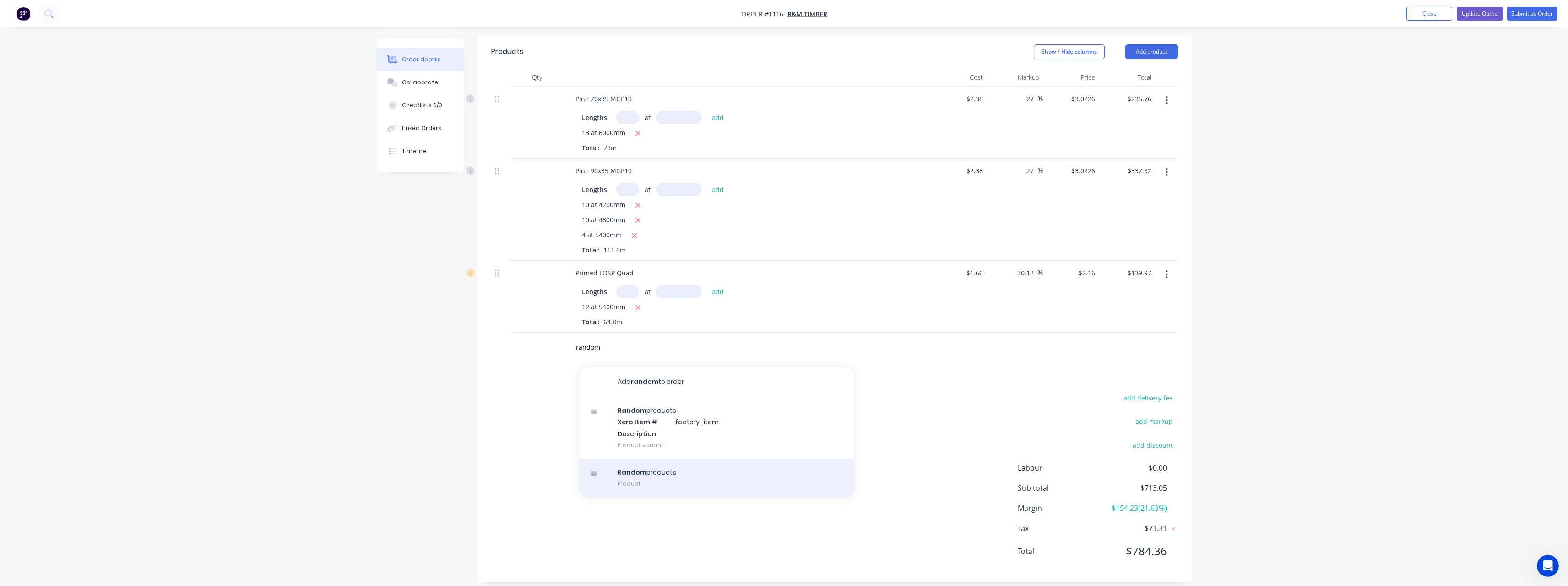
click at [675, 468] on div "Random products Product" at bounding box center [716, 478] width 274 height 39
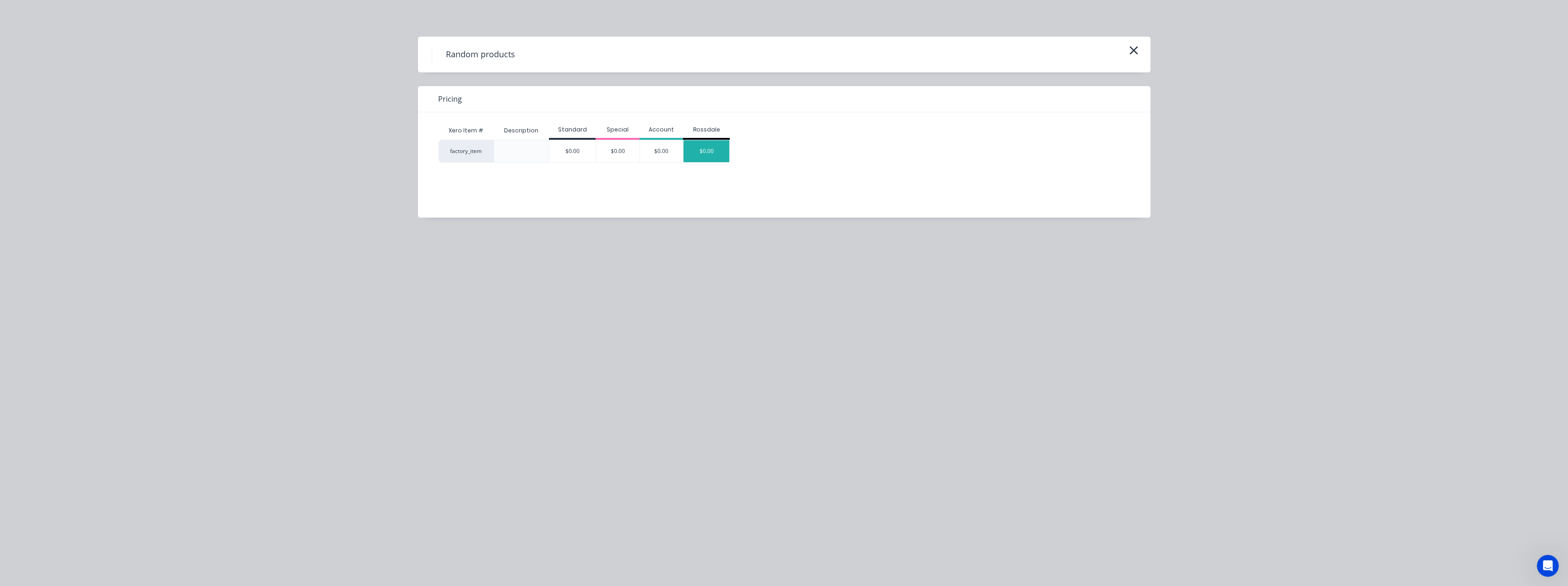
click at [704, 155] on div "$0.00" at bounding box center [706, 151] width 46 height 22
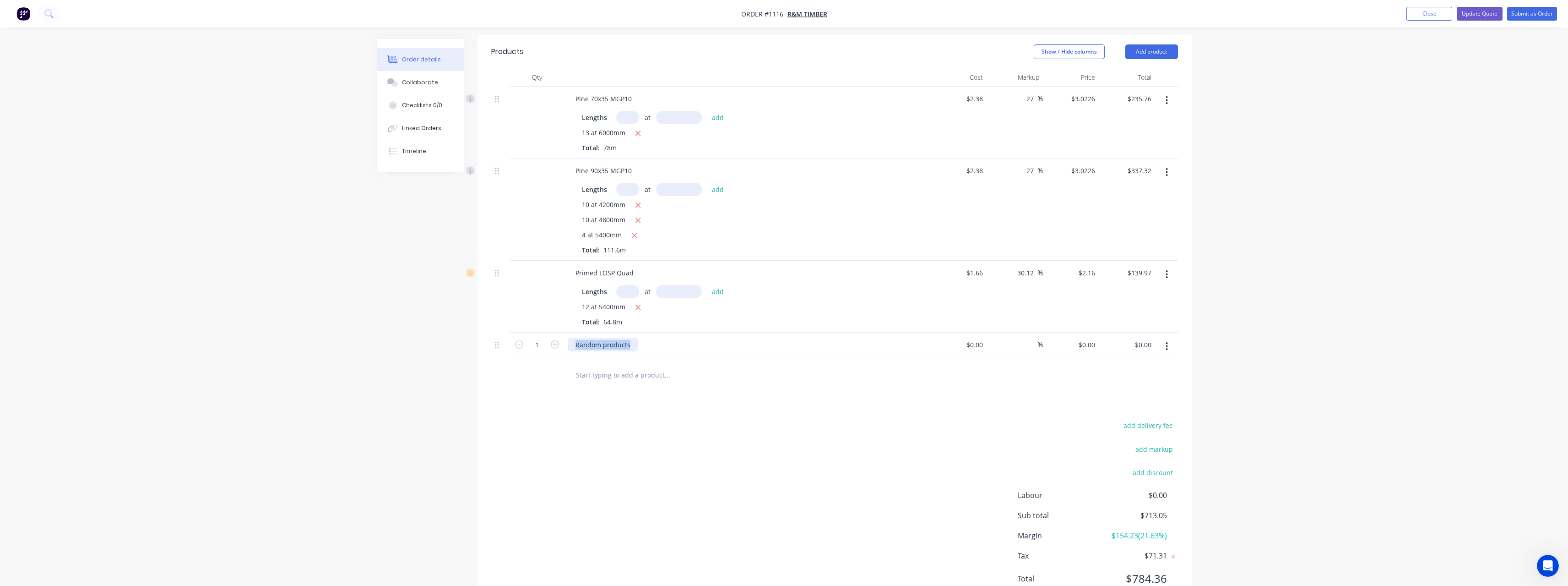
drag, startPoint x: 630, startPoint y: 336, endPoint x: 562, endPoint y: 338, distance: 68.0
click at [562, 338] on div "1 Random products $0.00 $0.00 % $0.00 $0.00 $0.00 $0.00" at bounding box center [834, 347] width 686 height 28
click at [980, 338] on input at bounding box center [981, 345] width 10 height 13
click at [1031, 338] on input at bounding box center [1032, 345] width 10 height 13
click at [767, 366] on div at bounding box center [705, 375] width 274 height 18
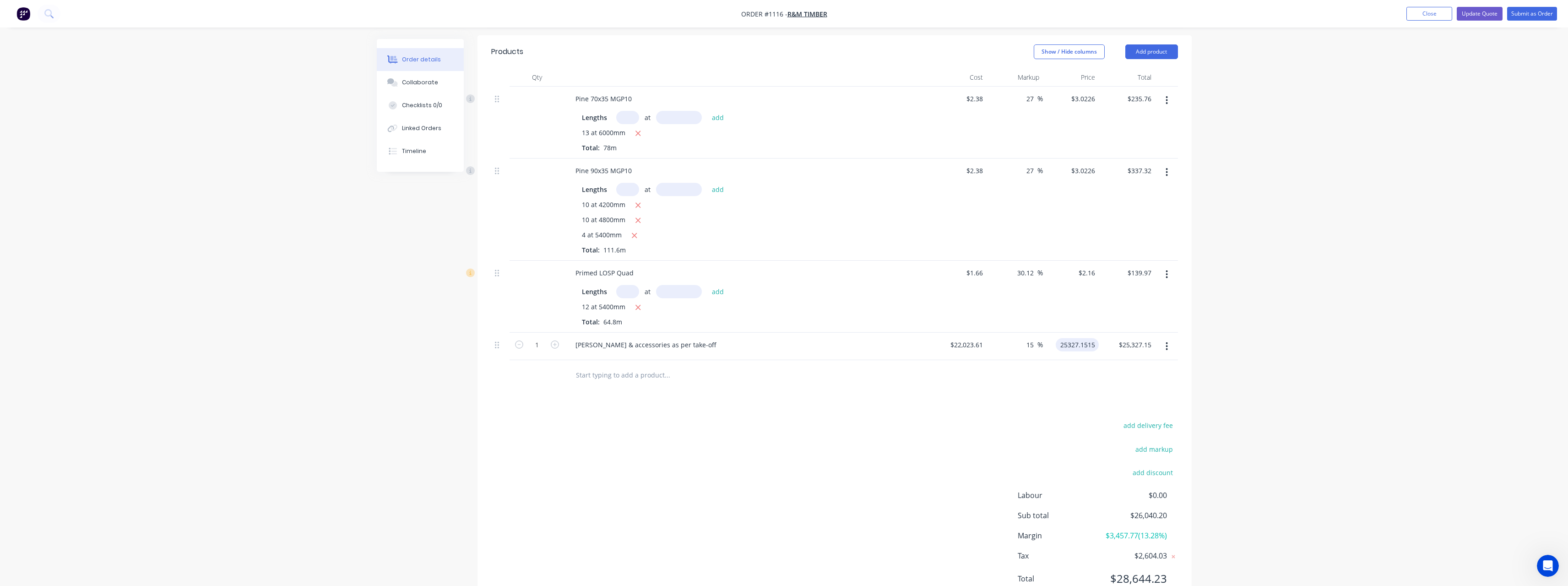
click at [1098, 338] on input "25327.1515" at bounding box center [1079, 345] width 39 height 13
click at [746, 366] on input "text" at bounding box center [667, 375] width 183 height 18
click at [1474, 15] on button "Update Quote" at bounding box center [1479, 13] width 46 height 13
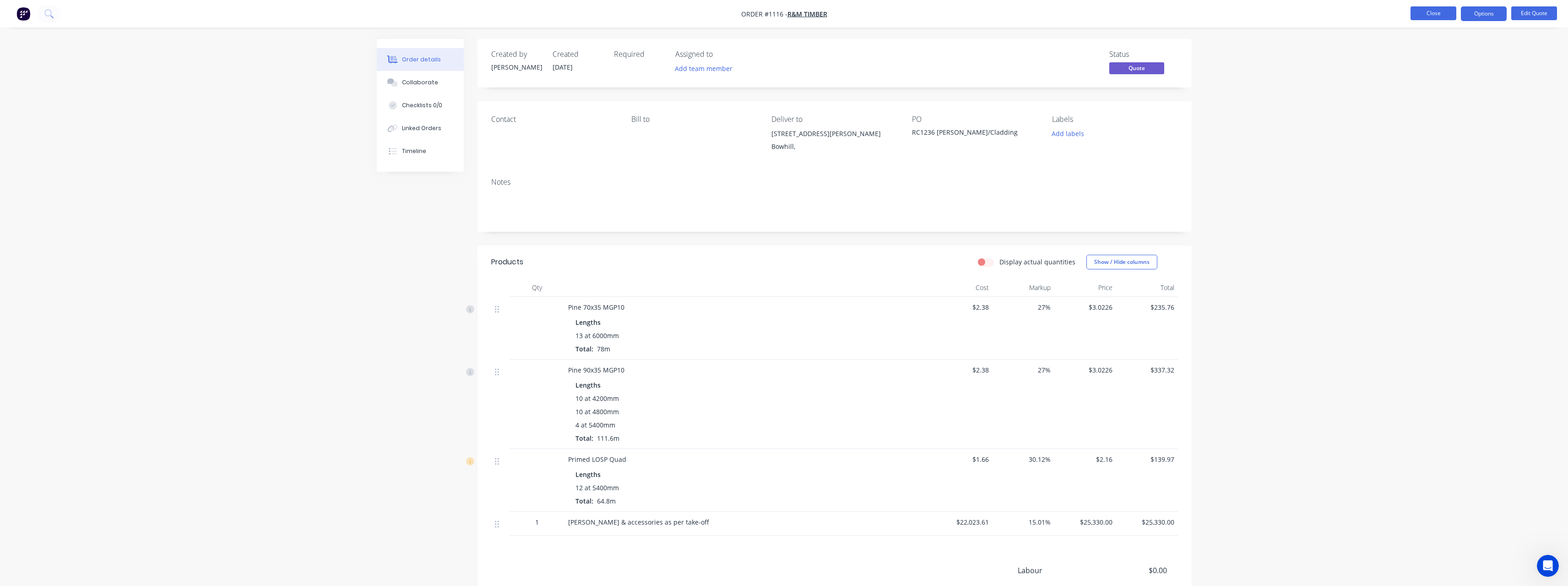
click at [1424, 19] on button "Close" at bounding box center [1433, 13] width 46 height 13
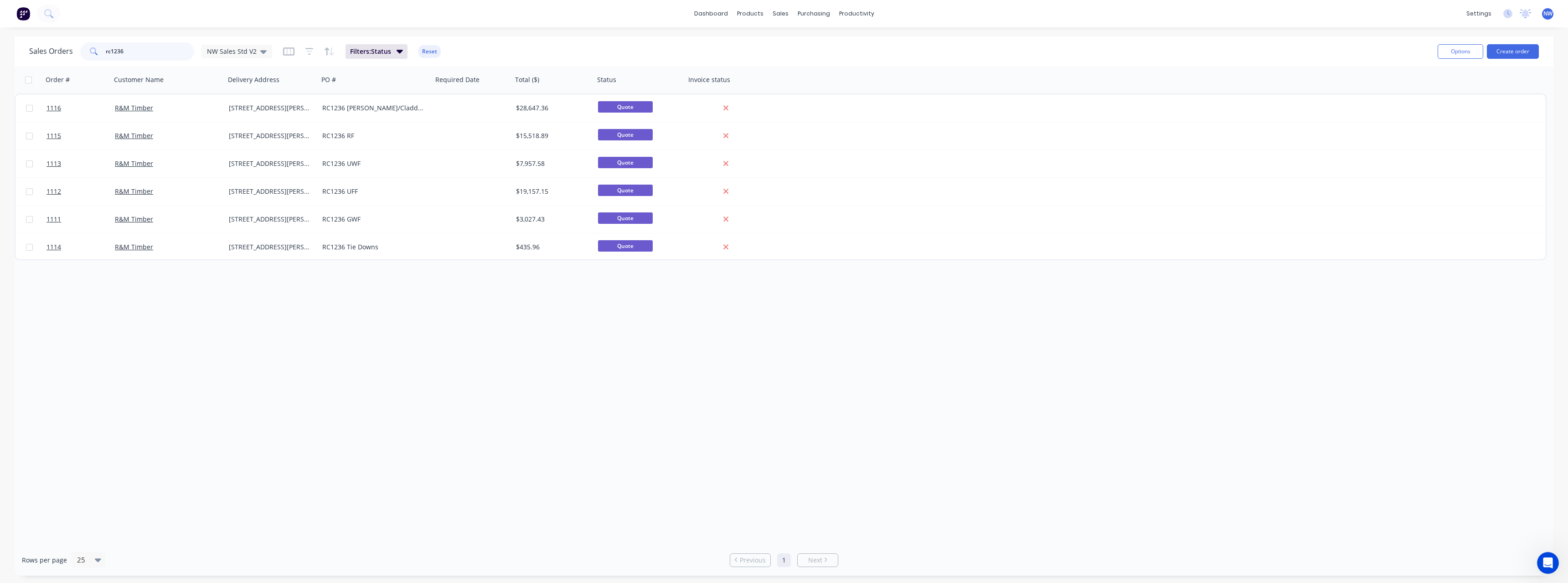
drag, startPoint x: 141, startPoint y: 48, endPoint x: 83, endPoint y: 51, distance: 58.1
click at [83, 51] on div "rc1236" at bounding box center [137, 52] width 114 height 18
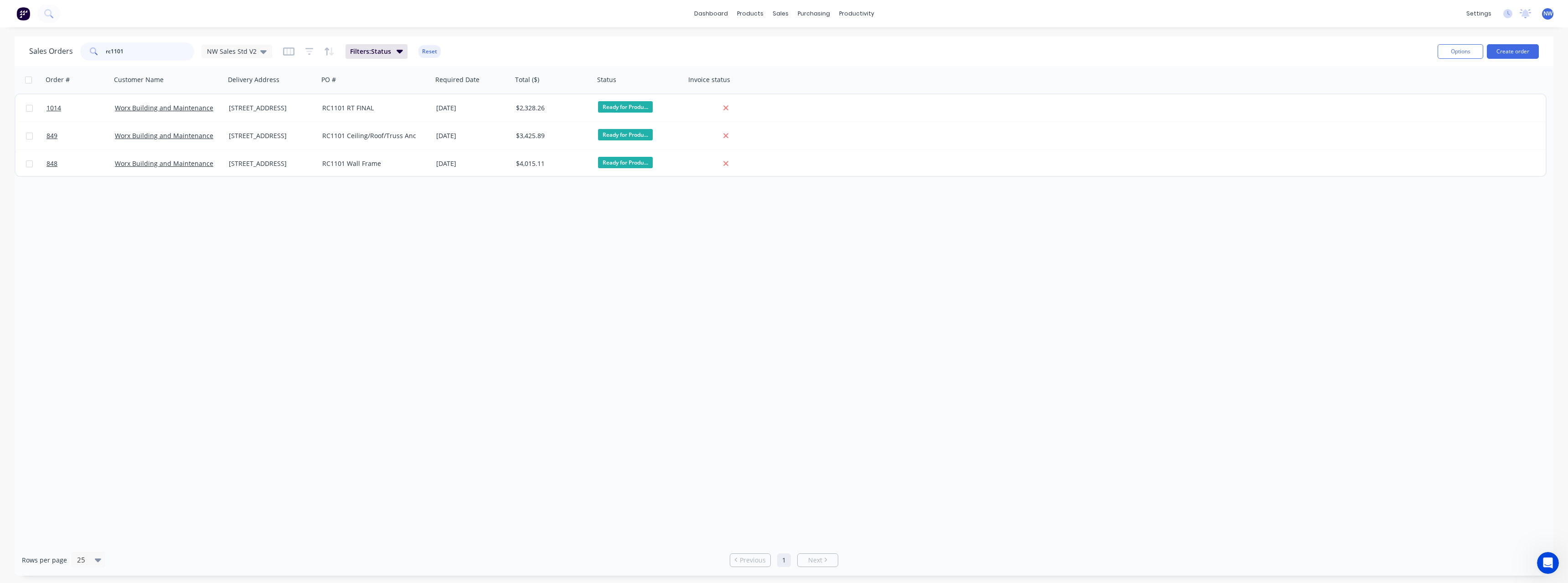
click at [146, 51] on input "rc1101" at bounding box center [150, 52] width 89 height 18
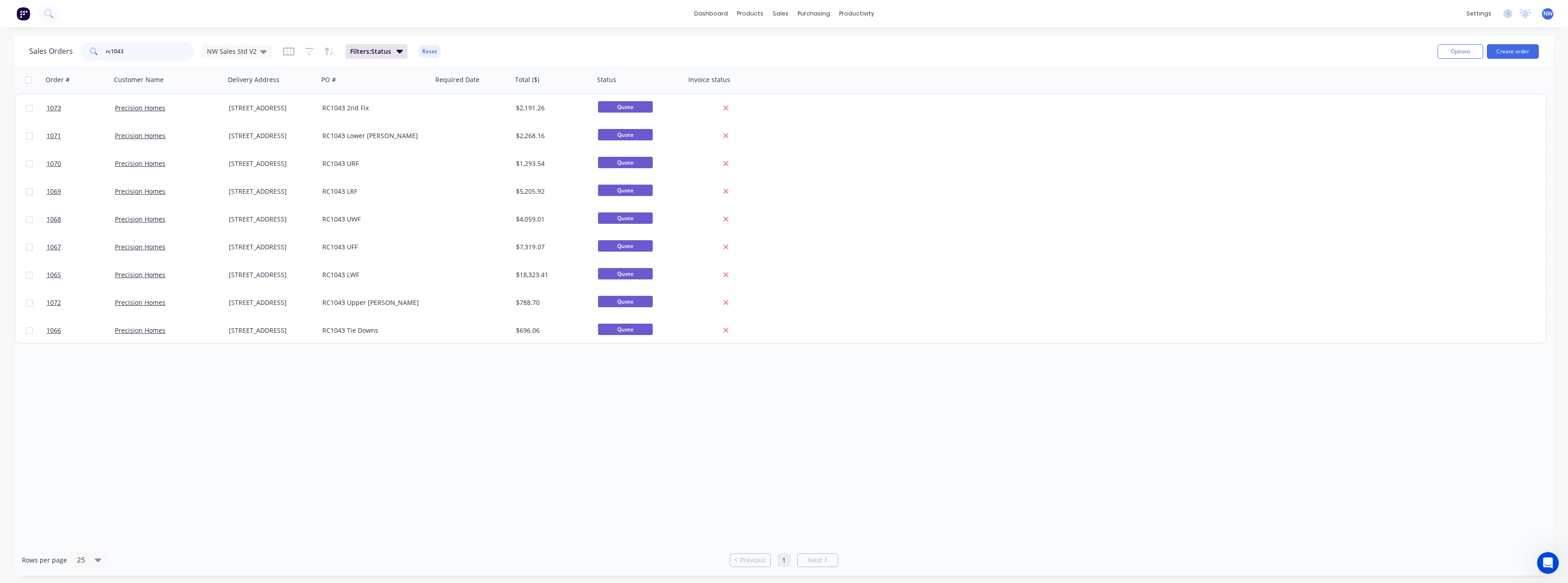
click at [128, 47] on input "rc1043" at bounding box center [150, 52] width 89 height 18
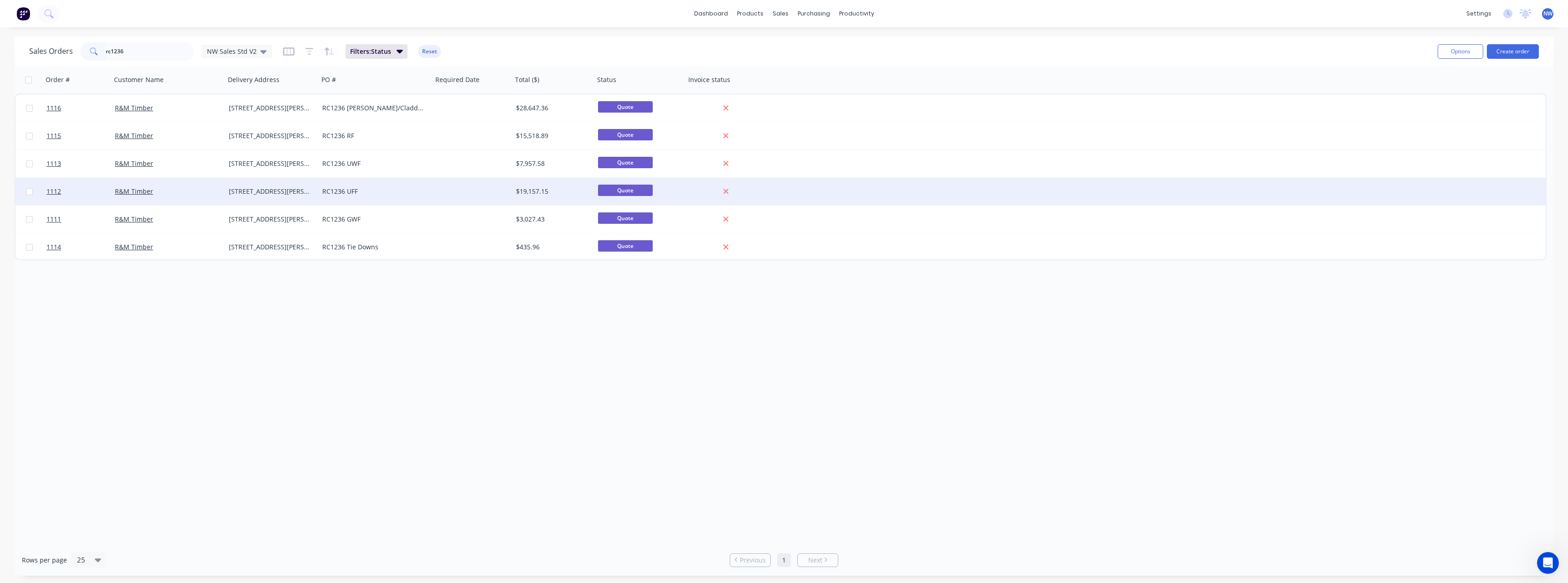
click at [241, 196] on div "[STREET_ADDRESS][PERSON_NAME]" at bounding box center [272, 191] width 94 height 27
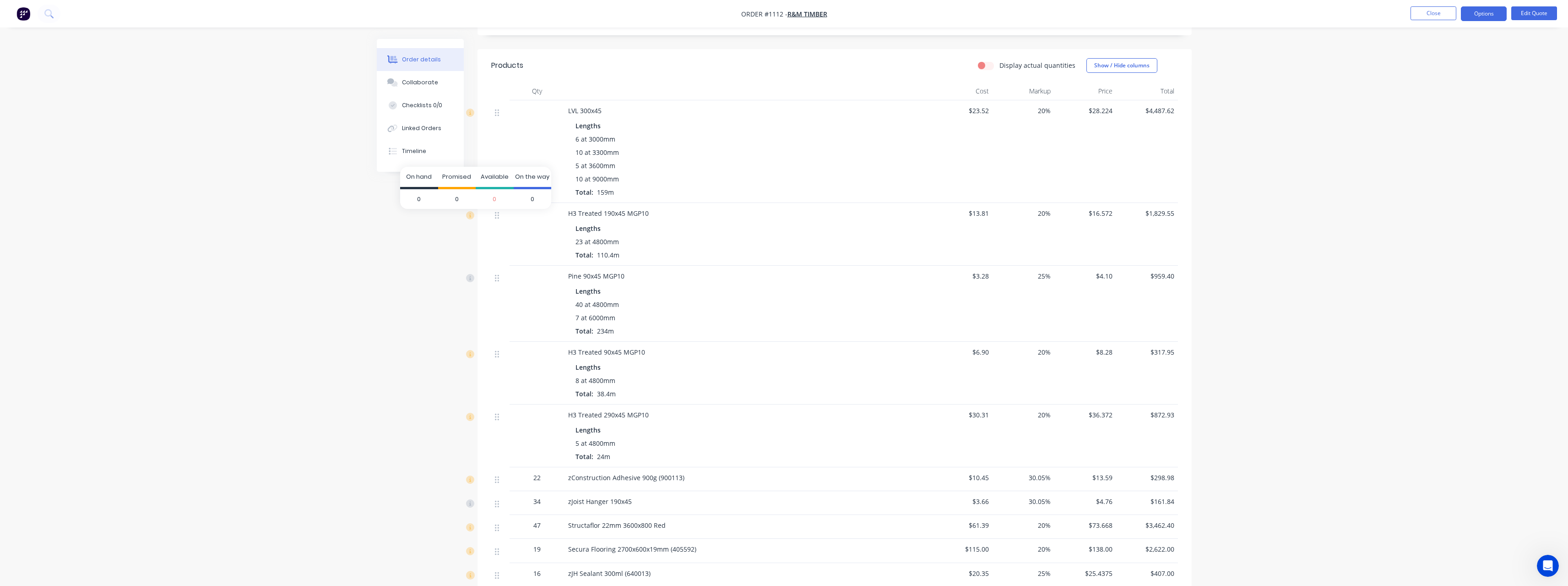
scroll to position [229, 0]
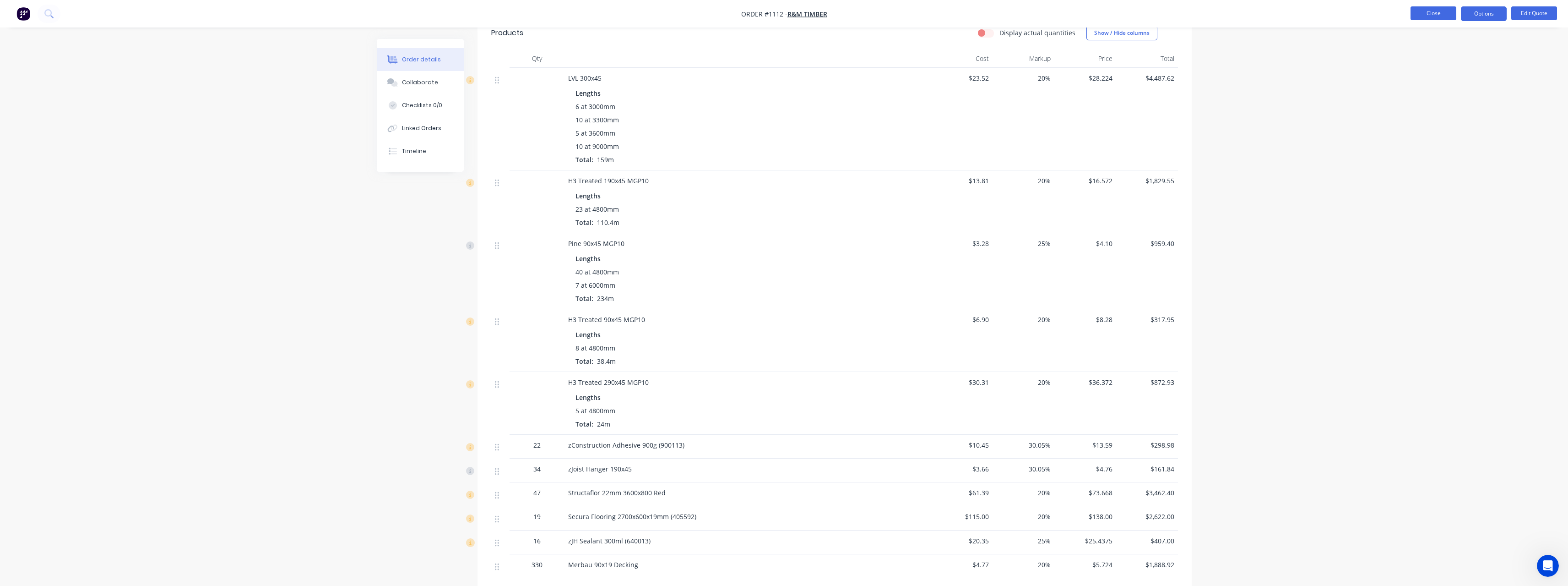
click at [1445, 10] on button "Close" at bounding box center [1433, 13] width 46 height 13
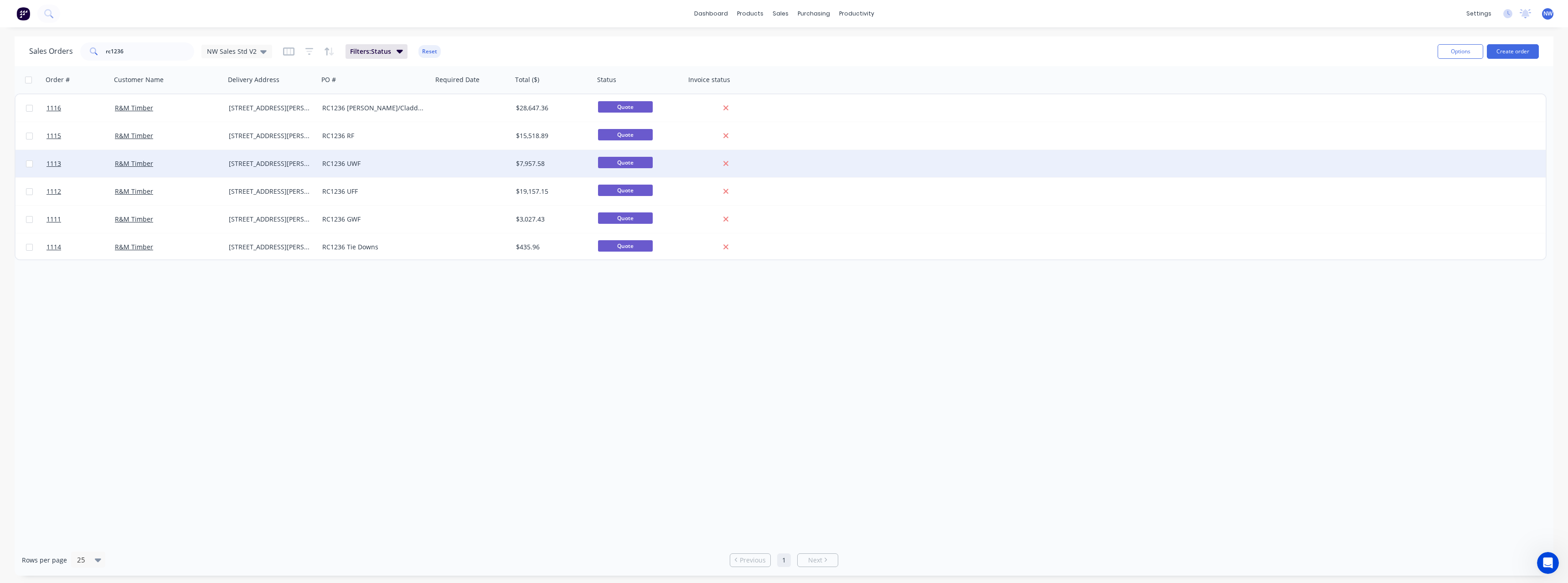
click at [446, 169] on div at bounding box center [472, 163] width 80 height 27
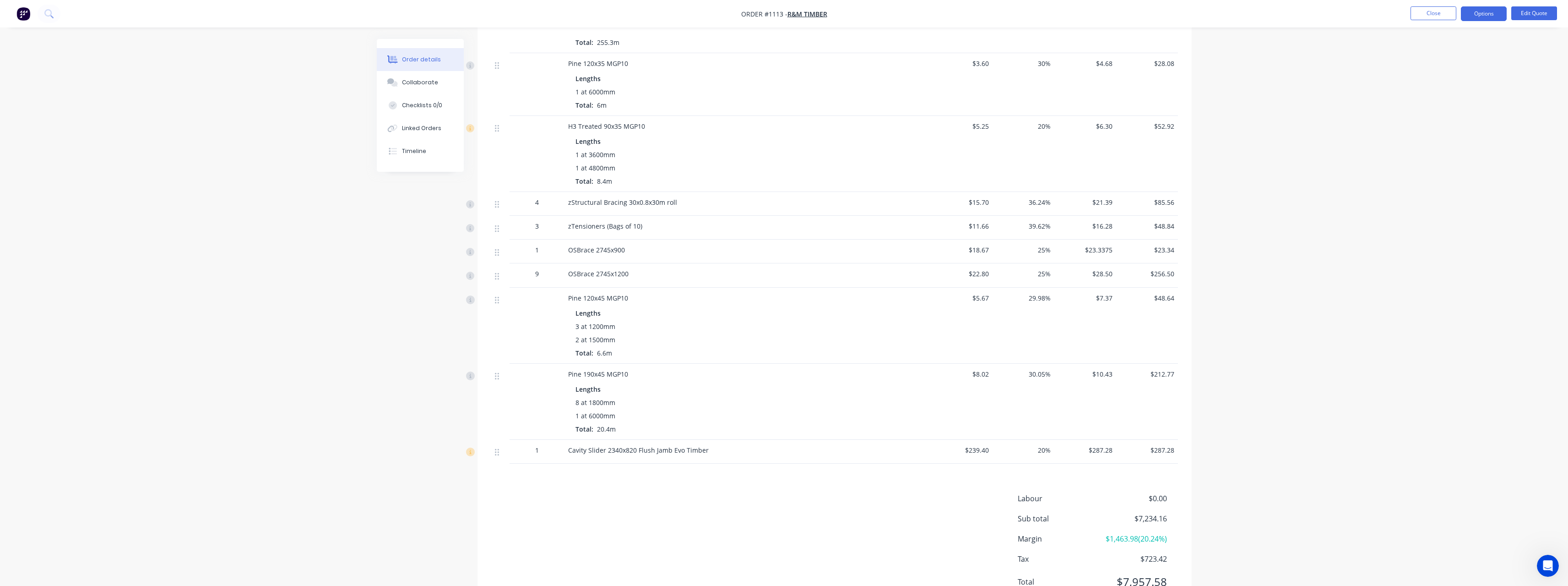
scroll to position [595, 0]
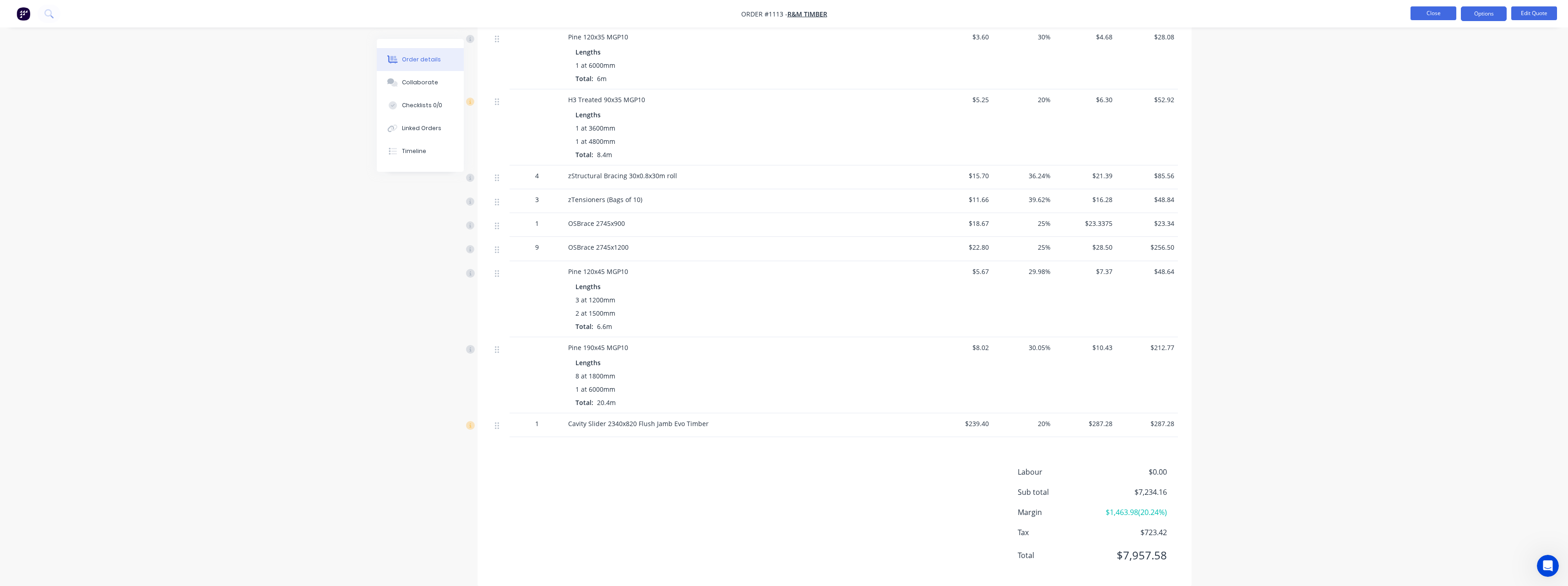
click at [1443, 10] on button "Close" at bounding box center [1433, 13] width 46 height 13
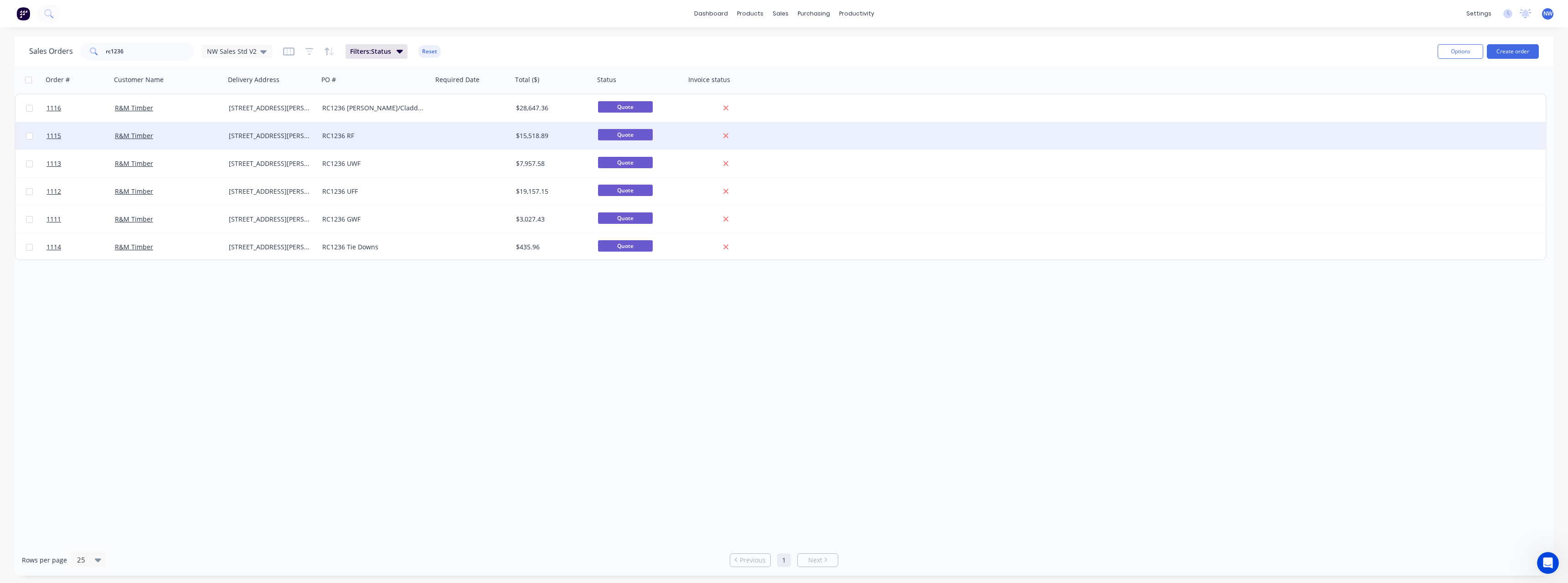
click at [416, 144] on div "RC1236 RF" at bounding box center [375, 136] width 114 height 27
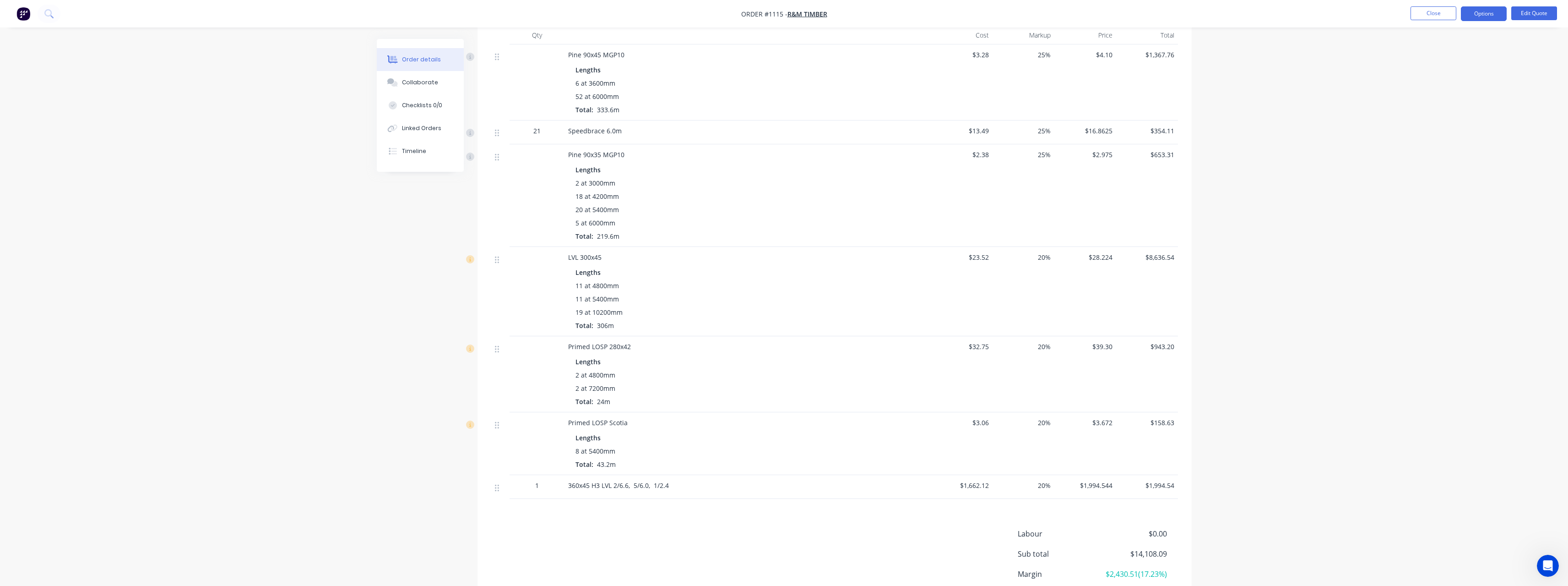
scroll to position [275, 0]
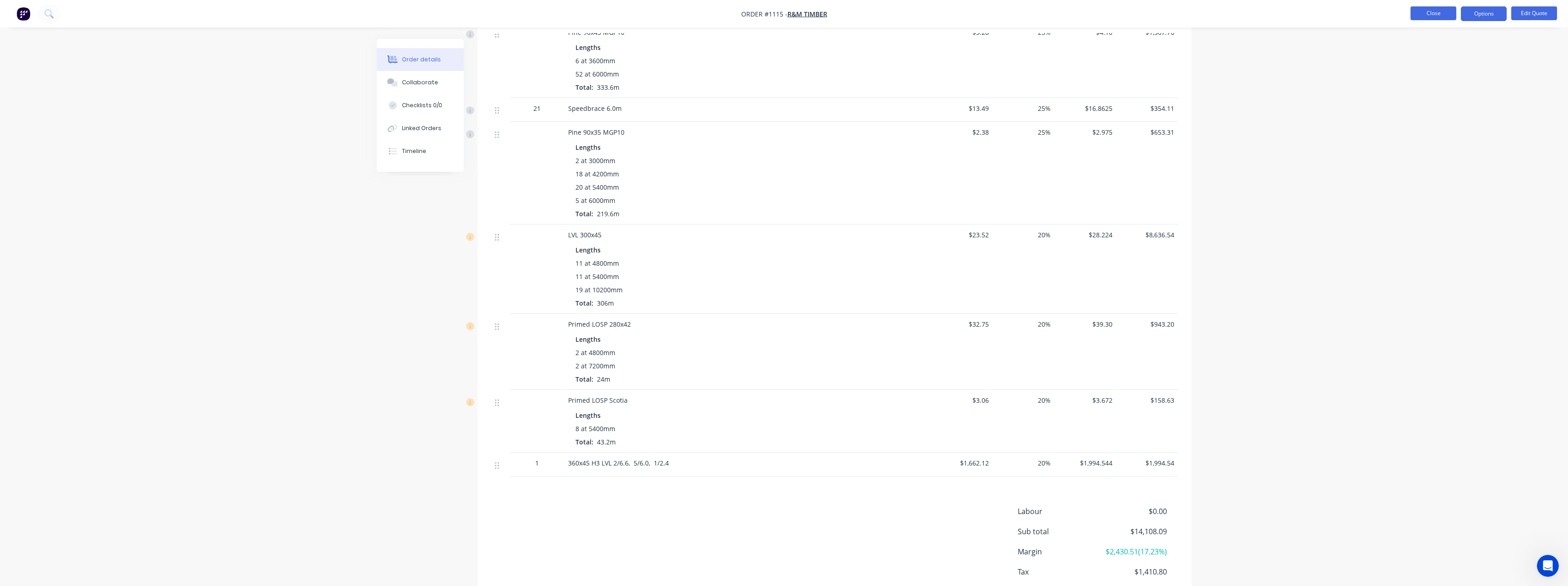
click at [1423, 9] on button "Close" at bounding box center [1433, 13] width 46 height 13
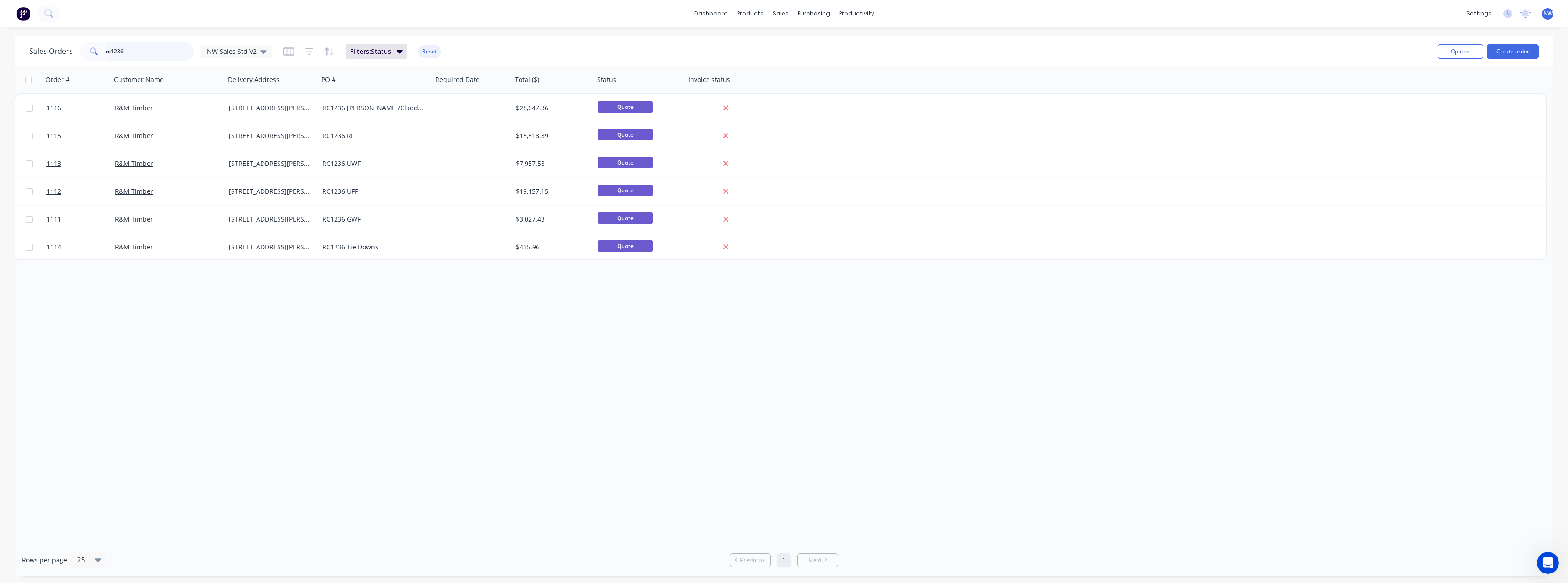
click at [144, 52] on input "rc1236" at bounding box center [150, 52] width 89 height 18
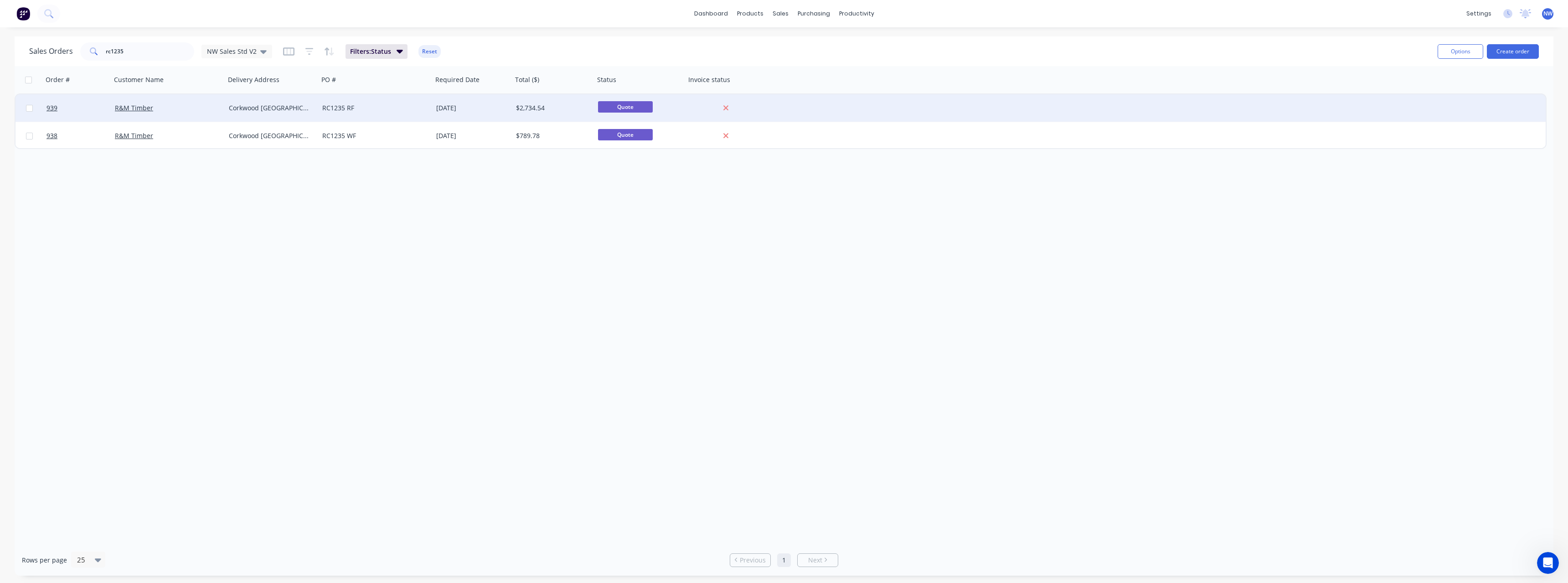
click at [398, 111] on div "RC1235 RF" at bounding box center [373, 108] width 101 height 9
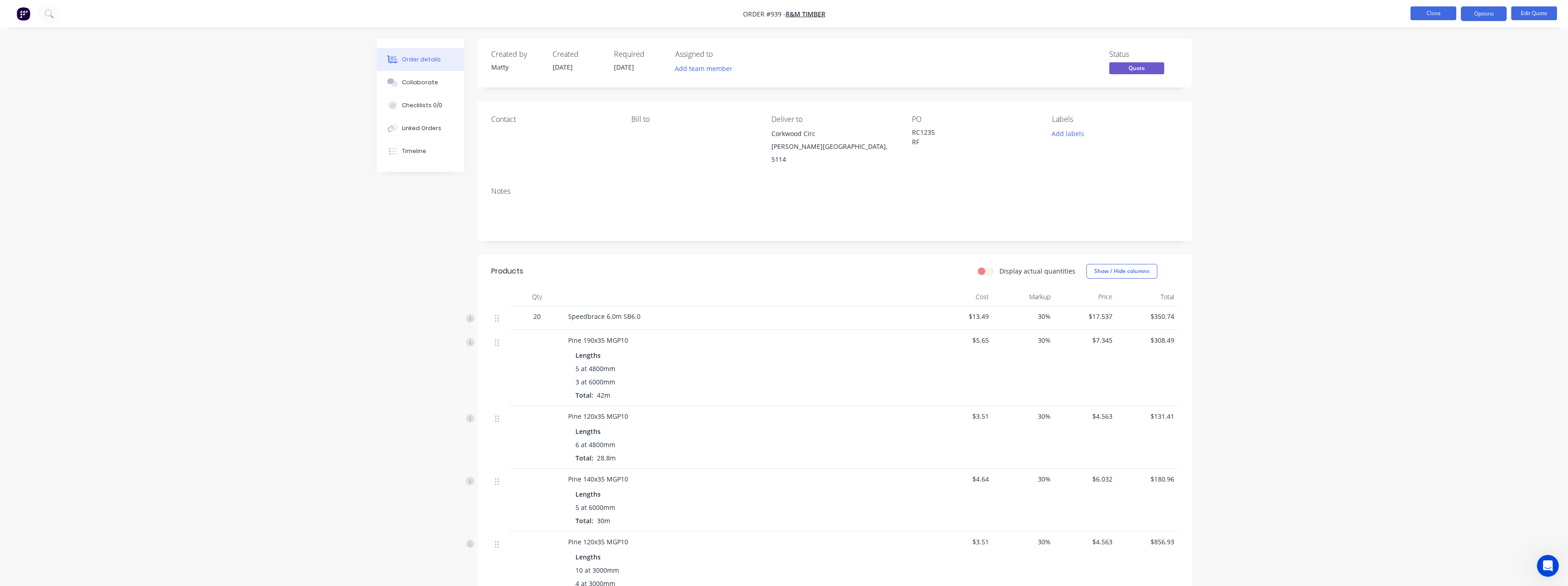
click at [1430, 13] on button "Close" at bounding box center [1433, 13] width 46 height 13
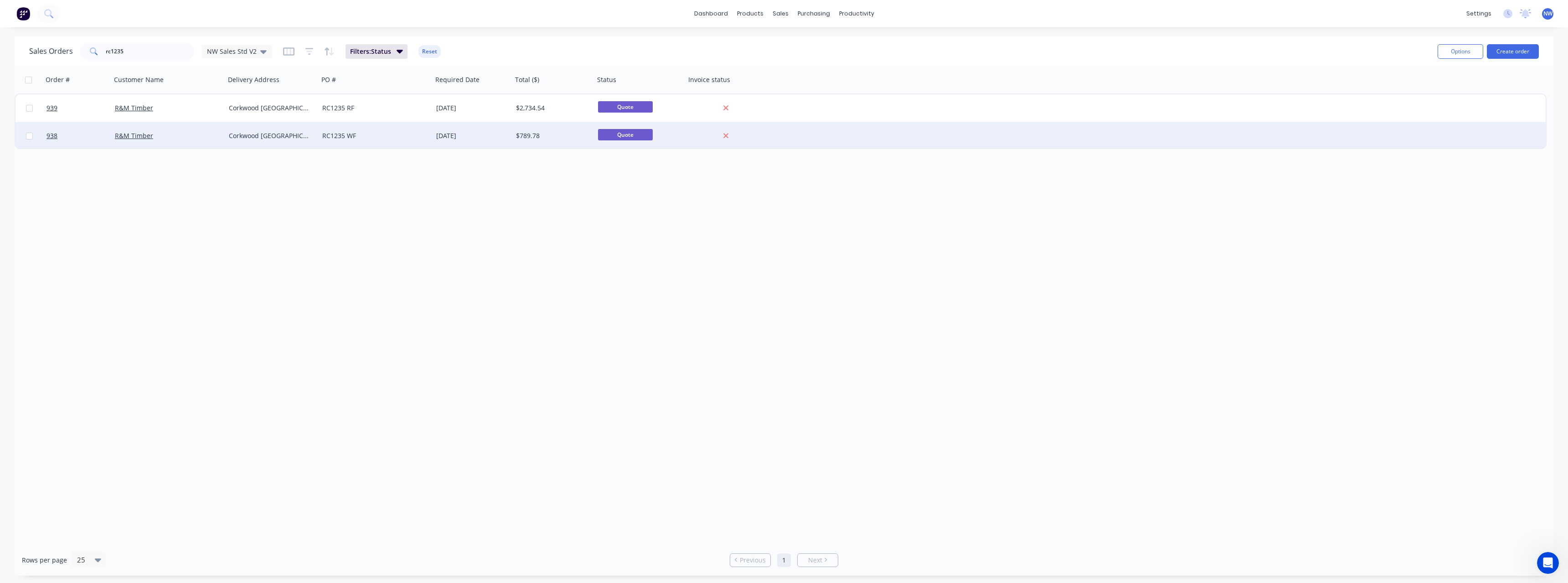
click at [413, 133] on div "RC1235 WF" at bounding box center [373, 136] width 101 height 9
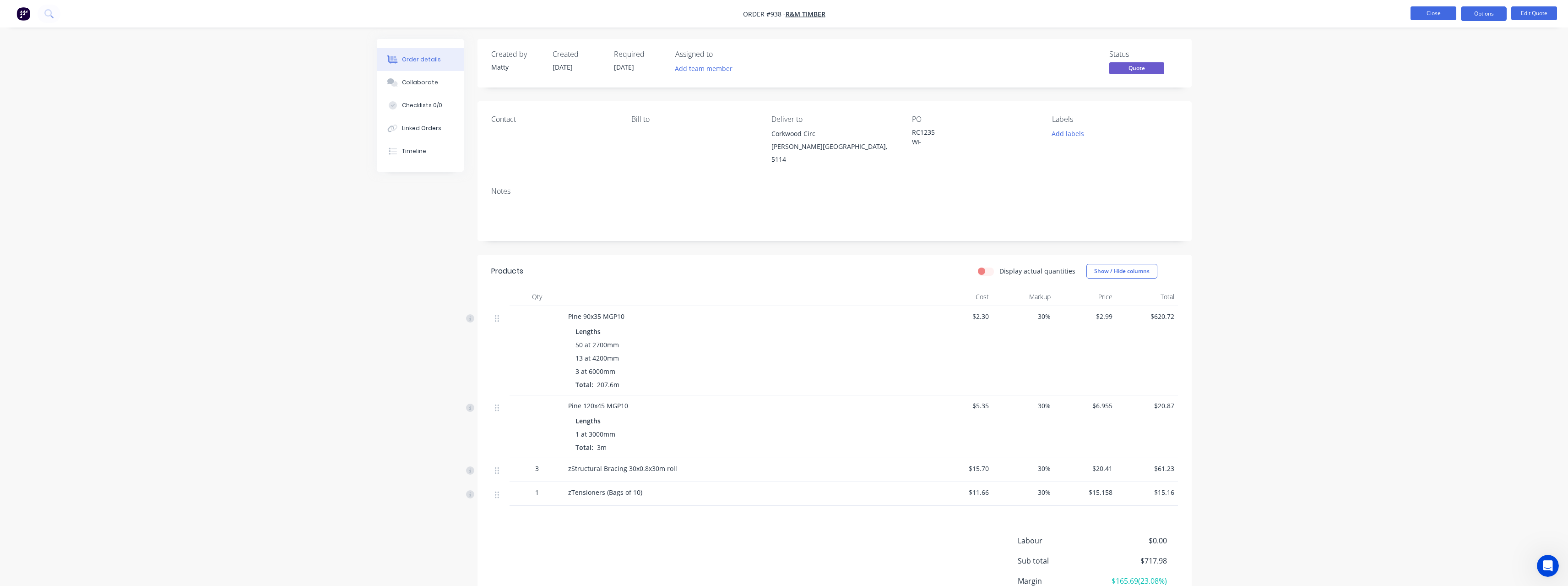
click at [1423, 18] on button "Close" at bounding box center [1433, 13] width 46 height 13
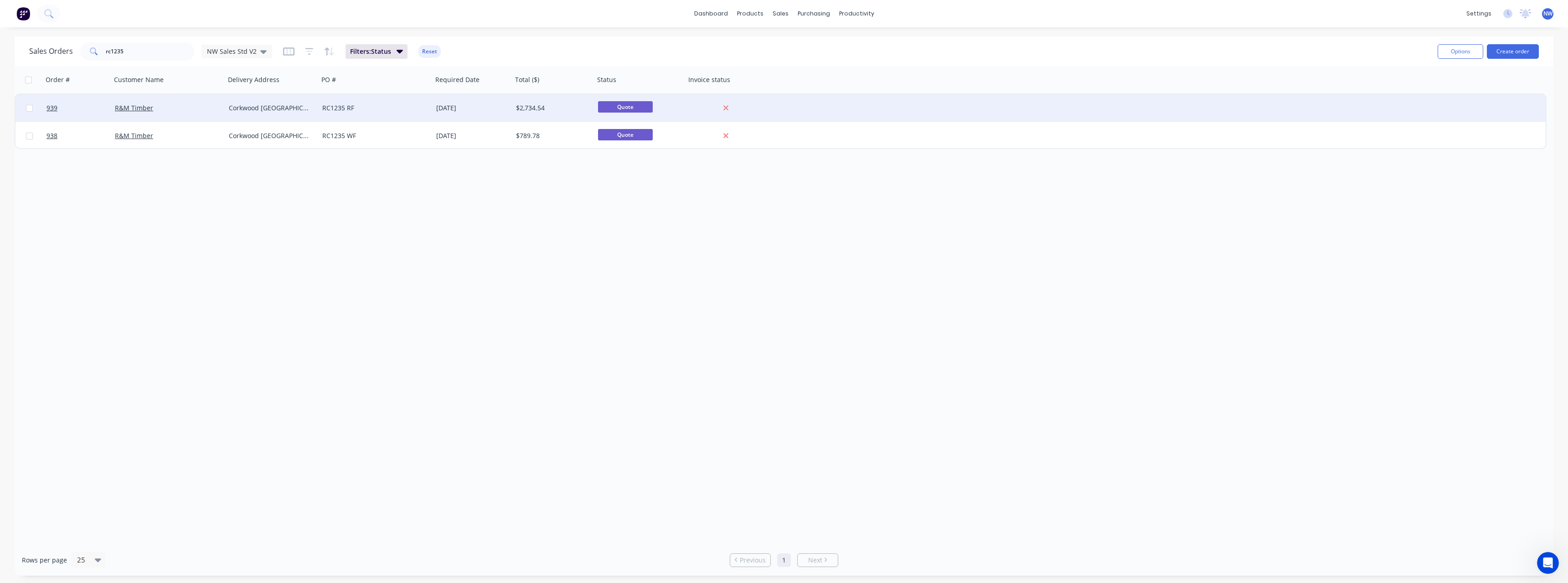
click at [414, 113] on div "RC1235 RF" at bounding box center [375, 108] width 114 height 27
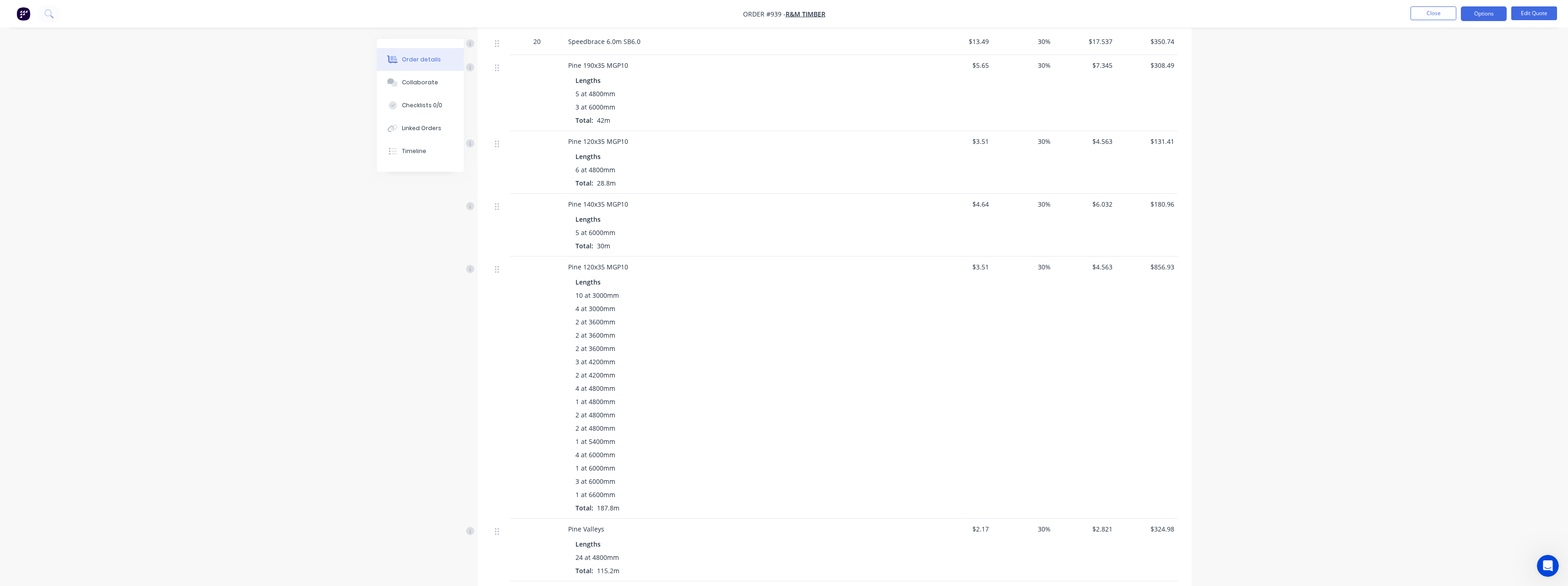
scroll to position [321, 0]
click at [1424, 9] on button "Close" at bounding box center [1433, 13] width 46 height 13
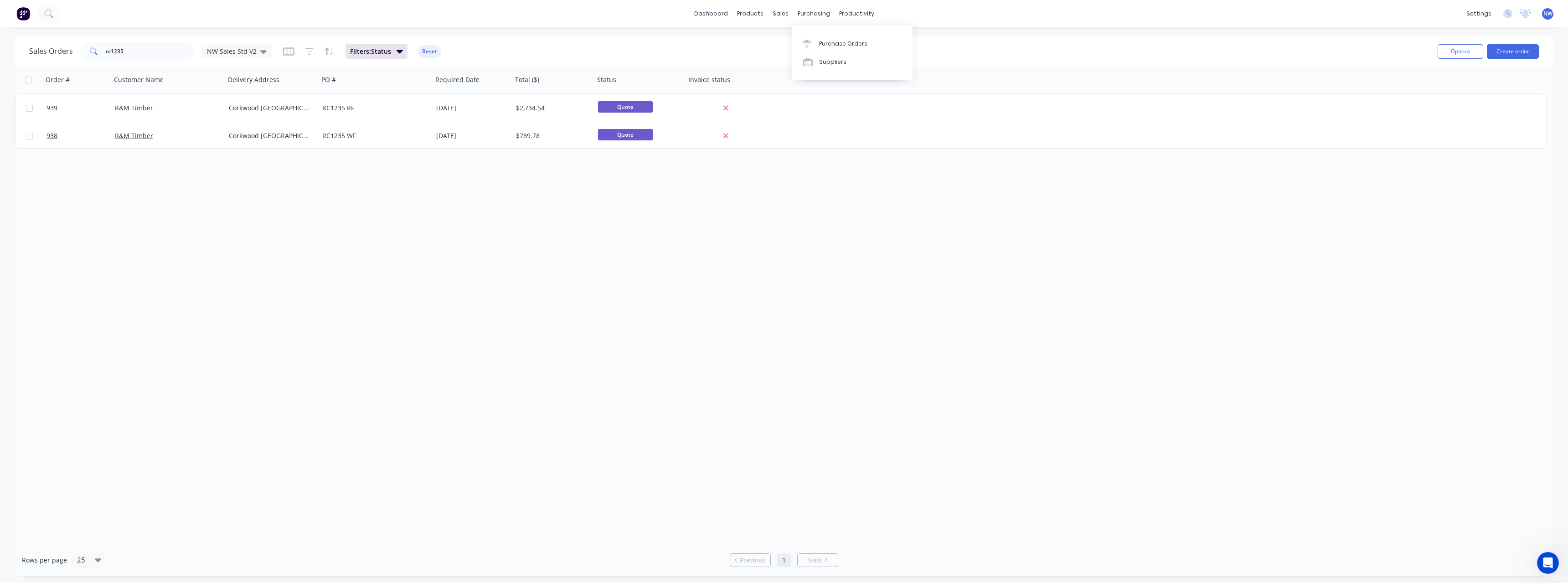
drag, startPoint x: 810, startPoint y: 16, endPoint x: 827, endPoint y: 26, distance: 19.7
click at [810, 16] on div "purchasing" at bounding box center [814, 13] width 41 height 13
click at [840, 46] on div "Purchase Orders" at bounding box center [843, 43] width 48 height 8
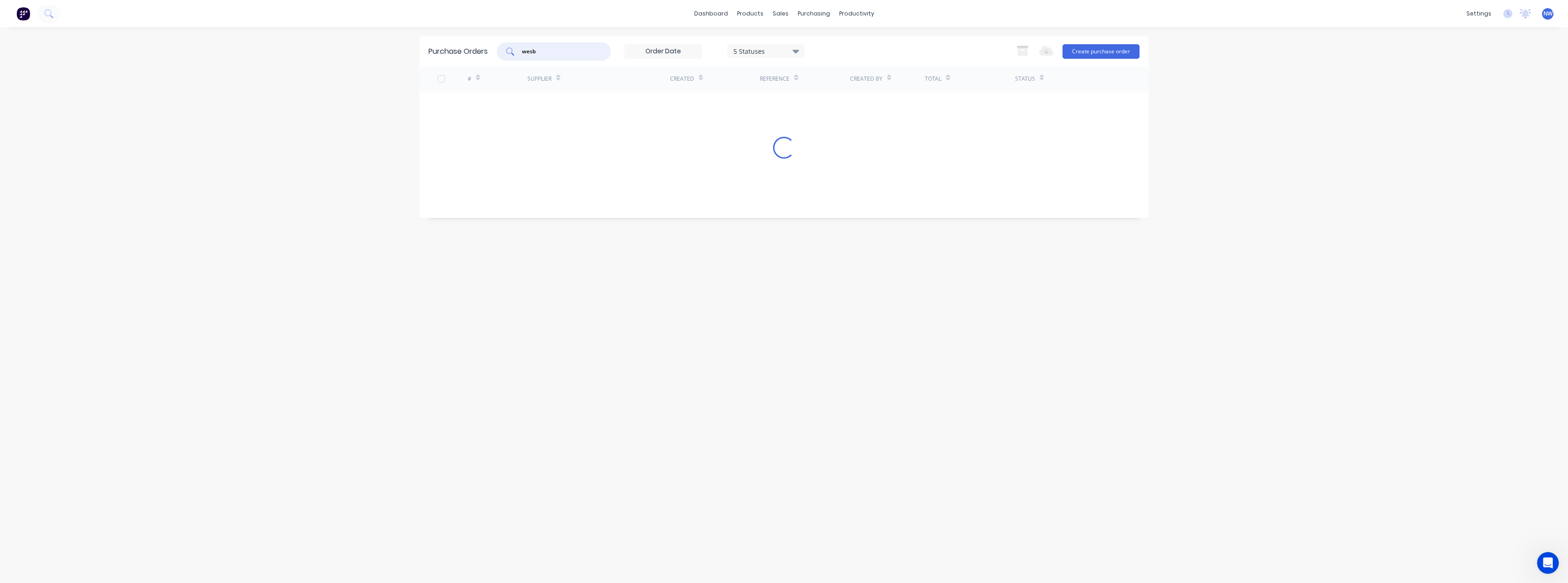
drag, startPoint x: 533, startPoint y: 53, endPoint x: 505, endPoint y: 55, distance: 28.1
click at [505, 55] on div "wesb" at bounding box center [553, 52] width 114 height 18
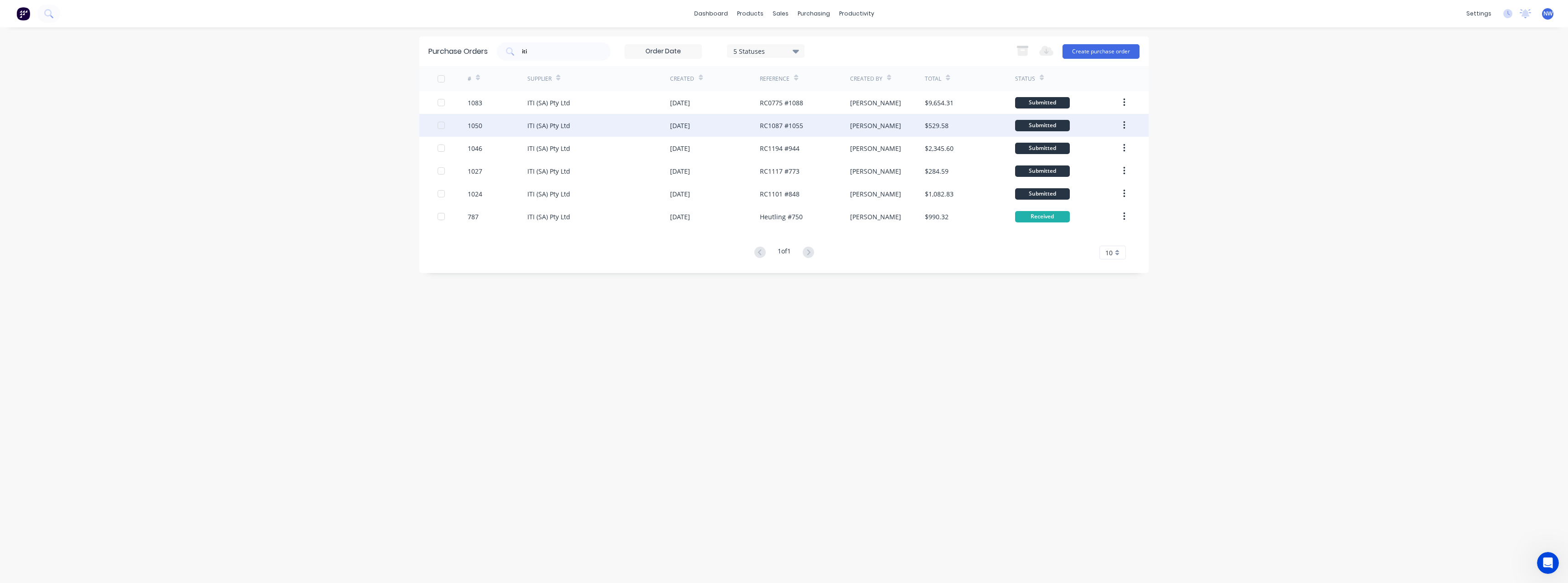
click at [730, 126] on div "[DATE]" at bounding box center [715, 125] width 90 height 23
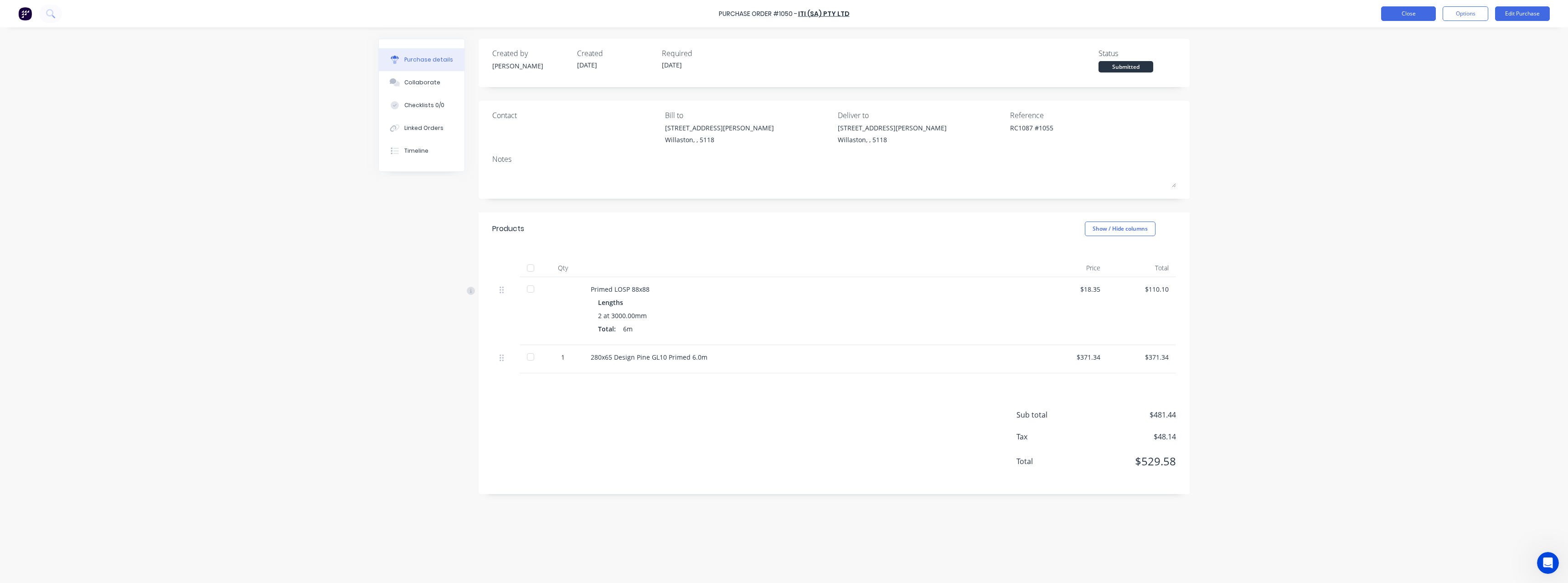
click at [1410, 11] on button "Close" at bounding box center [1409, 13] width 55 height 15
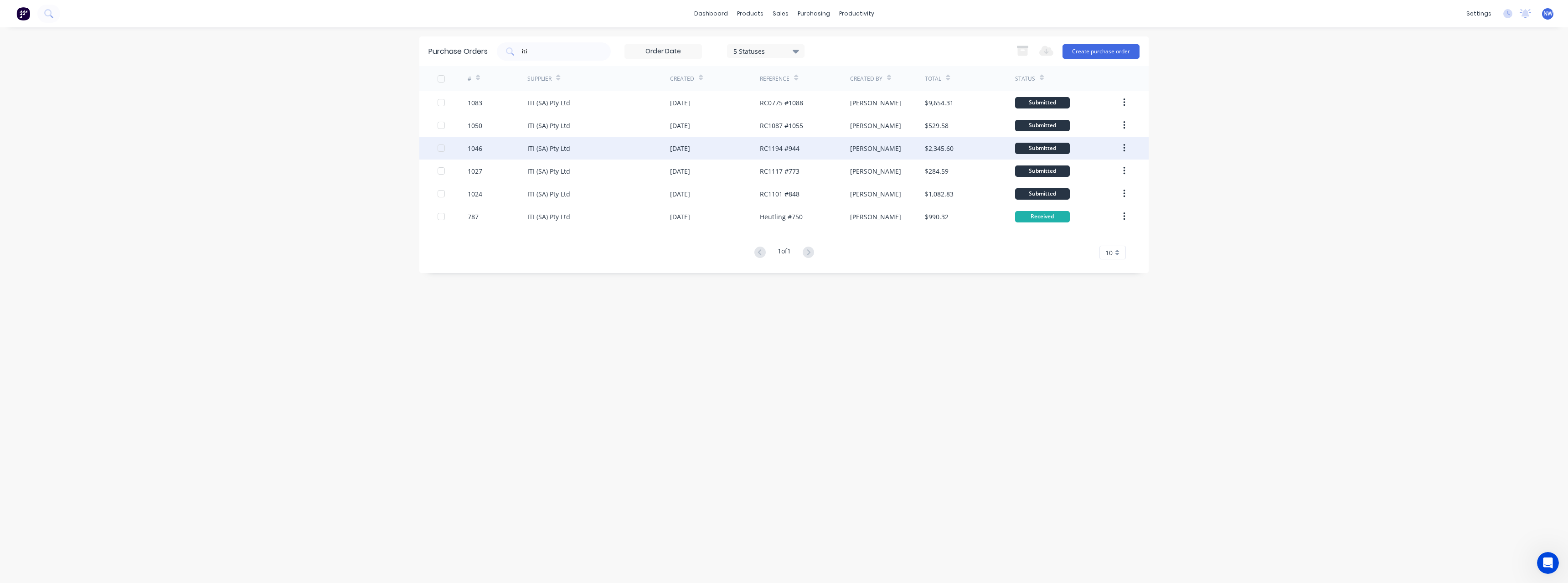
click at [790, 150] on div "RC1194 #944" at bounding box center [779, 148] width 40 height 10
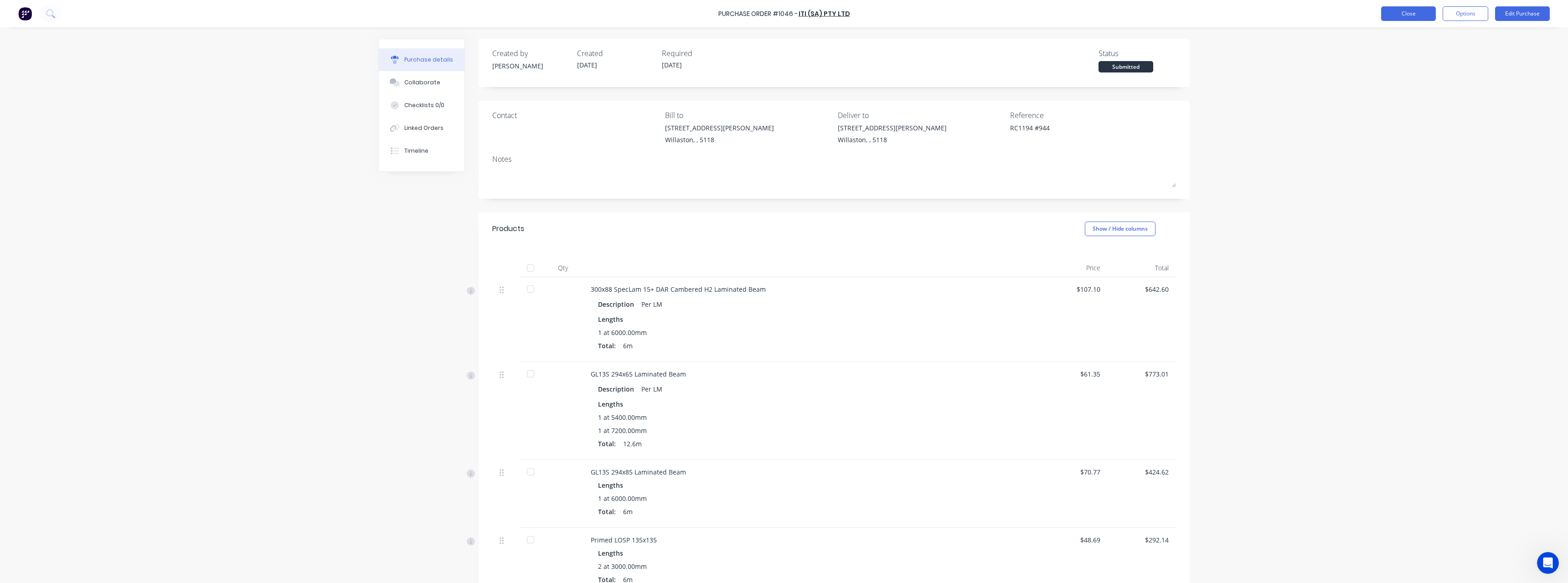
click at [1425, 14] on button "Close" at bounding box center [1409, 13] width 55 height 15
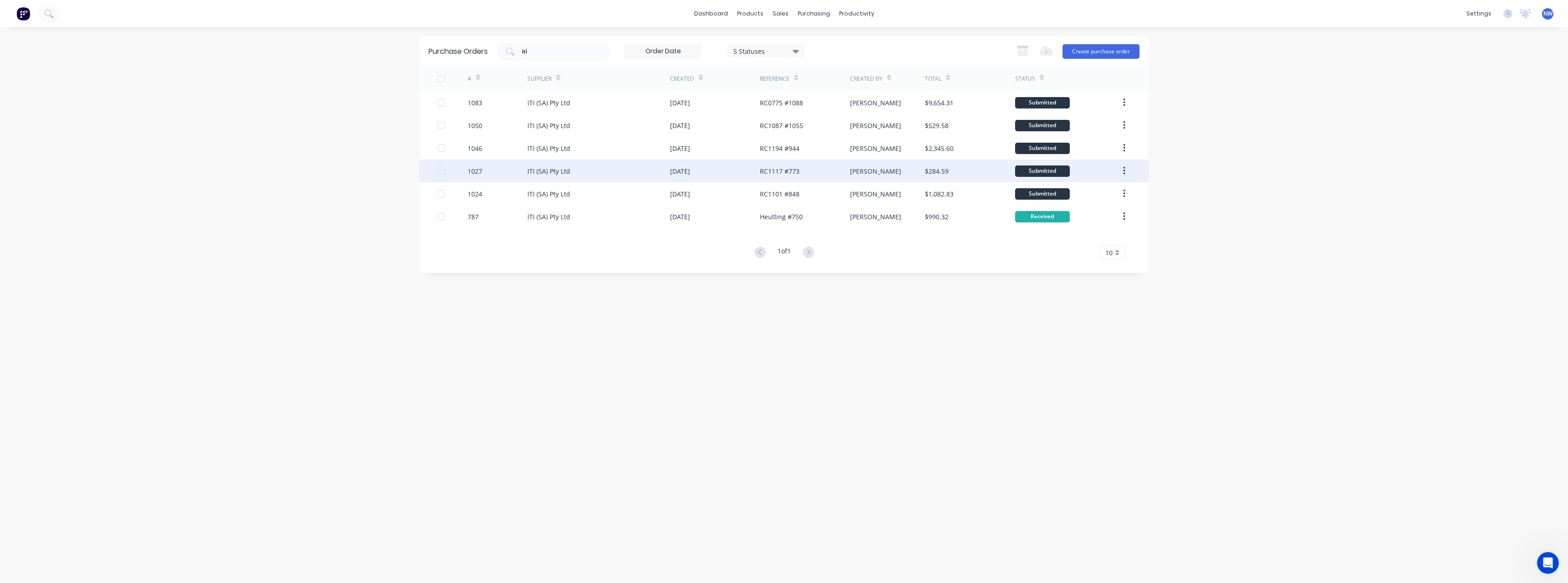
click at [798, 167] on div "RC1117 #773" at bounding box center [779, 171] width 40 height 10
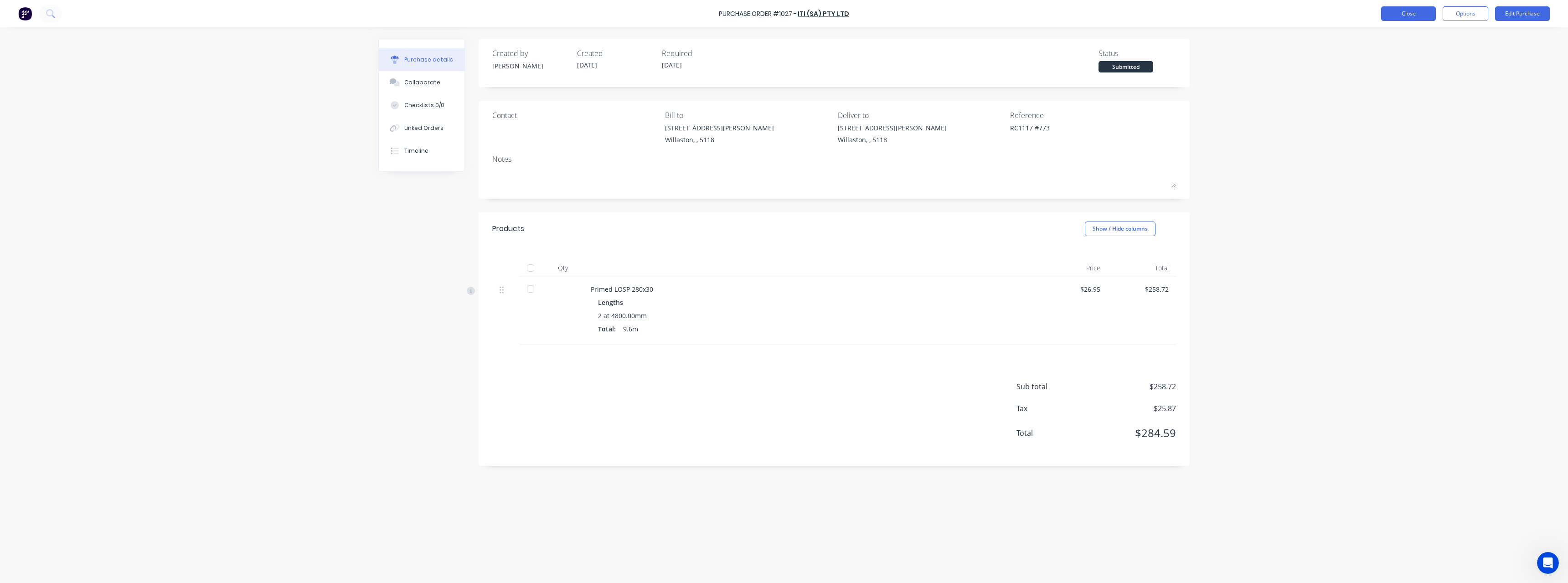
click at [1433, 19] on button "Close" at bounding box center [1409, 13] width 55 height 15
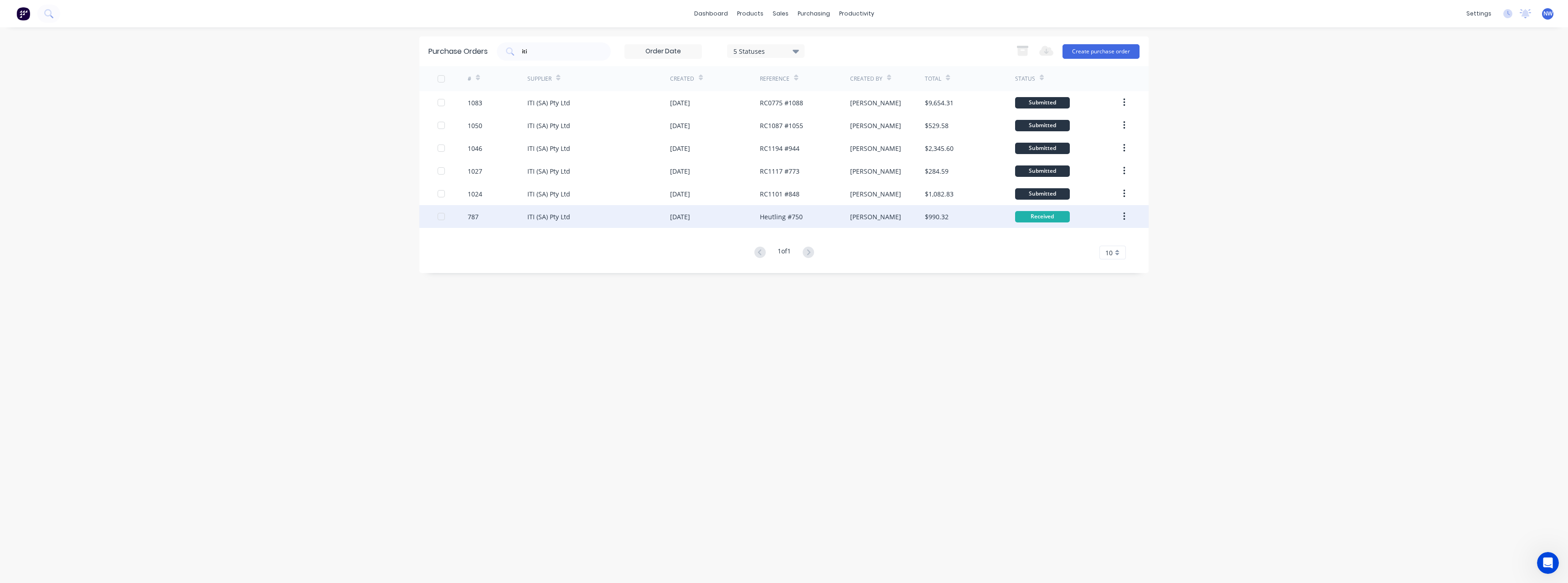
click at [807, 217] on div "Heutling #750" at bounding box center [805, 216] width 90 height 23
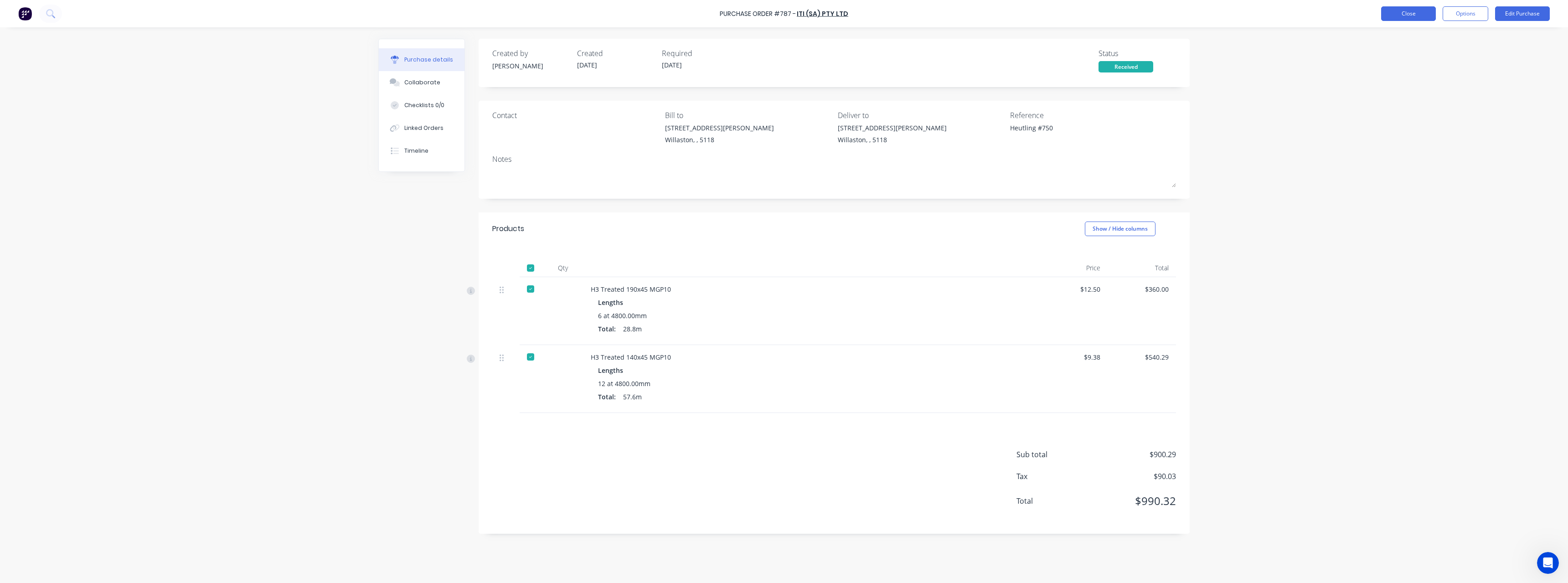
click at [1384, 18] on button "Close" at bounding box center [1409, 13] width 55 height 15
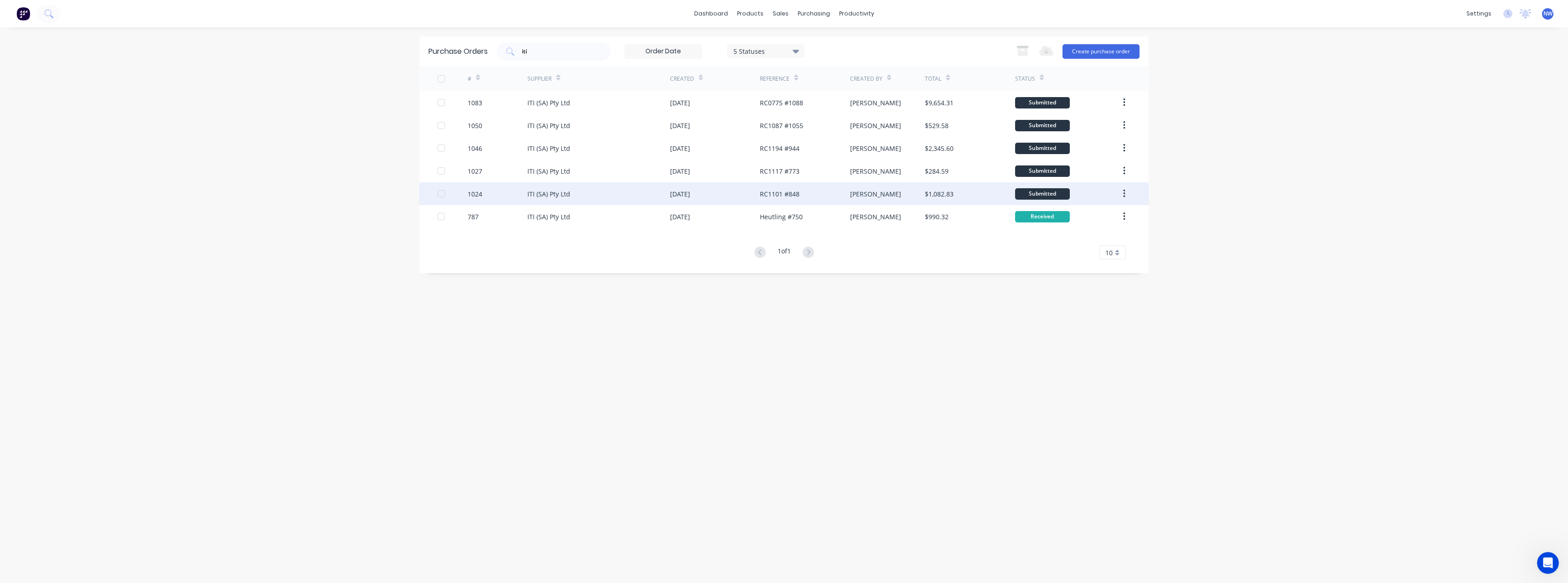
click at [793, 197] on div "RC1101 #848" at bounding box center [779, 194] width 40 height 10
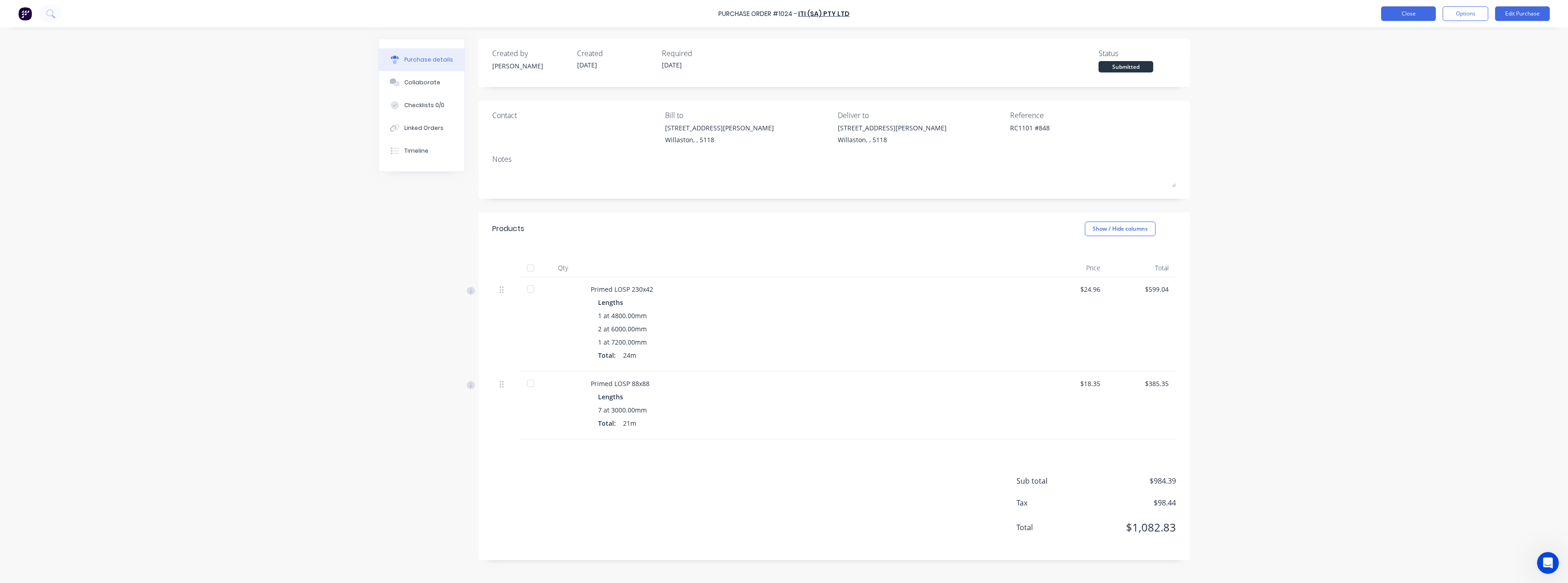
click at [1410, 15] on button "Close" at bounding box center [1409, 13] width 55 height 15
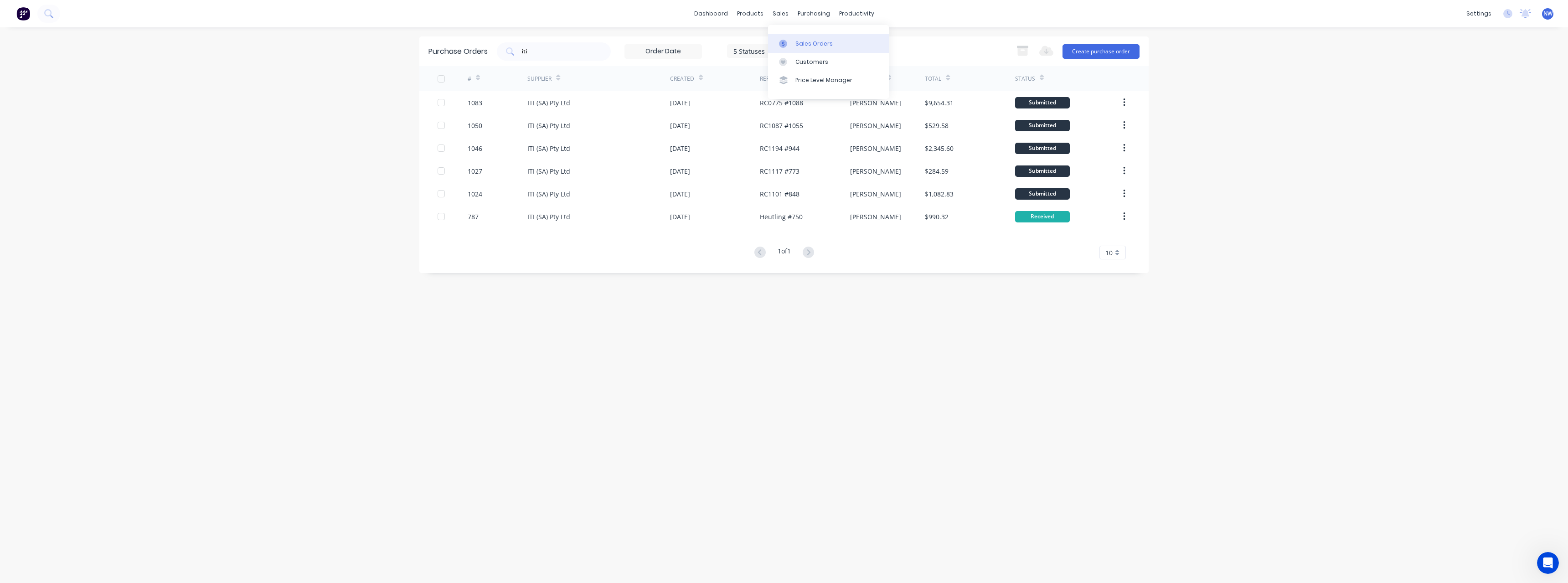
click at [805, 40] on div "Sales Orders" at bounding box center [814, 43] width 37 height 8
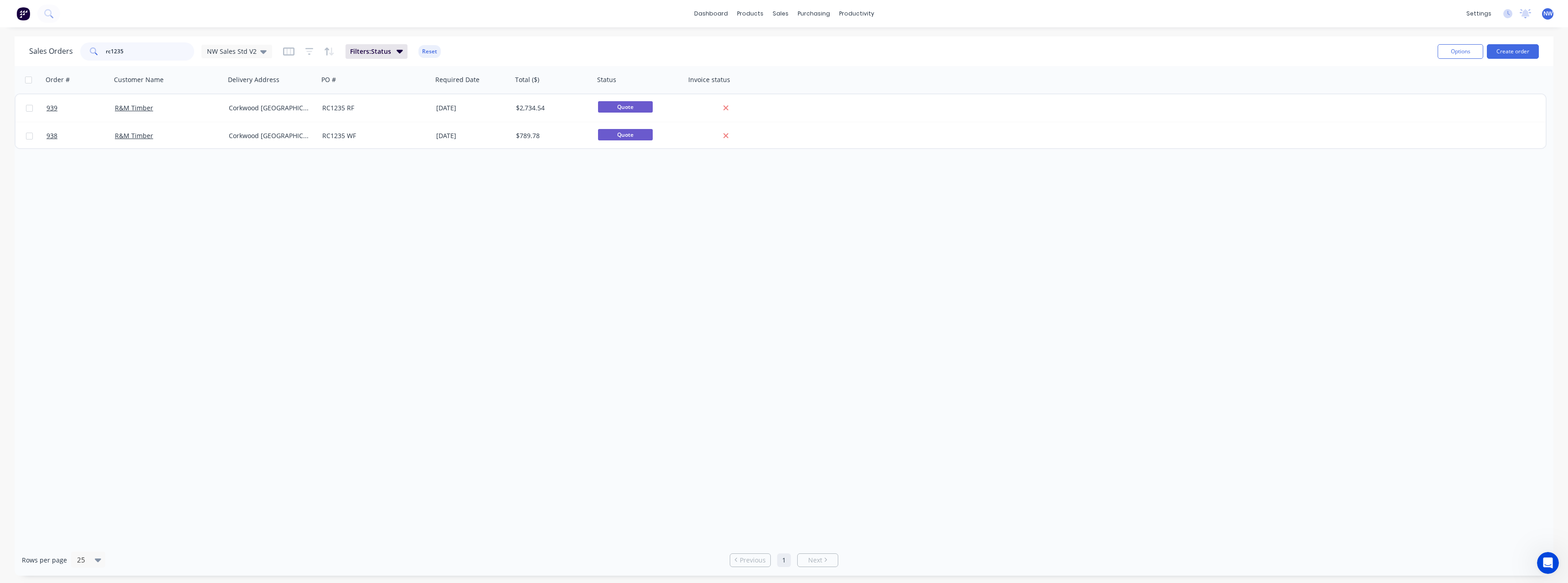
drag, startPoint x: 144, startPoint y: 48, endPoint x: 92, endPoint y: 50, distance: 52.0
click at [92, 50] on div "rc1235" at bounding box center [137, 52] width 114 height 18
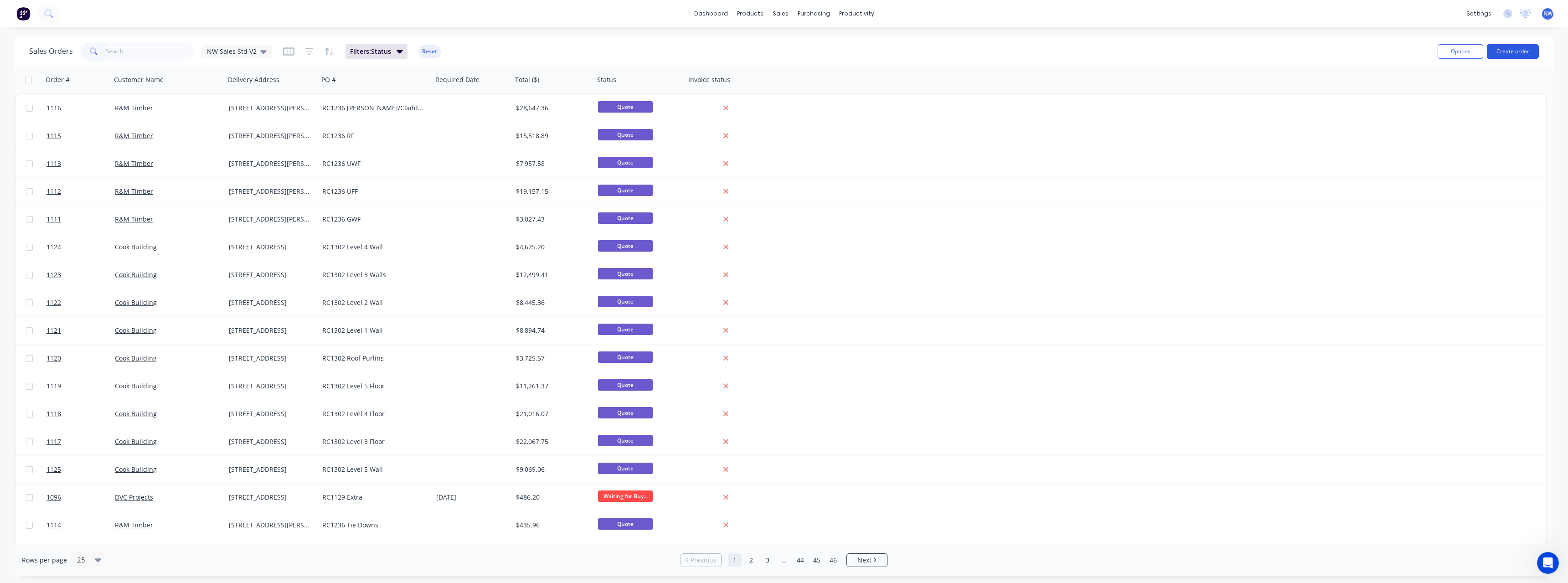
click at [1501, 52] on button "Create order" at bounding box center [1513, 52] width 52 height 15
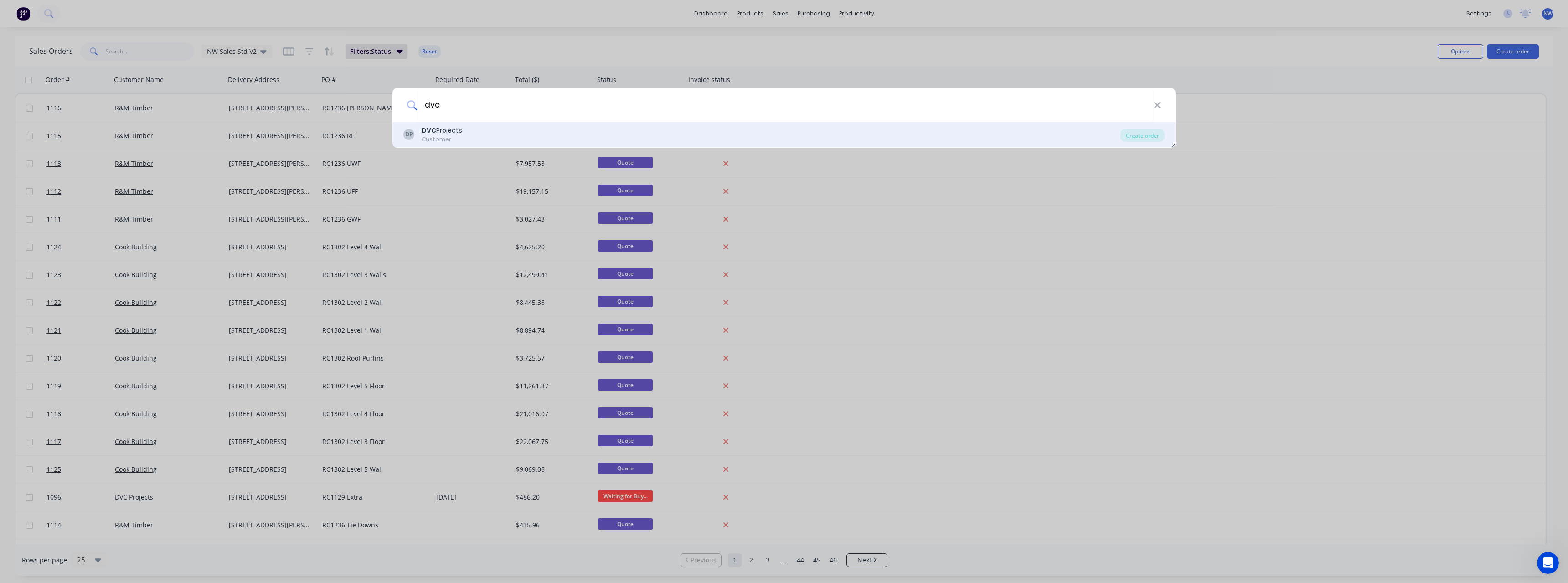
click at [446, 141] on div "Customer" at bounding box center [442, 139] width 41 height 8
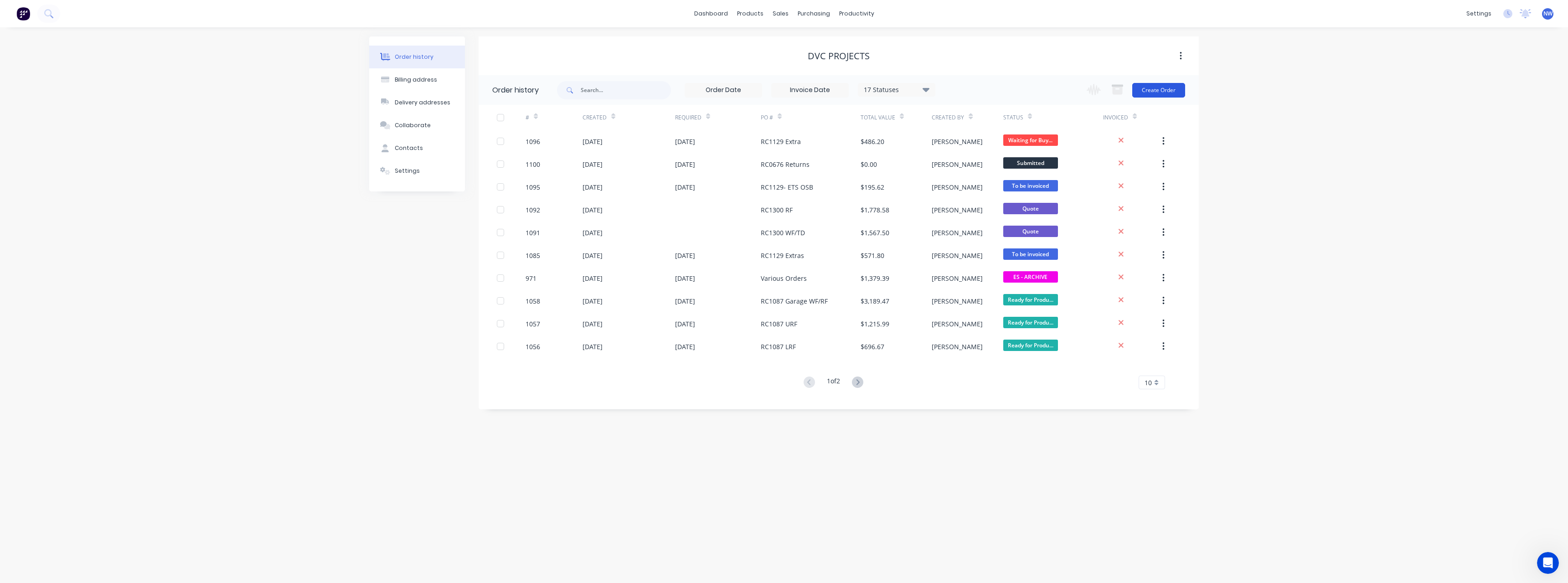
click at [1147, 96] on button "Create Order" at bounding box center [1158, 90] width 53 height 15
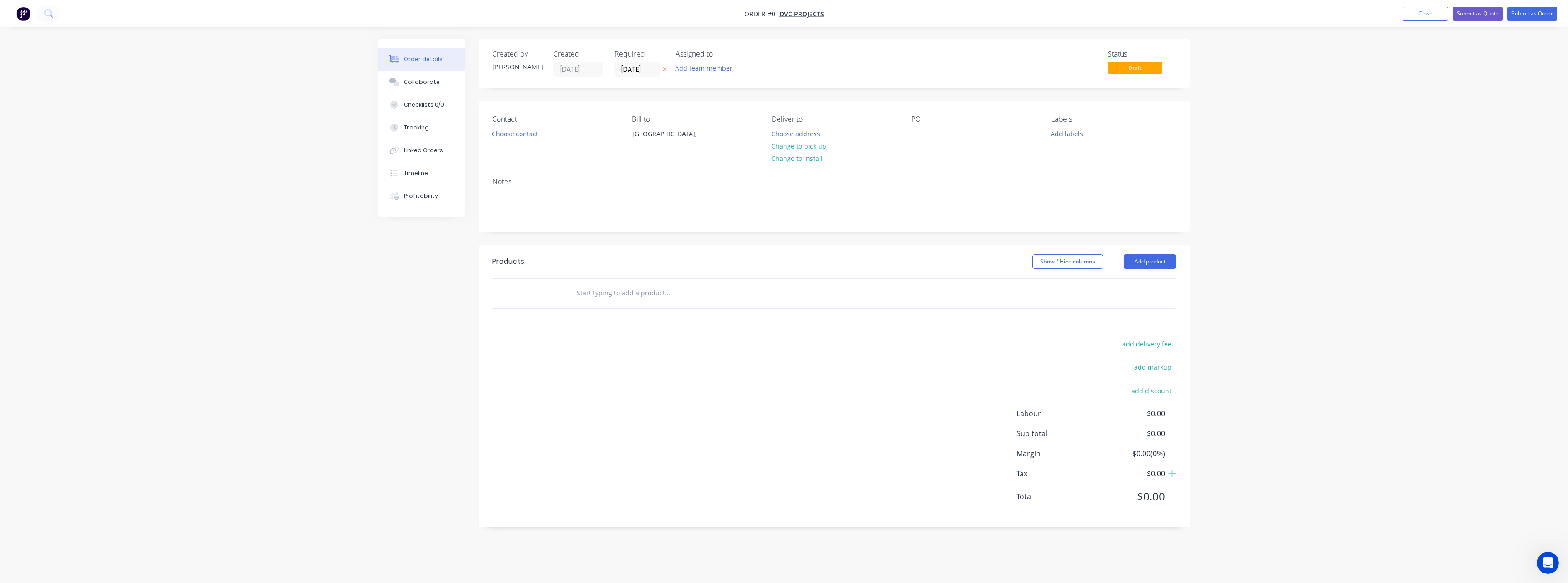
click at [667, 71] on icon at bounding box center [665, 70] width 4 height 4
click at [794, 131] on button "Choose address" at bounding box center [796, 133] width 58 height 12
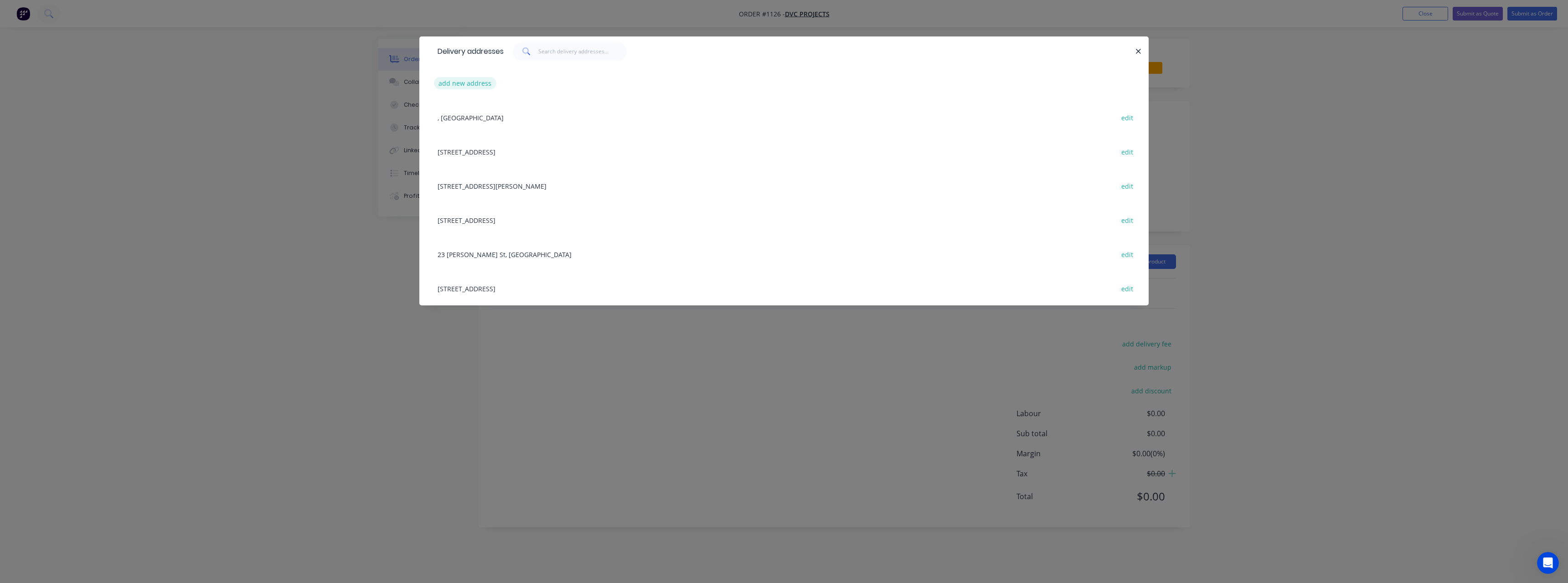
click at [471, 81] on button "add new address" at bounding box center [465, 83] width 63 height 12
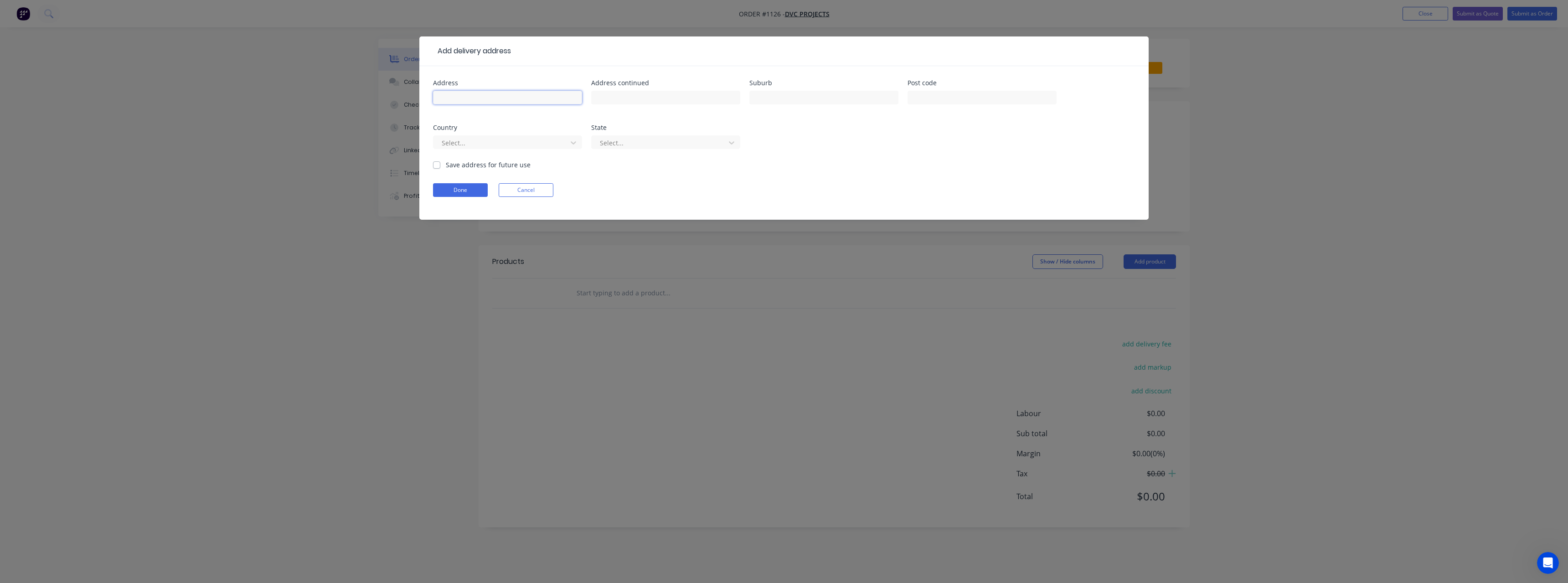
click at [491, 100] on input "text" at bounding box center [507, 97] width 149 height 13
click at [792, 97] on input "text" at bounding box center [824, 97] width 149 height 13
click at [455, 192] on button "Done" at bounding box center [460, 190] width 55 height 13
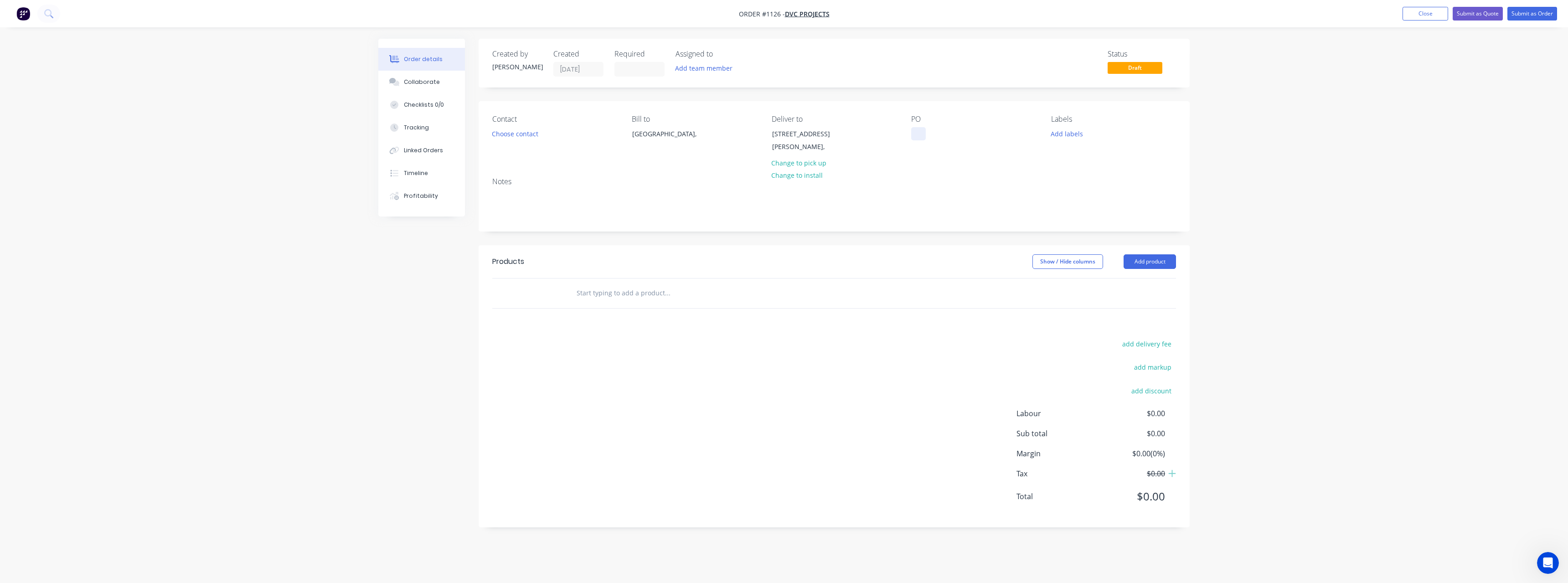
click at [917, 137] on div at bounding box center [919, 134] width 15 height 13
click at [643, 287] on input "text" at bounding box center [668, 293] width 183 height 18
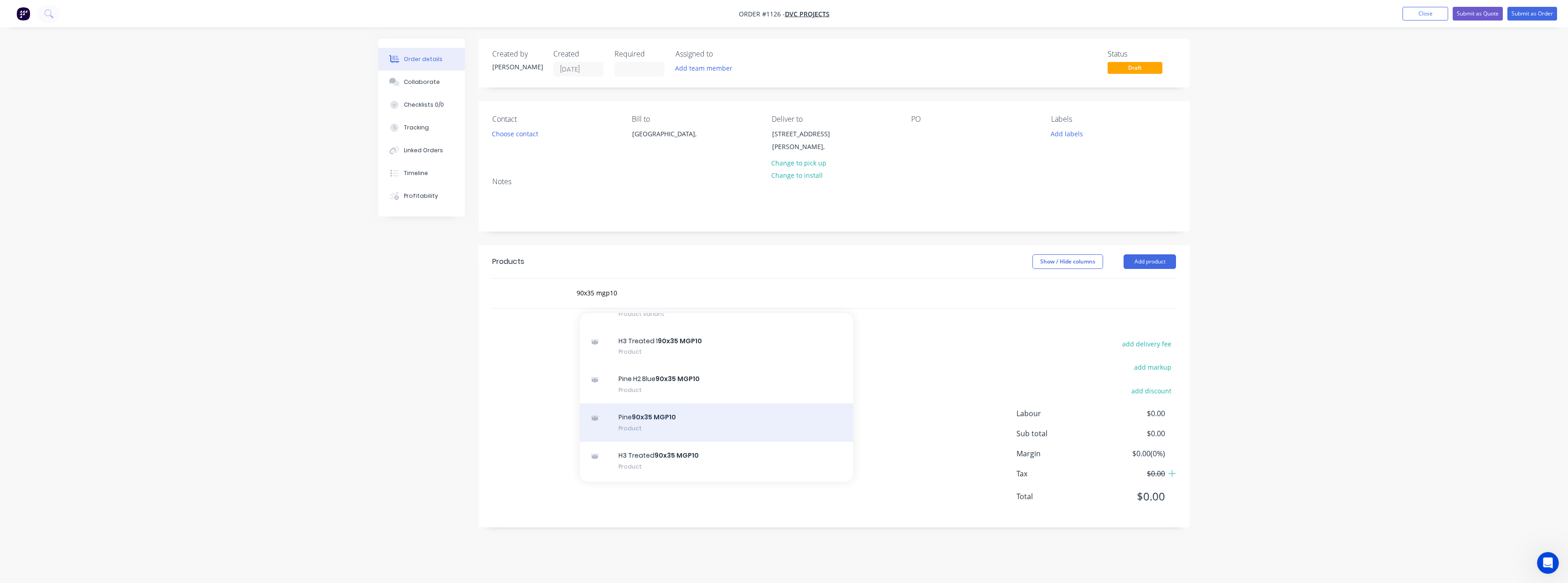
click at [733, 419] on div "Pine 90x35 MGP10 Product" at bounding box center [716, 422] width 273 height 38
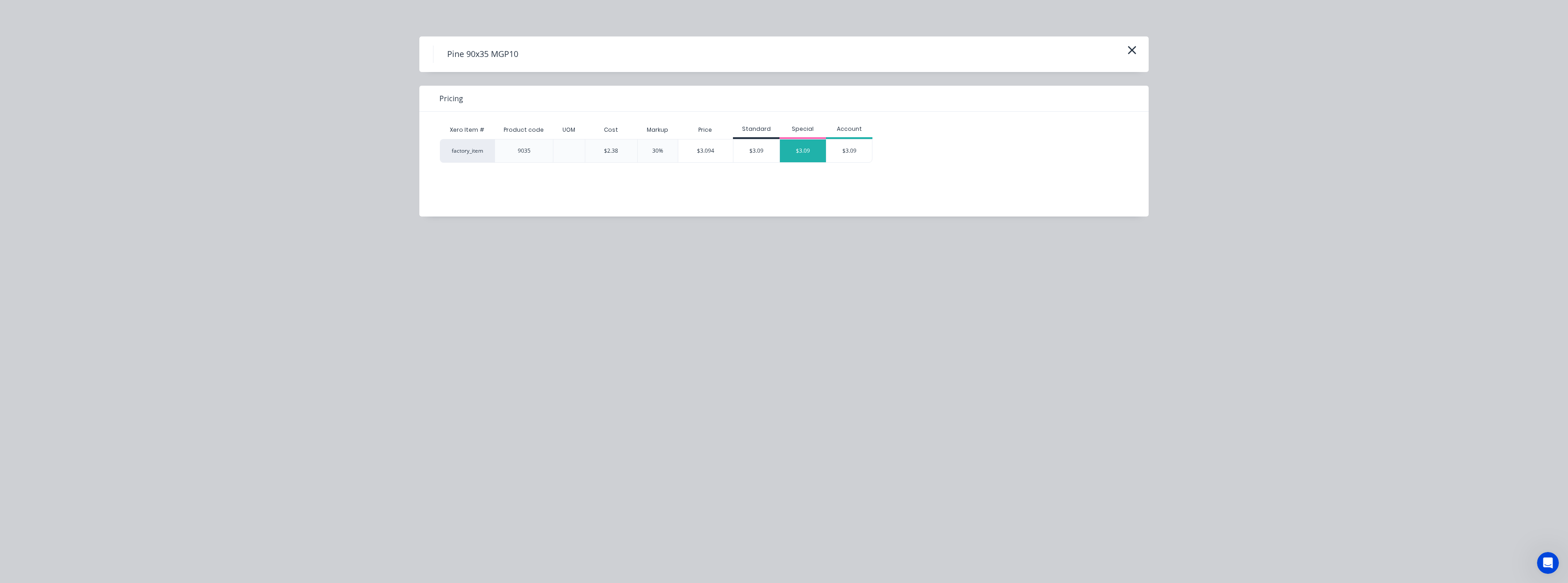
click at [803, 151] on div "$3.09" at bounding box center [803, 150] width 46 height 23
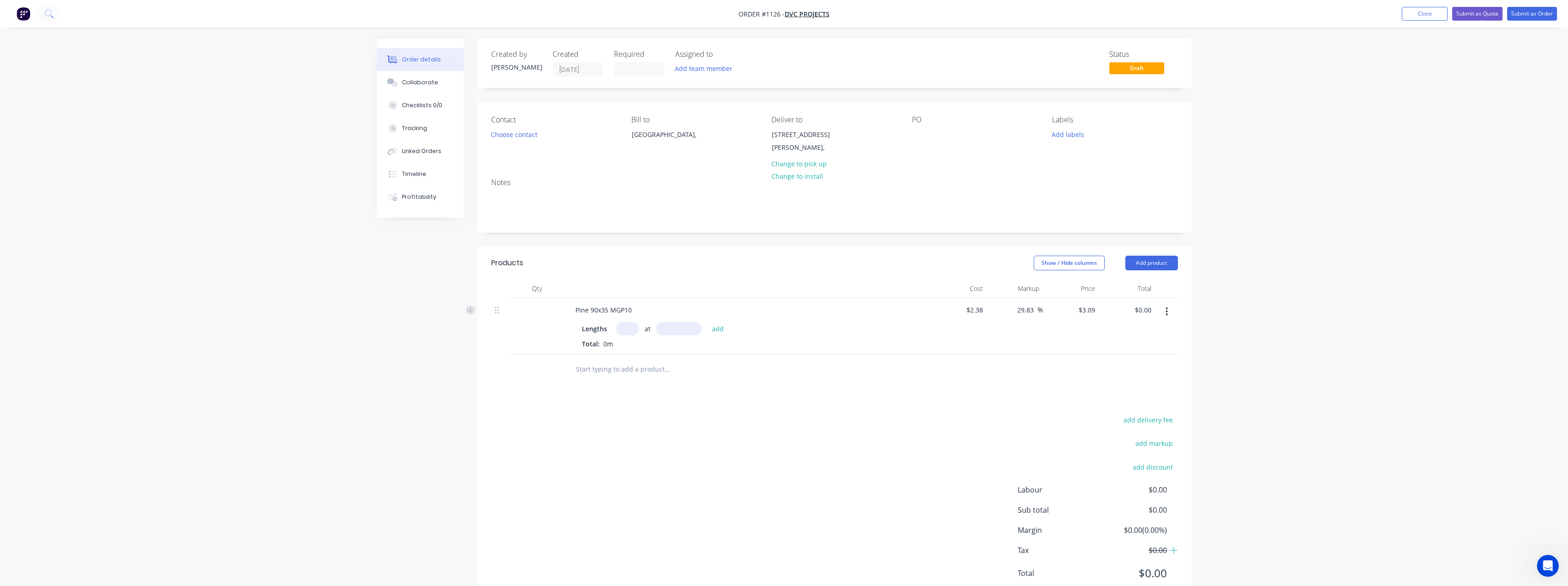
click at [629, 328] on input "text" at bounding box center [627, 328] width 23 height 13
click at [707, 322] on button "add" at bounding box center [718, 328] width 21 height 12
drag, startPoint x: 617, startPoint y: 385, endPoint x: 620, endPoint y: 390, distance: 5.8
click at [617, 386] on input "text" at bounding box center [667, 384] width 183 height 18
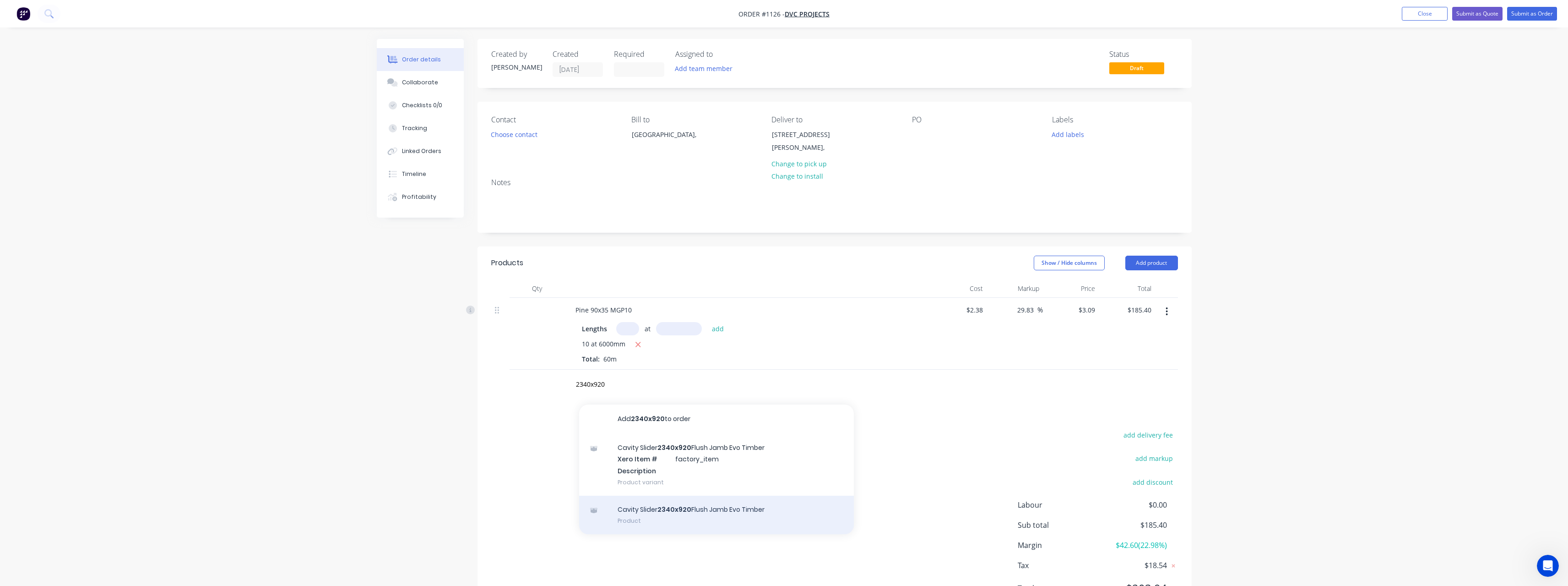
click at [726, 508] on div "Cavity Slider 2340x920 Flush Jamb Evo Timber Product" at bounding box center [716, 514] width 274 height 39
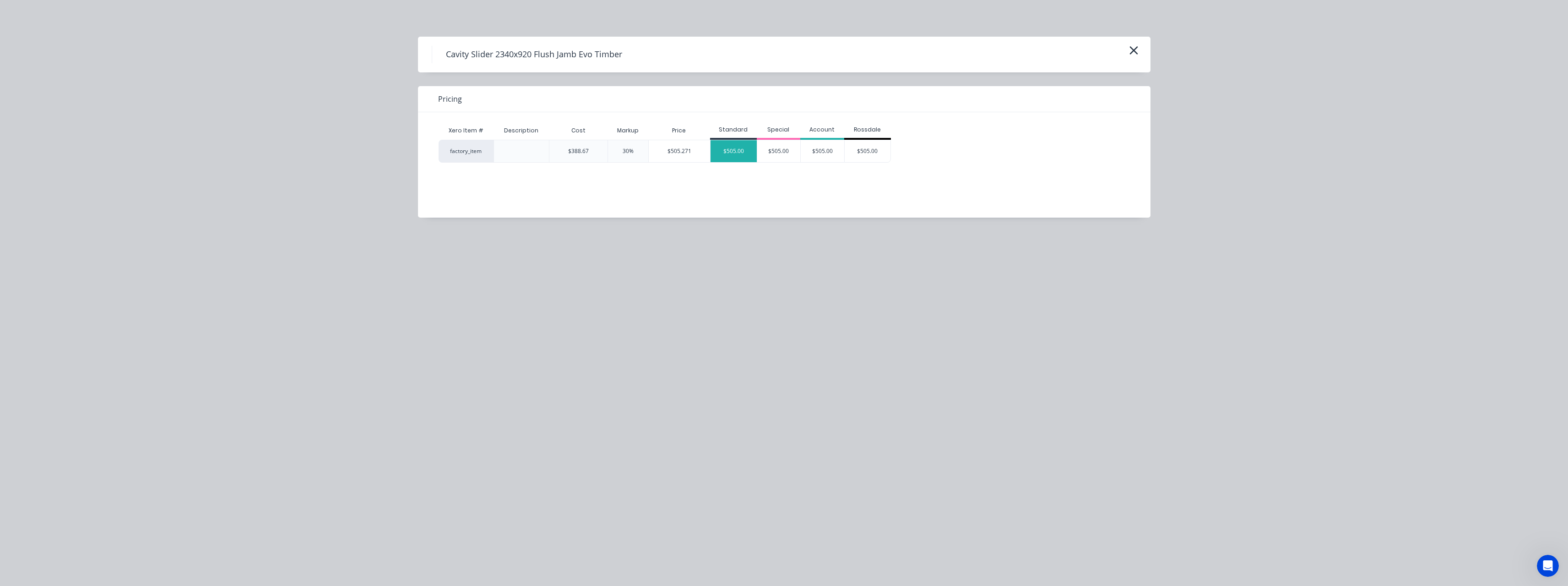
click at [751, 156] on div "$505.00" at bounding box center [734, 151] width 46 height 22
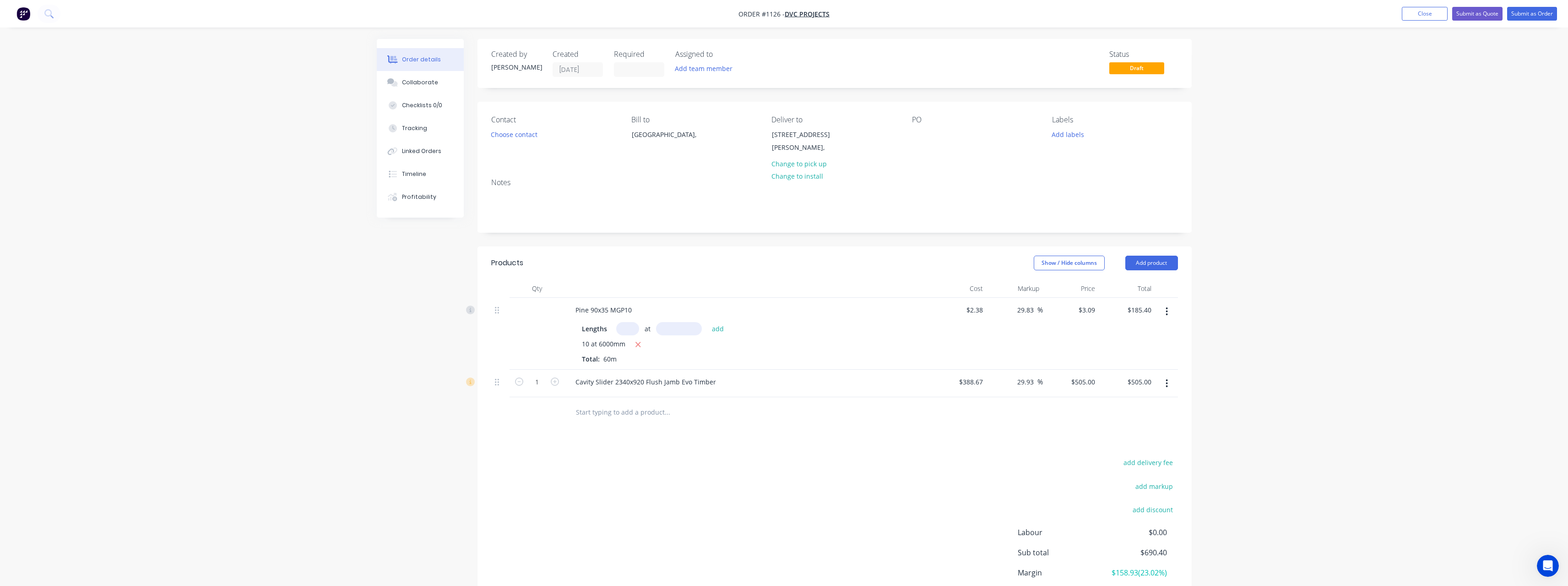
click at [614, 413] on input "text" at bounding box center [667, 412] width 183 height 18
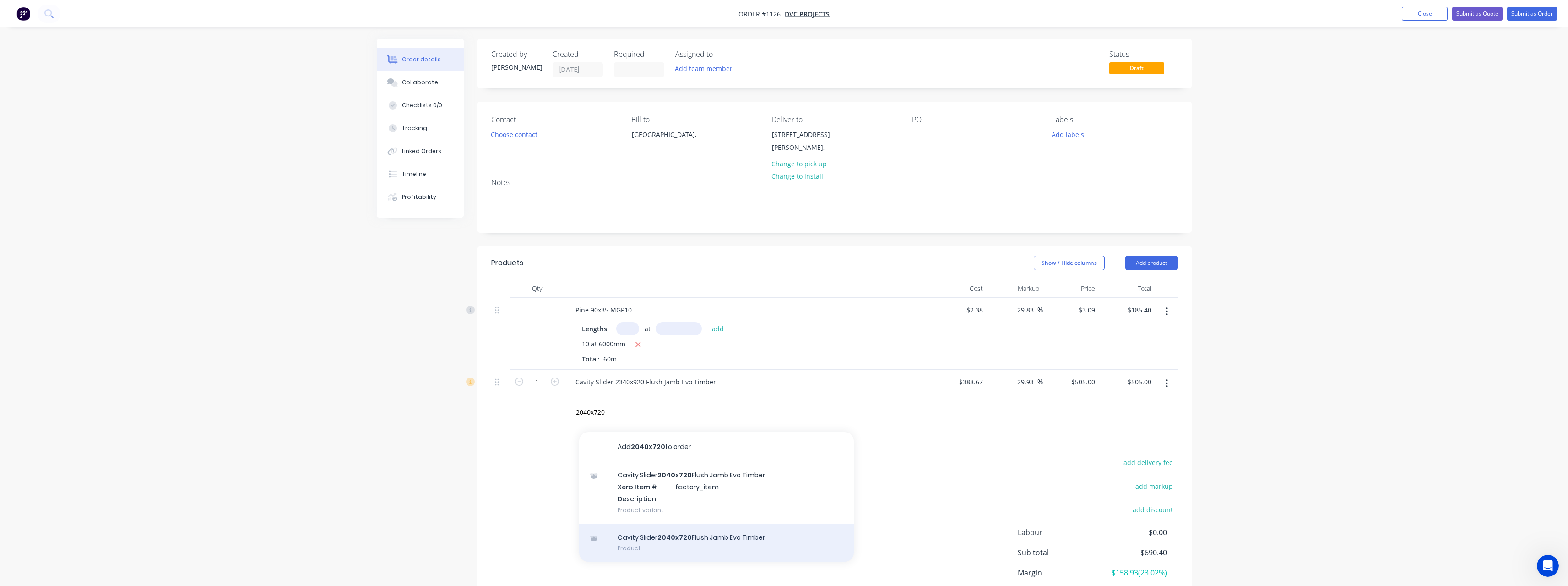
click at [671, 541] on div "Cavity Slider 2040x720 Flush Jamb Evo Timber Product" at bounding box center [716, 543] width 274 height 39
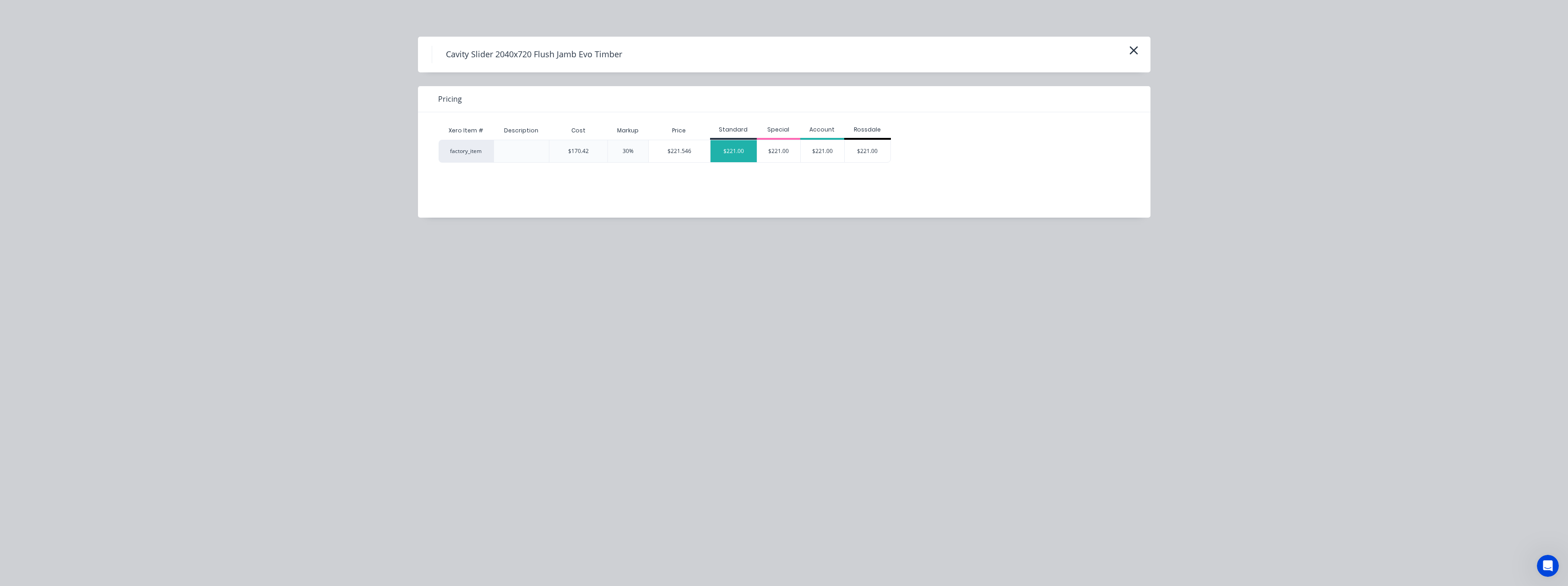
click at [729, 156] on div "$221.00" at bounding box center [734, 151] width 46 height 22
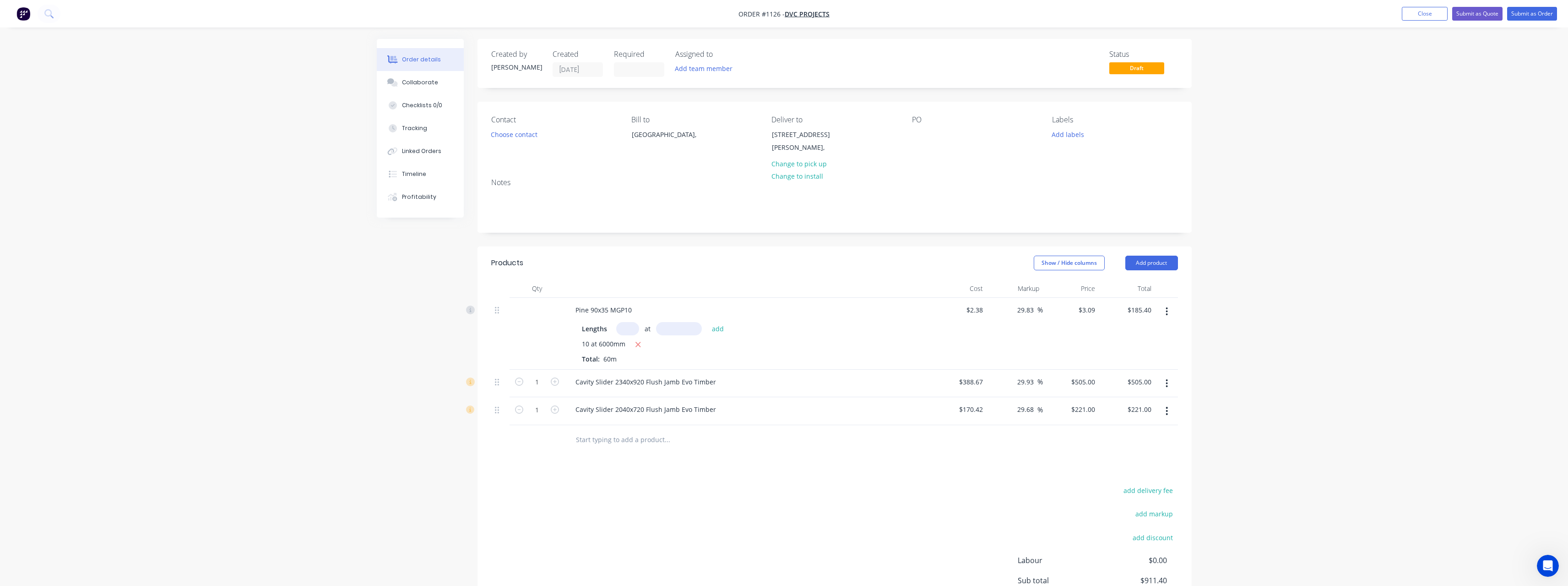
click at [600, 437] on input "text" at bounding box center [667, 440] width 183 height 18
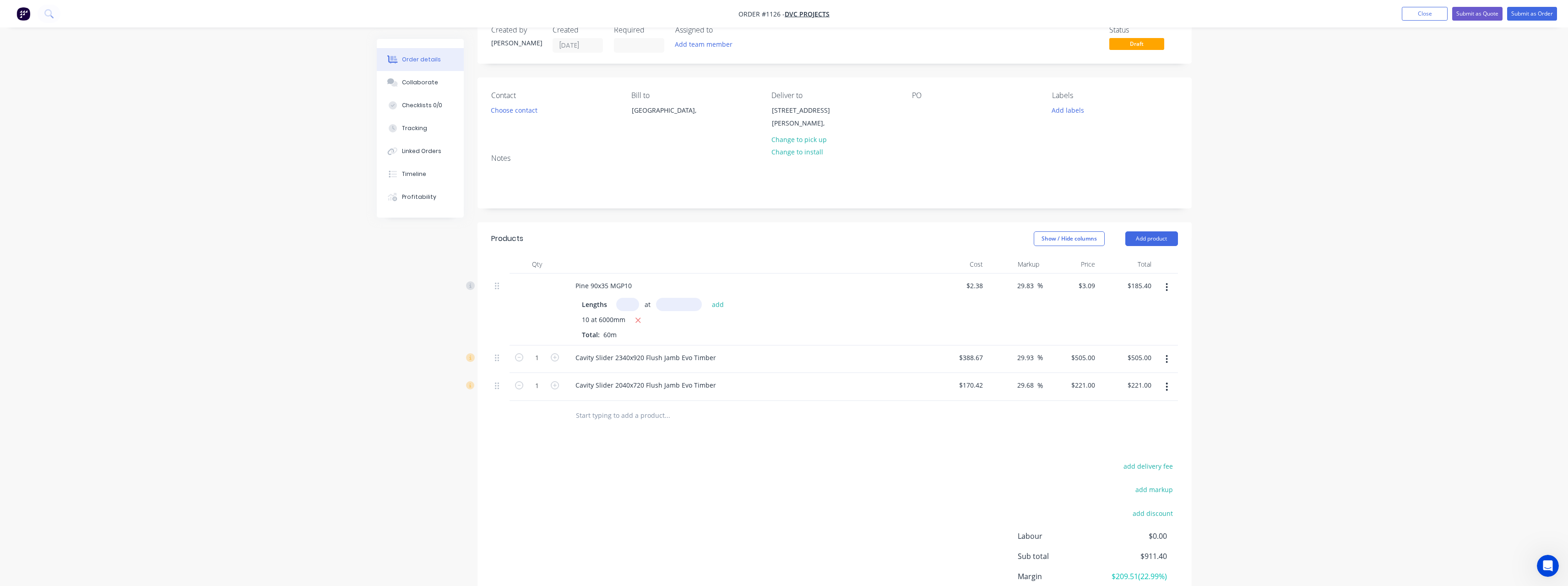
scroll to position [46, 0]
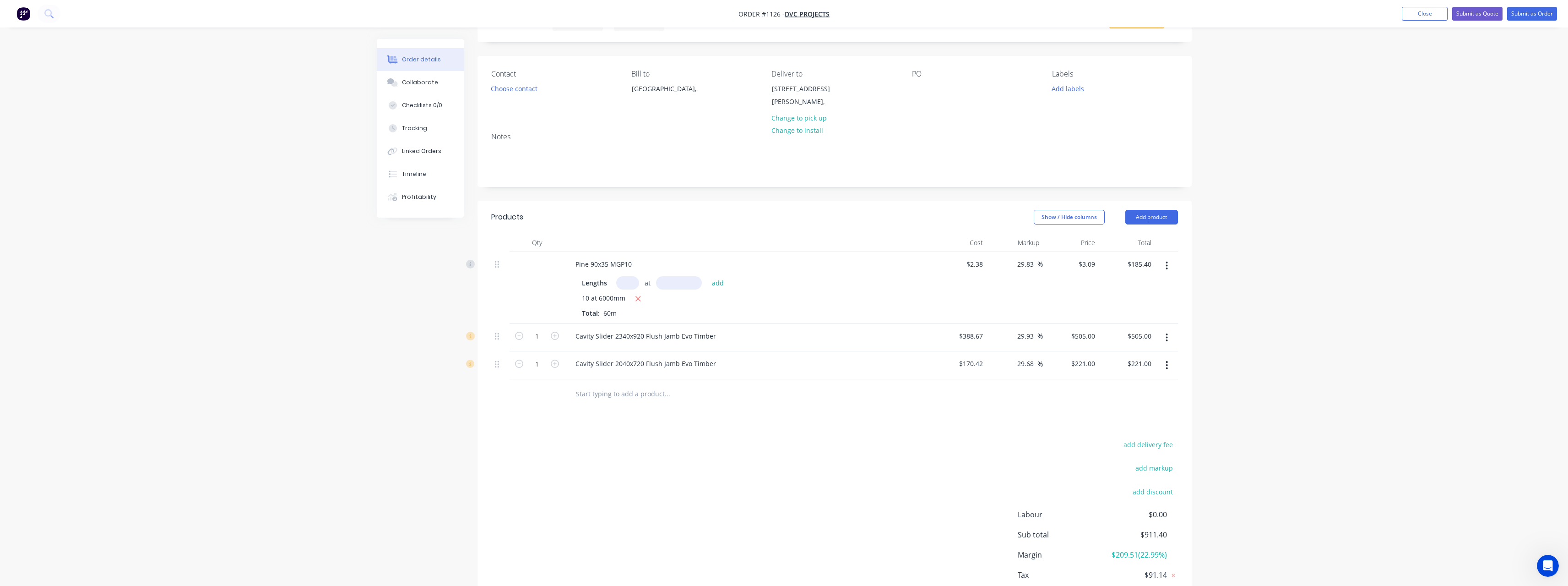
click at [620, 394] on input "text" at bounding box center [667, 394] width 183 height 18
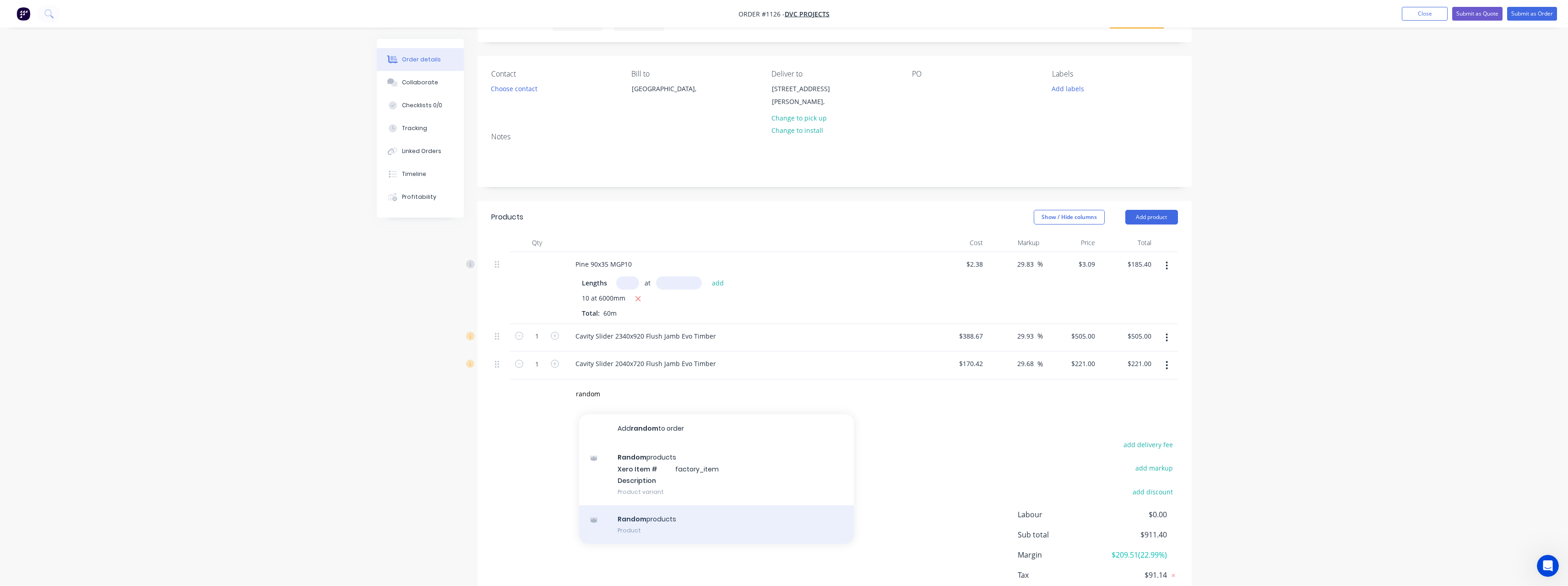
click at [704, 515] on div "Random products Product" at bounding box center [716, 524] width 274 height 39
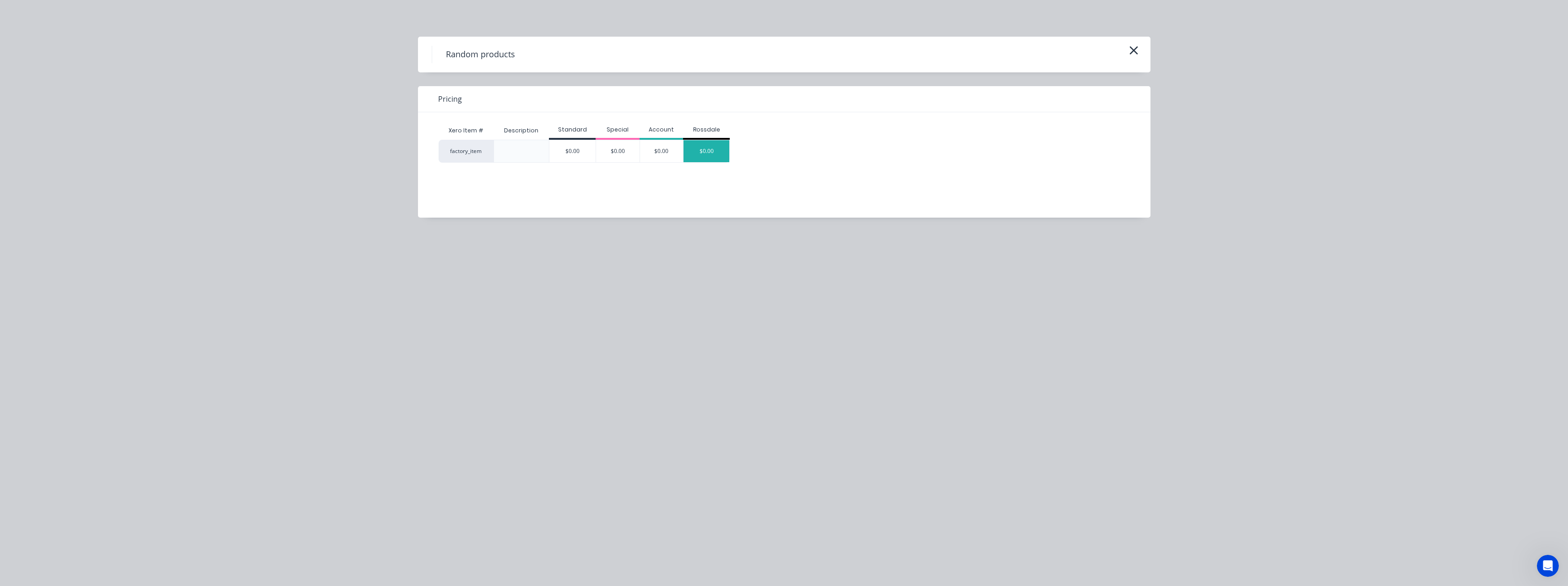
click at [714, 147] on div "$0.00" at bounding box center [706, 151] width 46 height 22
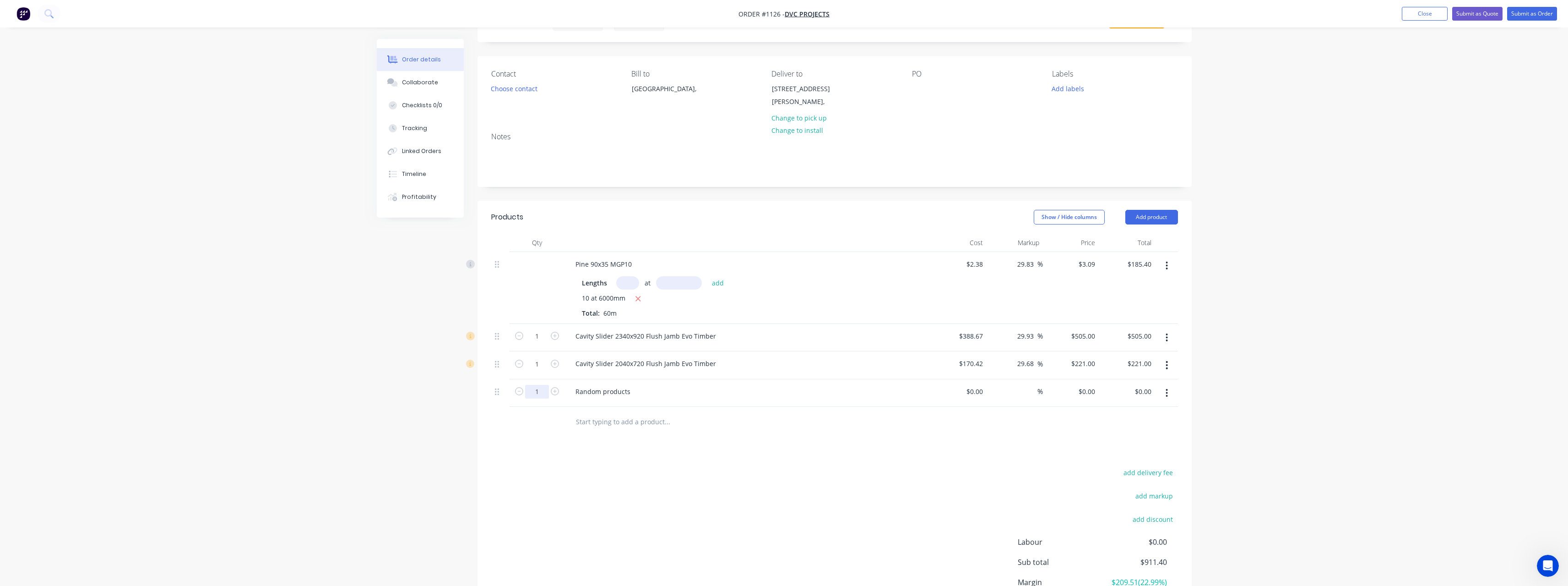
click at [543, 343] on input "1" at bounding box center [537, 336] width 24 height 13
drag, startPoint x: 633, startPoint y: 392, endPoint x: 553, endPoint y: 390, distance: 80.0
click at [553, 390] on div "9 Random products $0.00 $0.00 % $0.00 $0.00 $0.00 $0.00" at bounding box center [834, 393] width 686 height 28
click at [628, 395] on div "Random products" at bounding box center [603, 391] width 70 height 13
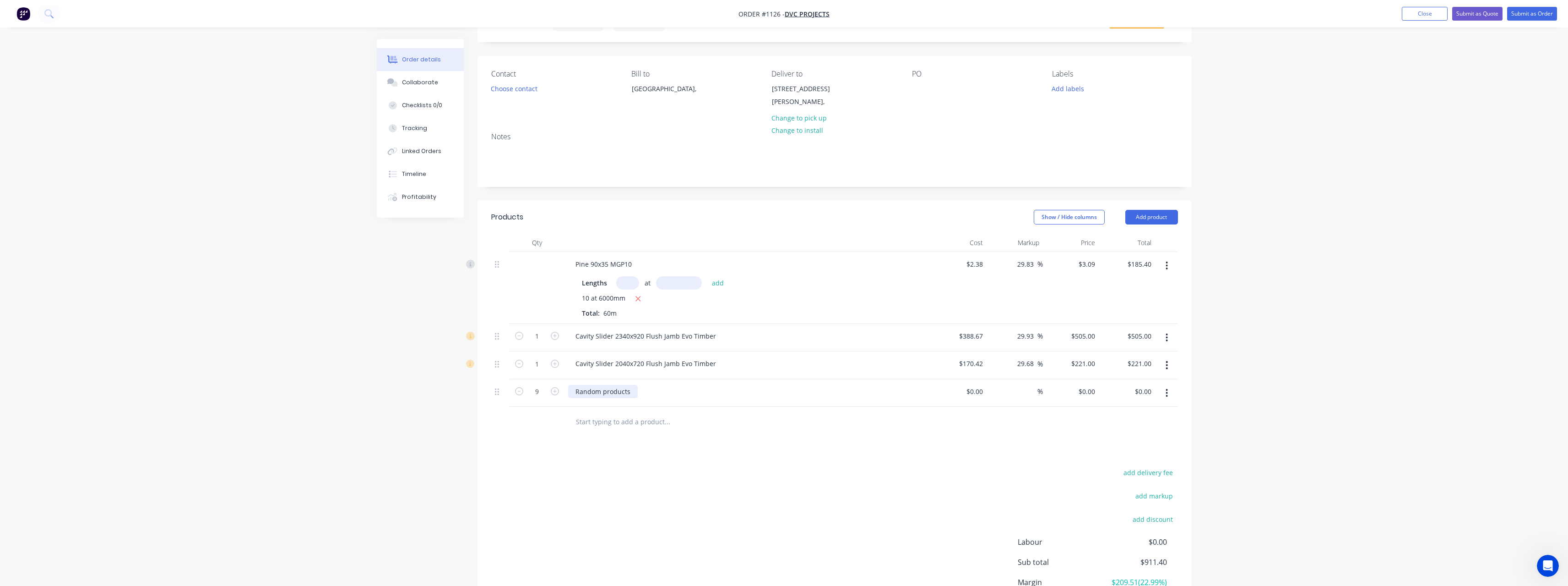
click at [631, 391] on div "Random products" at bounding box center [603, 391] width 70 height 13
click at [638, 391] on div at bounding box center [606, 391] width 76 height 13
click at [974, 384] on div at bounding box center [959, 393] width 56 height 28
click at [1034, 391] on input at bounding box center [1032, 391] width 10 height 13
click at [640, 425] on input "text" at bounding box center [667, 421] width 183 height 18
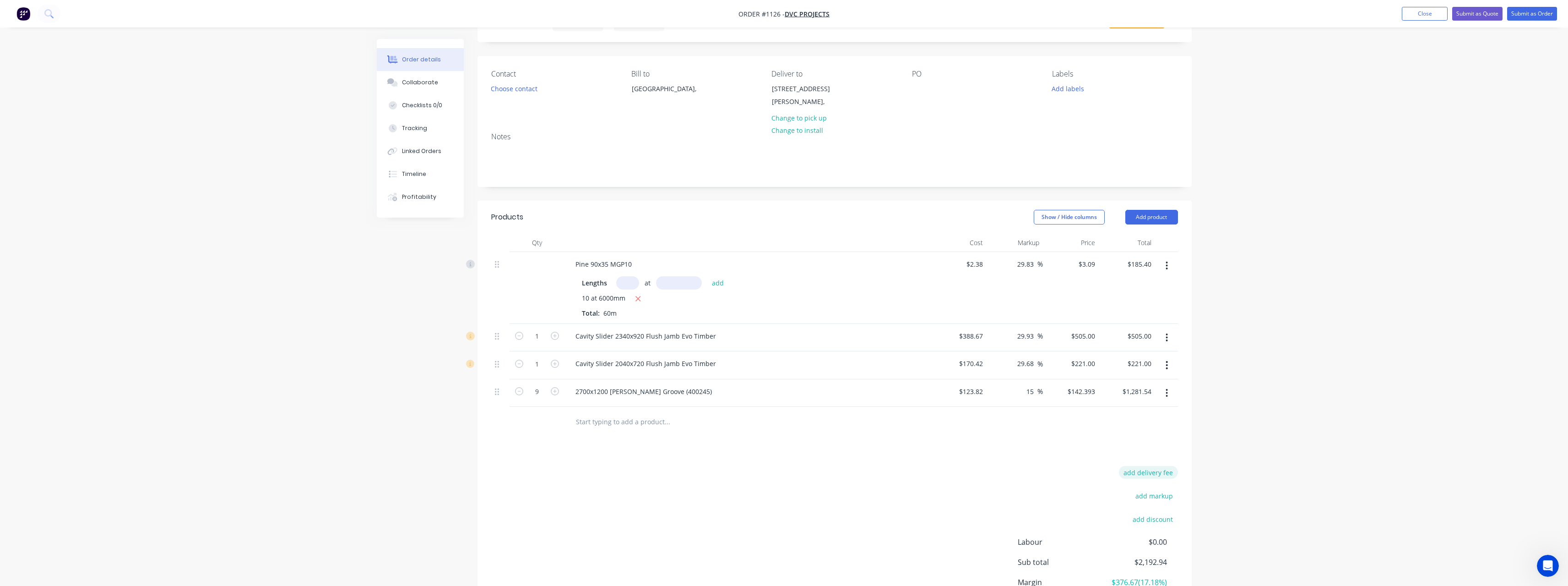
click at [1162, 472] on button "add delivery fee" at bounding box center [1148, 472] width 59 height 12
click input "submit" at bounding box center [0, 0] width 0 height 0
click at [1034, 265] on input "29.83" at bounding box center [1026, 264] width 21 height 13
drag, startPoint x: 1034, startPoint y: 265, endPoint x: 1015, endPoint y: 267, distance: 19.1
click at [1015, 267] on div "29.83 29.83 %" at bounding box center [1027, 264] width 30 height 13
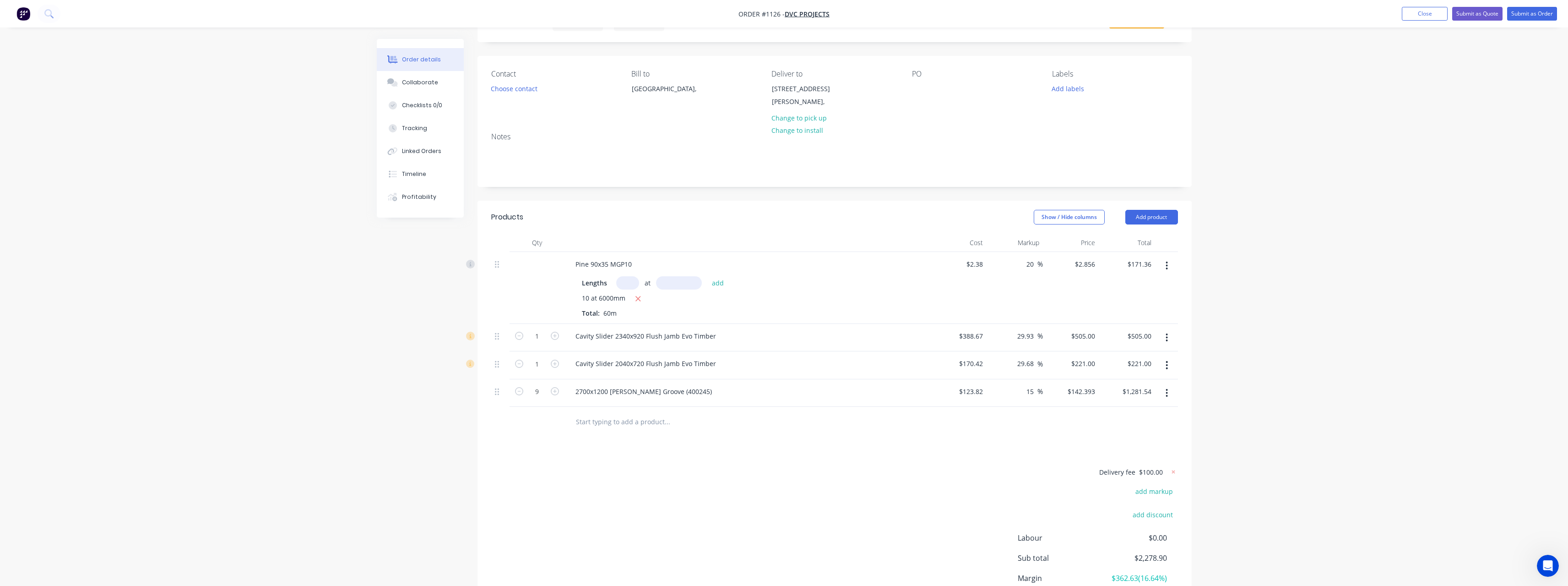
drag, startPoint x: 1036, startPoint y: 335, endPoint x: 1012, endPoint y: 335, distance: 24.0
click at [1012, 335] on div "29.93 29.93 %" at bounding box center [1015, 338] width 56 height 28
drag, startPoint x: 1021, startPoint y: 364, endPoint x: 1007, endPoint y: 364, distance: 14.0
click at [1007, 364] on div "29.68 29.68 %" at bounding box center [1015, 365] width 56 height 28
click at [884, 423] on div at bounding box center [729, 421] width 322 height 18
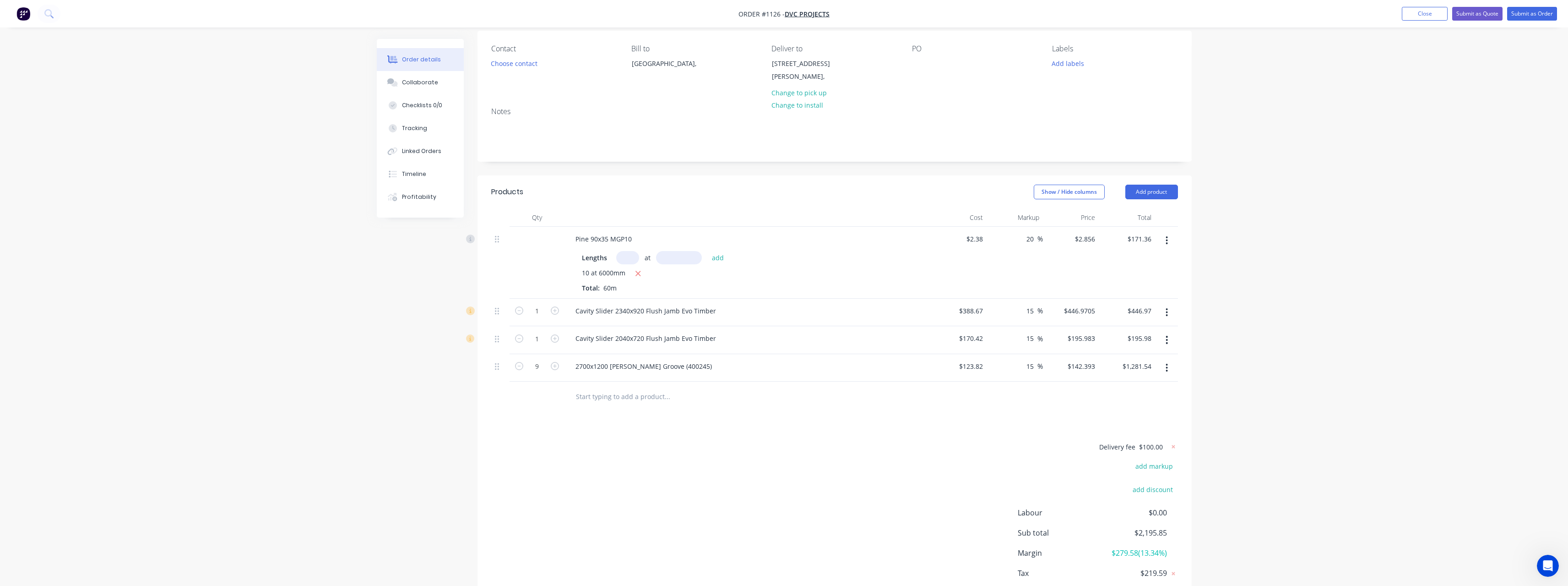
scroll to position [92, 0]
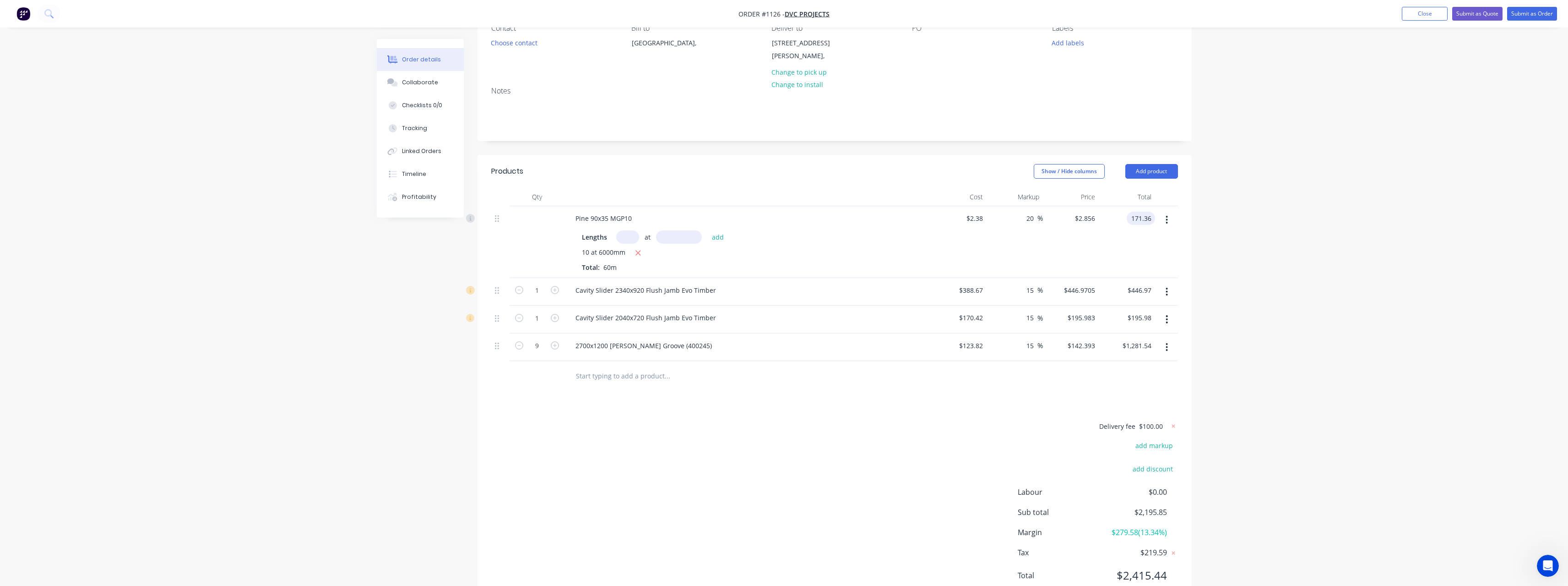
click at [1154, 218] on input "171.36" at bounding box center [1143, 218] width 24 height 13
click at [631, 383] on input "text" at bounding box center [667, 376] width 183 height 18
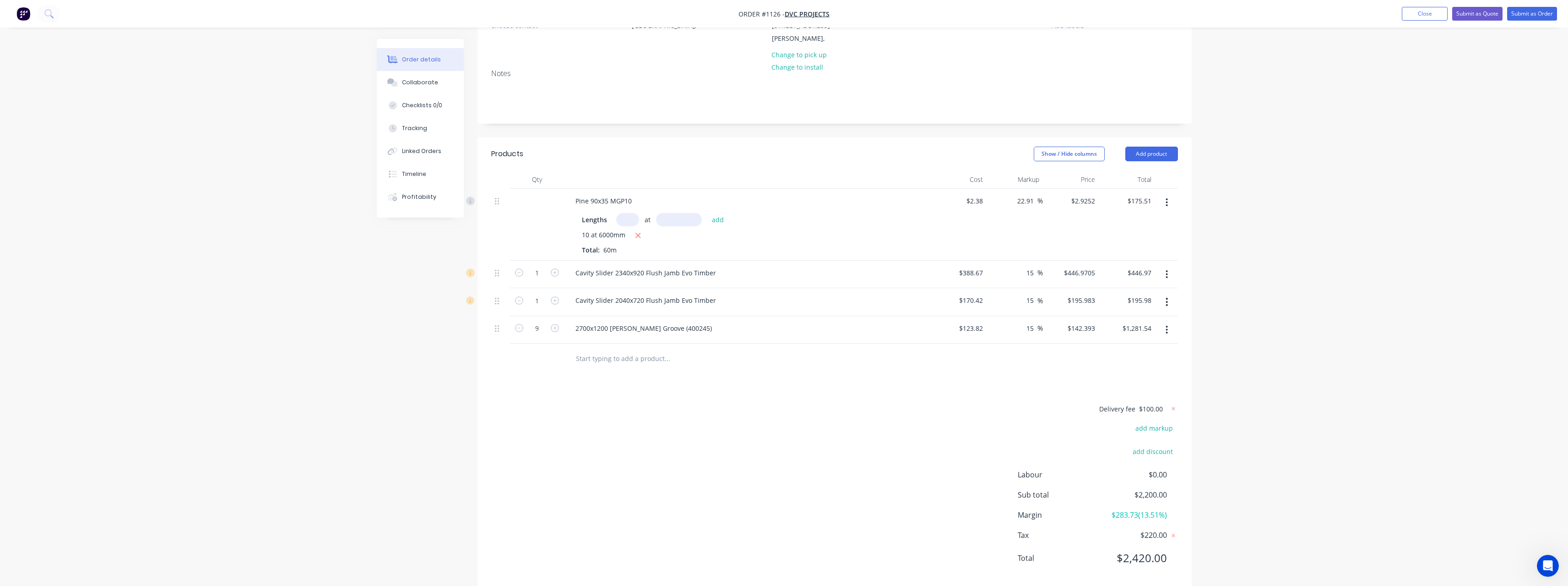
scroll to position [126, 0]
